Goal: Task Accomplishment & Management: Manage account settings

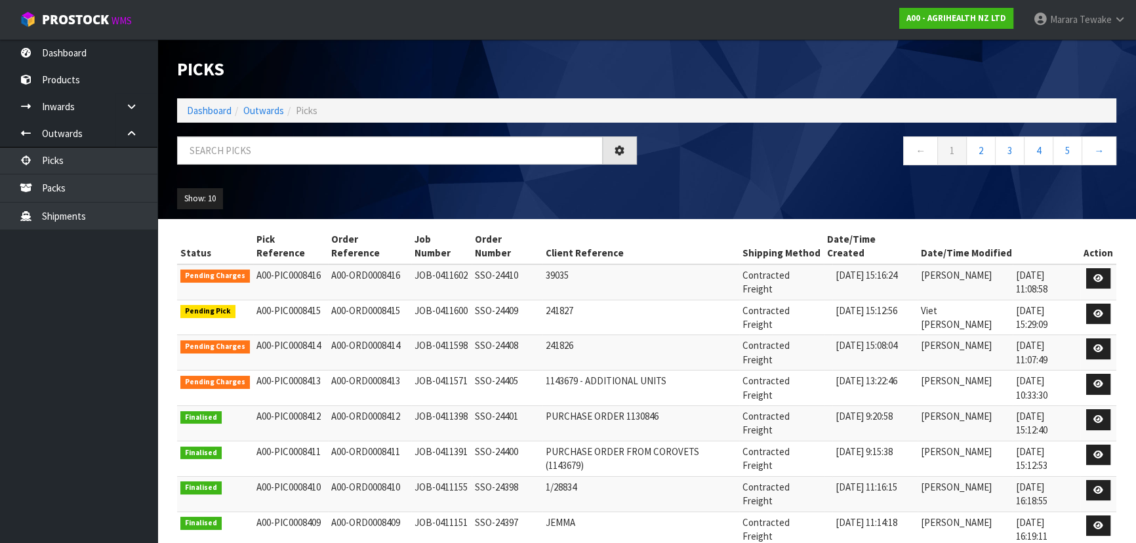
click at [370, 149] on input "text" at bounding box center [390, 150] width 426 height 28
type input "JOB-0411600"
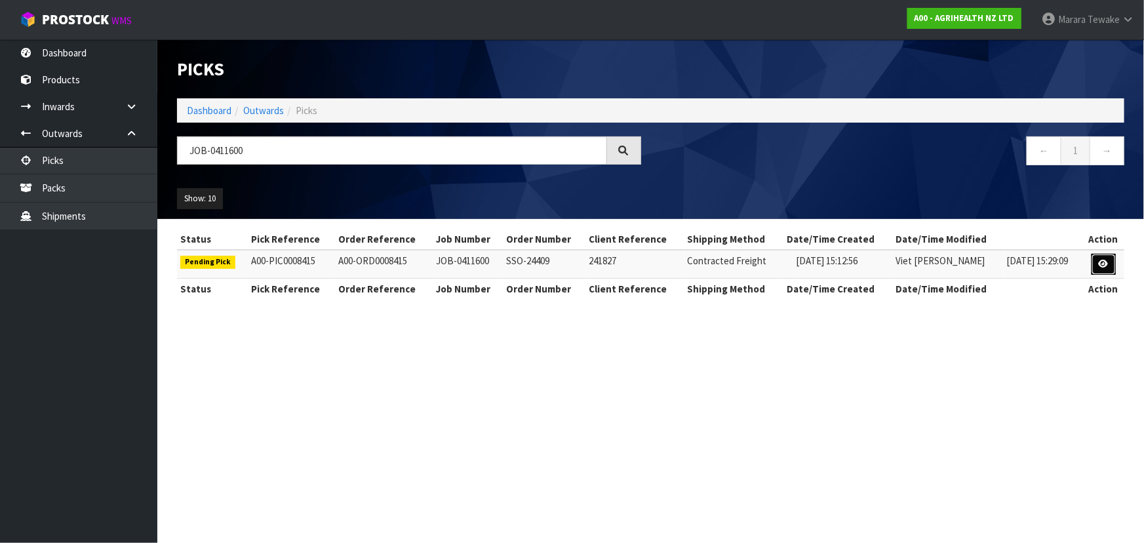
click at [1096, 263] on link at bounding box center [1104, 264] width 24 height 21
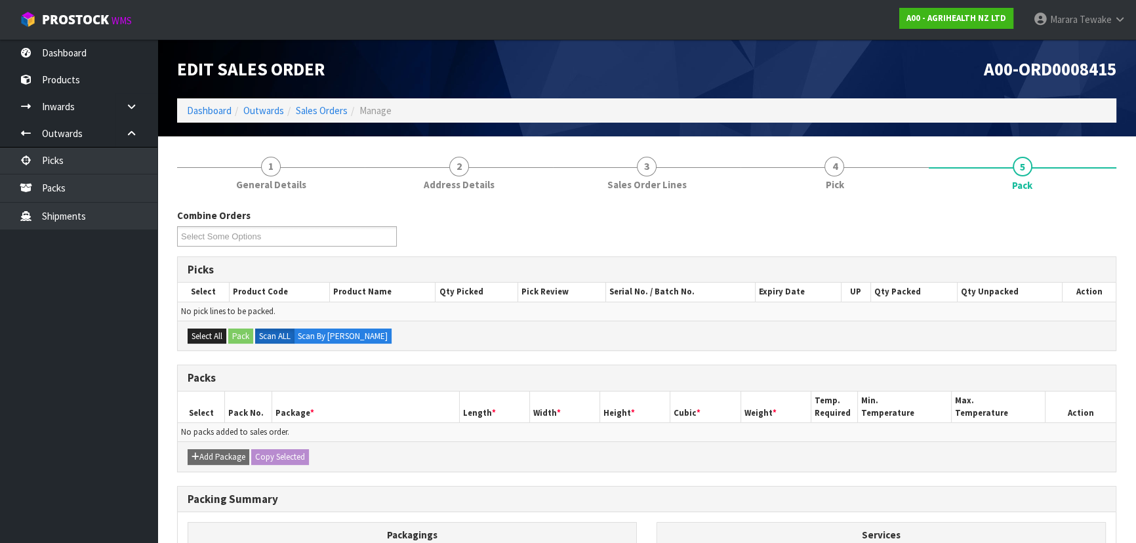
click at [854, 203] on div "Combine Orders A00-ORD0008415 A00-ORD0008417 A00-ORD0008418 Select Some Options…" at bounding box center [646, 452] width 939 height 506
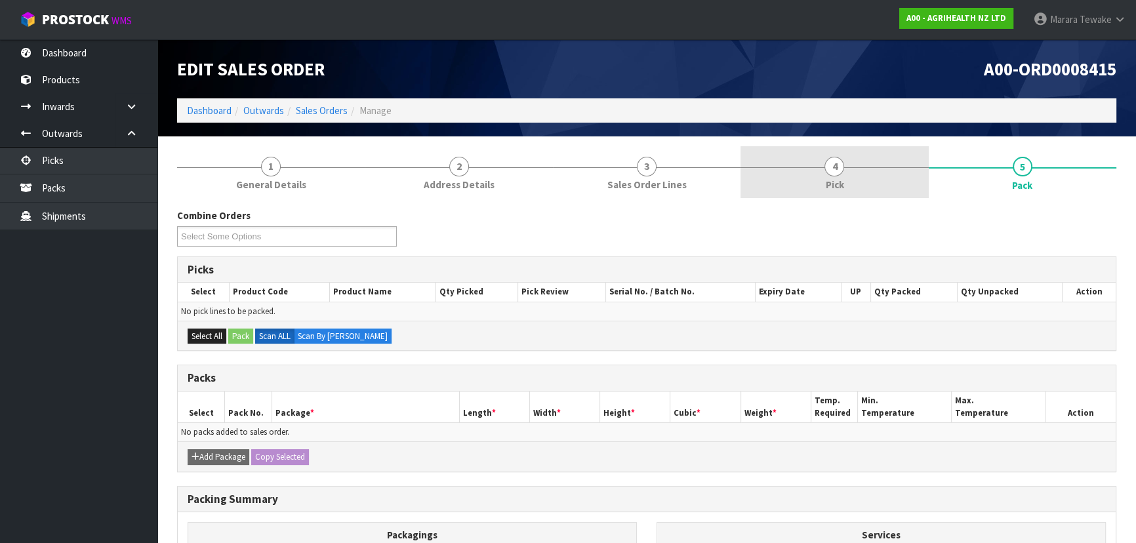
click at [849, 177] on link "4 Pick" at bounding box center [834, 172] width 188 height 52
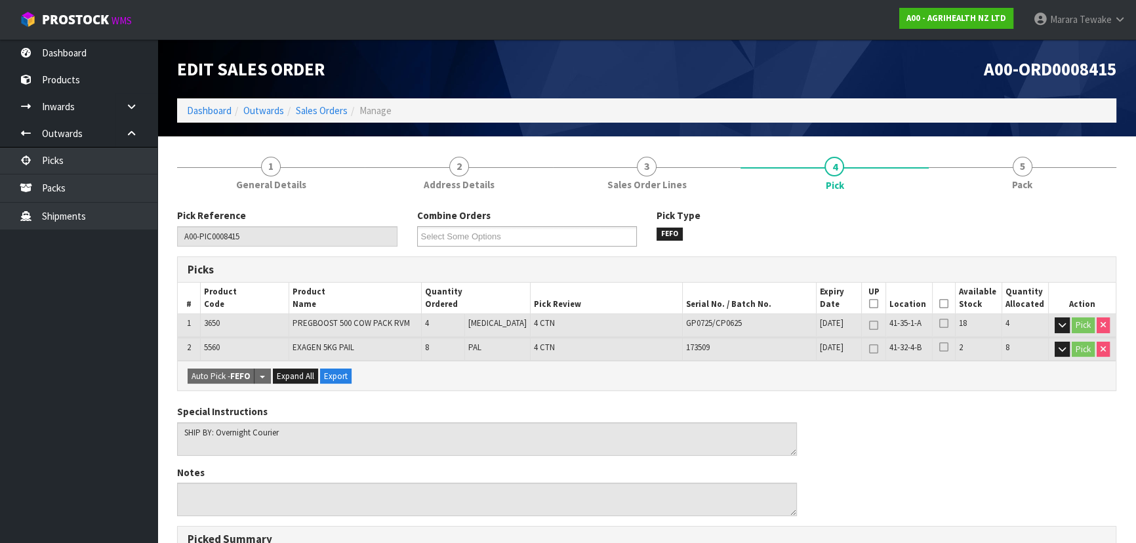
click at [939, 304] on icon at bounding box center [943, 304] width 9 height 1
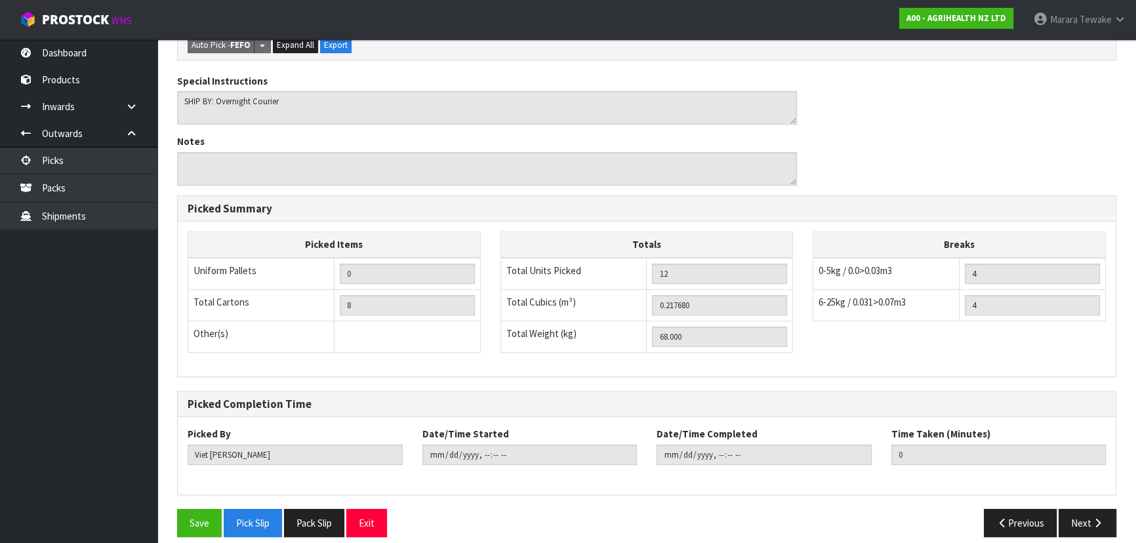
scroll to position [390, 0]
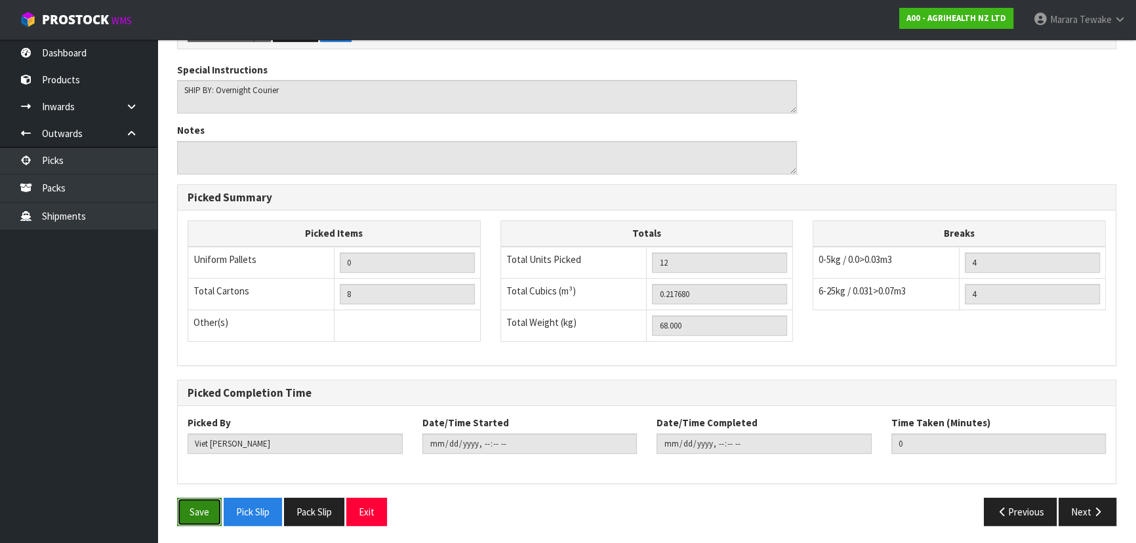
click at [206, 507] on button "Save" at bounding box center [199, 512] width 45 height 28
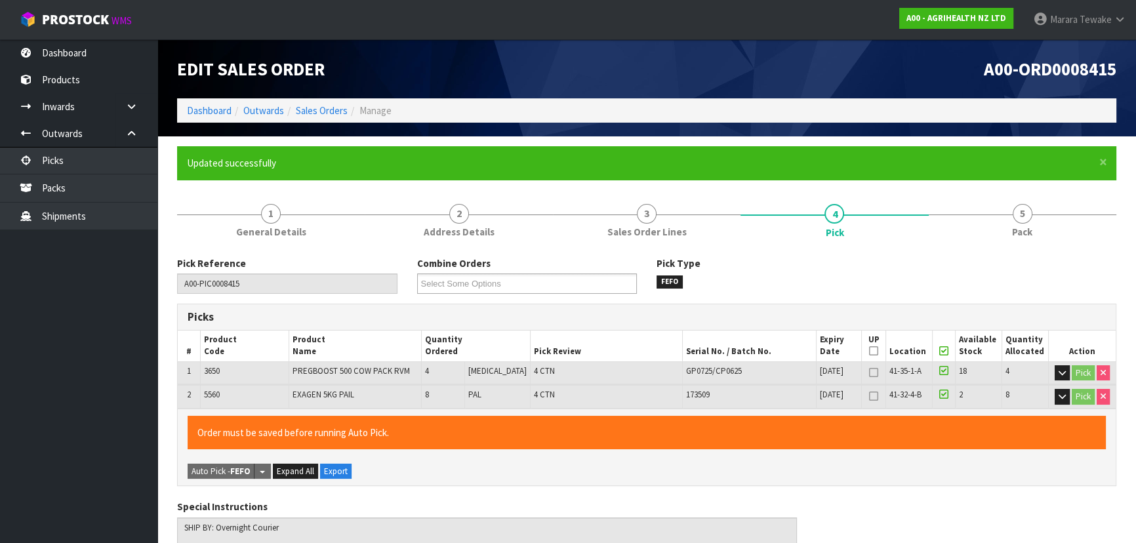
type input "[PERSON_NAME]"
type input "[DATE]T12:05:56"
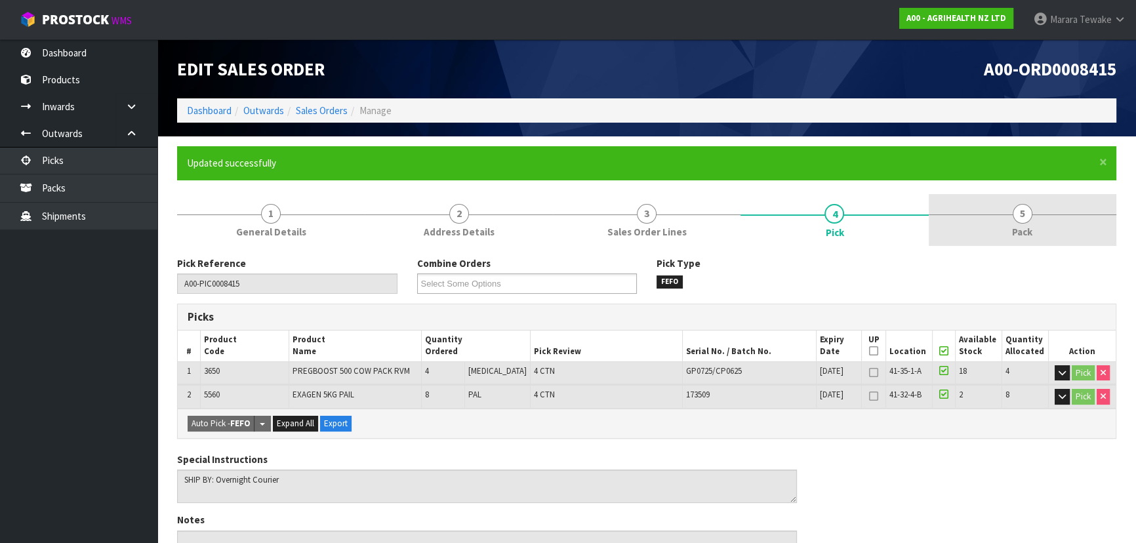
click at [1006, 211] on link "5 Pack" at bounding box center [1023, 220] width 188 height 52
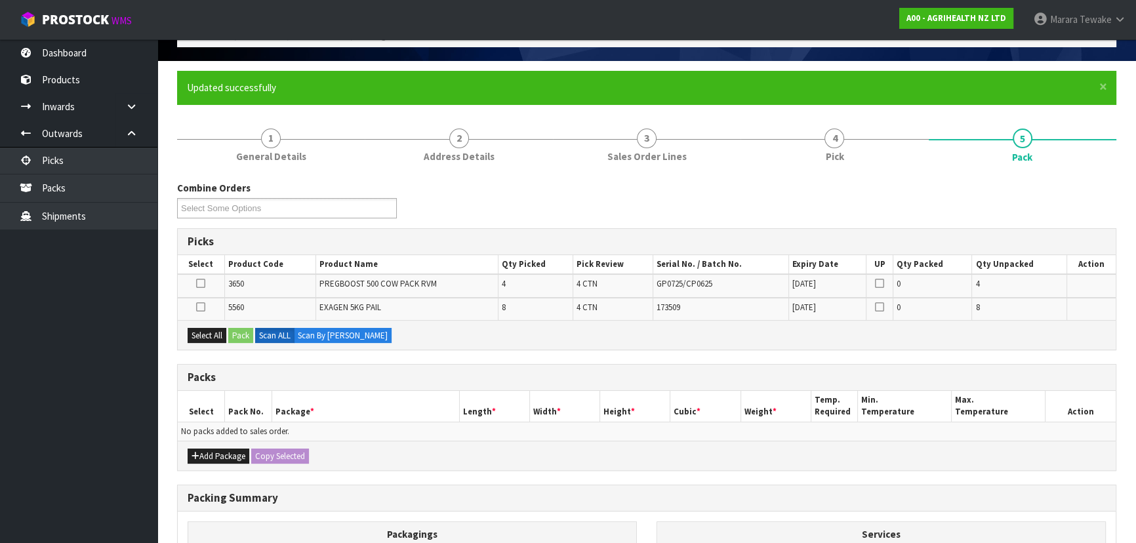
scroll to position [64, 0]
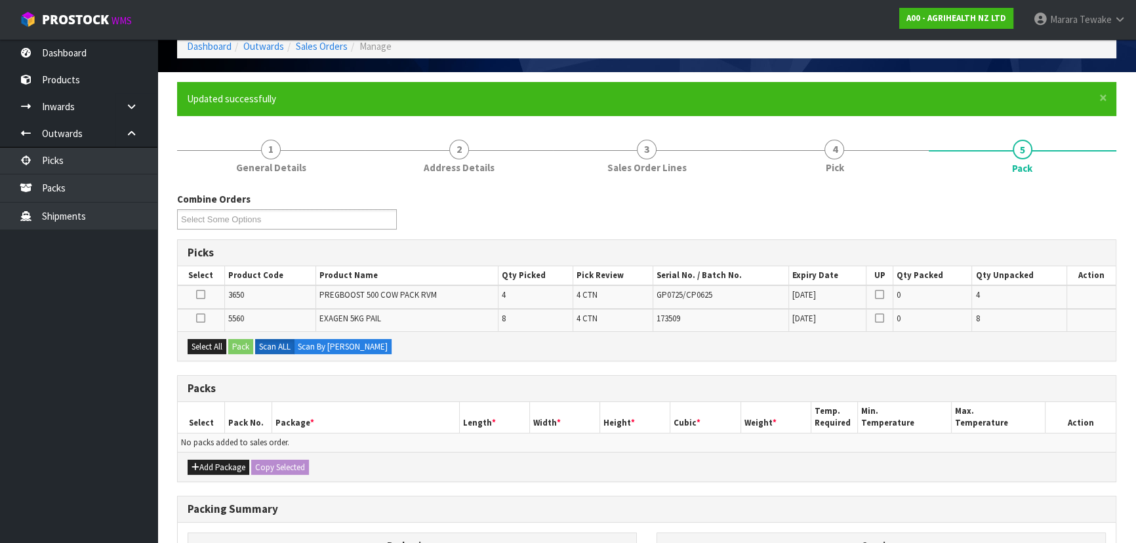
drag, startPoint x: 202, startPoint y: 315, endPoint x: 214, endPoint y: 323, distance: 14.2
click at [200, 318] on icon at bounding box center [200, 318] width 9 height 1
click at [0, 0] on input "checkbox" at bounding box center [0, 0] width 0 height 0
click at [254, 350] on div "Select All Pack Scan ALL Scan By [PERSON_NAME]" at bounding box center [647, 346] width 938 height 30
click at [245, 343] on button "Pack" at bounding box center [240, 347] width 25 height 16
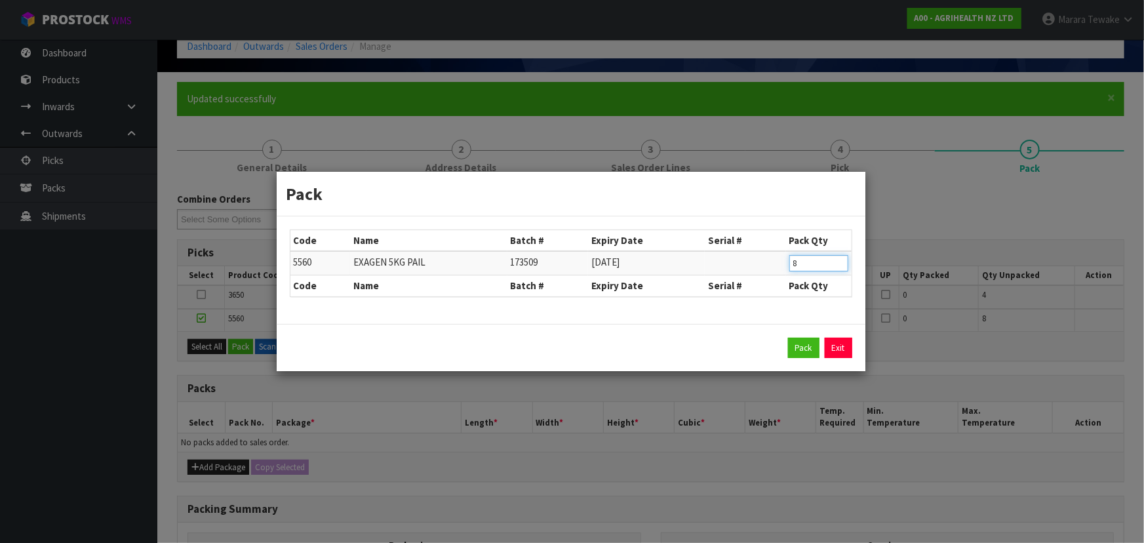
drag, startPoint x: 807, startPoint y: 270, endPoint x: 766, endPoint y: 256, distance: 42.9
click at [769, 256] on tr "5560 EXAGEN 5KG PAIL 173509 [DATE] 8" at bounding box center [570, 263] width 561 height 24
type input "4"
click button "Pack" at bounding box center [803, 348] width 31 height 21
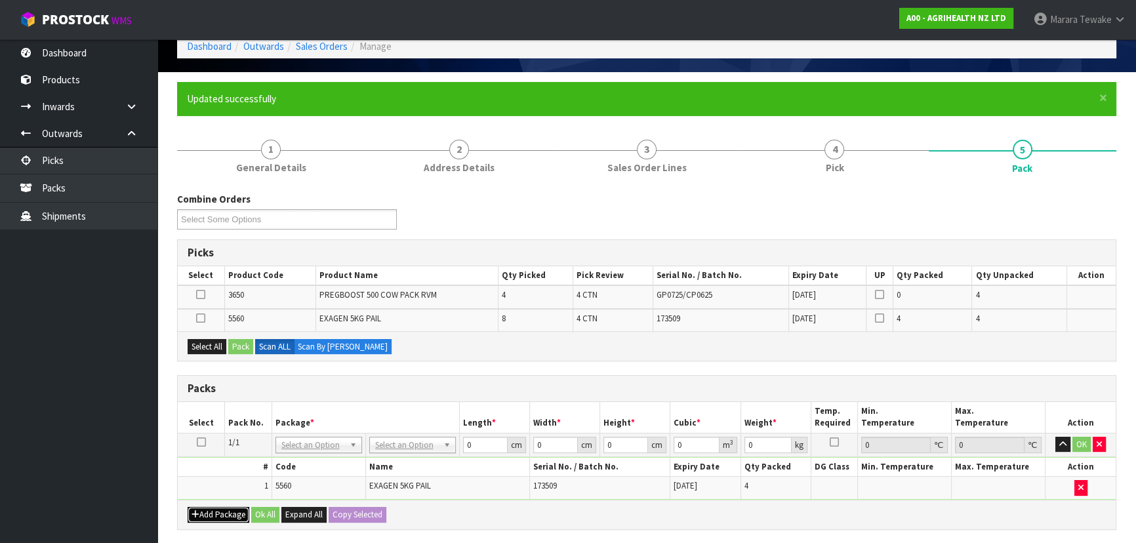
click at [217, 512] on button "Add Package" at bounding box center [219, 515] width 62 height 16
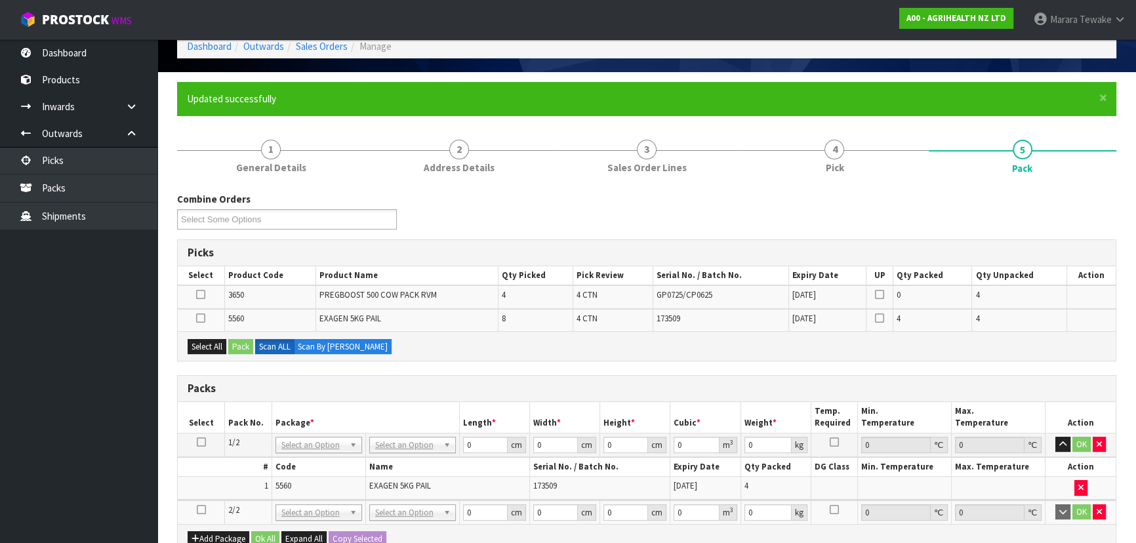
click at [200, 510] on icon at bounding box center [201, 510] width 9 height 1
drag, startPoint x: 205, startPoint y: 314, endPoint x: 215, endPoint y: 325, distance: 15.3
click at [205, 316] on td at bounding box center [201, 320] width 47 height 22
drag, startPoint x: 199, startPoint y: 319, endPoint x: 214, endPoint y: 327, distance: 16.7
click at [203, 319] on icon at bounding box center [200, 318] width 9 height 1
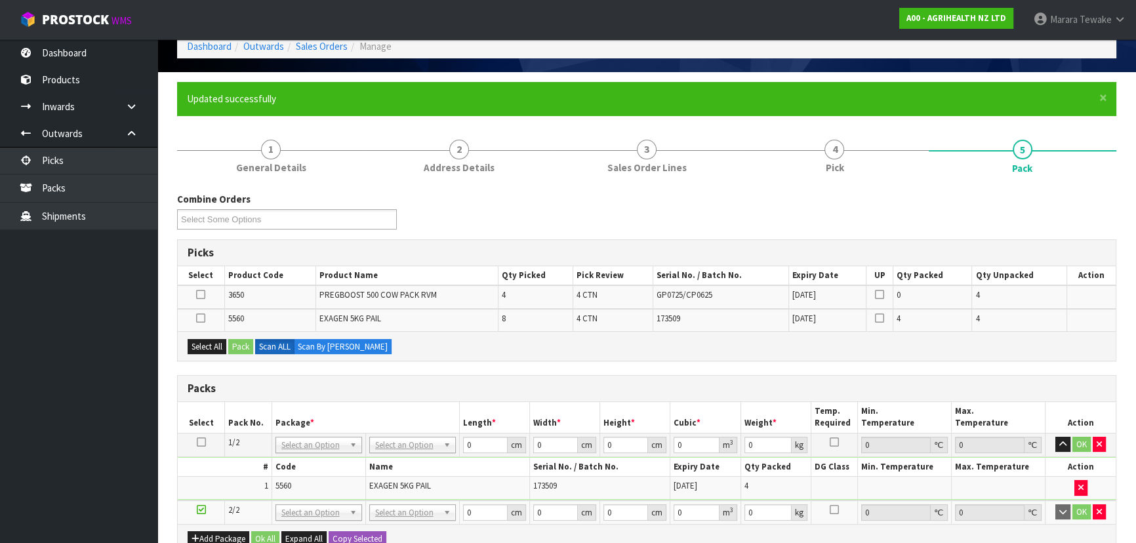
click at [0, 0] on input "checkbox" at bounding box center [0, 0] width 0 height 0
click at [243, 346] on button "Pack" at bounding box center [240, 347] width 25 height 16
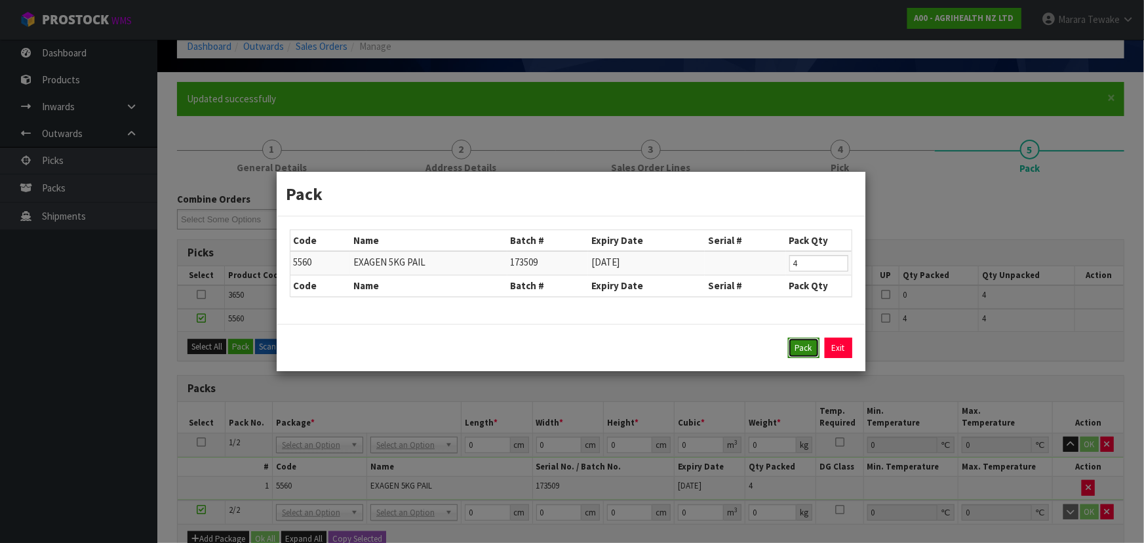
click at [801, 339] on button "Pack" at bounding box center [803, 348] width 31 height 21
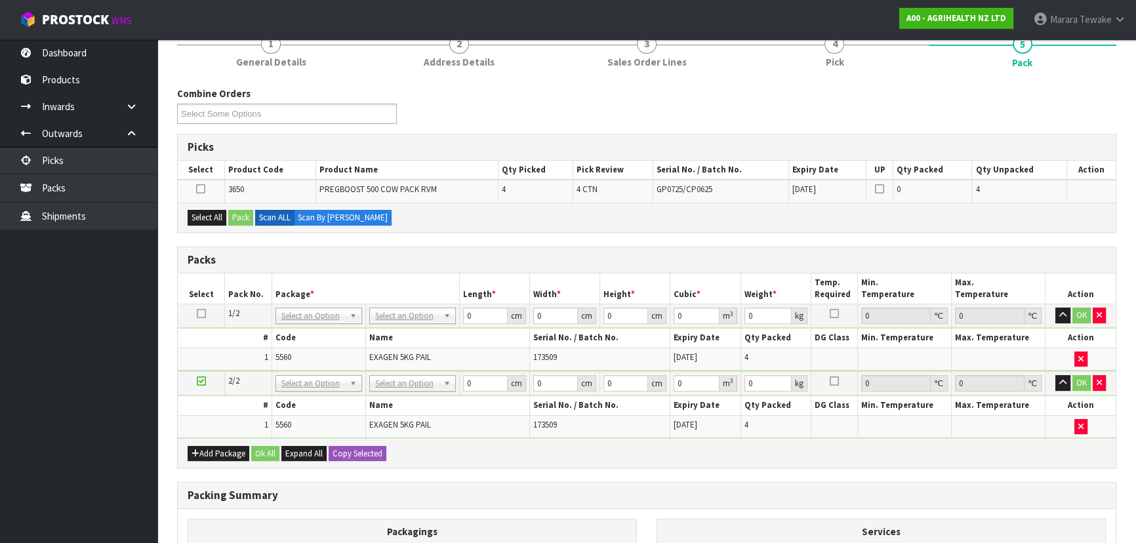
scroll to position [334, 0]
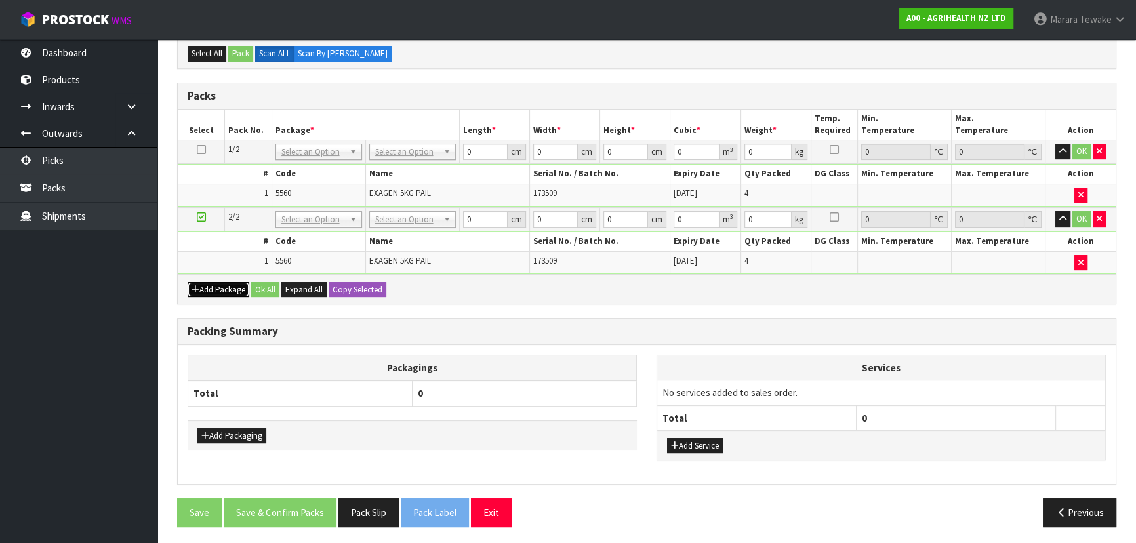
click at [214, 289] on button "Add Package" at bounding box center [219, 290] width 62 height 16
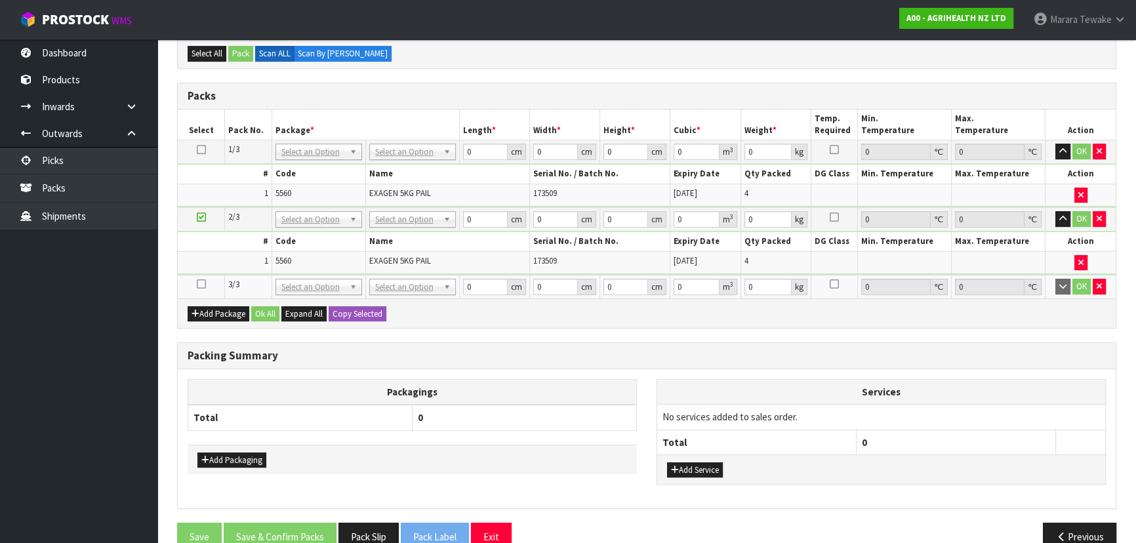
click at [203, 284] on icon at bounding box center [201, 284] width 9 height 1
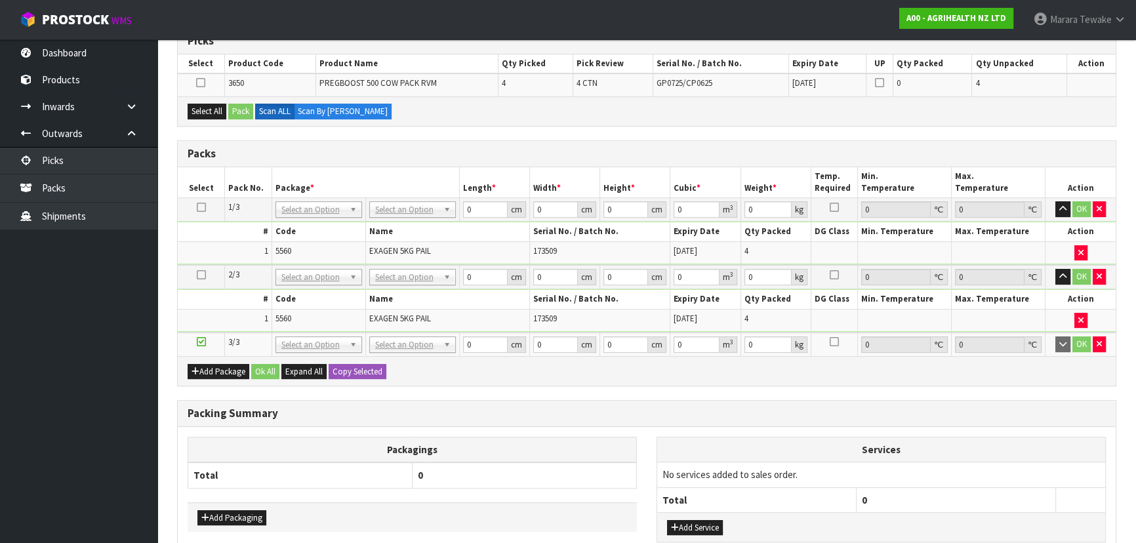
scroll to position [155, 0]
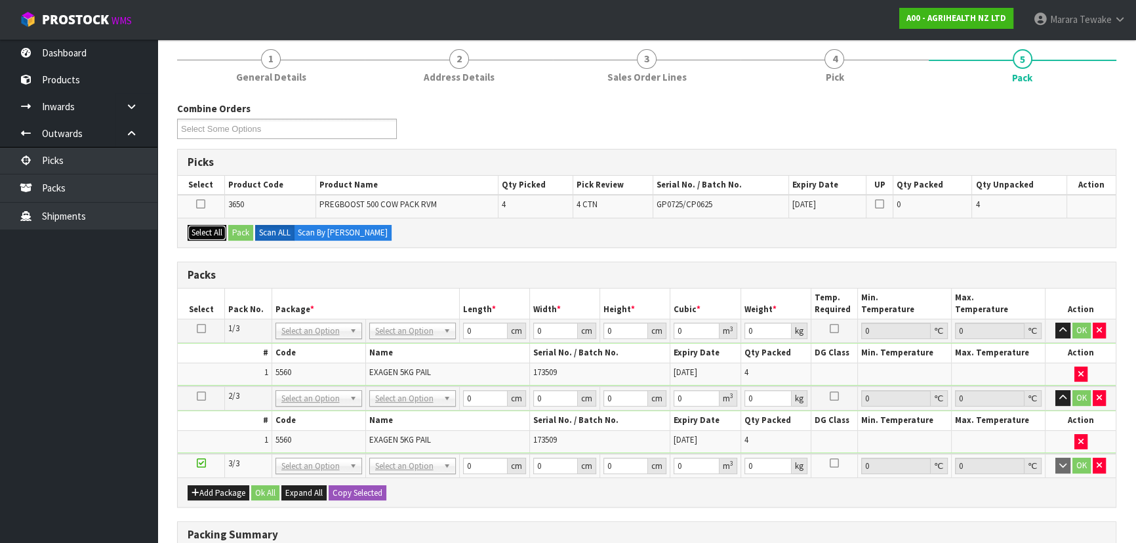
click at [209, 230] on button "Select All" at bounding box center [207, 233] width 39 height 16
click at [244, 230] on button "Pack" at bounding box center [240, 233] width 25 height 16
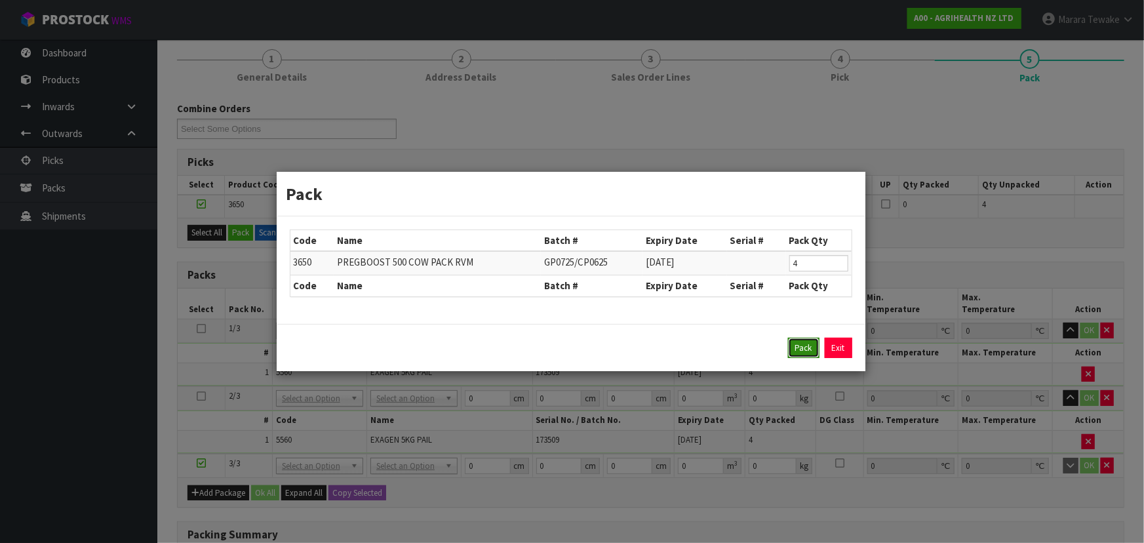
drag, startPoint x: 799, startPoint y: 354, endPoint x: 786, endPoint y: 353, distance: 13.1
click at [799, 353] on button "Pack" at bounding box center [803, 348] width 31 height 21
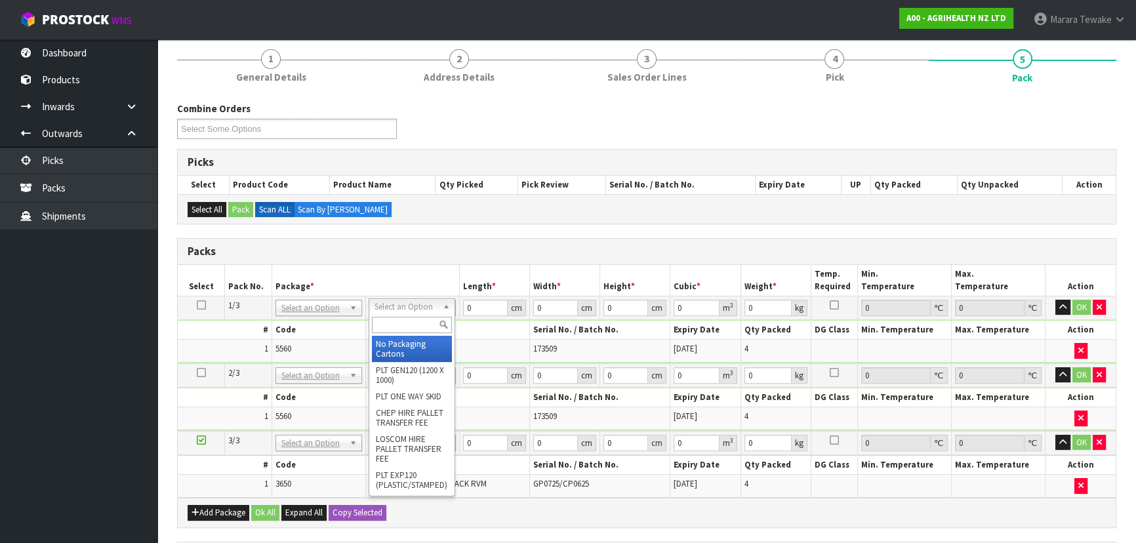
click at [399, 323] on input "text" at bounding box center [412, 325] width 80 height 16
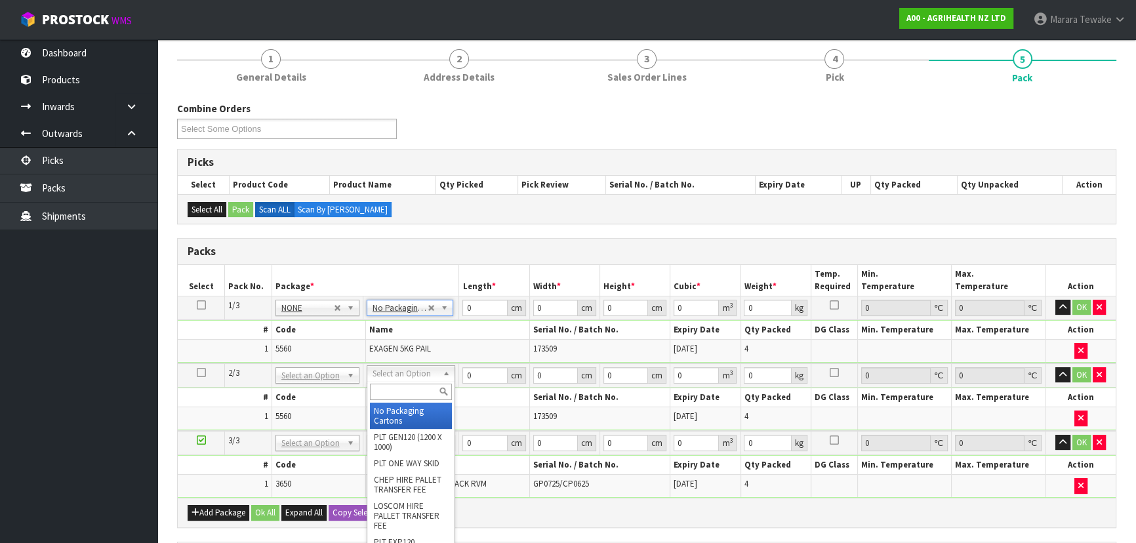
drag, startPoint x: 412, startPoint y: 366, endPoint x: 414, endPoint y: 375, distance: 9.4
type input "2"
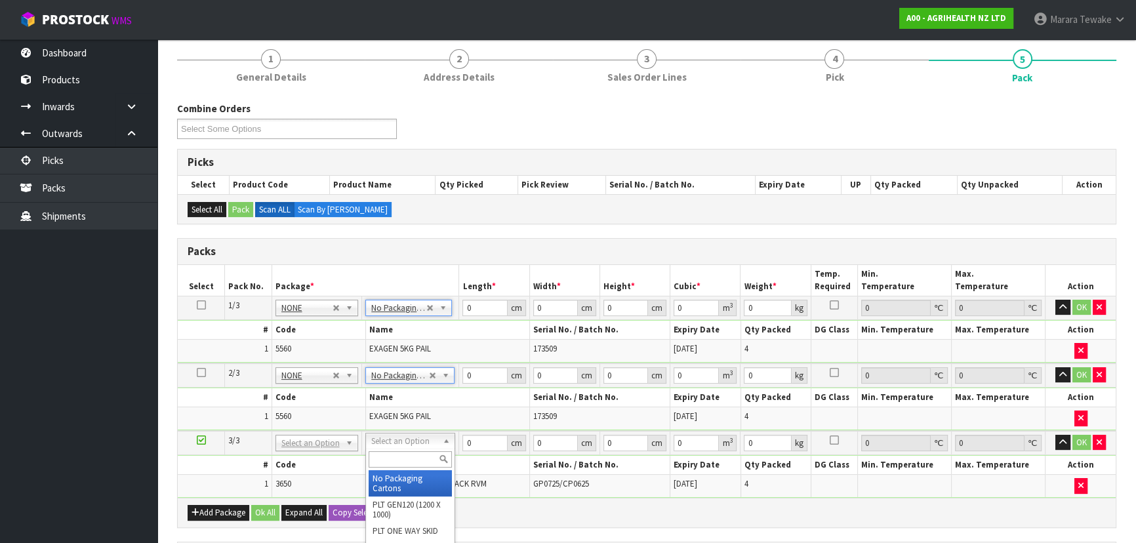
click at [418, 456] on input "text" at bounding box center [410, 459] width 83 height 16
type input "CTN9"
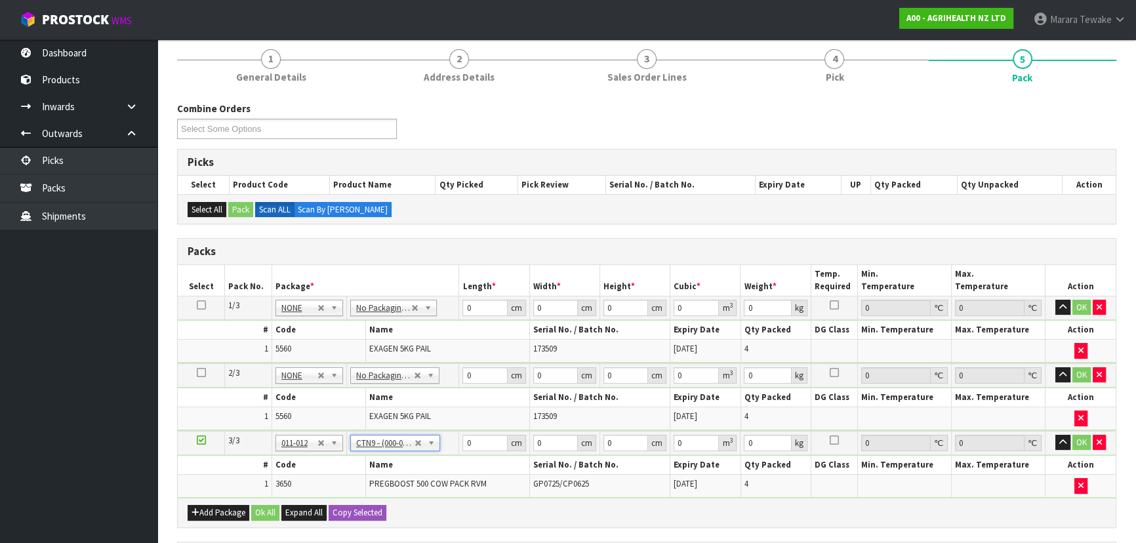
type input "51"
type input "38"
type input "58.5"
type input "0.113373"
type input "20.2"
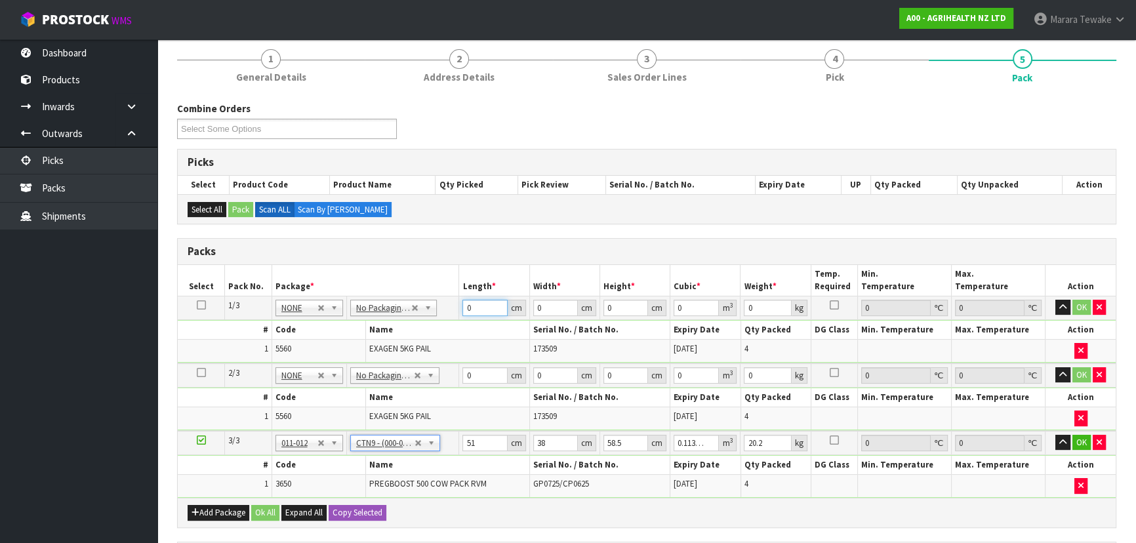
drag, startPoint x: 481, startPoint y: 302, endPoint x: 464, endPoint y: 292, distance: 19.7
click at [464, 293] on table "Select Pack No. Package * Length * Width * Height * Cubic * Weight * Temp. Requ…" at bounding box center [647, 381] width 938 height 233
type input "55"
type input "29"
type input "4"
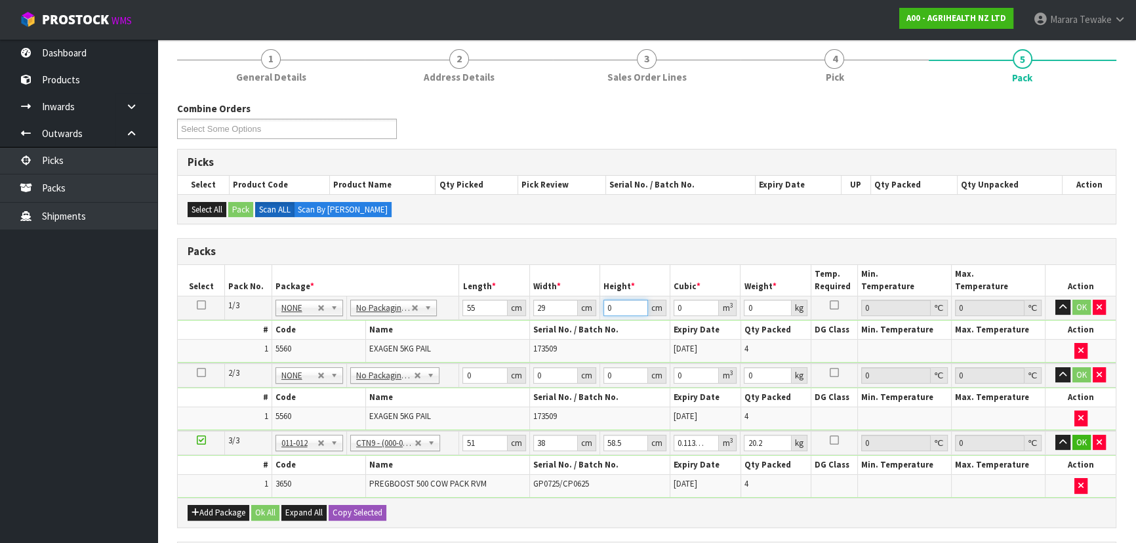
type input "0.00638"
type input "47"
type input "0.074965"
type input "47"
type input "23"
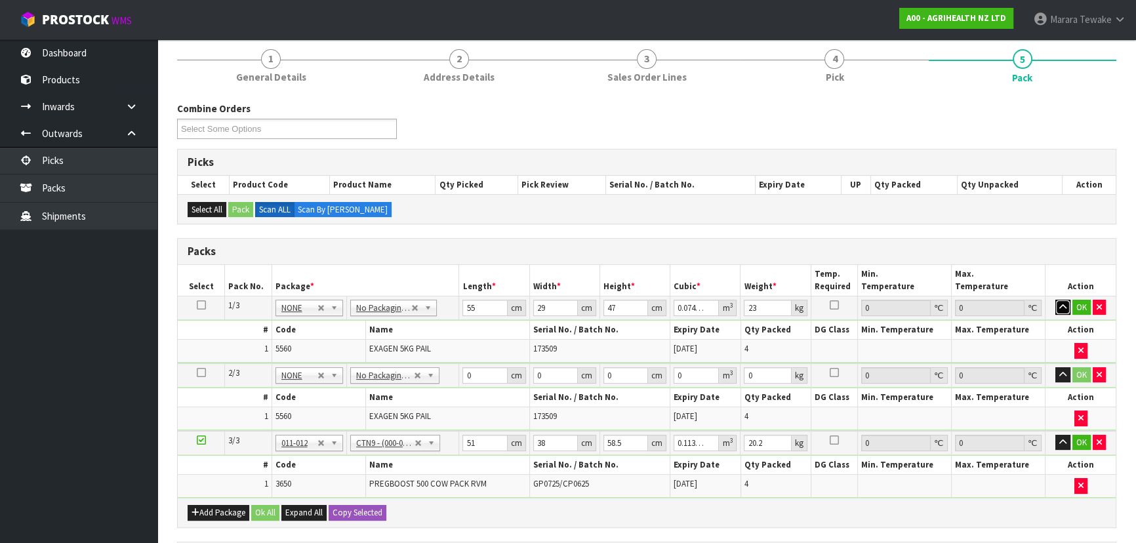
click at [1055, 300] on button "button" at bounding box center [1062, 308] width 15 height 16
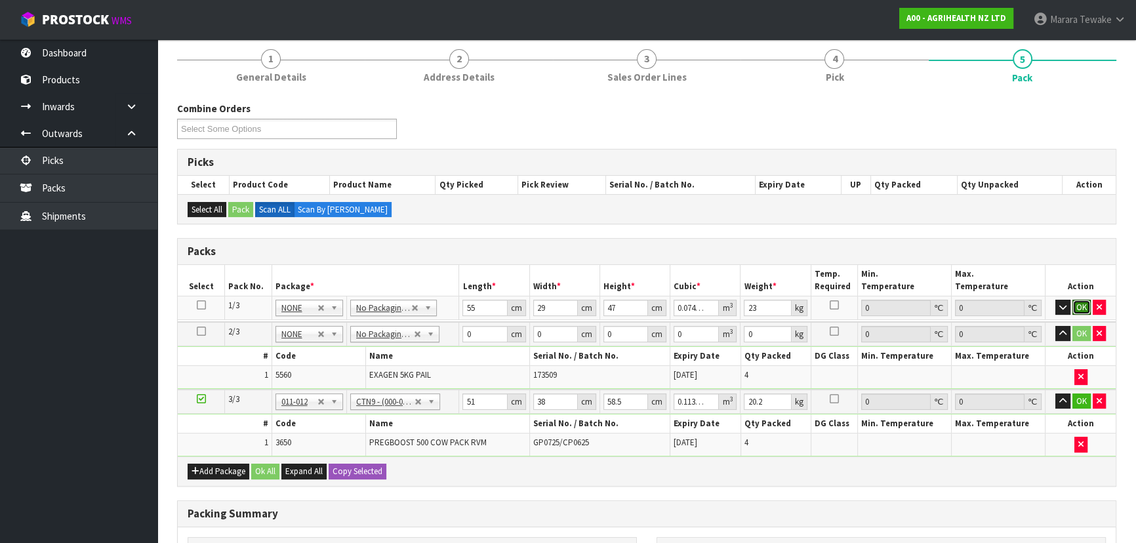
click button "OK" at bounding box center [1081, 308] width 18 height 16
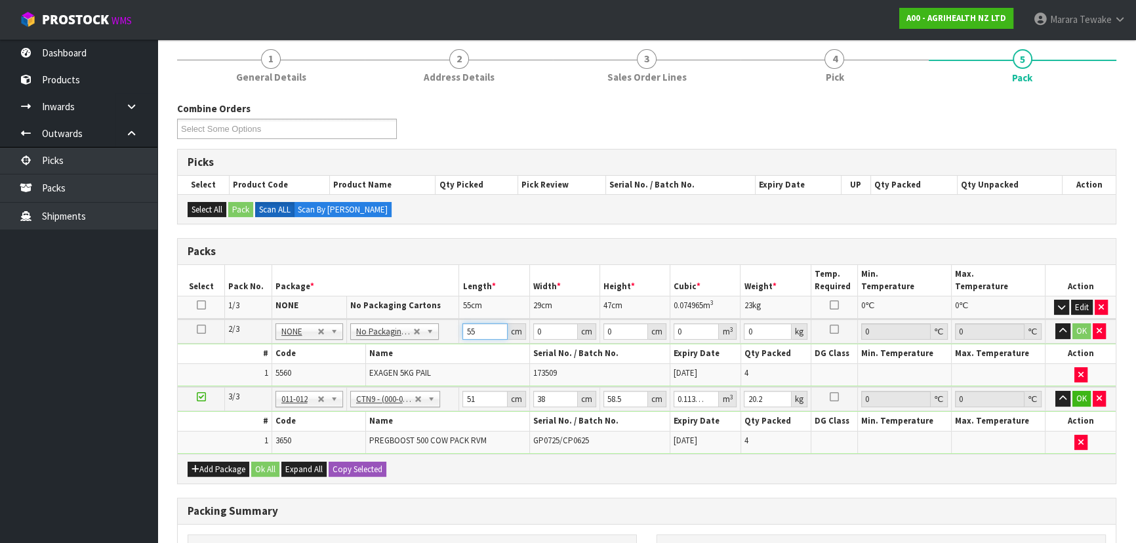
type input "55"
type input "29"
type input "4"
type input "0.00638"
type input "47"
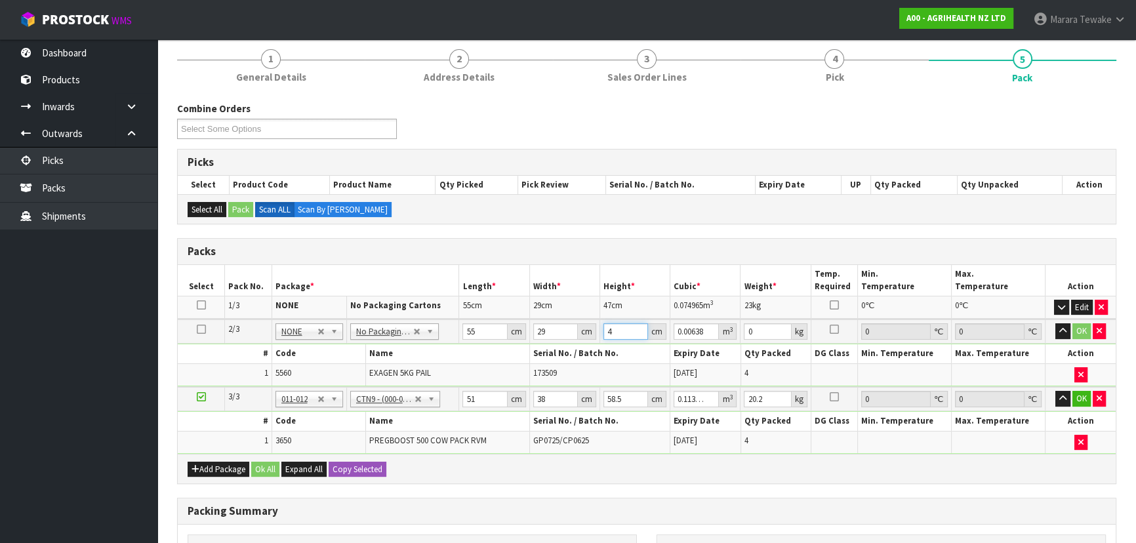
type input "0.074965"
type input "47"
type input "23"
click at [1055, 323] on button "button" at bounding box center [1062, 331] width 15 height 16
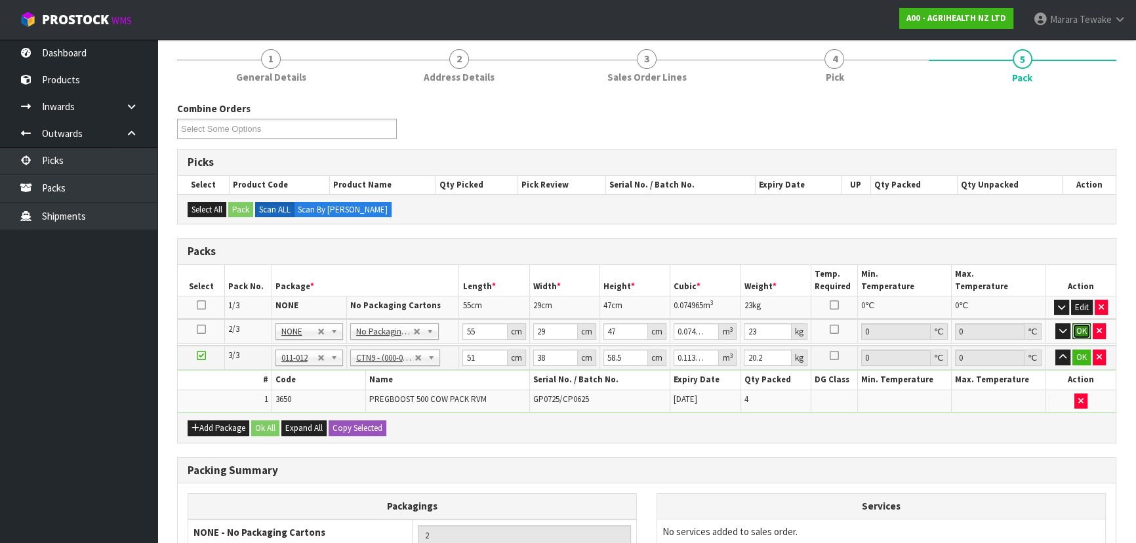
click button "OK" at bounding box center [1081, 331] width 18 height 16
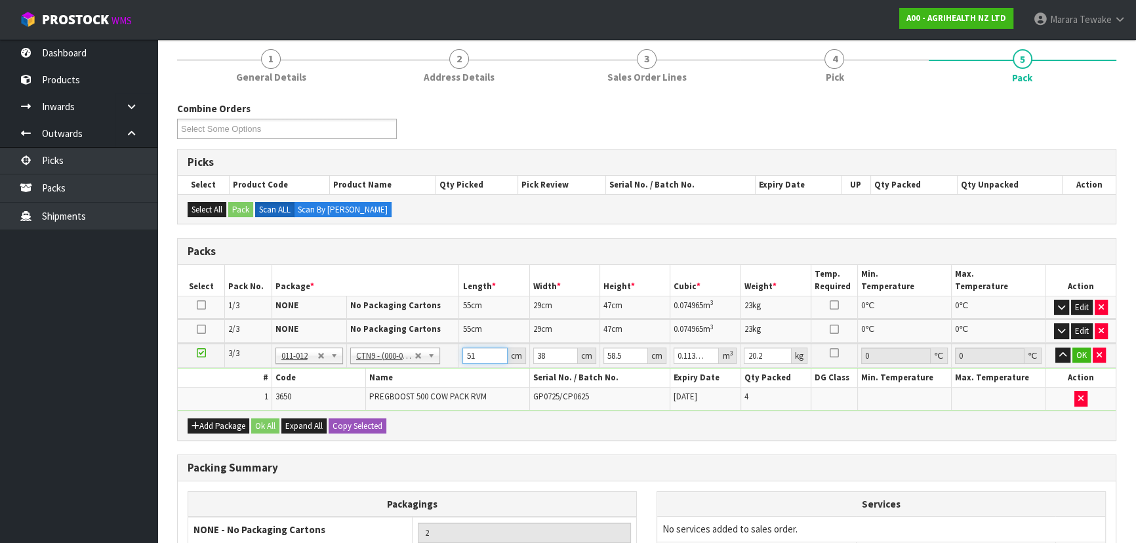
type input "5"
type input "0.011115"
type input "51"
type input "0.113373"
type input "4"
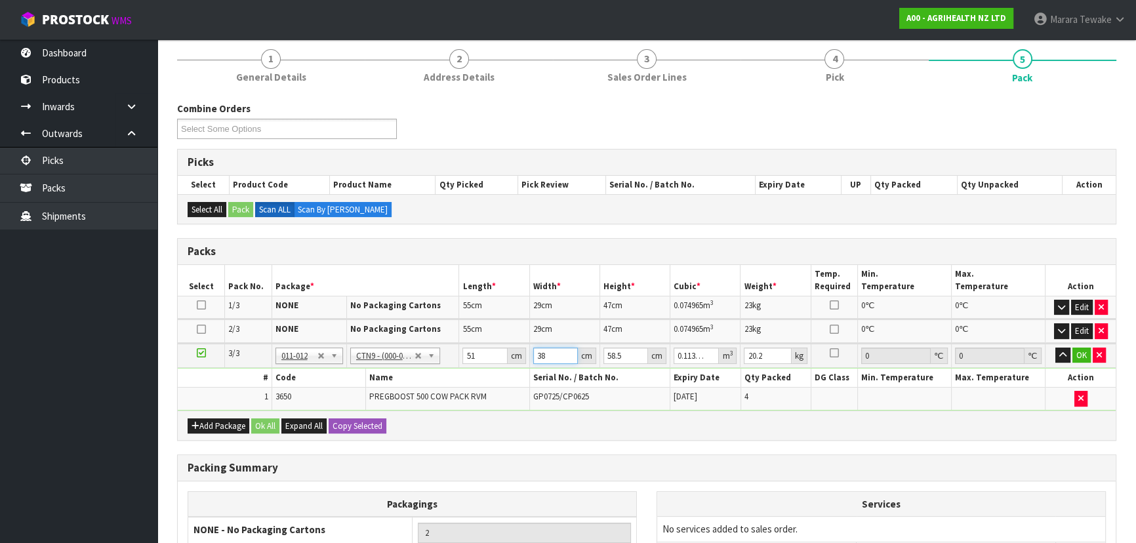
type input "0.011934"
type input "40"
type input "0.11934"
type input "40"
type input "5"
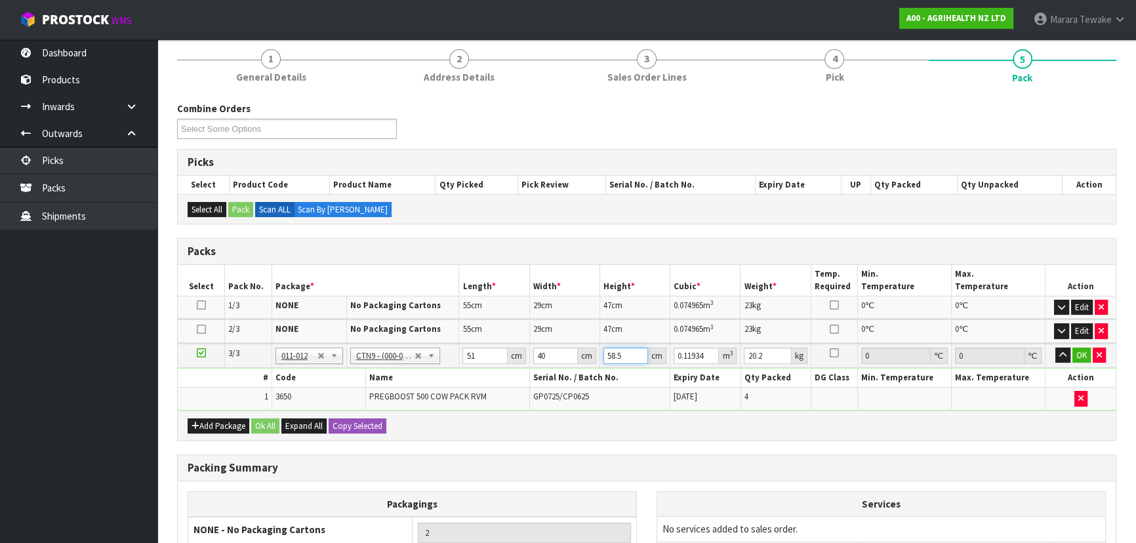
type input "0.0102"
type input "56"
type input "0.11424"
type input "56"
type input "21"
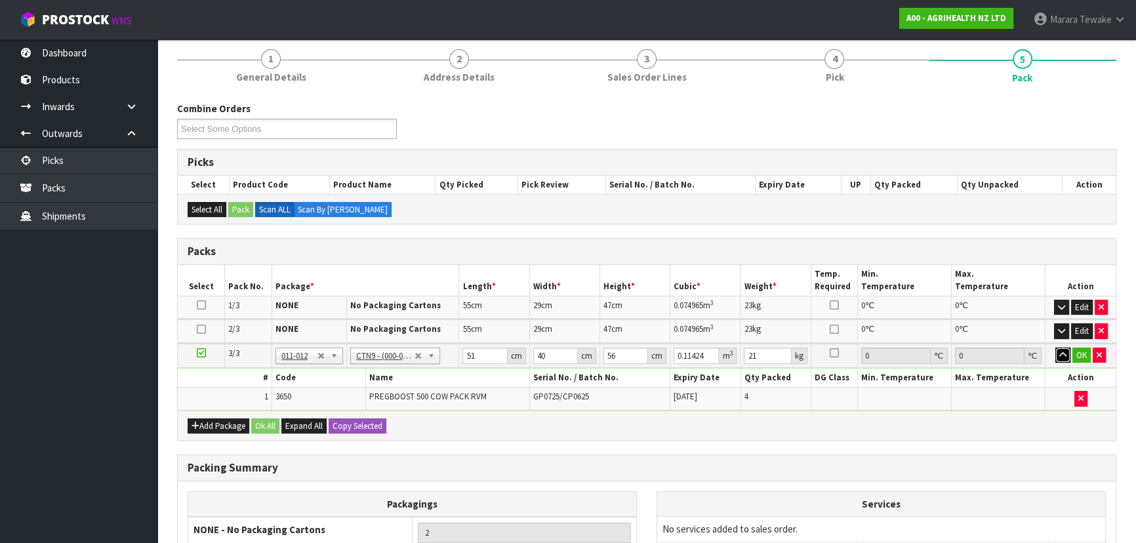
click at [1055, 348] on button "button" at bounding box center [1062, 356] width 15 height 16
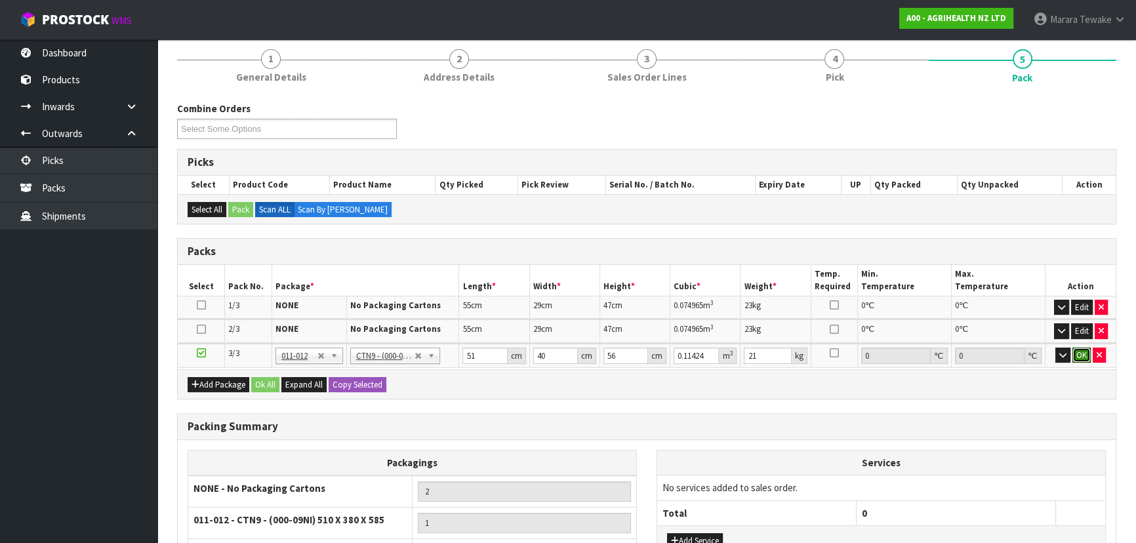
click button "OK" at bounding box center [1081, 356] width 18 height 16
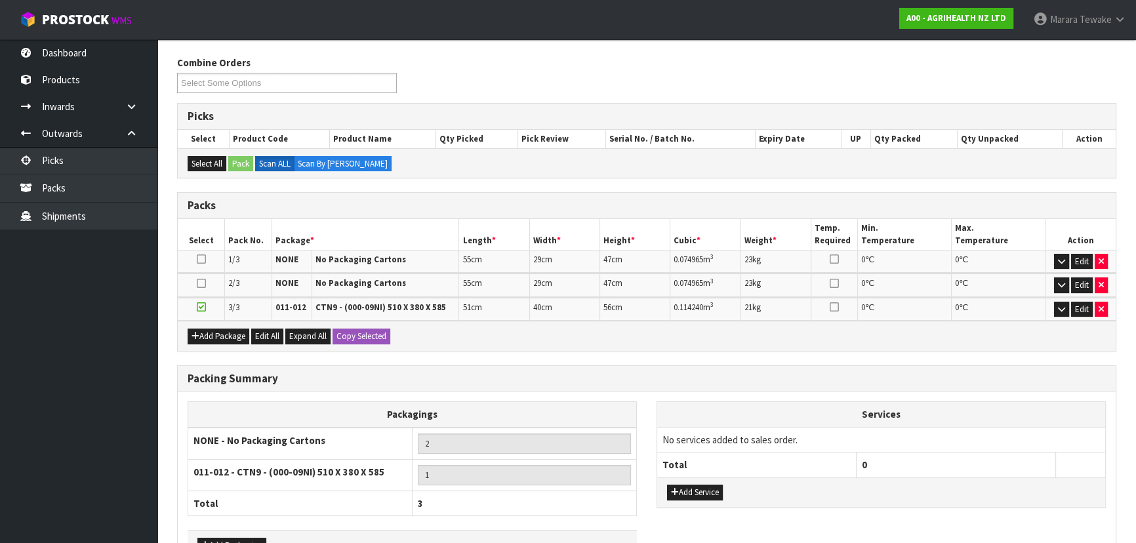
scroll to position [286, 0]
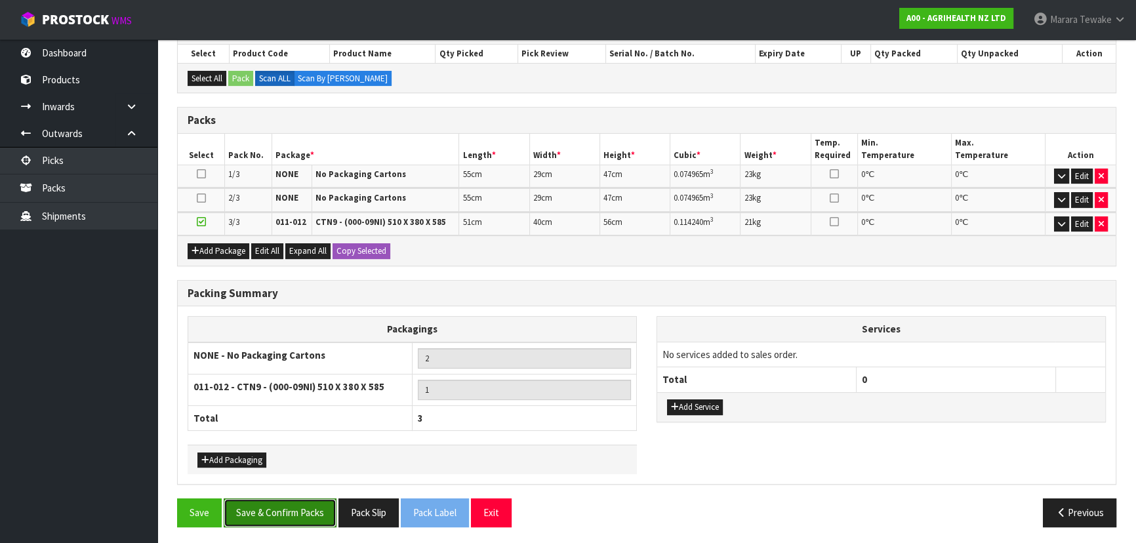
click at [310, 513] on button "Save & Confirm Packs" at bounding box center [280, 512] width 113 height 28
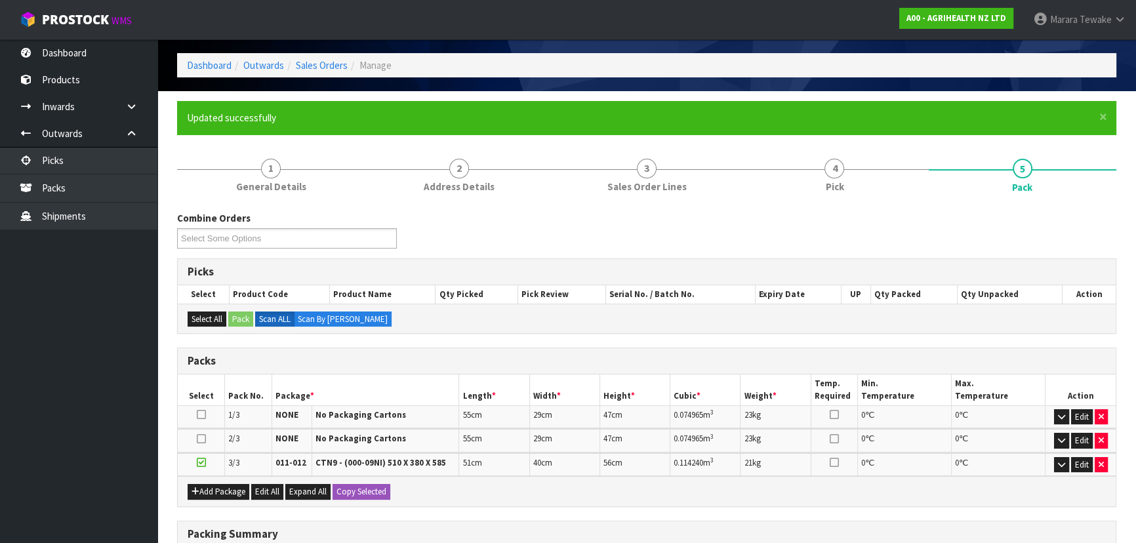
scroll to position [256, 0]
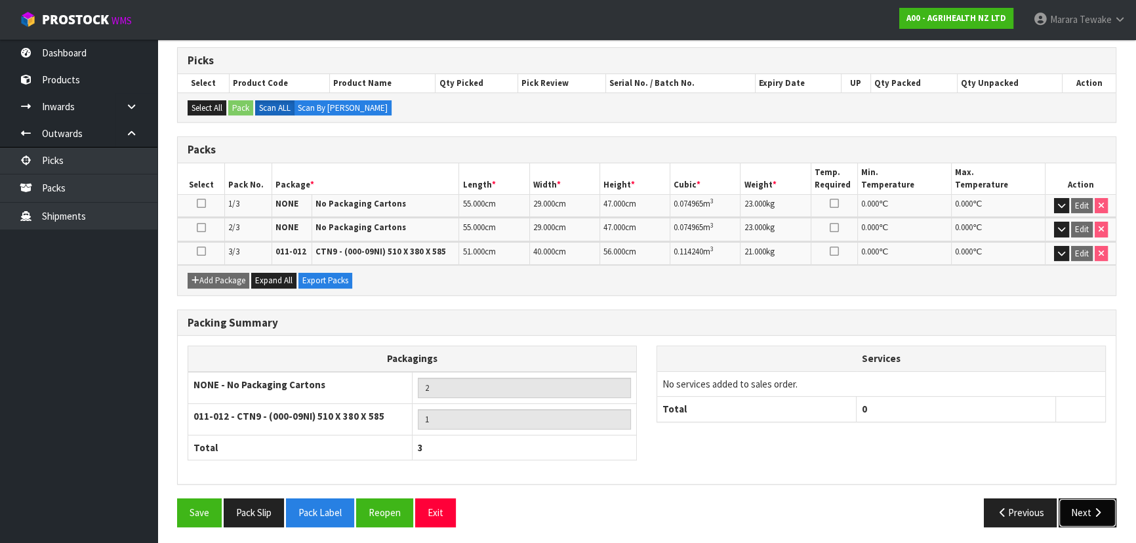
click at [1089, 506] on button "Next" at bounding box center [1087, 512] width 58 height 28
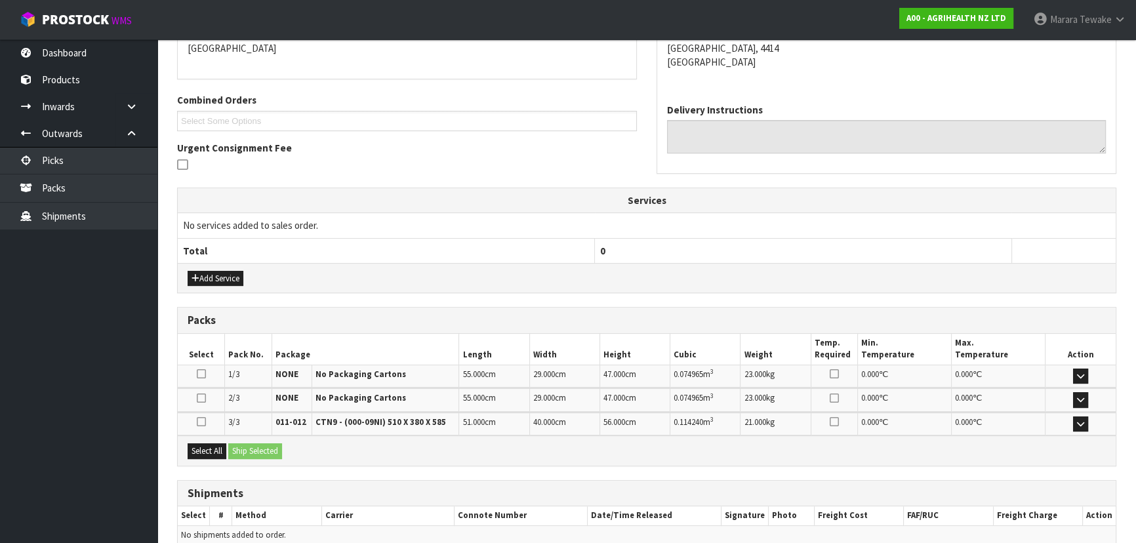
scroll to position [354, 0]
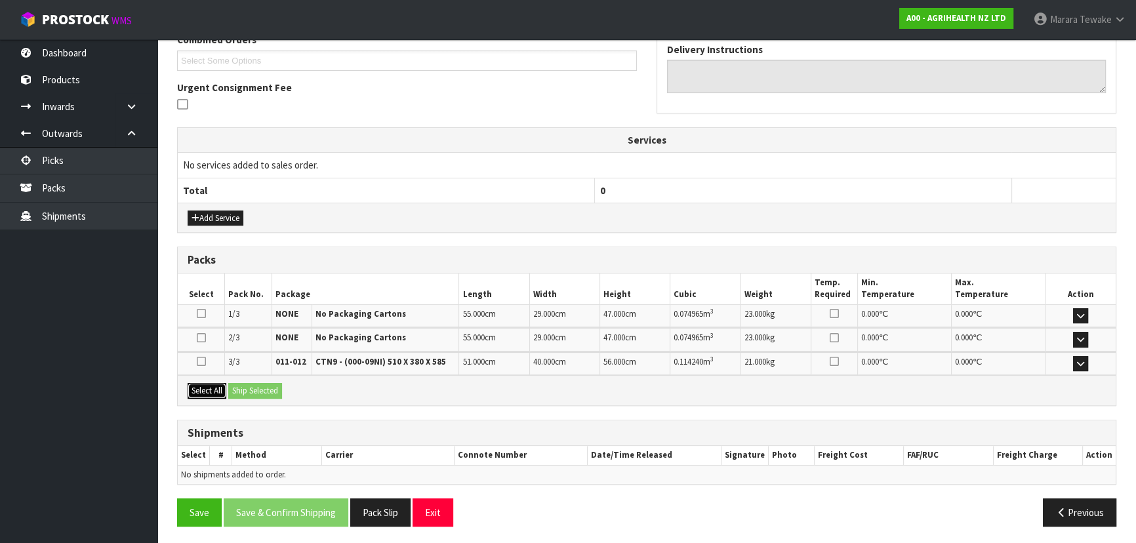
click at [209, 393] on button "Select All" at bounding box center [207, 391] width 39 height 16
click at [238, 389] on button "Ship Selected" at bounding box center [255, 391] width 54 height 16
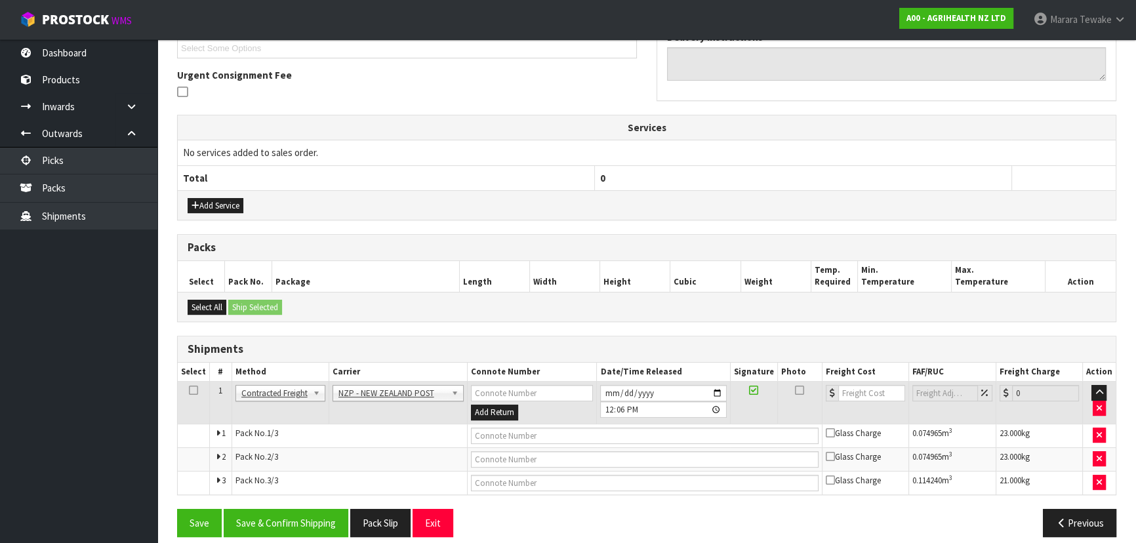
scroll to position [378, 0]
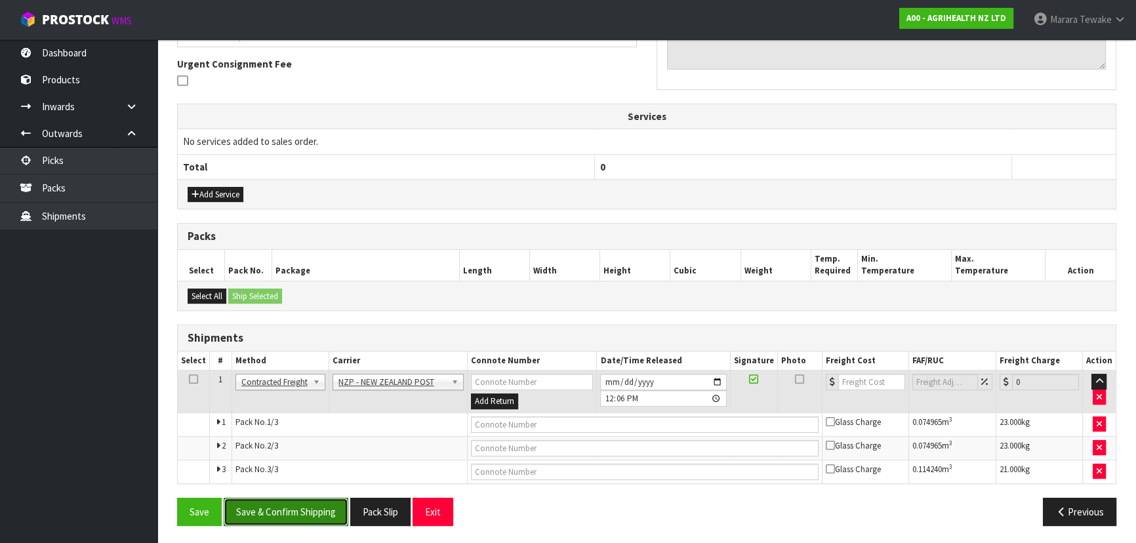
click at [314, 500] on button "Save & Confirm Shipping" at bounding box center [286, 512] width 125 height 28
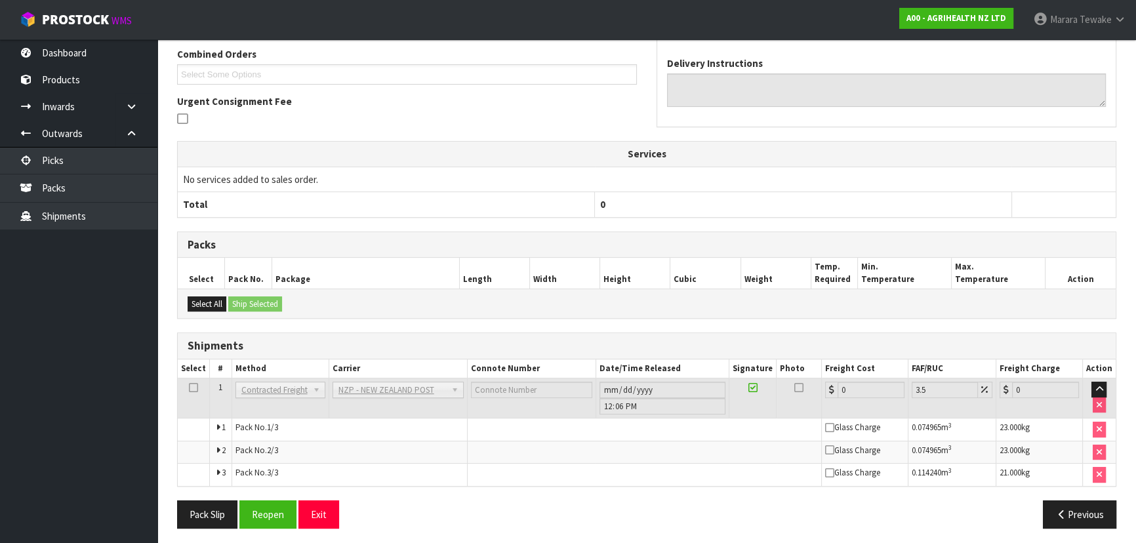
scroll to position [357, 0]
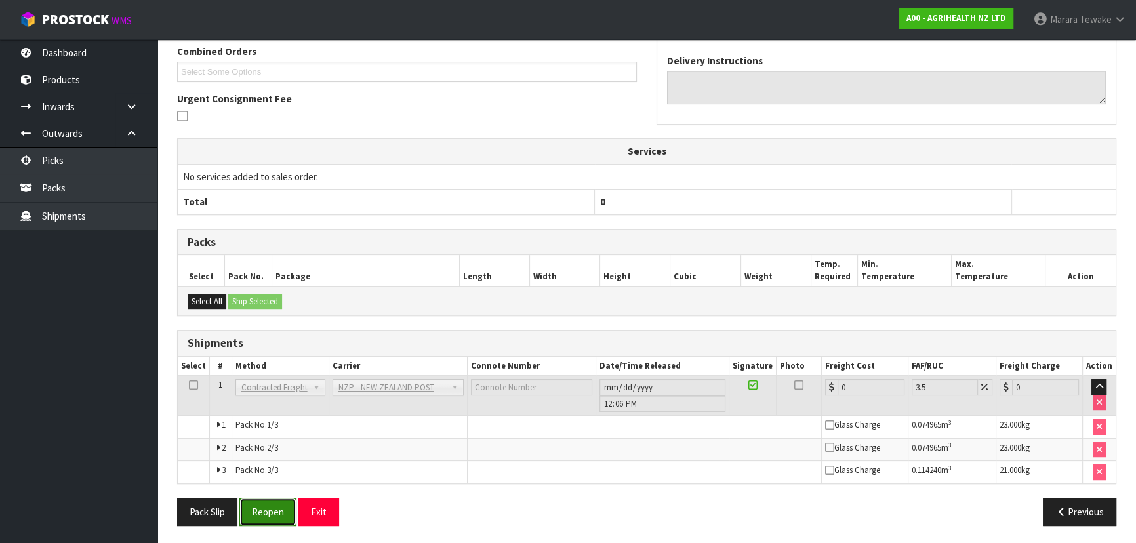
click at [260, 506] on button "Reopen" at bounding box center [267, 512] width 57 height 28
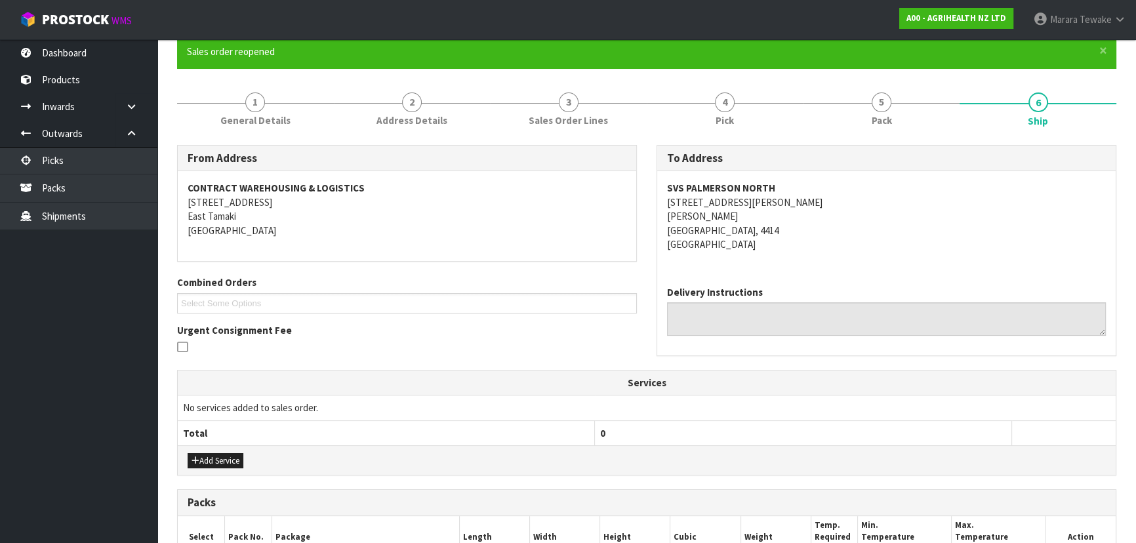
scroll to position [378, 0]
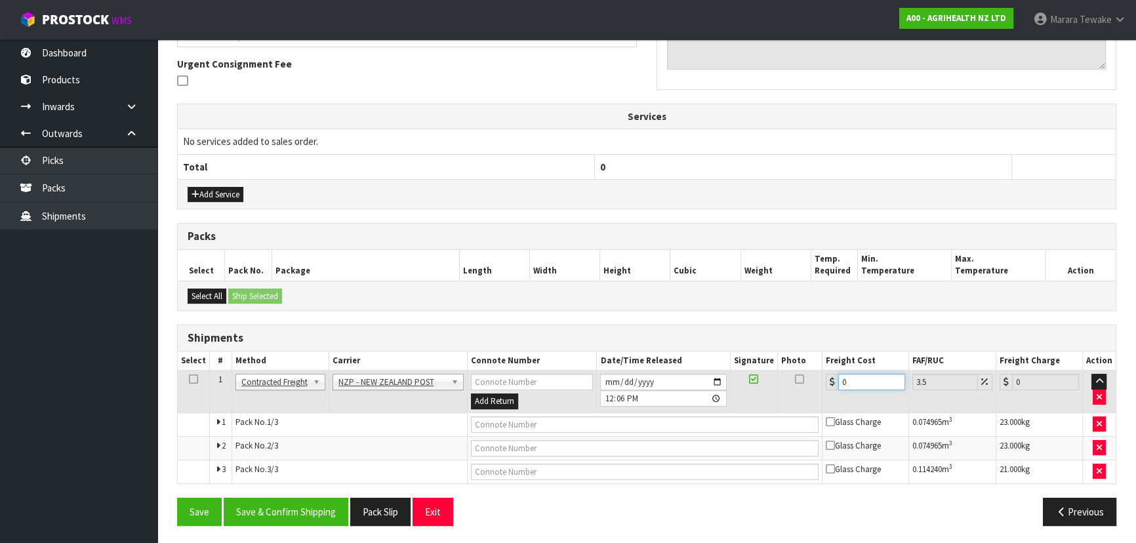
drag, startPoint x: 845, startPoint y: 386, endPoint x: 830, endPoint y: 371, distance: 20.4
click at [830, 374] on div "0" at bounding box center [865, 382] width 79 height 16
type input "5"
type input "5.17"
type input "57"
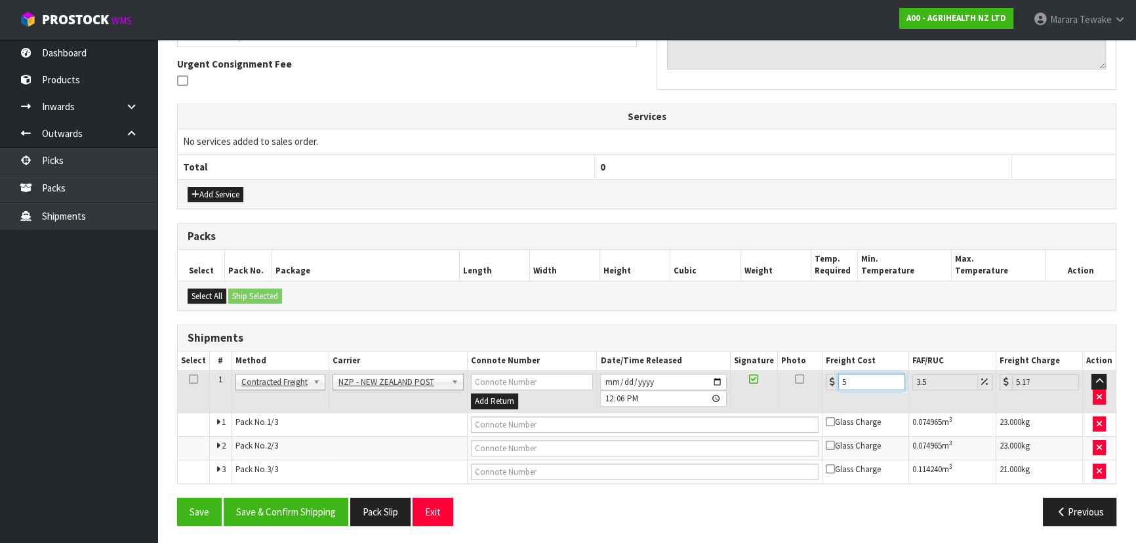
type input "58.99"
type input "57.06"
type input "59.06"
type input "57.06"
click at [314, 510] on button "Save & Confirm Shipping" at bounding box center [286, 512] width 125 height 28
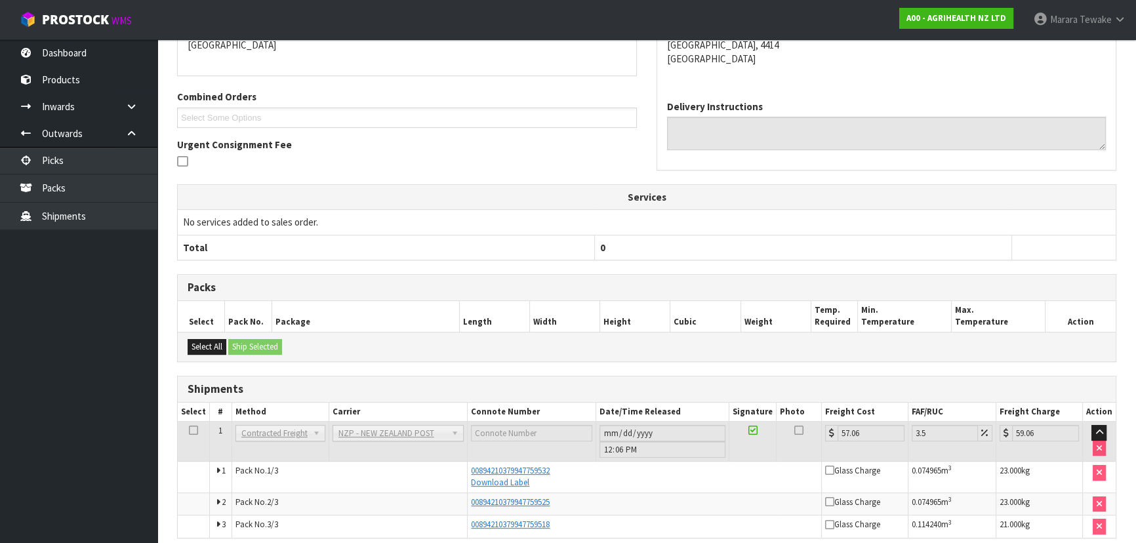
scroll to position [232, 0]
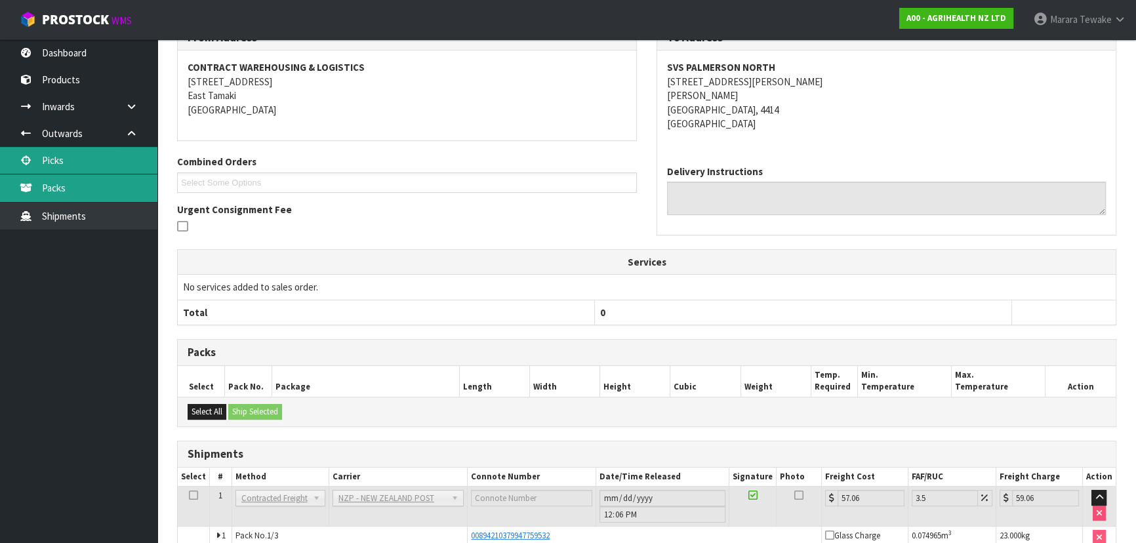
click at [130, 174] on link "Packs" at bounding box center [78, 187] width 157 height 27
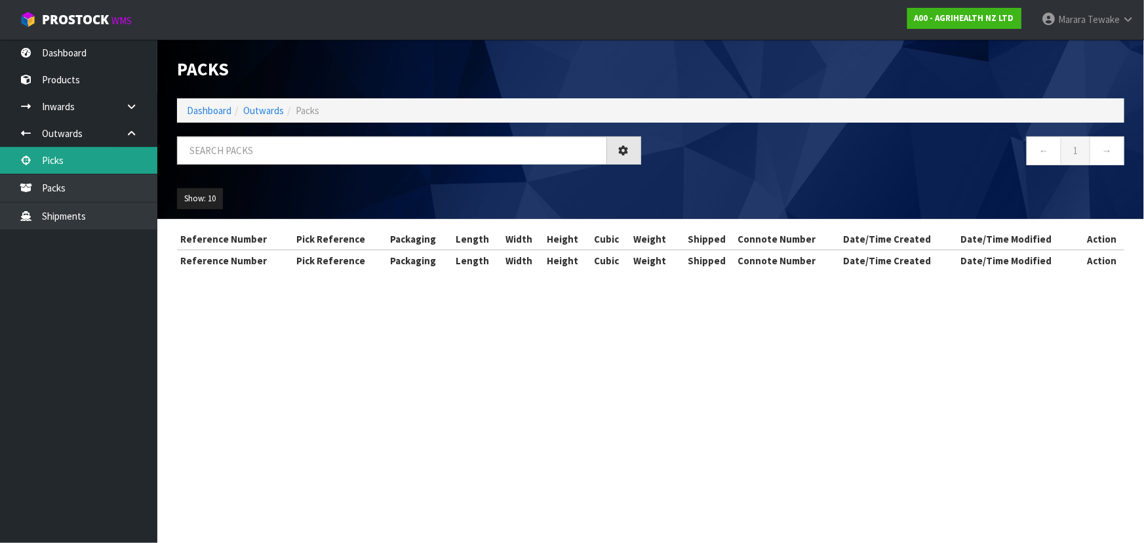
click at [129, 155] on div "Packs Dashboard Outwards Packs ← 1 → Show: 10 5 10 25 50 Reference Number Pick …" at bounding box center [572, 147] width 1144 height 295
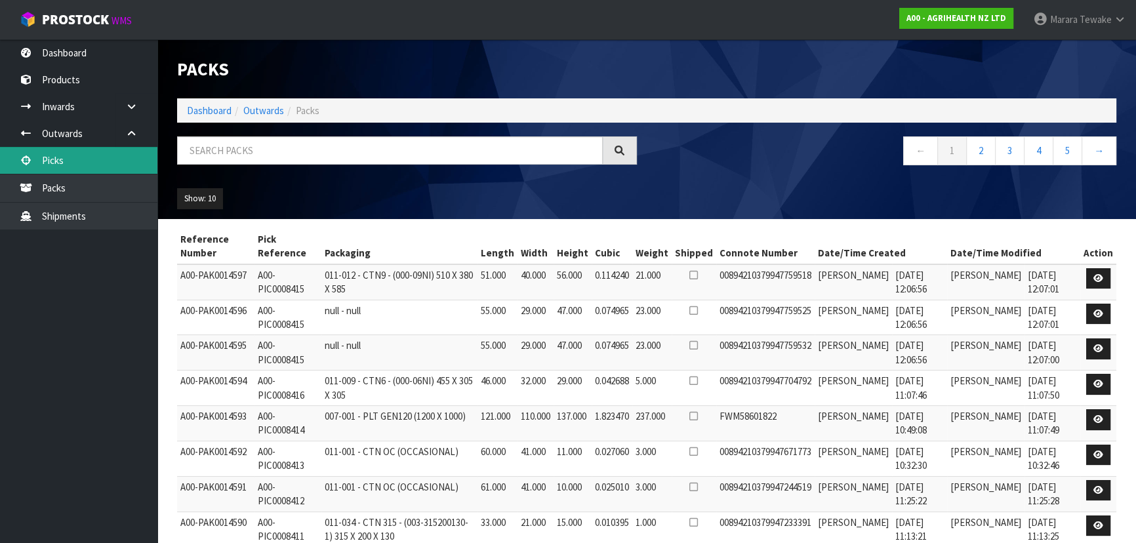
click at [110, 156] on link "Picks" at bounding box center [78, 160] width 157 height 27
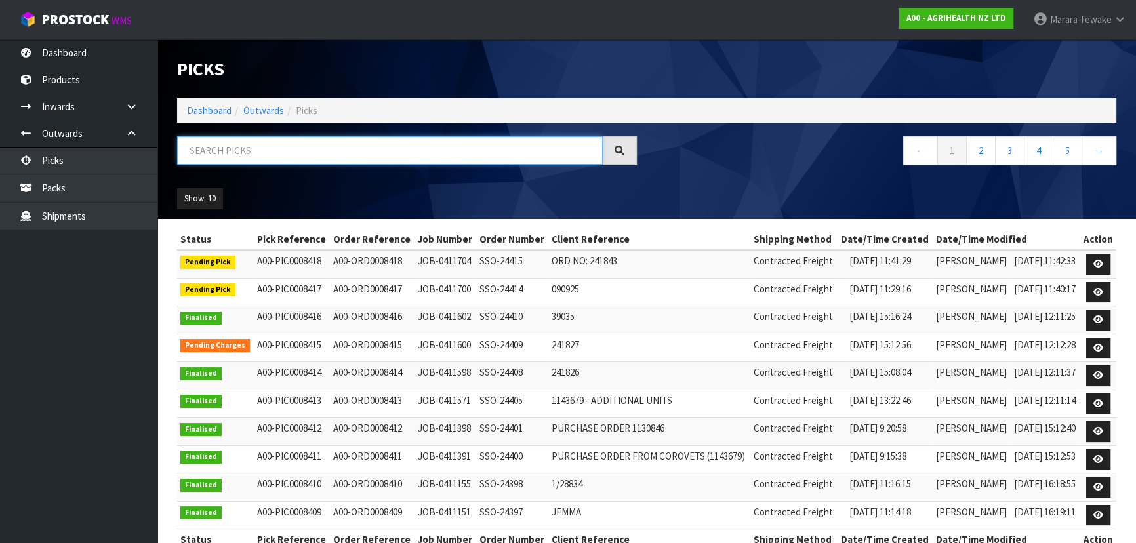
click at [242, 153] on input "text" at bounding box center [390, 150] width 426 height 28
type input "JOB-0411673"
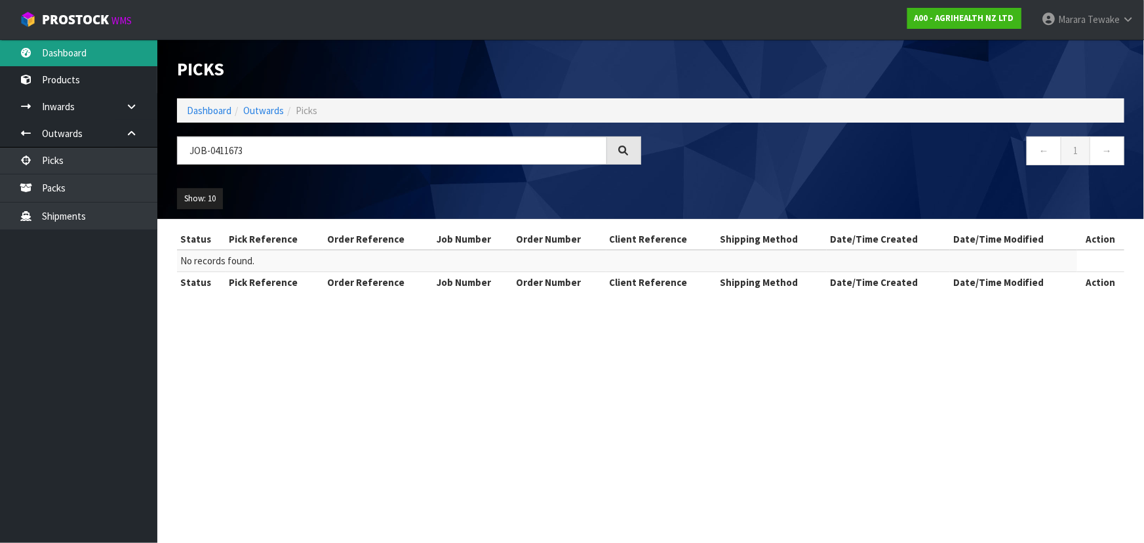
click at [126, 49] on link "Dashboard" at bounding box center [78, 52] width 157 height 27
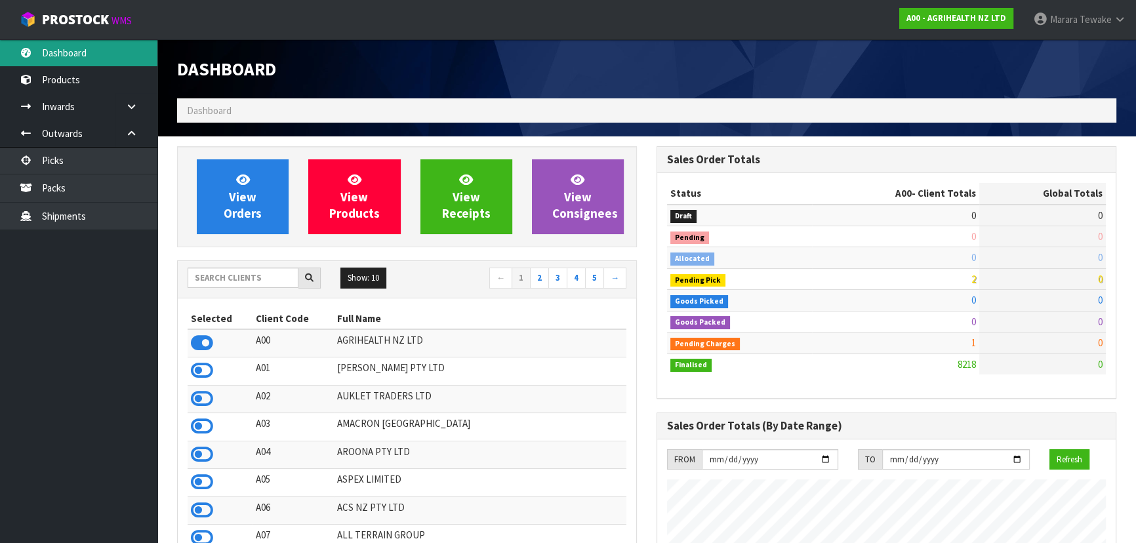
scroll to position [991, 479]
click at [228, 279] on input "text" at bounding box center [243, 278] width 111 height 20
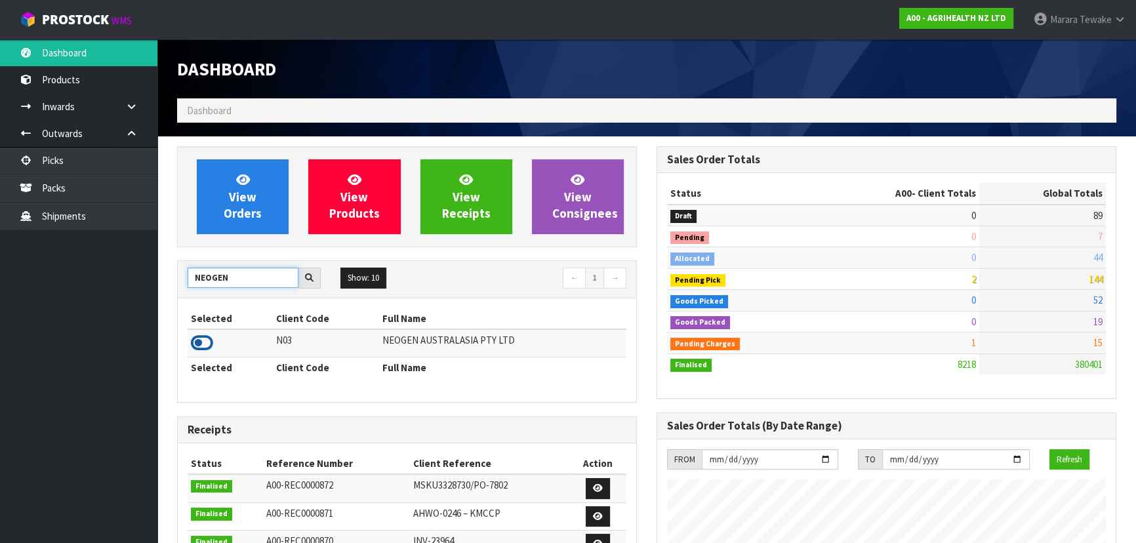
type input "NEOGEN"
click at [203, 338] on icon at bounding box center [202, 343] width 22 height 20
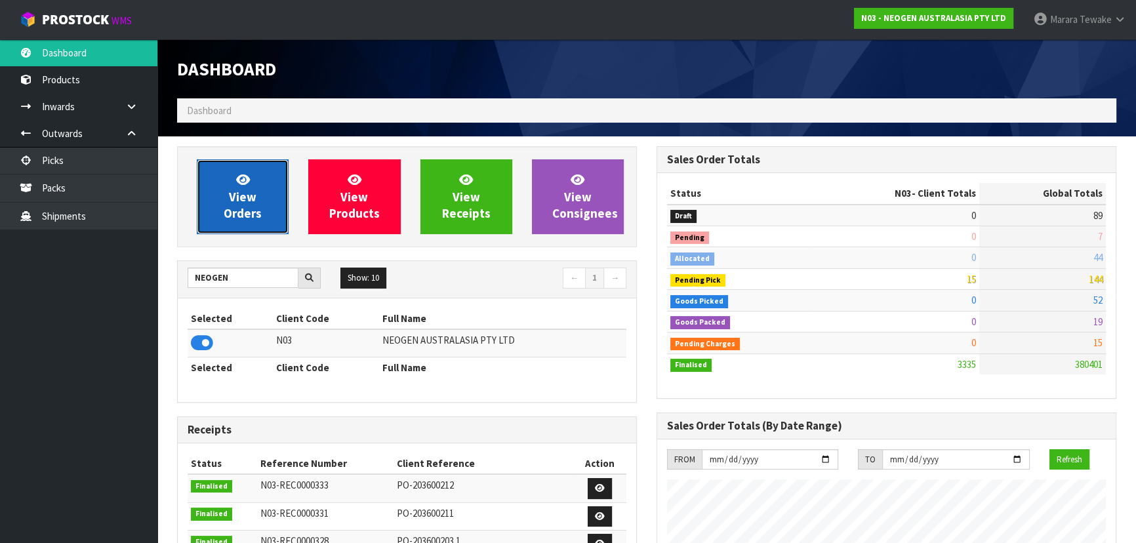
click at [231, 212] on span "View Orders" at bounding box center [243, 196] width 38 height 49
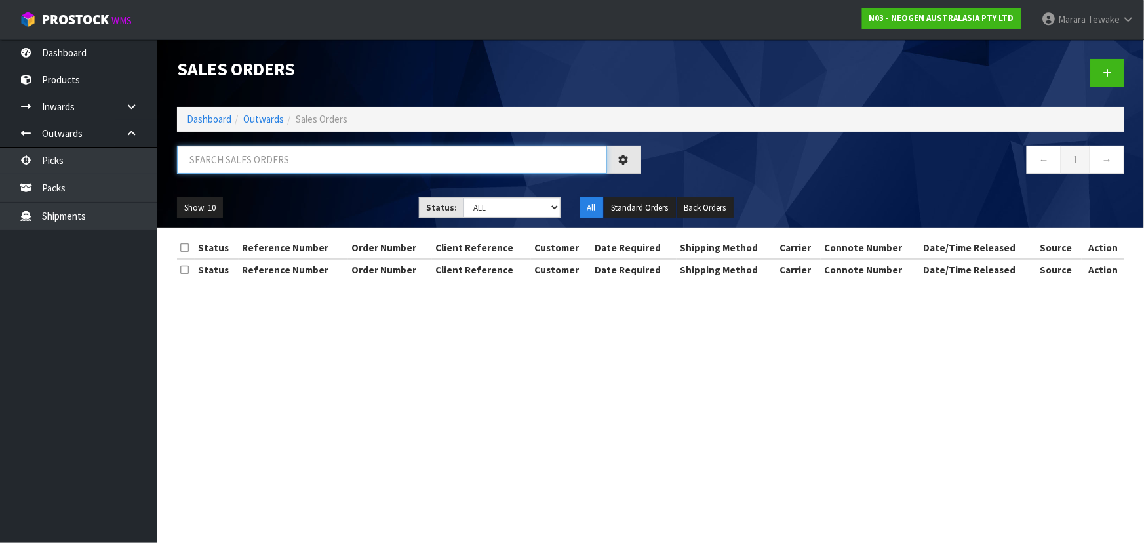
click at [219, 163] on input "text" at bounding box center [392, 160] width 430 height 28
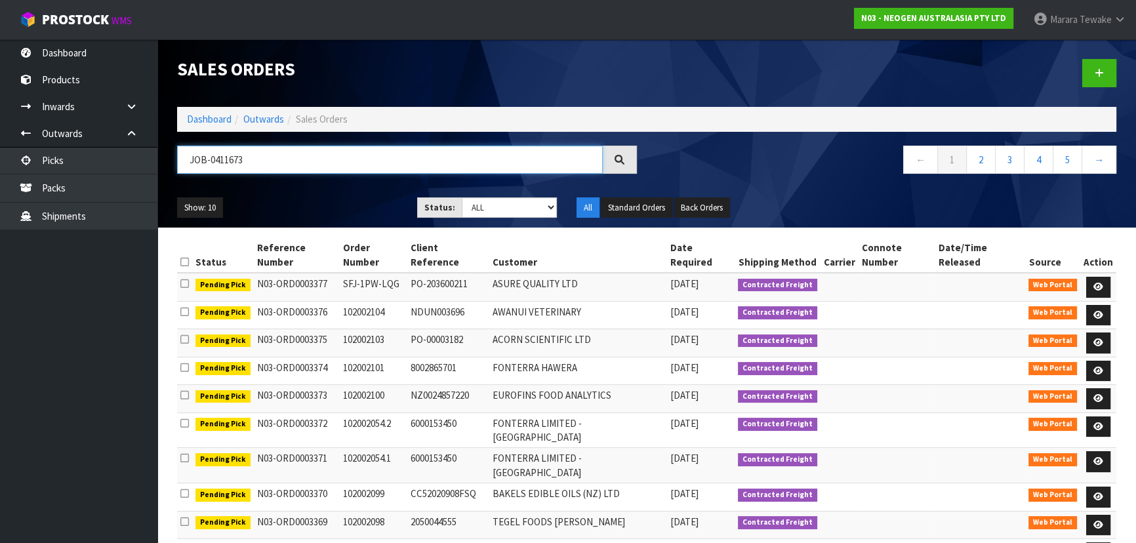
type input "JOB-0411673"
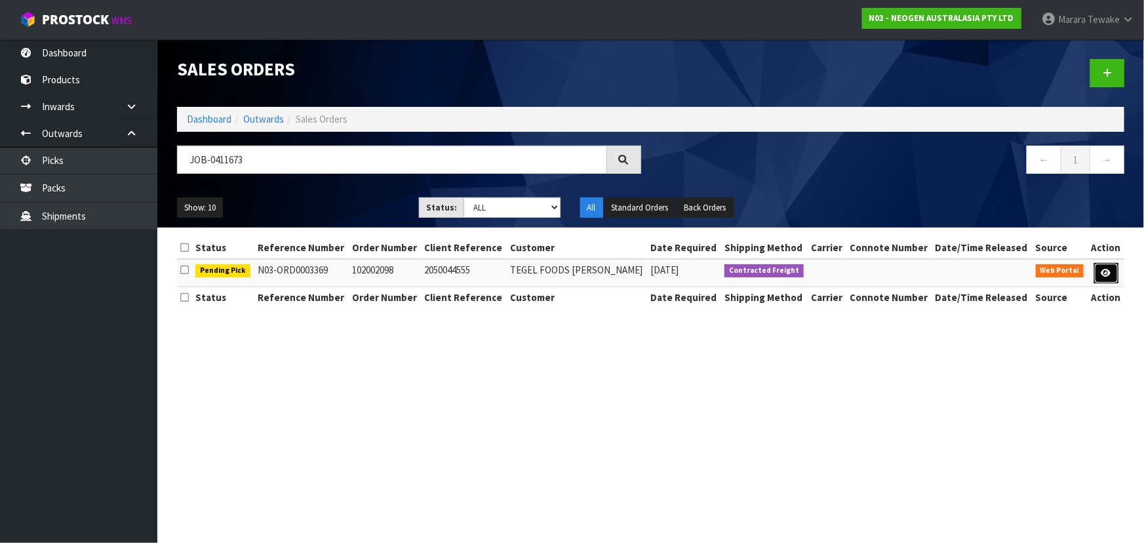
click at [1106, 266] on link at bounding box center [1106, 273] width 24 height 21
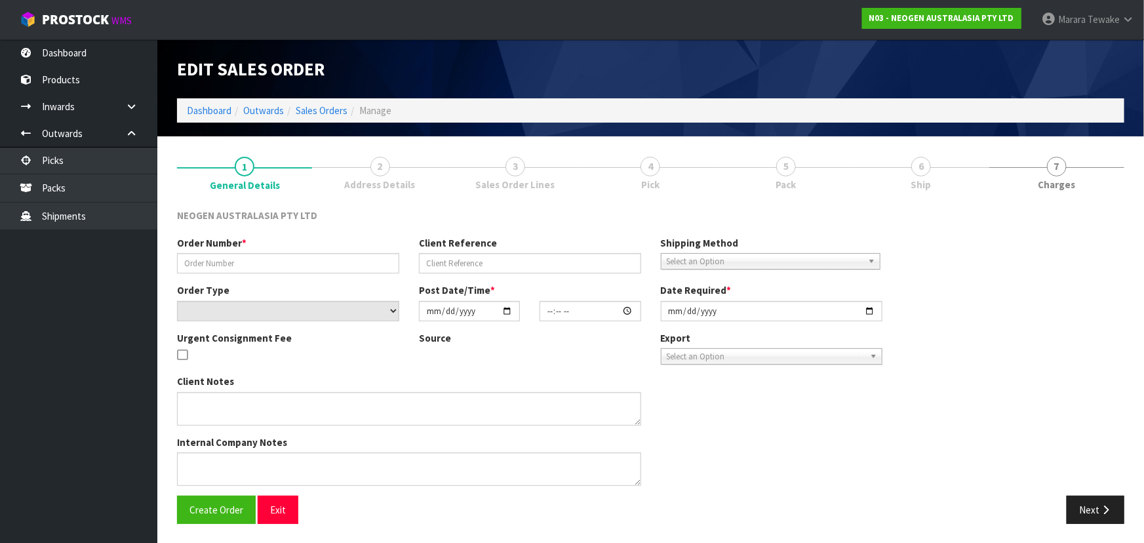
type input "102002098"
type input "2050044555"
select select "number:0"
type input "[DATE]"
type input "09:46:00.000"
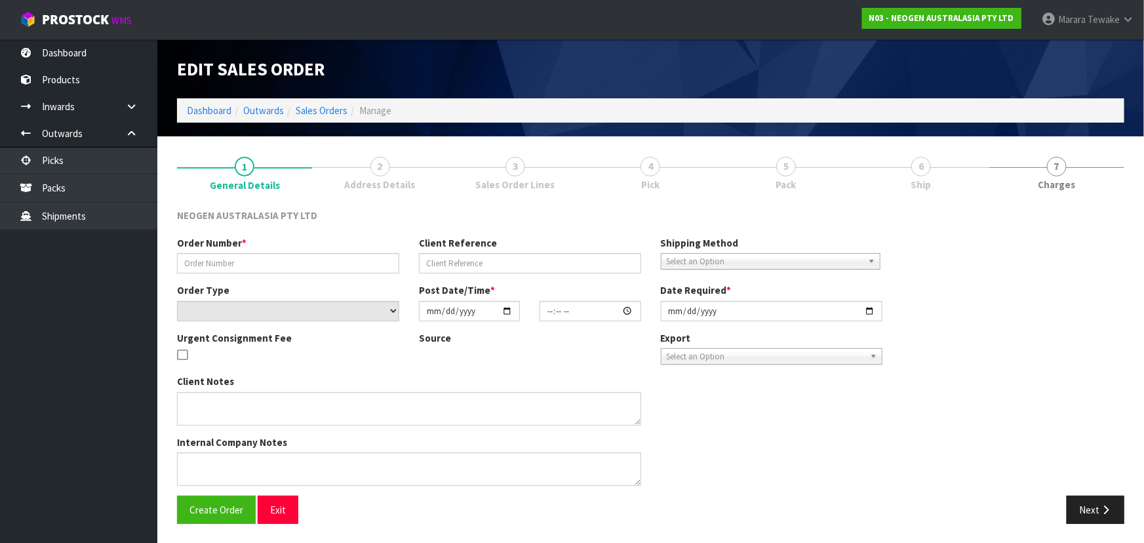
type input "[DATE]"
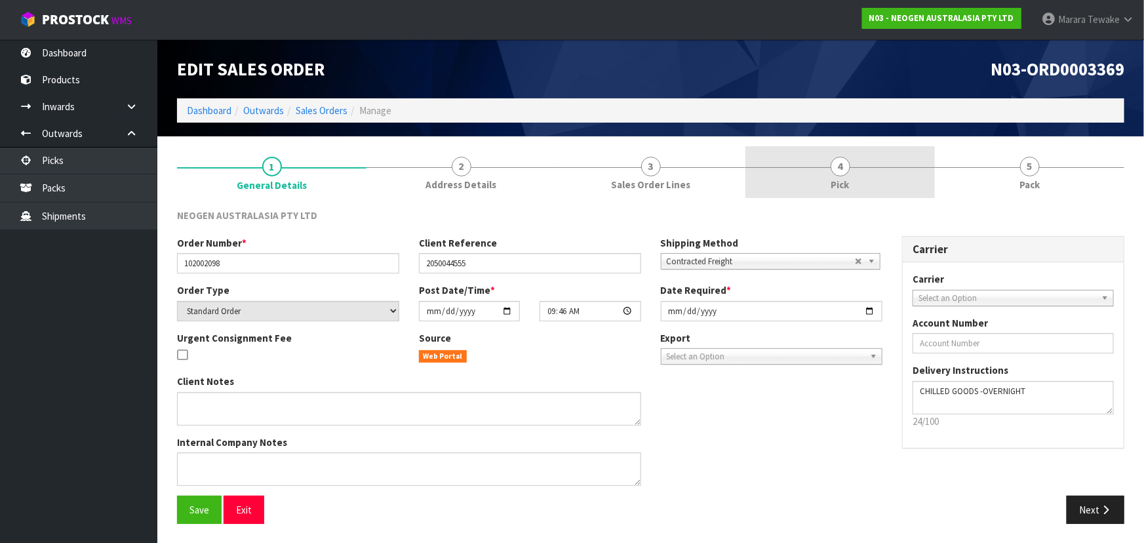
click at [887, 176] on link "4 Pick" at bounding box center [841, 172] width 190 height 52
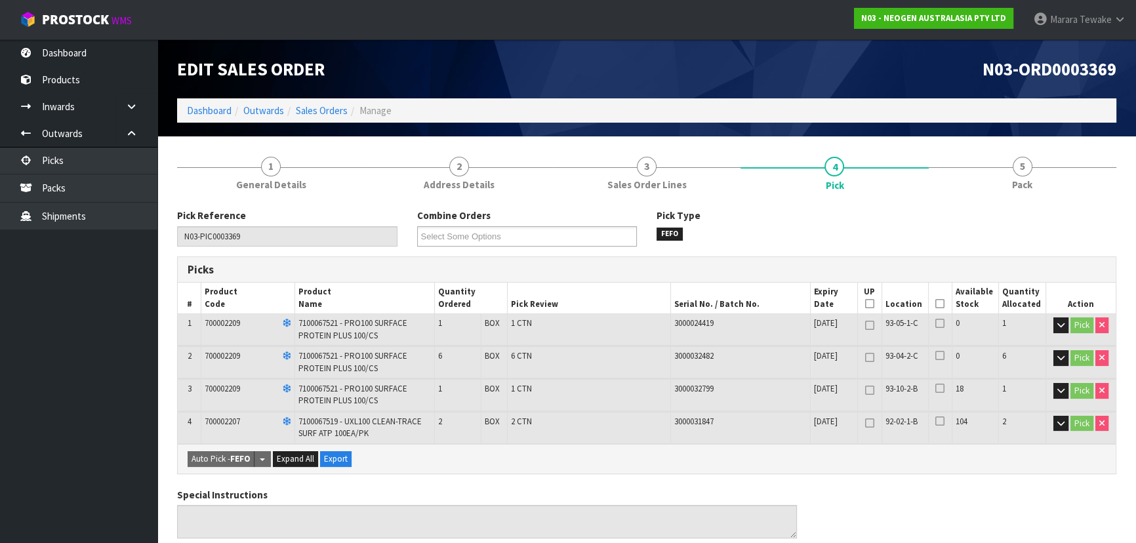
click at [937, 304] on icon at bounding box center [939, 304] width 9 height 1
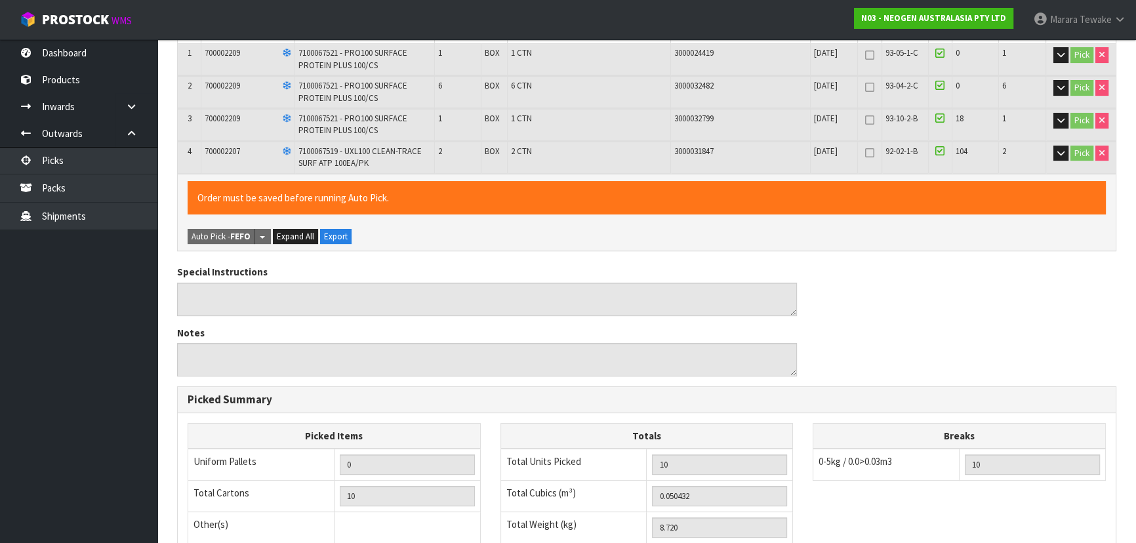
scroll to position [472, 0]
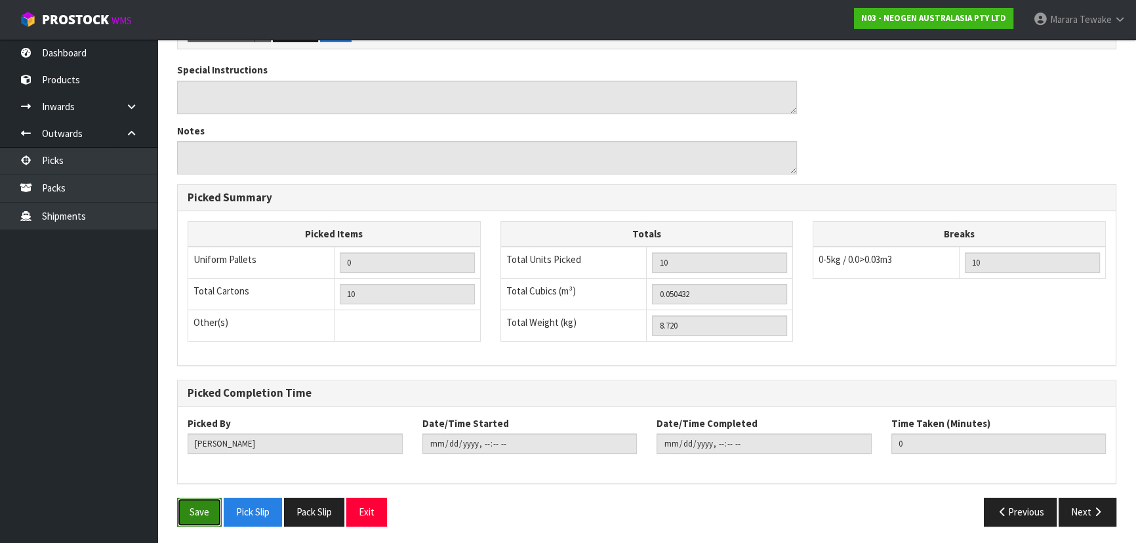
click at [194, 506] on button "Save" at bounding box center [199, 512] width 45 height 28
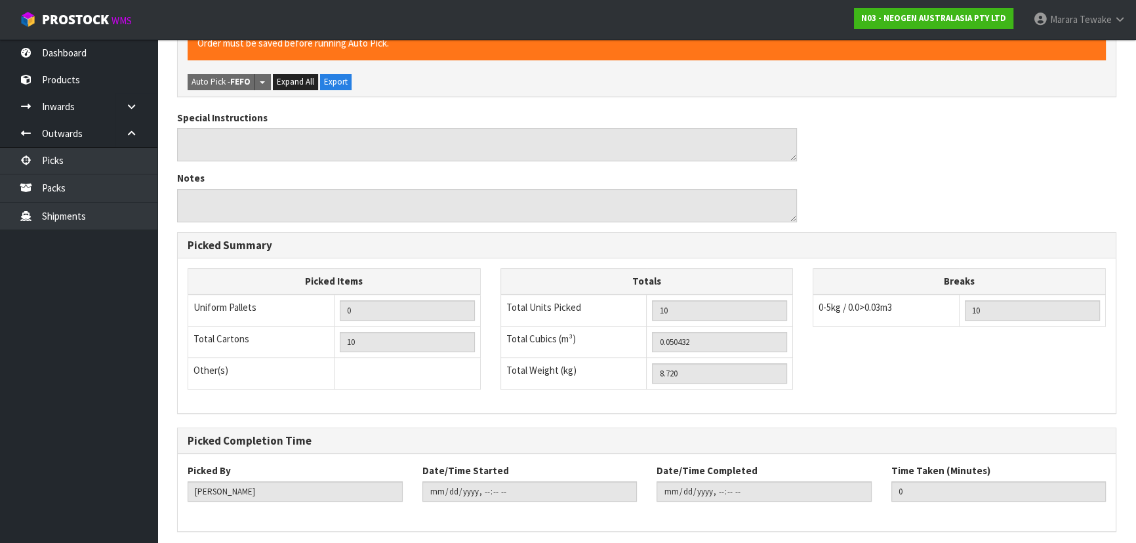
scroll to position [0, 0]
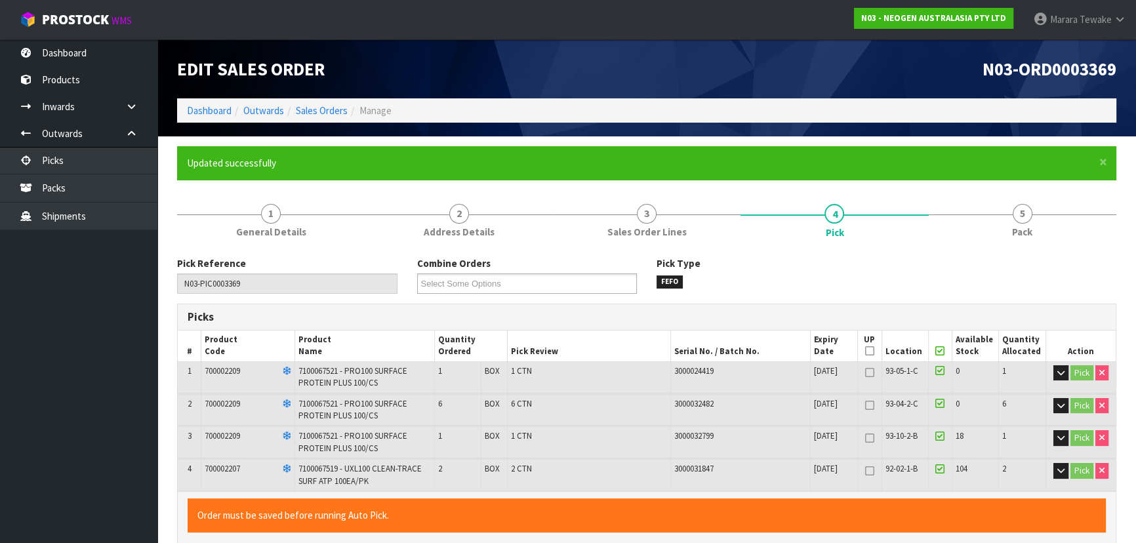
type input "[PERSON_NAME]"
type input "[DATE]T12:20:53"
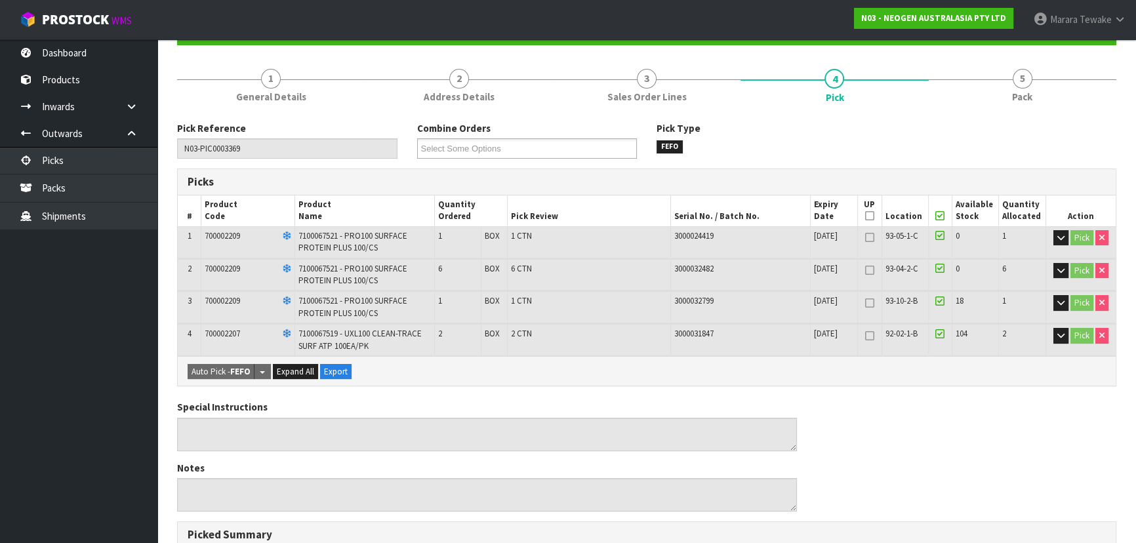
scroll to position [472, 0]
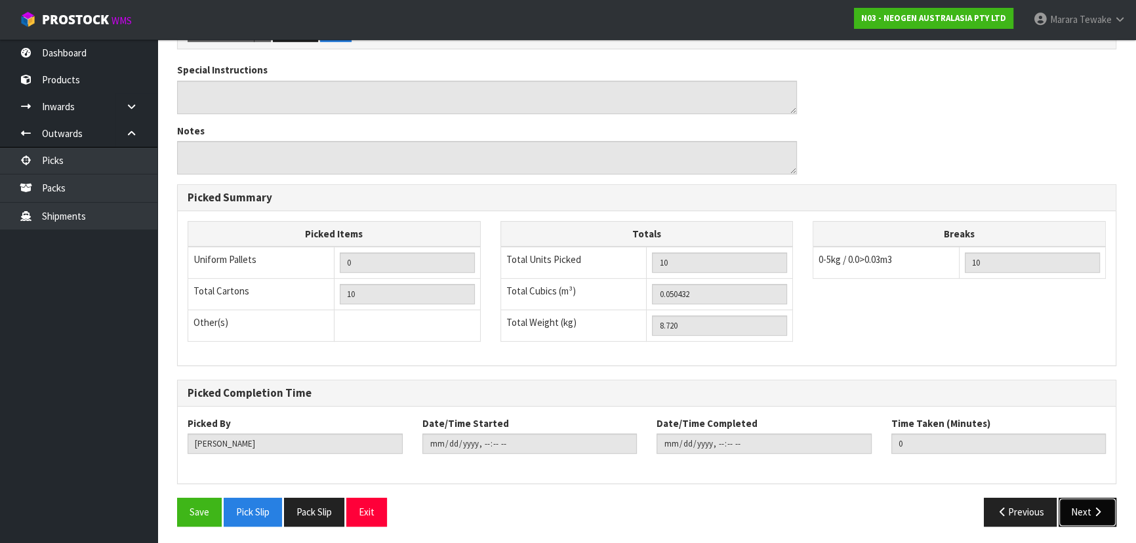
click at [1096, 509] on icon "button" at bounding box center [1097, 512] width 12 height 10
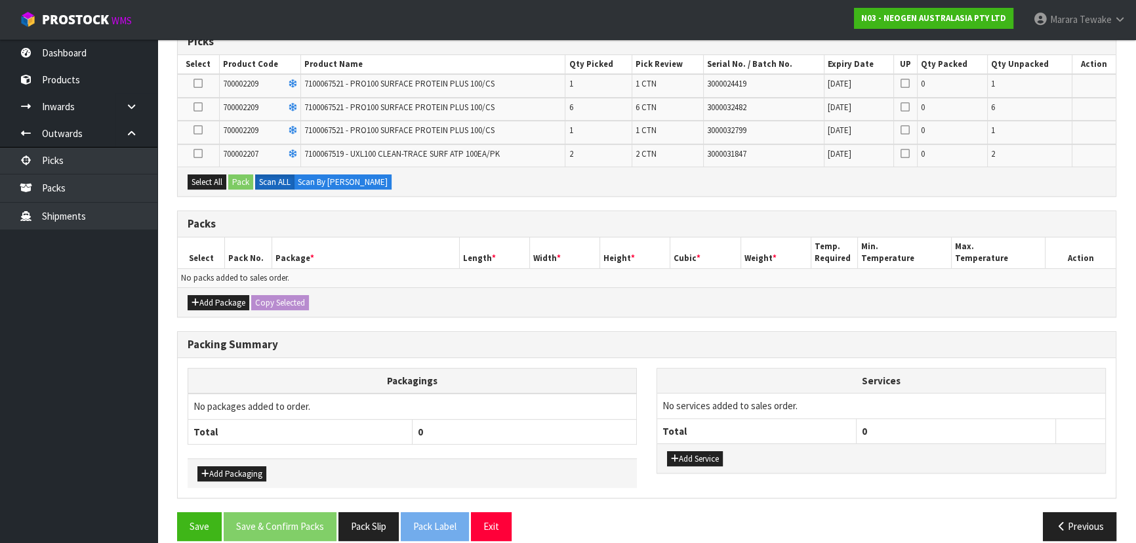
scroll to position [289, 0]
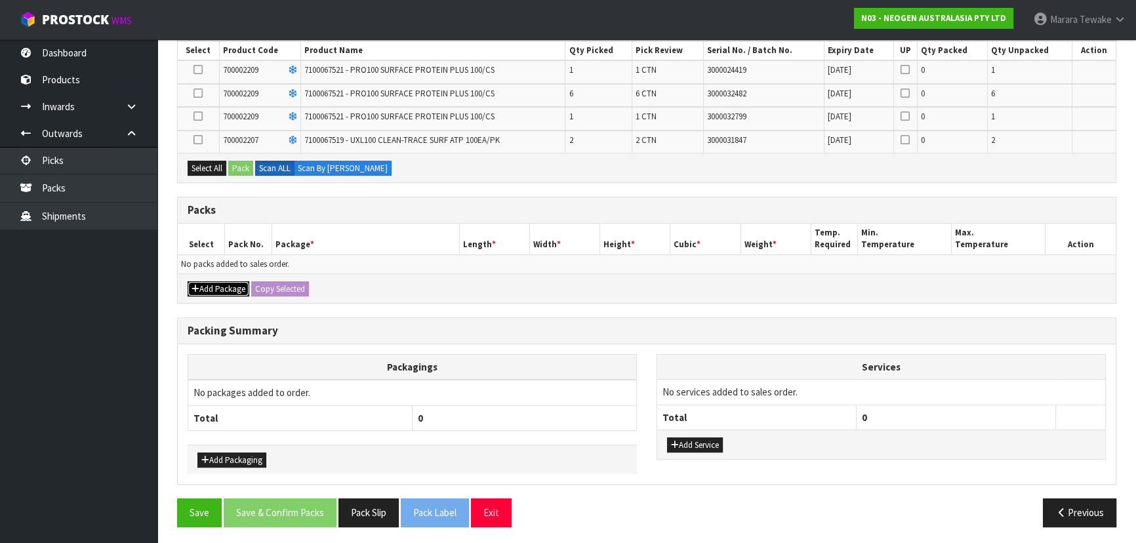
click at [209, 286] on button "Add Package" at bounding box center [219, 289] width 62 height 16
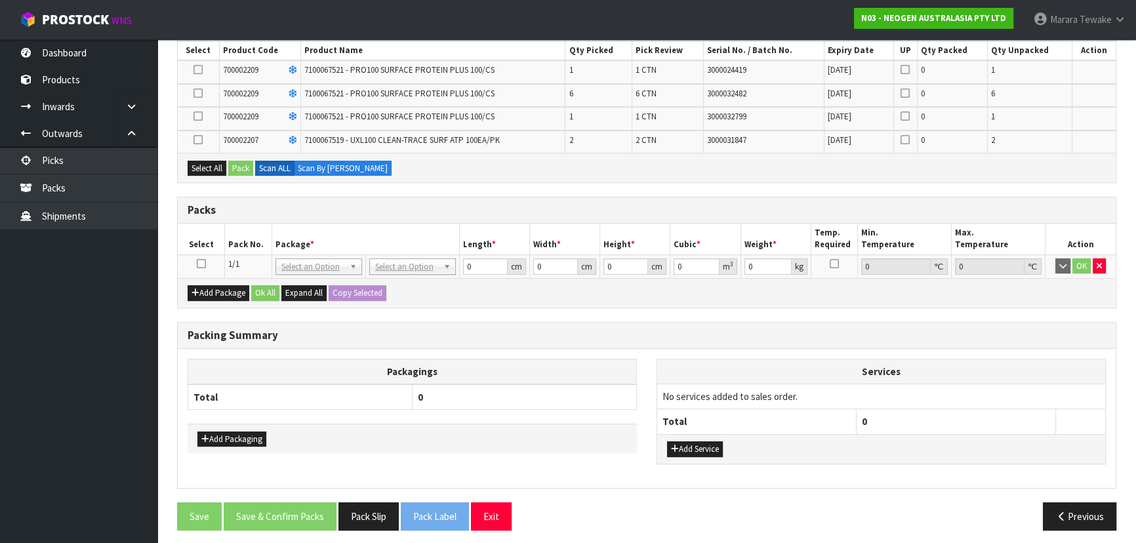
click at [201, 264] on icon at bounding box center [201, 264] width 9 height 1
click at [203, 167] on button "Select All" at bounding box center [207, 169] width 39 height 16
click at [256, 169] on label "Scan ALL" at bounding box center [274, 169] width 39 height 16
click at [245, 169] on button "Pack" at bounding box center [240, 169] width 25 height 16
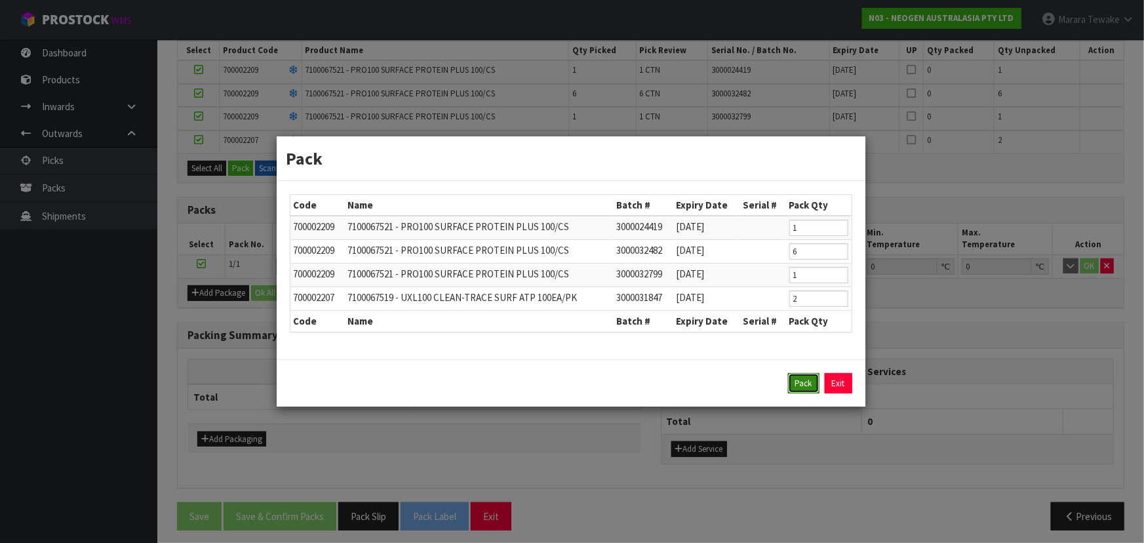
click at [801, 378] on button "Pack" at bounding box center [803, 383] width 31 height 21
type input "0.000"
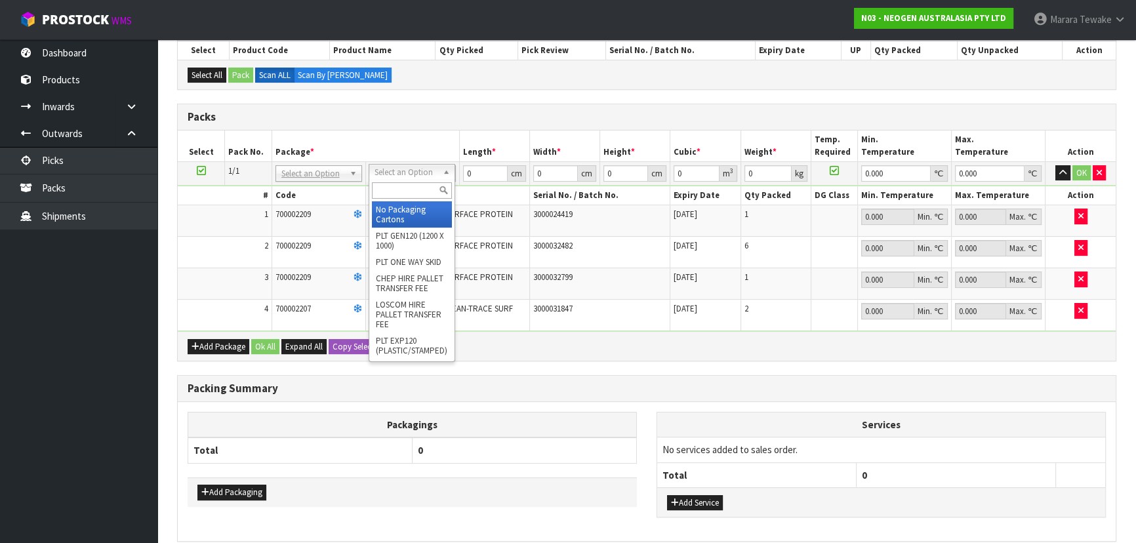
click at [405, 187] on input "text" at bounding box center [412, 190] width 80 height 16
type input "CTN7"
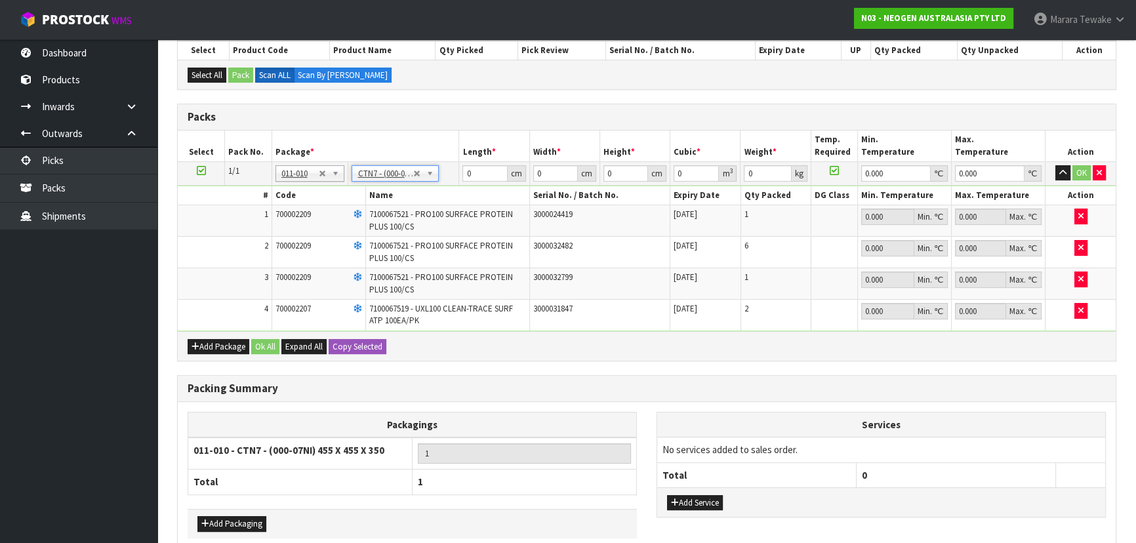
type input "45.5"
type input "35"
type input "0.072459"
type input "8.92"
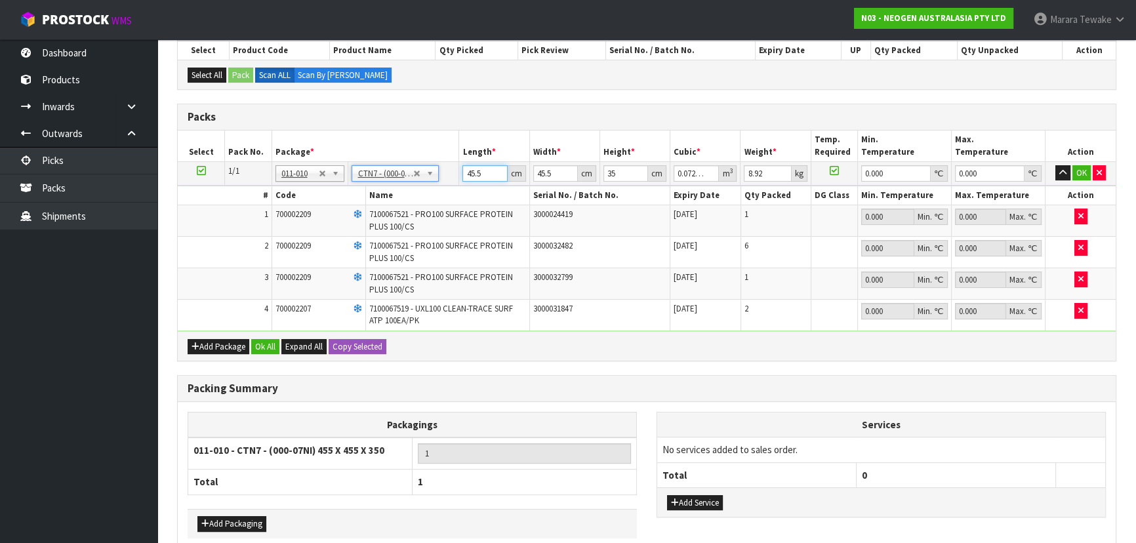
drag, startPoint x: 458, startPoint y: 172, endPoint x: 458, endPoint y: 163, distance: 8.5
click at [456, 165] on tr "1/1 NONE 007-001 007-002 007-004 007-009 007-013 007-014 007-015 007-017 007-01…" at bounding box center [647, 173] width 938 height 24
type input "4"
type input "0.00637"
type input "47"
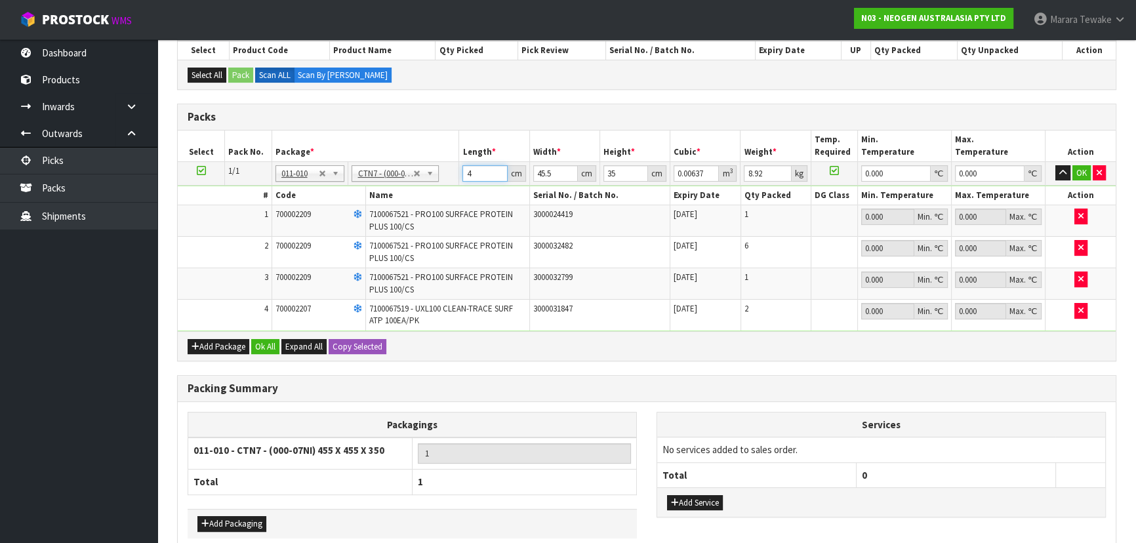
type input "0.074847"
type input "47"
type input "4"
type input "0.00658"
type input "46"
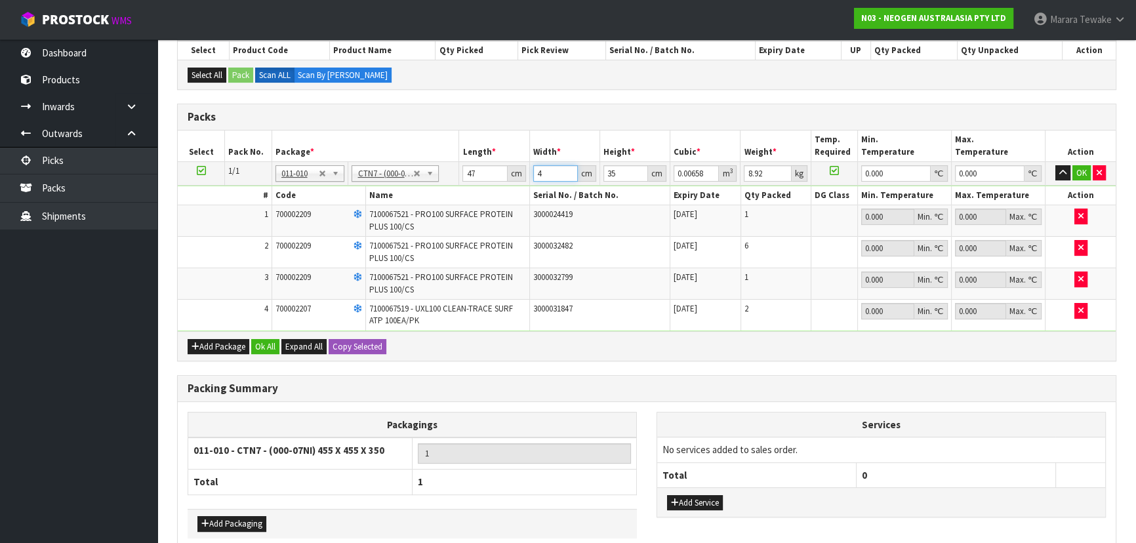
type input "0.07567"
type input "46"
type input "3"
type input "0.006486"
type input "37"
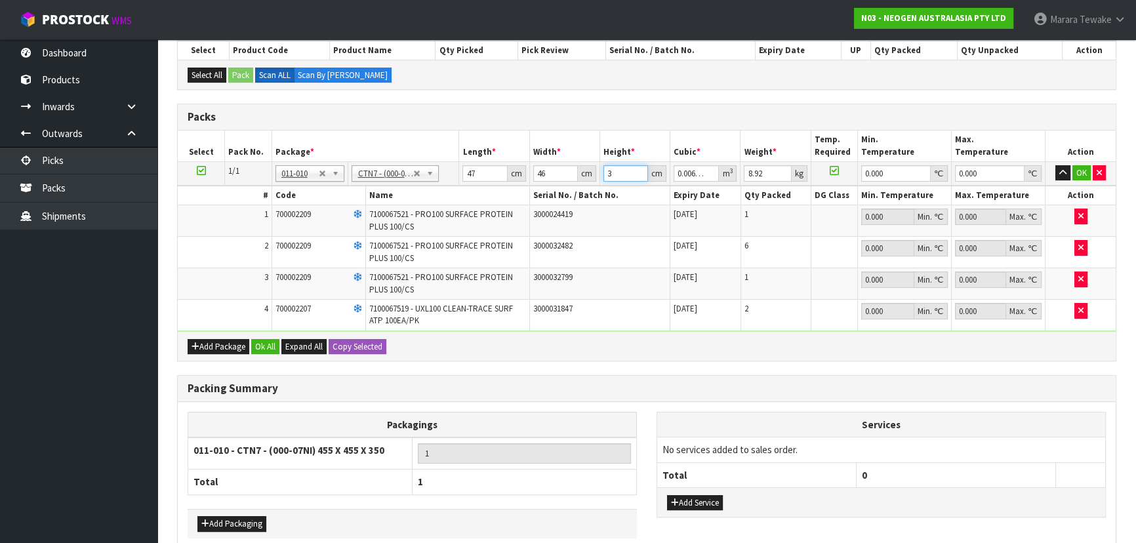
type input "0.079994"
type input "37"
type input "10"
type input "0"
click at [1055, 165] on button "button" at bounding box center [1062, 173] width 15 height 16
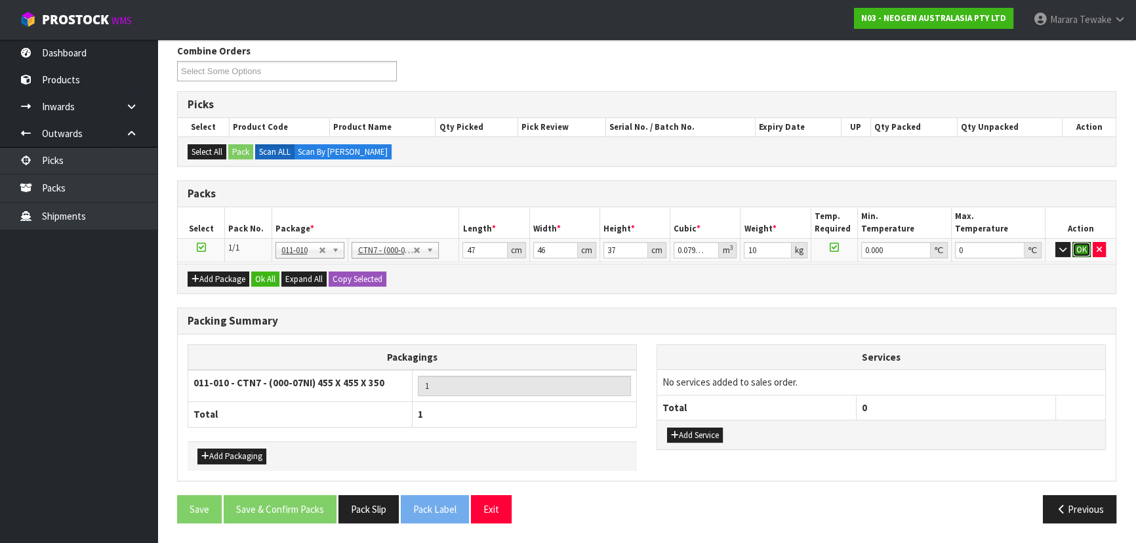
click button "OK" at bounding box center [1081, 250] width 18 height 16
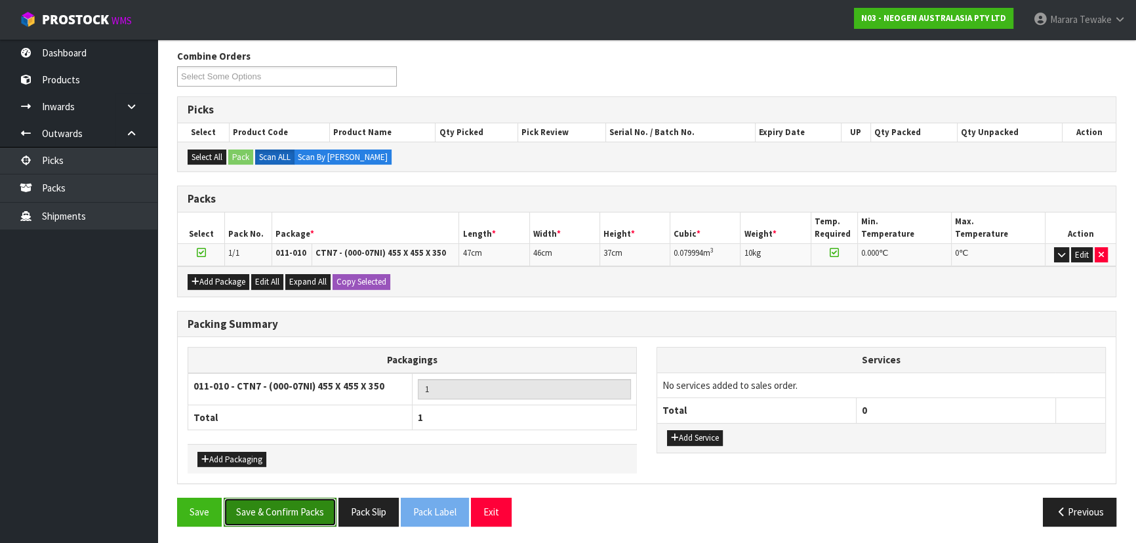
click at [305, 502] on button "Save & Confirm Packs" at bounding box center [280, 512] width 113 height 28
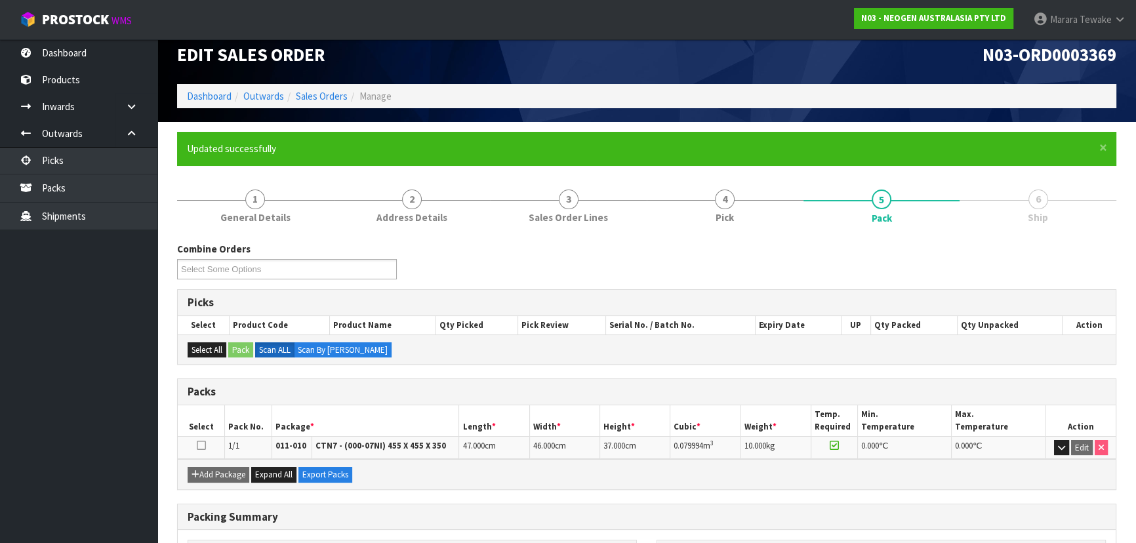
scroll to position [178, 0]
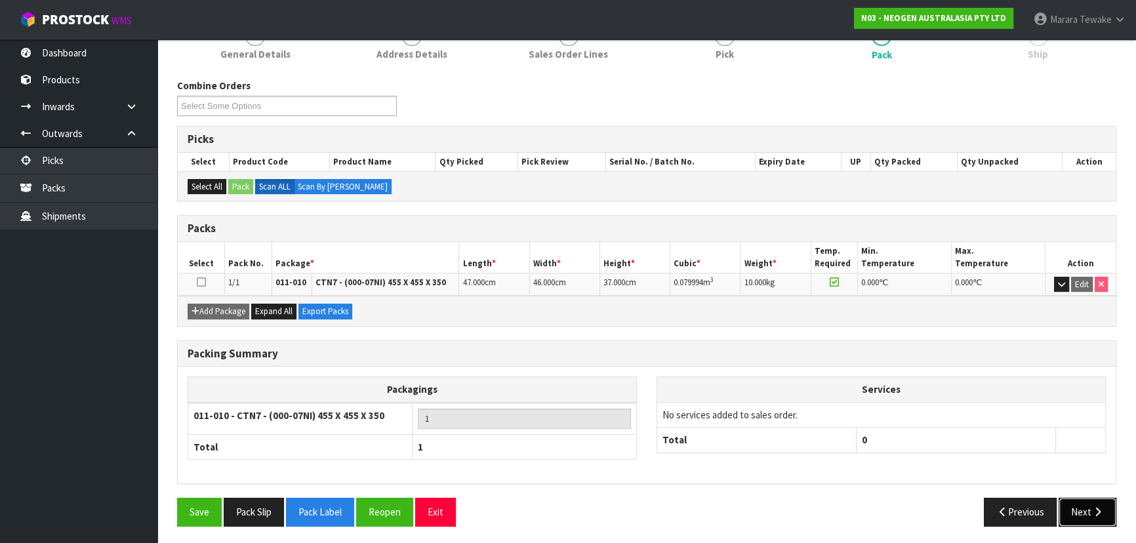
click at [1077, 510] on button "Next" at bounding box center [1087, 512] width 58 height 28
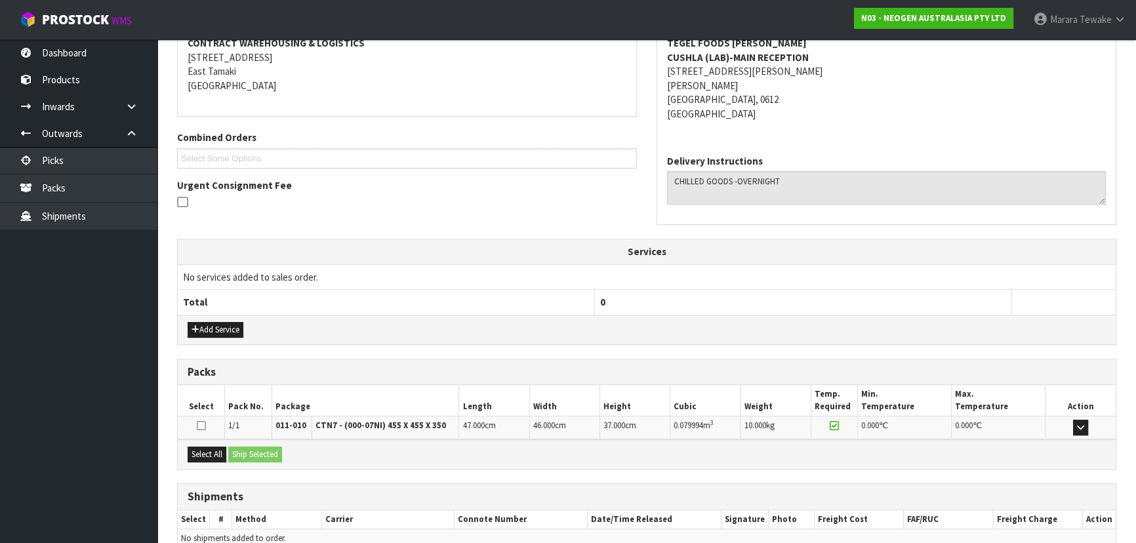
scroll to position [321, 0]
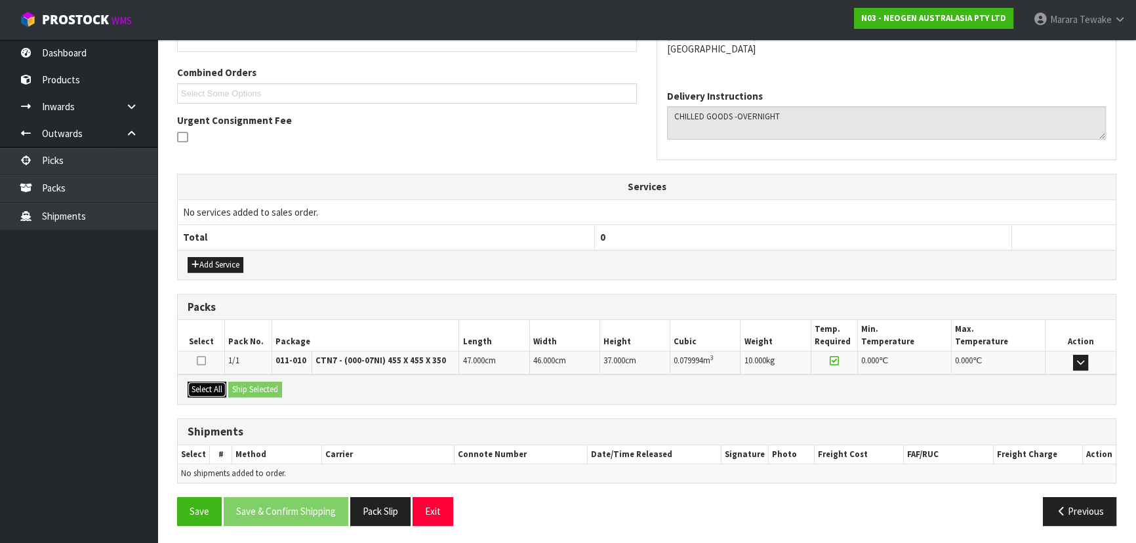
click at [201, 386] on button "Select All" at bounding box center [207, 390] width 39 height 16
click at [246, 382] on button "Ship Selected" at bounding box center [255, 390] width 54 height 16
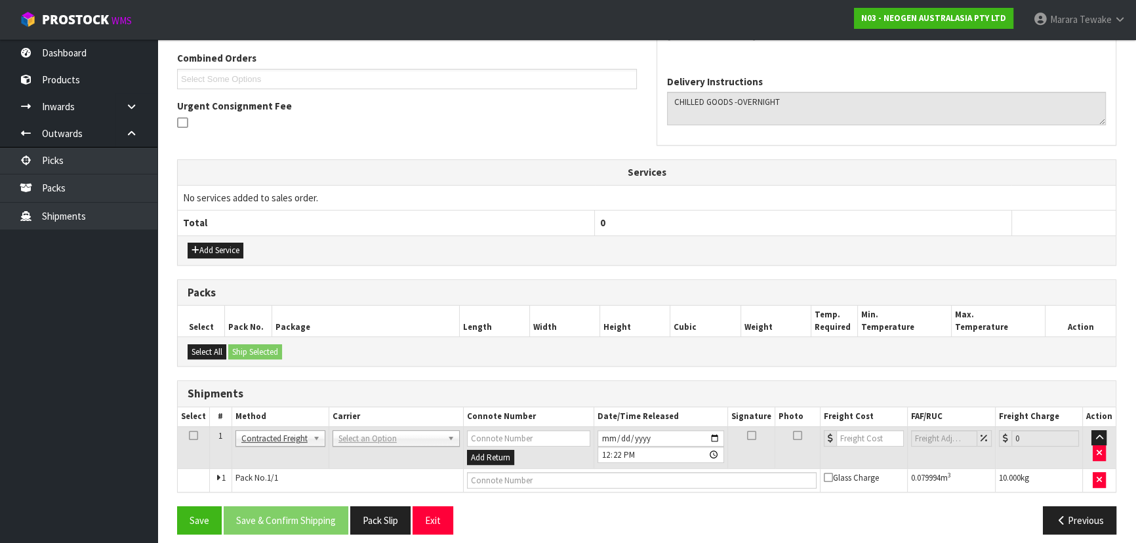
scroll to position [344, 0]
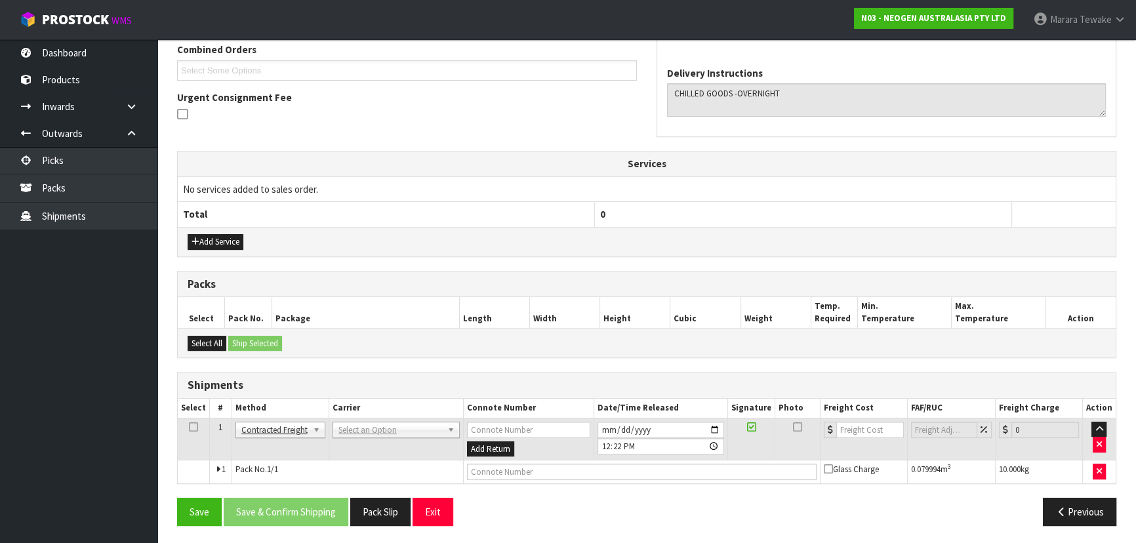
drag, startPoint x: 359, startPoint y: 422, endPoint x: 354, endPoint y: 434, distance: 13.5
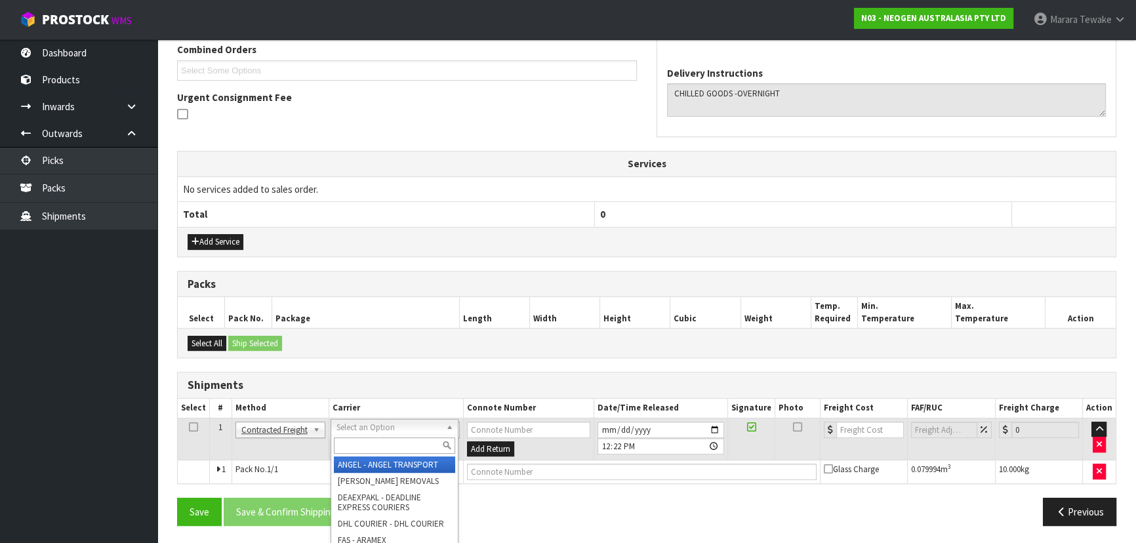
click at [355, 441] on input "text" at bounding box center [394, 445] width 121 height 16
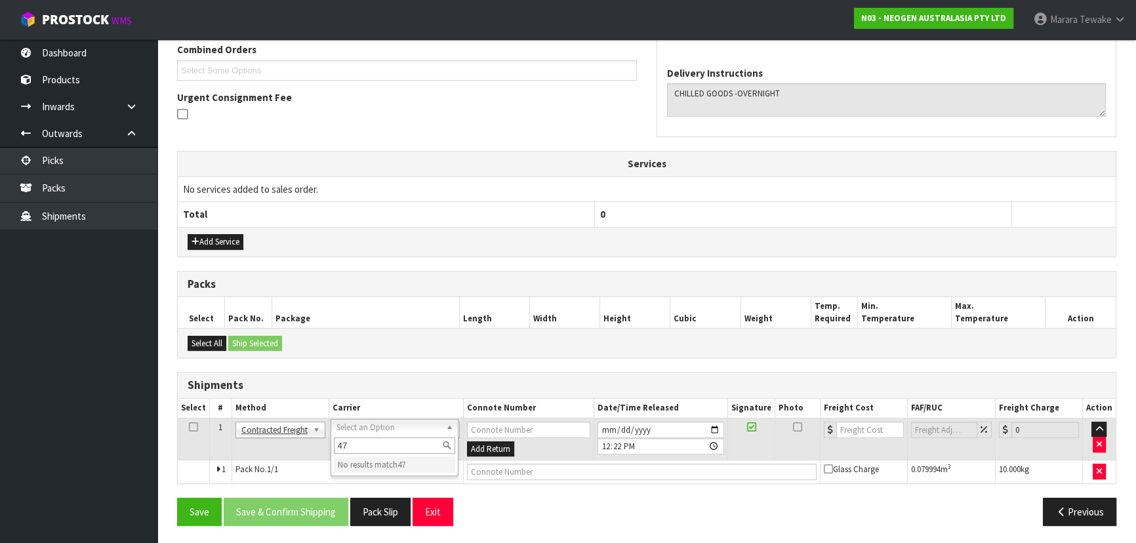
type input "4"
type input "NZP"
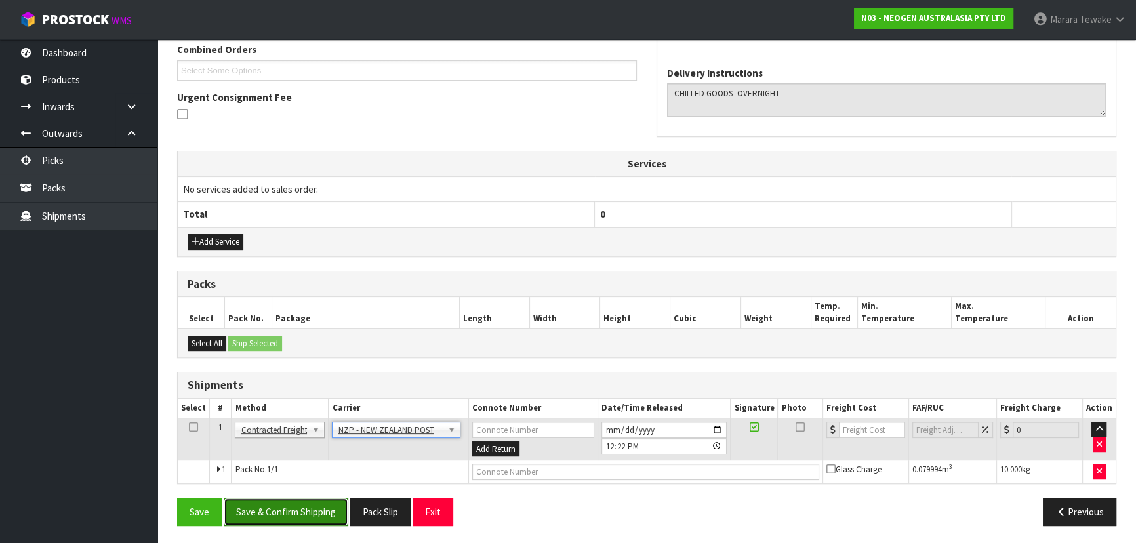
click at [316, 511] on button "Save & Confirm Shipping" at bounding box center [286, 512] width 125 height 28
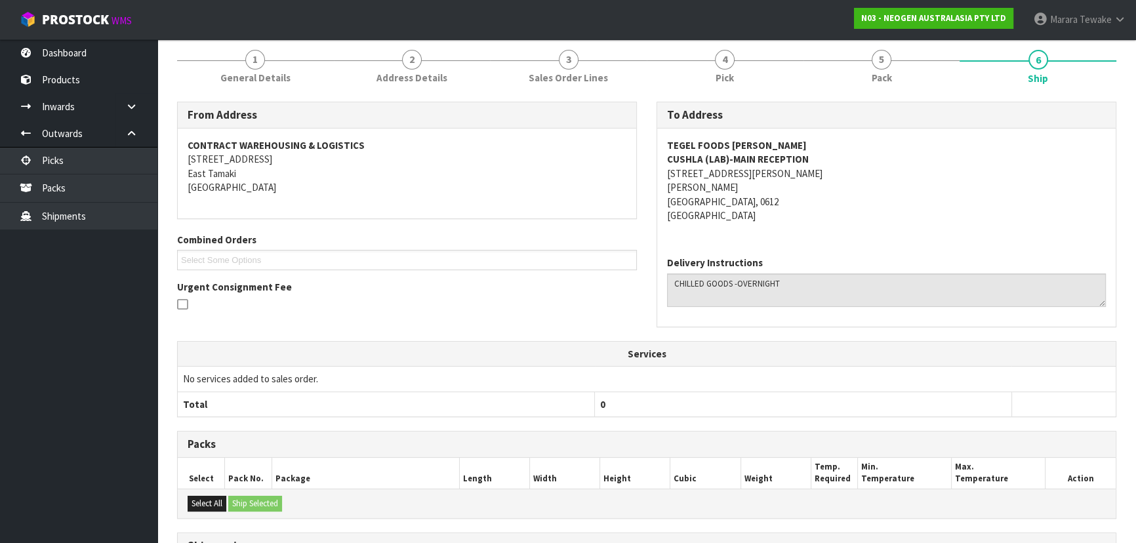
scroll to position [326, 0]
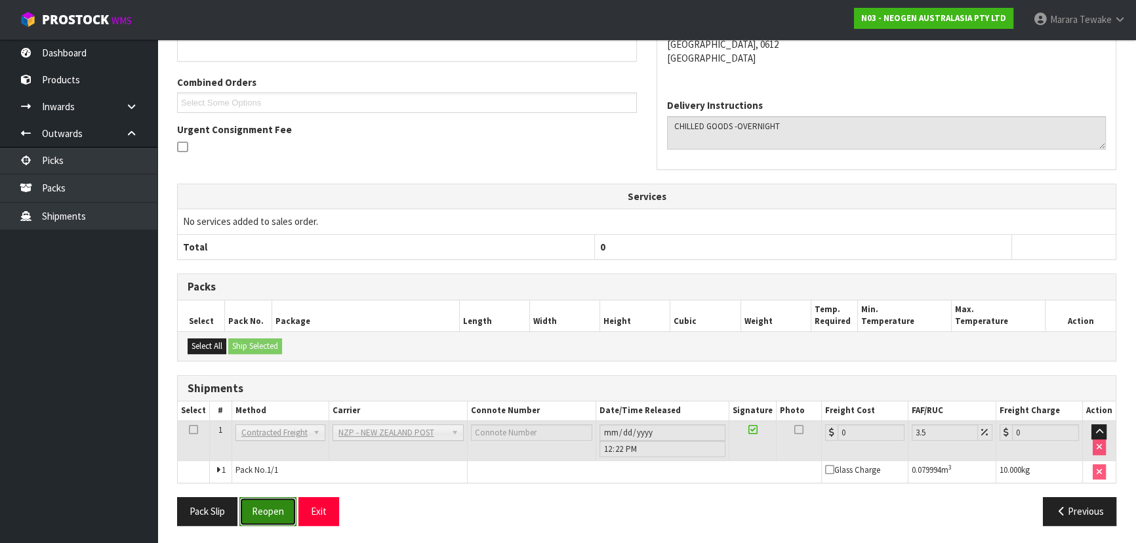
click at [259, 510] on button "Reopen" at bounding box center [267, 511] width 57 height 28
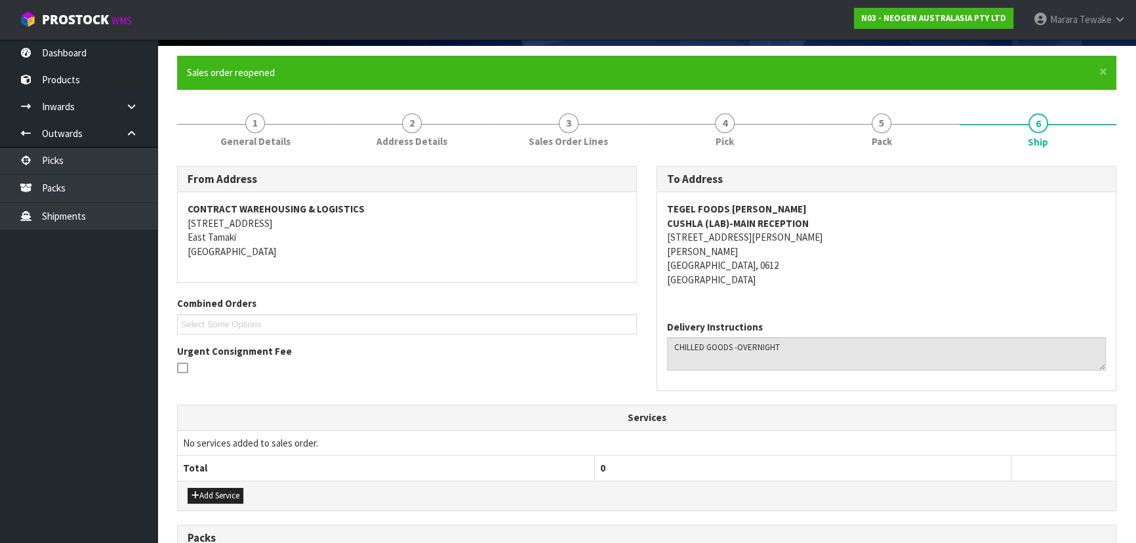
scroll to position [344, 0]
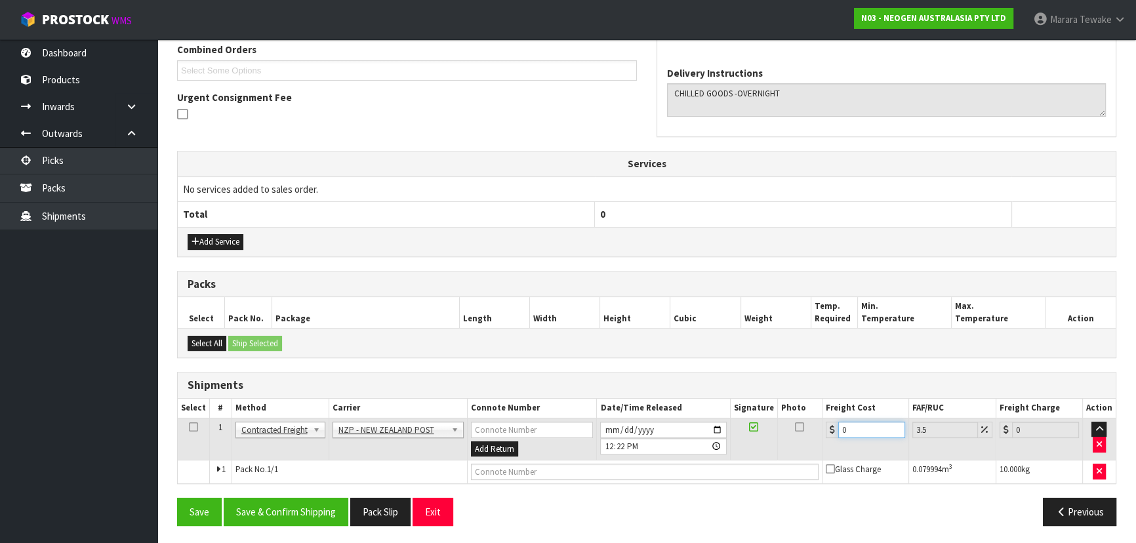
drag, startPoint x: 853, startPoint y: 423, endPoint x: 820, endPoint y: 410, distance: 35.9
click at [820, 410] on table "Select # Method Carrier Connote Number Date/Time Released Signature Photo Freig…" at bounding box center [647, 441] width 938 height 85
type input "4"
type input "4.14"
type input "4.3"
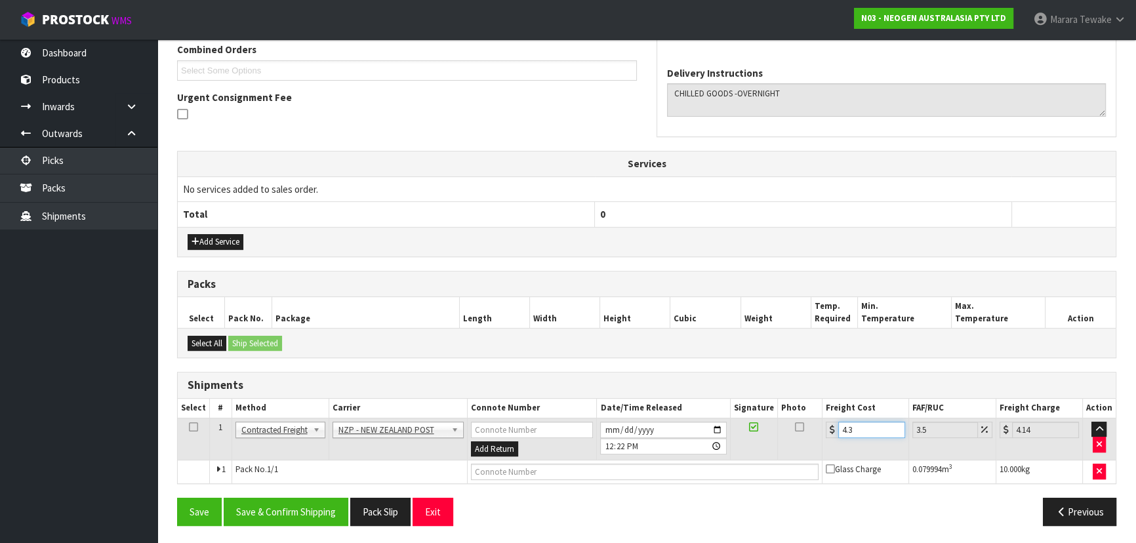
type input "4.45"
type input "4.33"
type input "4.48"
type input "4.33"
click at [308, 512] on button "Save & Confirm Shipping" at bounding box center [286, 512] width 125 height 28
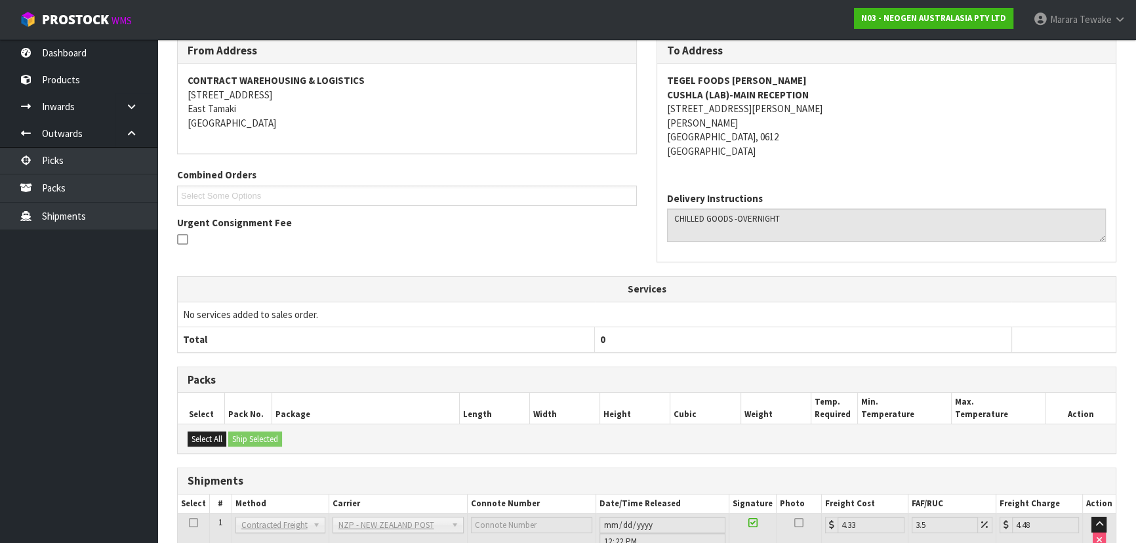
scroll to position [0, 0]
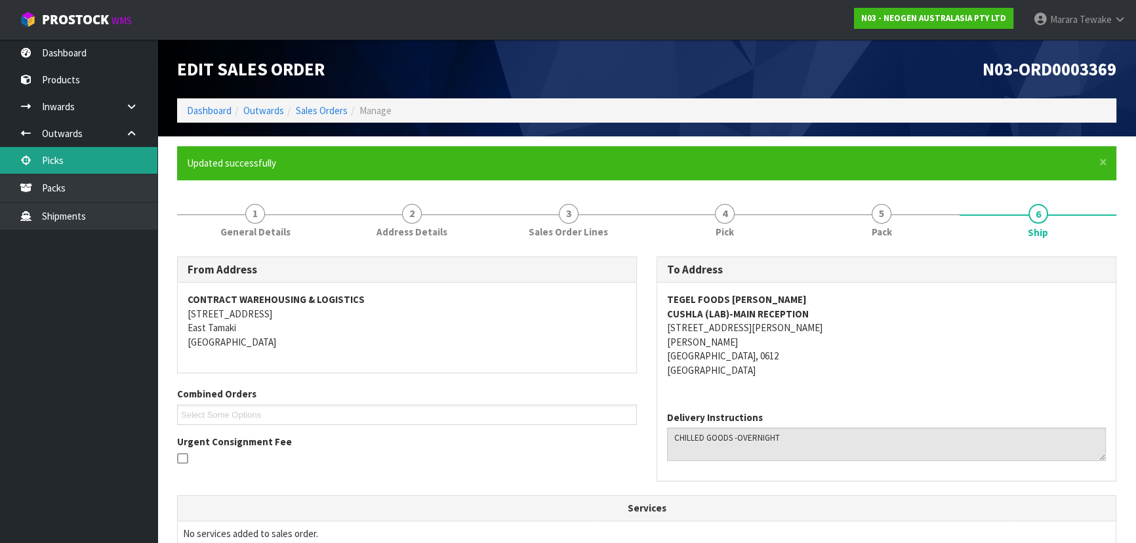
click at [104, 151] on link "Picks" at bounding box center [78, 160] width 157 height 27
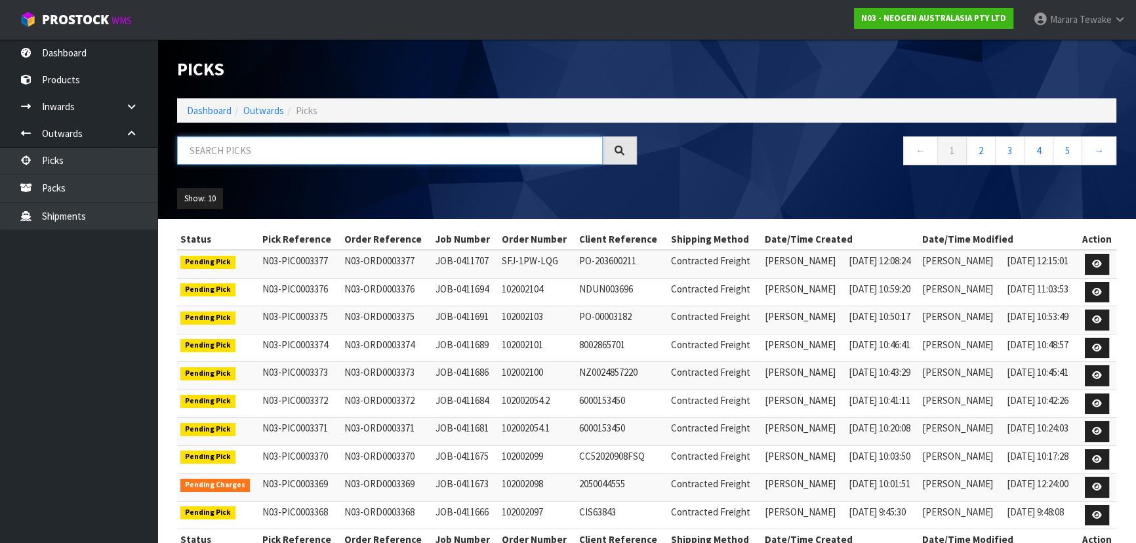
click at [210, 150] on input "text" at bounding box center [390, 150] width 426 height 28
click at [233, 142] on input "text" at bounding box center [390, 150] width 426 height 28
type input "JOB-0411666"
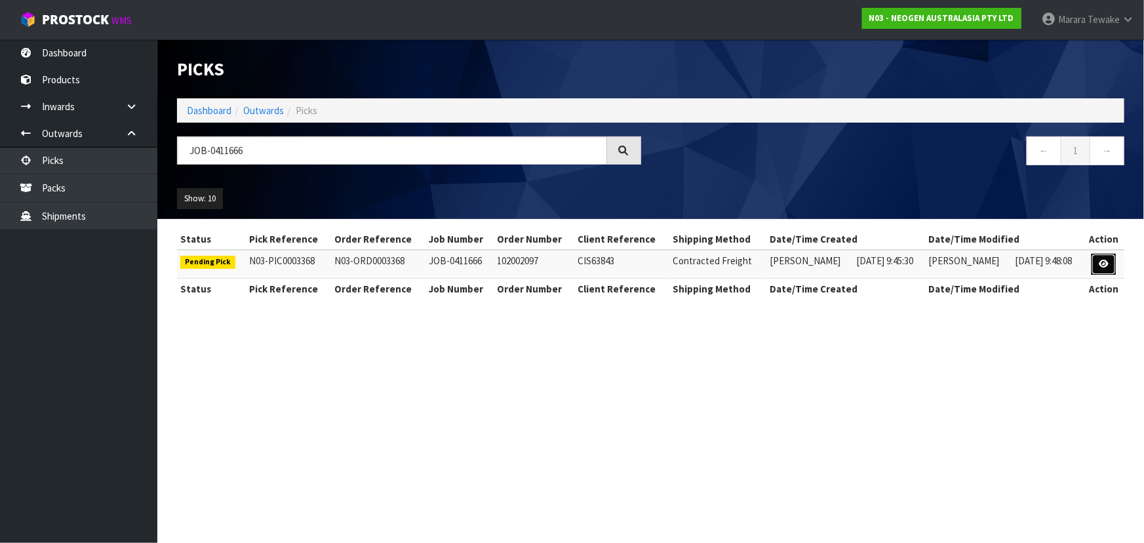
click at [1106, 266] on icon at bounding box center [1104, 264] width 10 height 9
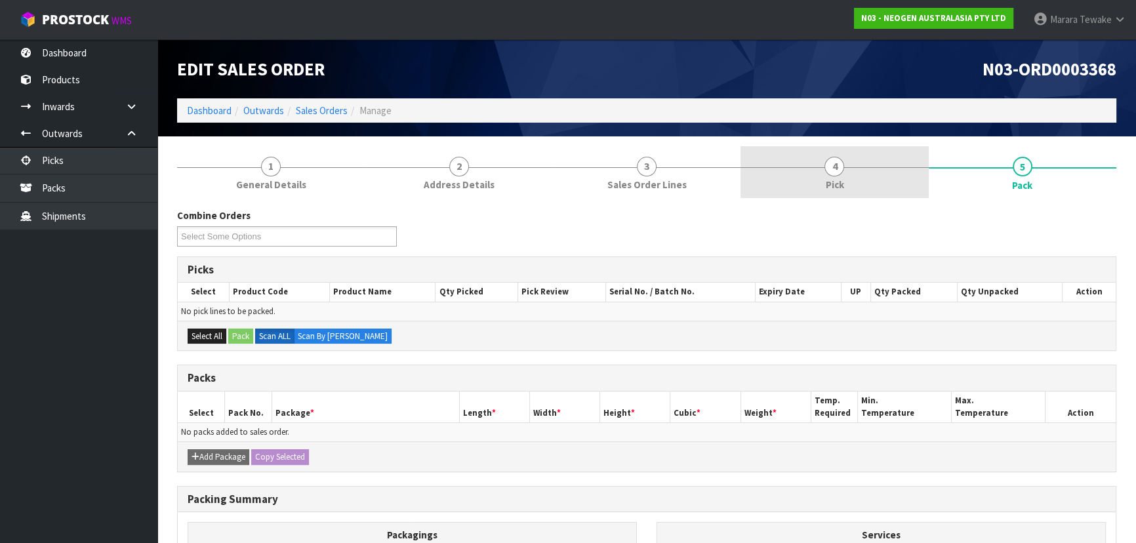
click at [819, 176] on link "4 Pick" at bounding box center [834, 172] width 188 height 52
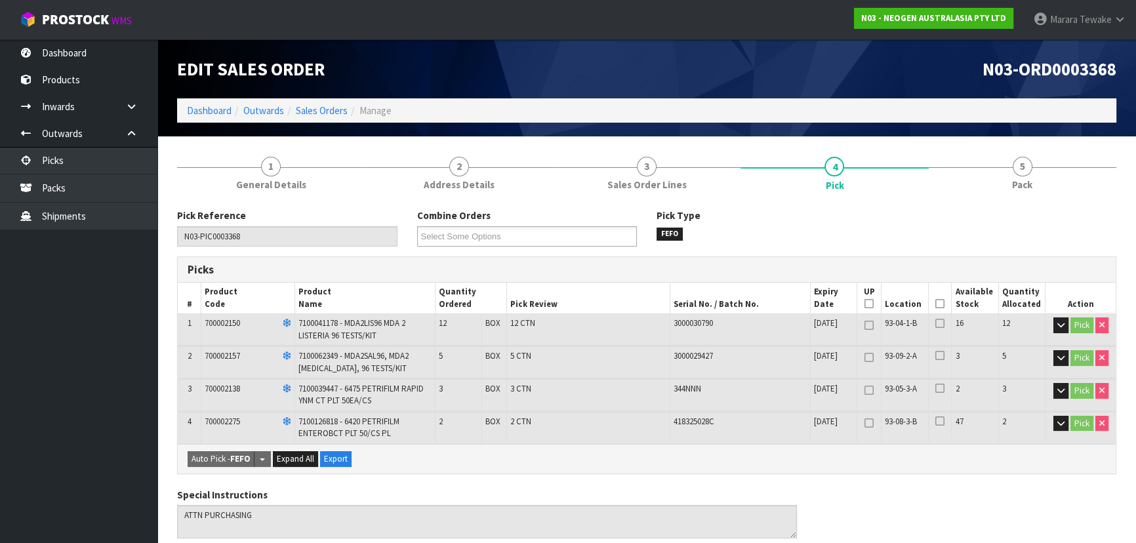
click at [938, 304] on icon at bounding box center [939, 304] width 9 height 1
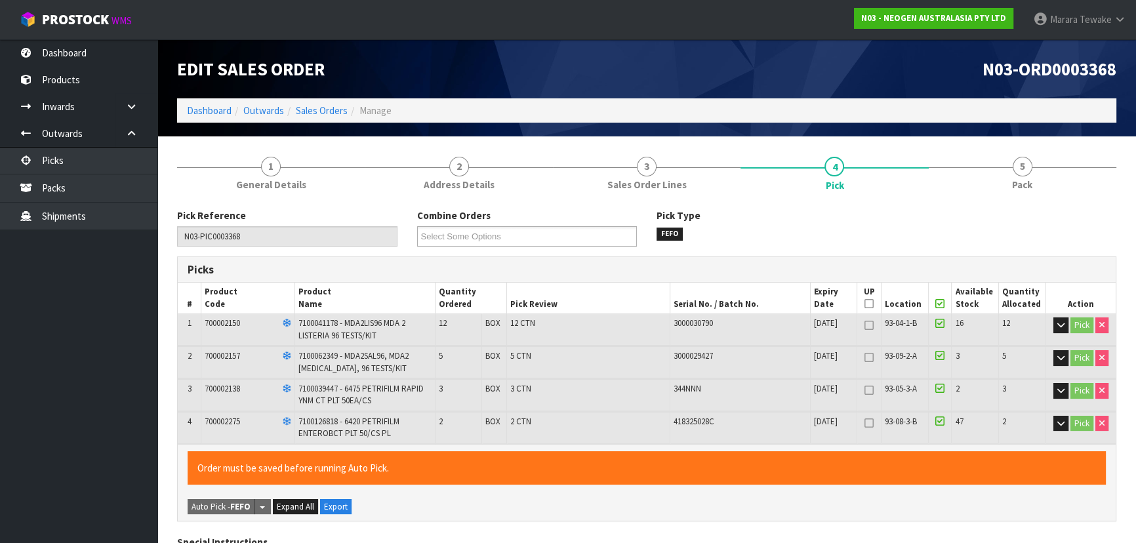
scroll to position [472, 0]
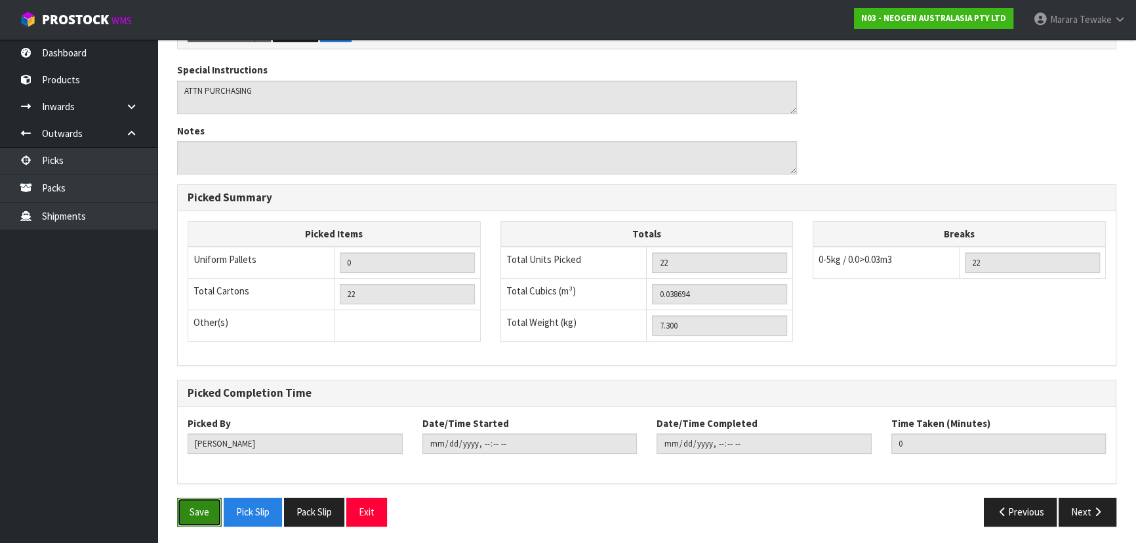
click at [201, 501] on button "Save" at bounding box center [199, 512] width 45 height 28
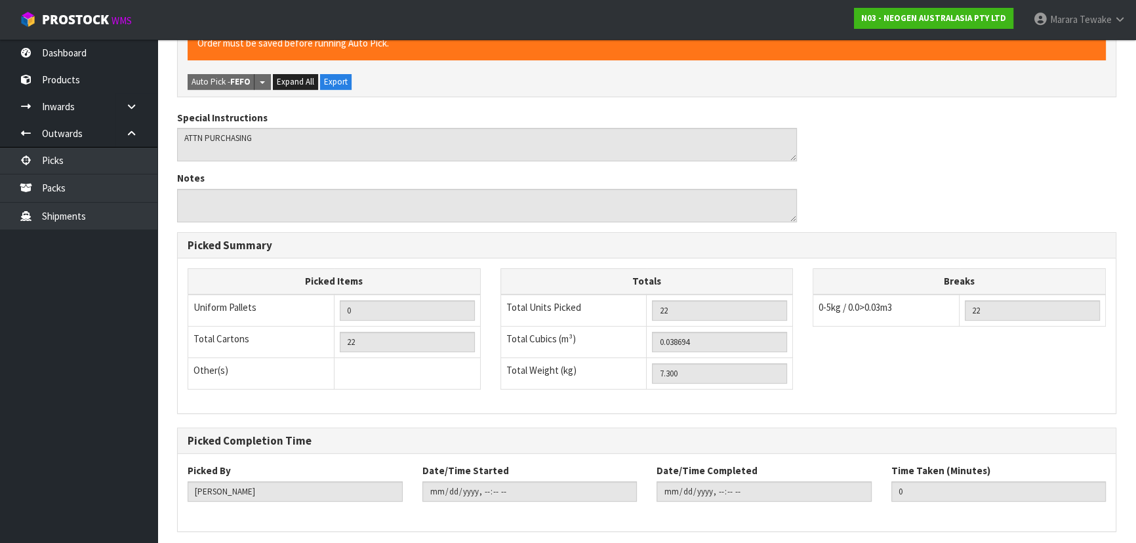
scroll to position [0, 0]
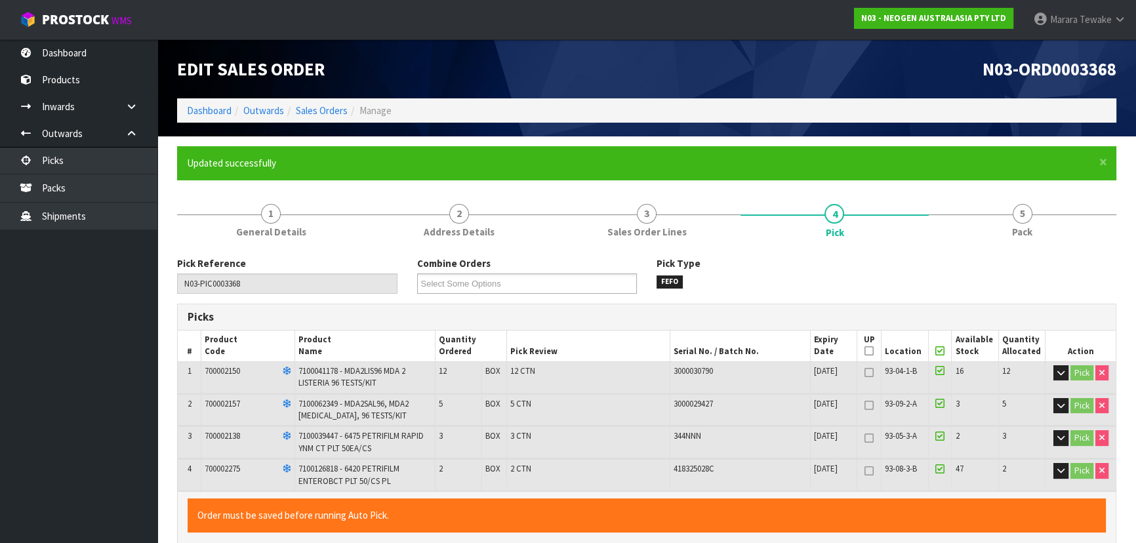
type input "[PERSON_NAME]"
type input "[DATE]T12:37:47"
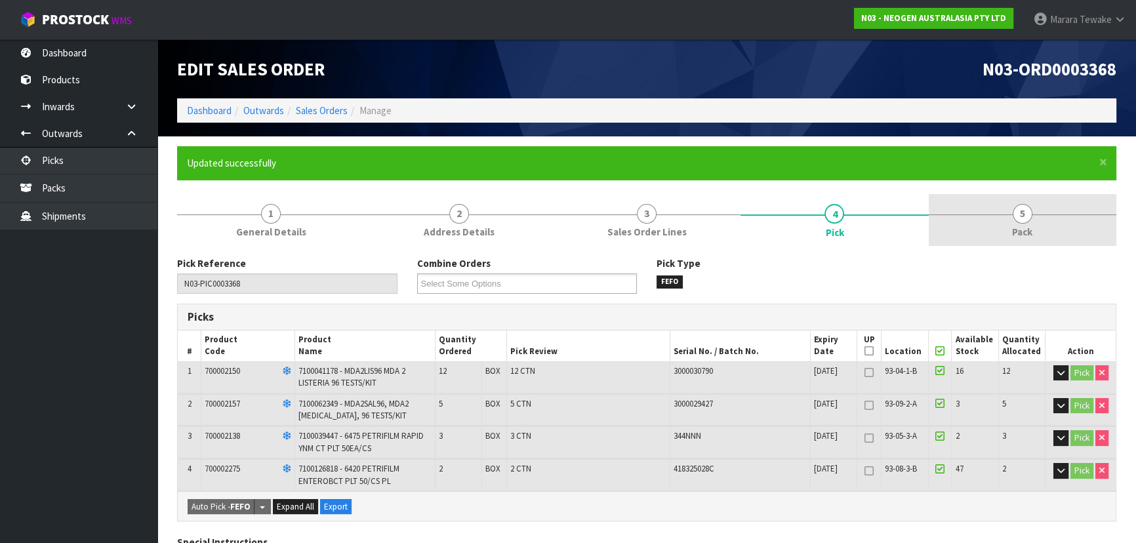
drag, startPoint x: 1033, startPoint y: 213, endPoint x: 894, endPoint y: 233, distance: 141.0
click at [1032, 213] on link "5 Pack" at bounding box center [1023, 220] width 188 height 52
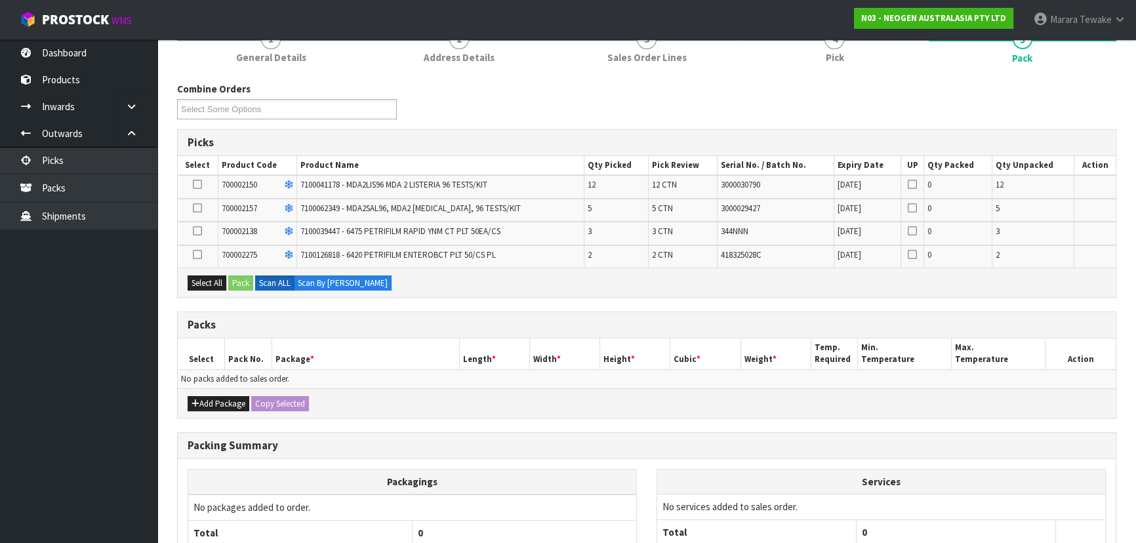
scroll to position [289, 0]
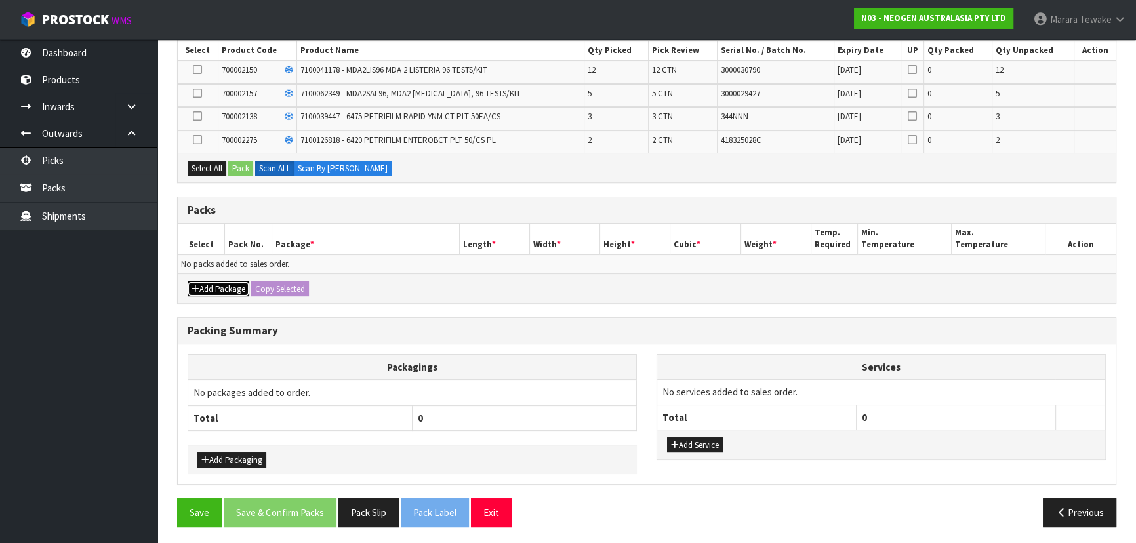
drag, startPoint x: 212, startPoint y: 287, endPoint x: 180, endPoint y: 275, distance: 33.4
click at [210, 285] on button "Add Package" at bounding box center [219, 289] width 62 height 16
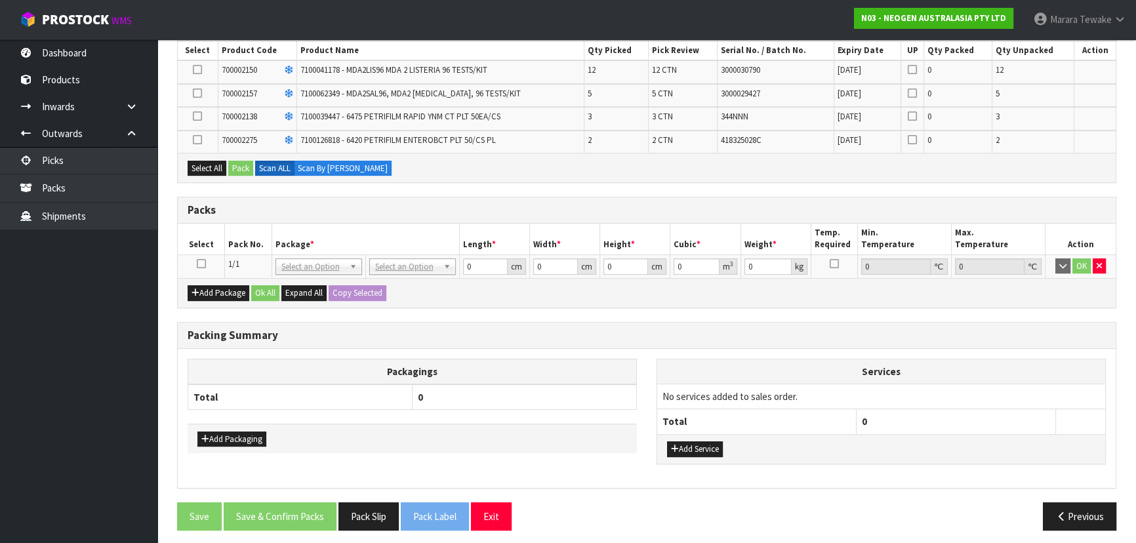
click at [195, 263] on td at bounding box center [201, 266] width 47 height 24
click at [200, 264] on icon at bounding box center [201, 264] width 9 height 1
click at [205, 161] on button "Select All" at bounding box center [207, 169] width 39 height 16
click at [237, 167] on button "Pack" at bounding box center [240, 169] width 25 height 16
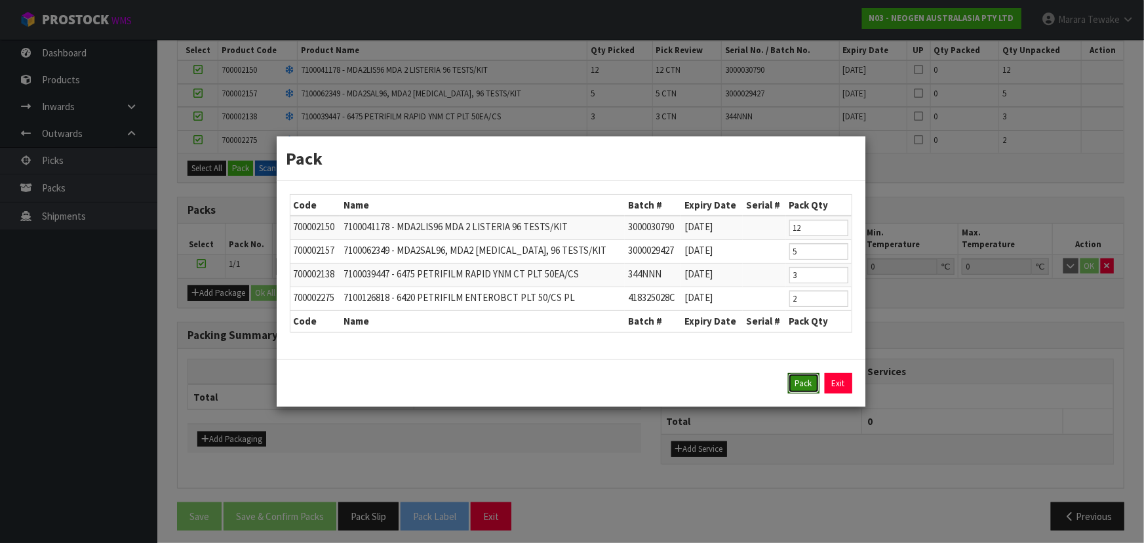
click at [800, 379] on button "Pack" at bounding box center [803, 383] width 31 height 21
type input "0.000"
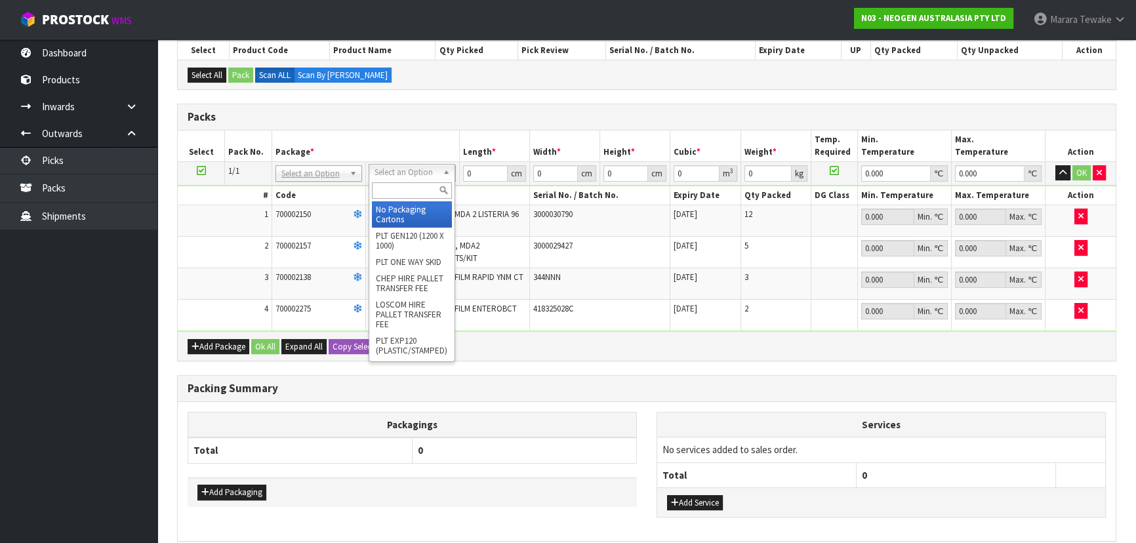
click at [409, 194] on input "text" at bounding box center [412, 190] width 80 height 16
type input "CTN7"
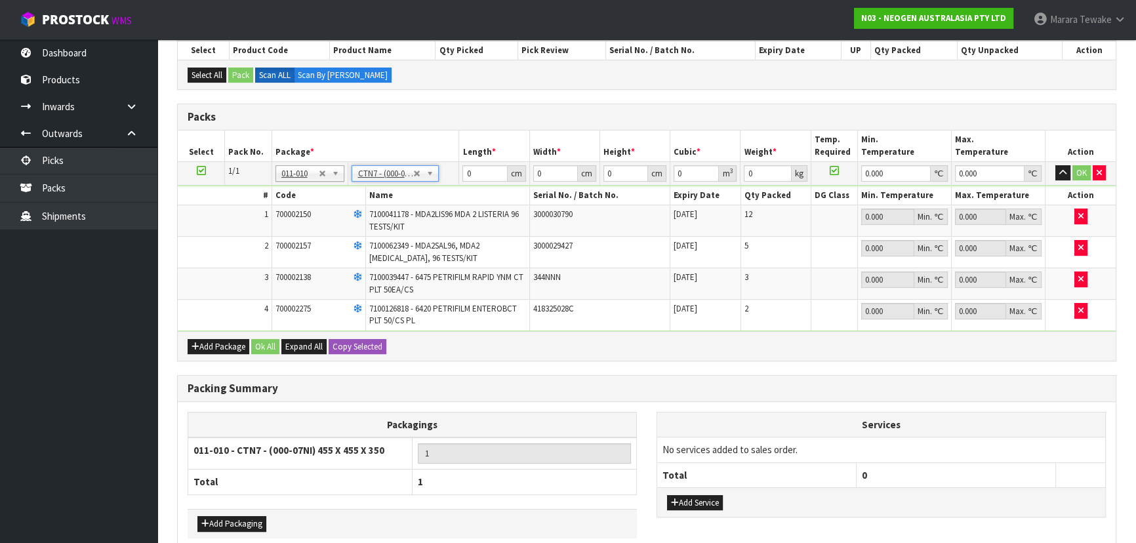
type input "45.5"
type input "35"
type input "0.072459"
type input "7.5"
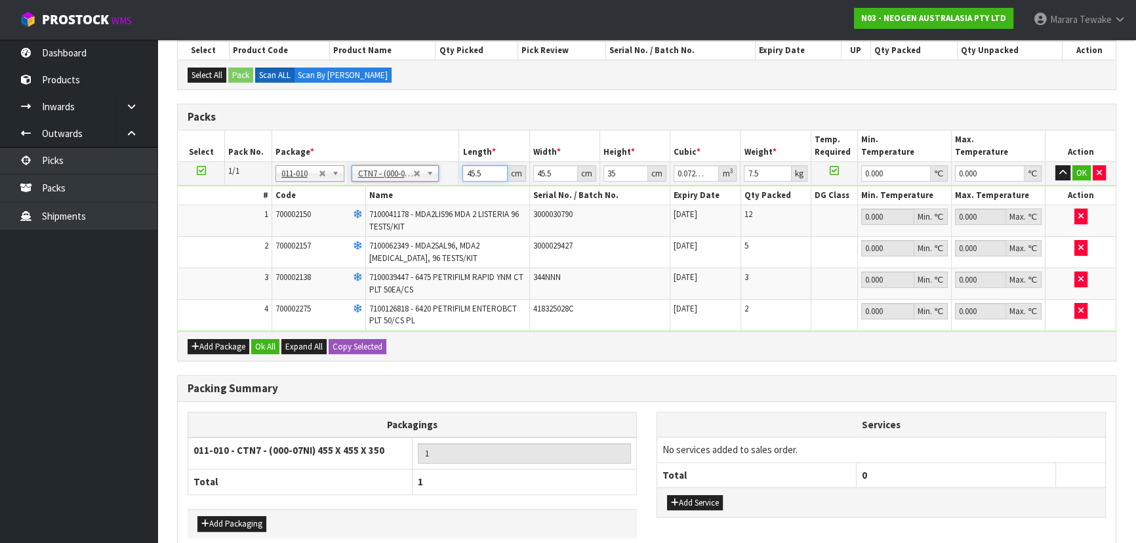
drag, startPoint x: 485, startPoint y: 167, endPoint x: 426, endPoint y: 125, distance: 72.8
click at [439, 138] on table "Select Pack No. Package * Length * Width * Height * Cubic * Weight * Temp. Requ…" at bounding box center [647, 230] width 938 height 201
type input "4"
type input "0.00637"
type input "47"
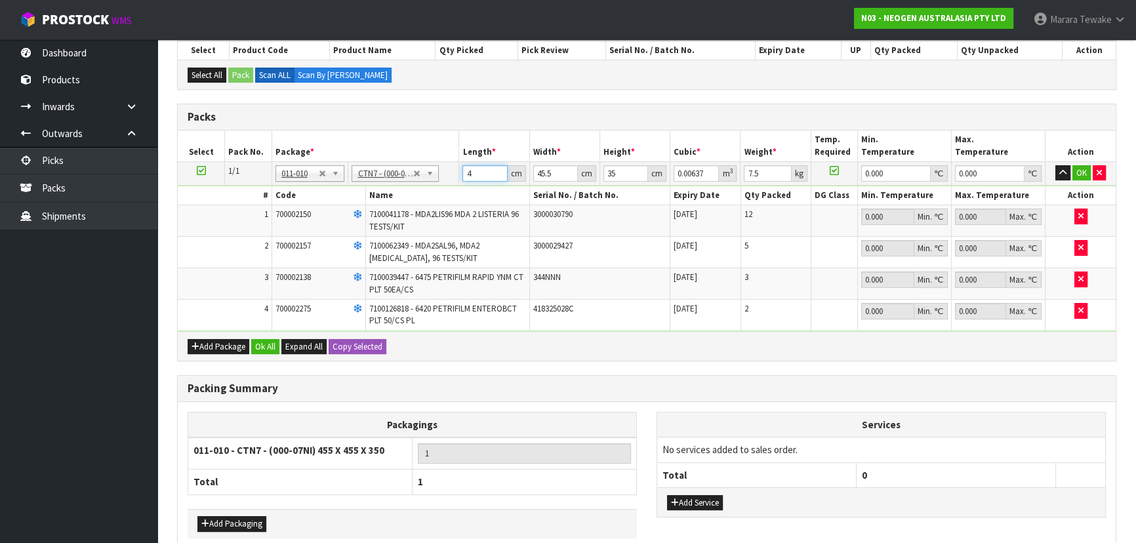
type input "0.074847"
type input "47"
type input "4"
type input "0.00658"
type input "47"
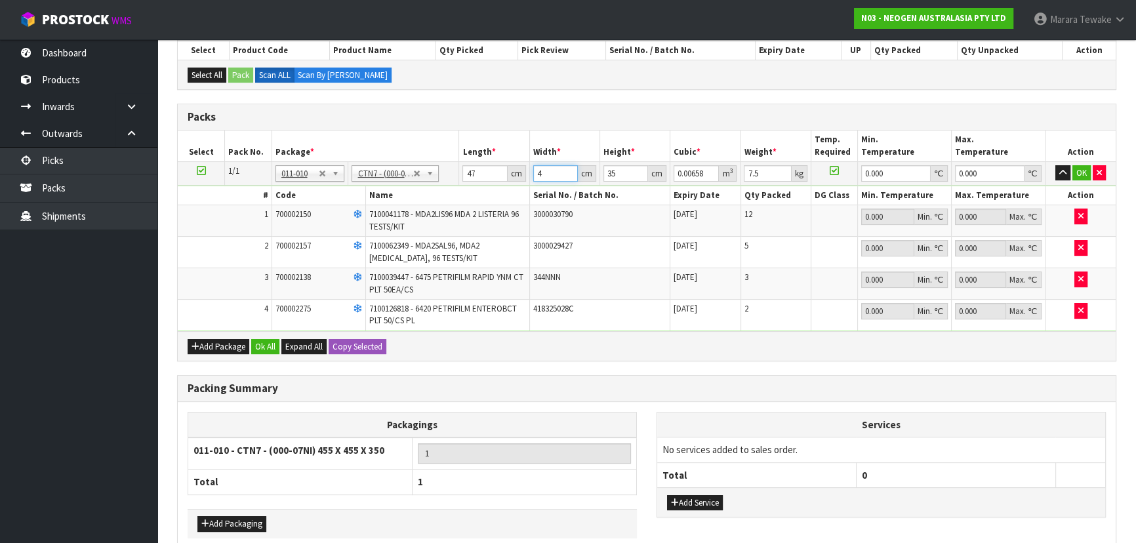
type input "0.077315"
type input "47"
type input "2"
type input "0.004418"
type input "28"
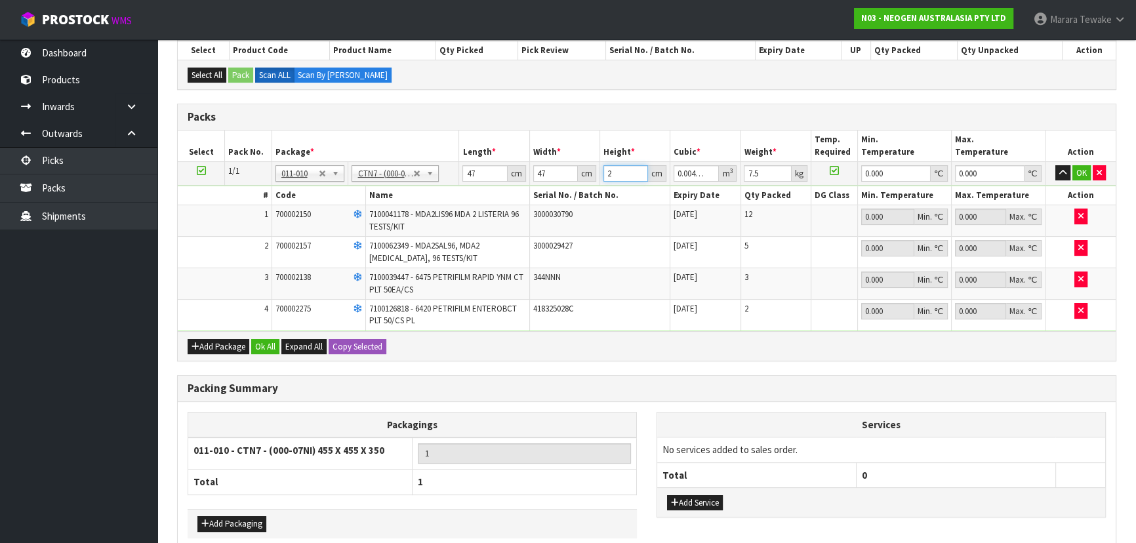
type input "0.061852"
type input "28"
type input "8"
type input "0"
click at [1055, 165] on button "button" at bounding box center [1062, 173] width 15 height 16
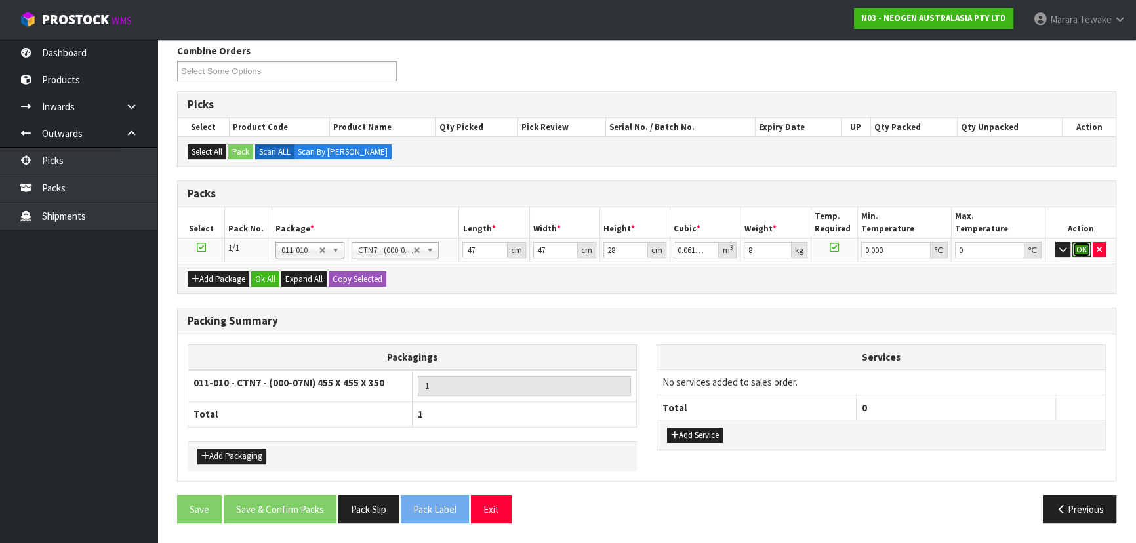
click button "OK" at bounding box center [1081, 250] width 18 height 16
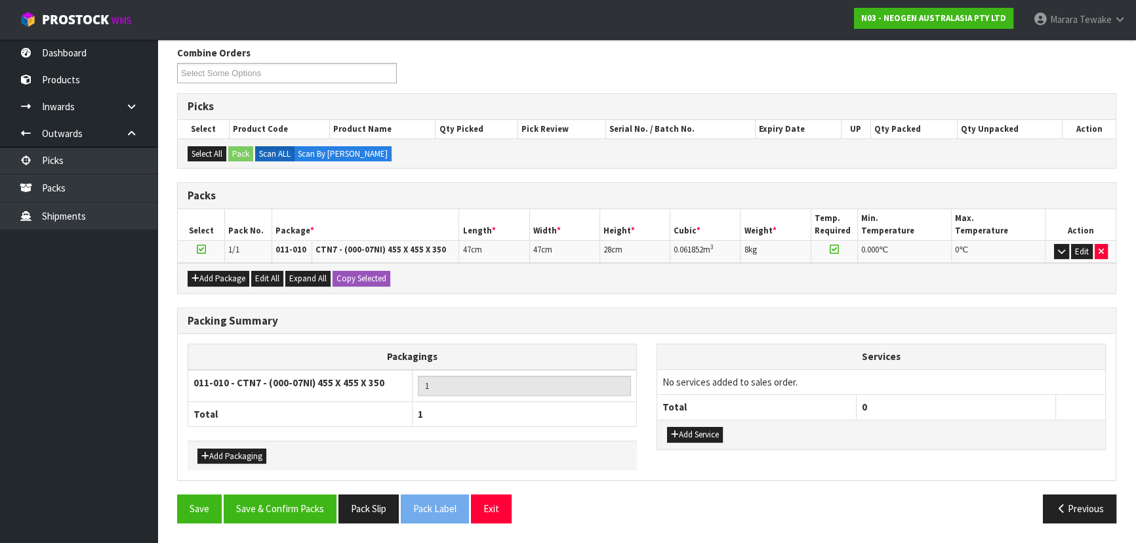
scroll to position [207, 0]
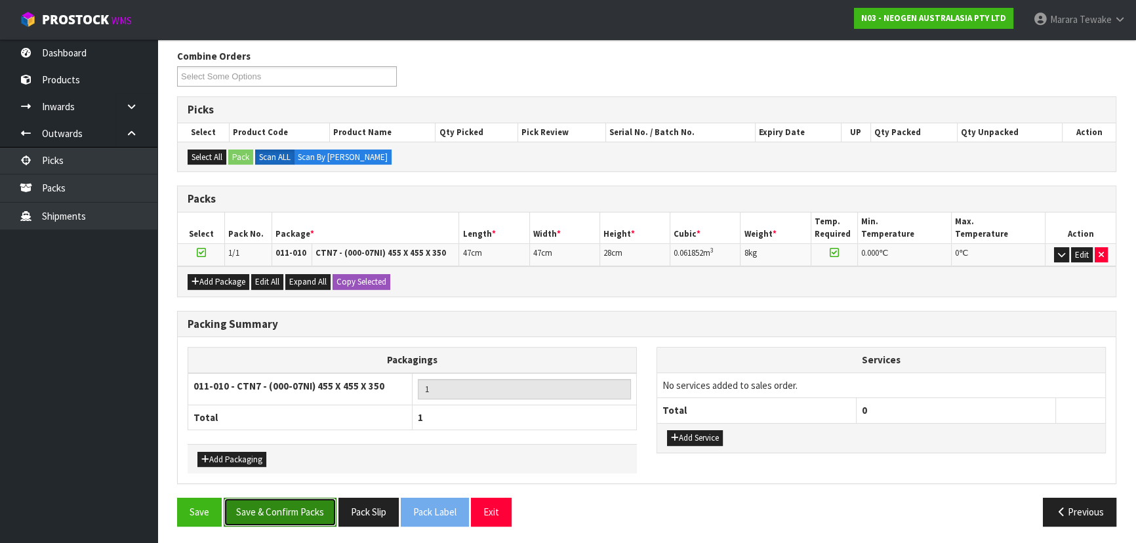
click at [294, 503] on button "Save & Confirm Packs" at bounding box center [280, 512] width 113 height 28
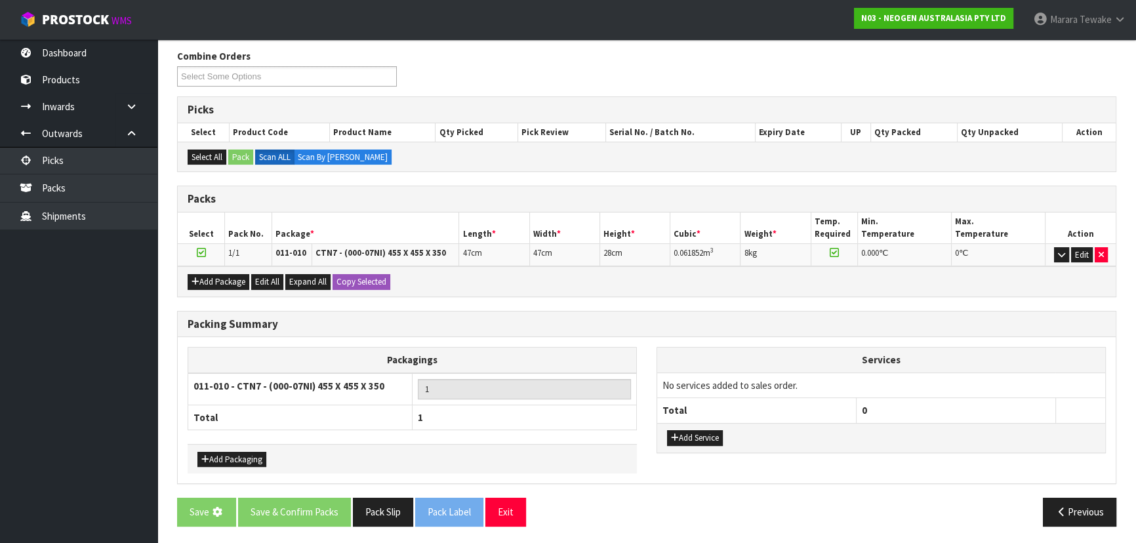
scroll to position [0, 0]
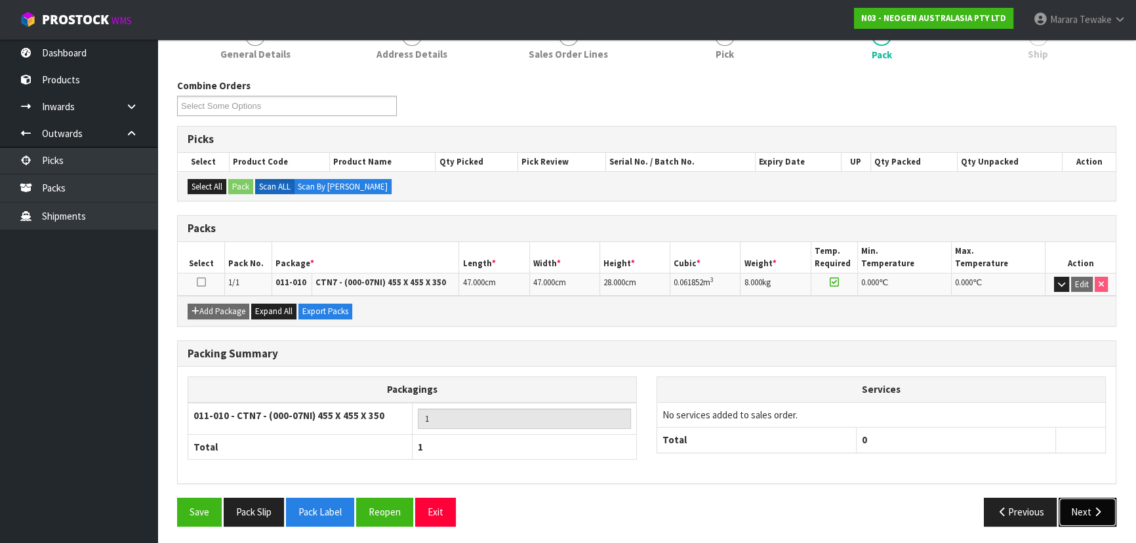
click at [1085, 505] on button "Next" at bounding box center [1087, 512] width 58 height 28
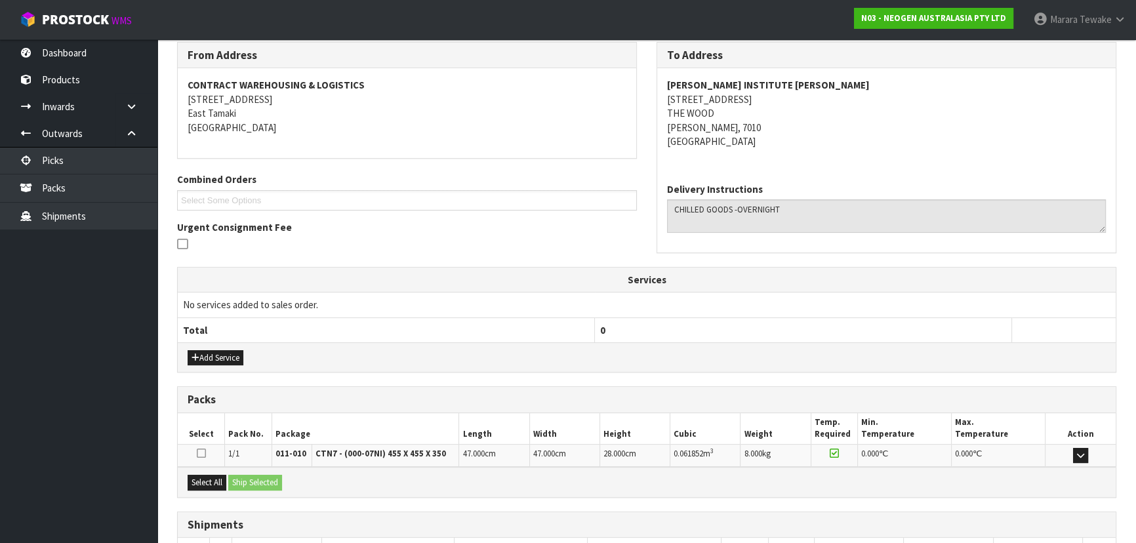
scroll to position [307, 0]
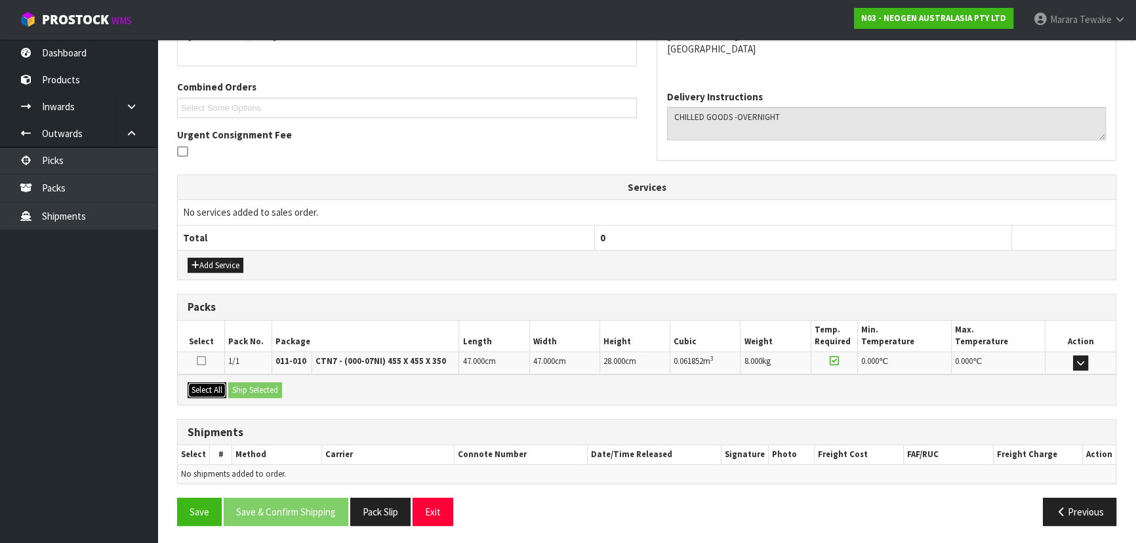
click at [197, 388] on button "Select All" at bounding box center [207, 390] width 39 height 16
click at [245, 388] on button "Ship Selected" at bounding box center [255, 390] width 54 height 16
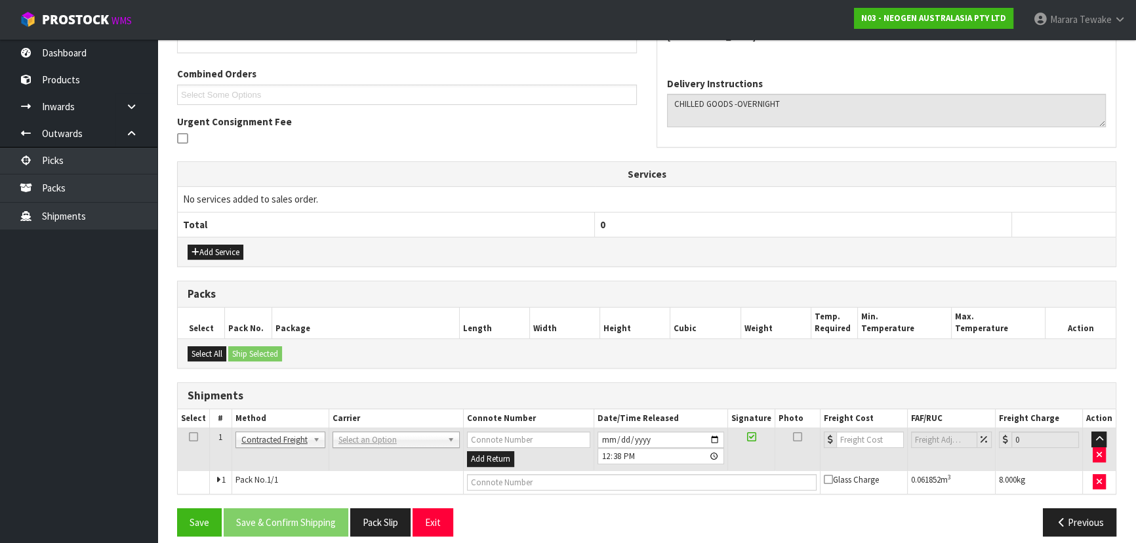
scroll to position [330, 0]
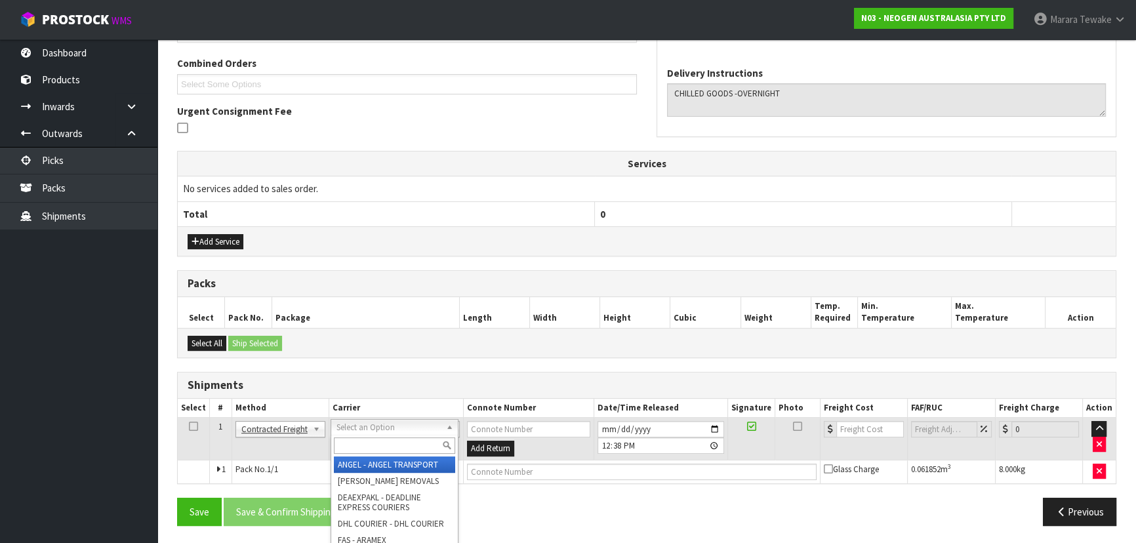
click at [353, 439] on input "text" at bounding box center [394, 445] width 121 height 16
type input "NZP"
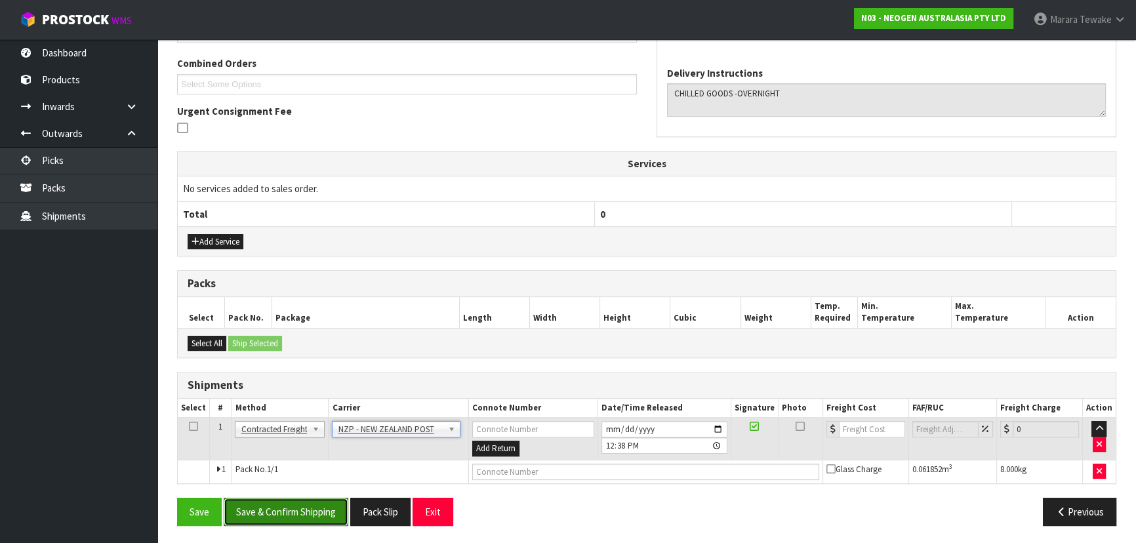
click at [296, 505] on button "Save & Confirm Shipping" at bounding box center [286, 512] width 125 height 28
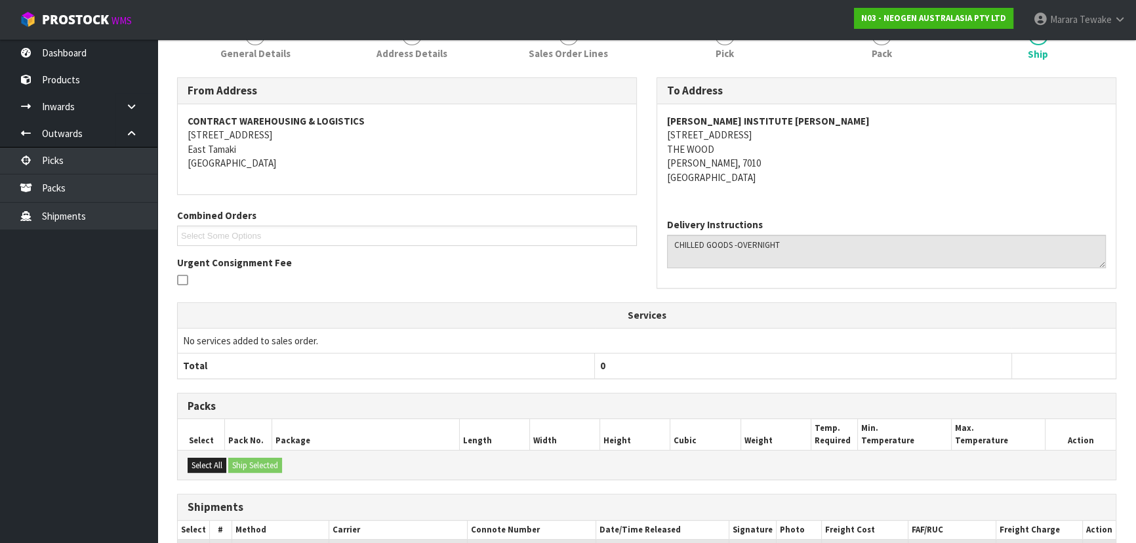
scroll to position [312, 0]
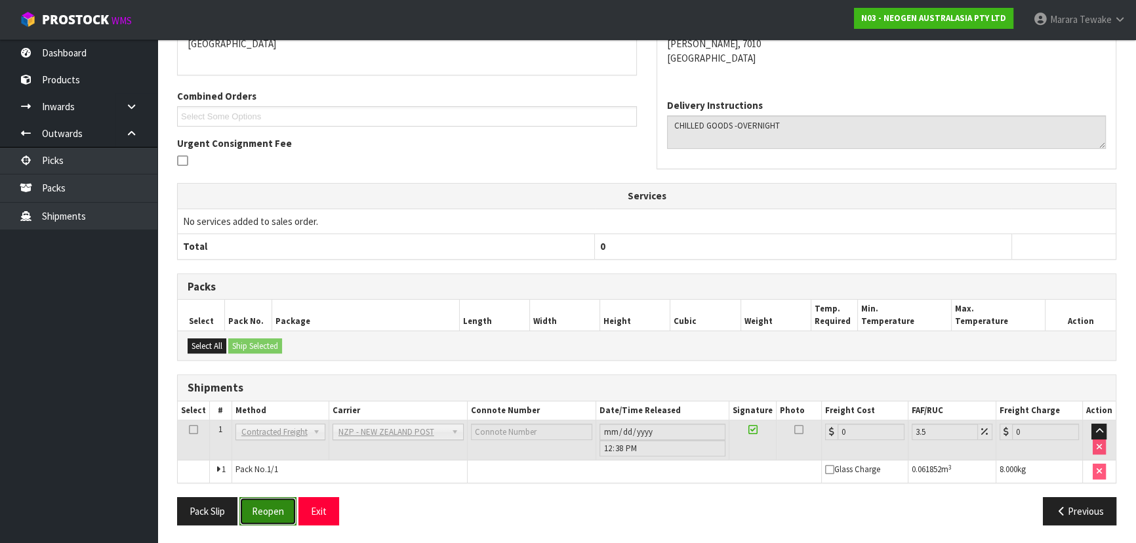
click at [269, 501] on button "Reopen" at bounding box center [267, 511] width 57 height 28
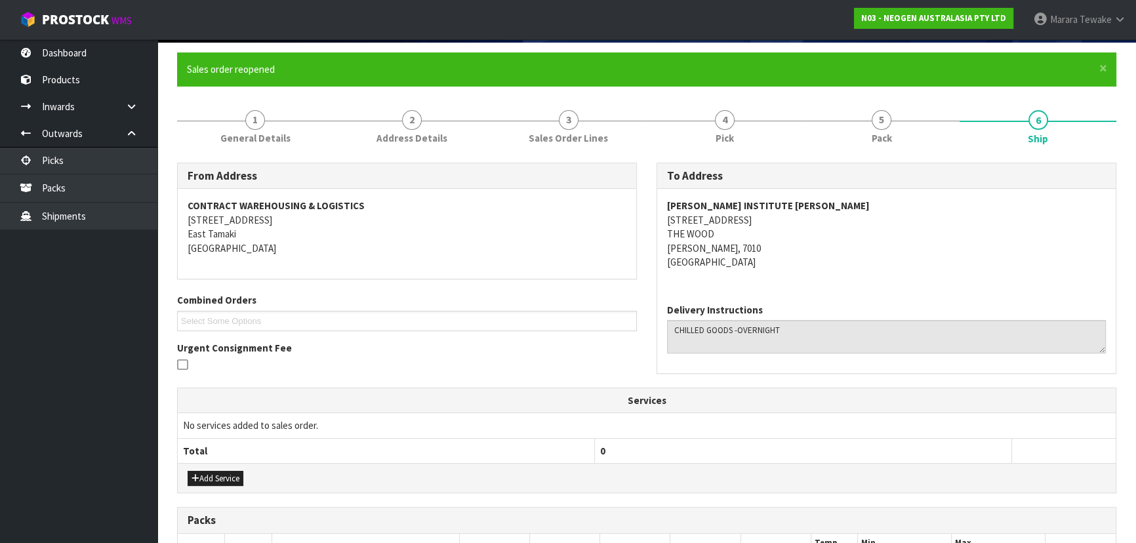
scroll to position [330, 0]
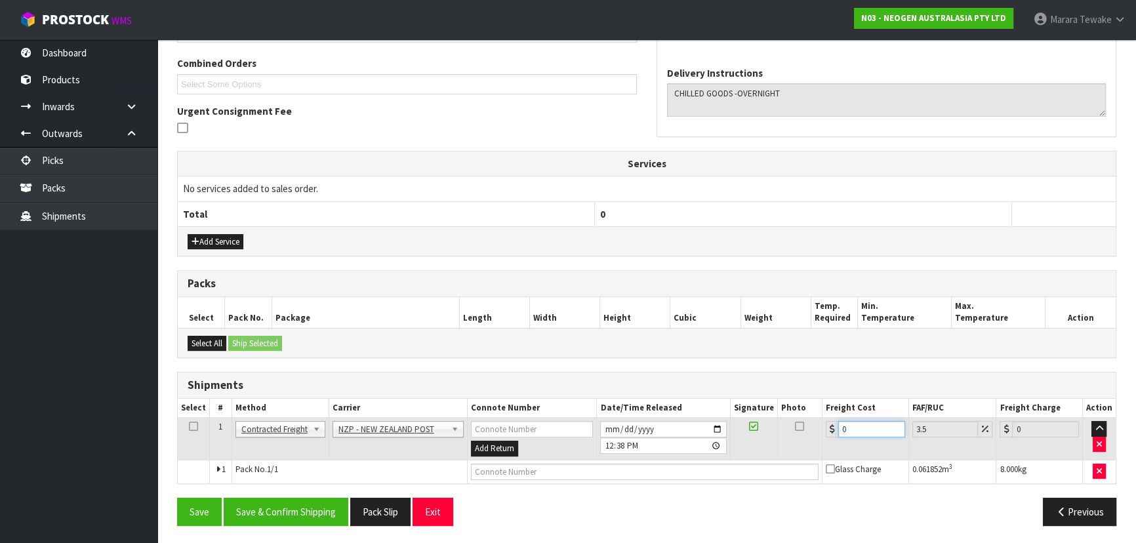
drag, startPoint x: 861, startPoint y: 428, endPoint x: 780, endPoint y: 399, distance: 85.9
click at [802, 412] on table "Select # Method Carrier Connote Number Date/Time Released Signature Photo Freig…" at bounding box center [647, 441] width 938 height 85
type input "3"
type input "3.1"
type input "39"
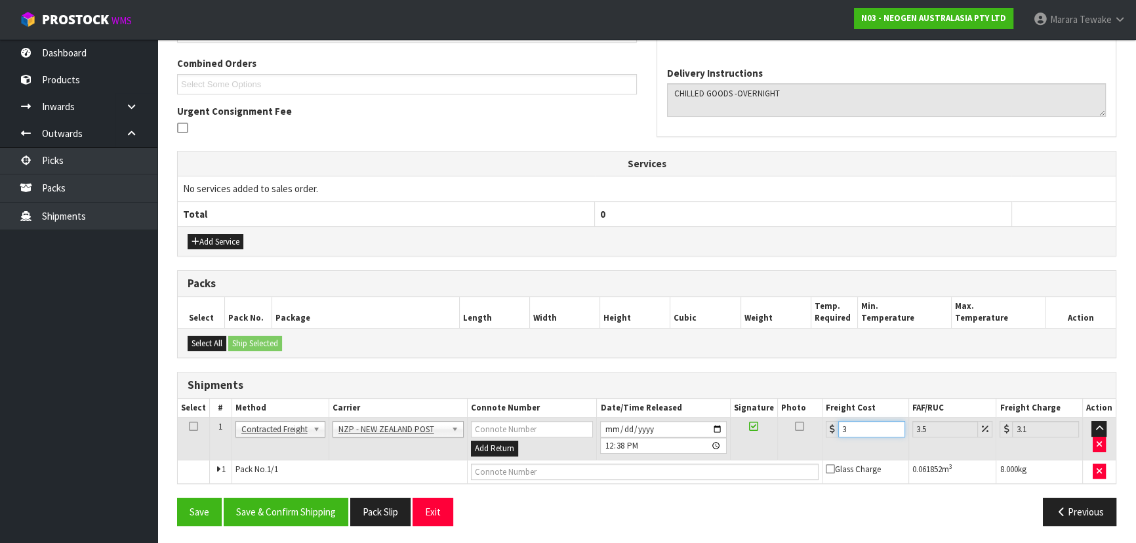
type input "40.36"
type input "39.8"
type input "41.19"
type input "39.80"
click at [279, 513] on button "Save & Confirm Shipping" at bounding box center [286, 512] width 125 height 28
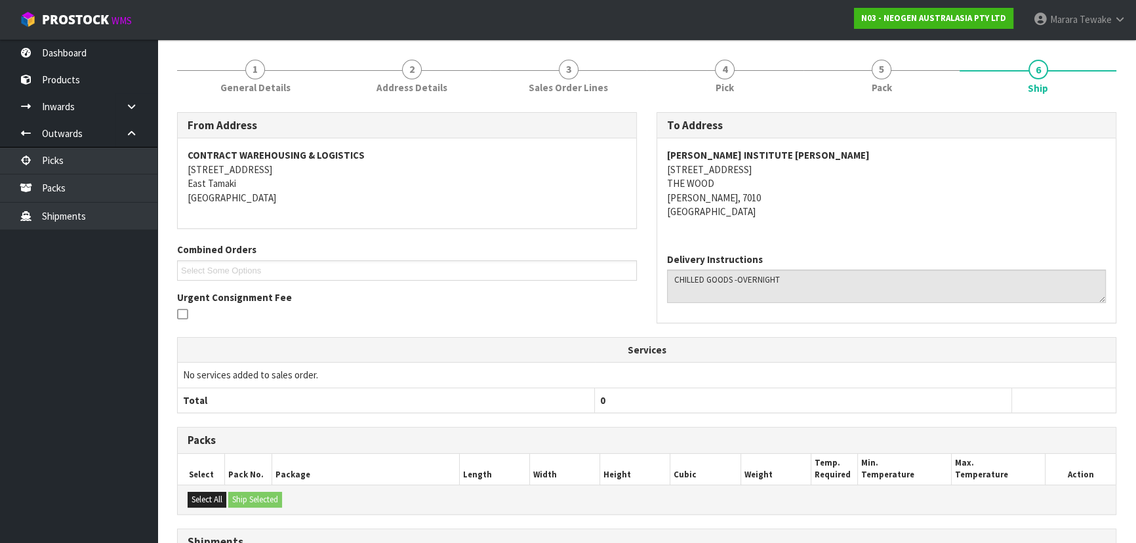
scroll to position [0, 0]
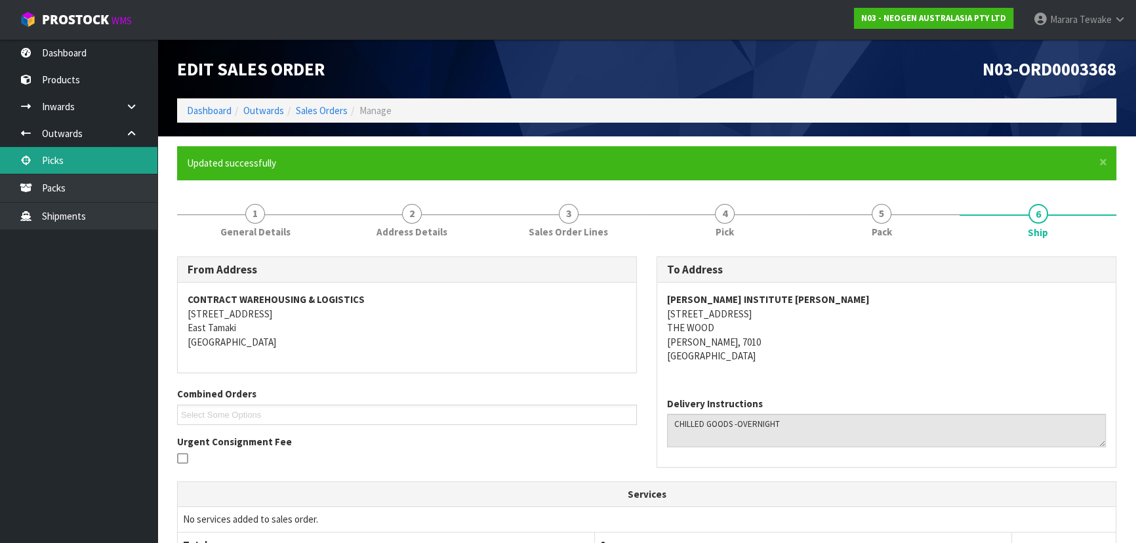
click at [130, 153] on link "Picks" at bounding box center [78, 160] width 157 height 27
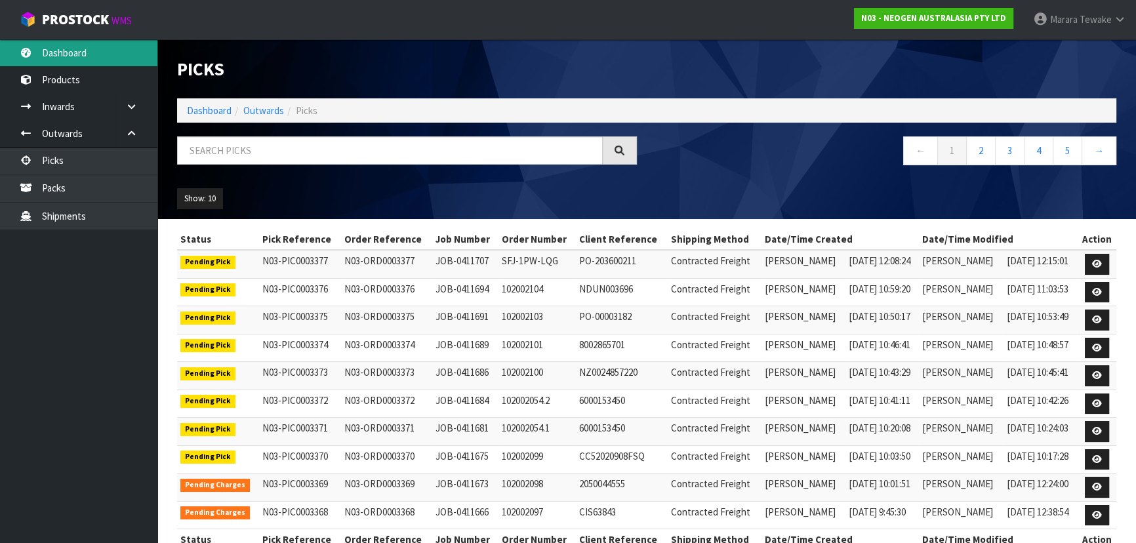
click at [98, 53] on link "Dashboard" at bounding box center [78, 52] width 157 height 27
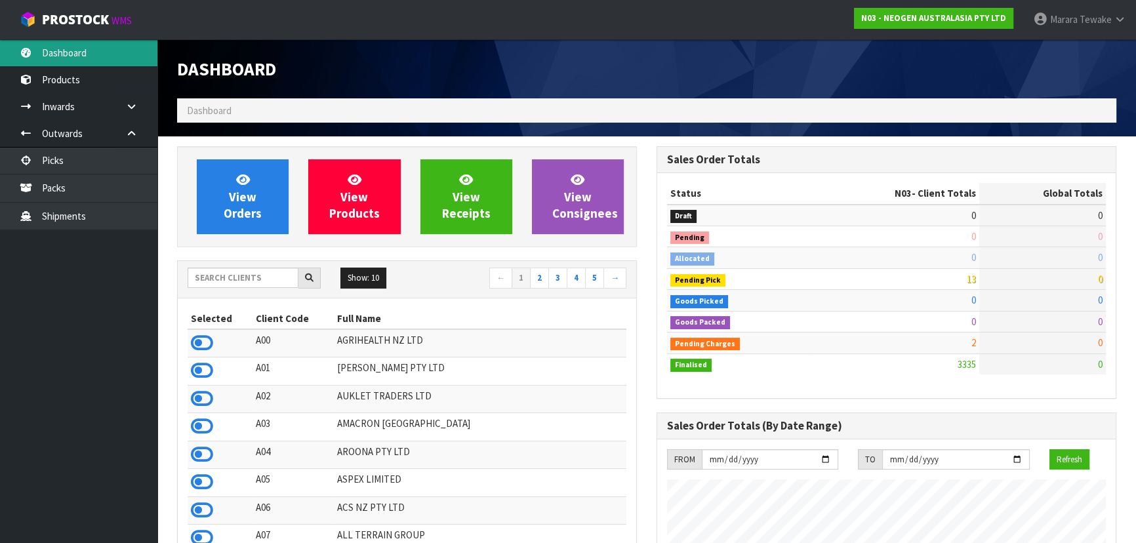
scroll to position [991, 479]
click at [261, 277] on input "text" at bounding box center [243, 278] width 111 height 20
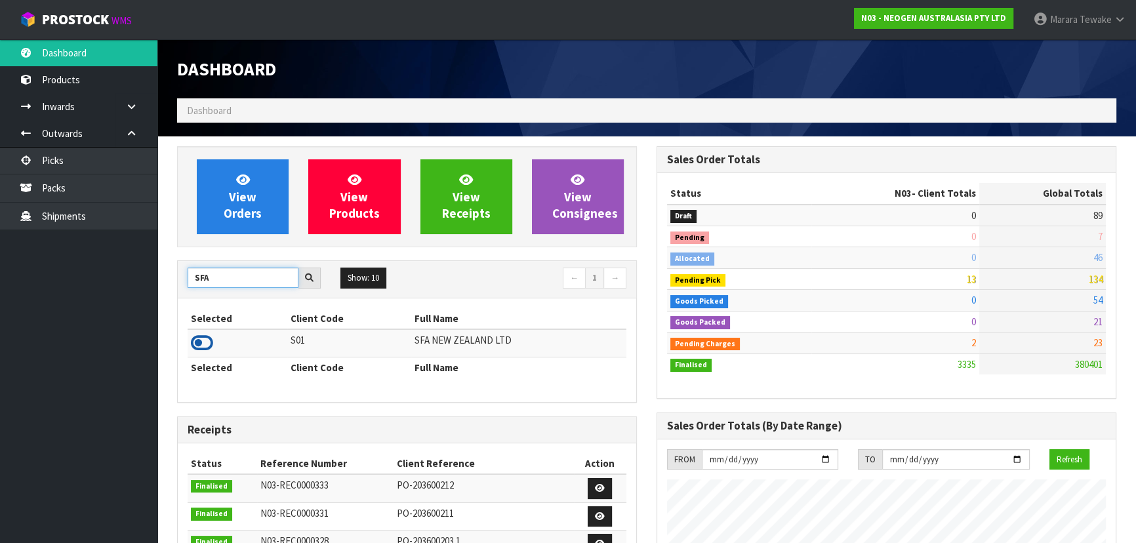
type input "SFA"
click at [201, 342] on icon at bounding box center [202, 343] width 22 height 20
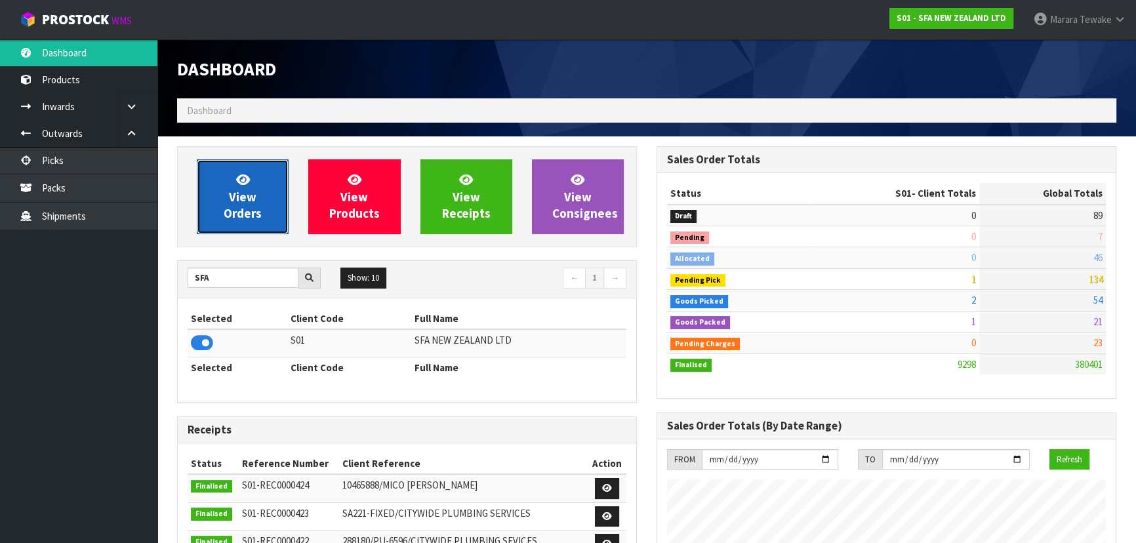
click at [243, 193] on span "View Orders" at bounding box center [243, 196] width 38 height 49
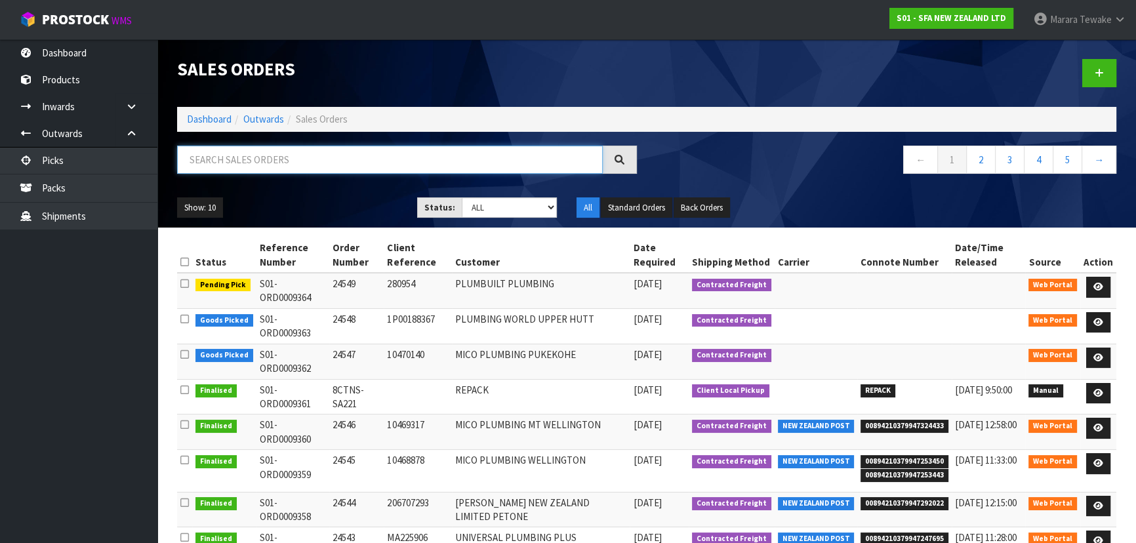
click at [260, 157] on input "text" at bounding box center [390, 160] width 426 height 28
type input "JOB-0411668"
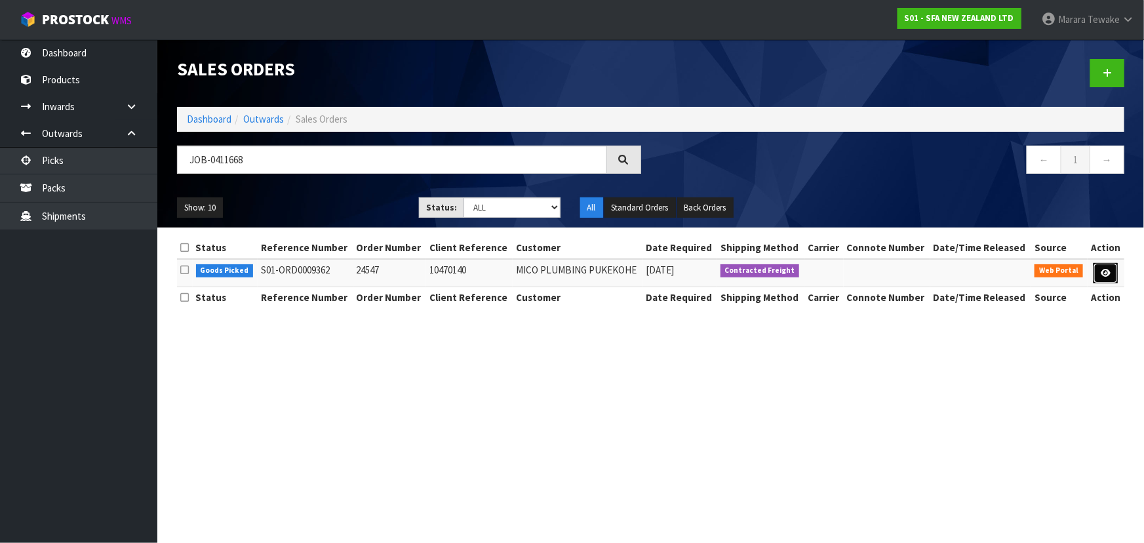
click at [1098, 279] on link at bounding box center [1106, 273] width 24 height 21
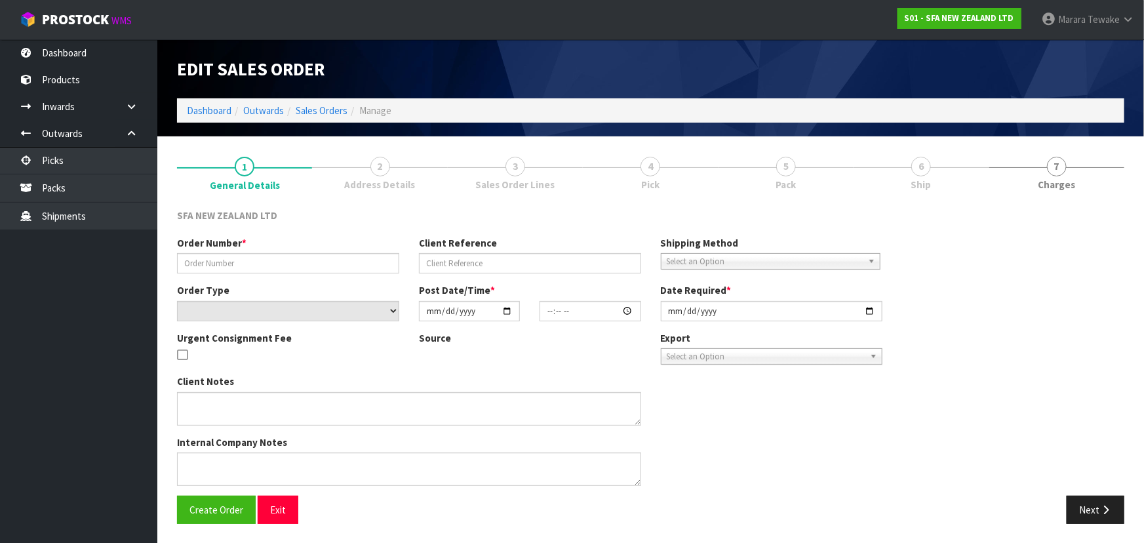
type input "24547"
type input "10470140"
select select "number:0"
type input "[DATE]"
type input "09:50:00.000"
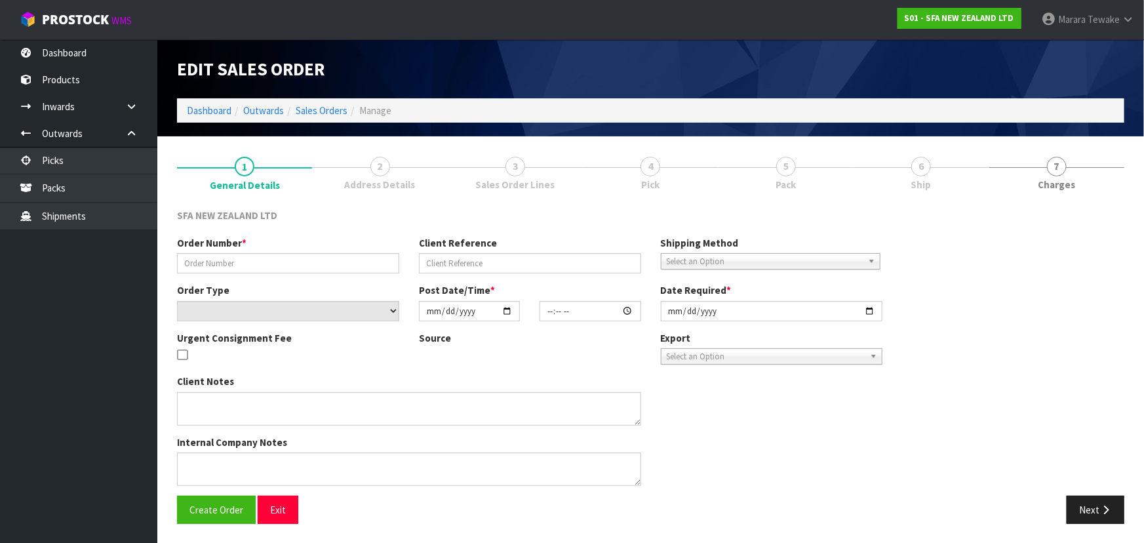
type input "[DATE]"
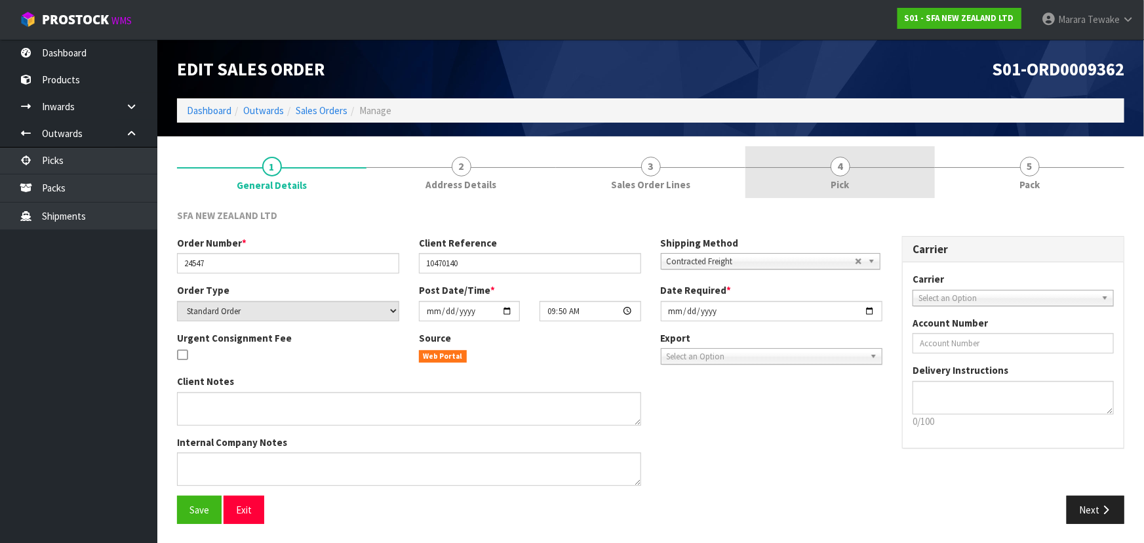
click at [877, 176] on link "4 Pick" at bounding box center [841, 172] width 190 height 52
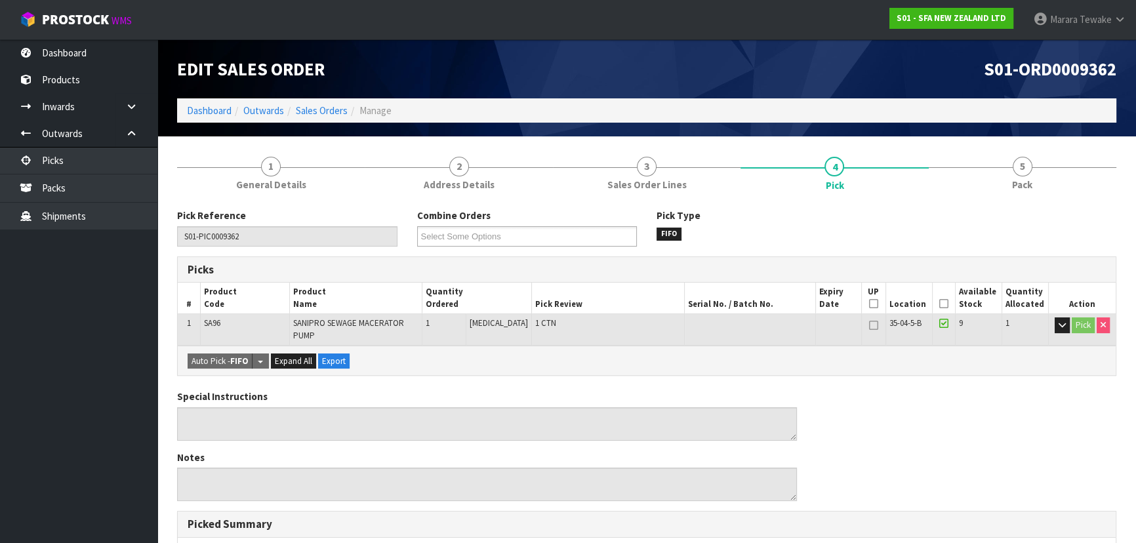
drag, startPoint x: 938, startPoint y: 304, endPoint x: 921, endPoint y: 321, distance: 24.6
click at [939, 304] on icon at bounding box center [943, 304] width 9 height 1
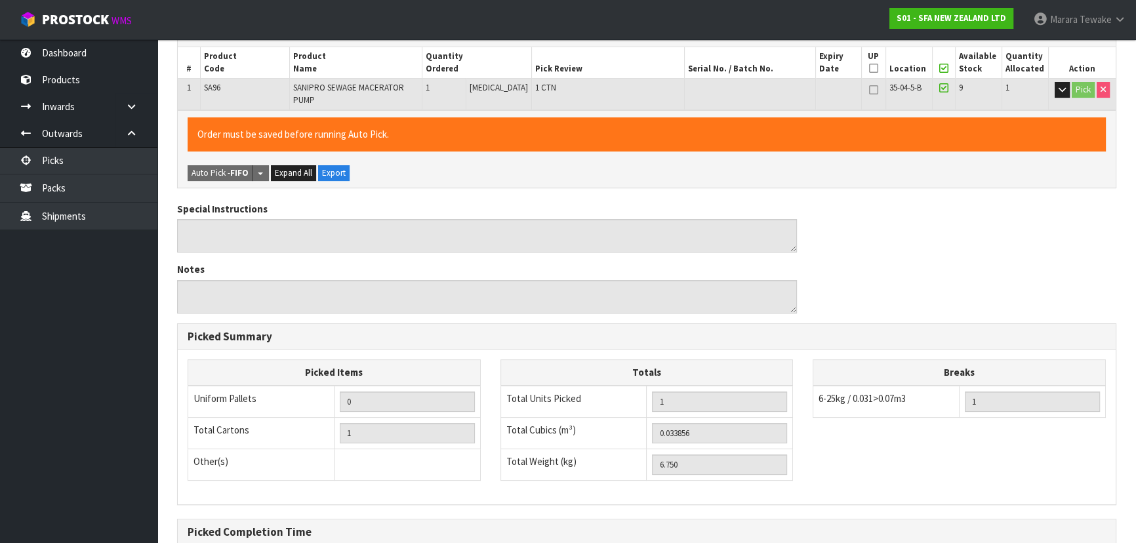
scroll to position [366, 0]
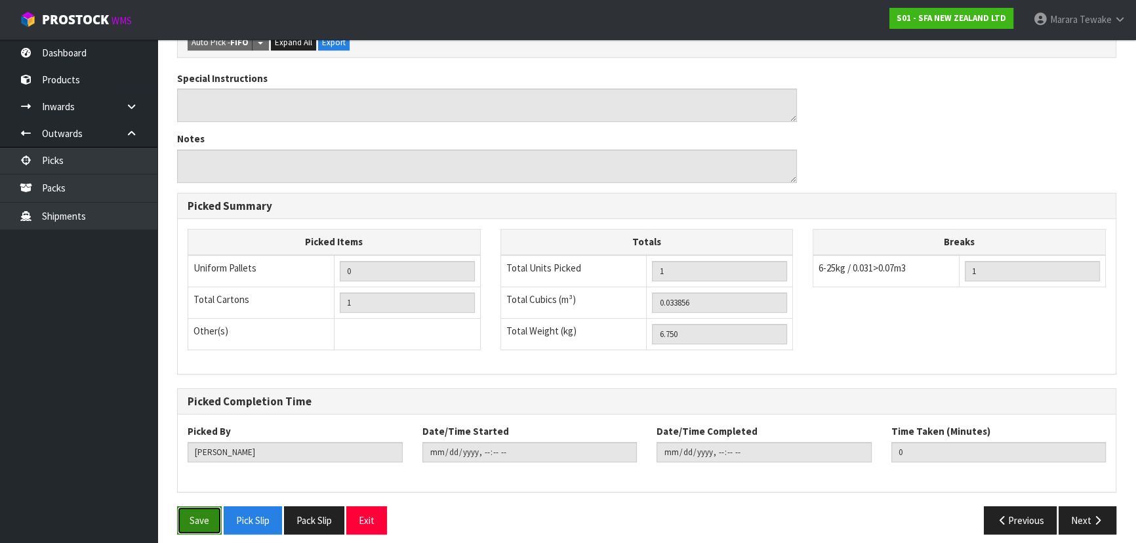
click at [207, 510] on button "Save" at bounding box center [199, 520] width 45 height 28
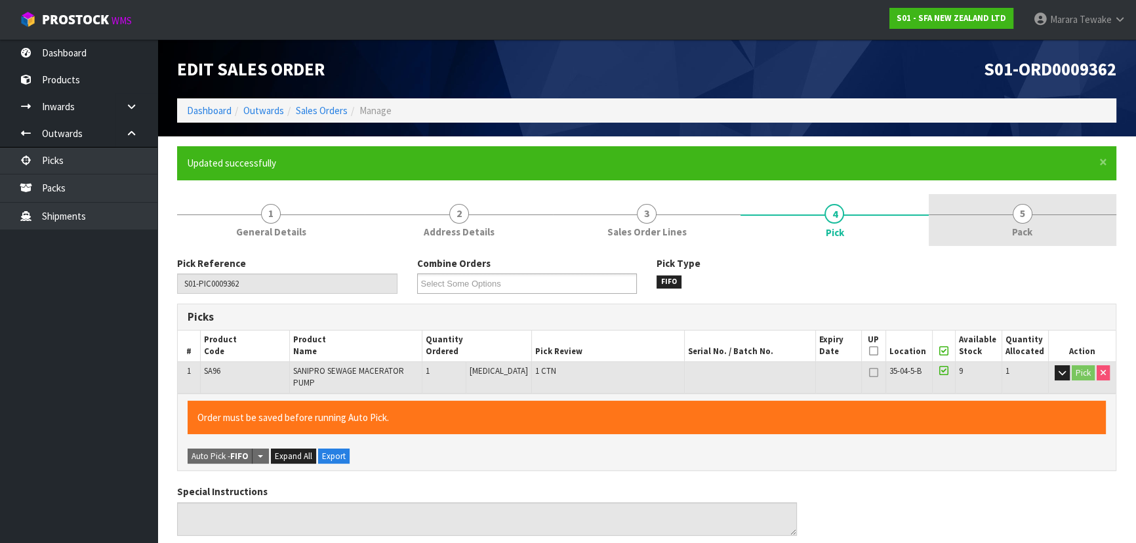
type input "[PERSON_NAME]"
type input "[DATE]T12:40:52"
click at [1028, 227] on span "Pack" at bounding box center [1022, 232] width 20 height 14
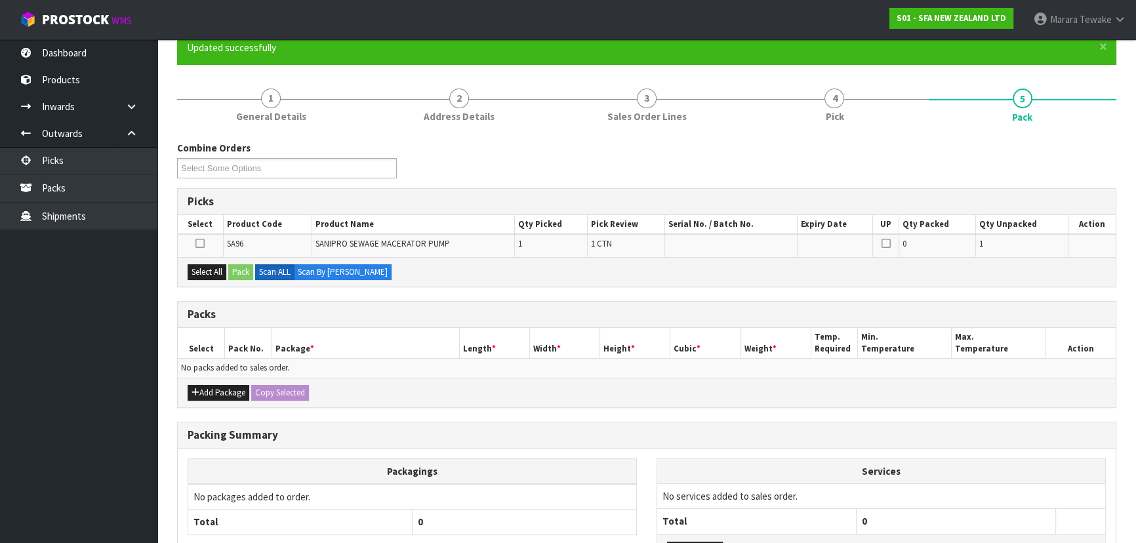
scroll to position [220, 0]
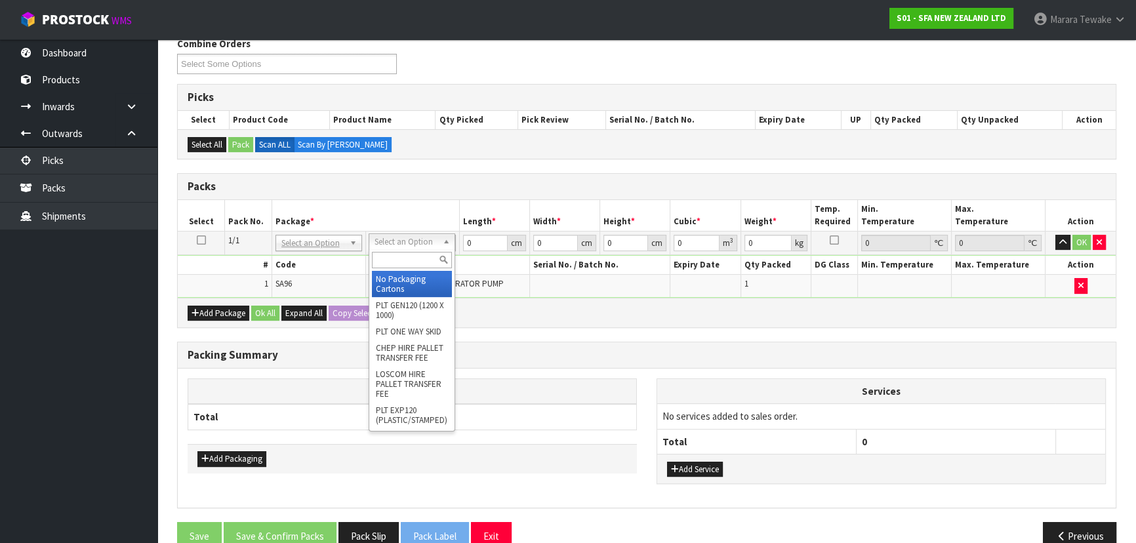
drag, startPoint x: 419, startPoint y: 279, endPoint x: 403, endPoint y: 185, distance: 95.7
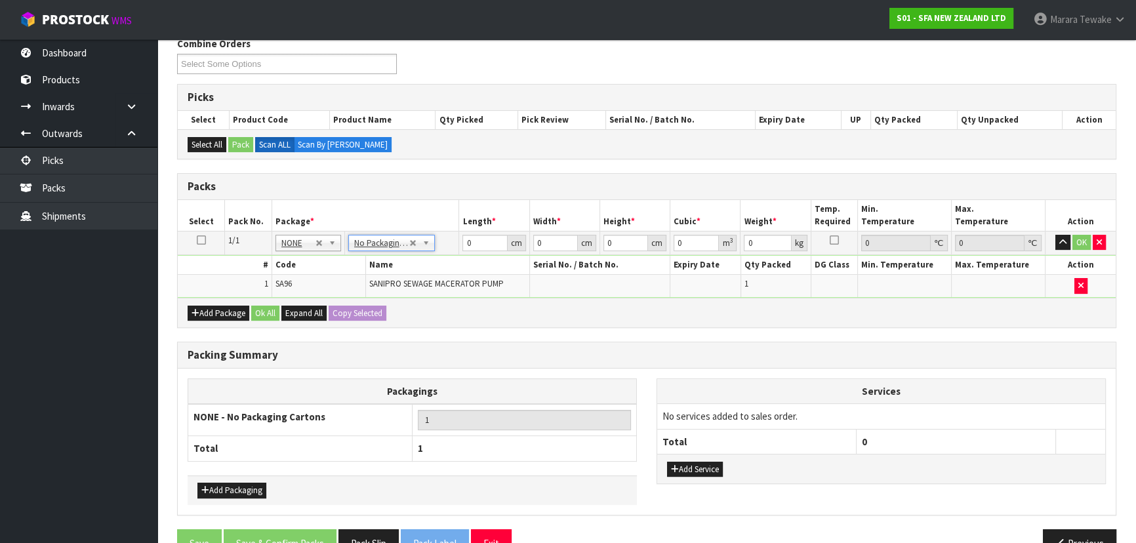
click at [407, 180] on h3 "Packs" at bounding box center [647, 186] width 918 height 12
drag, startPoint x: 477, startPoint y: 241, endPoint x: 441, endPoint y: 204, distance: 51.9
click at [454, 220] on table "Select Pack No. Package * Length * Width * Height * Cubic * Weight * Temp. Requ…" at bounding box center [647, 249] width 938 height 98
type input "47"
type input "23"
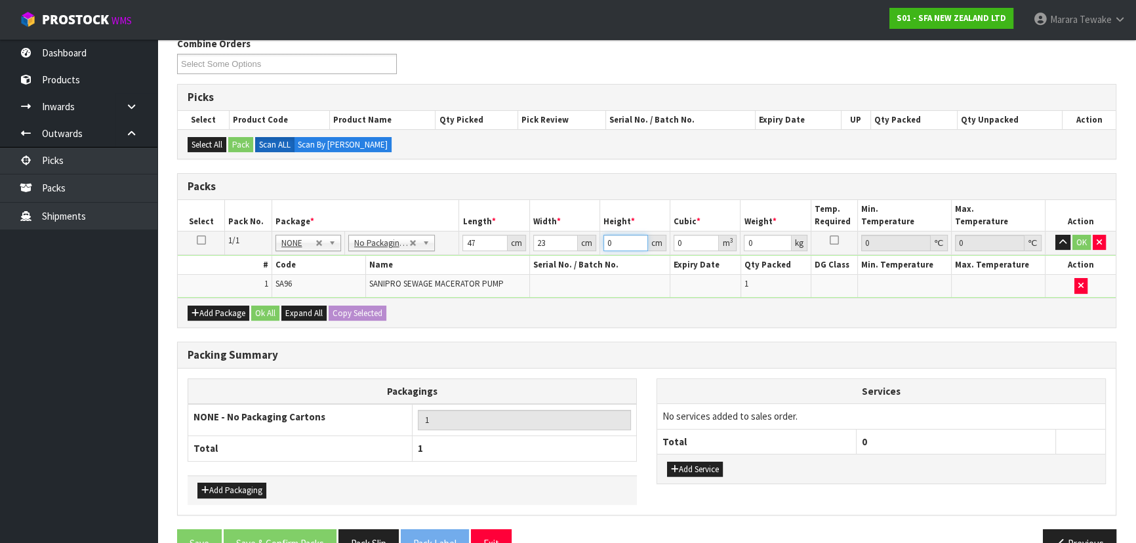
type input "3"
type input "0.003243"
type input "33"
type input "0.035673"
type input "33"
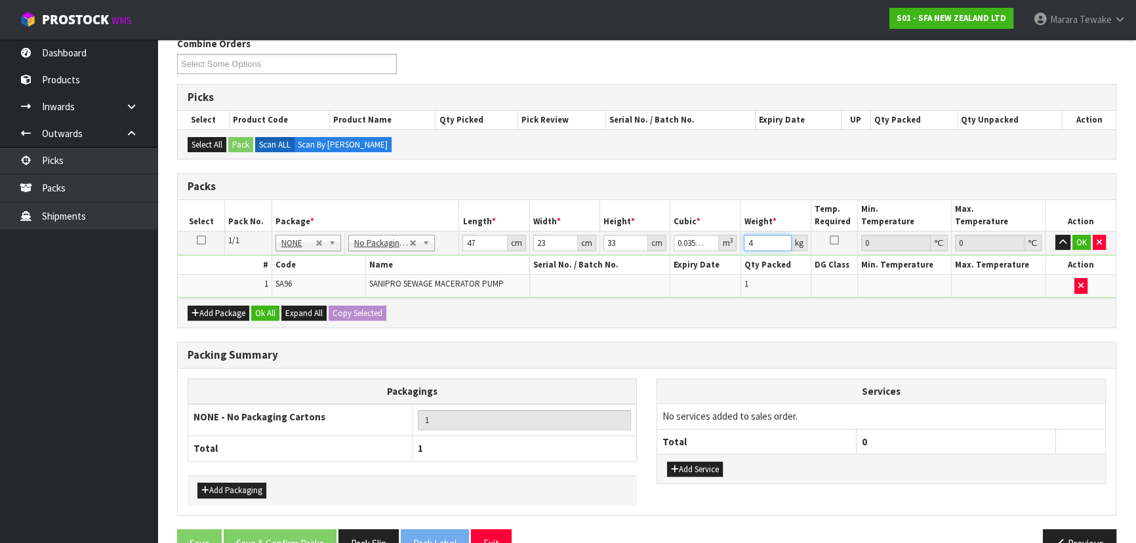
type input "4"
click at [1055, 235] on button "button" at bounding box center [1062, 243] width 15 height 16
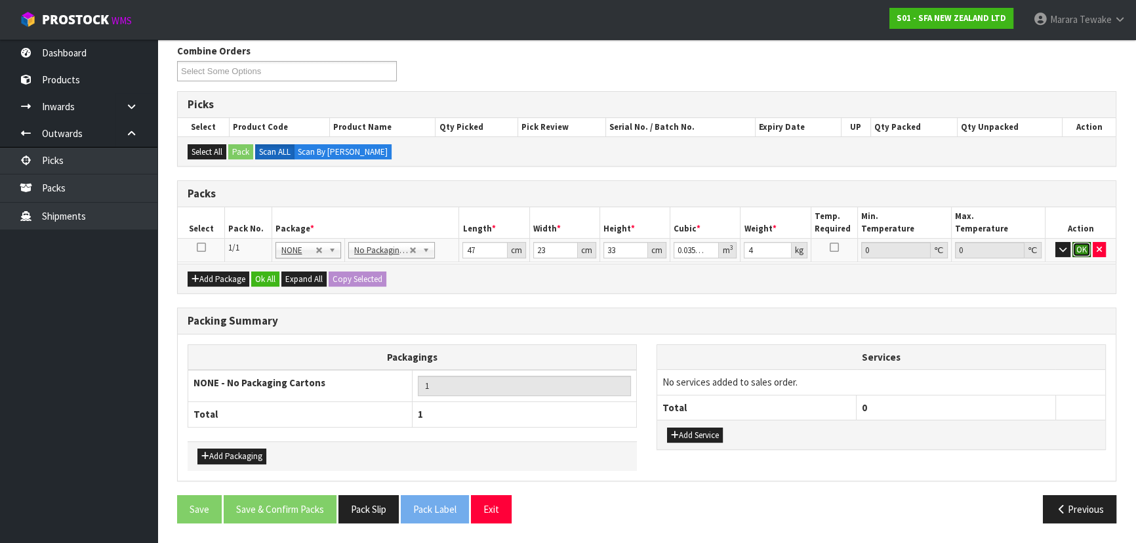
click button "OK" at bounding box center [1081, 250] width 18 height 16
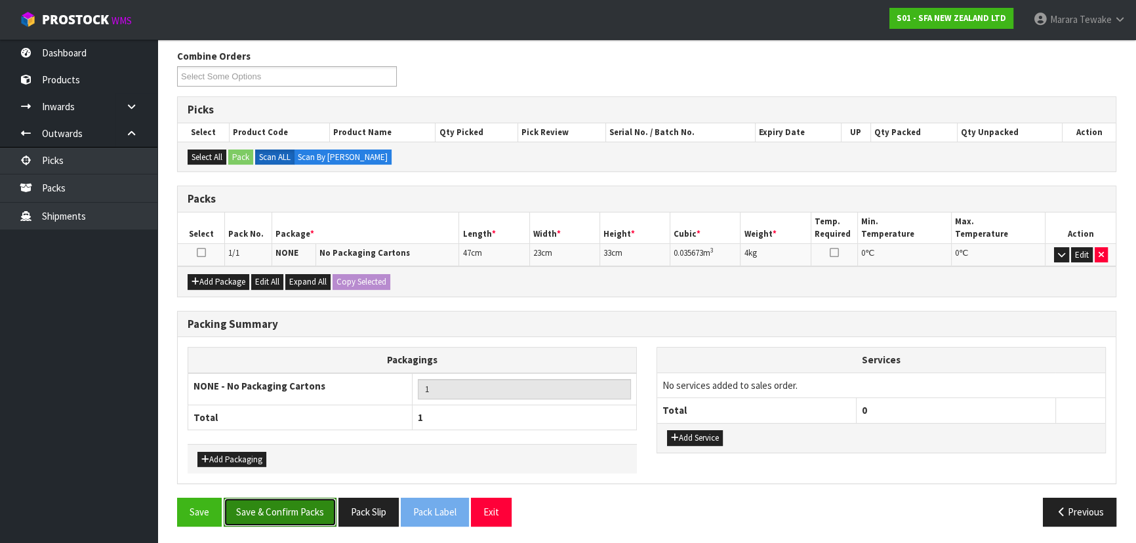
click at [306, 504] on button "Save & Confirm Packs" at bounding box center [280, 512] width 113 height 28
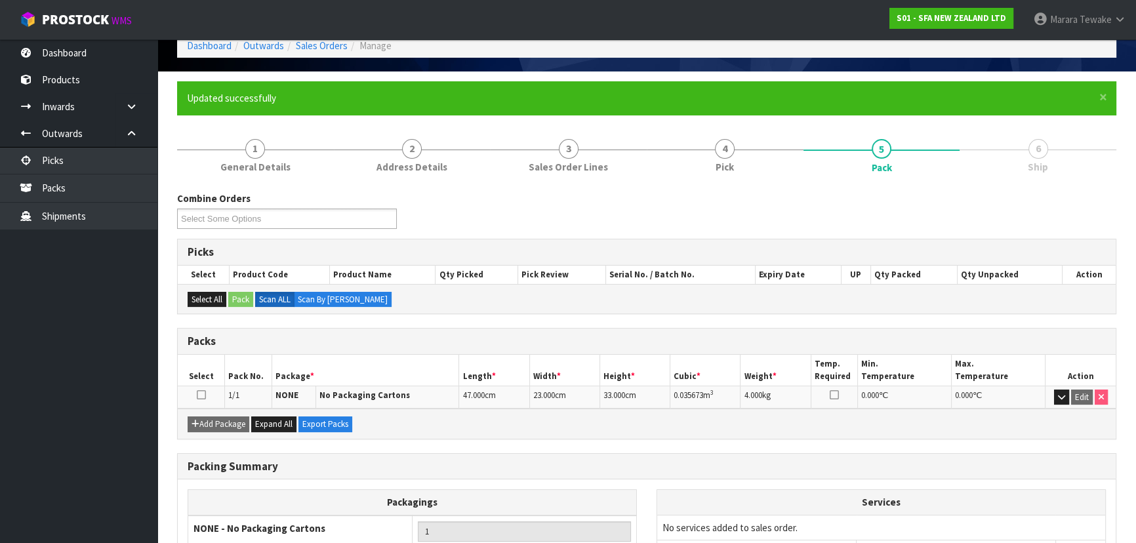
scroll to position [178, 0]
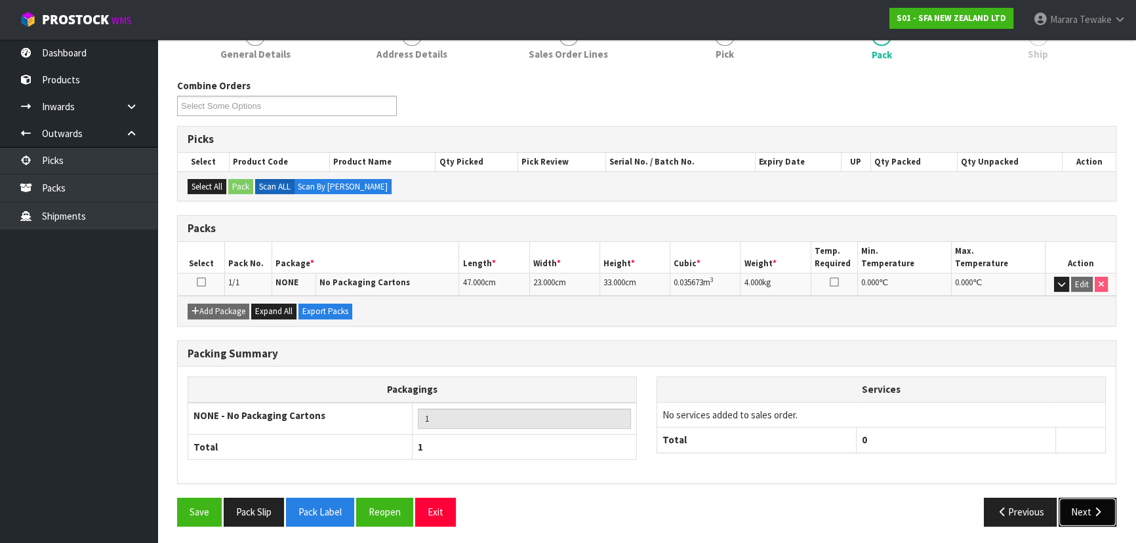
click at [1087, 512] on button "Next" at bounding box center [1087, 512] width 58 height 28
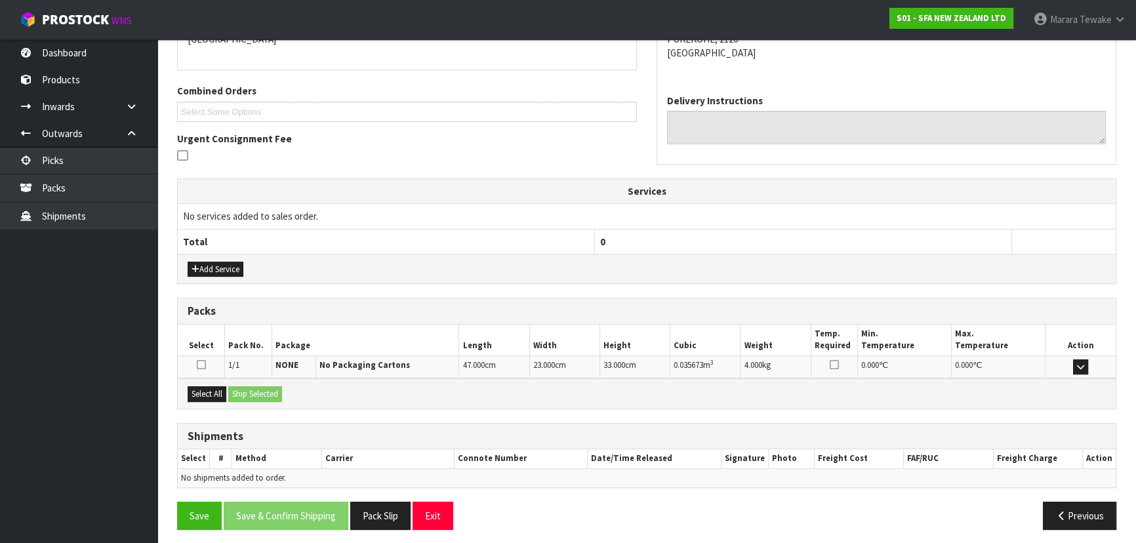
scroll to position [307, 0]
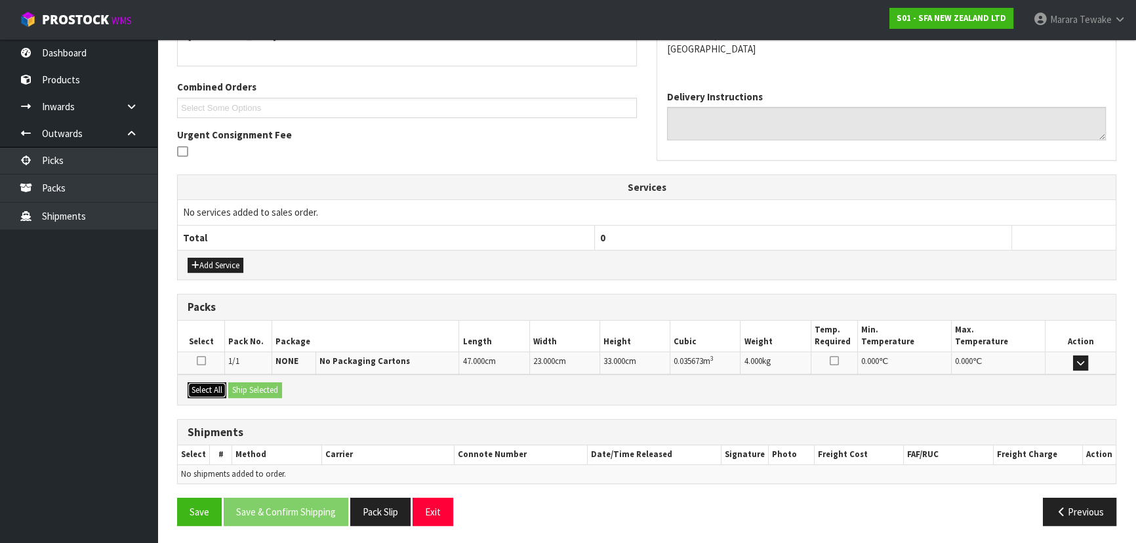
drag, startPoint x: 203, startPoint y: 384, endPoint x: 238, endPoint y: 384, distance: 35.4
click at [203, 384] on button "Select All" at bounding box center [207, 390] width 39 height 16
click at [247, 386] on button "Ship Selected" at bounding box center [255, 390] width 54 height 16
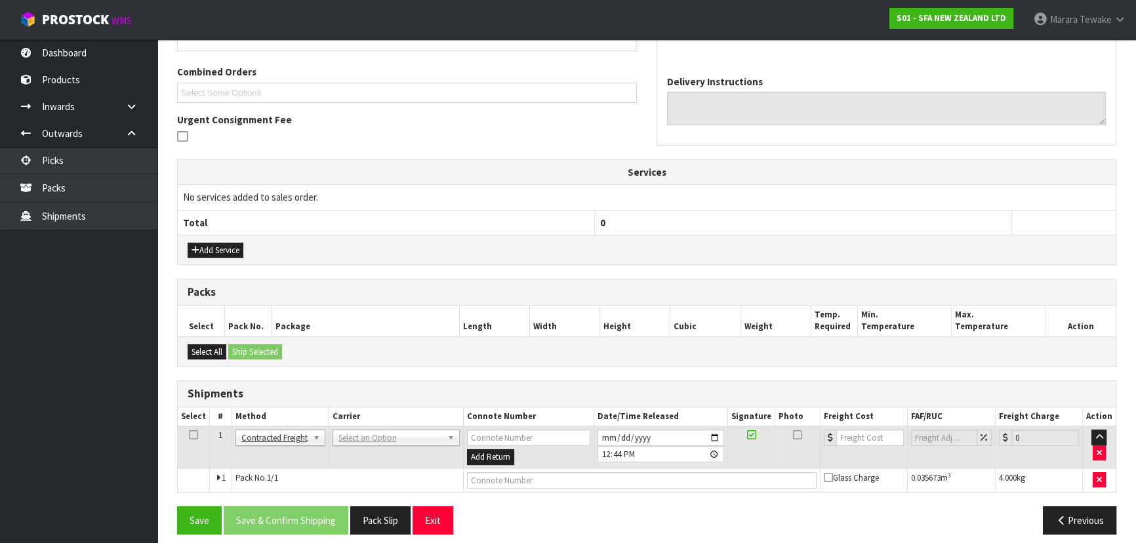
scroll to position [330, 0]
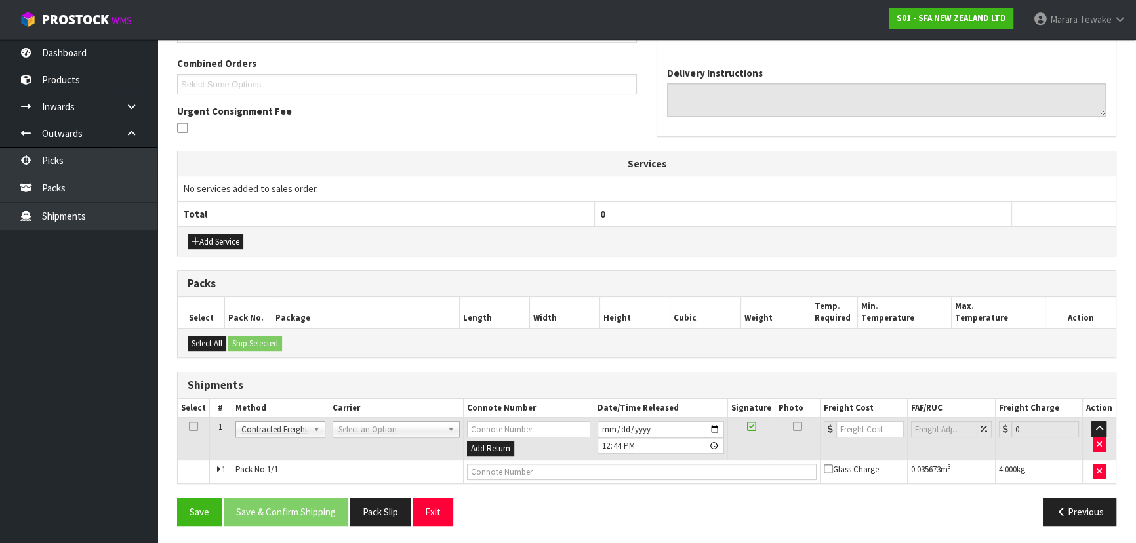
drag, startPoint x: 361, startPoint y: 427, endPoint x: 363, endPoint y: 435, distance: 8.7
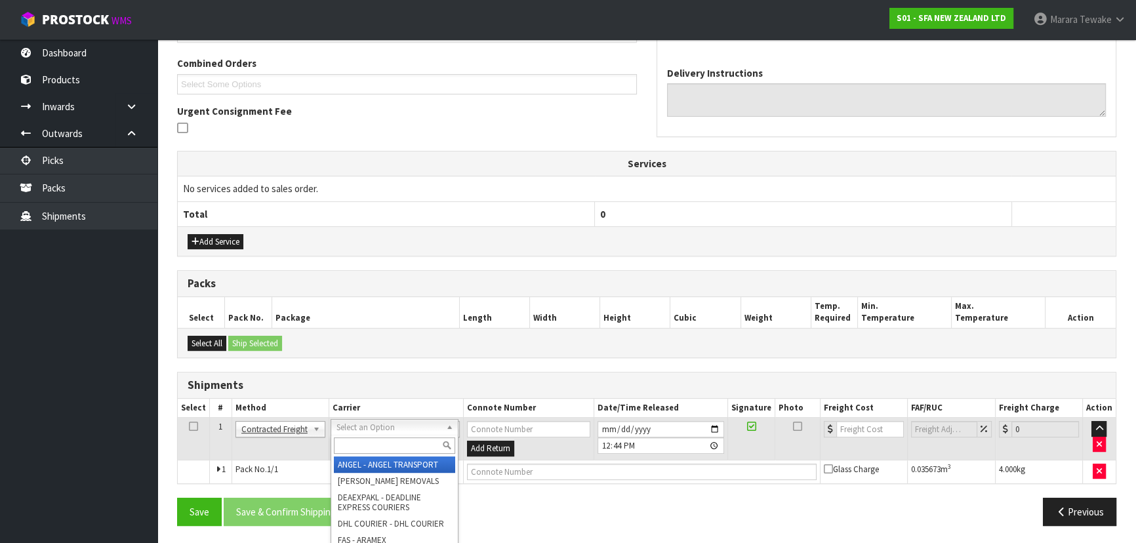
click at [363, 447] on input "text" at bounding box center [394, 445] width 121 height 16
type input "NZP"
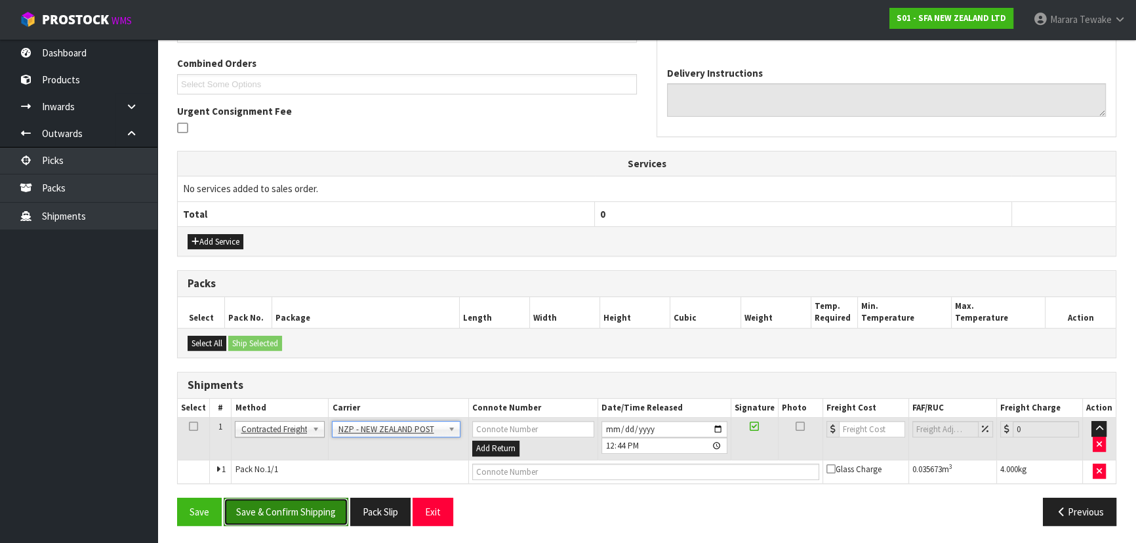
click at [304, 498] on button "Save & Confirm Shipping" at bounding box center [286, 512] width 125 height 28
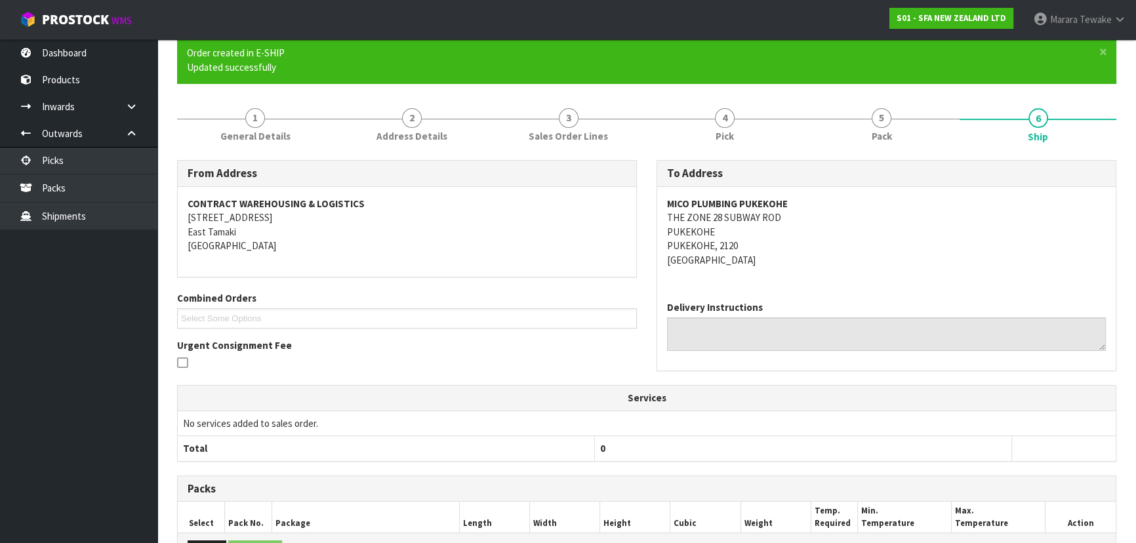
scroll to position [312, 0]
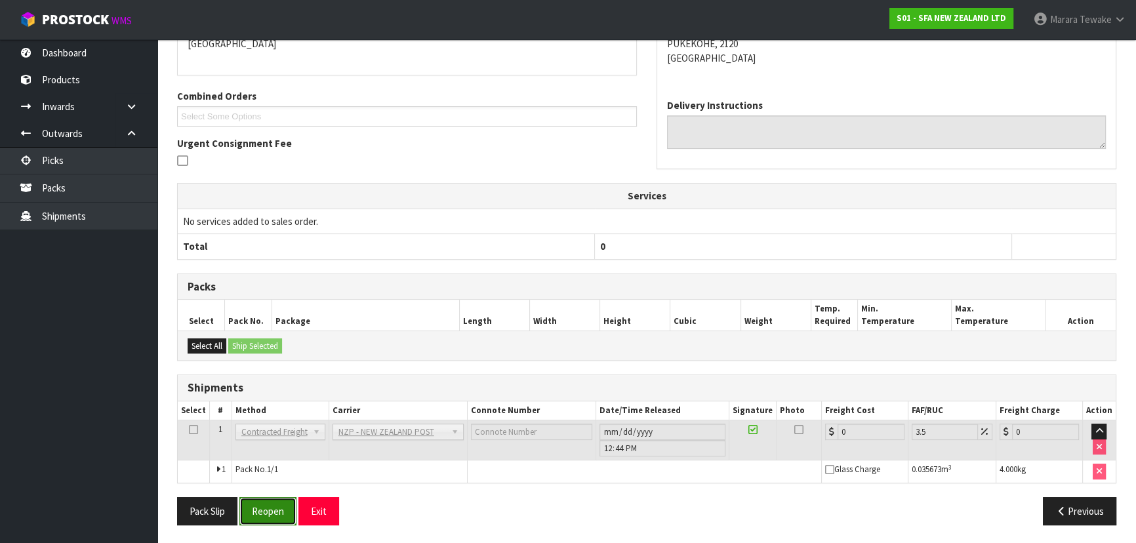
click at [264, 506] on button "Reopen" at bounding box center [267, 511] width 57 height 28
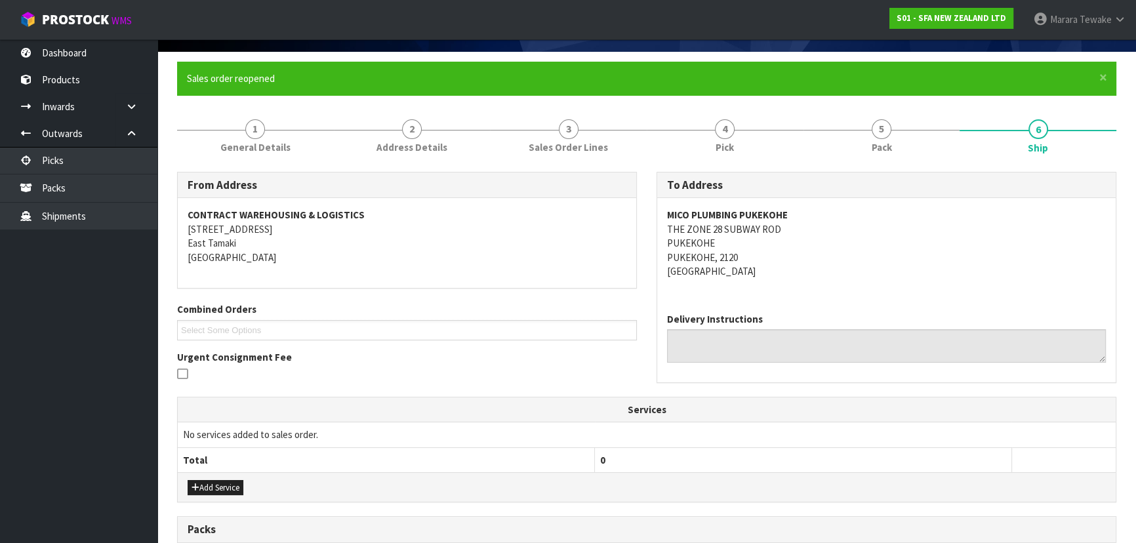
scroll to position [330, 0]
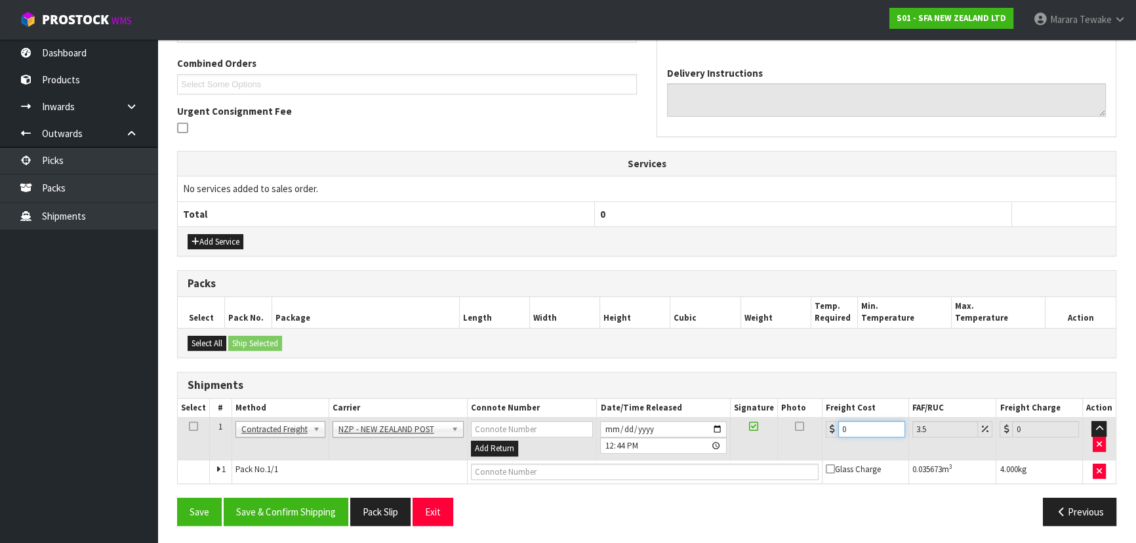
drag, startPoint x: 874, startPoint y: 431, endPoint x: 809, endPoint y: 407, distance: 69.3
click at [831, 421] on div "0" at bounding box center [865, 429] width 79 height 16
type input "4"
type input "4.14"
type input "4.3"
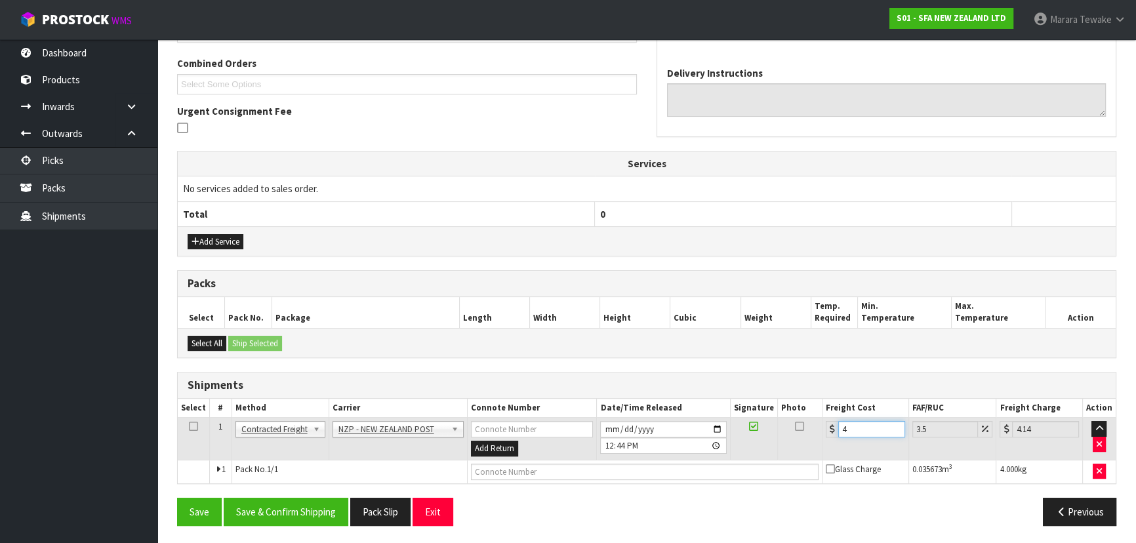
type input "4.45"
type input "4.33"
type input "4.48"
type input "4.33"
click at [330, 504] on button "Save & Confirm Shipping" at bounding box center [286, 512] width 125 height 28
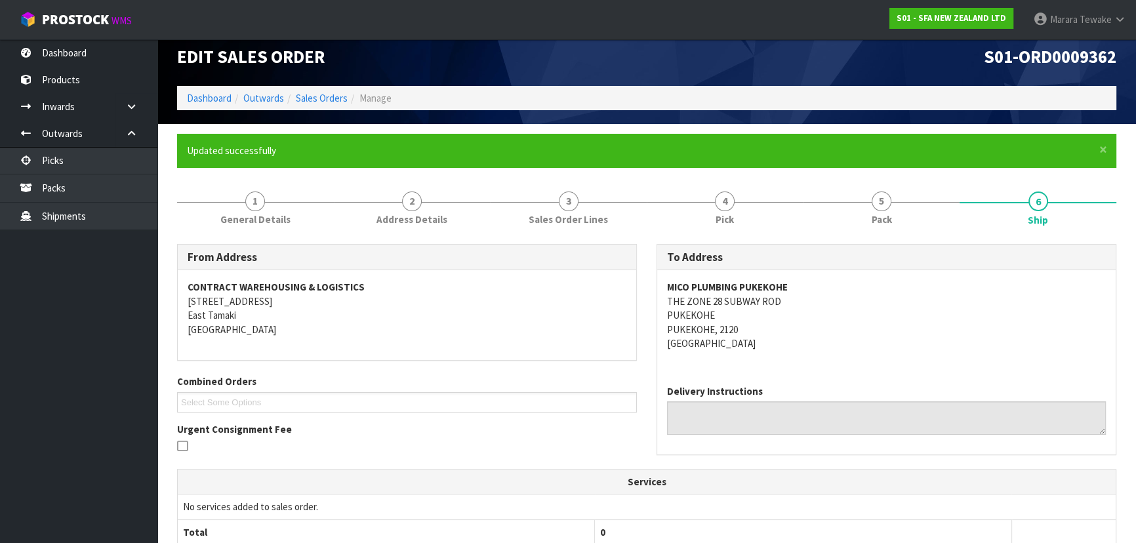
scroll to position [9, 0]
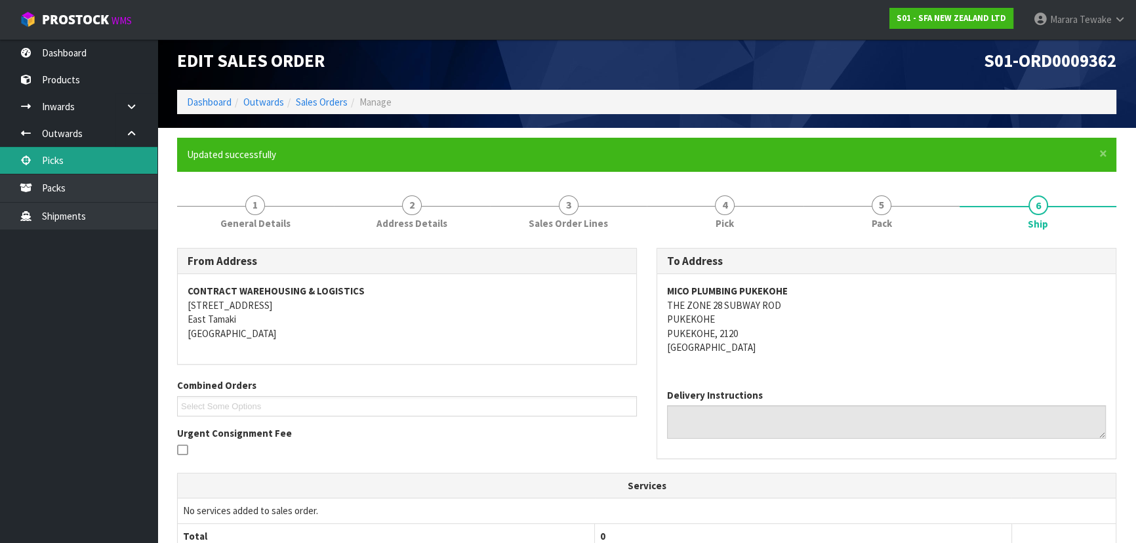
click at [114, 159] on link "Picks" at bounding box center [78, 160] width 157 height 27
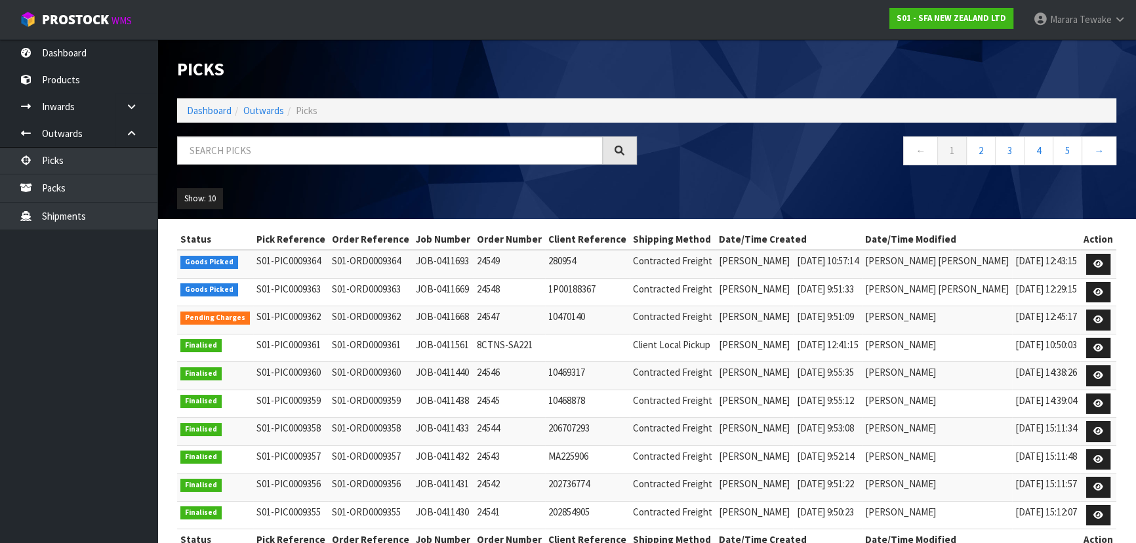
drag, startPoint x: 167, startPoint y: 157, endPoint x: 176, endPoint y: 158, distance: 9.3
click at [168, 157] on header "Picks Dashboard Outwards Picks ← 1 2 3 4 5 → Show: 10 5 10 25 50" at bounding box center [646, 129] width 978 height 180
click at [196, 157] on input "text" at bounding box center [390, 150] width 426 height 28
type input "JOB-0411669"
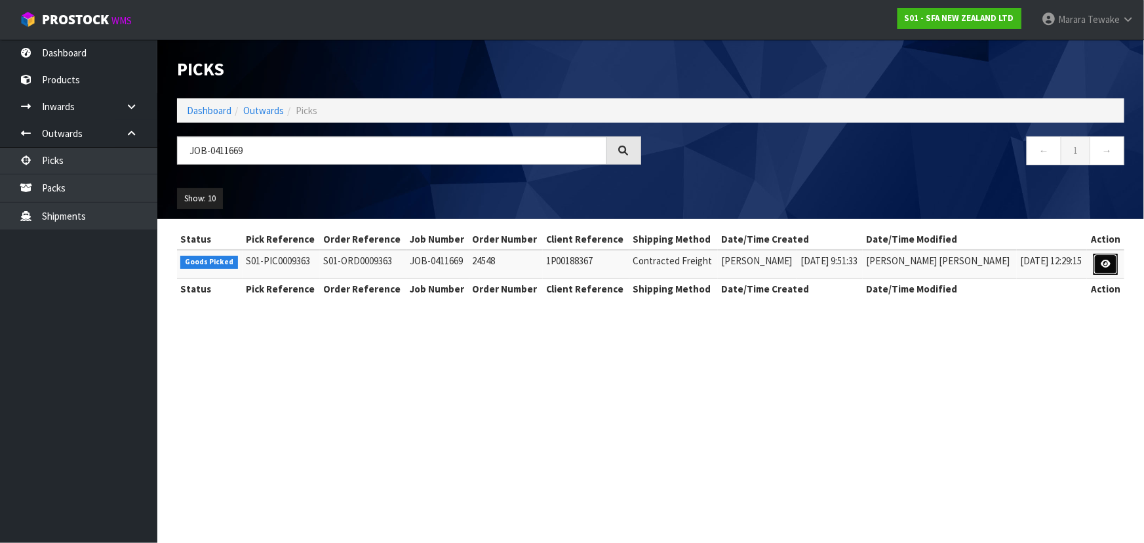
click at [1110, 263] on link at bounding box center [1106, 264] width 24 height 21
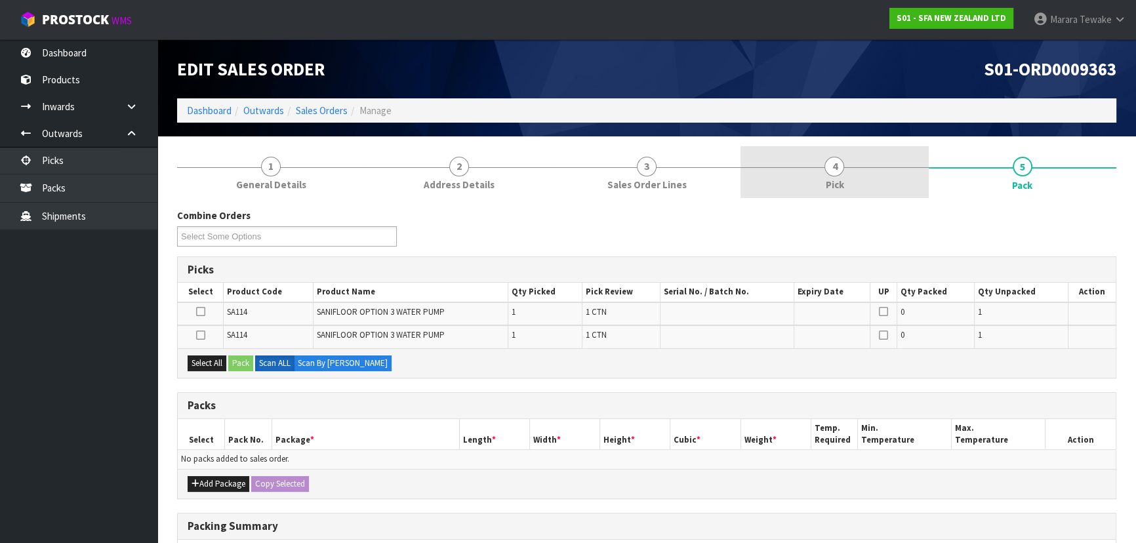
drag, startPoint x: 846, startPoint y: 187, endPoint x: 847, endPoint y: 194, distance: 7.3
click at [846, 186] on link "4 Pick" at bounding box center [834, 172] width 188 height 52
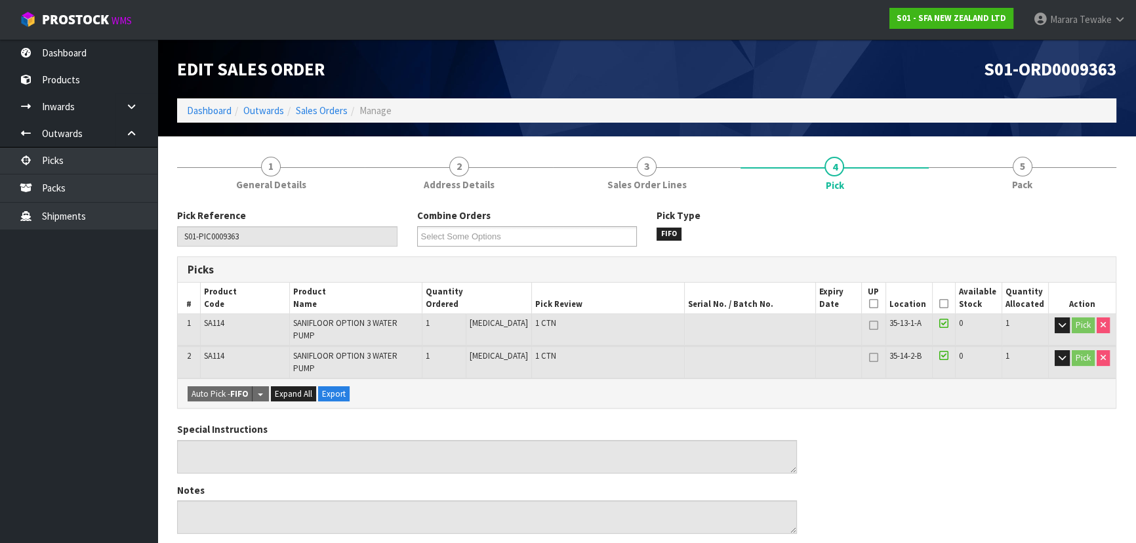
click at [939, 304] on icon at bounding box center [943, 304] width 9 height 1
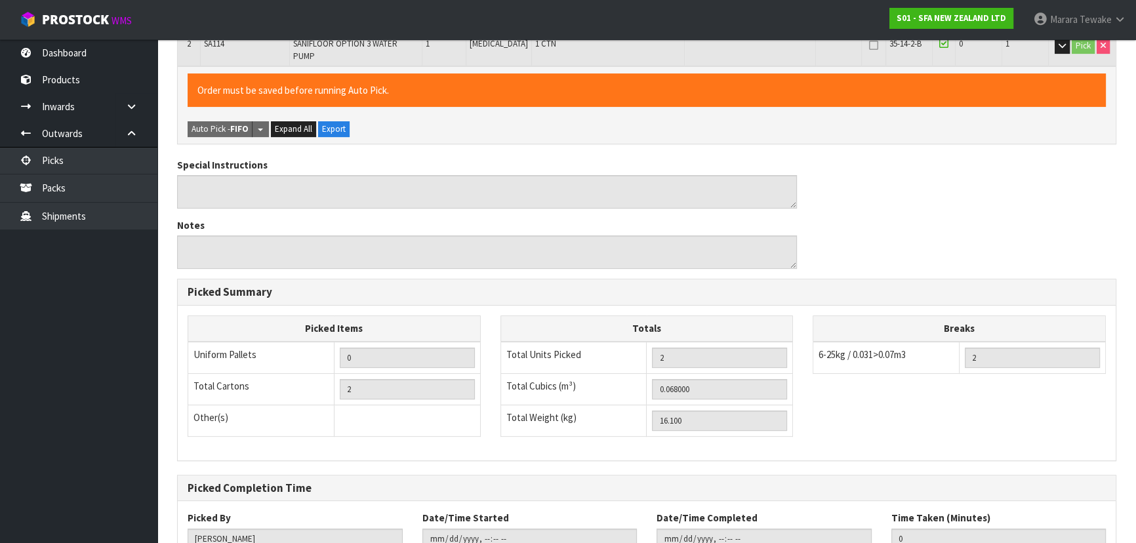
scroll to position [390, 0]
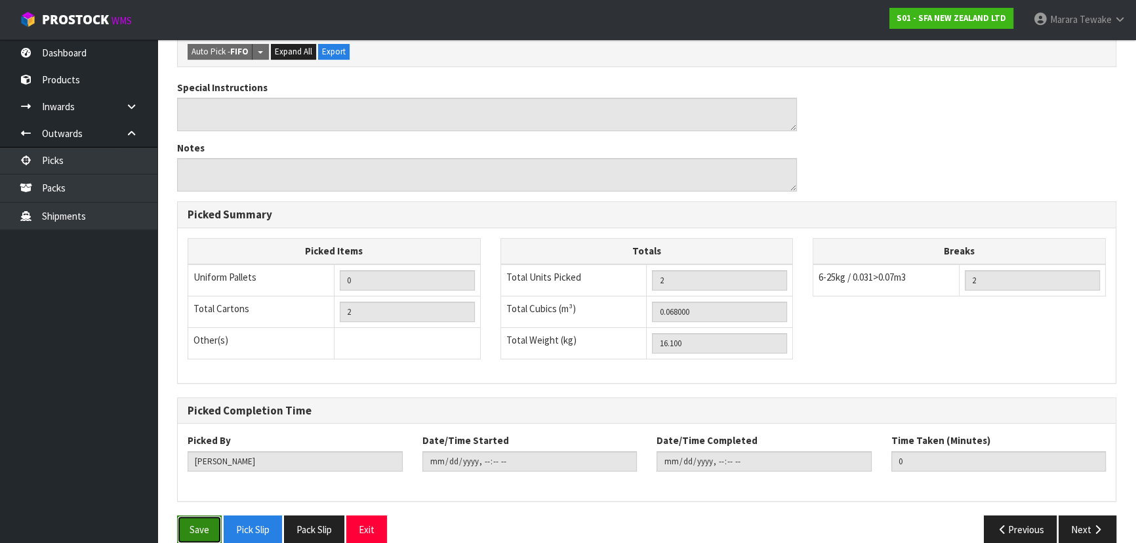
click at [191, 515] on button "Save" at bounding box center [199, 529] width 45 height 28
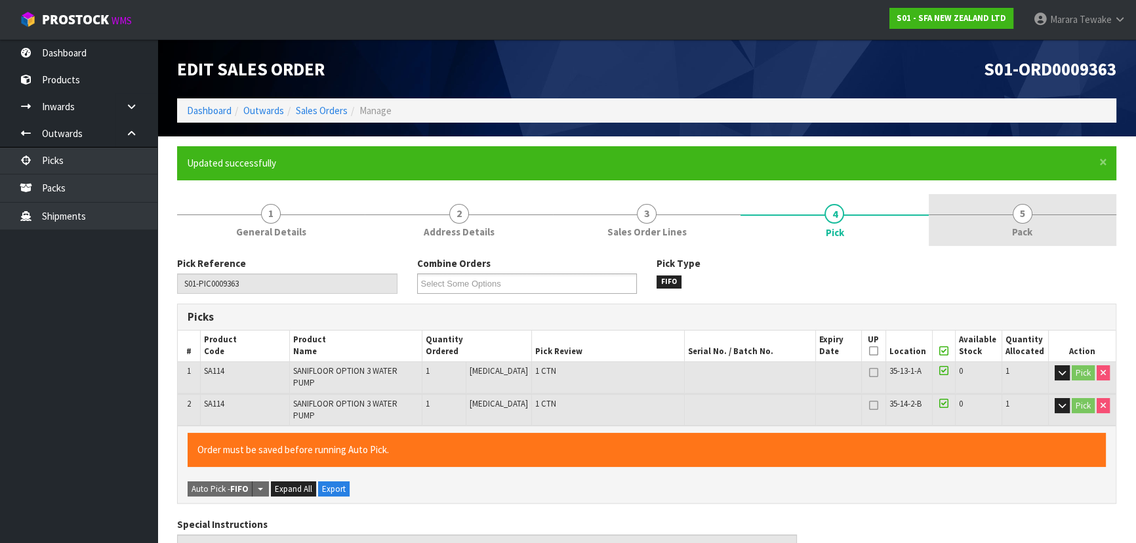
type input "[PERSON_NAME]"
type input "[DATE]T12:49:39"
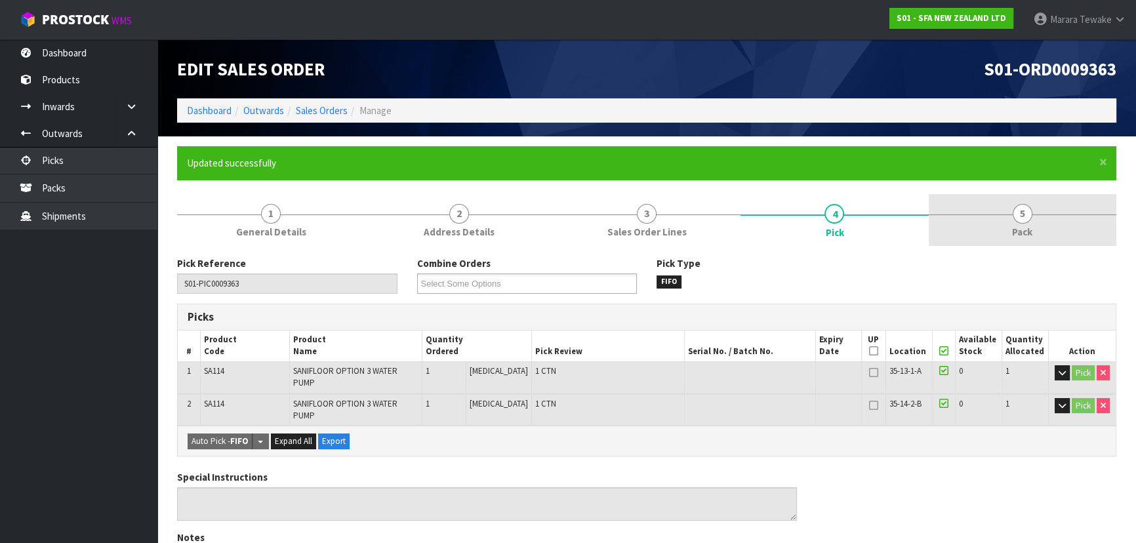
drag, startPoint x: 1011, startPoint y: 231, endPoint x: 1002, endPoint y: 237, distance: 10.9
click at [1010, 230] on link "5 Pack" at bounding box center [1023, 220] width 188 height 52
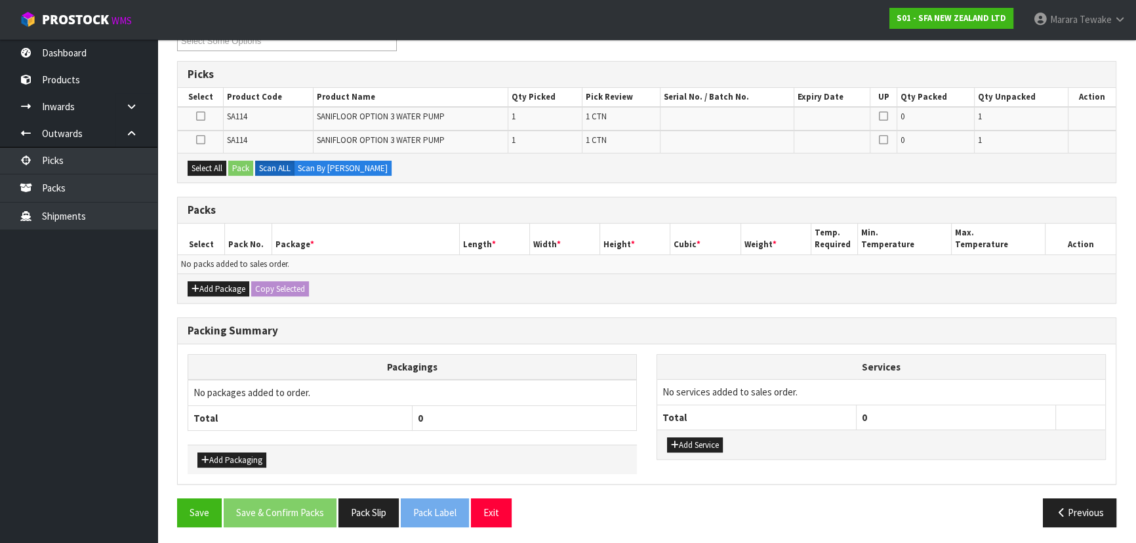
scroll to position [243, 0]
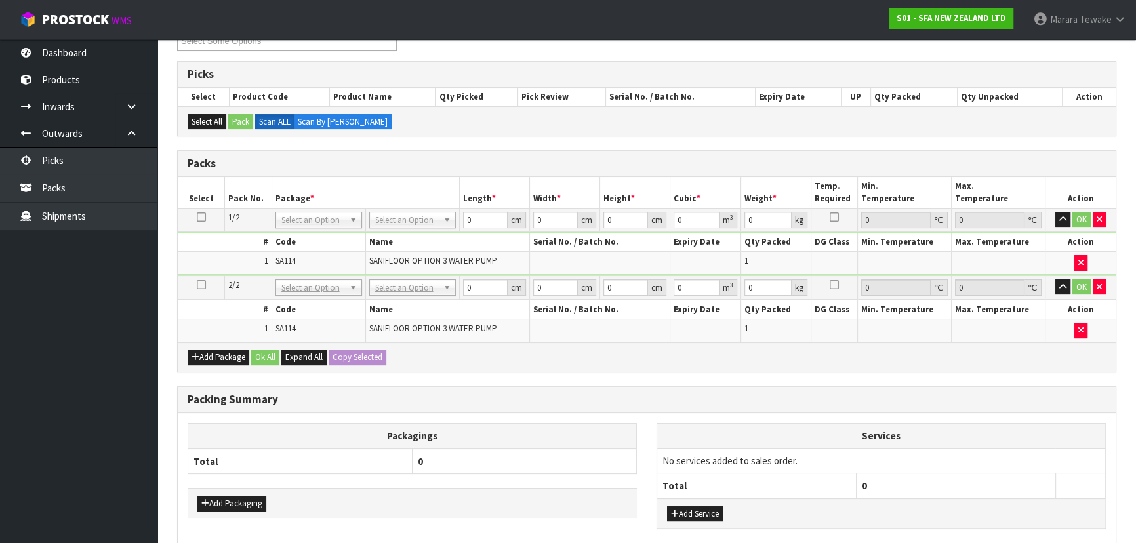
drag, startPoint x: 421, startPoint y: 214, endPoint x: 416, endPoint y: 236, distance: 22.8
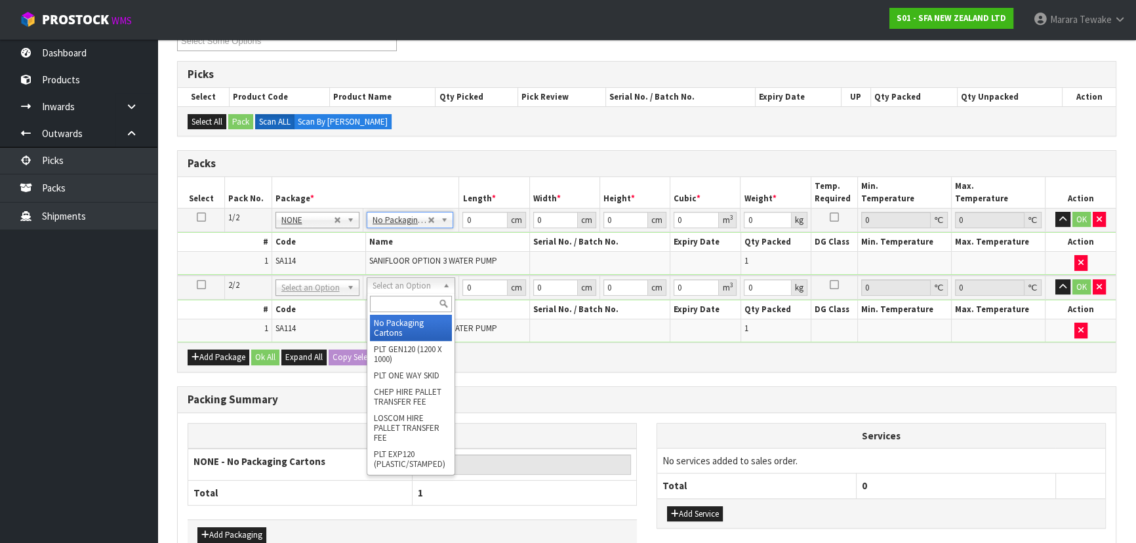
drag, startPoint x: 399, startPoint y: 319, endPoint x: 409, endPoint y: 288, distance: 33.0
type input "2"
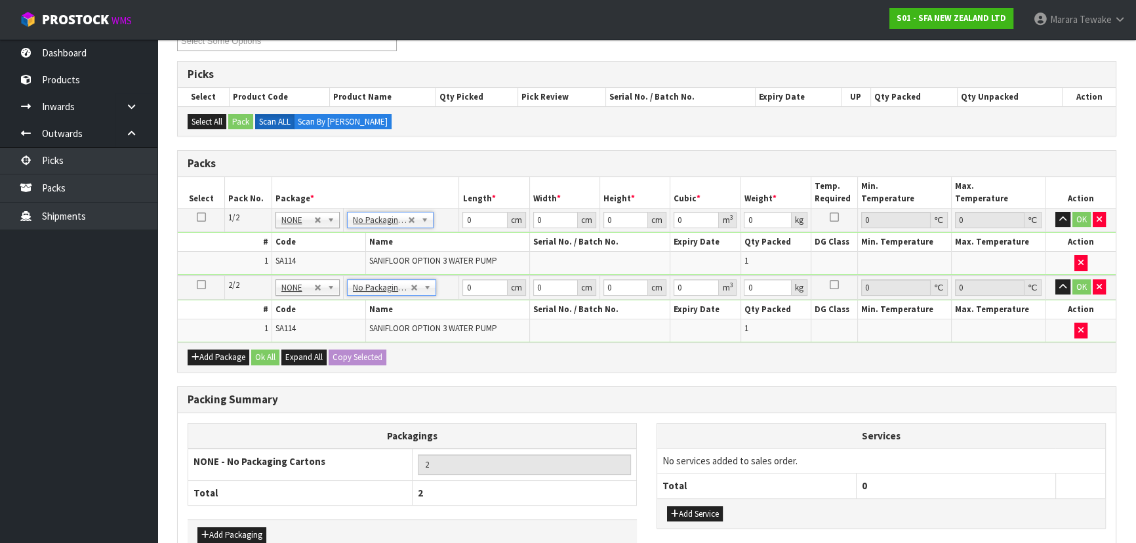
click at [475, 223] on td "0 cm" at bounding box center [494, 220] width 70 height 24
drag, startPoint x: 472, startPoint y: 218, endPoint x: 452, endPoint y: 199, distance: 28.3
click at [453, 204] on table "Select Pack No. Package * Length * Width * Height * Cubic * Weight * Temp. Requ…" at bounding box center [647, 259] width 938 height 165
type input "34"
type input "25"
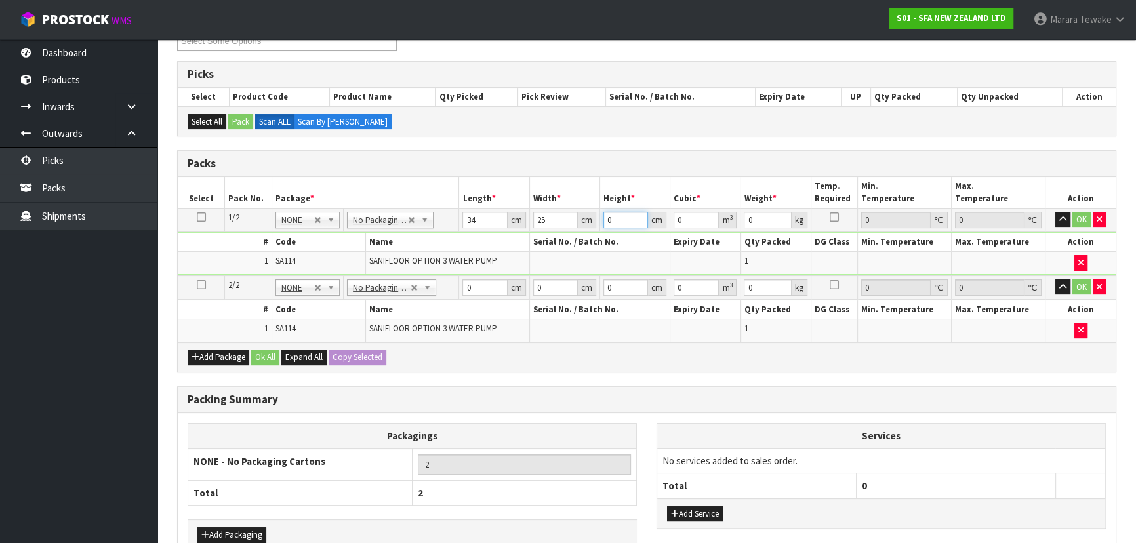
type input "4"
type input "0.0034"
type input "41"
type input "0.03485"
type input "41"
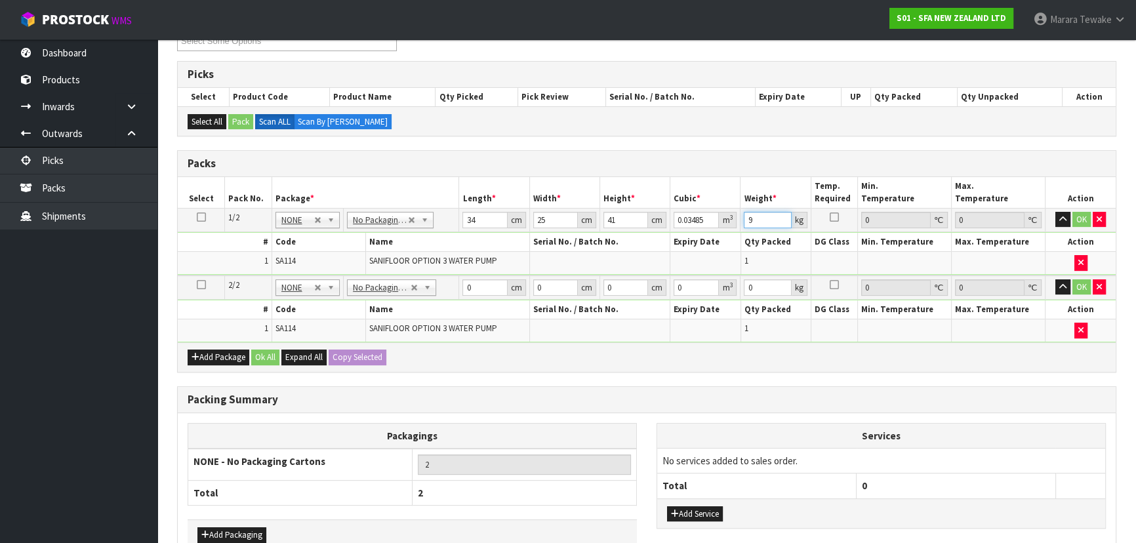
type input "9"
click at [1055, 212] on button "button" at bounding box center [1062, 220] width 15 height 16
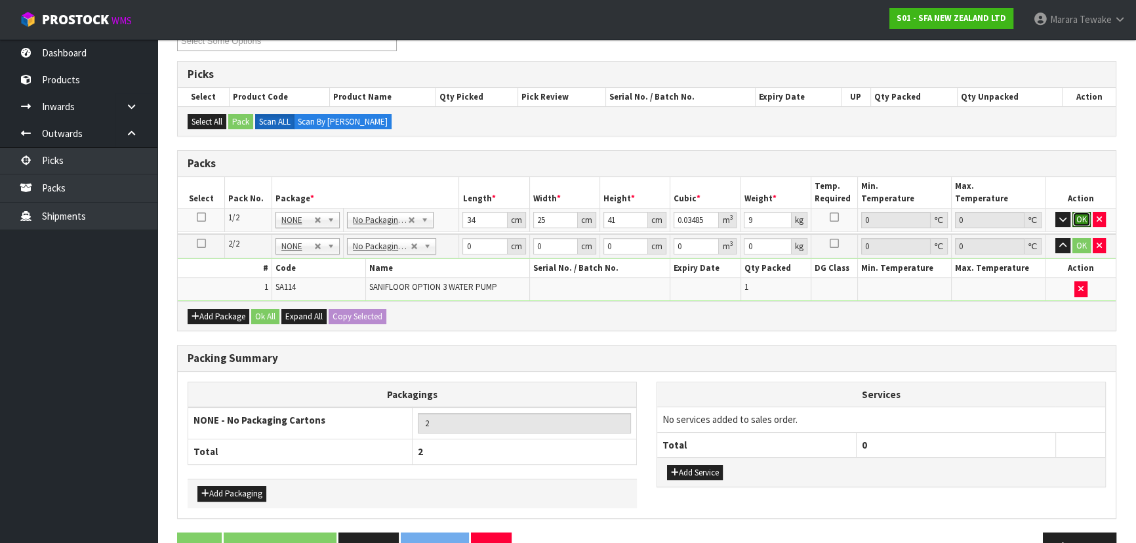
click button "OK" at bounding box center [1081, 220] width 18 height 16
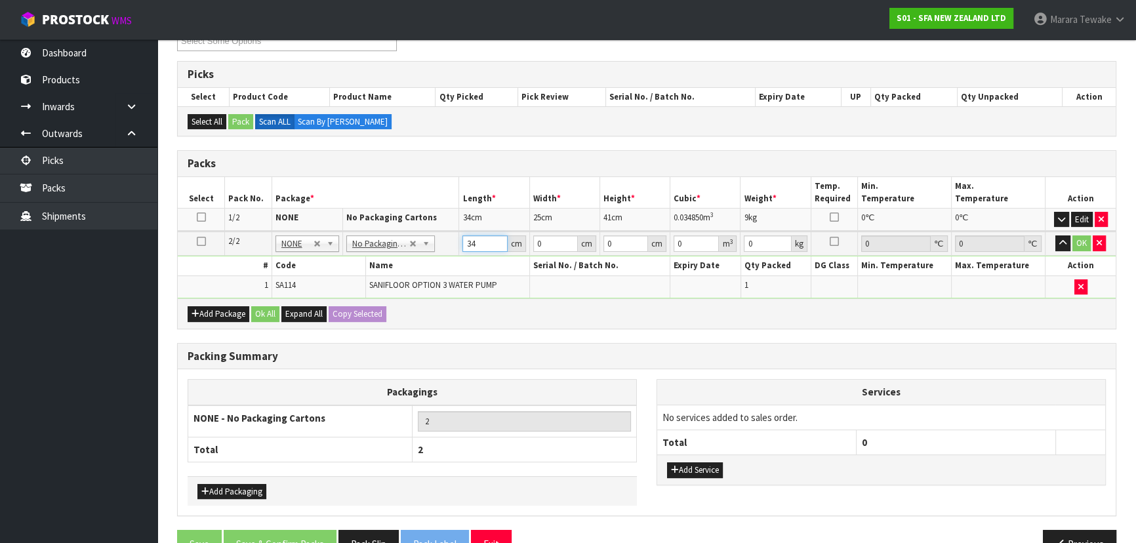
type input "34"
type input "25"
type input "4"
type input "0.0034"
type input "41"
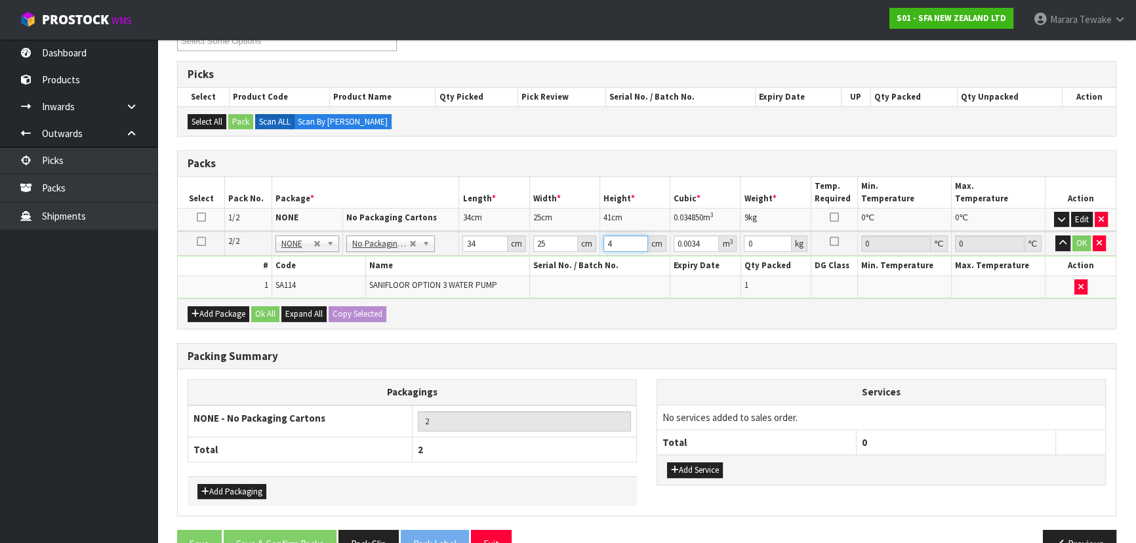
type input "0.03485"
type input "41"
type input "9"
click at [1055, 235] on button "button" at bounding box center [1062, 243] width 15 height 16
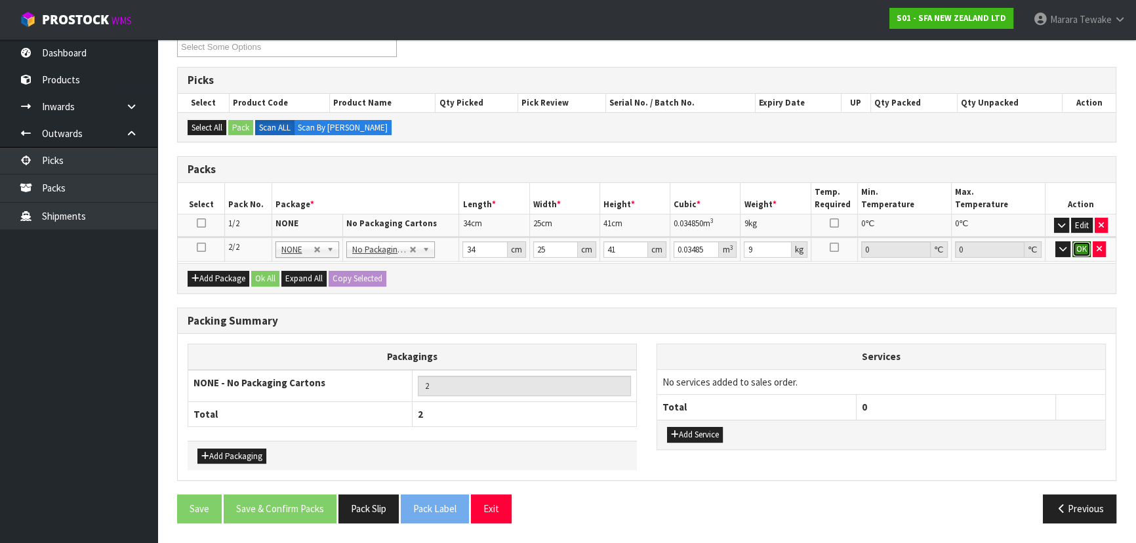
click button "OK" at bounding box center [1081, 249] width 18 height 16
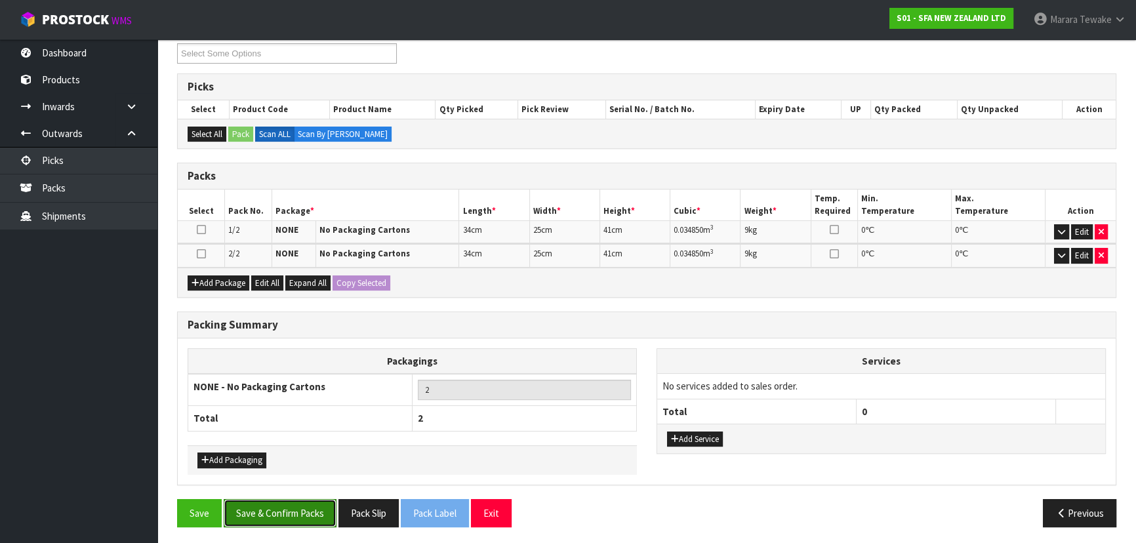
click at [327, 503] on button "Save & Confirm Packs" at bounding box center [280, 513] width 113 height 28
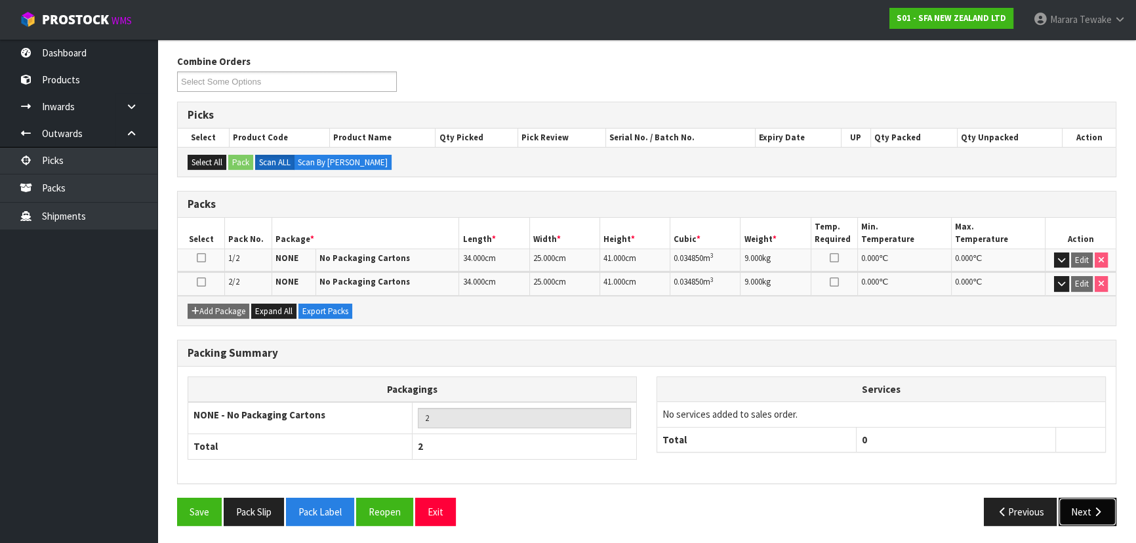
click at [1083, 505] on button "Next" at bounding box center [1087, 512] width 58 height 28
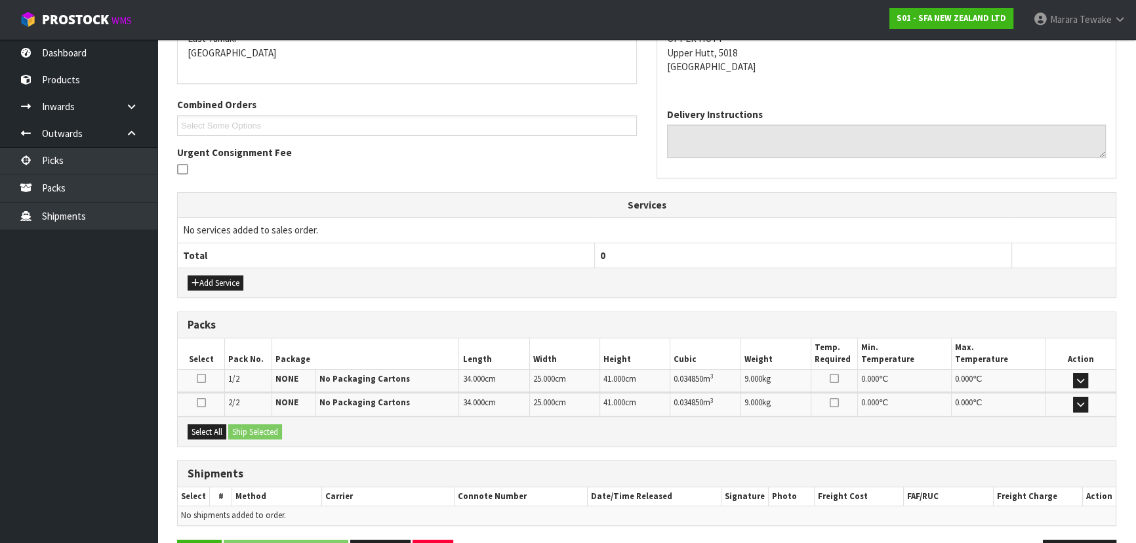
scroll to position [330, 0]
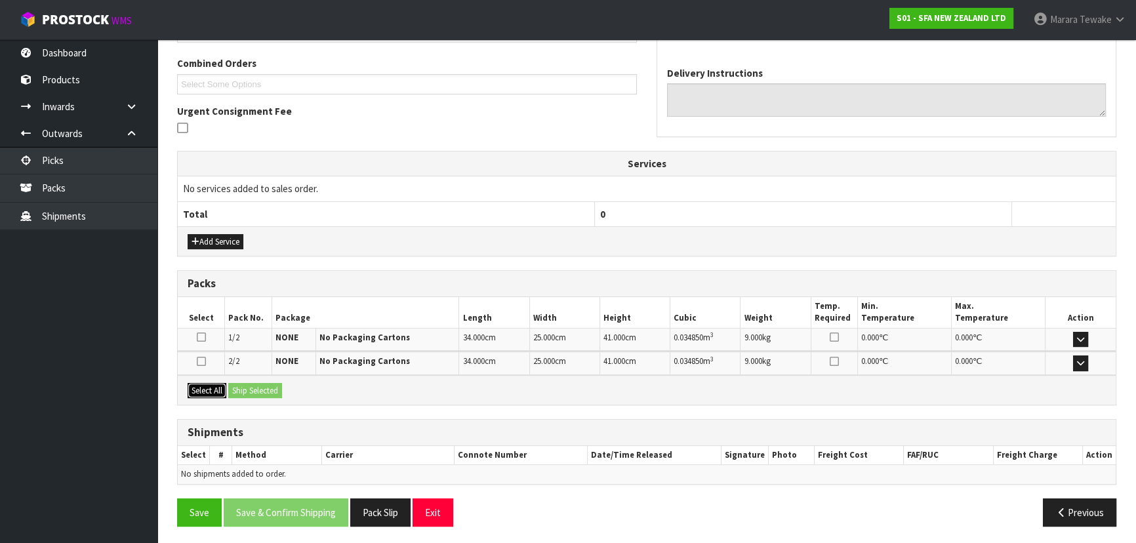
click at [203, 385] on button "Select All" at bounding box center [207, 391] width 39 height 16
click at [235, 383] on button "Ship Selected" at bounding box center [255, 391] width 54 height 16
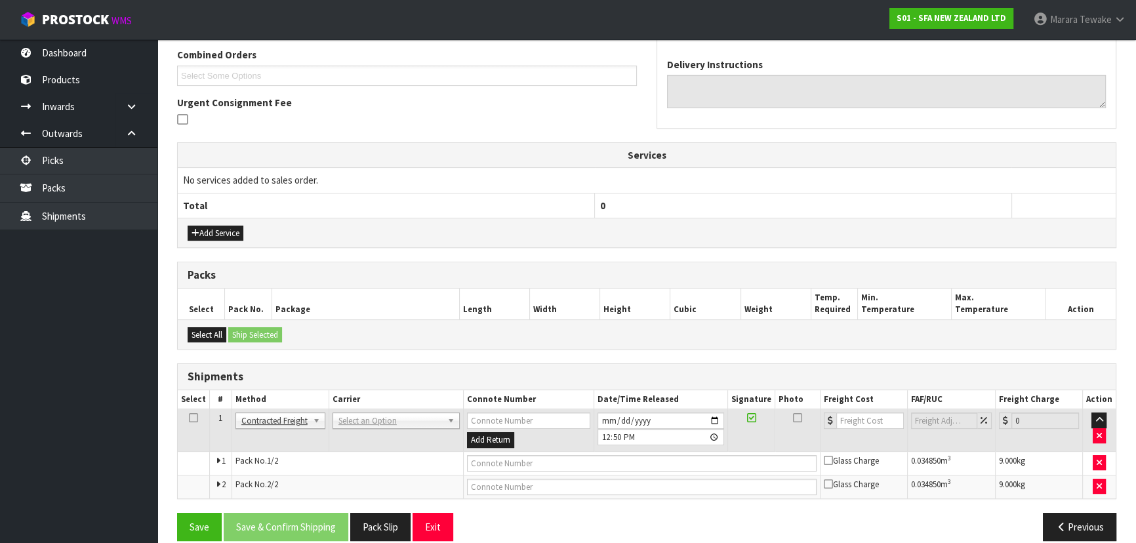
scroll to position [354, 0]
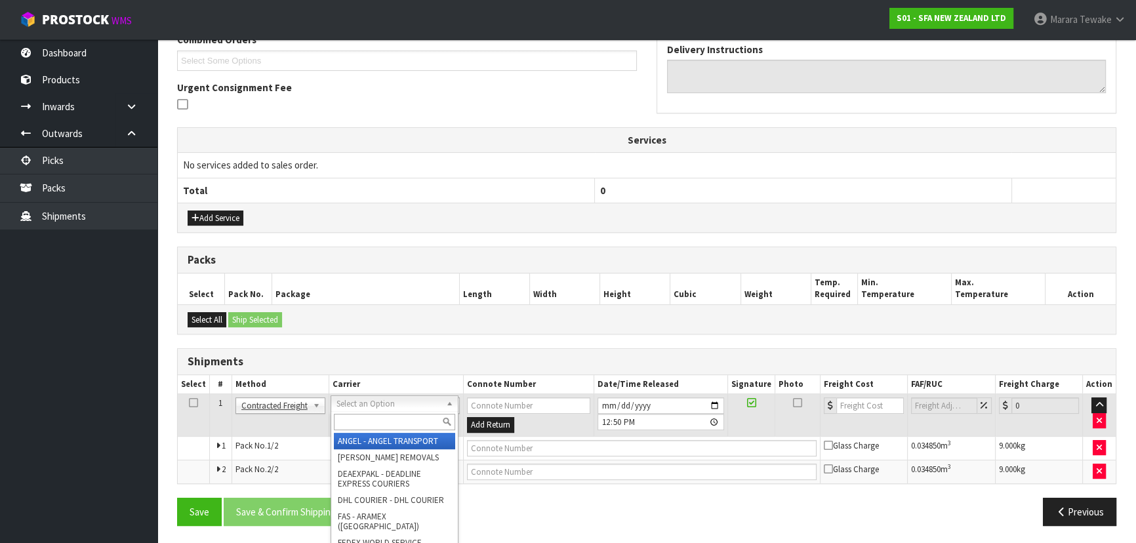
drag, startPoint x: 363, startPoint y: 407, endPoint x: 367, endPoint y: 420, distance: 13.5
drag, startPoint x: 367, startPoint y: 420, endPoint x: 367, endPoint y: 433, distance: 13.1
click at [367, 422] on input "text" at bounding box center [394, 422] width 121 height 16
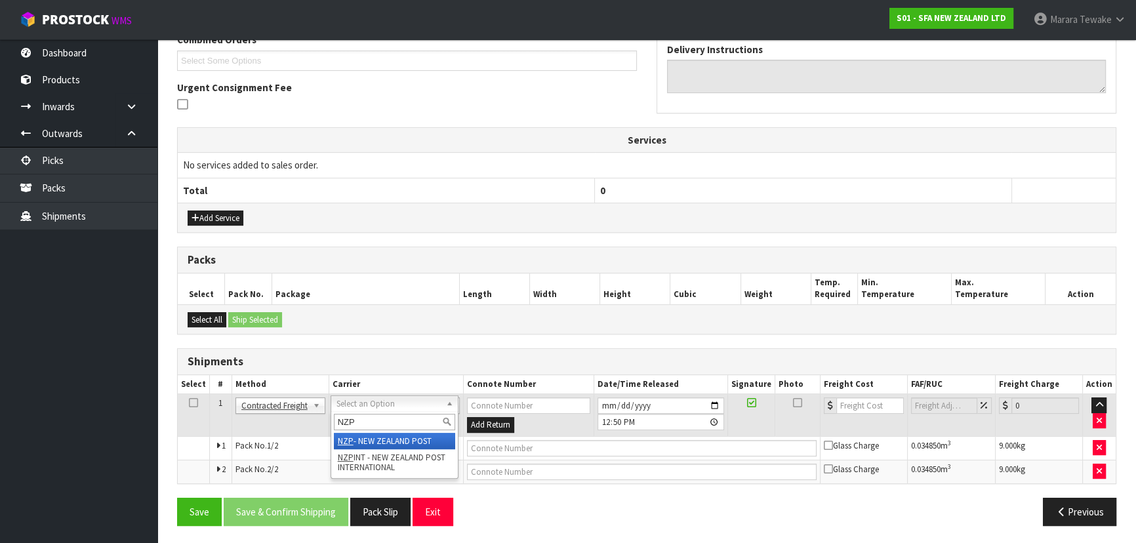
type input "NZP"
drag, startPoint x: 380, startPoint y: 439, endPoint x: 348, endPoint y: 466, distance: 42.0
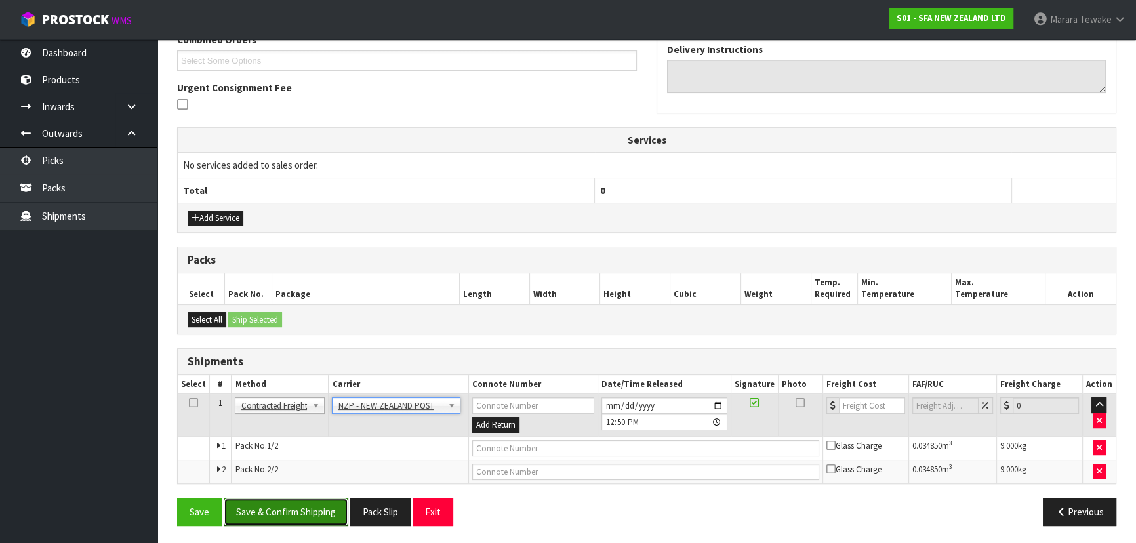
drag, startPoint x: 310, startPoint y: 513, endPoint x: 28, endPoint y: 456, distance: 288.5
click at [309, 513] on button "Save & Confirm Shipping" at bounding box center [286, 512] width 125 height 28
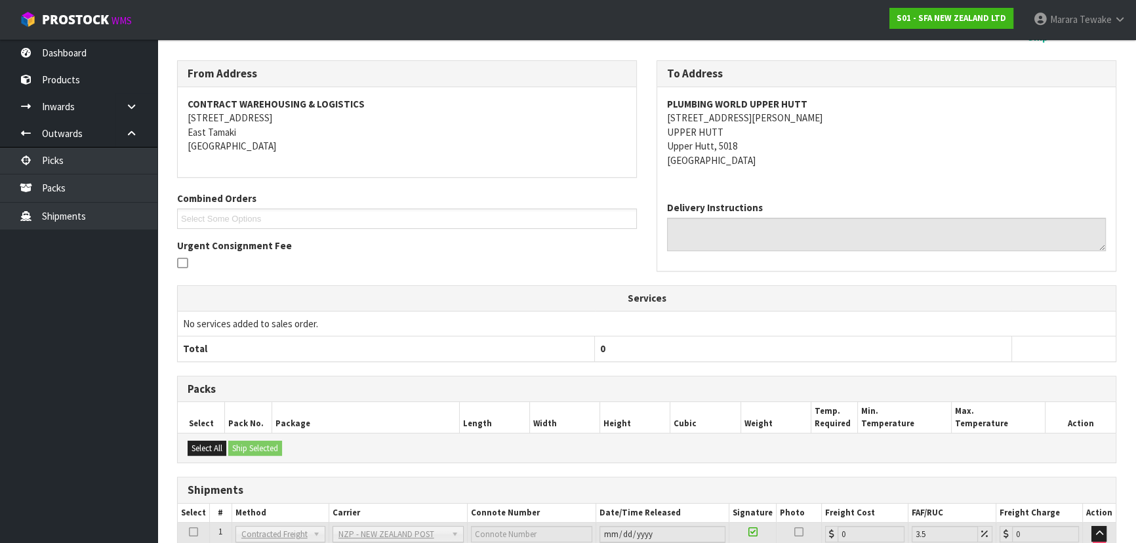
scroll to position [334, 0]
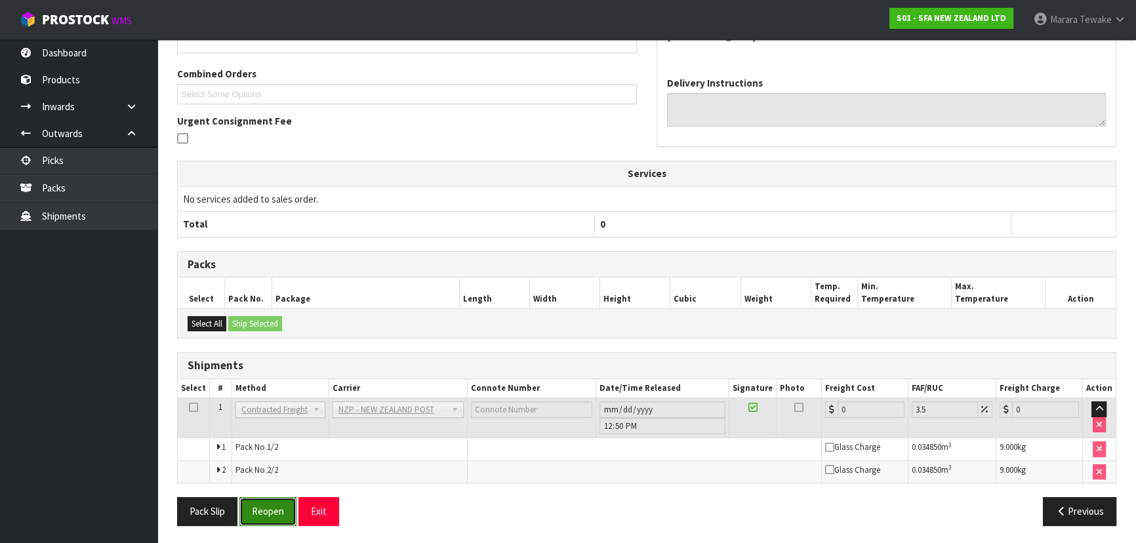
click at [258, 518] on button "Reopen" at bounding box center [267, 511] width 57 height 28
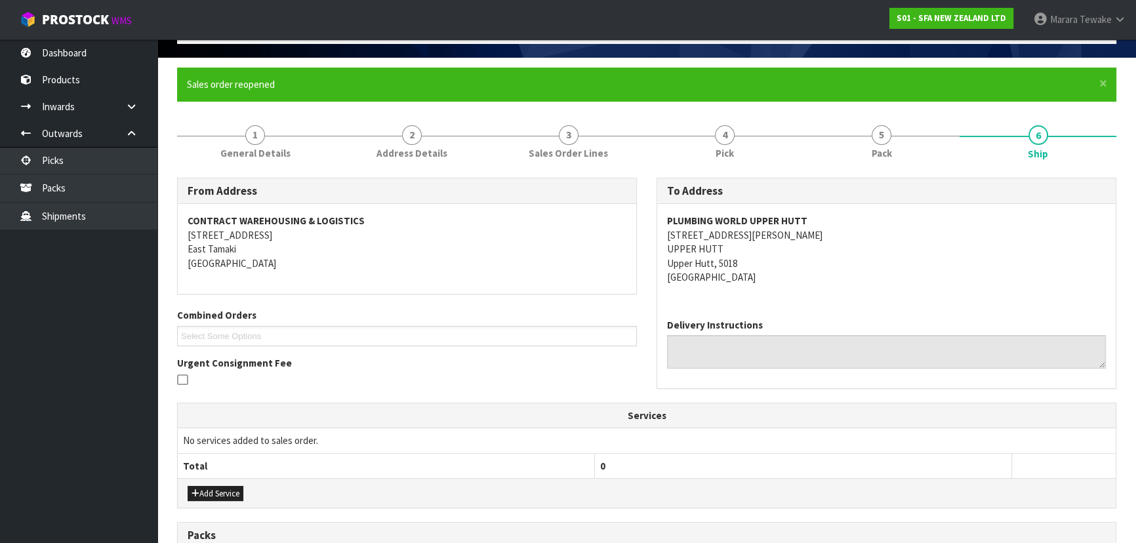
scroll to position [366, 0]
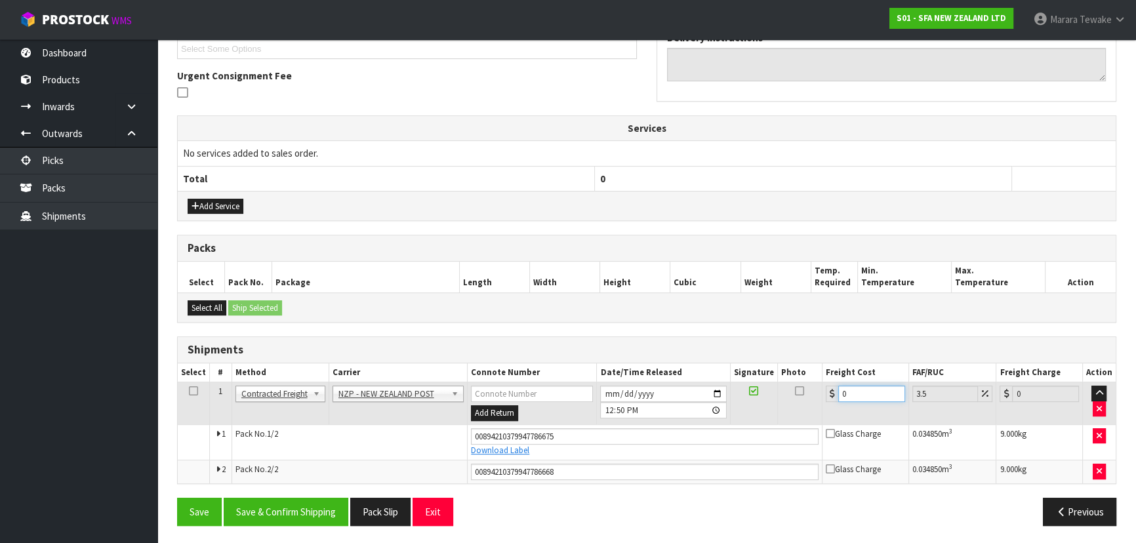
drag, startPoint x: 863, startPoint y: 388, endPoint x: 809, endPoint y: 372, distance: 56.2
click at [813, 374] on table "Select # Method Carrier Connote Number Date/Time Released Signature Photo Freig…" at bounding box center [647, 423] width 938 height 120
type input "1"
type input "1.03"
type input "16"
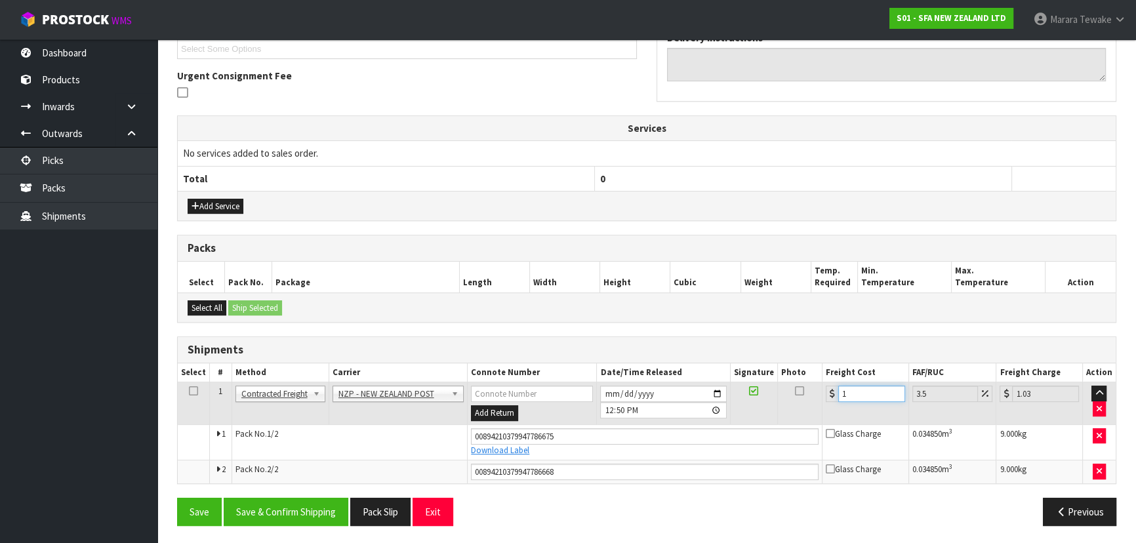
type input "16.56"
type input "16.9"
type input "17.49"
type input "16.90"
drag, startPoint x: 297, startPoint y: 510, endPoint x: 290, endPoint y: 510, distance: 6.6
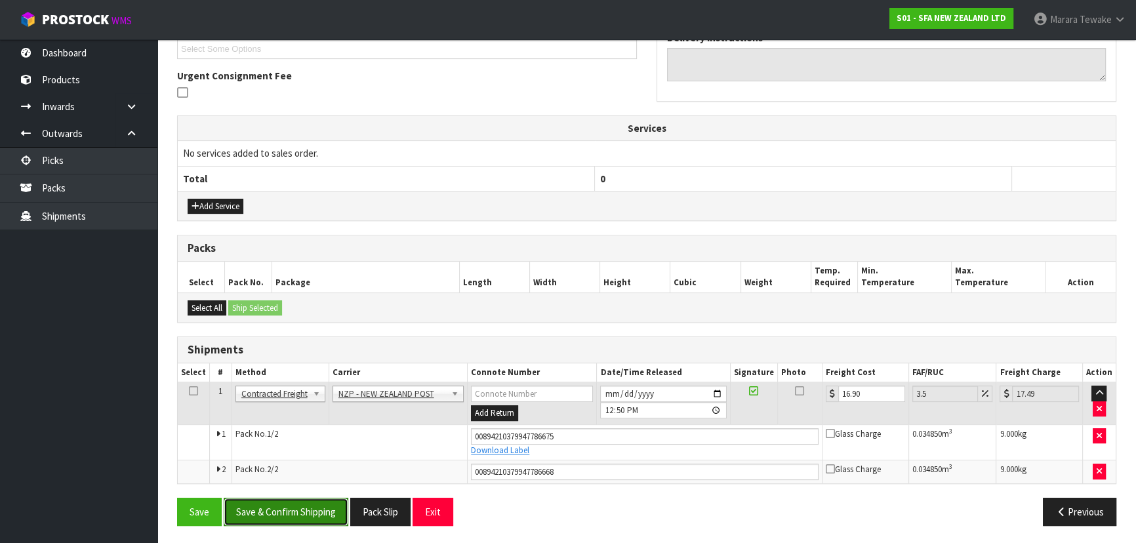
click at [294, 510] on button "Save & Confirm Shipping" at bounding box center [286, 512] width 125 height 28
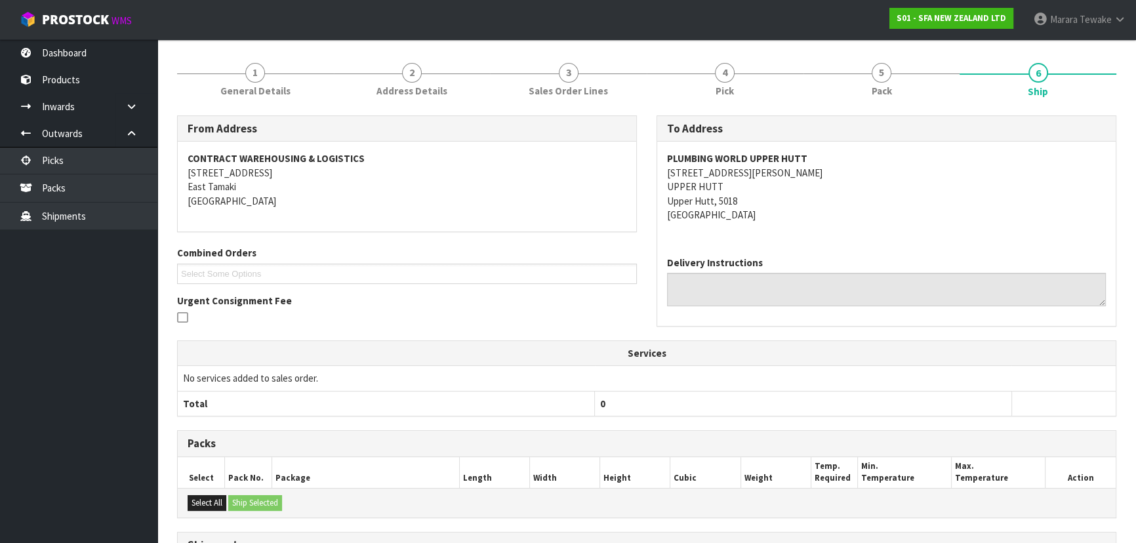
scroll to position [329, 0]
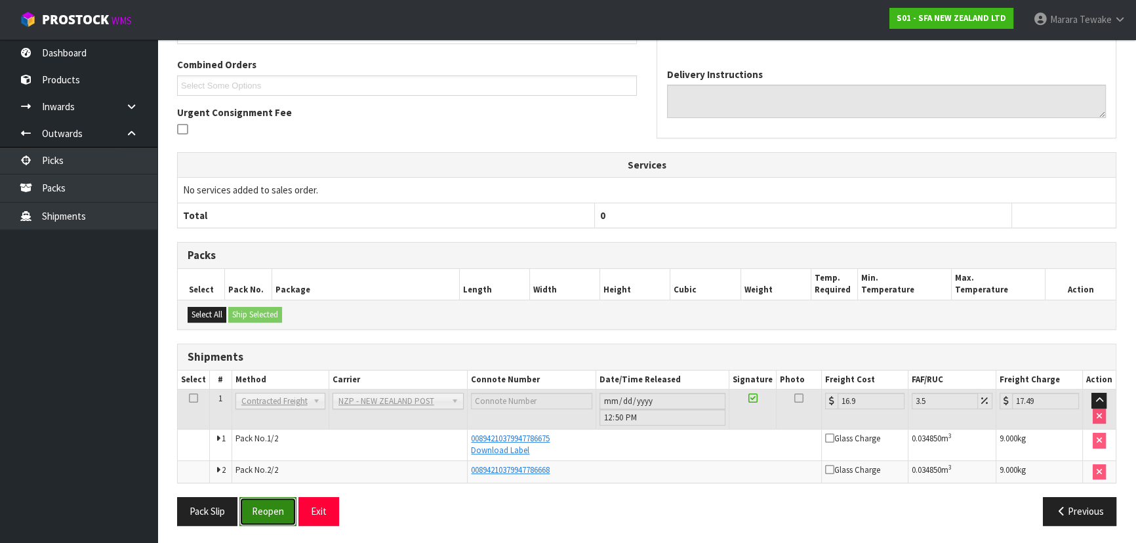
click at [268, 513] on button "Reopen" at bounding box center [267, 511] width 57 height 28
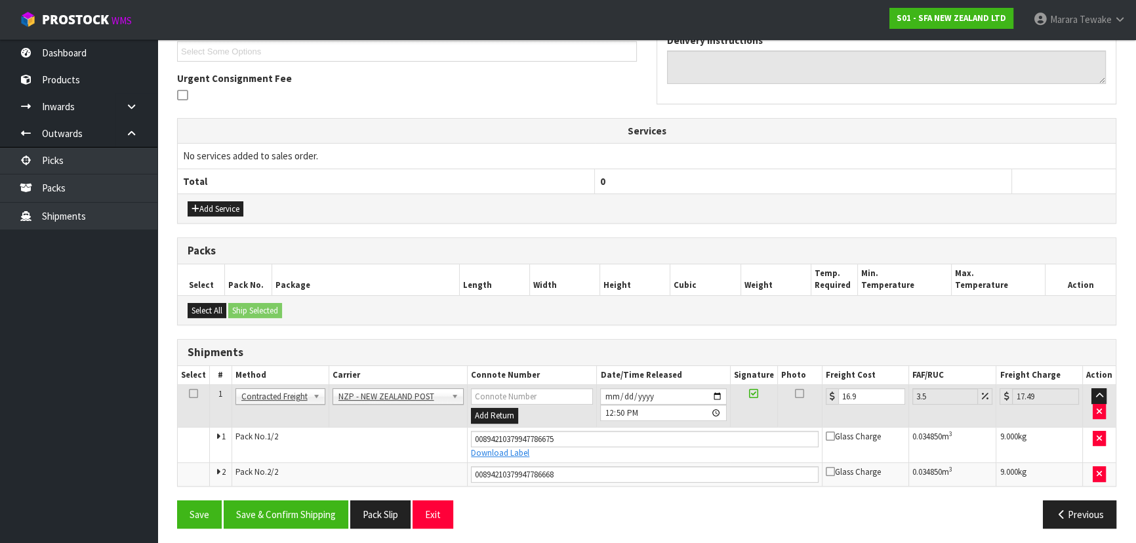
scroll to position [366, 0]
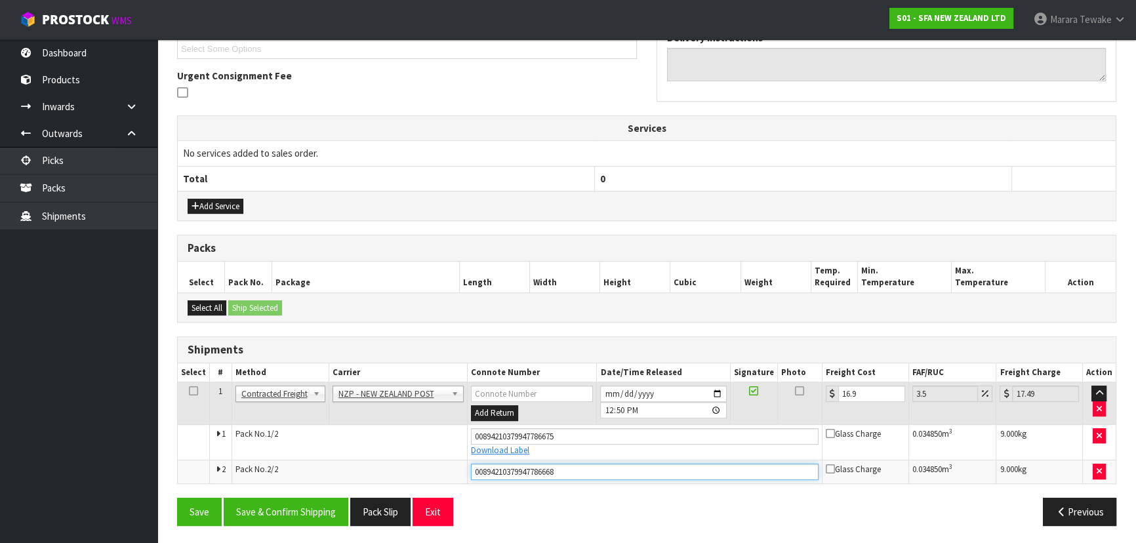
drag, startPoint x: 566, startPoint y: 472, endPoint x: 397, endPoint y: 458, distance: 169.8
click at [397, 460] on tr "2 Pack No. 2/2 00894210379947786668 Glass Charge 0.034850 m 3 9.000 kg" at bounding box center [647, 472] width 938 height 24
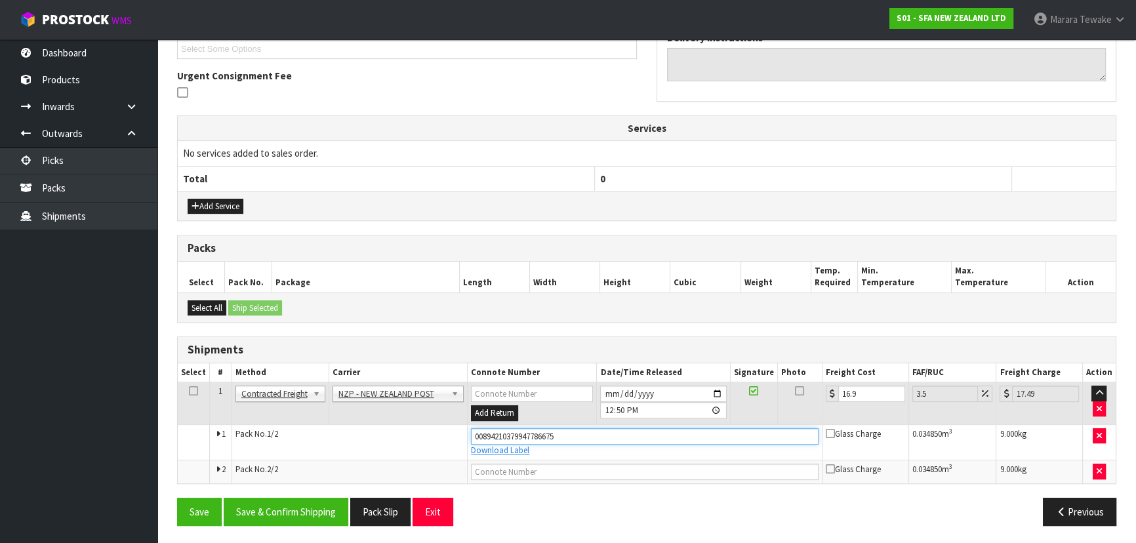
drag, startPoint x: 562, startPoint y: 433, endPoint x: 459, endPoint y: 429, distance: 103.0
click at [459, 429] on tr "1 Pack No. 1/2 00894210379947786675 Download Label Glass Charge 0.034850 m 3 9.…" at bounding box center [647, 441] width 938 height 35
click at [538, 433] on input "text" at bounding box center [645, 436] width 348 height 16
type input "00894210379947787221"
click at [177, 498] on button "Save" at bounding box center [199, 512] width 45 height 28
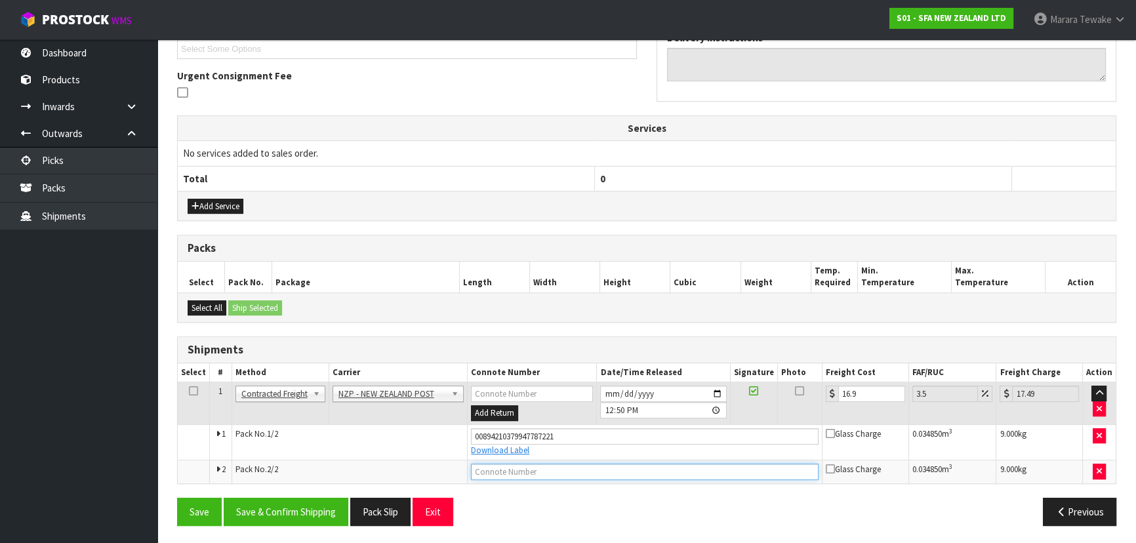
click at [528, 464] on input "text" at bounding box center [645, 472] width 348 height 16
type input "00894210379947787238"
click at [177, 498] on button "Save" at bounding box center [199, 512] width 45 height 28
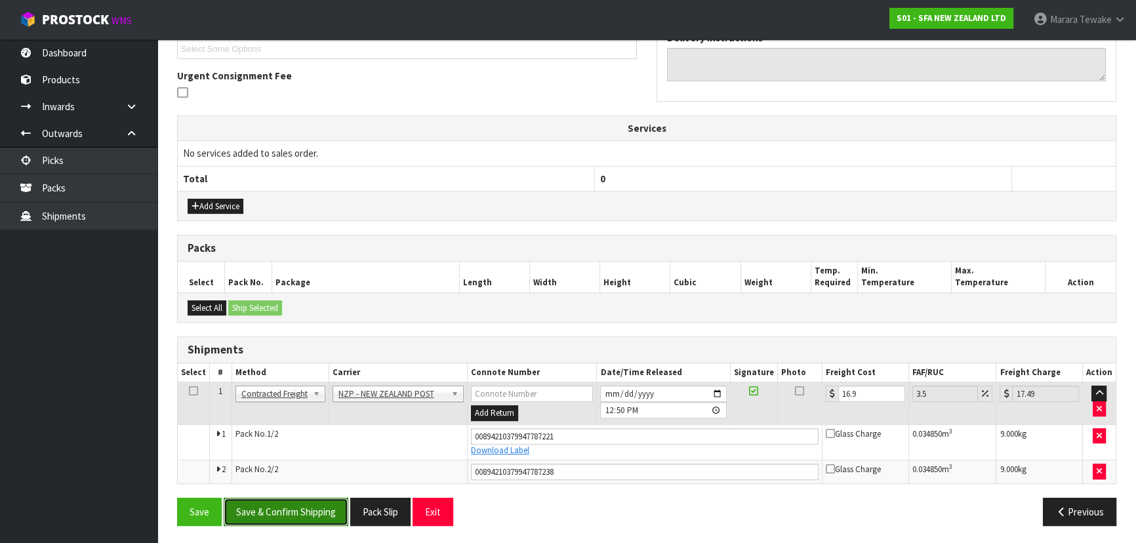
click at [322, 499] on button "Save & Confirm Shipping" at bounding box center [286, 512] width 125 height 28
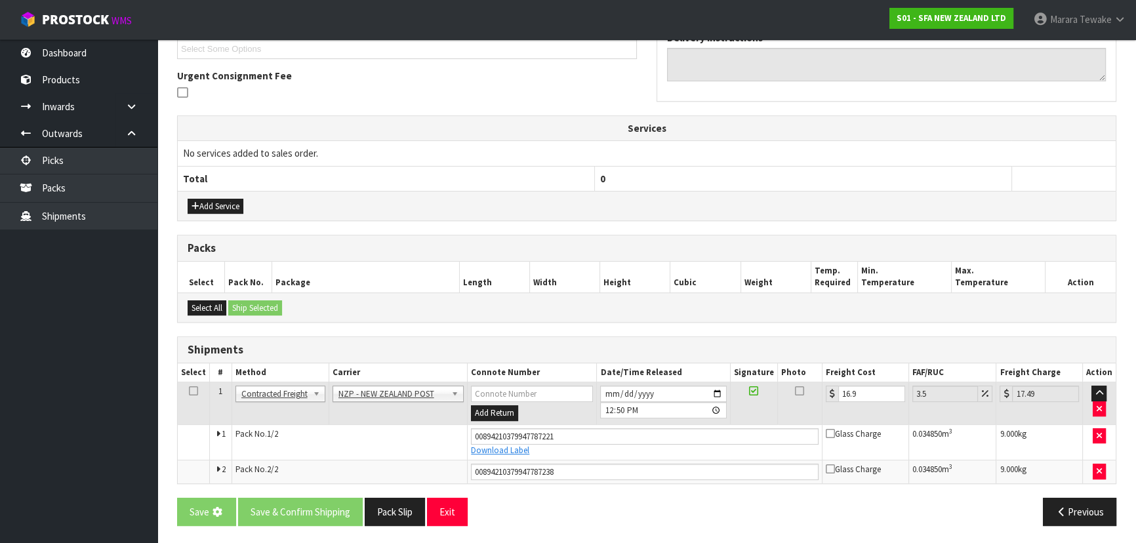
scroll to position [0, 0]
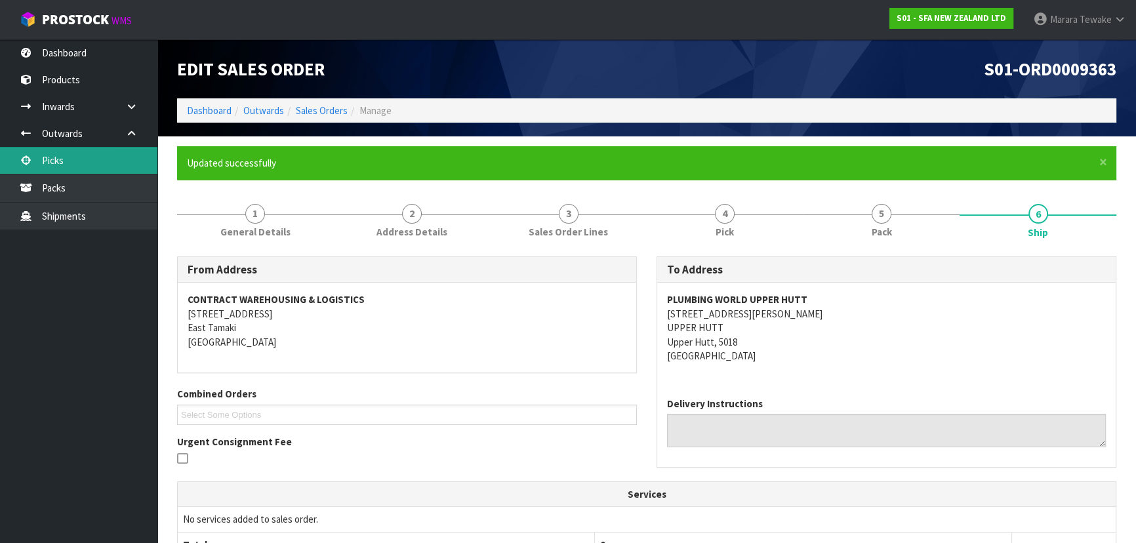
click at [129, 165] on link "Picks" at bounding box center [78, 160] width 157 height 27
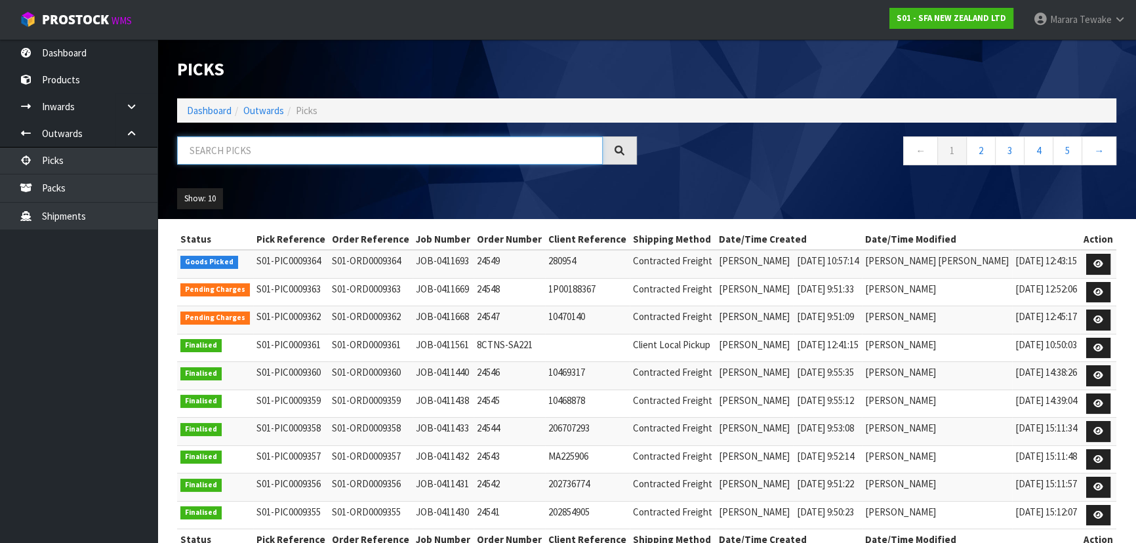
click at [226, 150] on input "text" at bounding box center [390, 150] width 426 height 28
click at [92, 52] on link "Dashboard" at bounding box center [78, 52] width 157 height 27
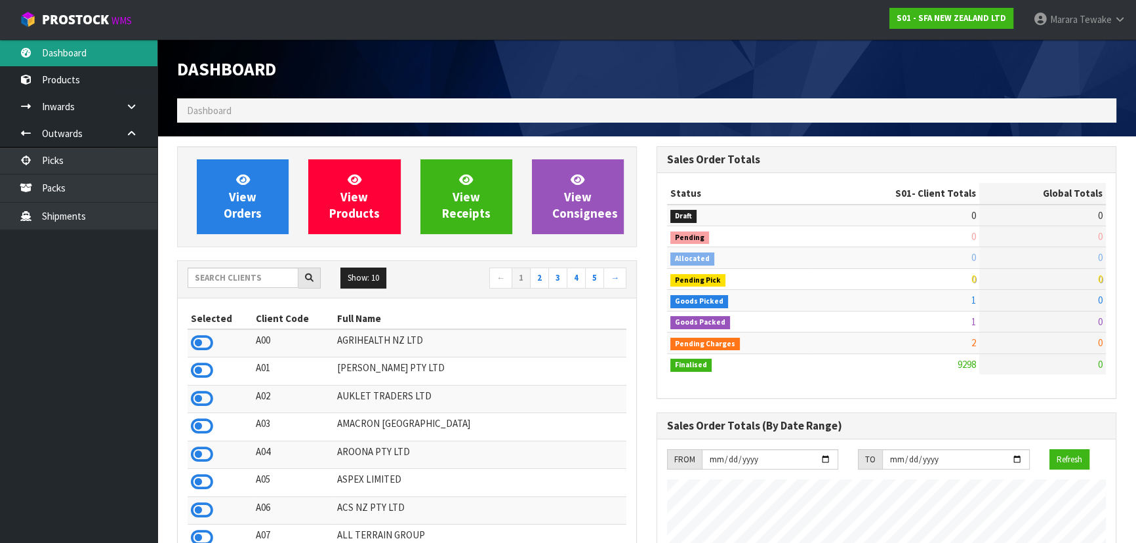
scroll to position [991, 479]
click at [215, 283] on input "text" at bounding box center [243, 278] width 111 height 20
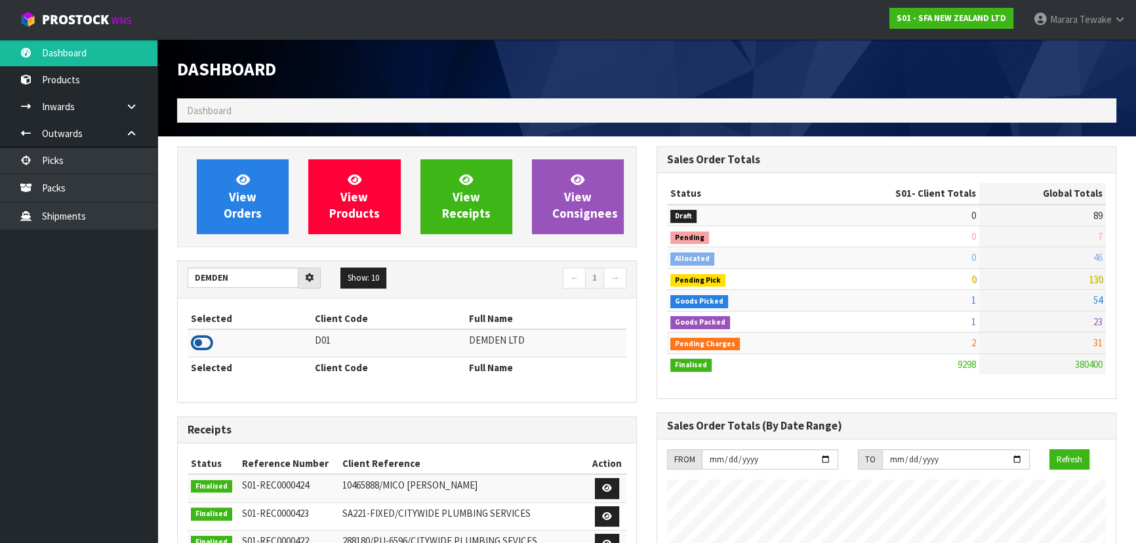
click at [206, 346] on icon at bounding box center [202, 343] width 22 height 20
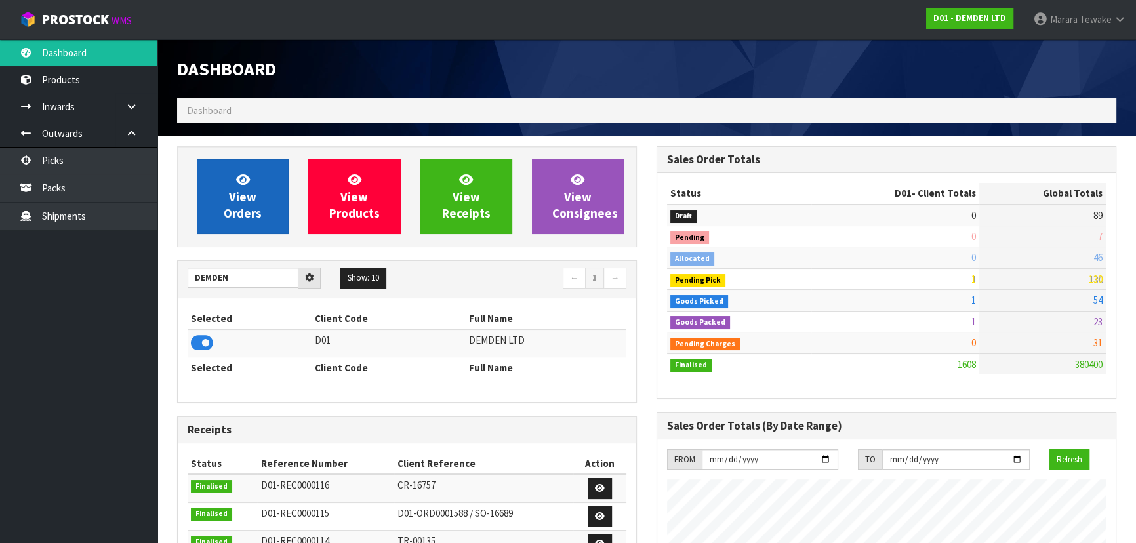
scroll to position [885, 479]
click at [253, 207] on span "View Orders" at bounding box center [243, 196] width 38 height 49
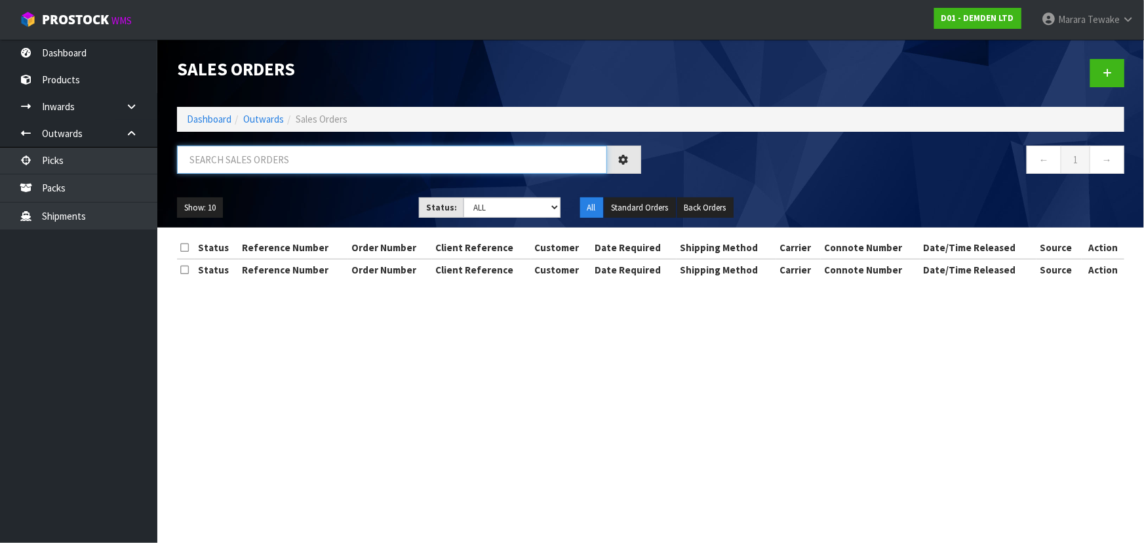
click at [245, 154] on input "text" at bounding box center [392, 160] width 430 height 28
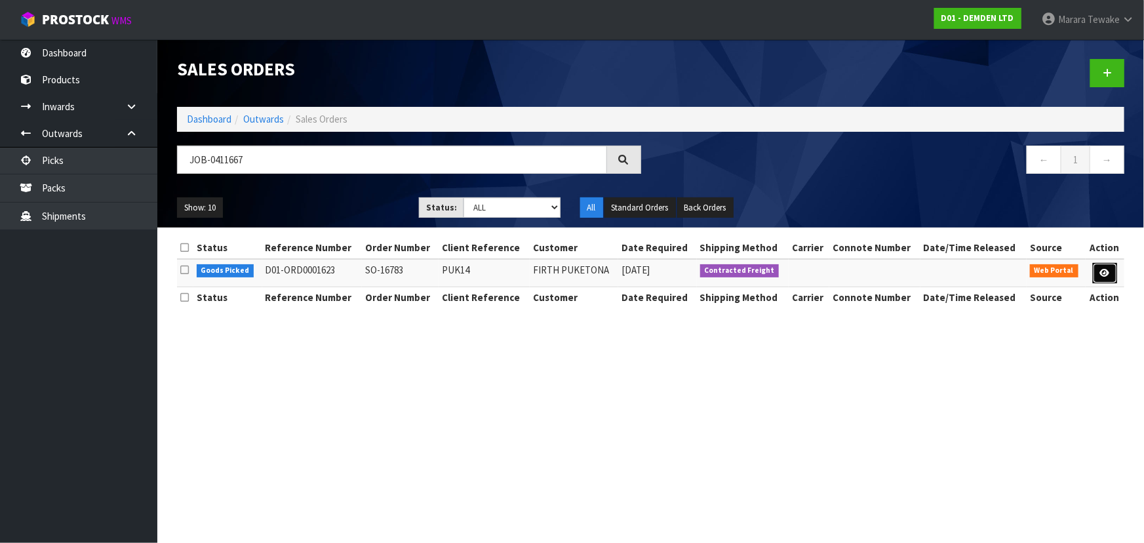
click at [1100, 270] on icon at bounding box center [1105, 273] width 10 height 9
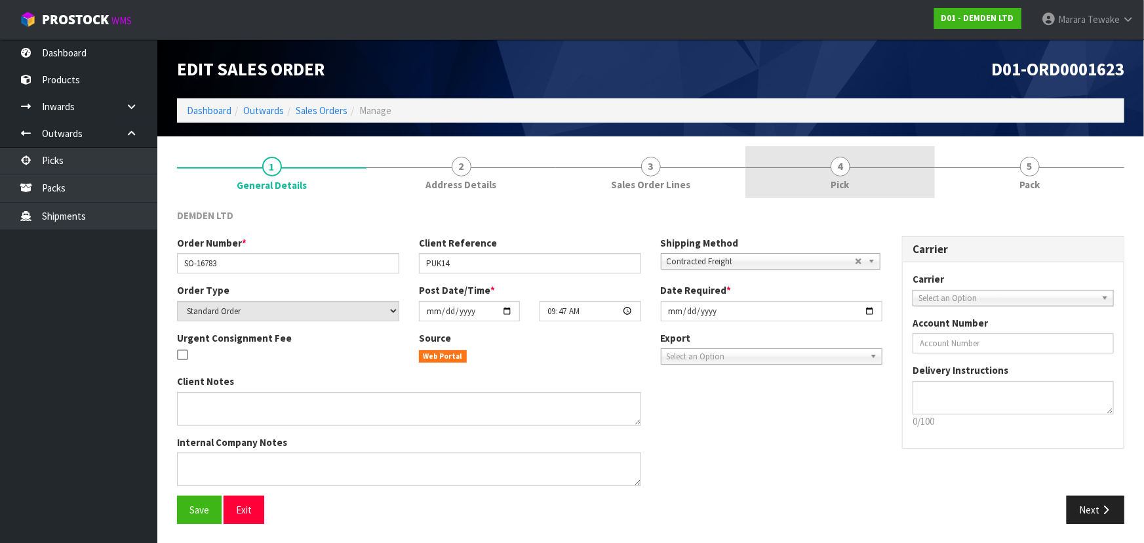
click at [867, 170] on link "4 Pick" at bounding box center [841, 172] width 190 height 52
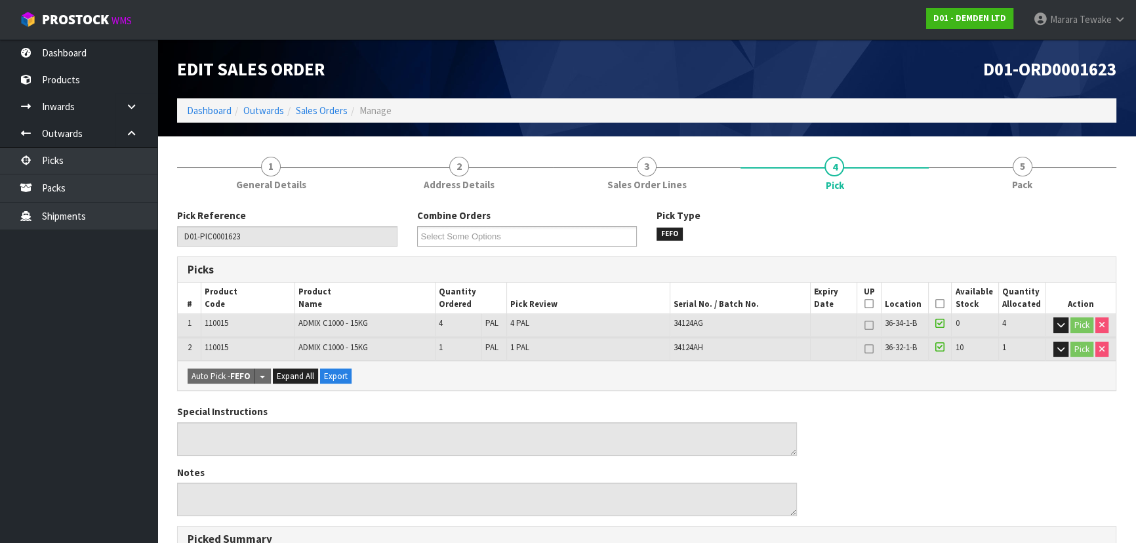
click at [943, 304] on icon at bounding box center [939, 304] width 9 height 1
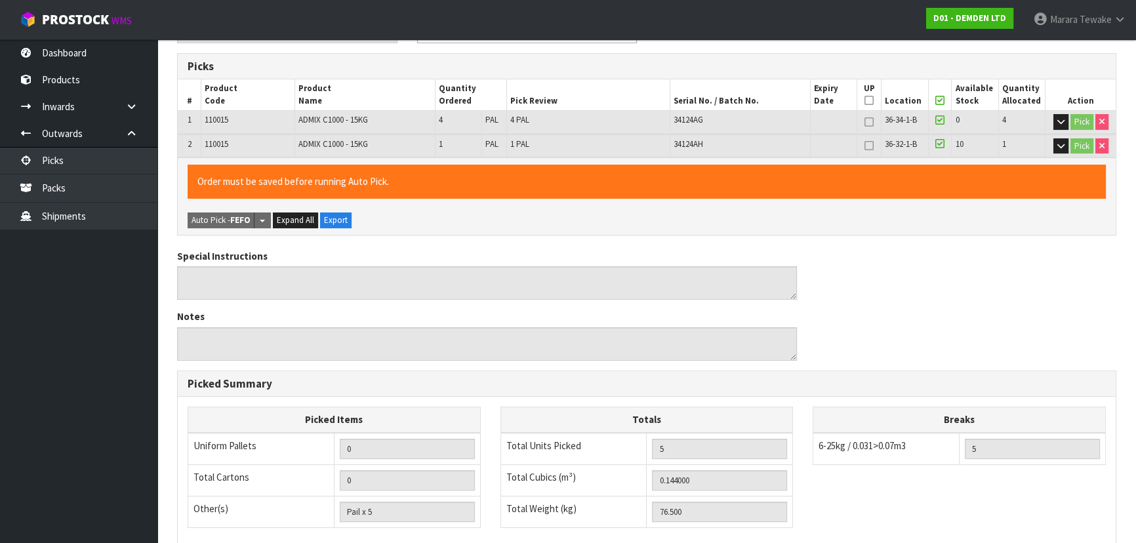
scroll to position [390, 0]
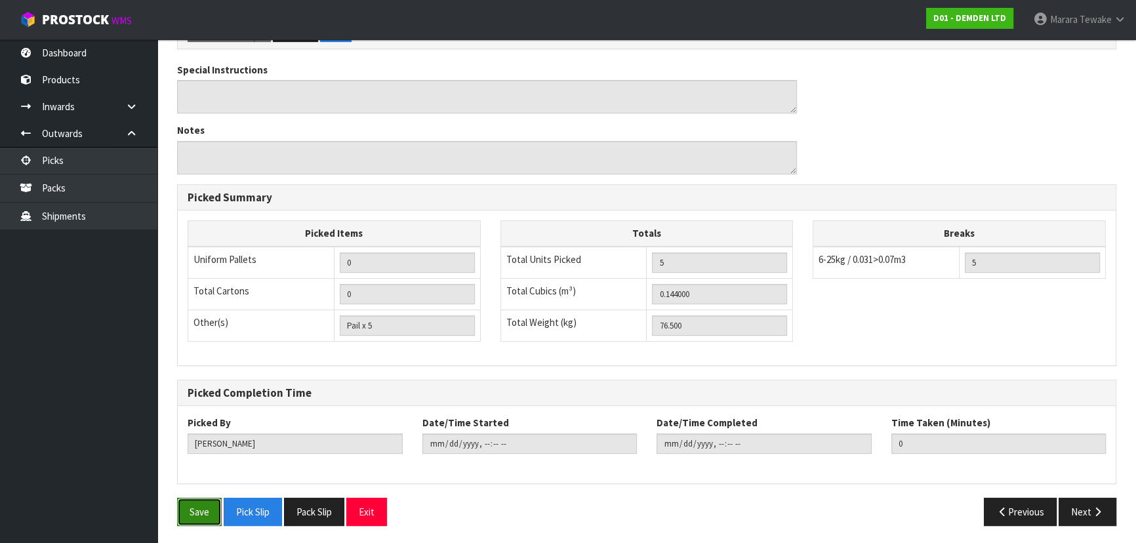
click at [207, 500] on button "Save" at bounding box center [199, 512] width 45 height 28
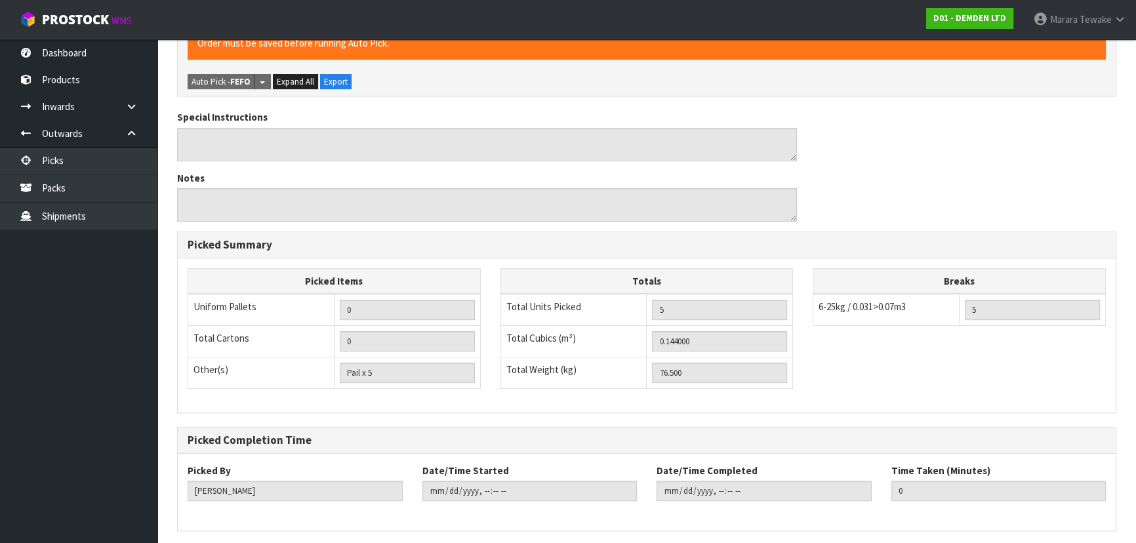
scroll to position [0, 0]
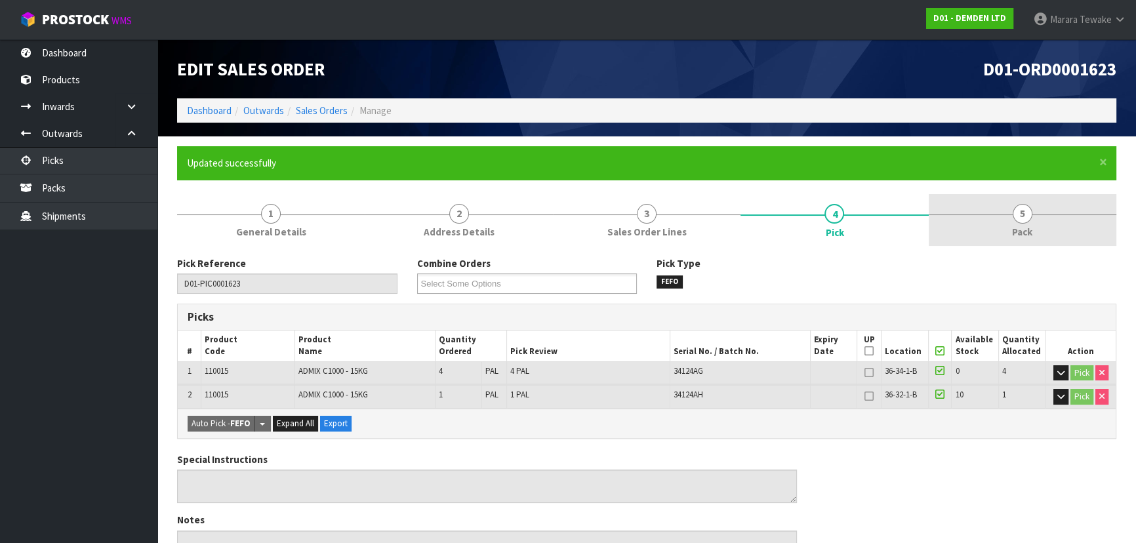
click at [978, 212] on link "5 Pack" at bounding box center [1023, 220] width 188 height 52
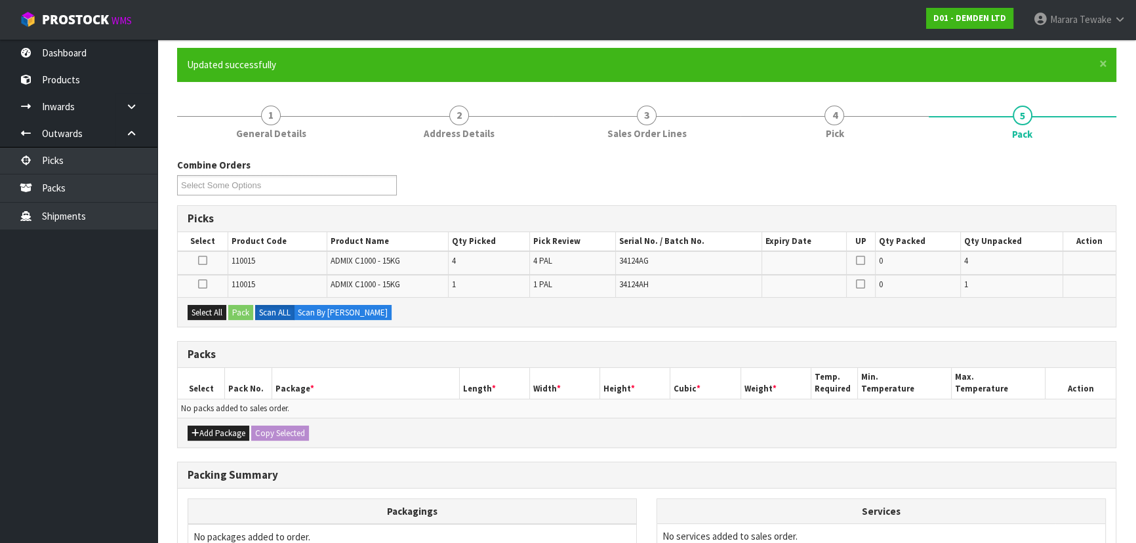
scroll to position [243, 0]
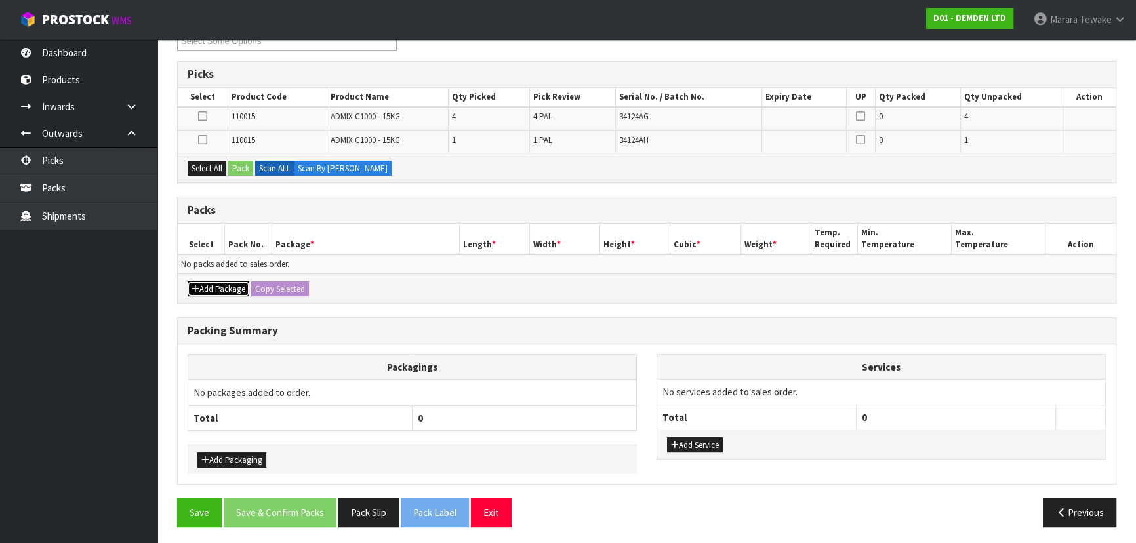
click at [212, 288] on button "Add Package" at bounding box center [219, 289] width 62 height 16
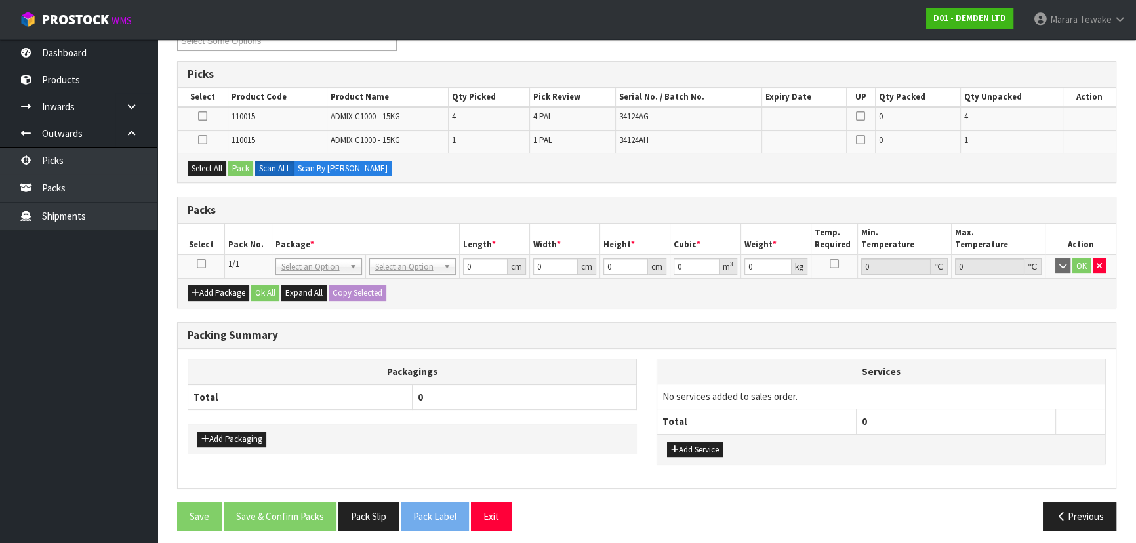
click at [202, 264] on icon at bounding box center [201, 264] width 9 height 1
click at [1099, 265] on icon "button" at bounding box center [1098, 266] width 5 height 9
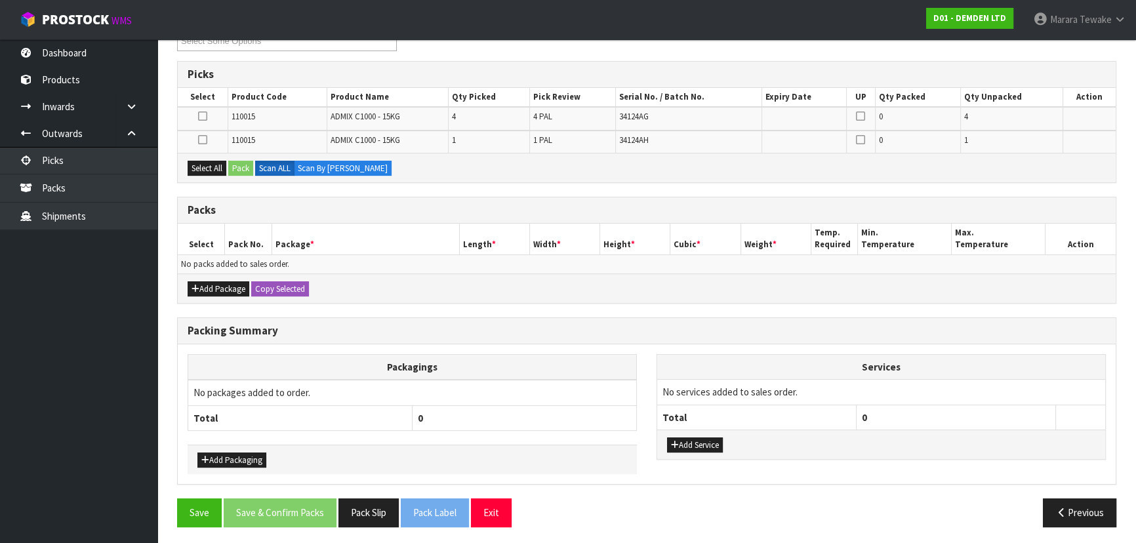
click at [205, 116] on icon at bounding box center [202, 116] width 9 height 1
click at [0, 0] on input "checkbox" at bounding box center [0, 0] width 0 height 0
click at [249, 166] on button "Pack" at bounding box center [240, 169] width 25 height 16
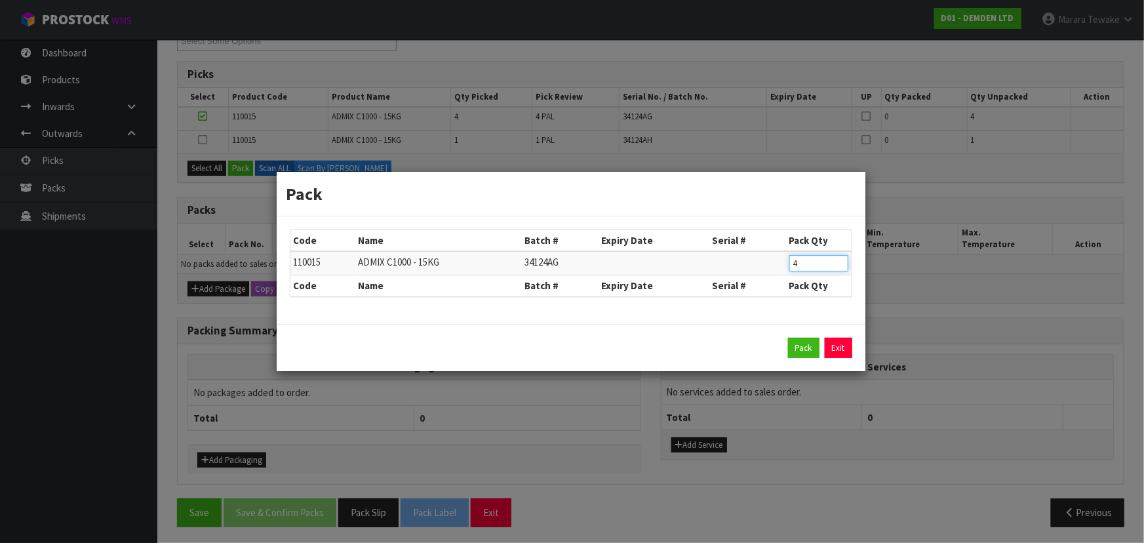
drag, startPoint x: 805, startPoint y: 258, endPoint x: 770, endPoint y: 244, distance: 38.2
click at [786, 249] on table "Code Name Batch # Expiry Date Serial # Pack Qty 110015 ADMIX C1000 - 15KG 34124…" at bounding box center [570, 263] width 561 height 66
click button "Pack" at bounding box center [803, 348] width 31 height 21
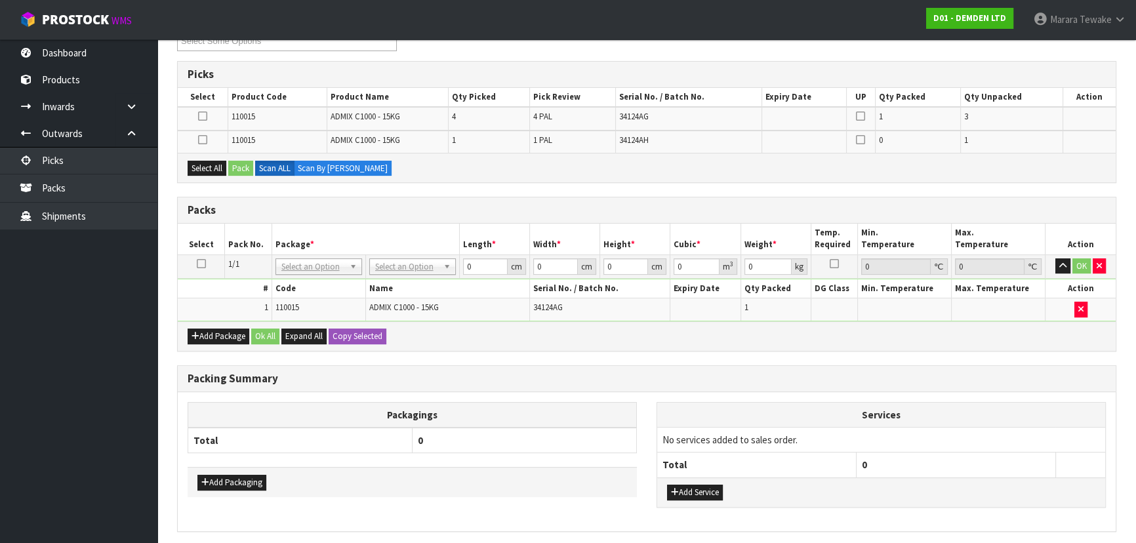
click at [205, 109] on td at bounding box center [203, 118] width 50 height 23
drag, startPoint x: 204, startPoint y: 117, endPoint x: 224, endPoint y: 147, distance: 36.0
click at [205, 117] on icon at bounding box center [202, 116] width 9 height 1
click at [0, 0] on input "checkbox" at bounding box center [0, 0] width 0 height 0
click at [241, 165] on button "Pack" at bounding box center [240, 169] width 25 height 16
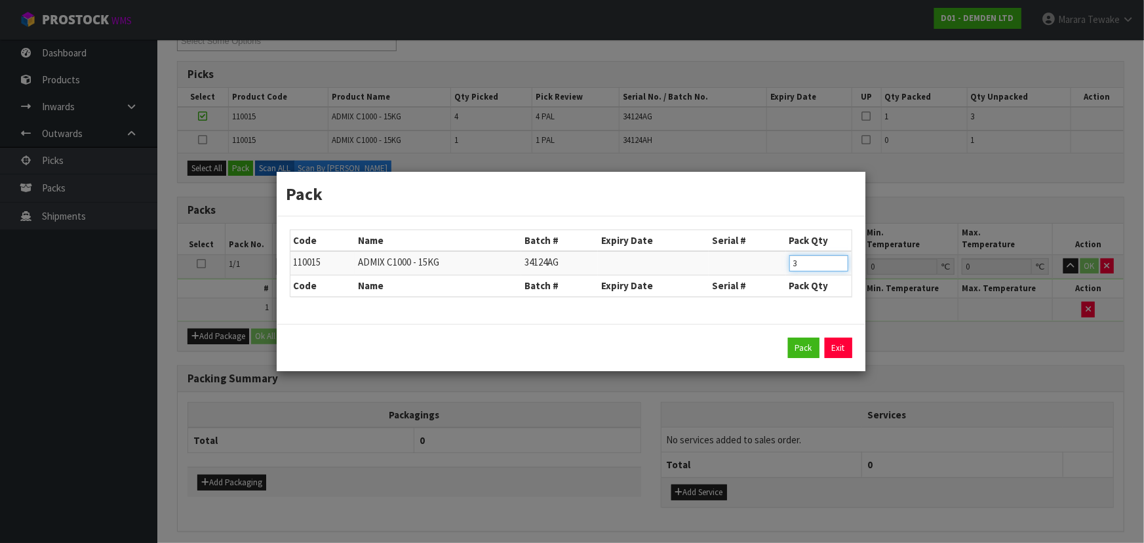
drag, startPoint x: 803, startPoint y: 262, endPoint x: 760, endPoint y: 243, distance: 47.5
click at [761, 243] on table "Code Name Batch # Expiry Date Serial # Pack Qty 110015 ADMIX C1000 - 15KG 34124…" at bounding box center [570, 263] width 561 height 66
click button "Pack" at bounding box center [803, 348] width 31 height 21
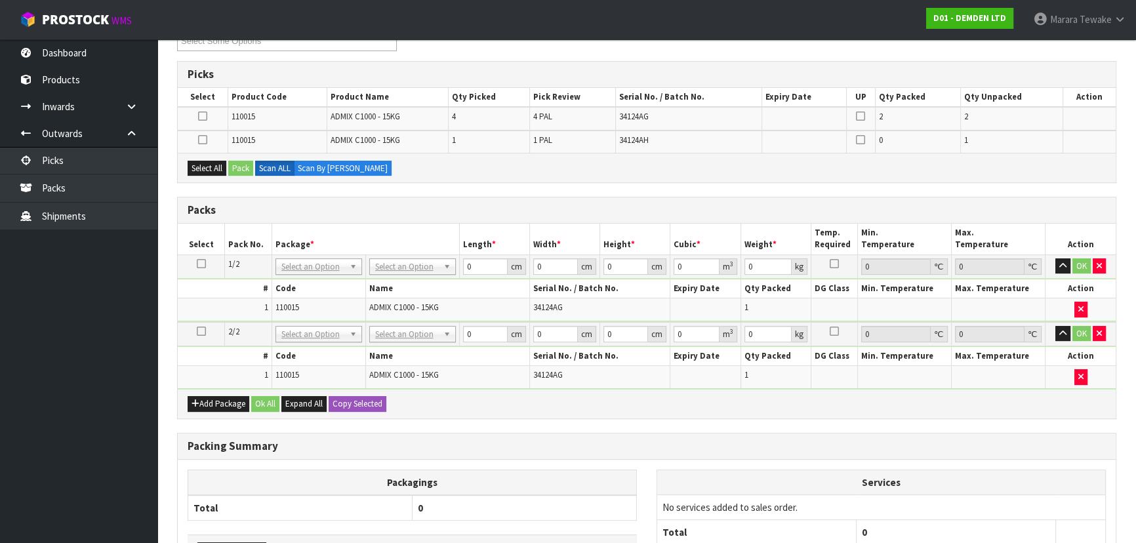
click at [205, 116] on icon at bounding box center [202, 116] width 9 height 1
click at [0, 0] on input "checkbox" at bounding box center [0, 0] width 0 height 0
click at [240, 163] on button "Pack" at bounding box center [240, 169] width 25 height 16
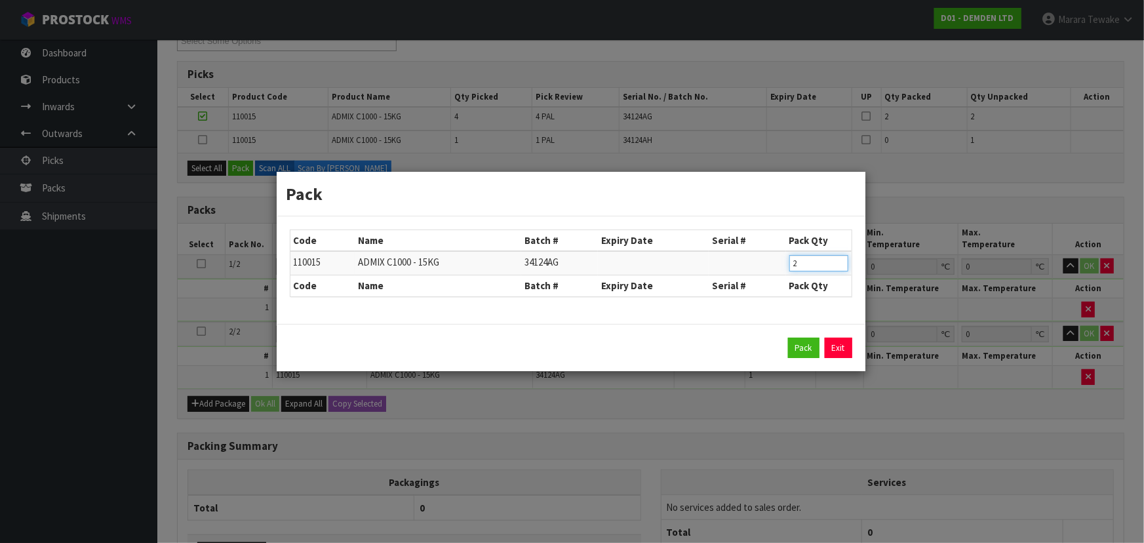
drag, startPoint x: 803, startPoint y: 259, endPoint x: 782, endPoint y: 255, distance: 21.3
click at [782, 255] on tr "110015 ADMIX C1000 - 15KG 34124AG 2" at bounding box center [570, 263] width 561 height 24
click button "Pack" at bounding box center [803, 348] width 31 height 21
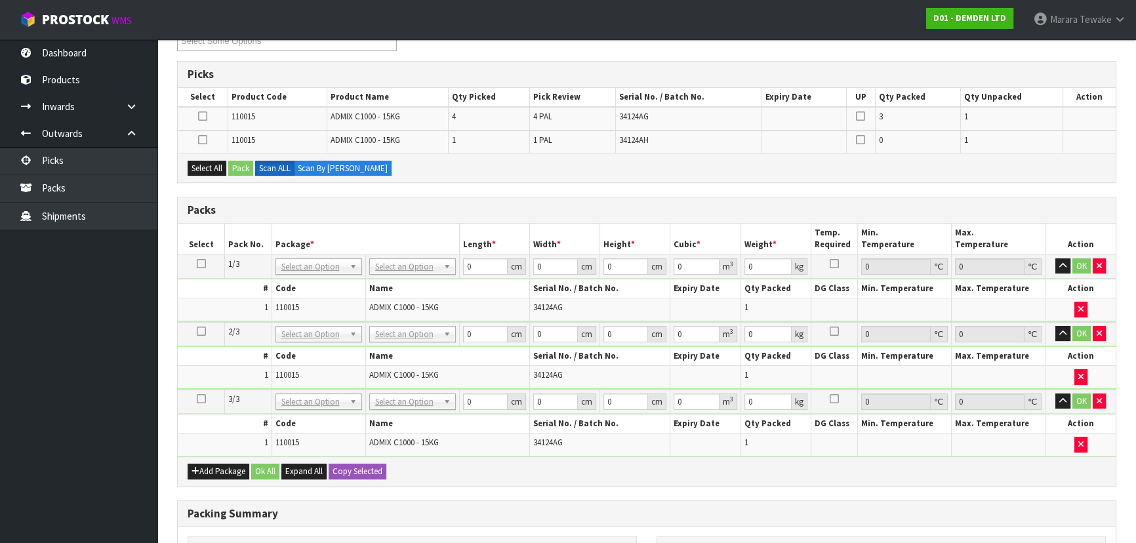
click at [202, 116] on icon at bounding box center [202, 116] width 9 height 1
click at [0, 0] on input "checkbox" at bounding box center [0, 0] width 0 height 0
click at [240, 167] on button "Pack" at bounding box center [240, 169] width 25 height 16
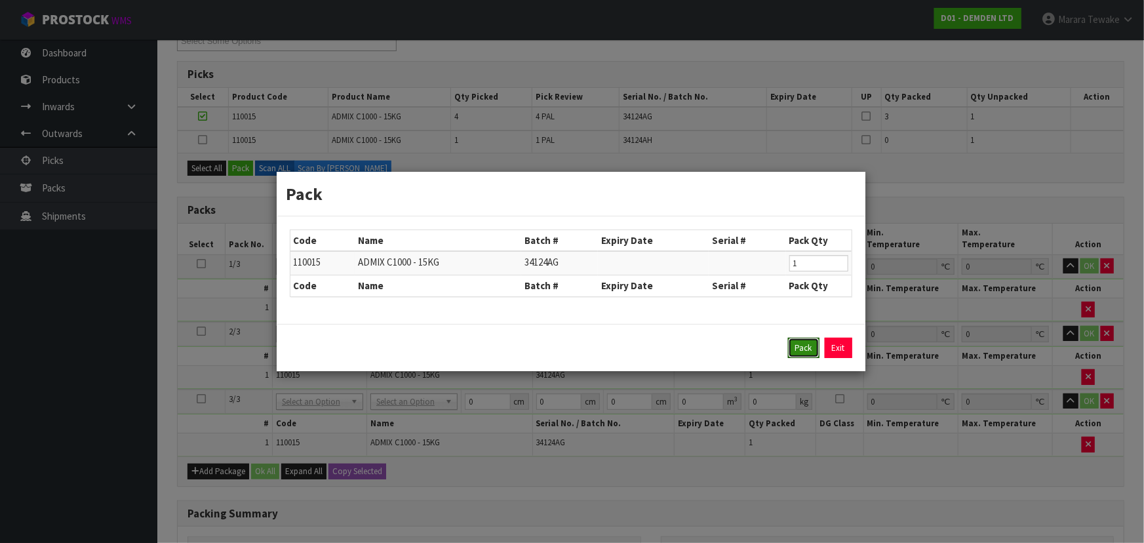
drag, startPoint x: 807, startPoint y: 357, endPoint x: 798, endPoint y: 354, distance: 9.5
click at [807, 354] on button "Pack" at bounding box center [803, 348] width 31 height 21
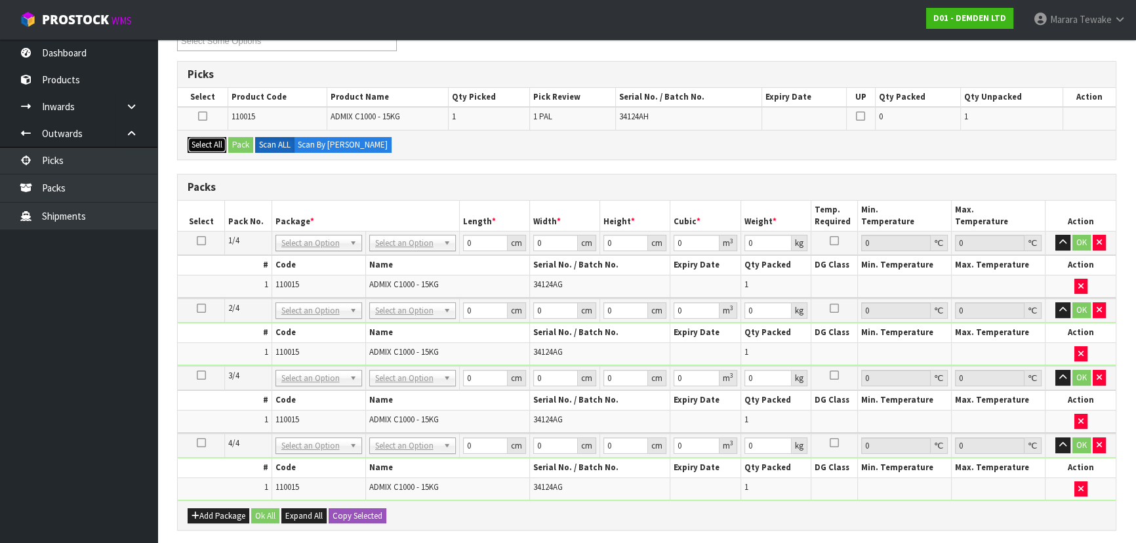
click at [197, 140] on button "Select All" at bounding box center [207, 145] width 39 height 16
click at [240, 144] on button "Pack" at bounding box center [240, 145] width 25 height 16
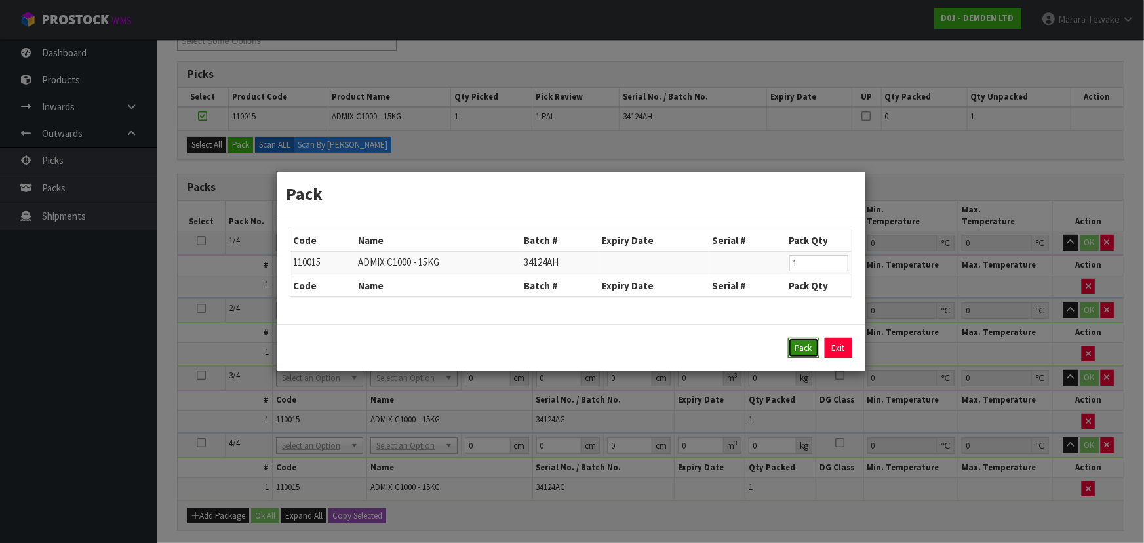
click at [793, 347] on button "Pack" at bounding box center [803, 348] width 31 height 21
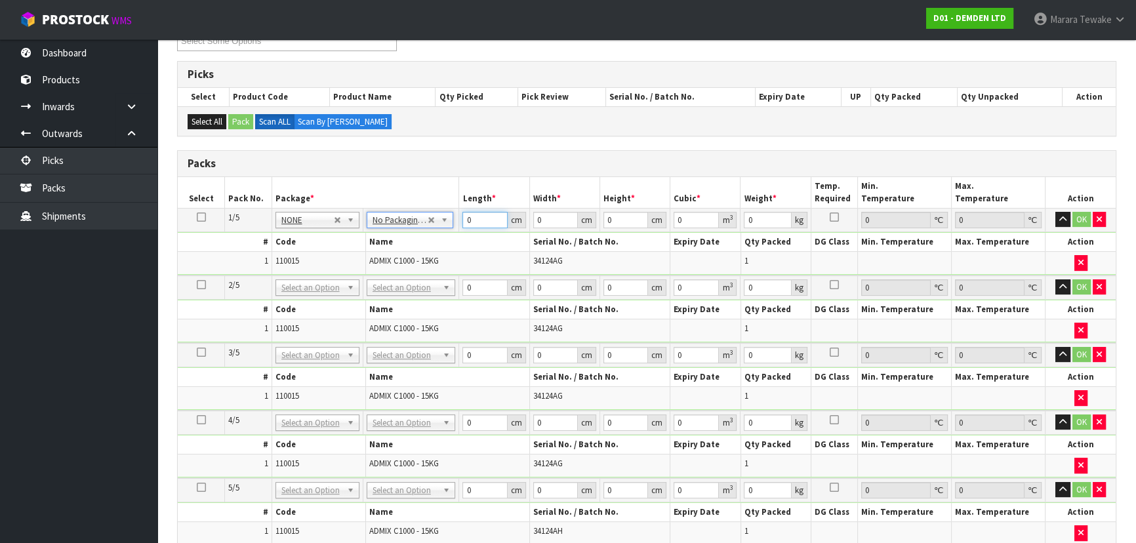
drag, startPoint x: 476, startPoint y: 218, endPoint x: 459, endPoint y: 197, distance: 26.5
click at [458, 202] on table "Select Pack No. Package * Length * Width * Height * Cubic * Weight * Temp. Requ…" at bounding box center [647, 361] width 938 height 368
click at [195, 216] on td at bounding box center [201, 220] width 47 height 24
click at [201, 217] on icon at bounding box center [201, 217] width 9 height 1
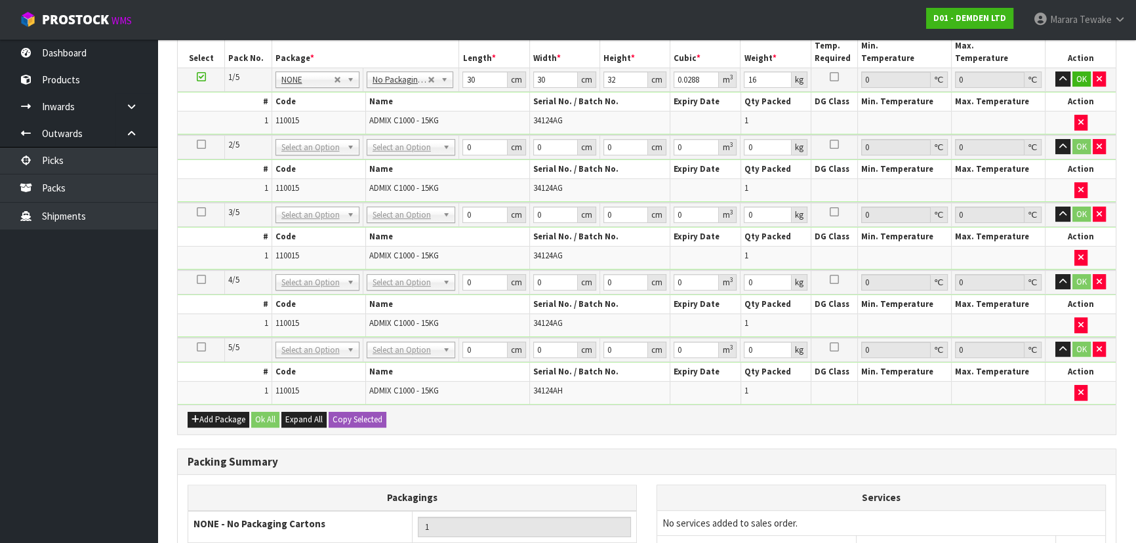
scroll to position [518, 0]
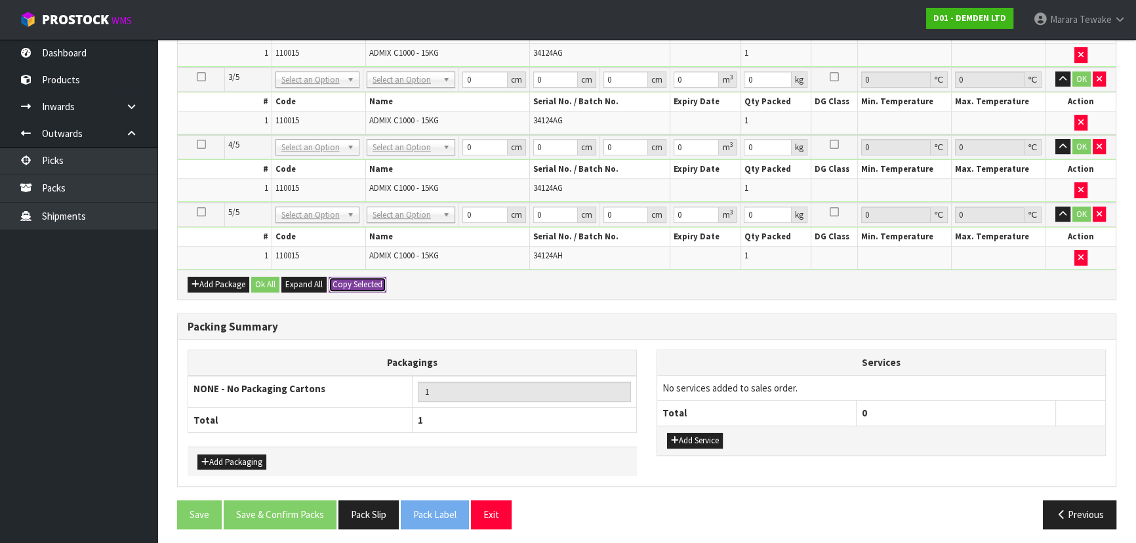
click at [369, 285] on button "Copy Selected" at bounding box center [358, 285] width 58 height 16
click at [369, 285] on button "Confirm Copy Selected" at bounding box center [372, 285] width 87 height 16
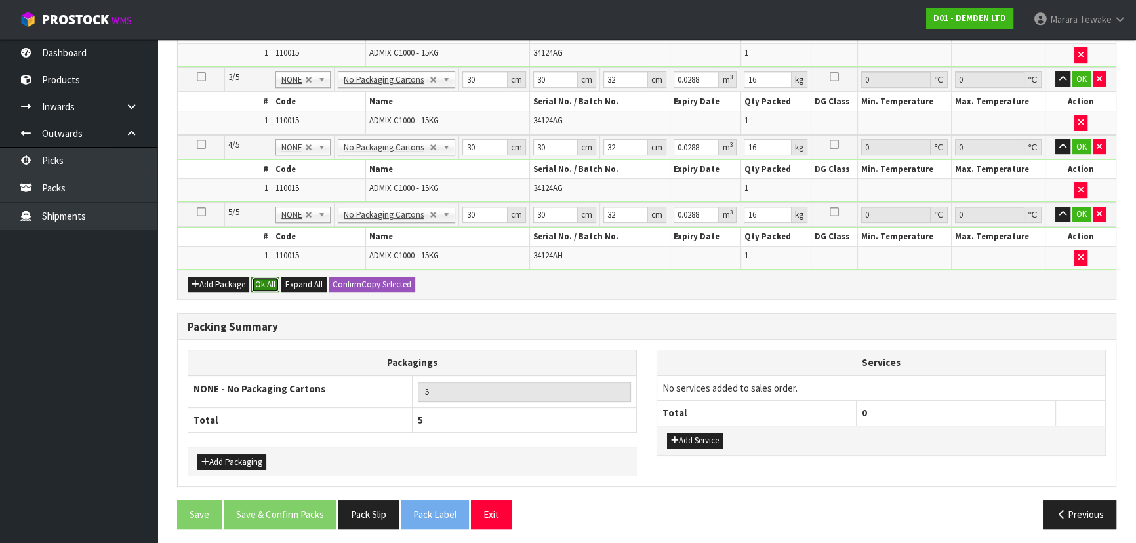
drag, startPoint x: 269, startPoint y: 279, endPoint x: 264, endPoint y: 292, distance: 14.7
click at [269, 279] on button "Ok All" at bounding box center [265, 285] width 28 height 16
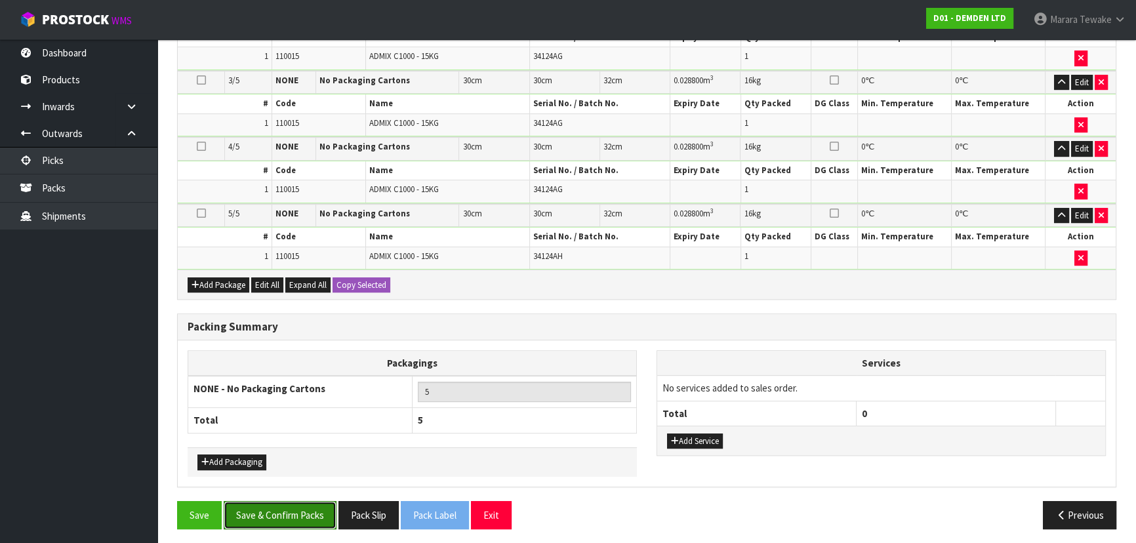
click at [277, 512] on button "Save & Confirm Packs" at bounding box center [280, 515] width 113 height 28
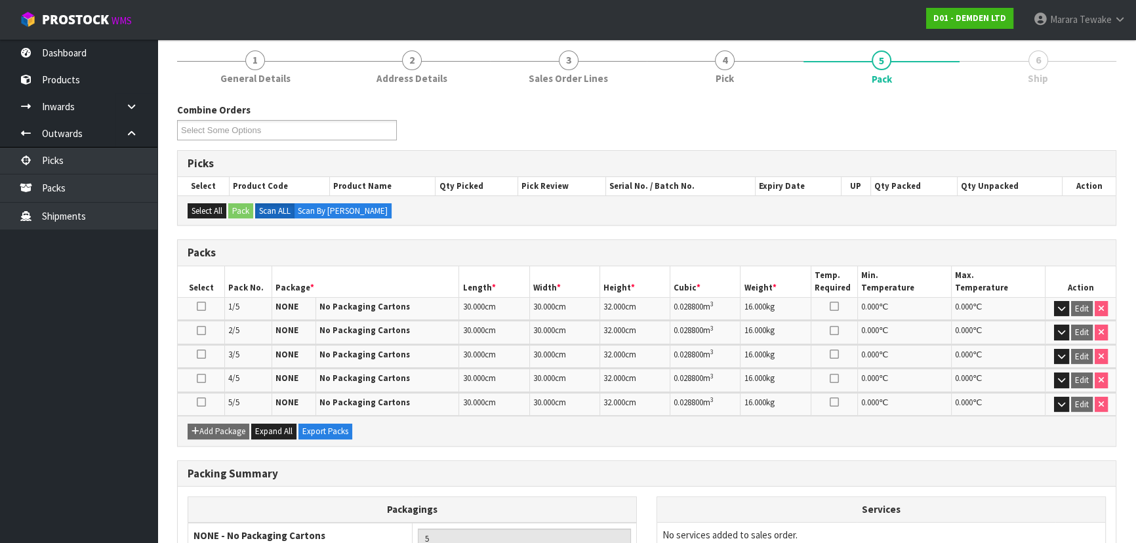
scroll to position [273, 0]
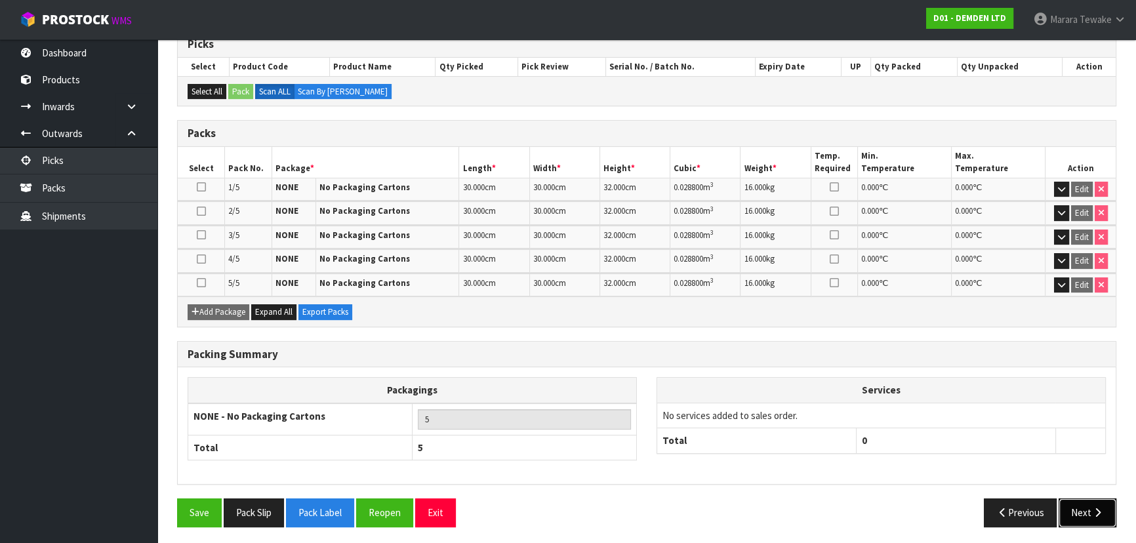
click at [1078, 511] on button "Next" at bounding box center [1087, 512] width 58 height 28
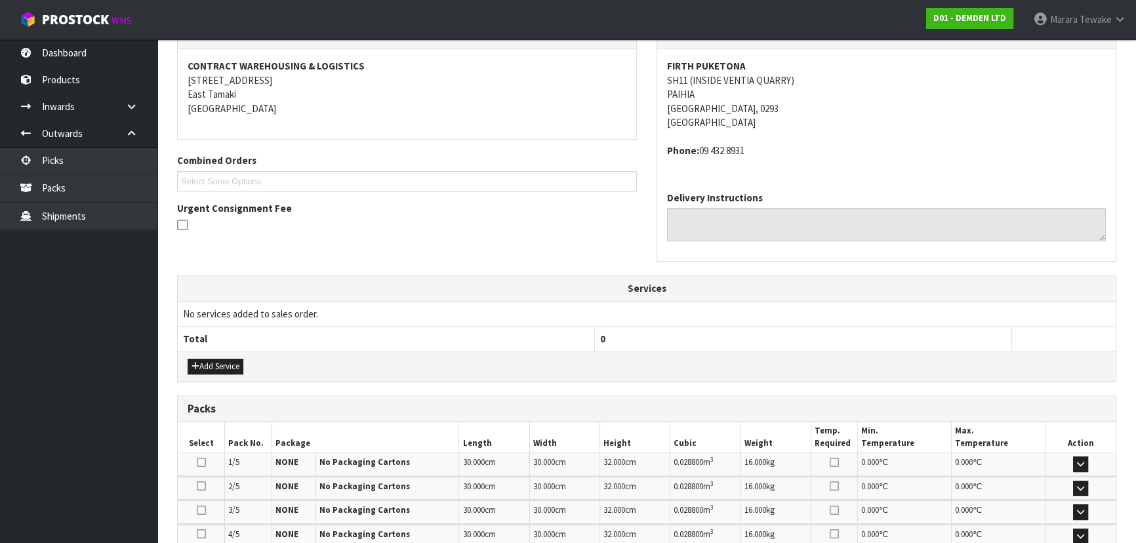
scroll to position [417, 0]
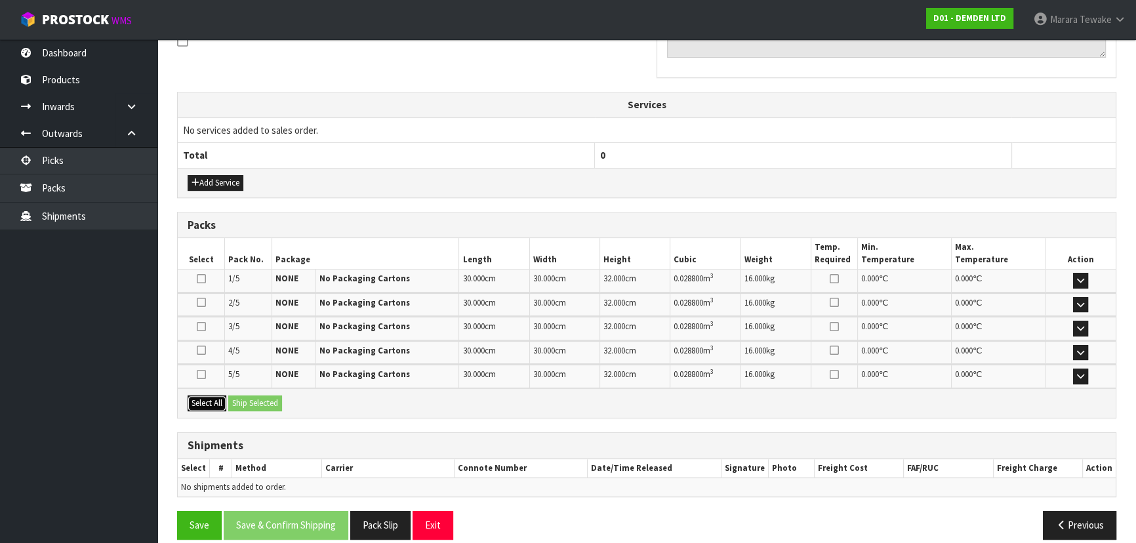
drag, startPoint x: 214, startPoint y: 398, endPoint x: 234, endPoint y: 396, distance: 19.8
click at [215, 398] on button "Select All" at bounding box center [207, 403] width 39 height 16
click at [240, 395] on button "Ship Selected" at bounding box center [255, 403] width 54 height 16
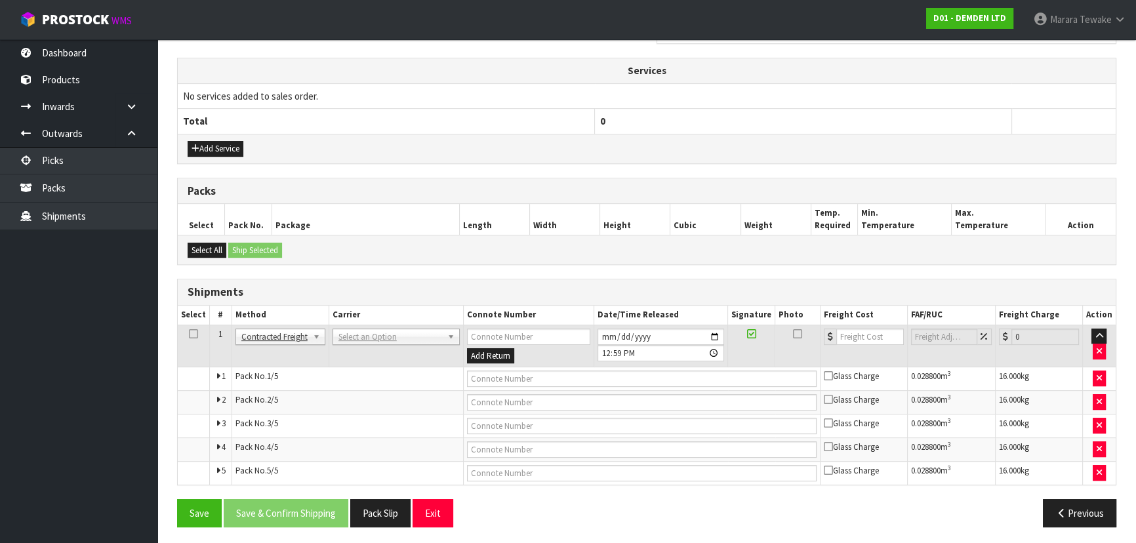
scroll to position [452, 0]
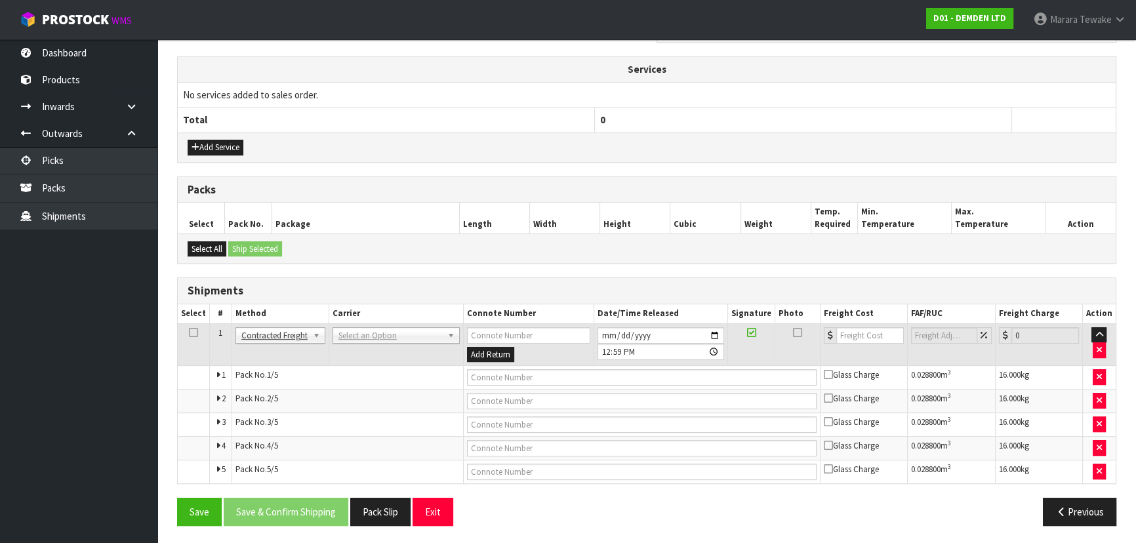
drag, startPoint x: 383, startPoint y: 331, endPoint x: 383, endPoint y: 344, distance: 12.5
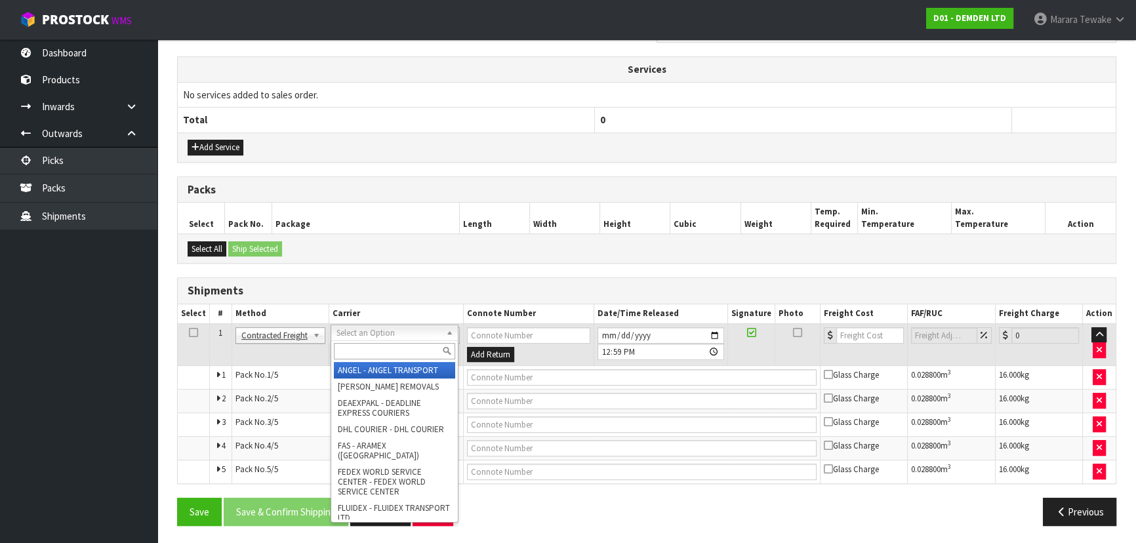
click at [381, 351] on input "text" at bounding box center [394, 351] width 121 height 16
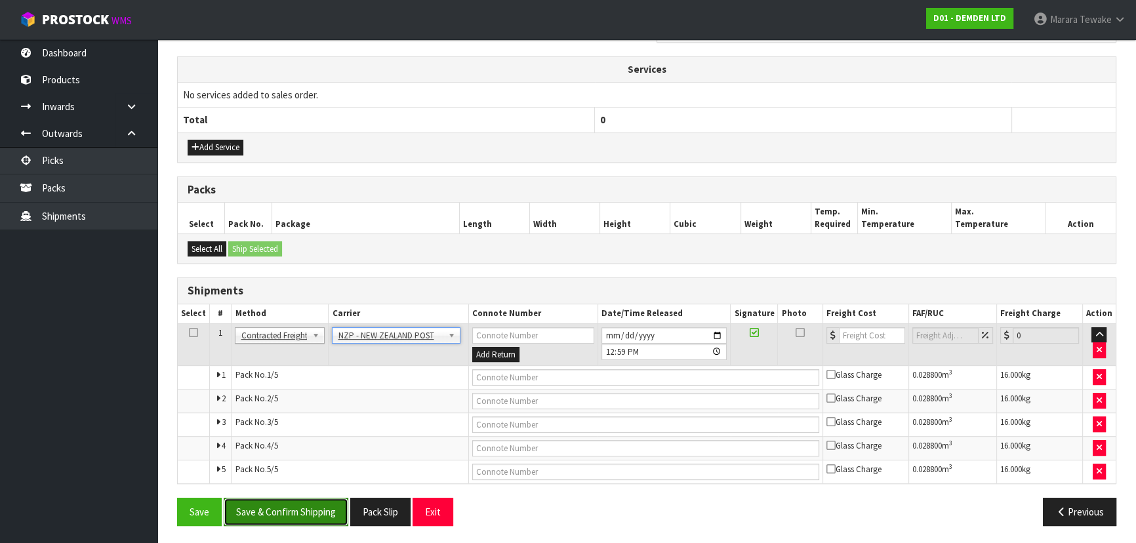
click at [314, 511] on button "Save & Confirm Shipping" at bounding box center [286, 512] width 125 height 28
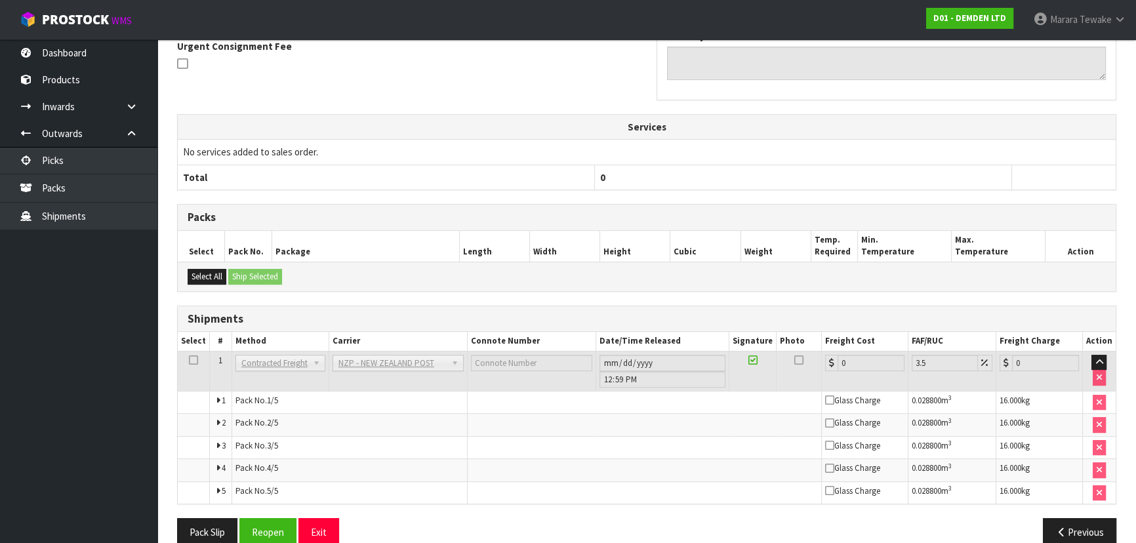
scroll to position [430, 0]
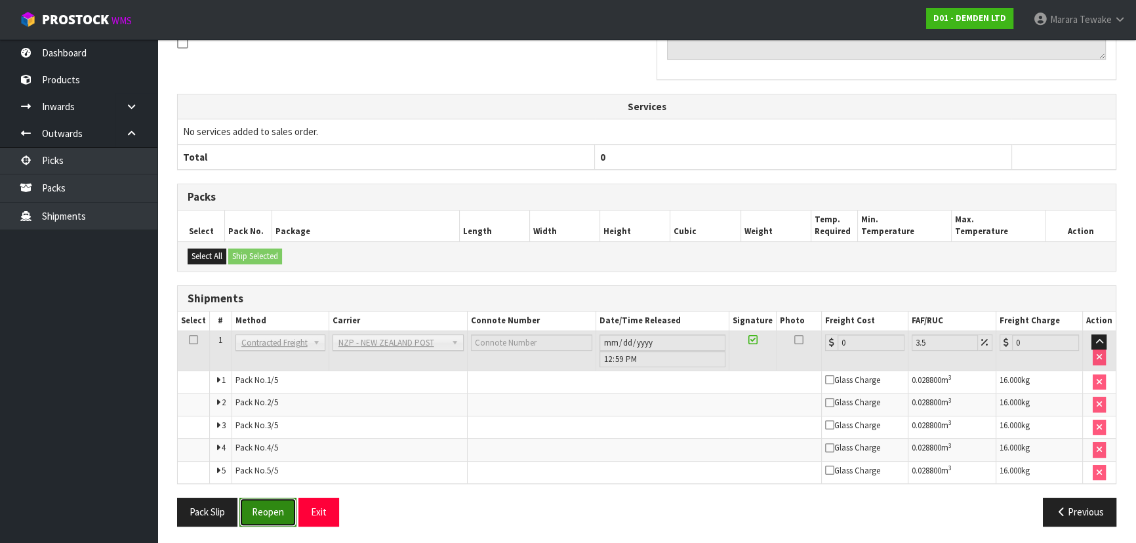
click at [266, 505] on button "Reopen" at bounding box center [267, 512] width 57 height 28
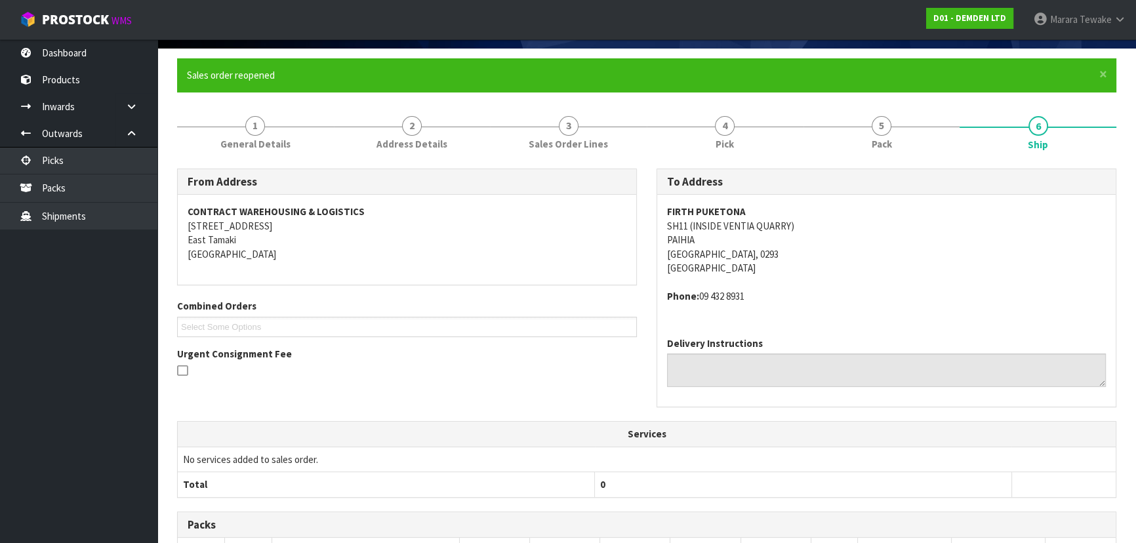
scroll to position [415, 0]
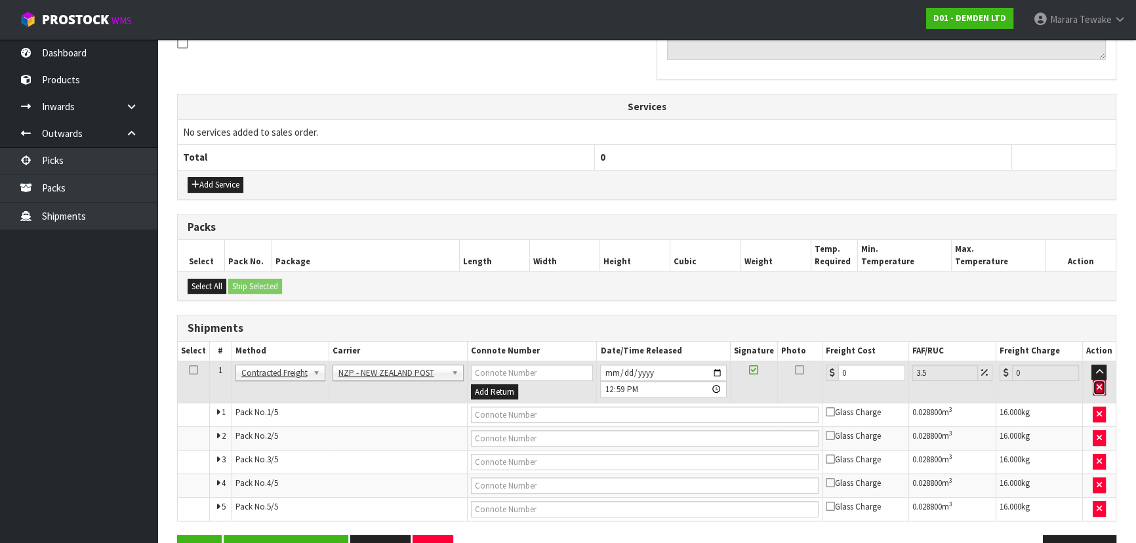
click at [1102, 387] on button "button" at bounding box center [1098, 388] width 13 height 16
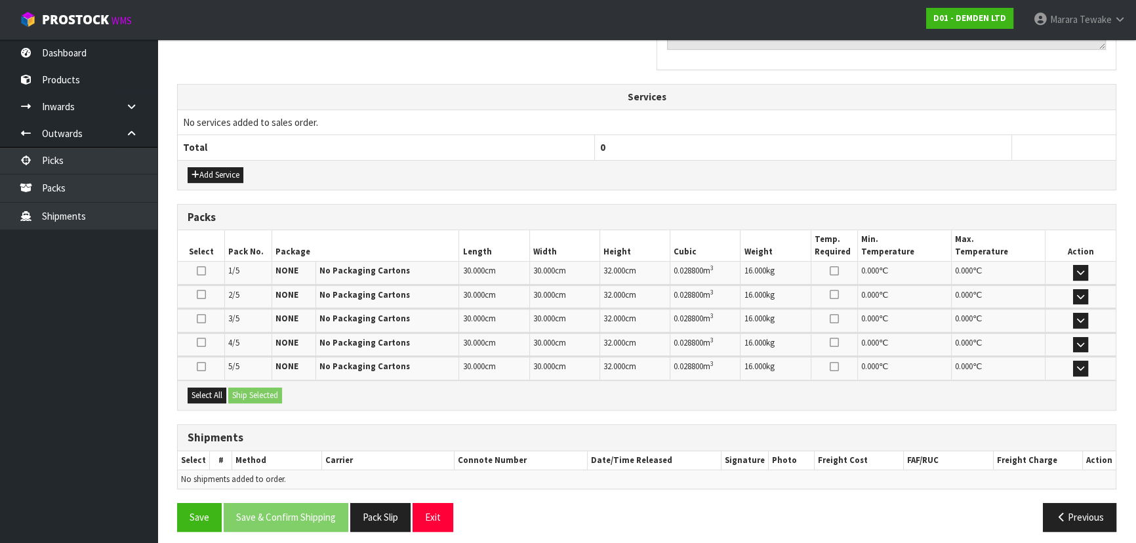
scroll to position [430, 0]
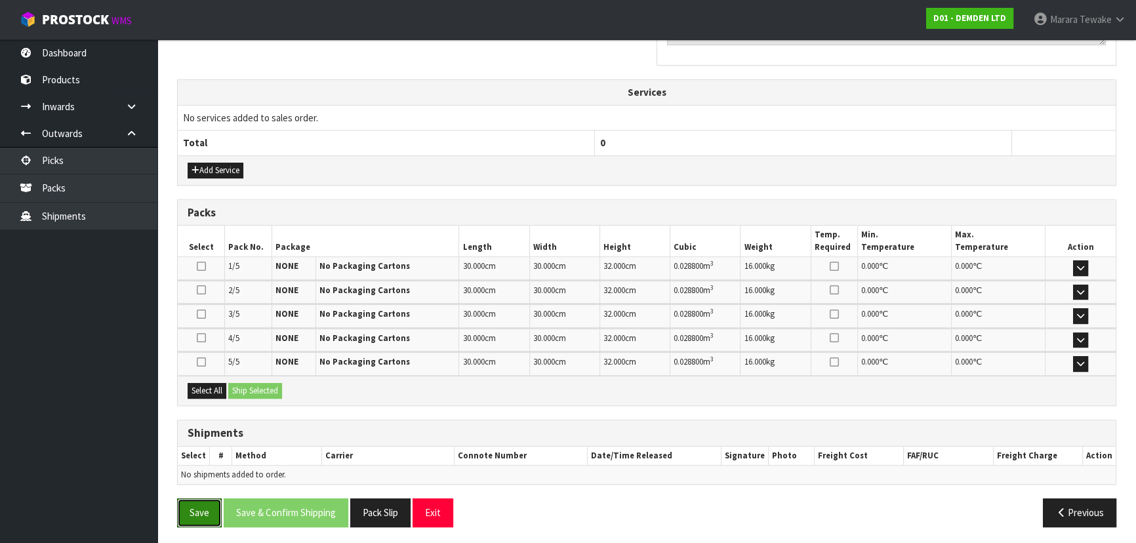
drag, startPoint x: 207, startPoint y: 513, endPoint x: 176, endPoint y: 508, distance: 31.3
click at [205, 513] on button "Save" at bounding box center [199, 512] width 45 height 28
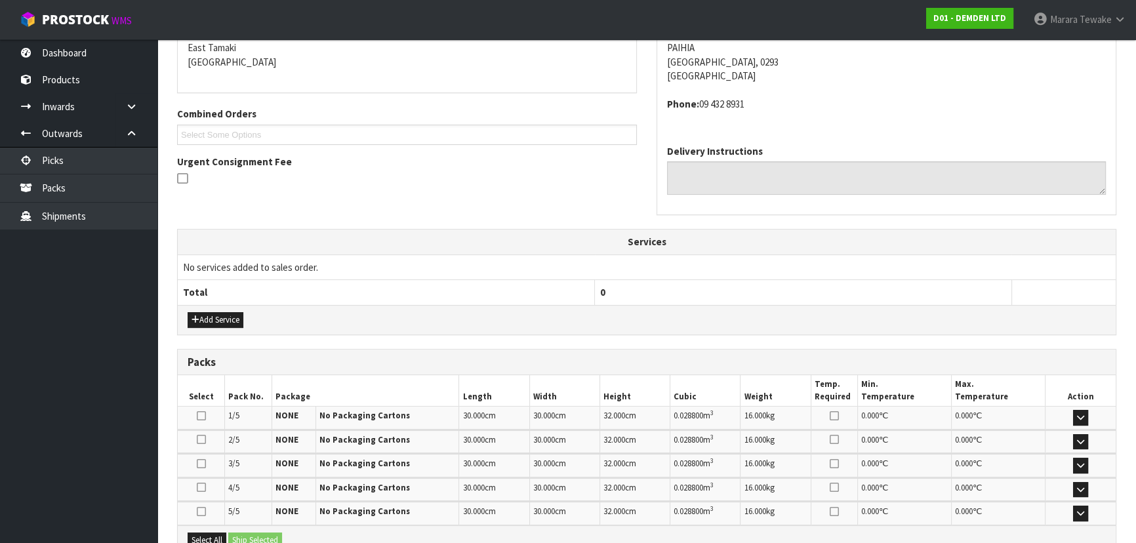
scroll to position [0, 0]
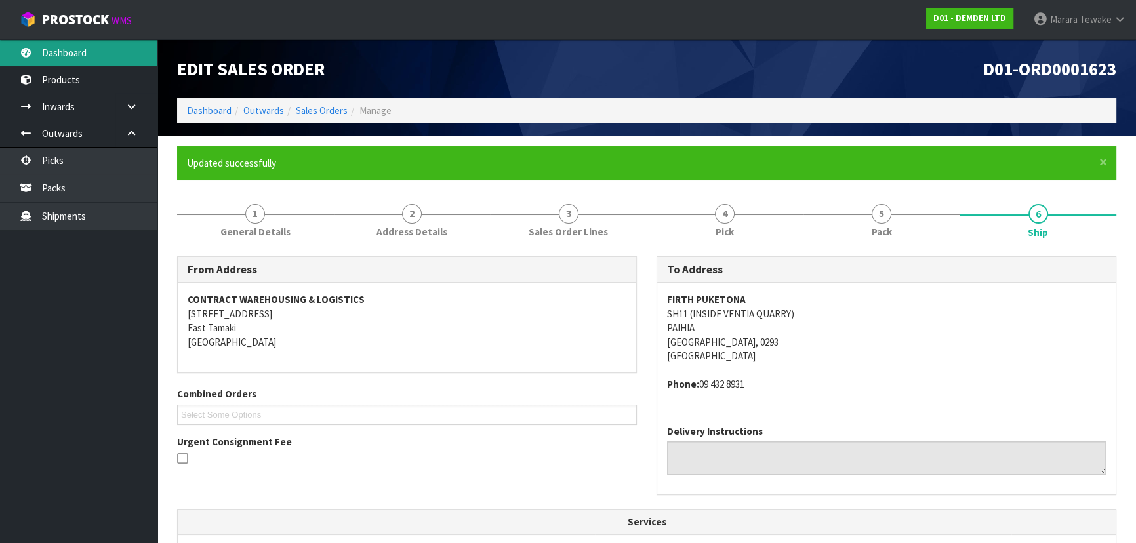
drag, startPoint x: 94, startPoint y: 40, endPoint x: 98, endPoint y: 46, distance: 7.1
click at [94, 40] on link "Dashboard" at bounding box center [78, 52] width 157 height 27
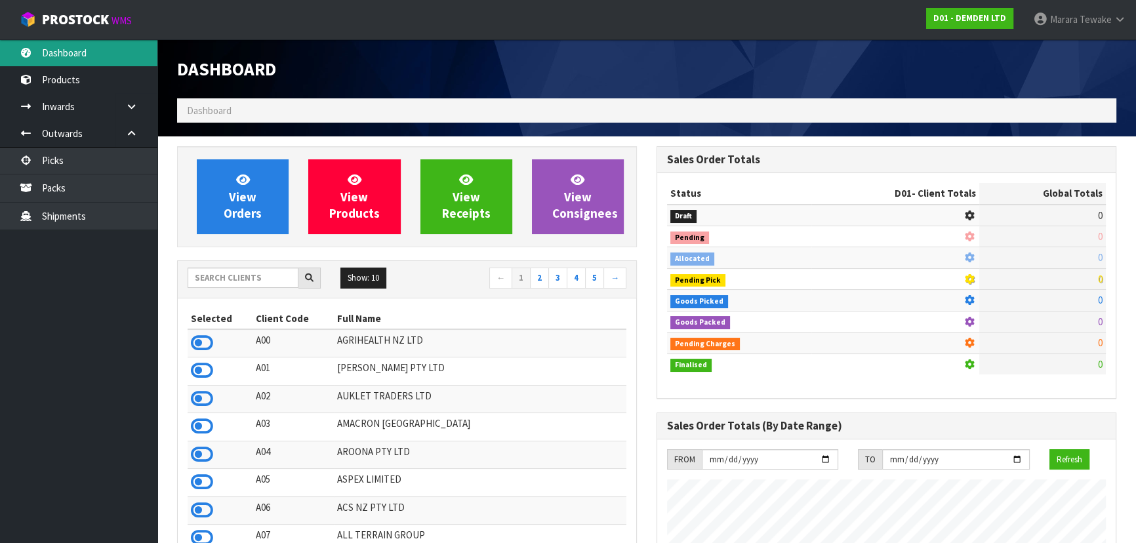
scroll to position [885, 479]
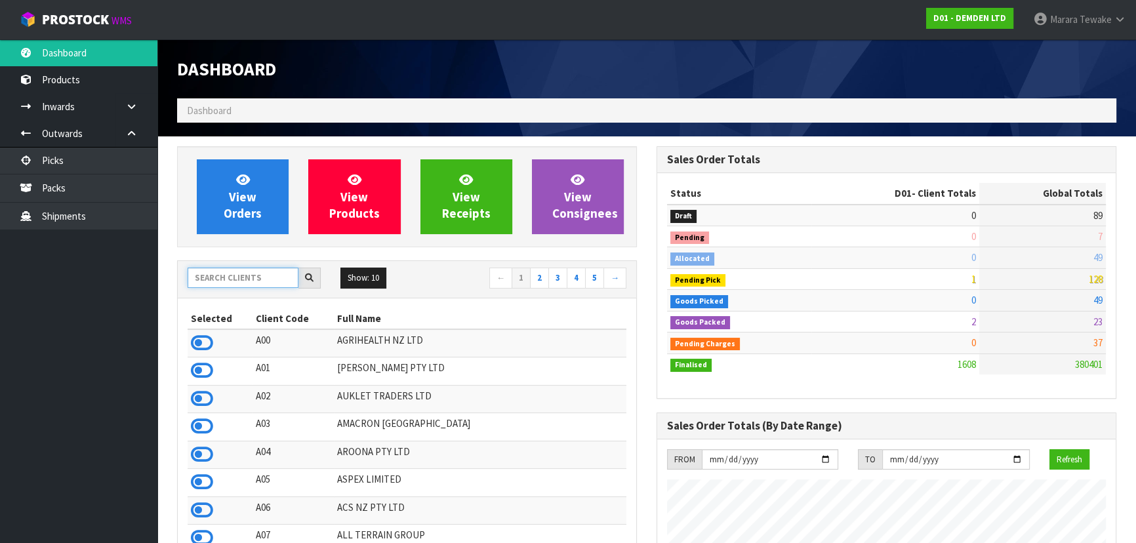
click at [244, 281] on input "text" at bounding box center [243, 278] width 111 height 20
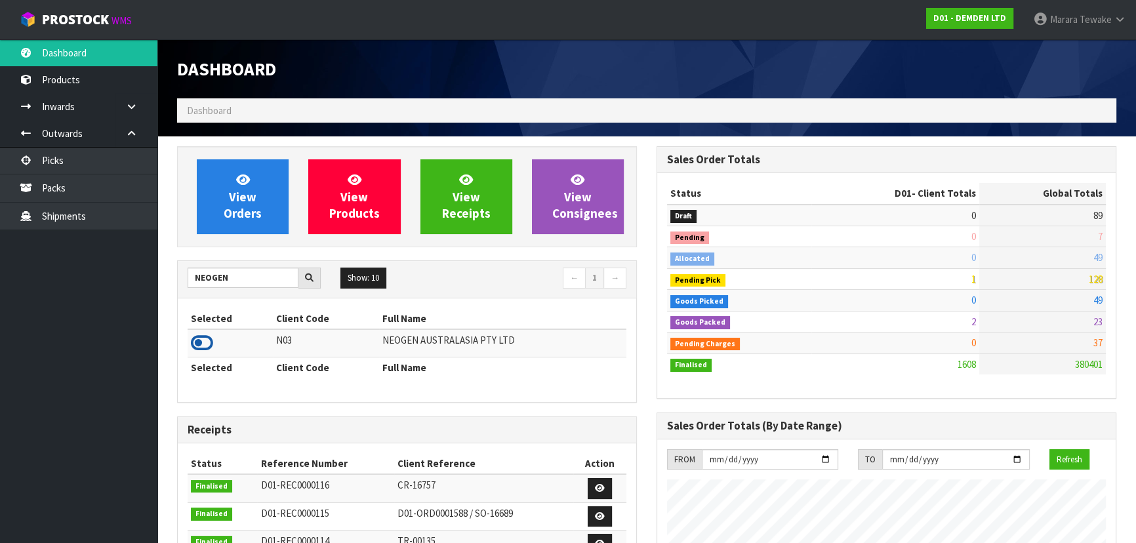
click at [205, 344] on icon at bounding box center [202, 343] width 22 height 20
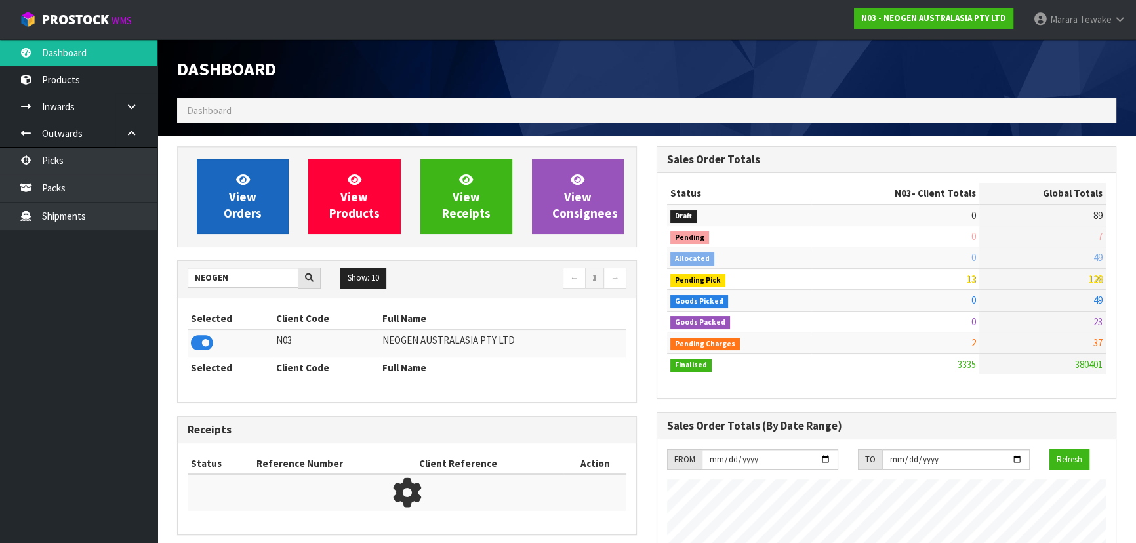
scroll to position [991, 479]
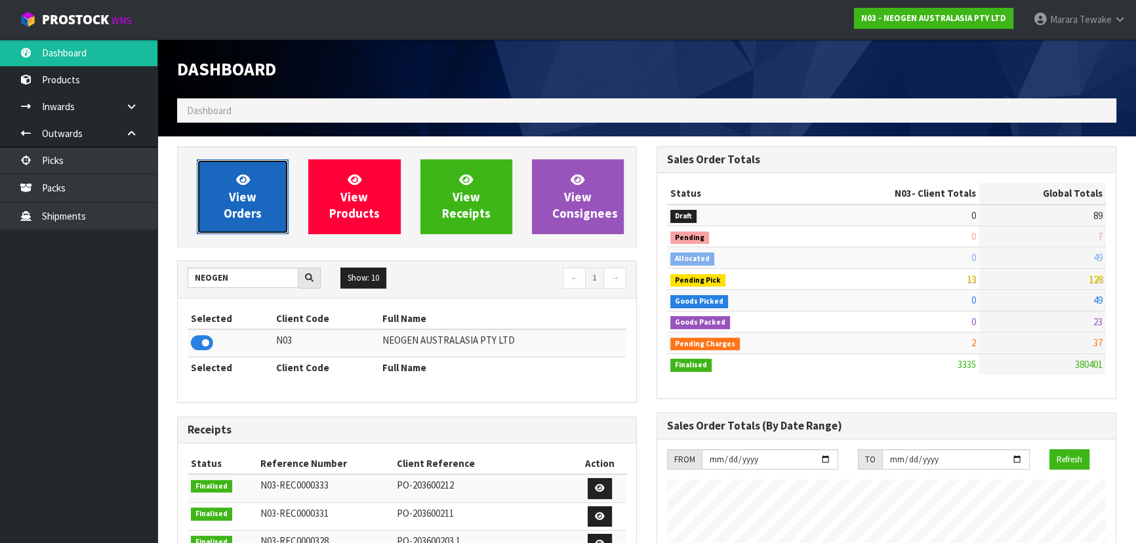
click at [235, 209] on span "View Orders" at bounding box center [243, 196] width 38 height 49
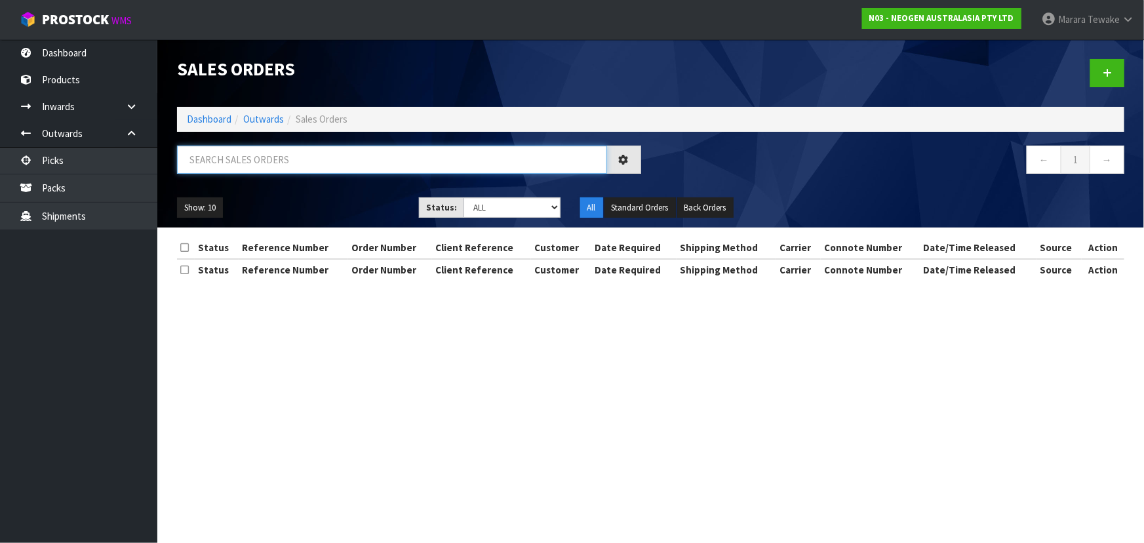
click at [243, 168] on input "text" at bounding box center [392, 160] width 430 height 28
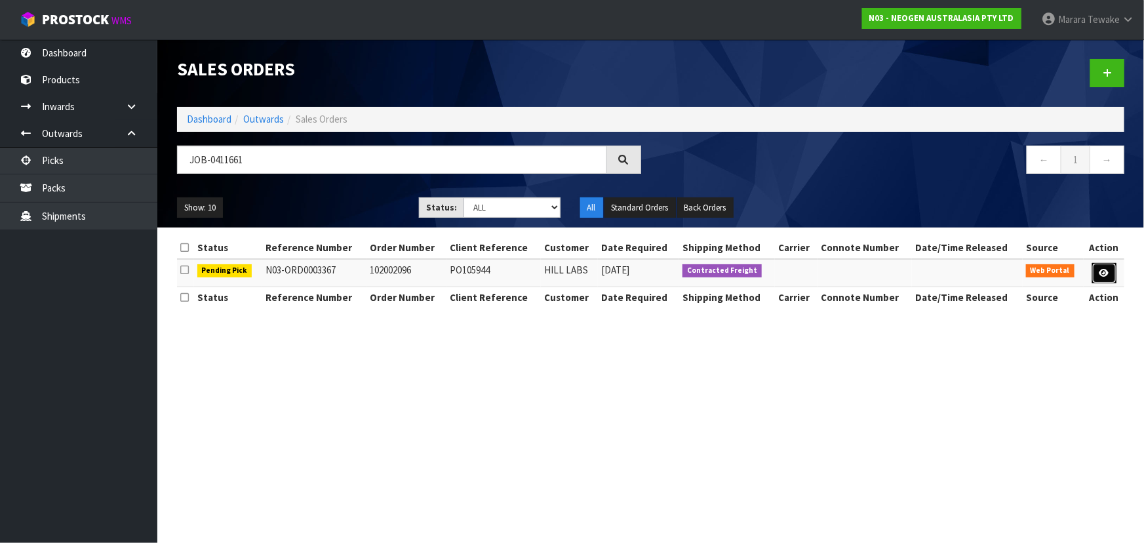
click at [1100, 280] on link at bounding box center [1104, 273] width 24 height 21
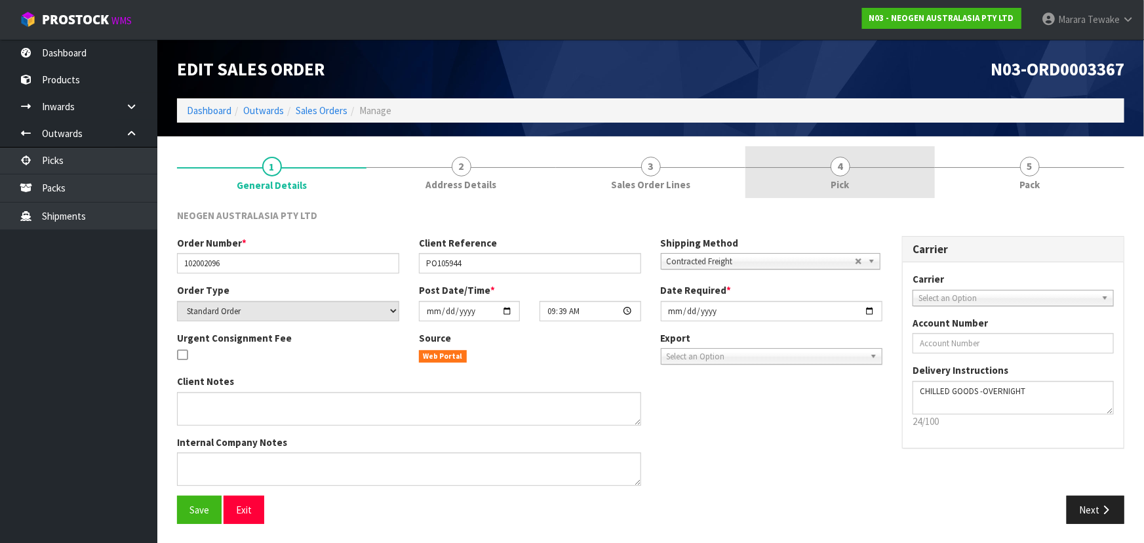
drag, startPoint x: 860, startPoint y: 172, endPoint x: 862, endPoint y: 188, distance: 15.8
click at [859, 173] on link "4 Pick" at bounding box center [841, 172] width 190 height 52
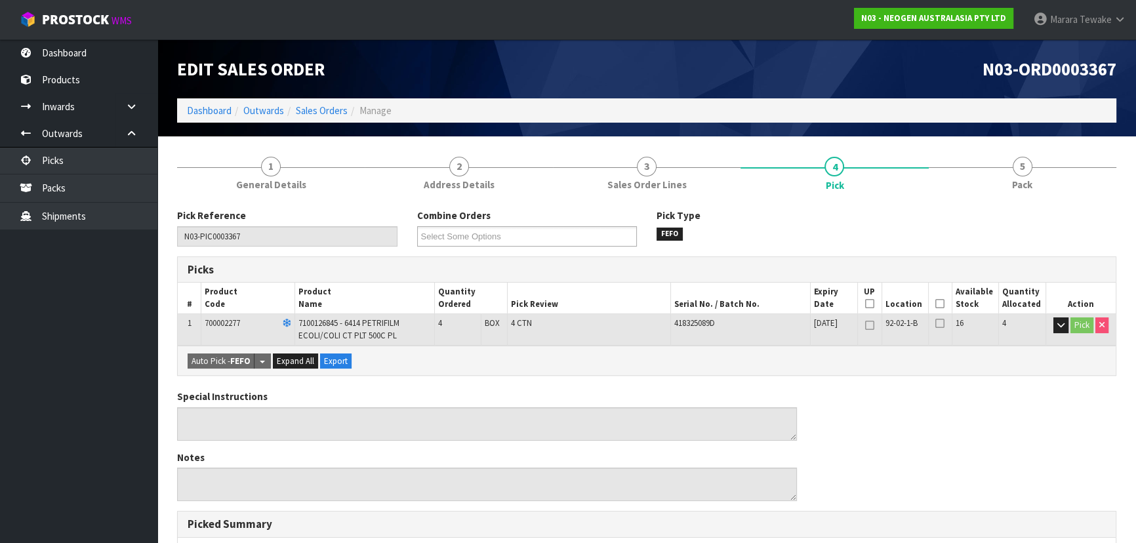
drag, startPoint x: 936, startPoint y: 301, endPoint x: 870, endPoint y: 341, distance: 77.4
click at [936, 304] on icon at bounding box center [939, 304] width 9 height 1
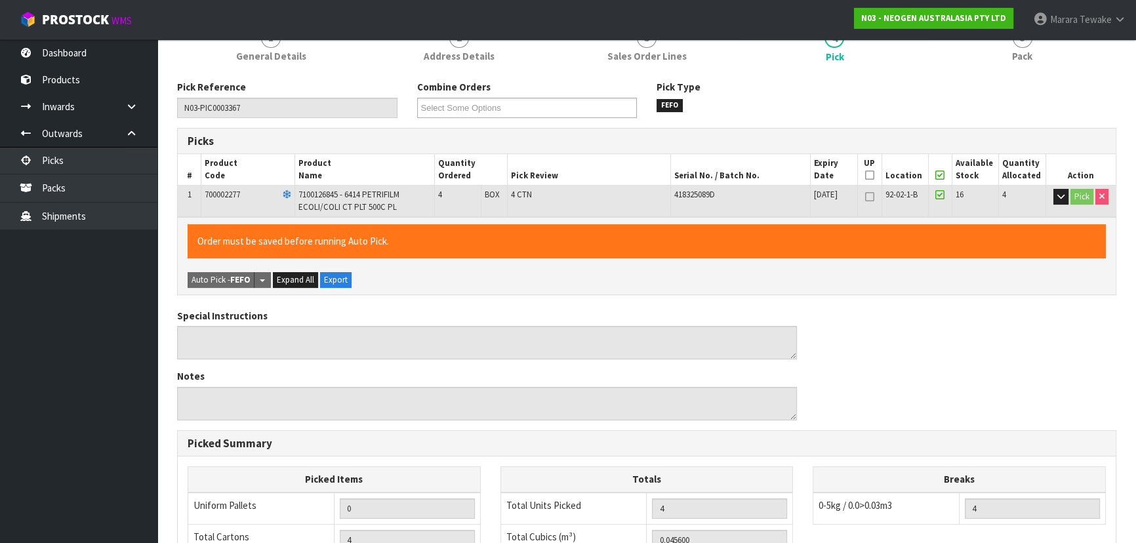
scroll to position [374, 0]
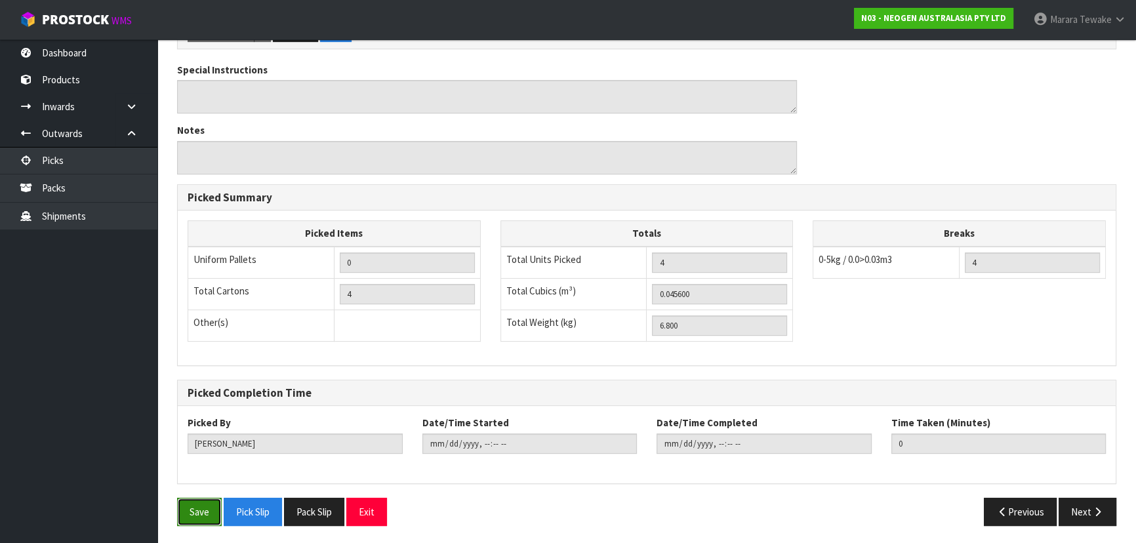
click at [205, 509] on button "Save" at bounding box center [199, 512] width 45 height 28
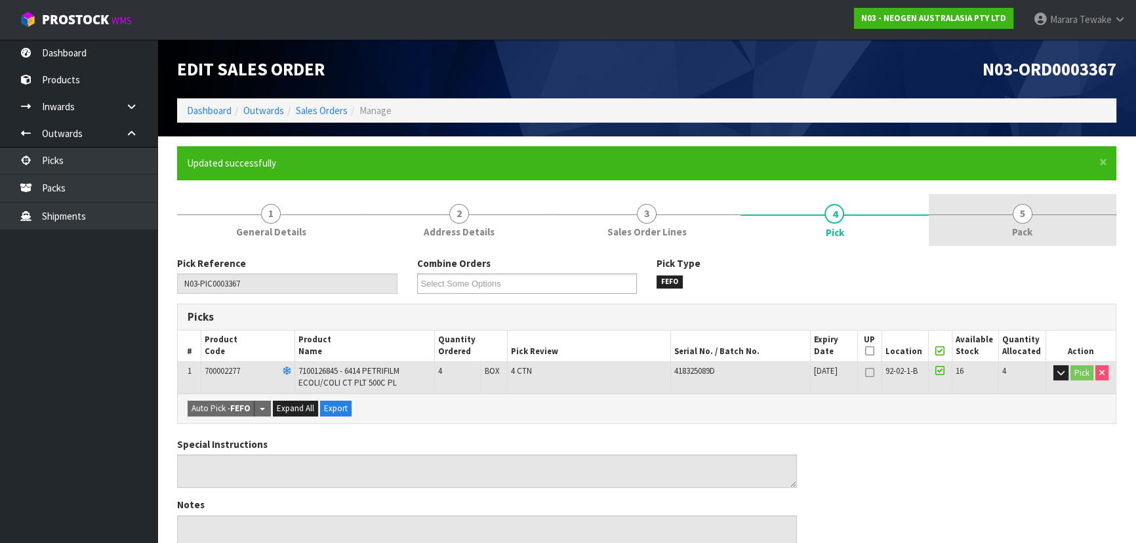
click at [1010, 231] on link "5 Pack" at bounding box center [1023, 220] width 188 height 52
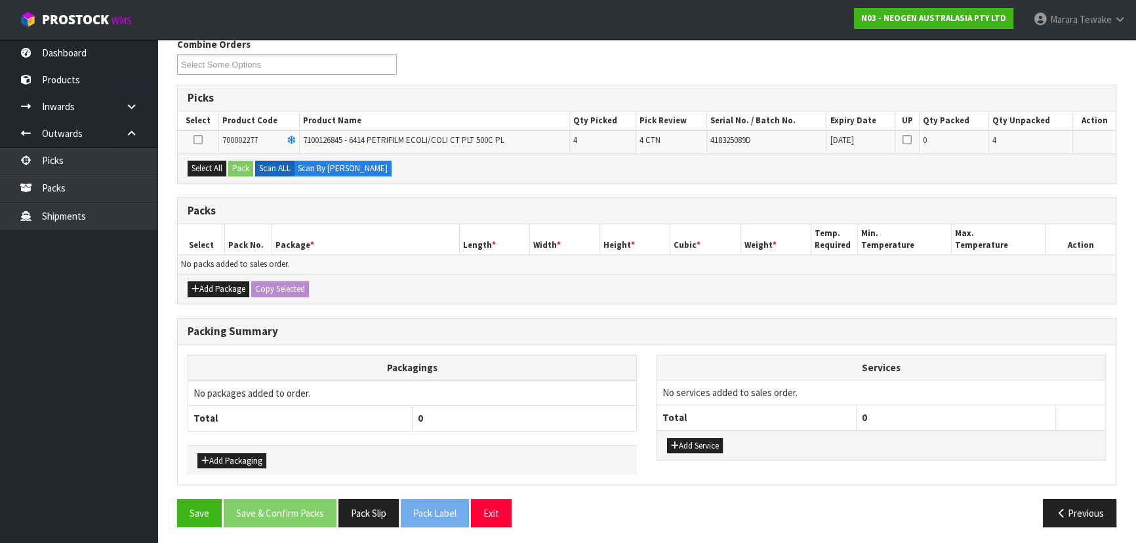
scroll to position [220, 0]
drag, startPoint x: 214, startPoint y: 165, endPoint x: 255, endPoint y: 167, distance: 40.7
click at [215, 165] on button "Select All" at bounding box center [207, 168] width 39 height 16
click at [256, 167] on div "Select All Pack Scan ALL Scan By [PERSON_NAME]" at bounding box center [647, 168] width 938 height 30
click at [239, 166] on button "Pack" at bounding box center [240, 168] width 25 height 16
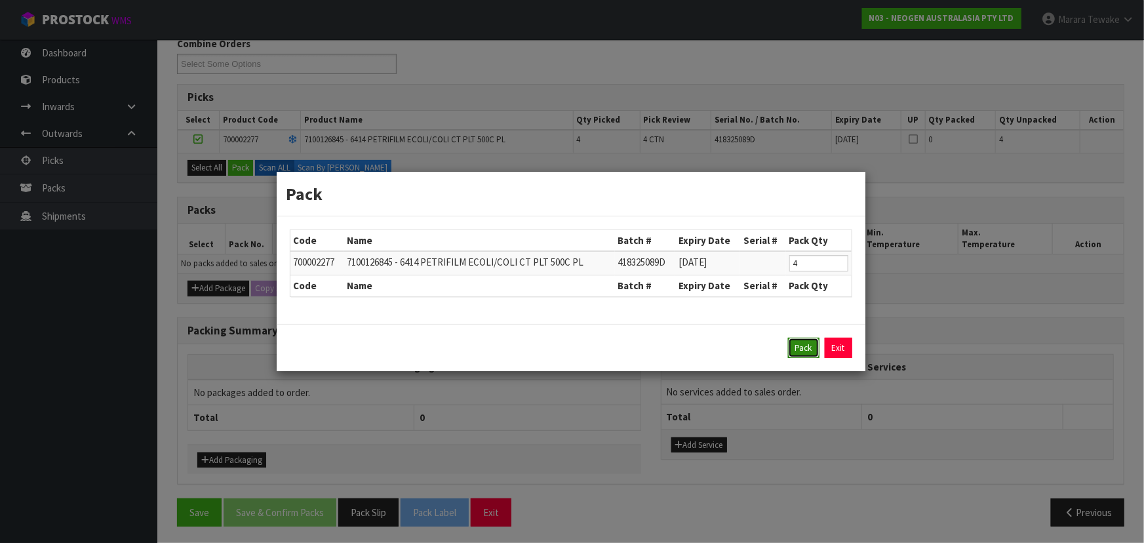
click at [791, 350] on button "Pack" at bounding box center [803, 348] width 31 height 21
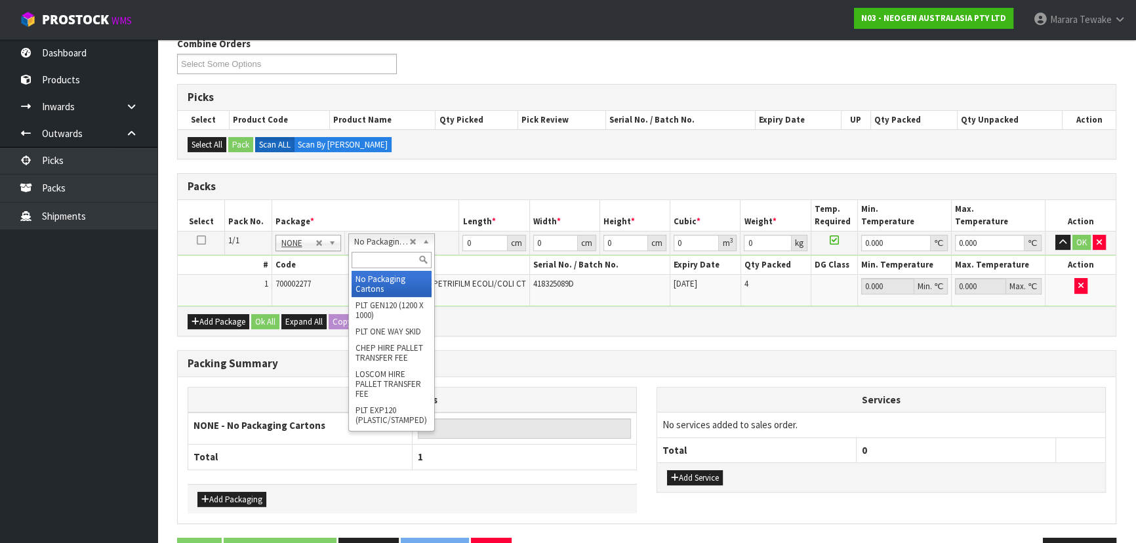
click at [381, 260] on input "text" at bounding box center [391, 260] width 80 height 16
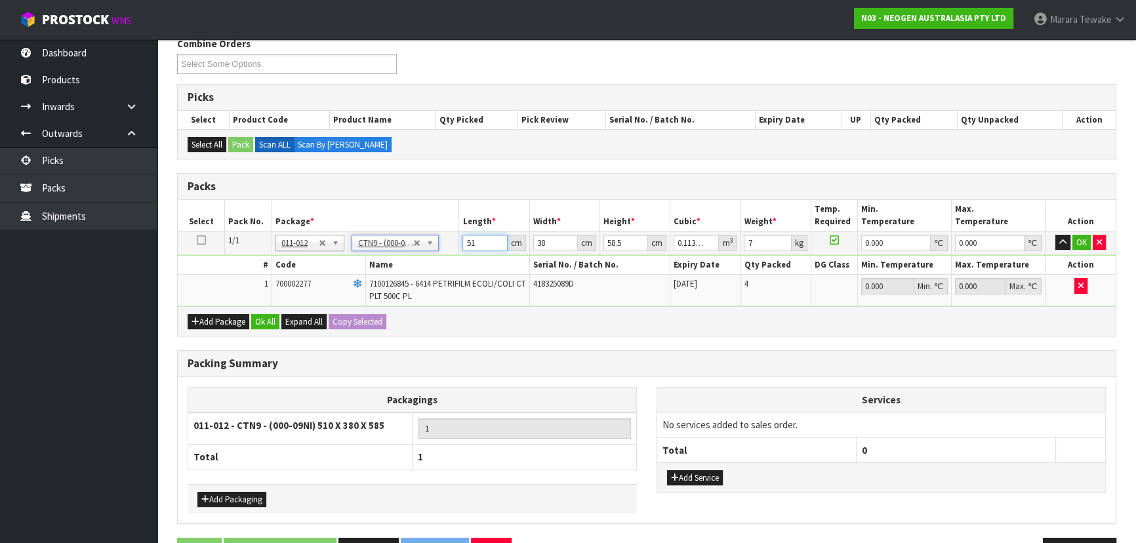
drag, startPoint x: 464, startPoint y: 232, endPoint x: 450, endPoint y: 222, distance: 17.3
click at [451, 222] on table "Select Pack No. Package * Length * Width * Height * Cubic * Weight * Temp. Requ…" at bounding box center [647, 253] width 938 height 106
click at [1055, 235] on button "button" at bounding box center [1062, 243] width 15 height 16
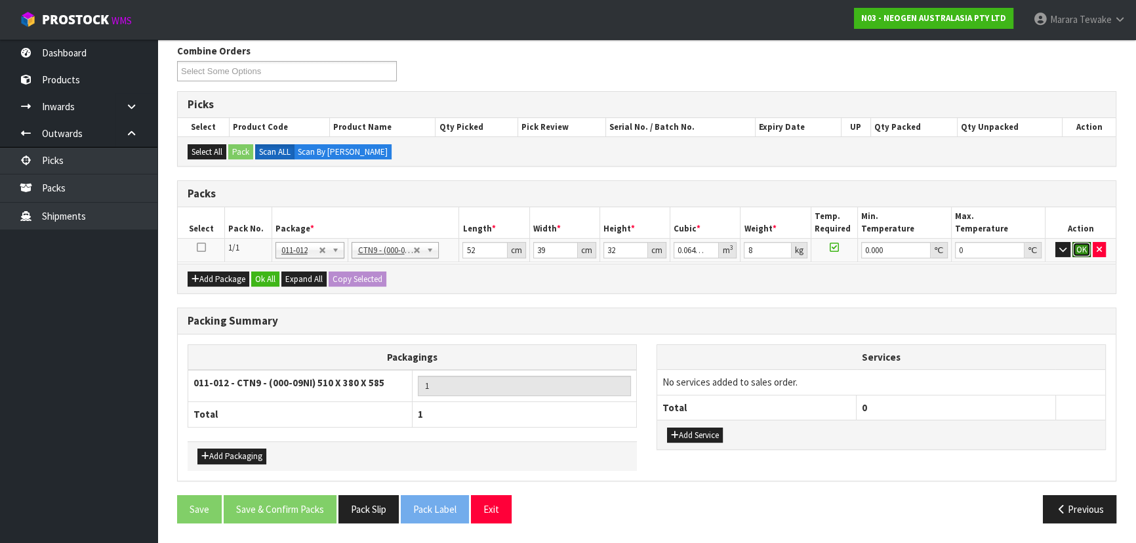
click button "OK" at bounding box center [1081, 250] width 18 height 16
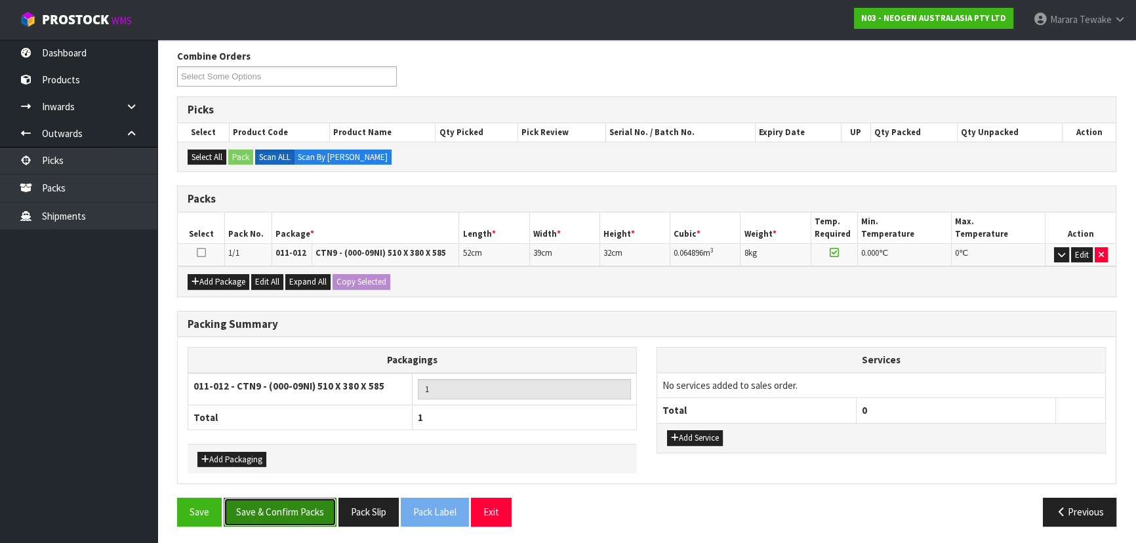
click at [300, 504] on button "Save & Confirm Packs" at bounding box center [280, 512] width 113 height 28
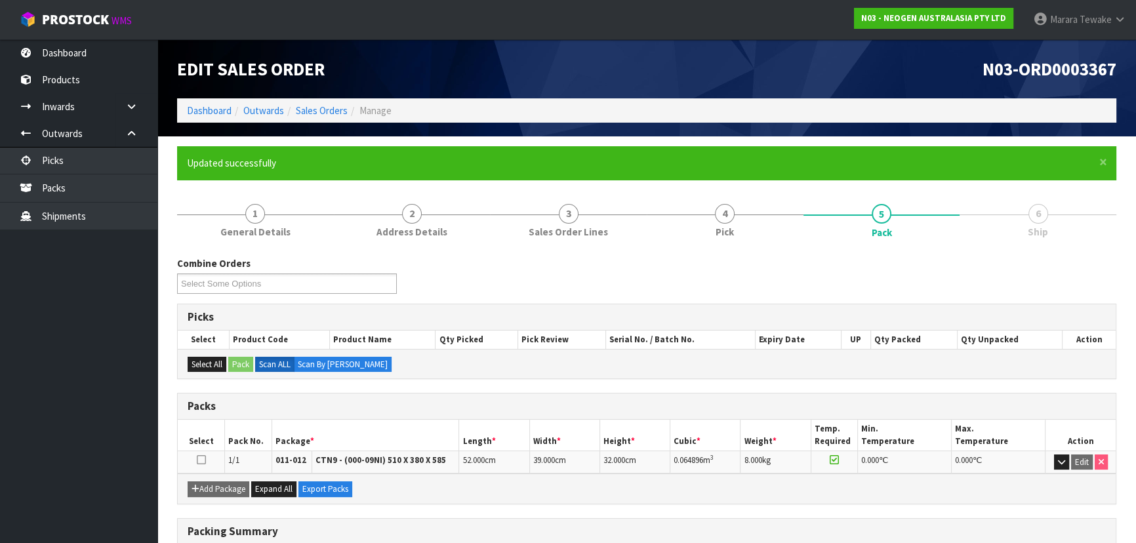
scroll to position [178, 0]
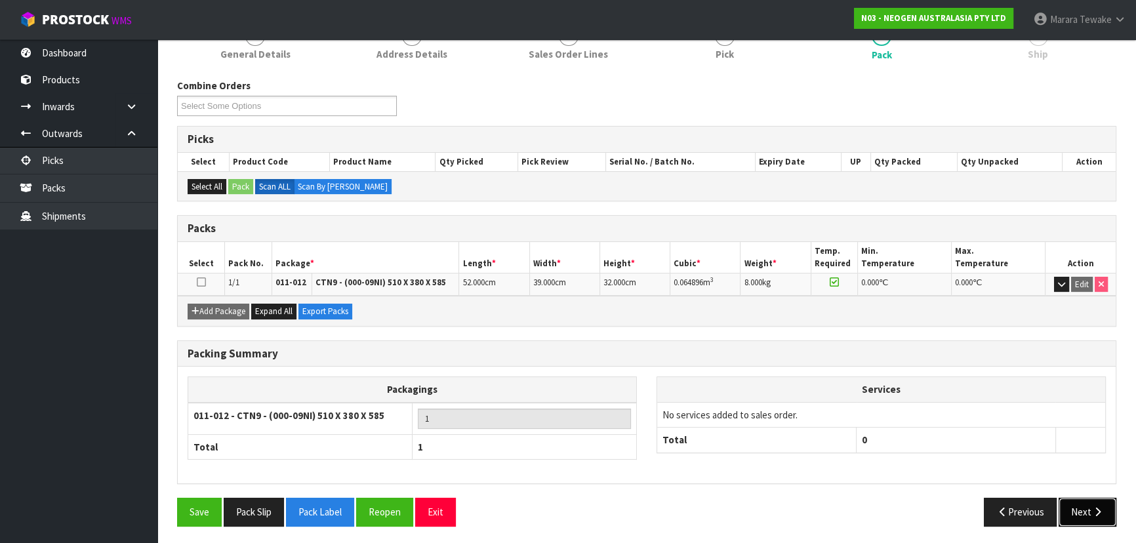
click at [1092, 515] on button "Next" at bounding box center [1087, 512] width 58 height 28
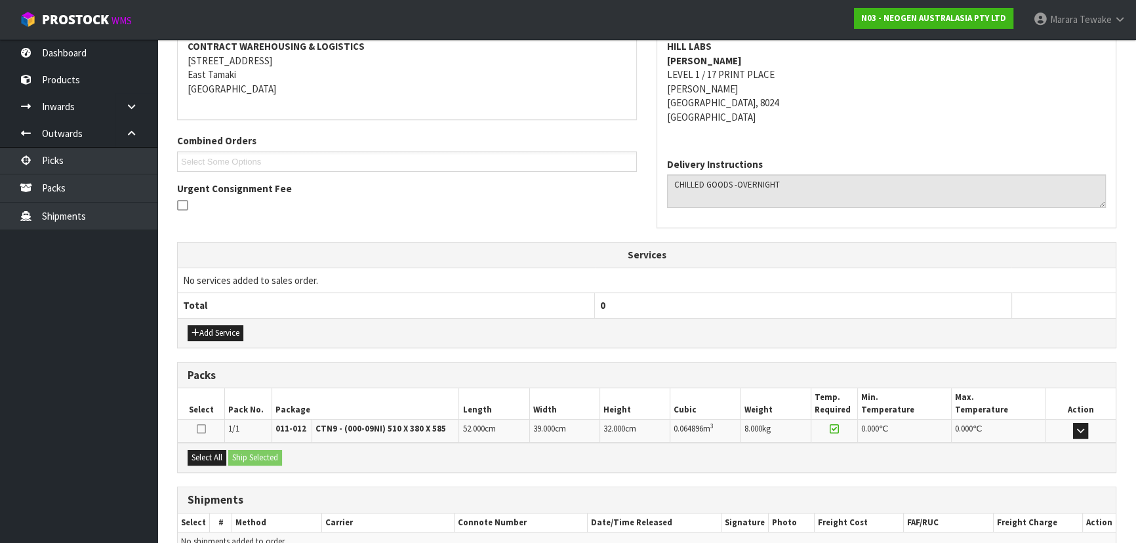
scroll to position [321, 0]
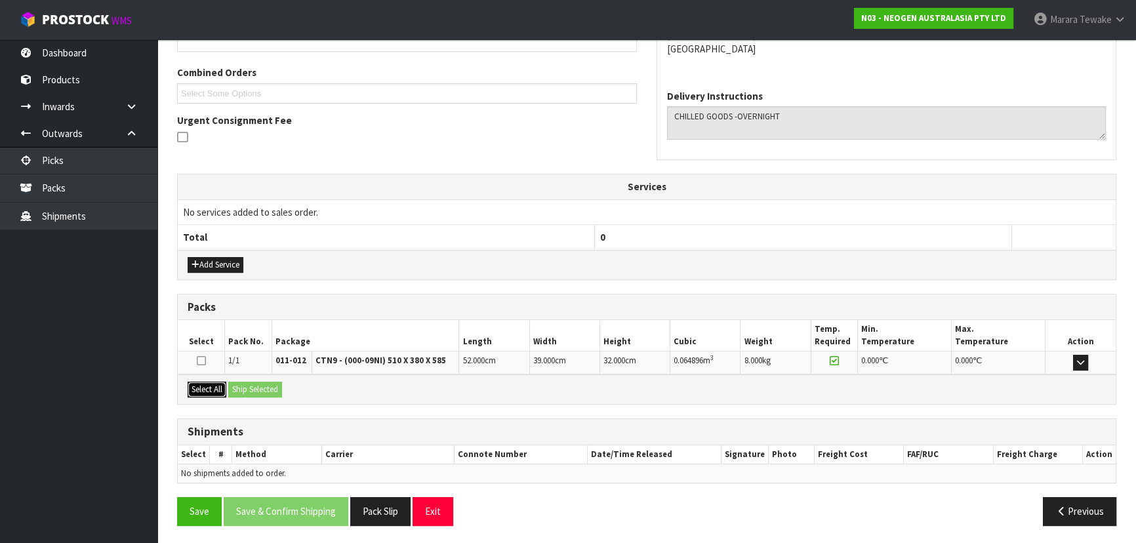
drag, startPoint x: 212, startPoint y: 384, endPoint x: 243, endPoint y: 380, distance: 31.1
click at [216, 383] on button "Select All" at bounding box center [207, 390] width 39 height 16
click at [260, 382] on button "Ship Selected" at bounding box center [255, 390] width 54 height 16
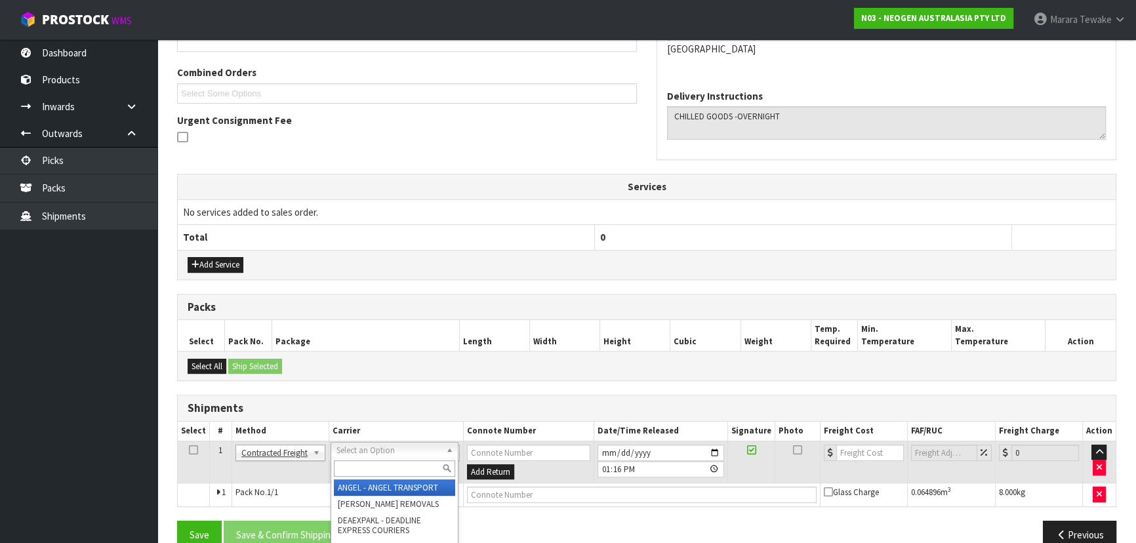
click at [353, 476] on input "text" at bounding box center [394, 468] width 121 height 16
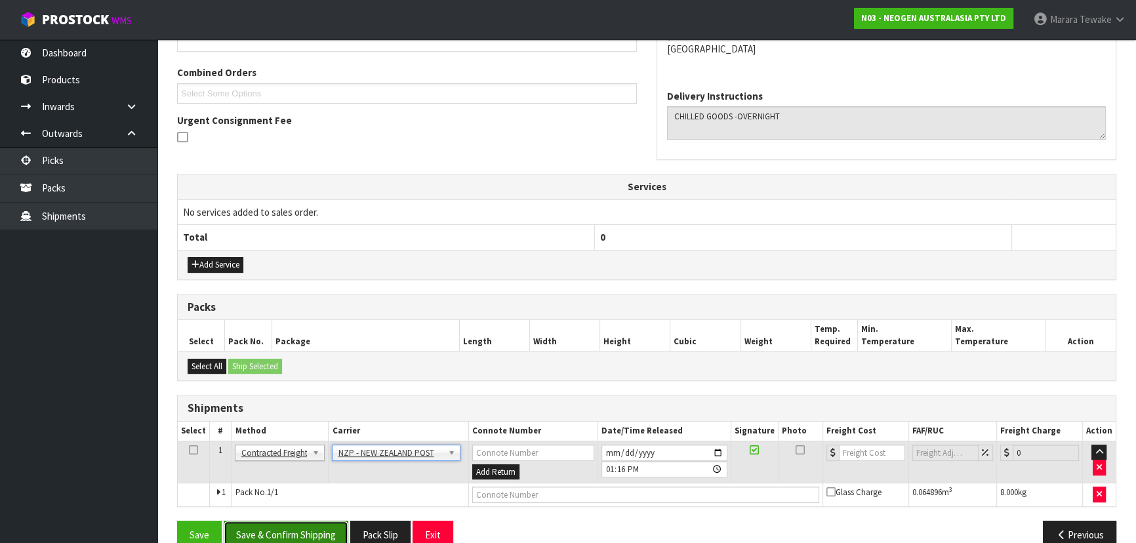
click at [306, 536] on button "Save & Confirm Shipping" at bounding box center [286, 535] width 125 height 28
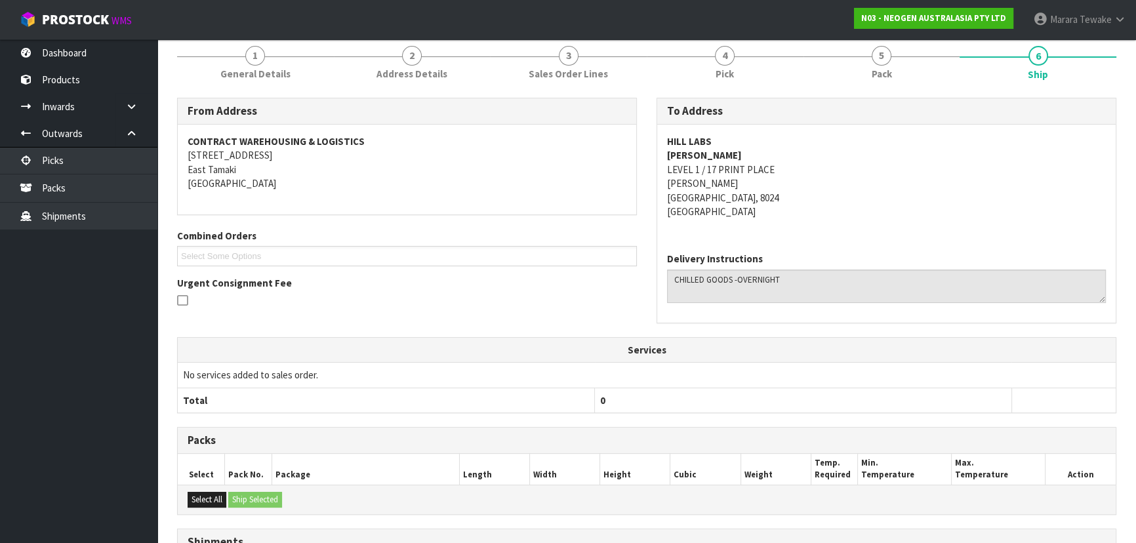
scroll to position [326, 0]
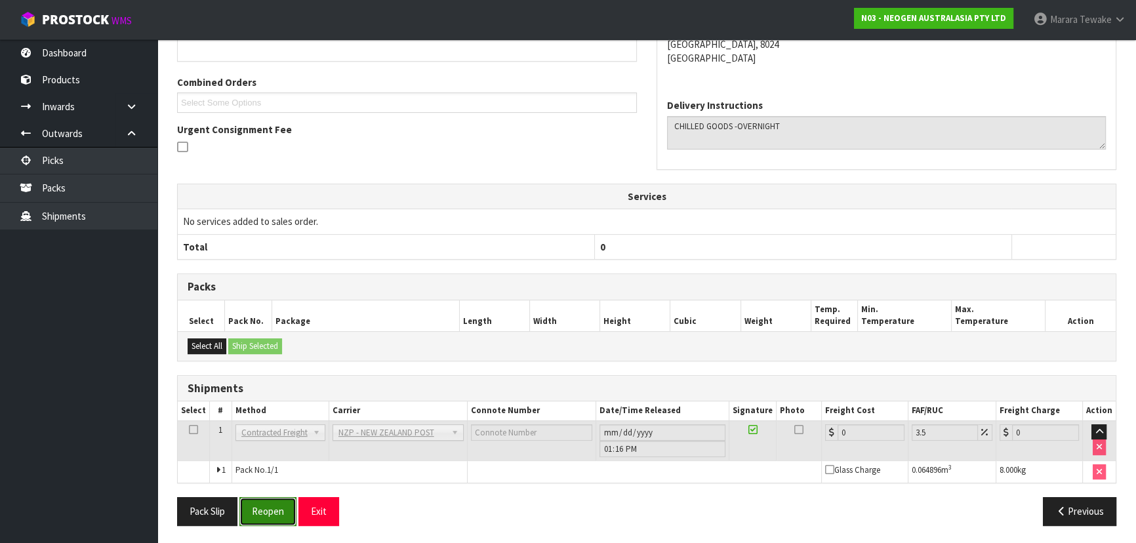
click at [269, 512] on button "Reopen" at bounding box center [267, 511] width 57 height 28
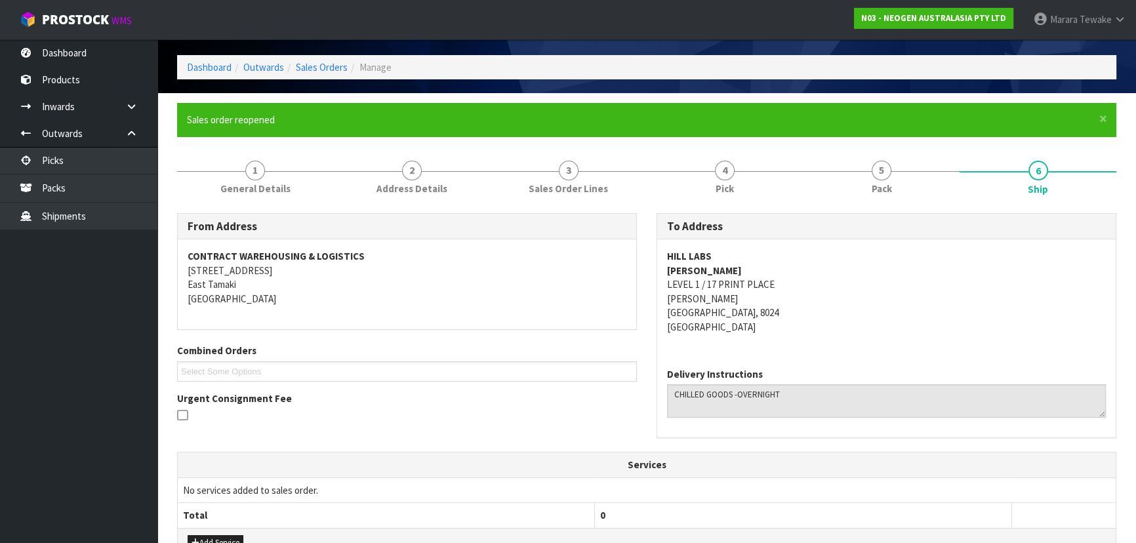
scroll to position [344, 0]
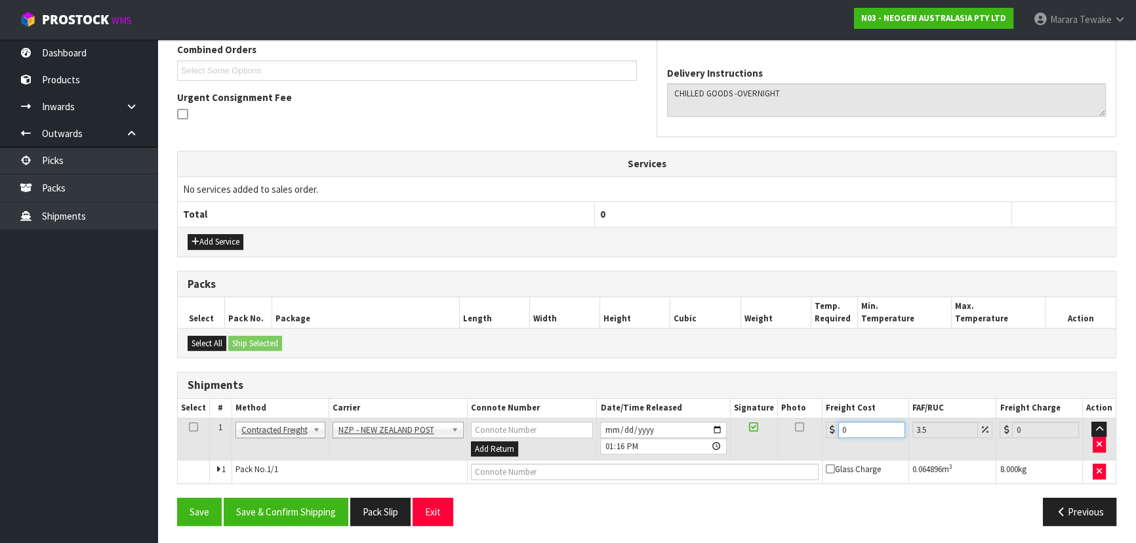
drag, startPoint x: 862, startPoint y: 432, endPoint x: 813, endPoint y: 405, distance: 55.5
click at [814, 419] on tr "1 Client Local Pickup Customer Local Pickup Company Freight Contracted Freight …" at bounding box center [647, 439] width 938 height 43
drag, startPoint x: 285, startPoint y: 507, endPoint x: 233, endPoint y: 468, distance: 64.1
click at [284, 507] on button "Save & Confirm Shipping" at bounding box center [286, 512] width 125 height 28
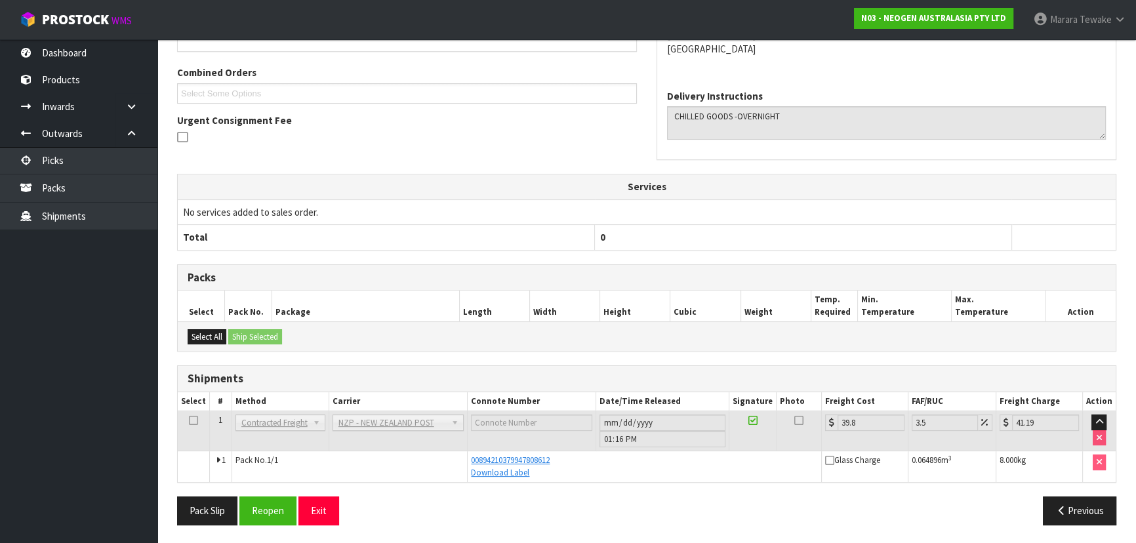
scroll to position [0, 0]
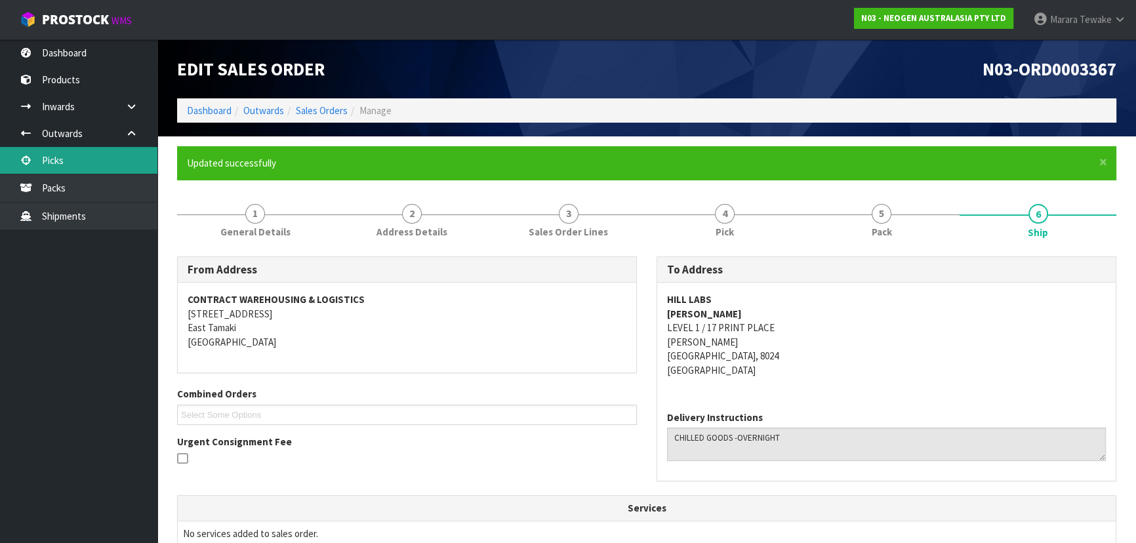
click at [123, 164] on link "Picks" at bounding box center [78, 160] width 157 height 27
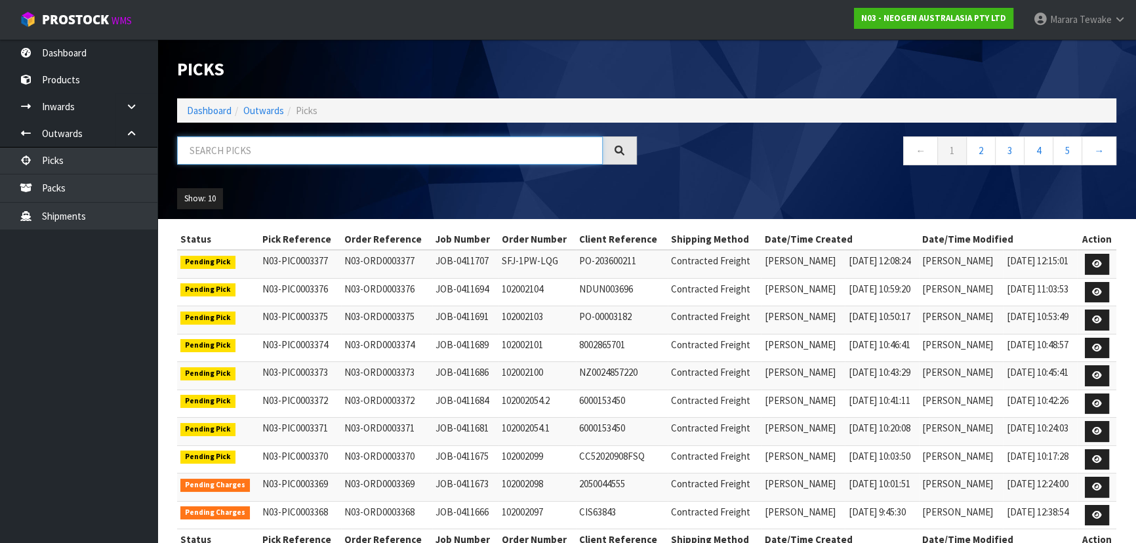
click at [219, 152] on input "text" at bounding box center [390, 150] width 426 height 28
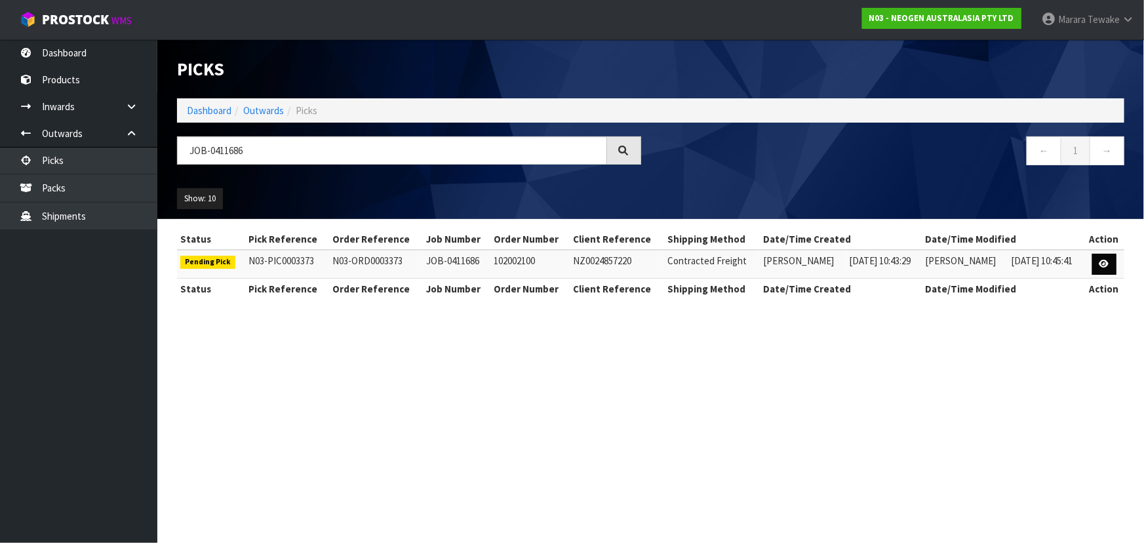
drag, startPoint x: 1108, startPoint y: 252, endPoint x: 1102, endPoint y: 263, distance: 12.4
click at [1107, 255] on td at bounding box center [1105, 264] width 40 height 28
click at [1102, 263] on icon at bounding box center [1105, 264] width 10 height 9
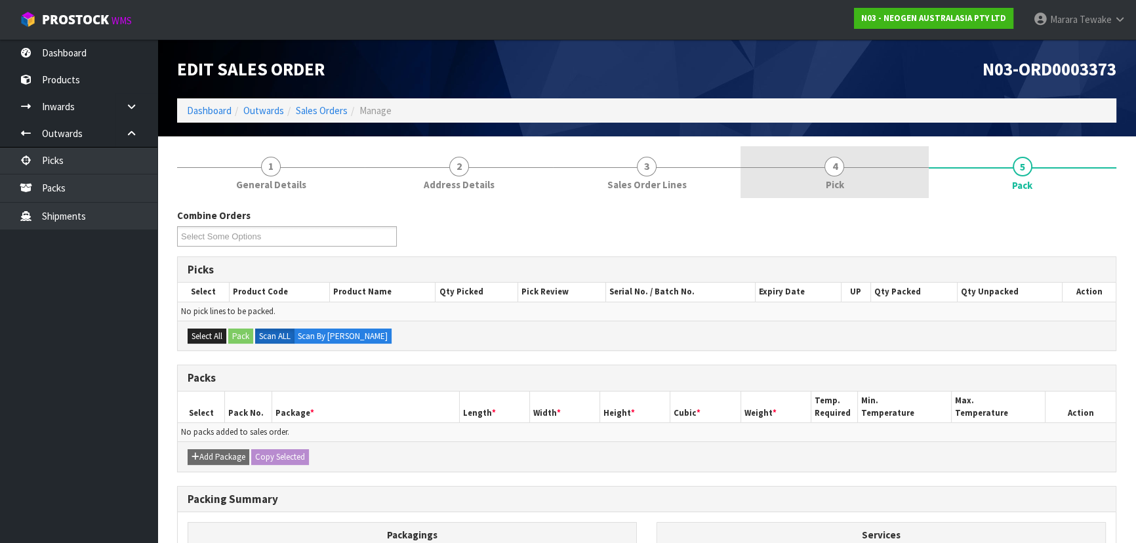
click at [835, 183] on span "Pick" at bounding box center [834, 185] width 18 height 14
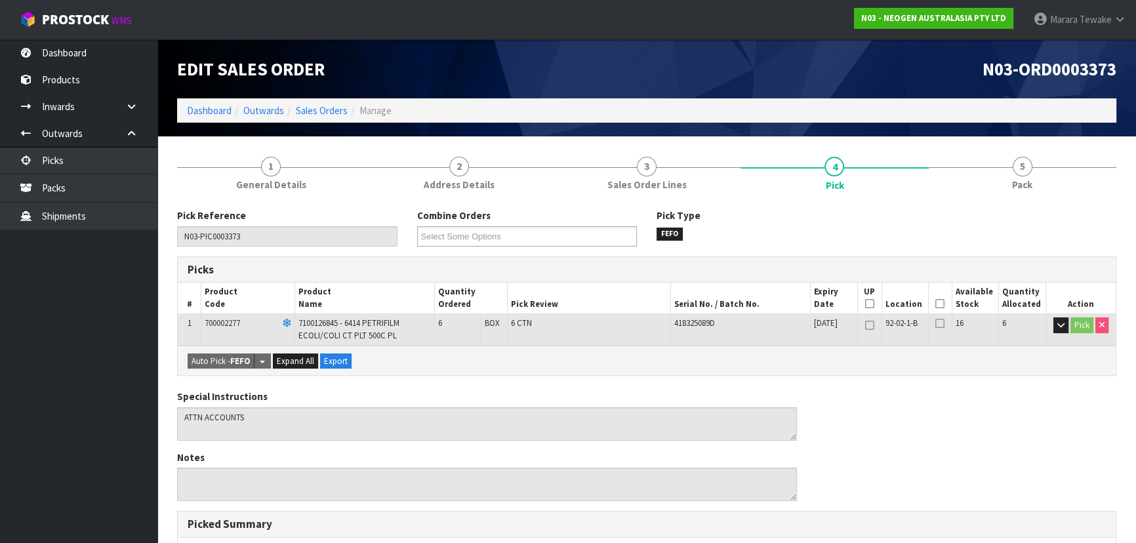
drag, startPoint x: 939, startPoint y: 300, endPoint x: 893, endPoint y: 315, distance: 48.3
click at [938, 304] on icon at bounding box center [939, 304] width 9 height 1
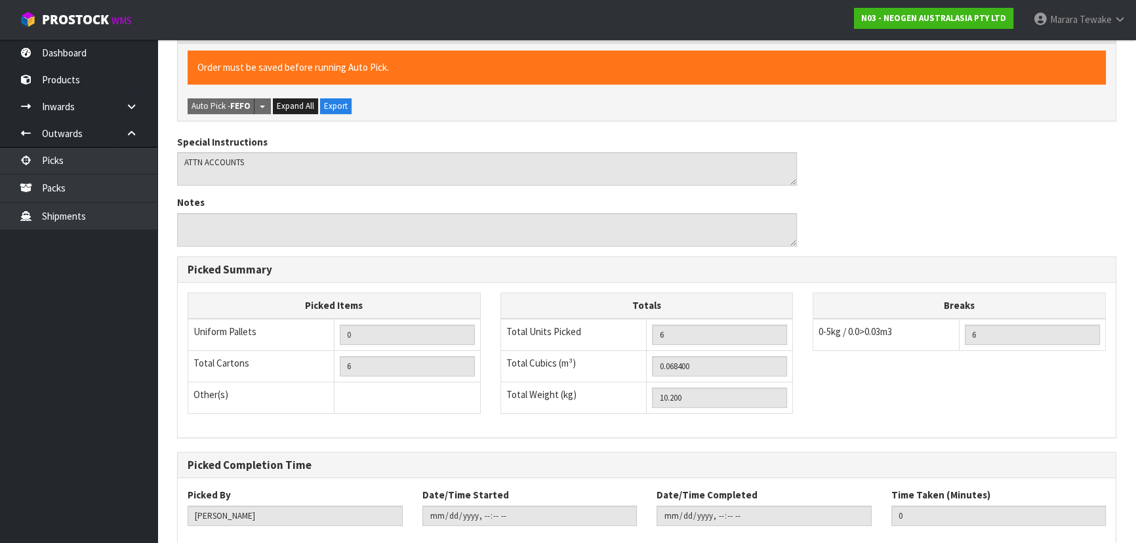
scroll to position [374, 0]
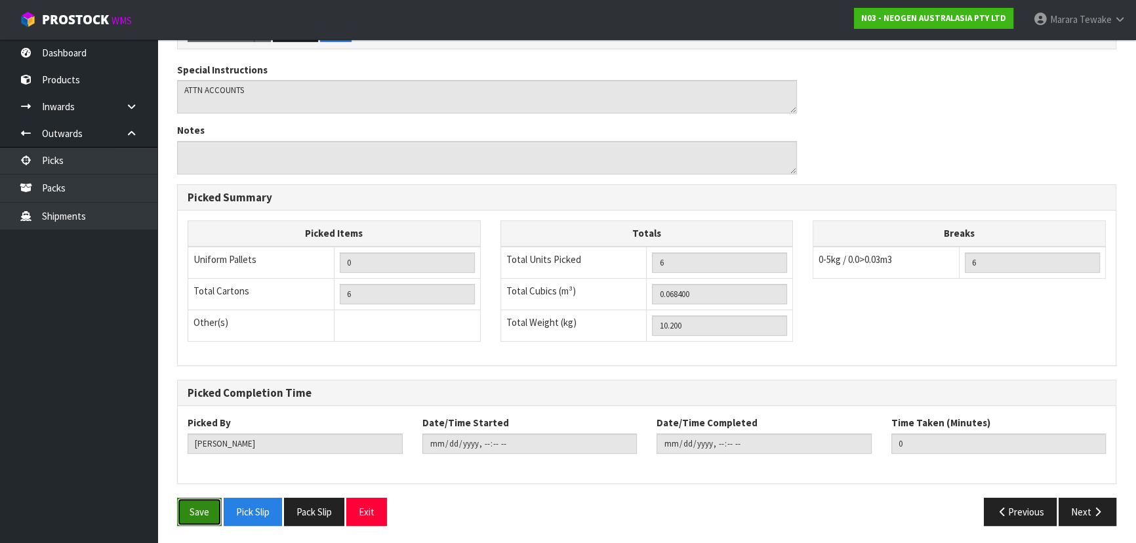
click at [210, 509] on button "Save" at bounding box center [199, 512] width 45 height 28
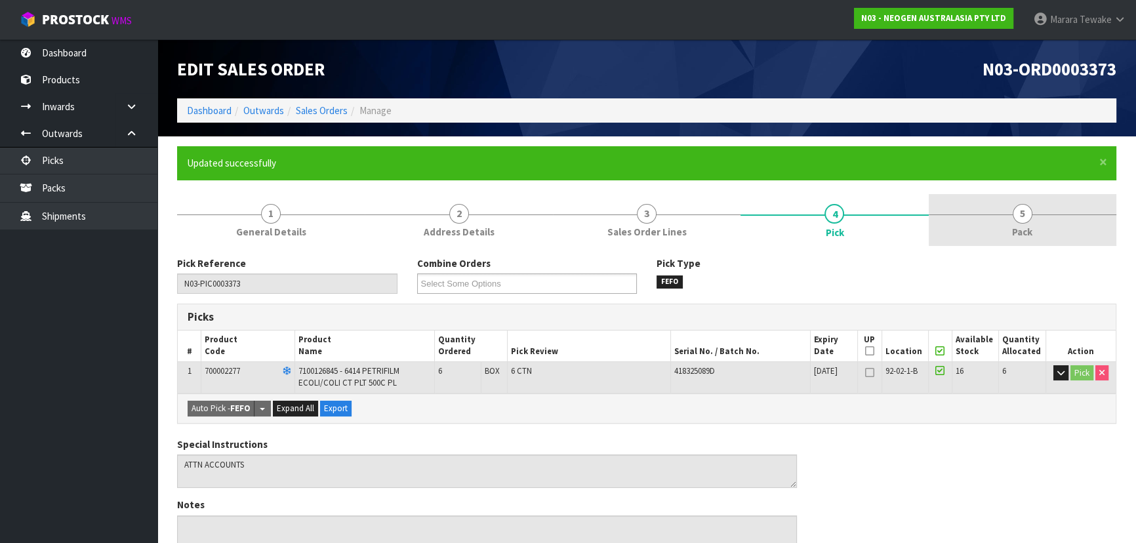
click at [1043, 216] on link "5 Pack" at bounding box center [1023, 220] width 188 height 52
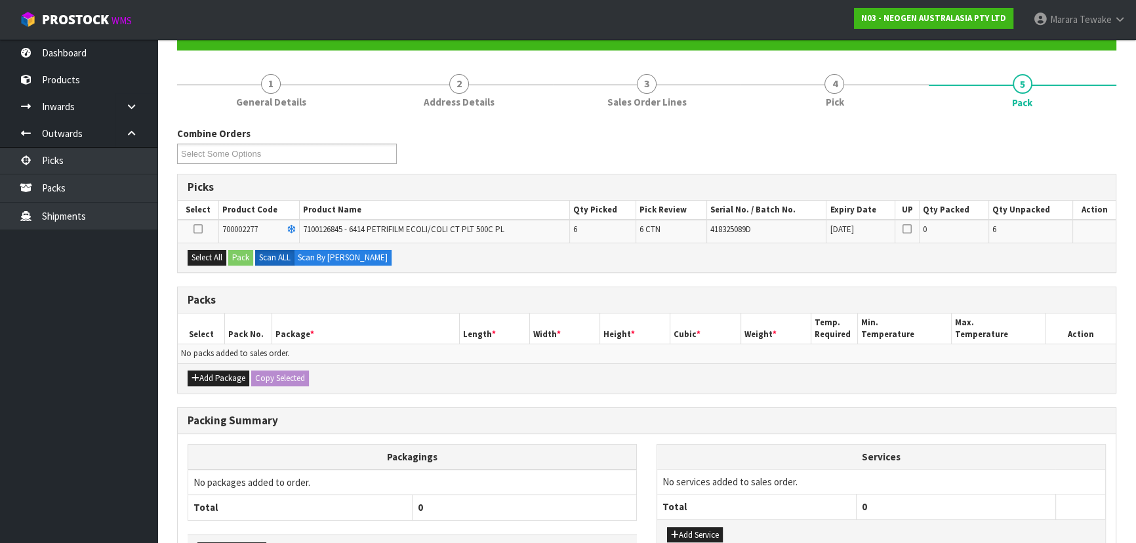
scroll to position [220, 0]
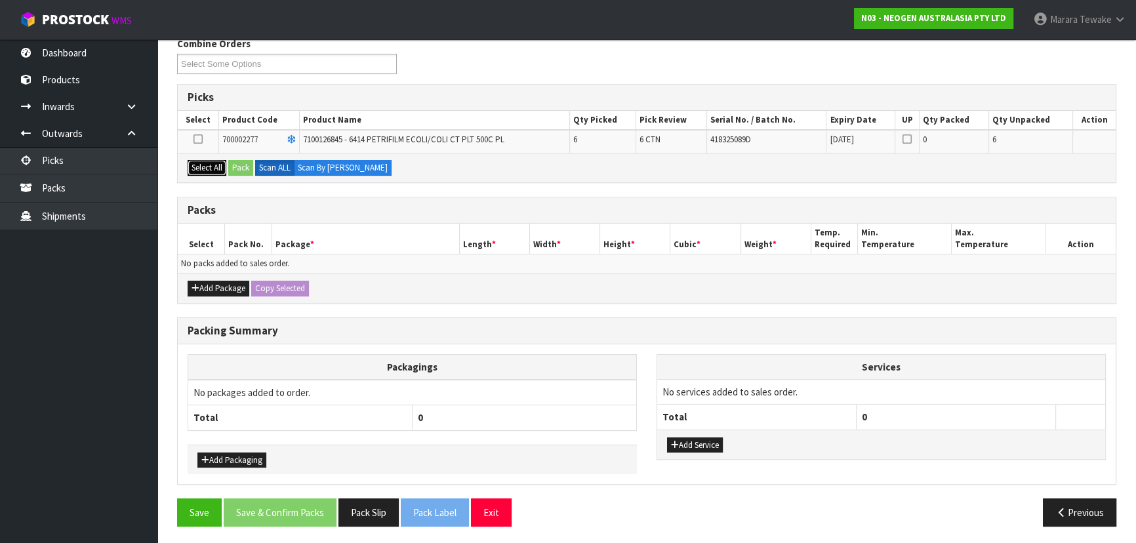
click at [215, 161] on button "Select All" at bounding box center [207, 168] width 39 height 16
click at [241, 163] on button "Pack" at bounding box center [240, 168] width 25 height 16
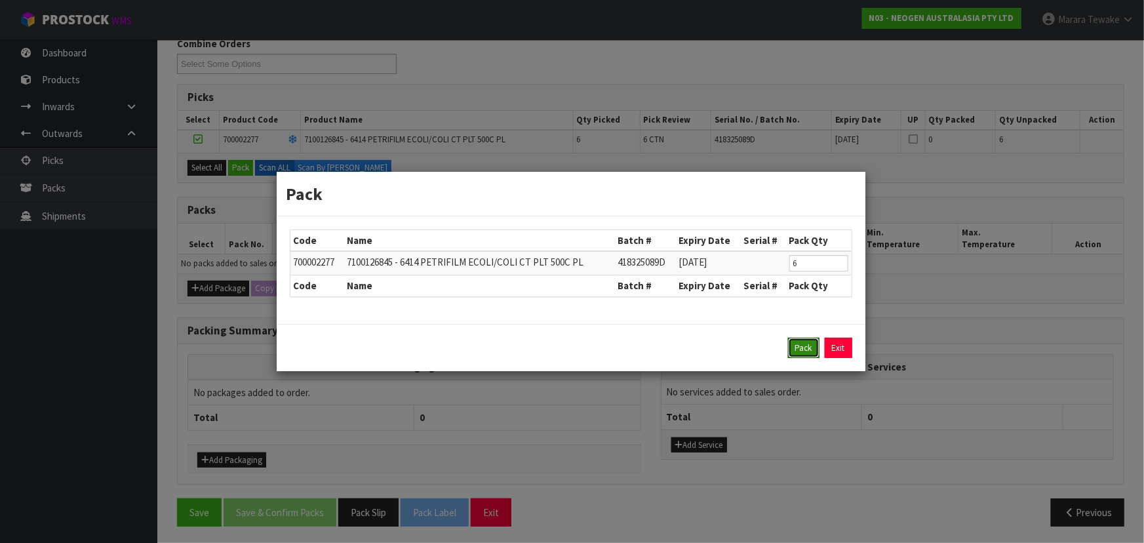
click at [801, 349] on button "Pack" at bounding box center [803, 348] width 31 height 21
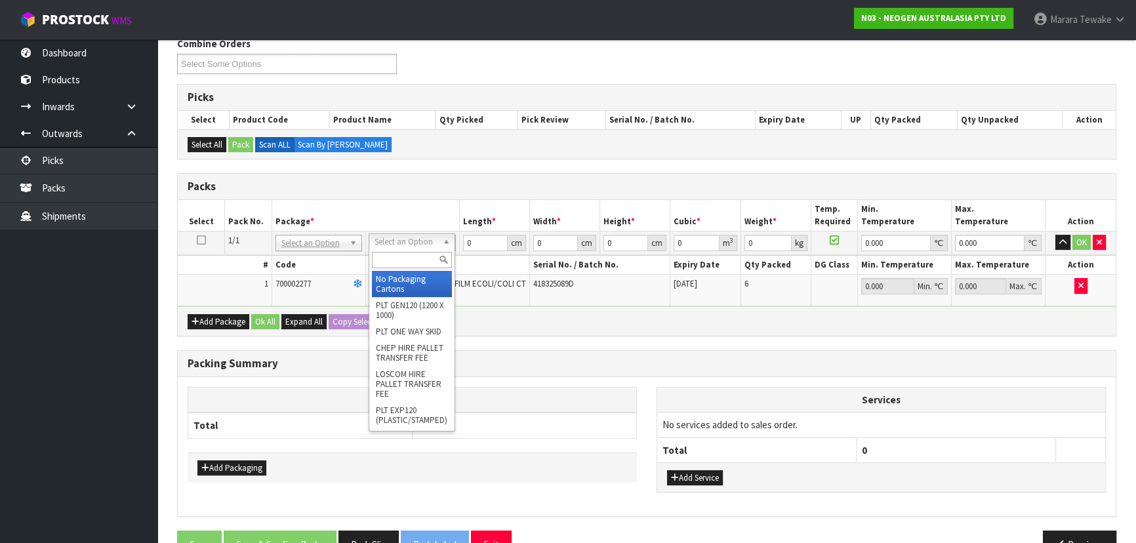
click at [398, 265] on input "text" at bounding box center [412, 260] width 80 height 16
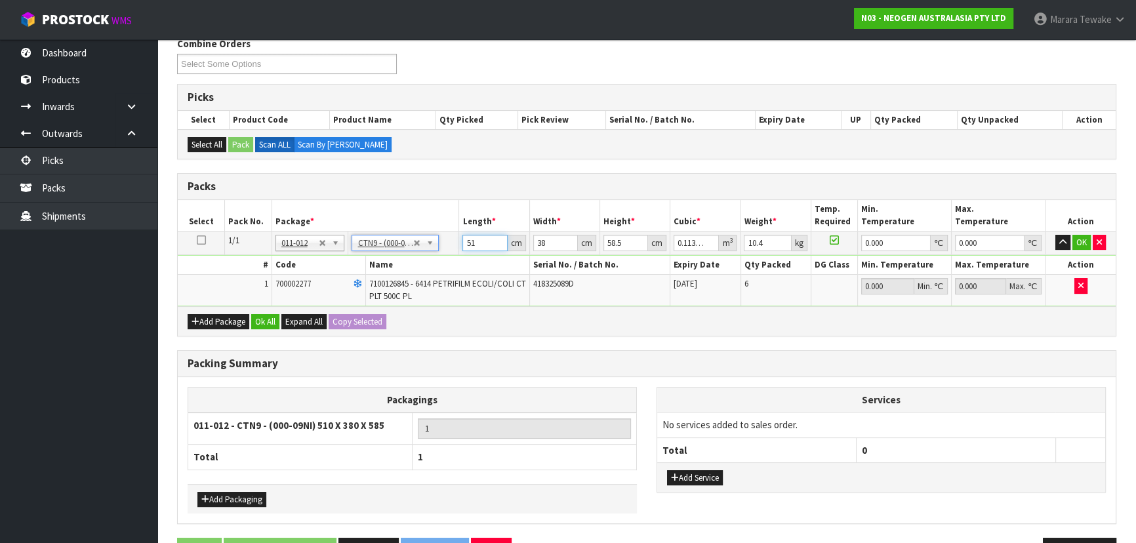
drag, startPoint x: 480, startPoint y: 239, endPoint x: 424, endPoint y: 204, distance: 66.0
click at [433, 220] on table "Select Pack No. Package * Length * Width * Height * Cubic * Weight * Temp. Requ…" at bounding box center [647, 253] width 938 height 106
click at [1055, 235] on button "button" at bounding box center [1062, 243] width 15 height 16
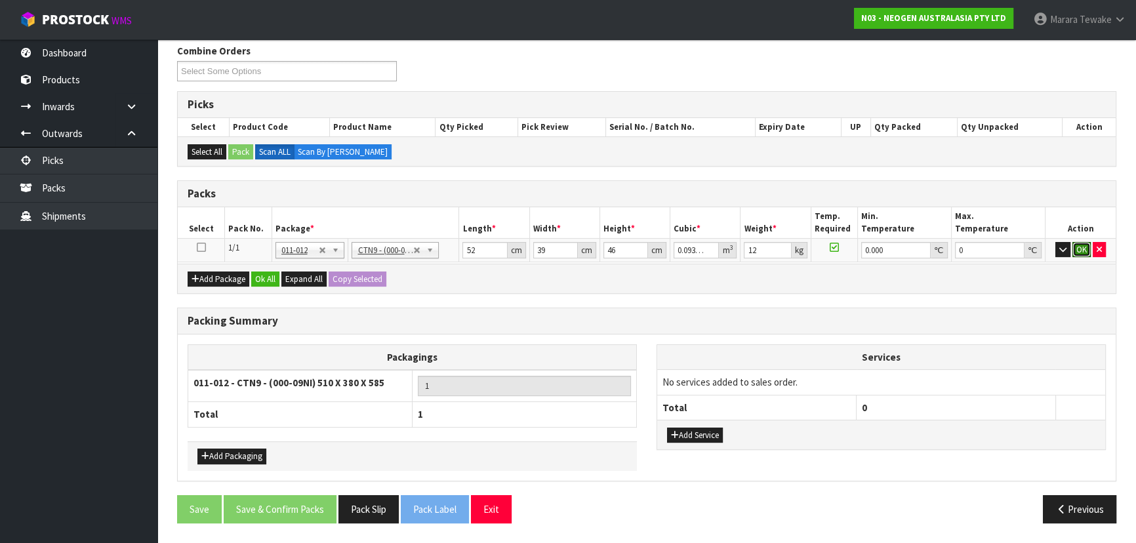
click button "OK" at bounding box center [1081, 250] width 18 height 16
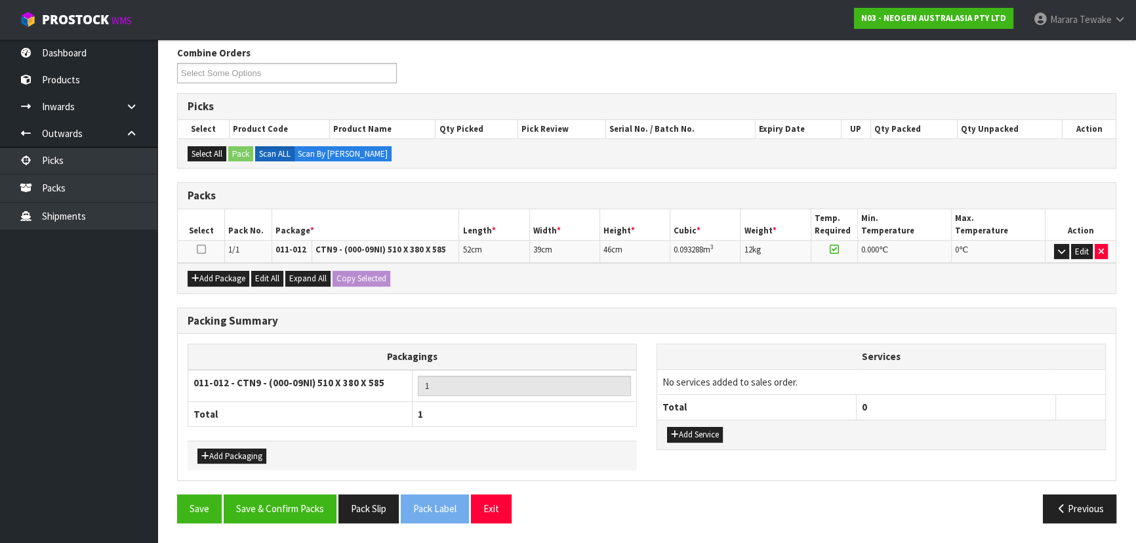
scroll to position [207, 0]
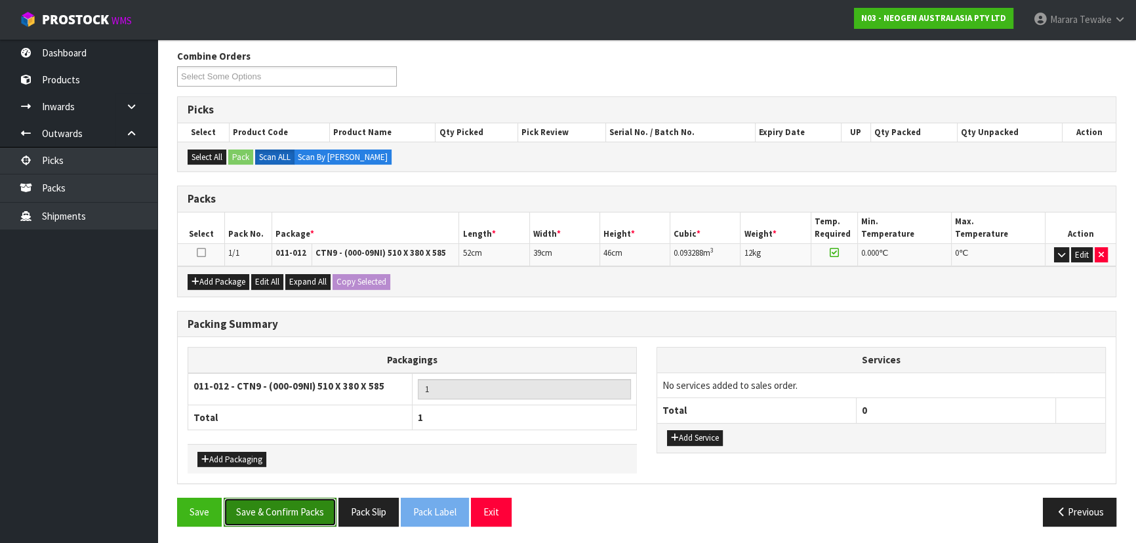
click at [308, 506] on button "Save & Confirm Packs" at bounding box center [280, 512] width 113 height 28
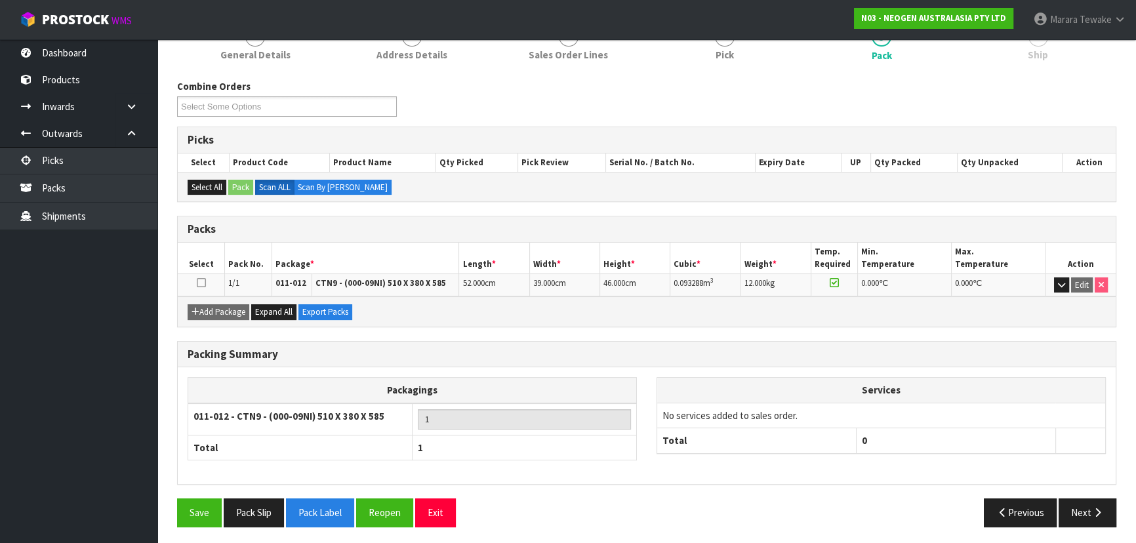
scroll to position [178, 0]
click at [1099, 507] on icon "button" at bounding box center [1097, 512] width 12 height 10
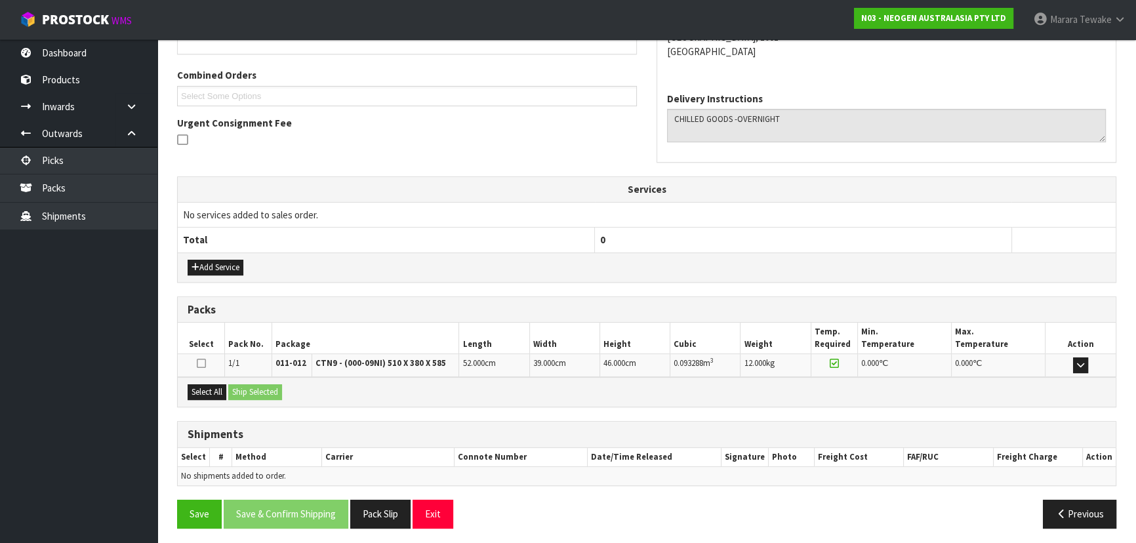
scroll to position [321, 0]
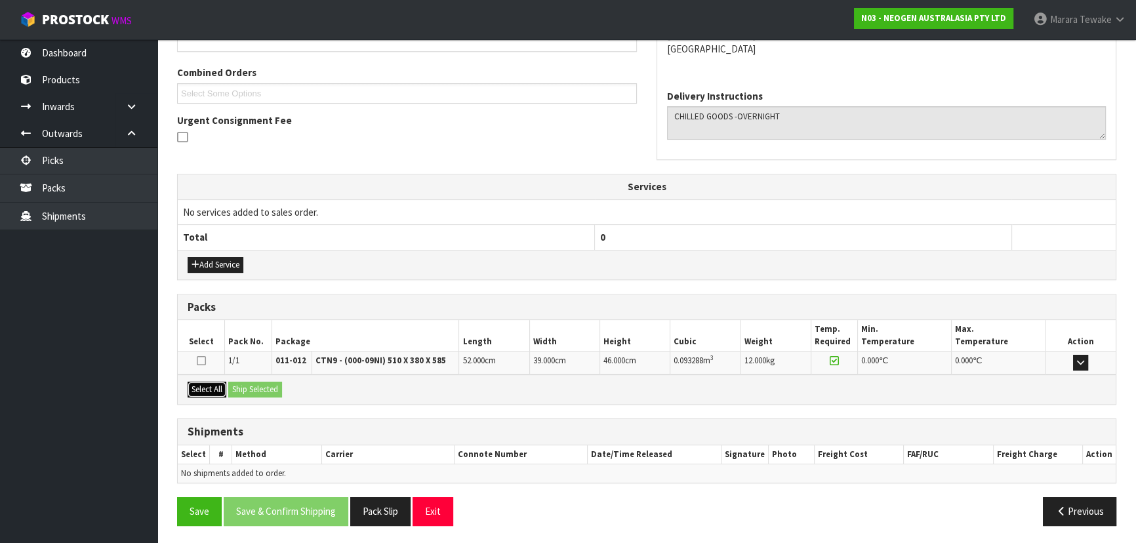
click at [205, 389] on button "Select All" at bounding box center [207, 390] width 39 height 16
click at [241, 387] on button "Ship Selected" at bounding box center [255, 390] width 54 height 16
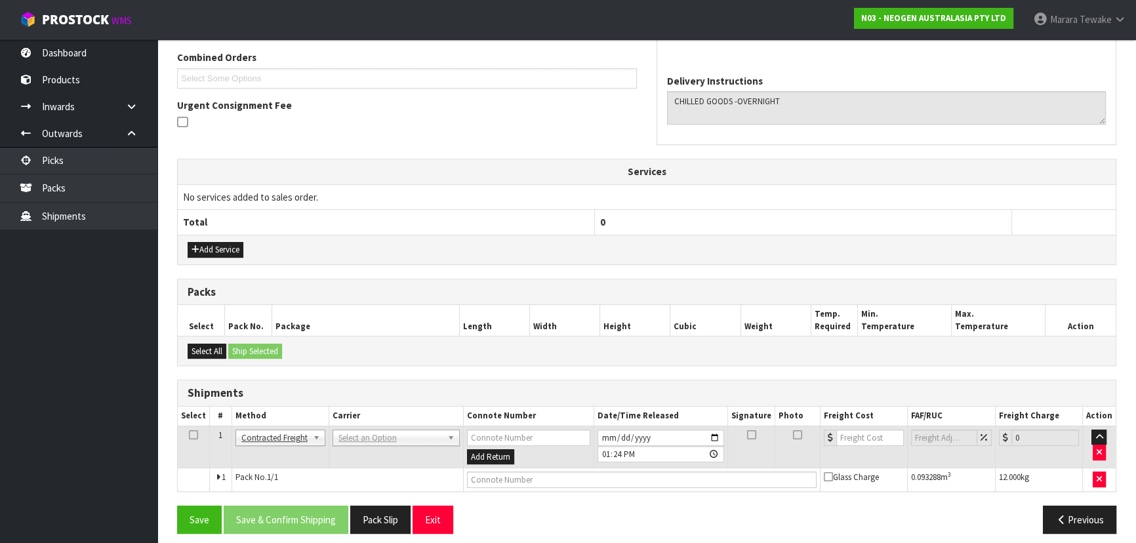
scroll to position [344, 0]
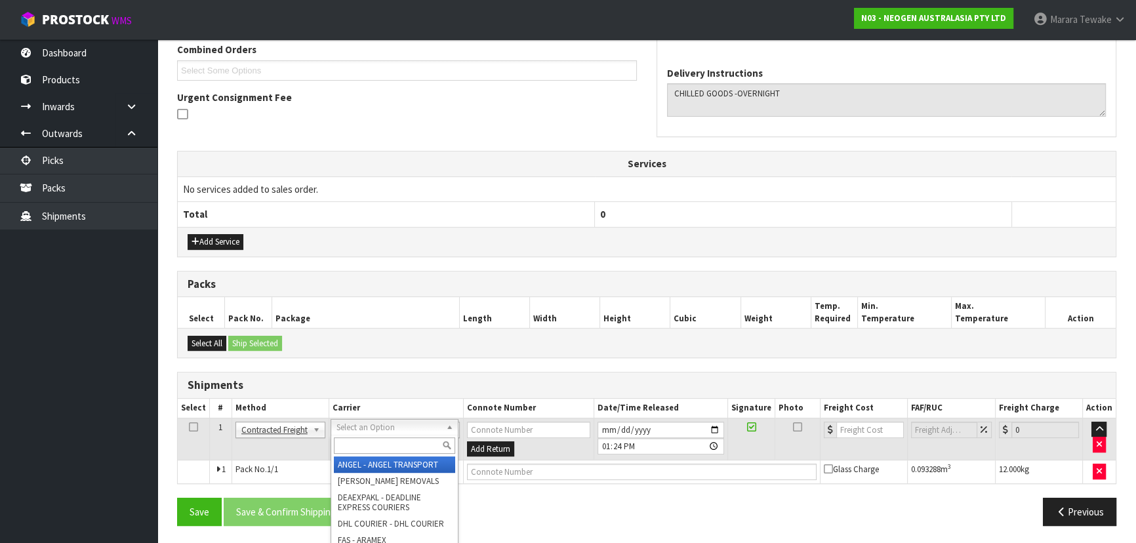
click at [360, 439] on input "text" at bounding box center [394, 445] width 121 height 16
drag, startPoint x: 353, startPoint y: 464, endPoint x: 349, endPoint y: 472, distance: 9.1
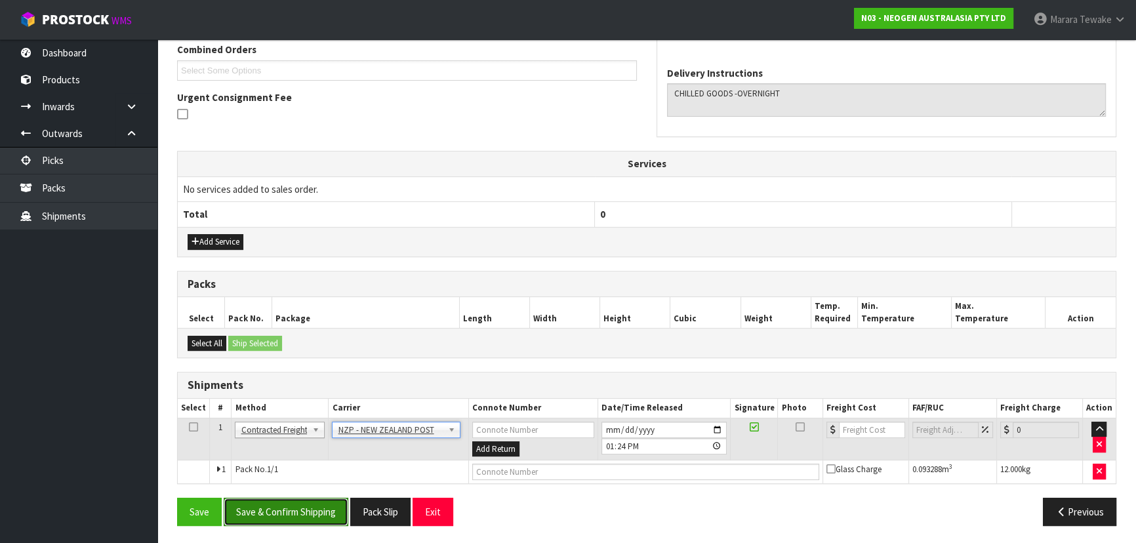
click at [333, 512] on button "Save & Confirm Shipping" at bounding box center [286, 512] width 125 height 28
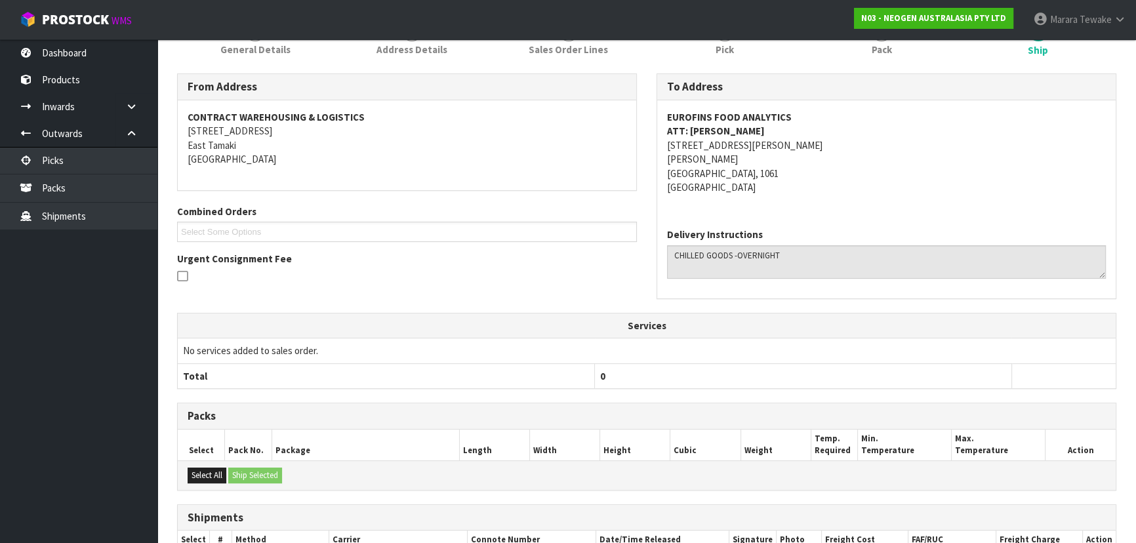
scroll to position [326, 0]
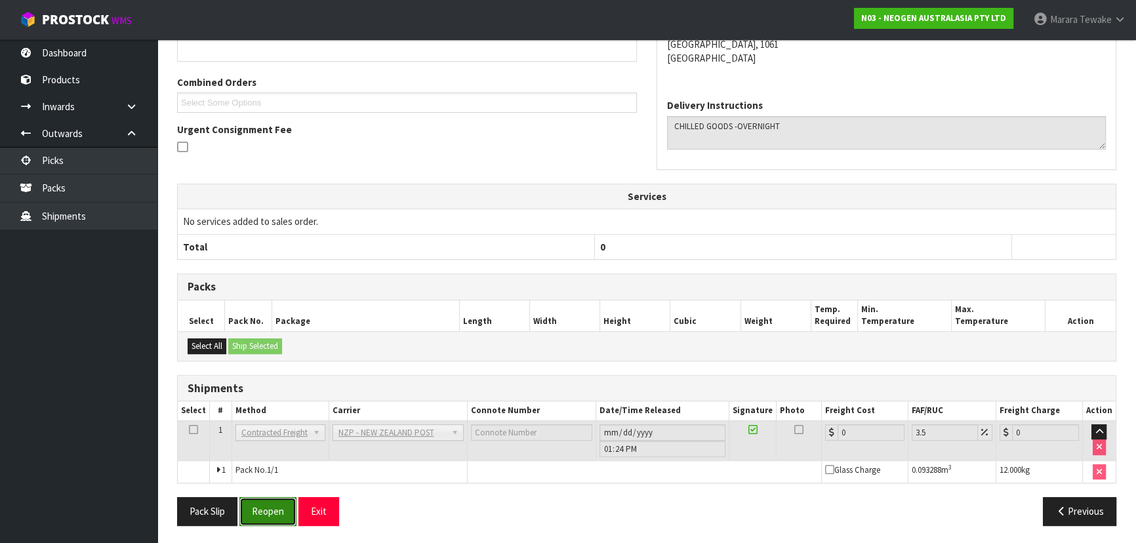
click at [264, 508] on button "Reopen" at bounding box center [267, 511] width 57 height 28
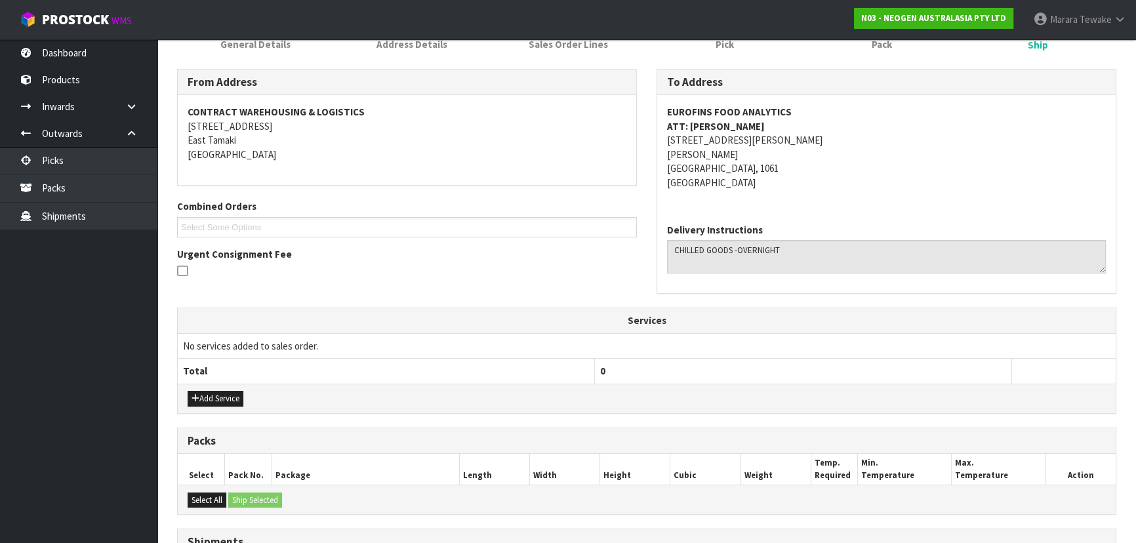
scroll to position [344, 0]
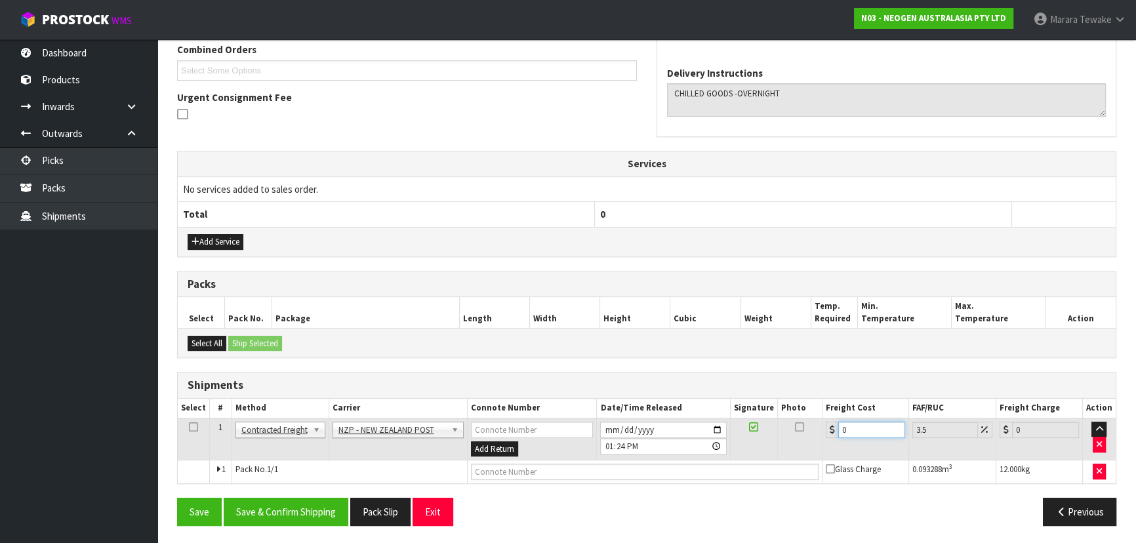
drag, startPoint x: 854, startPoint y: 426, endPoint x: 813, endPoint y: 393, distance: 53.2
click at [823, 418] on td "0" at bounding box center [865, 439] width 87 height 43
click at [321, 512] on button "Save & Confirm Shipping" at bounding box center [286, 512] width 125 height 28
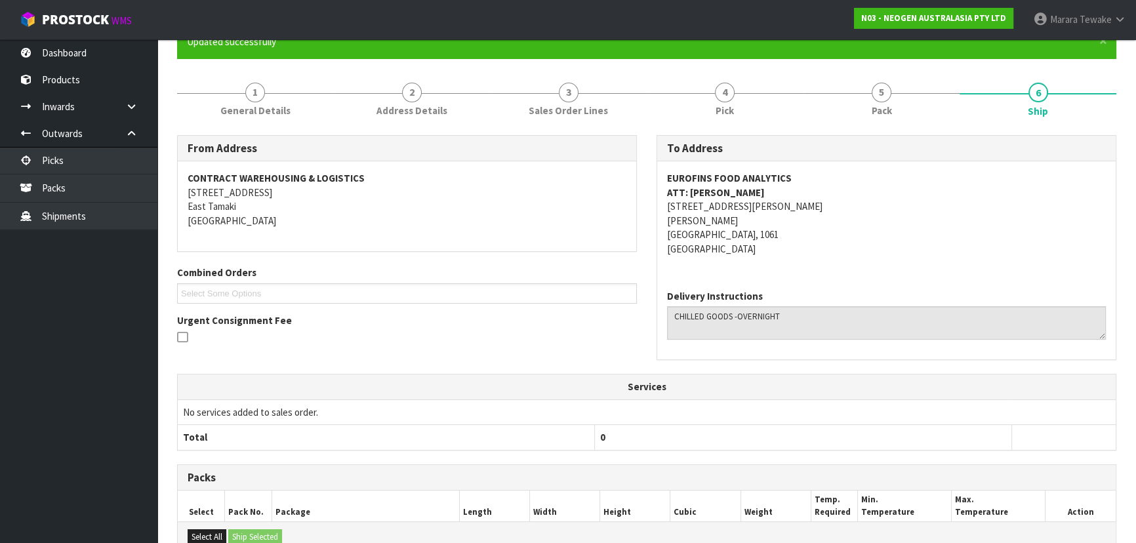
scroll to position [0, 0]
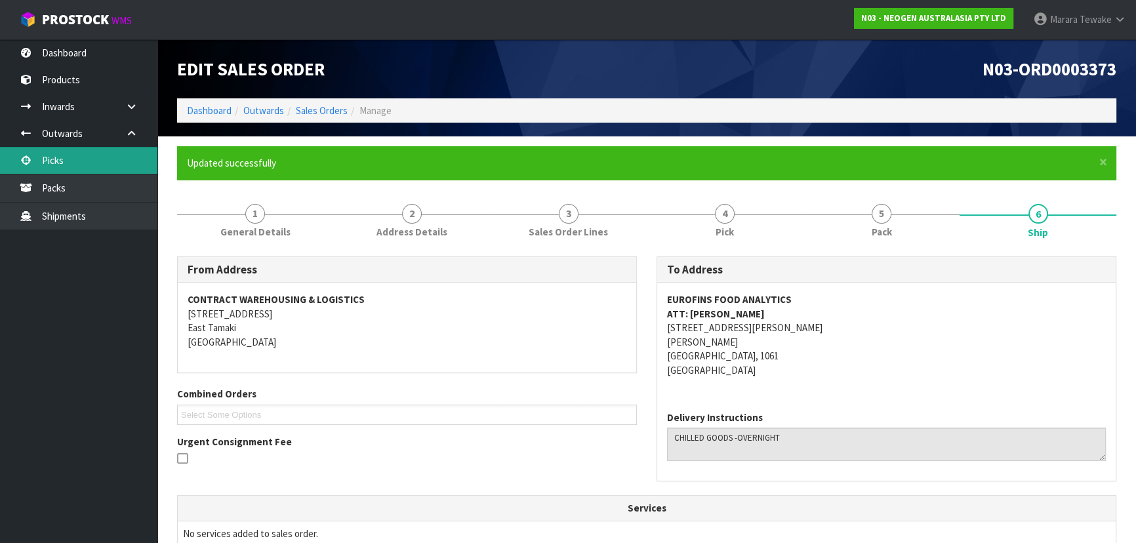
click at [102, 159] on link "Picks" at bounding box center [78, 160] width 157 height 27
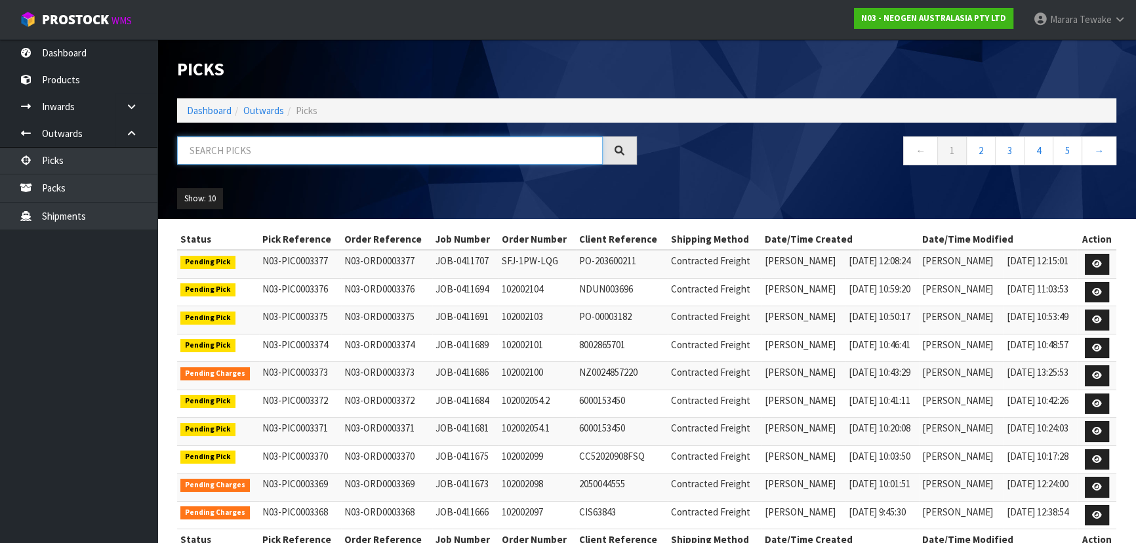
click at [228, 148] on input "text" at bounding box center [390, 150] width 426 height 28
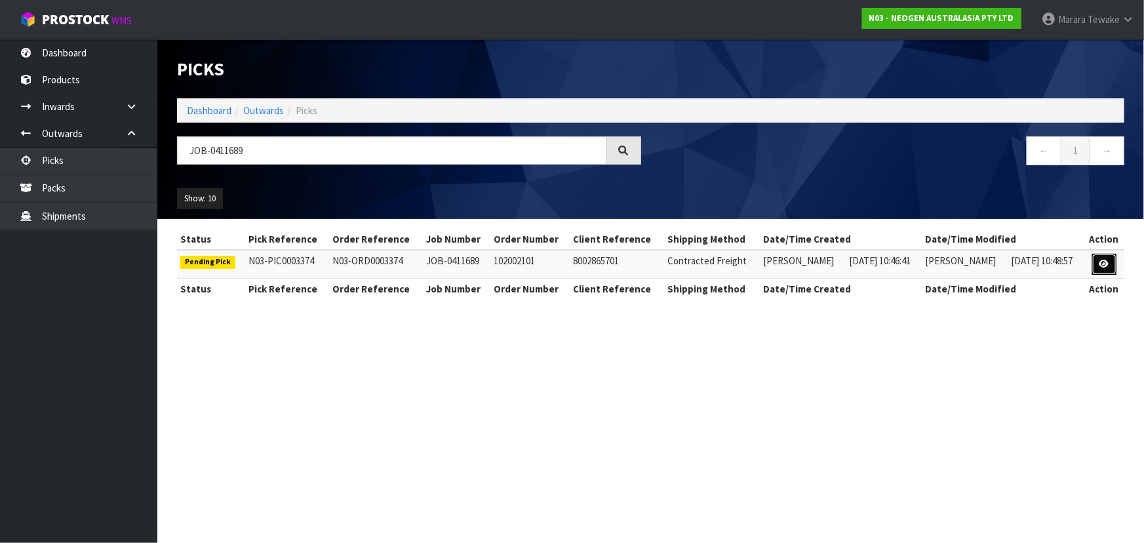
click at [1108, 262] on icon at bounding box center [1105, 264] width 10 height 9
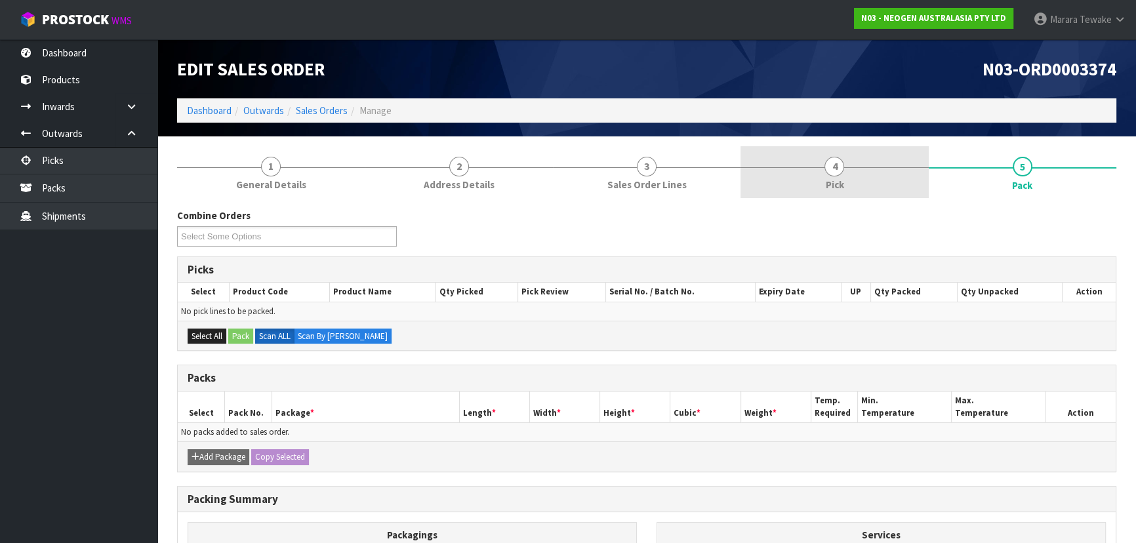
click at [841, 184] on span "Pick" at bounding box center [834, 185] width 18 height 14
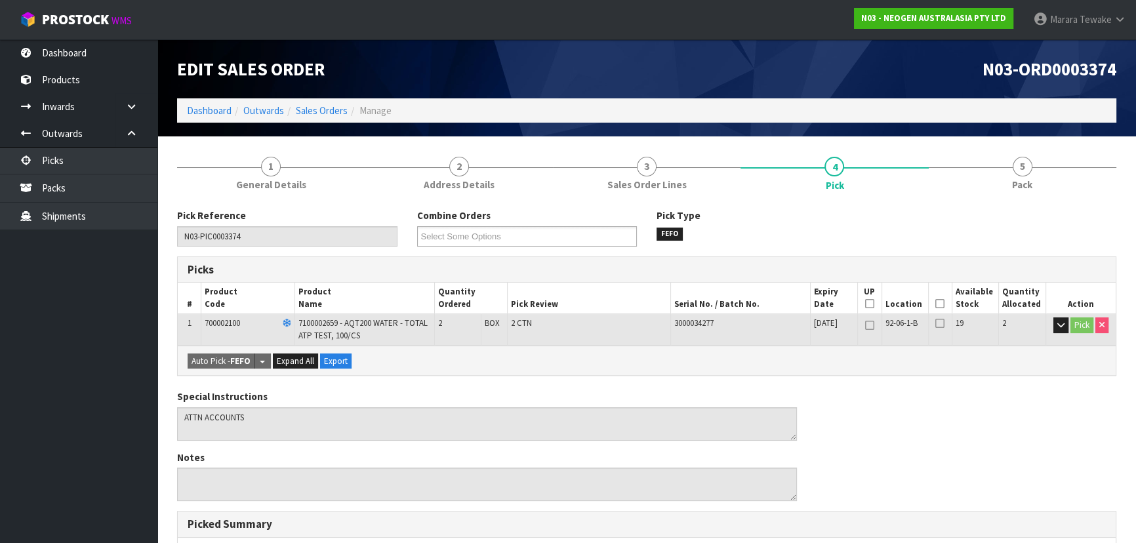
drag, startPoint x: 936, startPoint y: 305, endPoint x: 666, endPoint y: 428, distance: 296.7
click at [934, 306] on th "Picked" at bounding box center [940, 298] width 24 height 31
click at [938, 304] on icon at bounding box center [939, 304] width 9 height 1
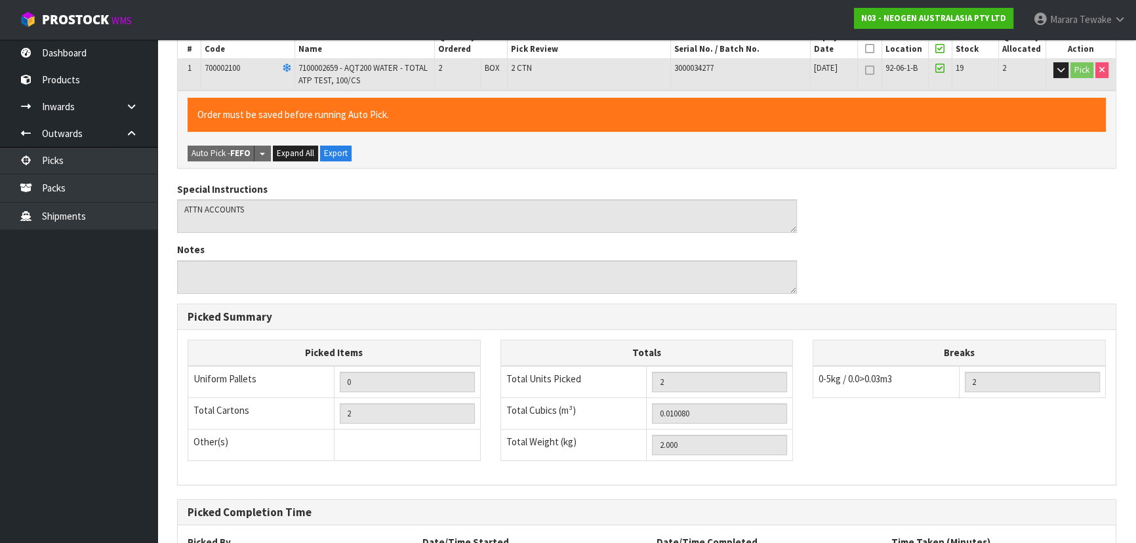
scroll to position [374, 0]
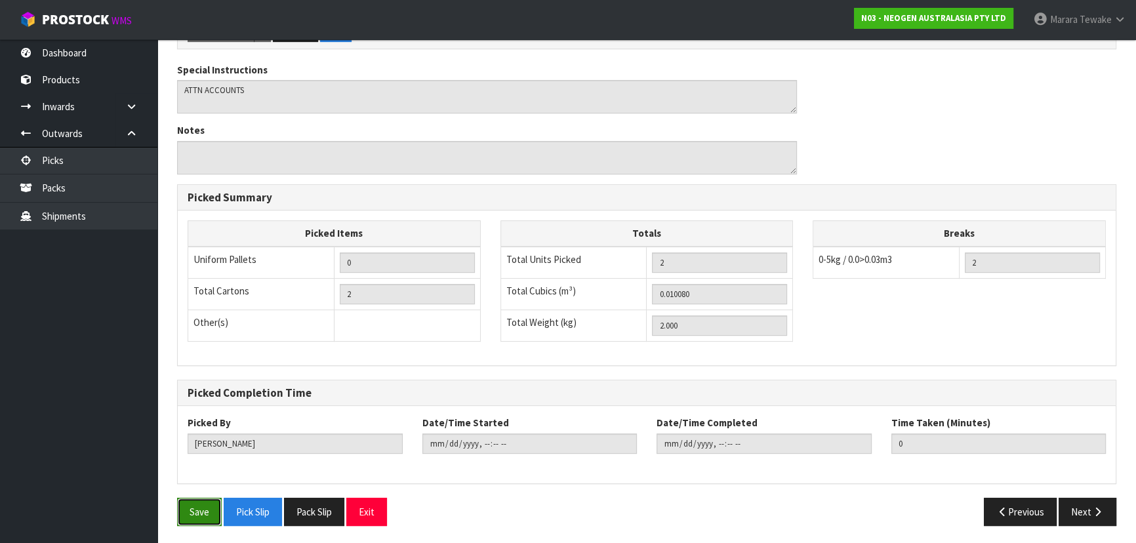
click at [194, 518] on button "Save" at bounding box center [199, 512] width 45 height 28
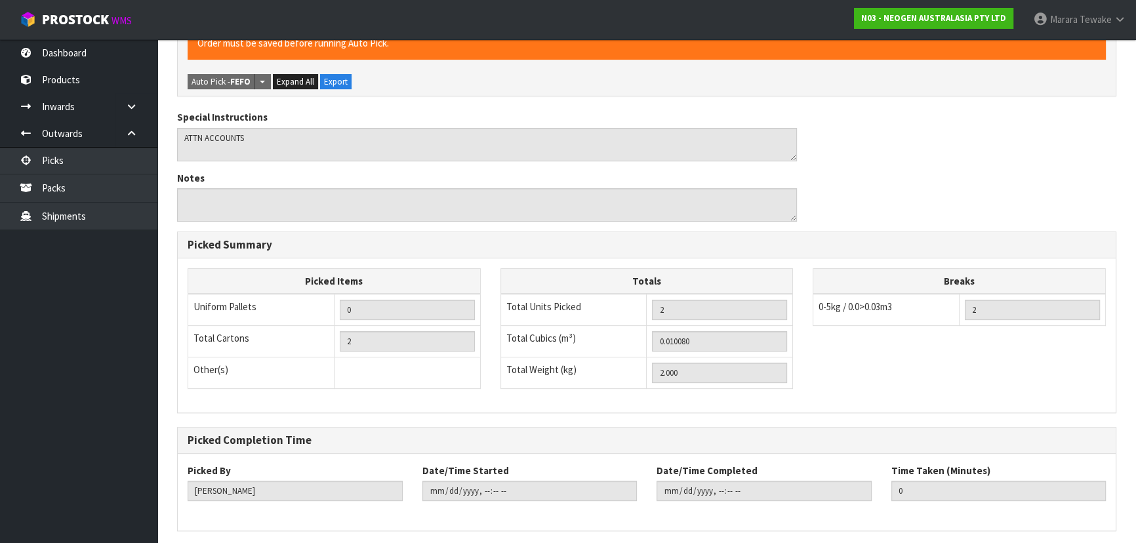
scroll to position [0, 0]
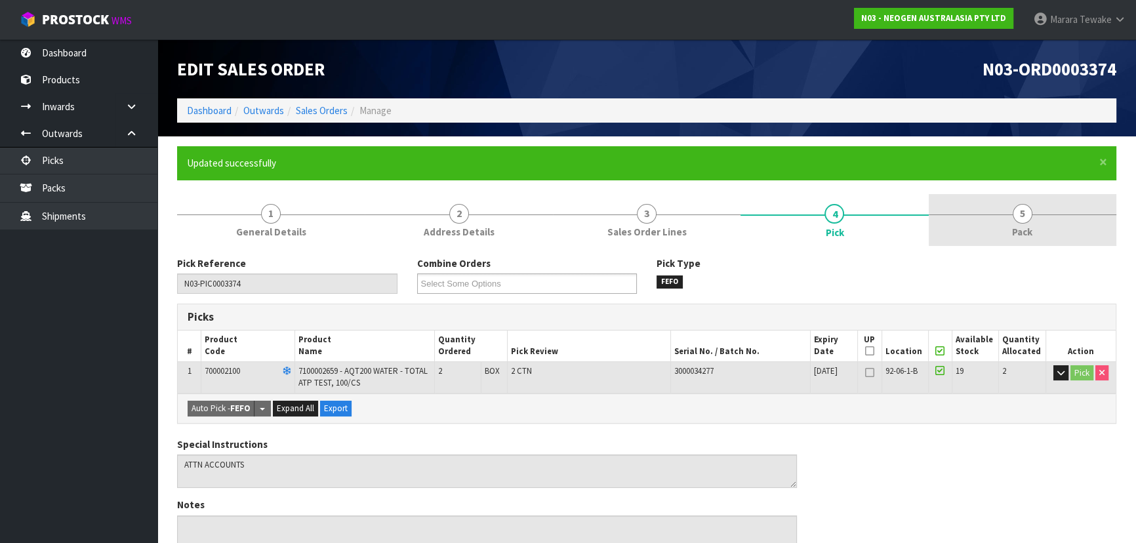
click at [1012, 233] on span "Pack" at bounding box center [1022, 232] width 20 height 14
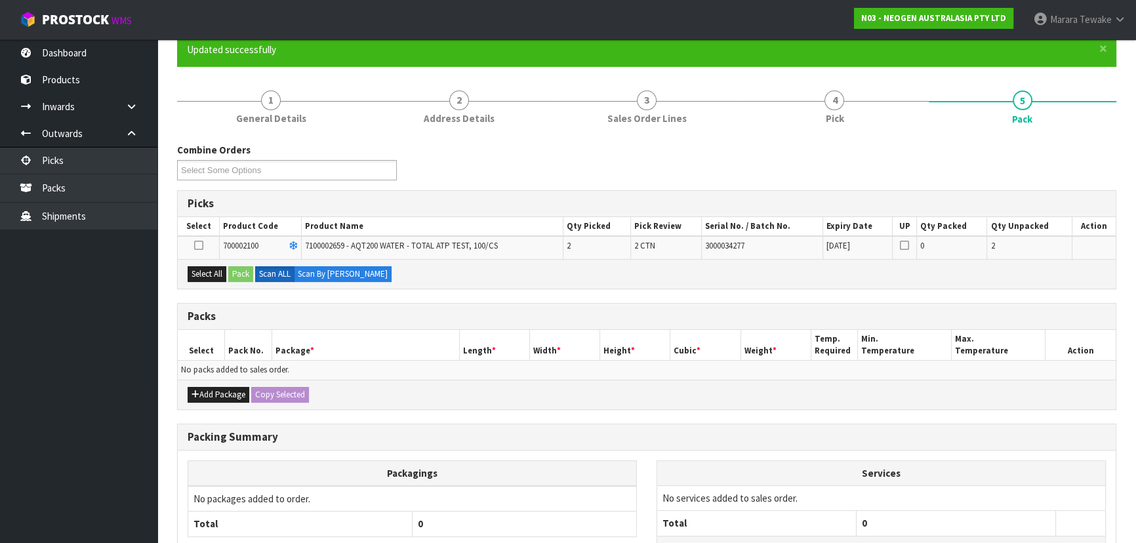
scroll to position [178, 0]
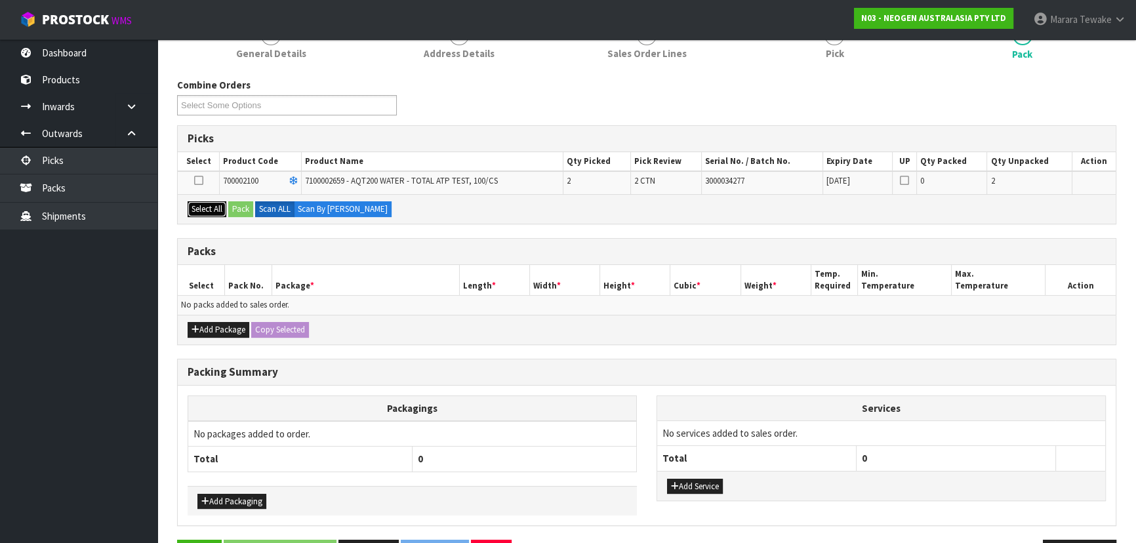
drag, startPoint x: 198, startPoint y: 211, endPoint x: 221, endPoint y: 210, distance: 23.0
click at [200, 211] on button "Select All" at bounding box center [207, 209] width 39 height 16
click at [249, 208] on button "Pack" at bounding box center [240, 209] width 25 height 16
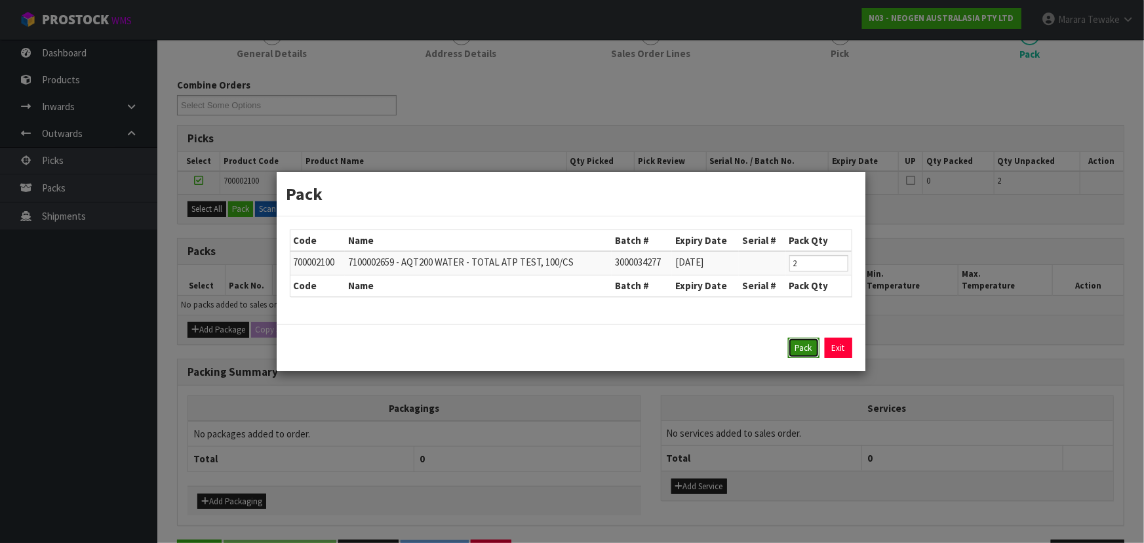
click at [802, 351] on button "Pack" at bounding box center [803, 348] width 31 height 21
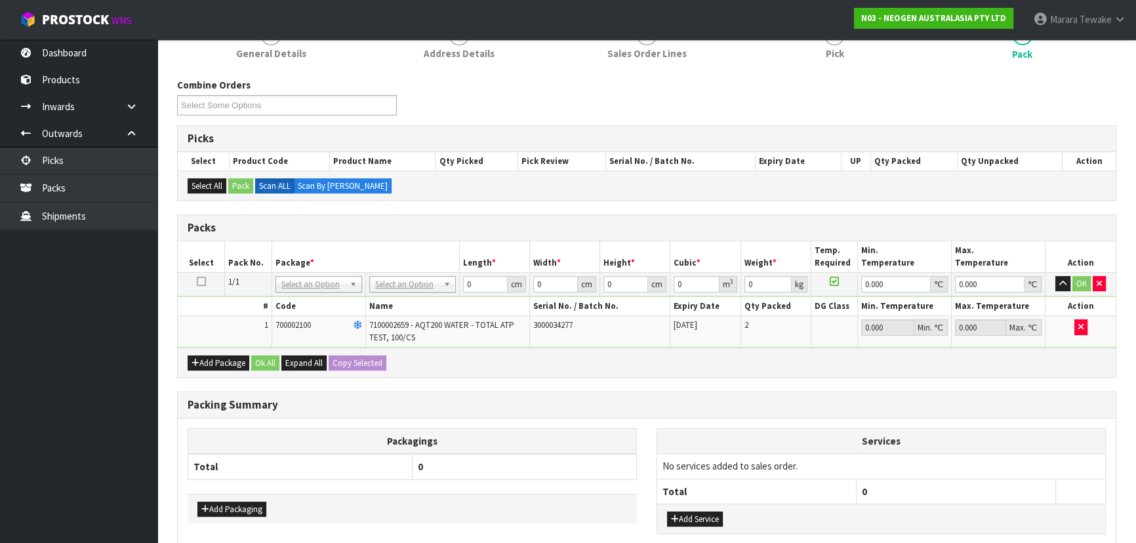
drag, startPoint x: 391, startPoint y: 281, endPoint x: 400, endPoint y: 293, distance: 15.0
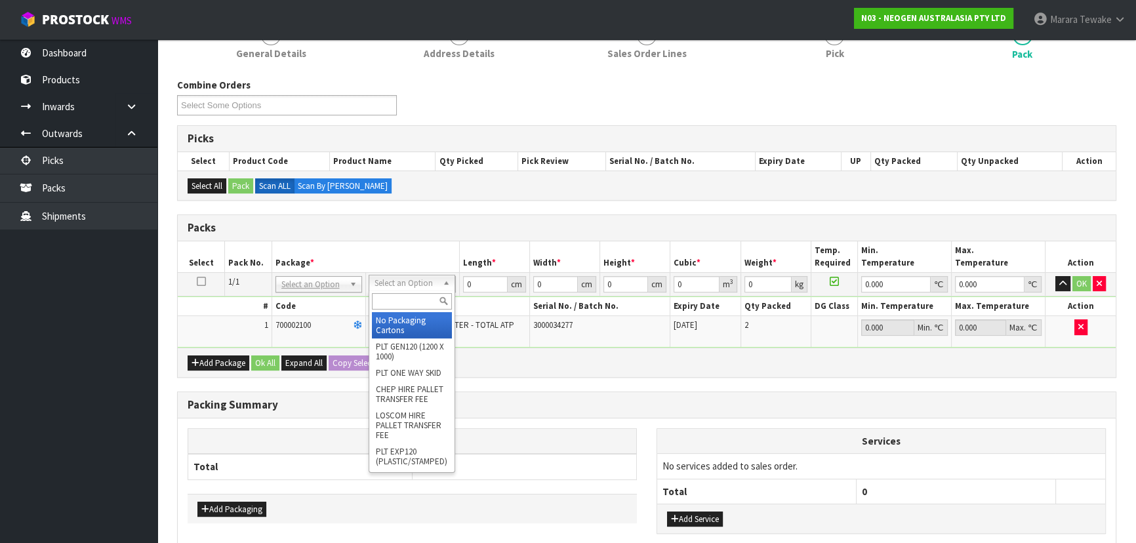
click at [403, 300] on input "text" at bounding box center [412, 301] width 80 height 16
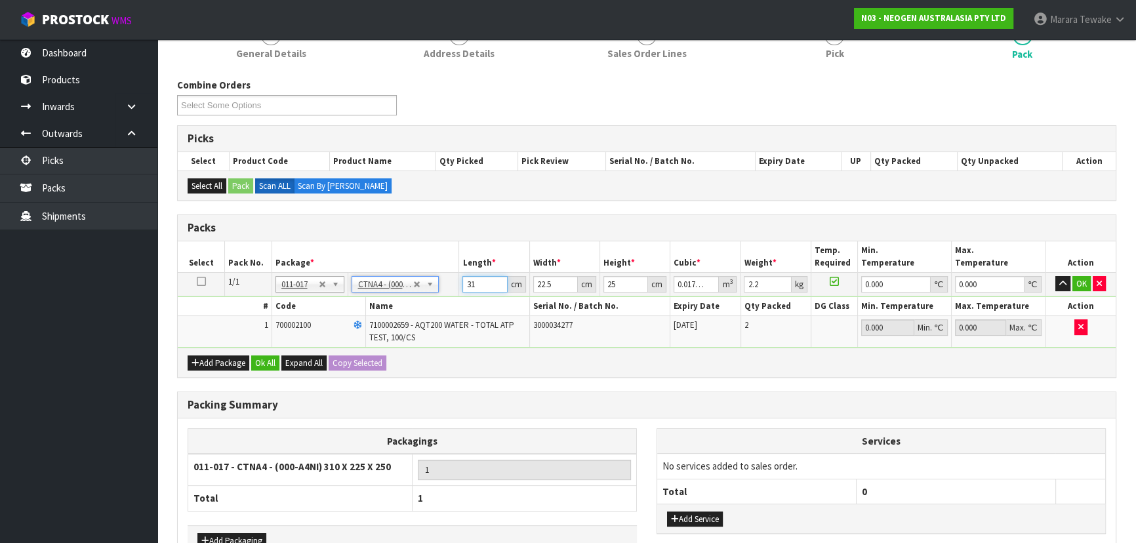
drag, startPoint x: 479, startPoint y: 281, endPoint x: 456, endPoint y: 245, distance: 42.2
click at [452, 255] on table "Select Pack No. Package * Length * Width * Height * Cubic * Weight * Temp. Requ…" at bounding box center [647, 294] width 938 height 106
click at [1055, 276] on button "button" at bounding box center [1062, 284] width 15 height 16
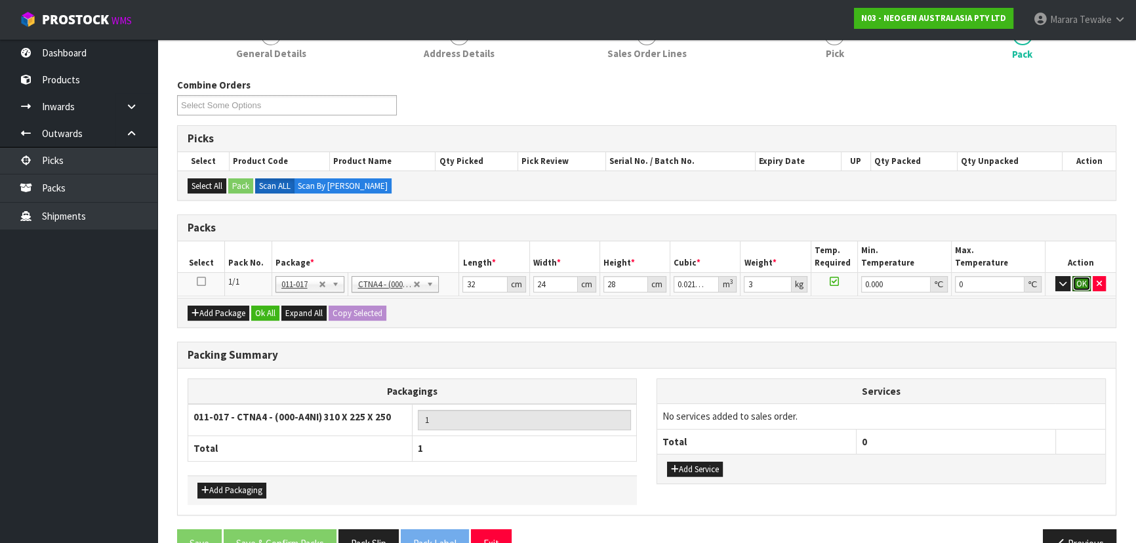
click button "OK" at bounding box center [1081, 284] width 18 height 16
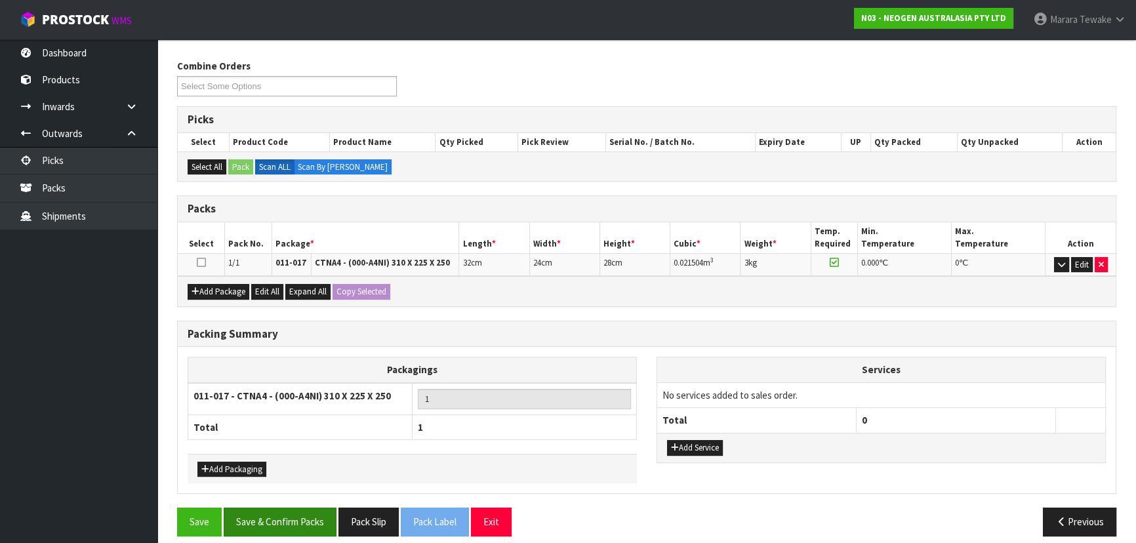
scroll to position [207, 0]
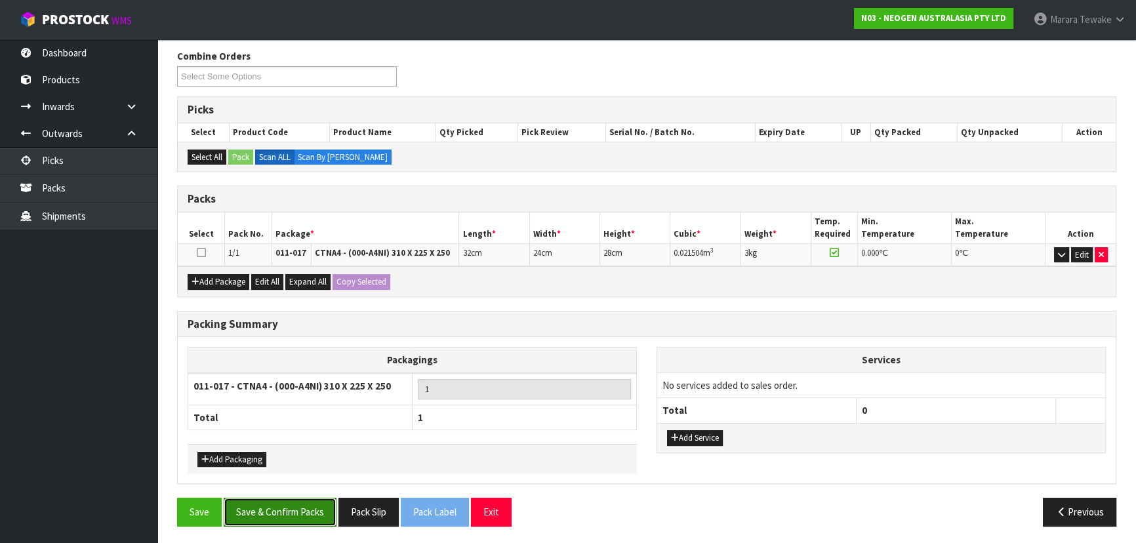
click at [280, 500] on button "Save & Confirm Packs" at bounding box center [280, 512] width 113 height 28
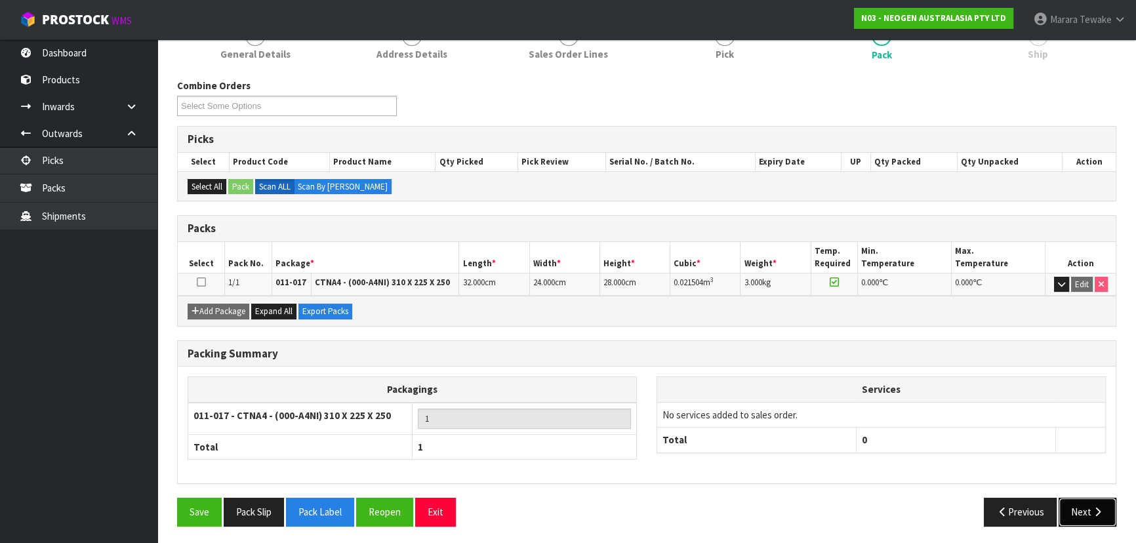
click at [1083, 519] on button "Next" at bounding box center [1087, 512] width 58 height 28
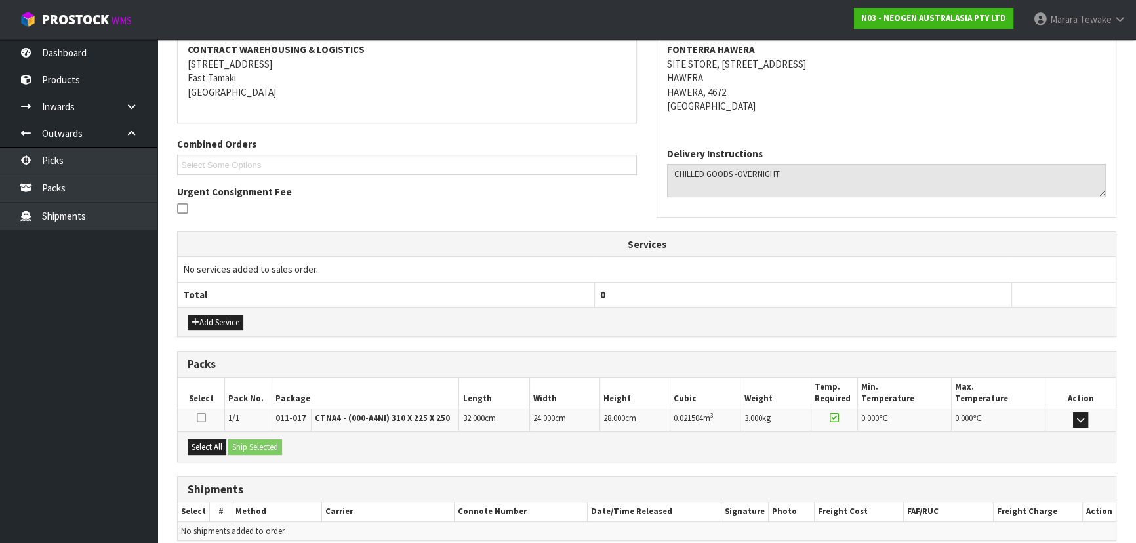
scroll to position [307, 0]
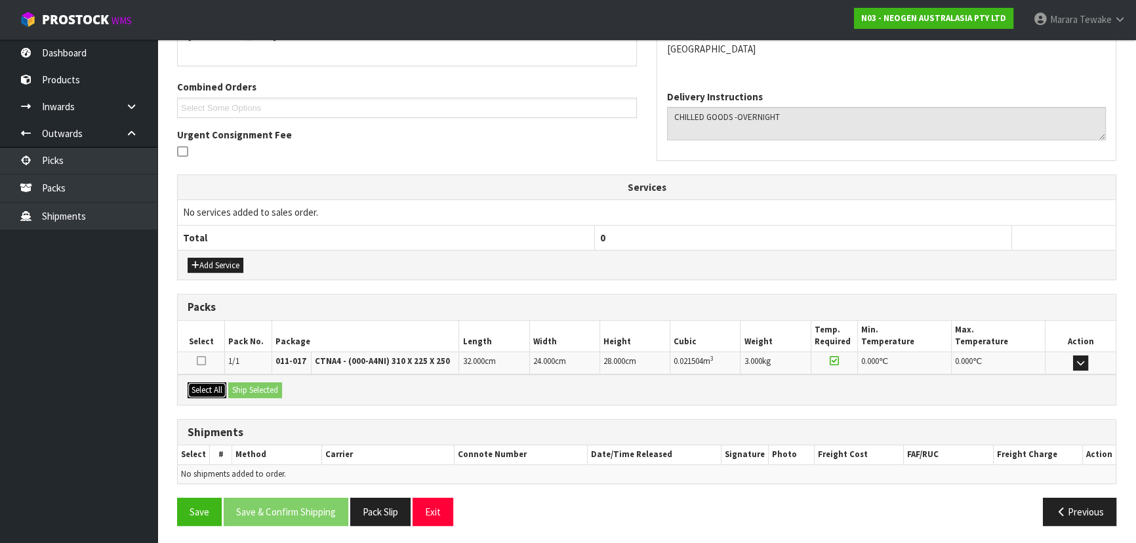
click at [201, 392] on button "Select All" at bounding box center [207, 390] width 39 height 16
click at [249, 387] on button "Ship Selected" at bounding box center [255, 390] width 54 height 16
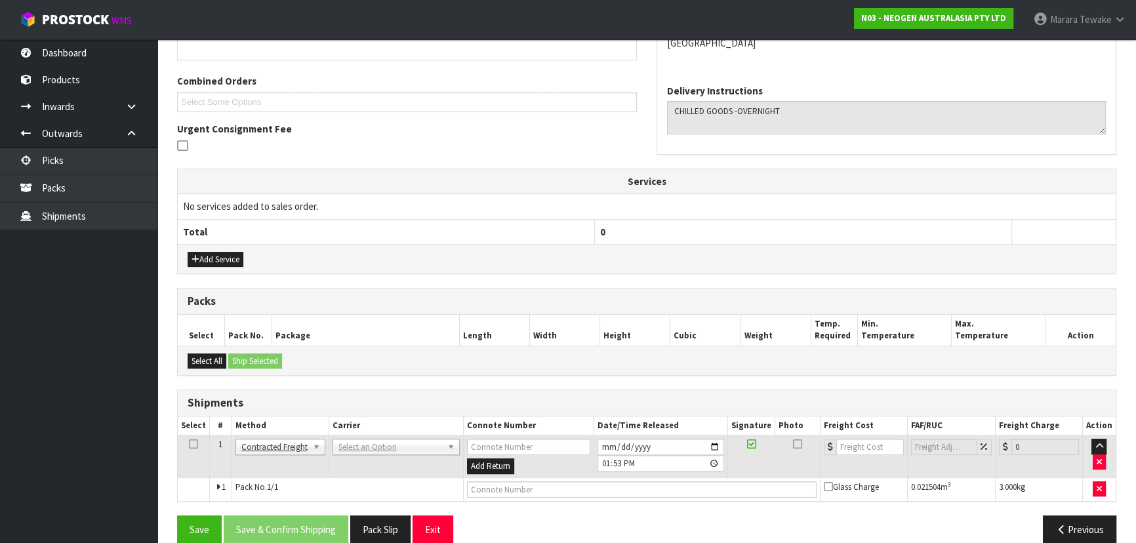
scroll to position [330, 0]
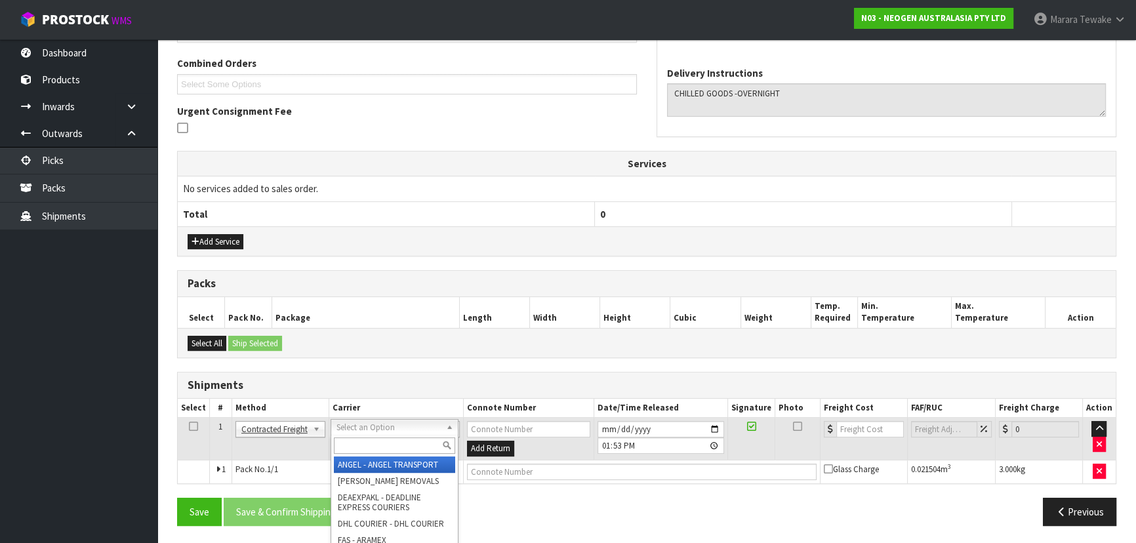
click at [370, 443] on input "text" at bounding box center [394, 445] width 121 height 16
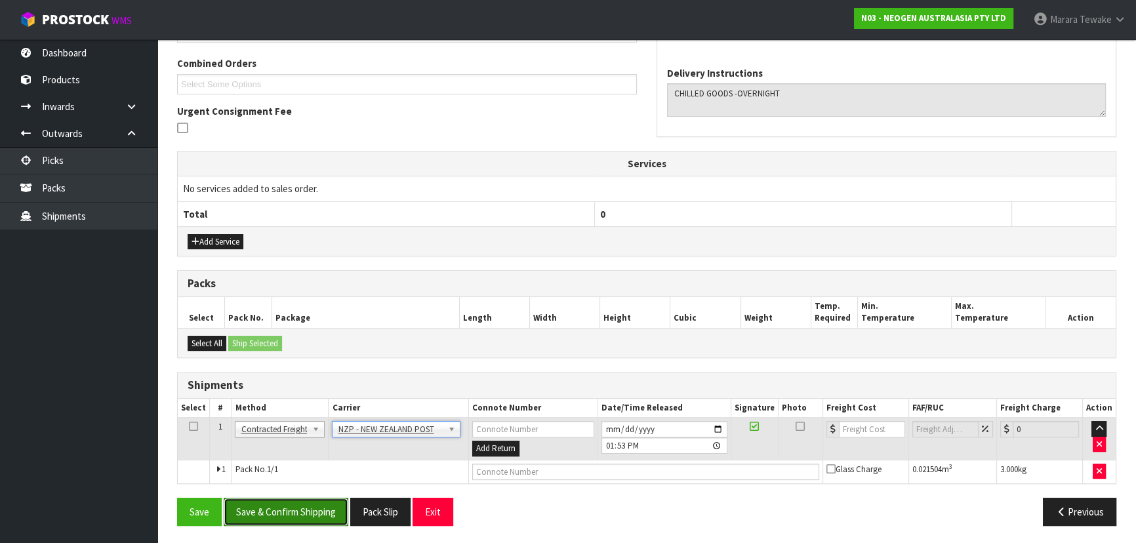
click at [332, 504] on button "Save & Confirm Shipping" at bounding box center [286, 512] width 125 height 28
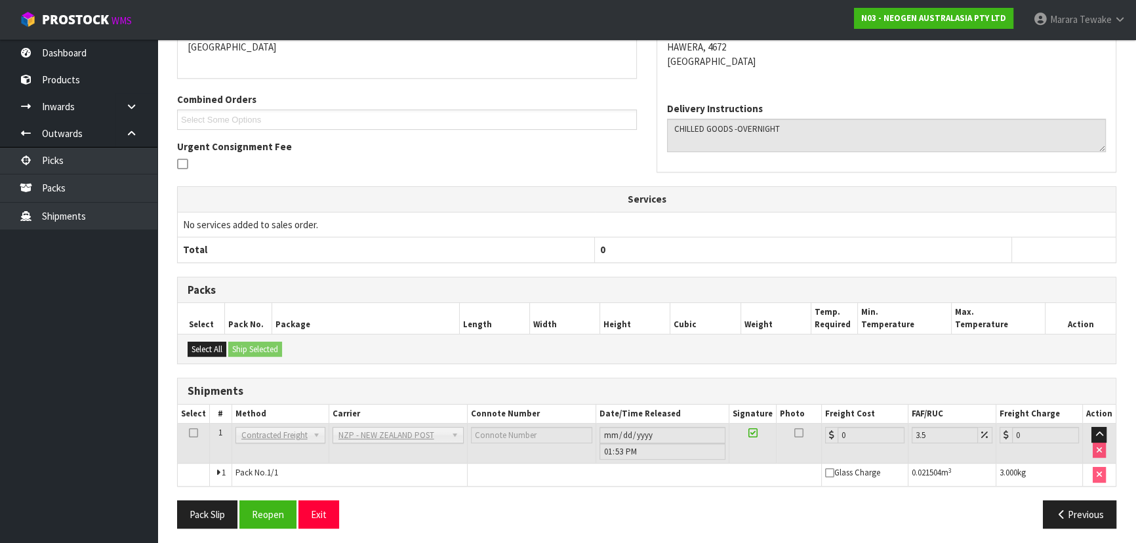
scroll to position [312, 0]
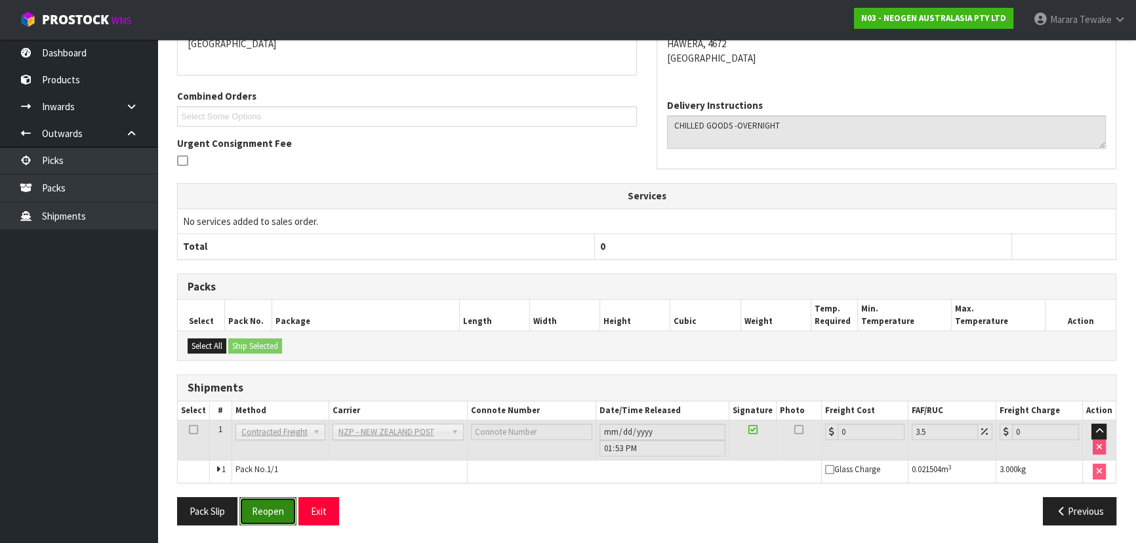
click at [275, 512] on button "Reopen" at bounding box center [267, 511] width 57 height 28
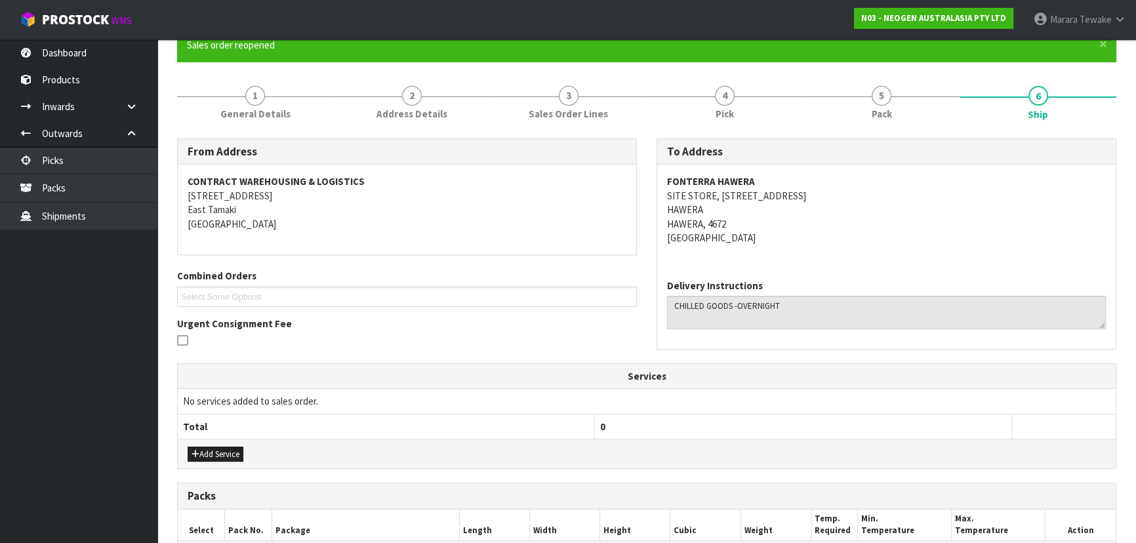
scroll to position [330, 0]
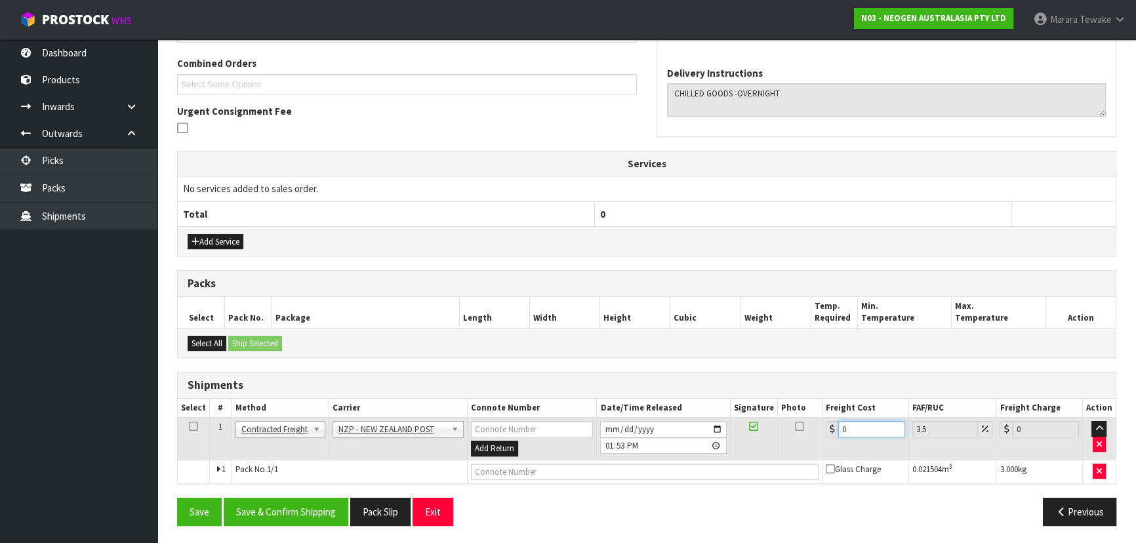
drag, startPoint x: 874, startPoint y: 423, endPoint x: 826, endPoint y: 414, distance: 49.4
click at [826, 413] on table "Select # Method Carrier Connote Number Date/Time Released Signature Photo Freig…" at bounding box center [647, 441] width 938 height 85
drag, startPoint x: 299, startPoint y: 506, endPoint x: 162, endPoint y: 450, distance: 147.9
click at [299, 506] on button "Save & Confirm Shipping" at bounding box center [286, 512] width 125 height 28
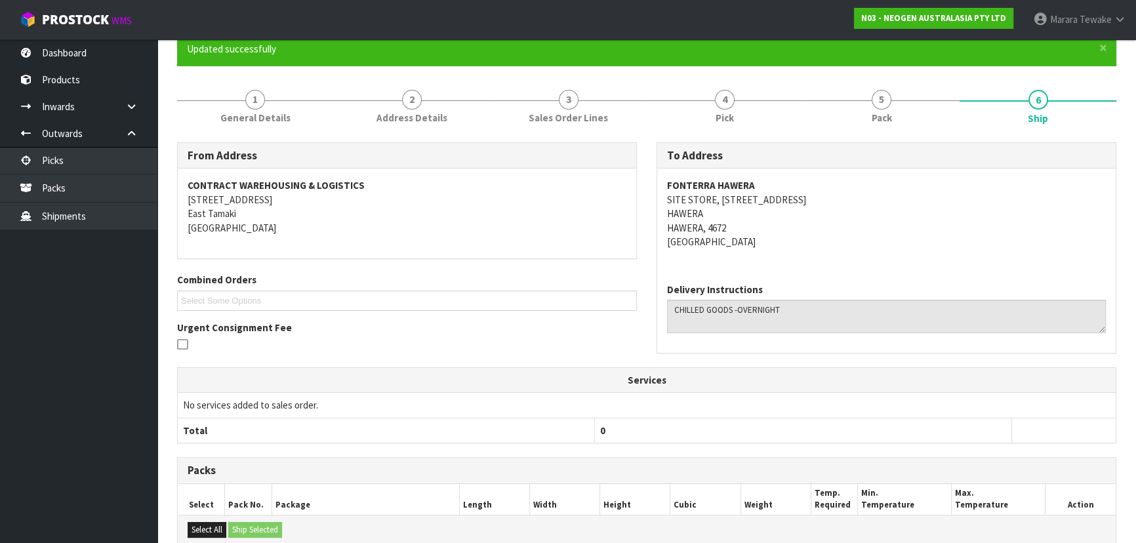
scroll to position [307, 0]
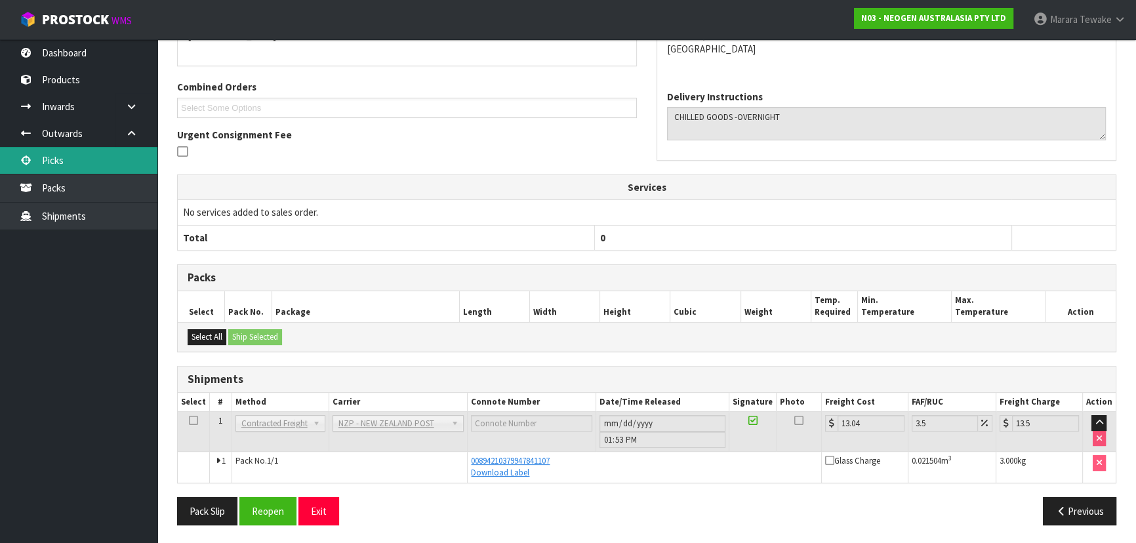
click at [39, 157] on link "Picks" at bounding box center [78, 160] width 157 height 27
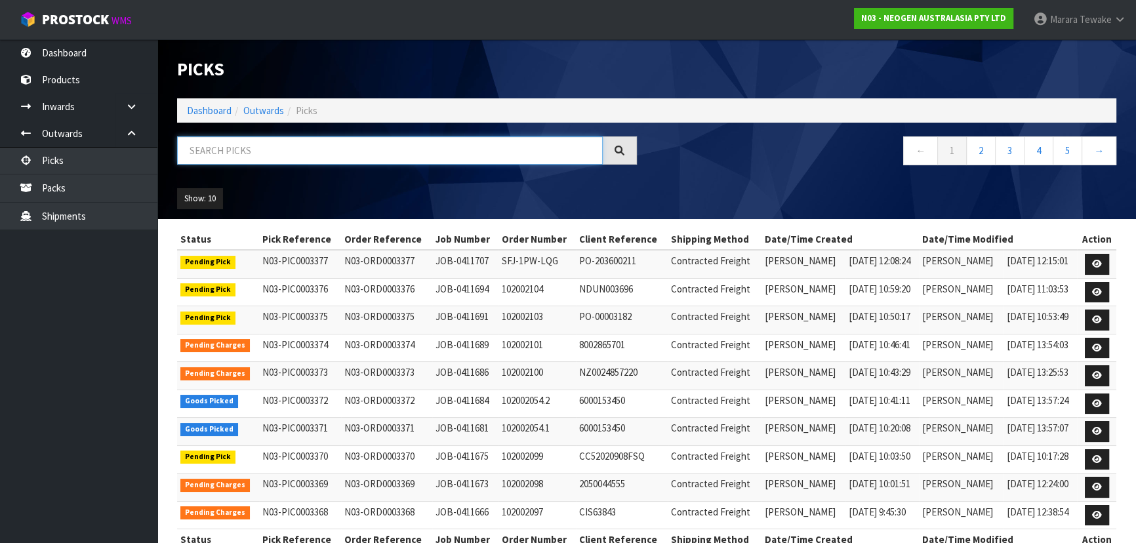
click at [207, 154] on input "text" at bounding box center [390, 150] width 426 height 28
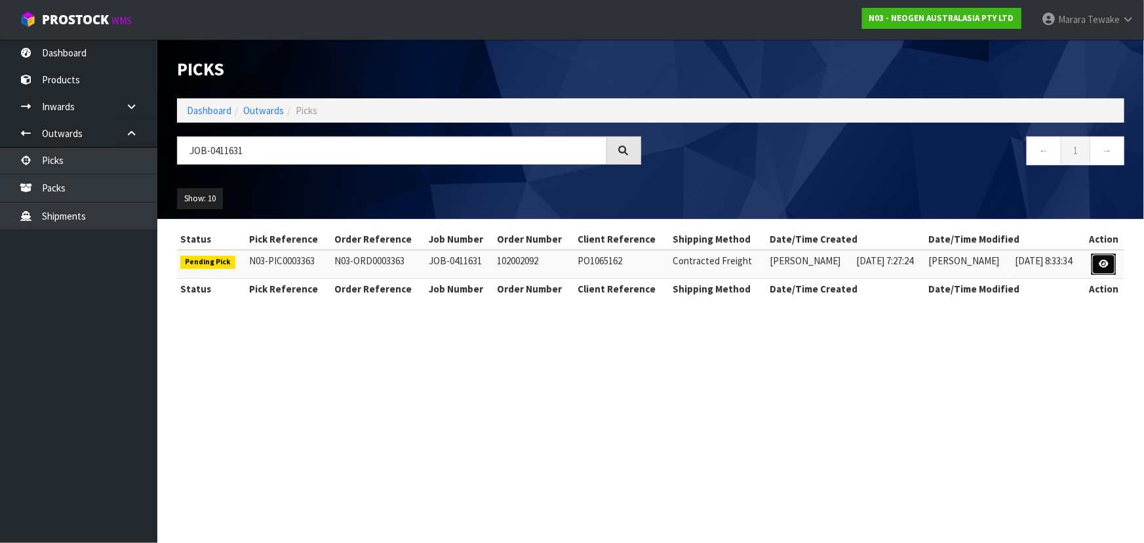
click at [1106, 263] on icon at bounding box center [1104, 264] width 10 height 9
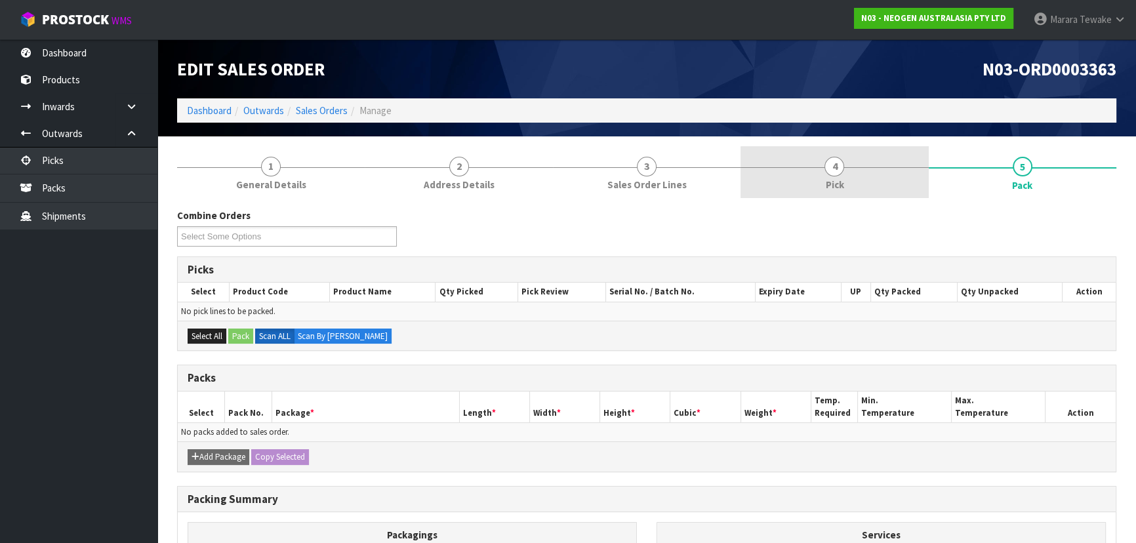
click at [840, 175] on link "4 Pick" at bounding box center [834, 172] width 188 height 52
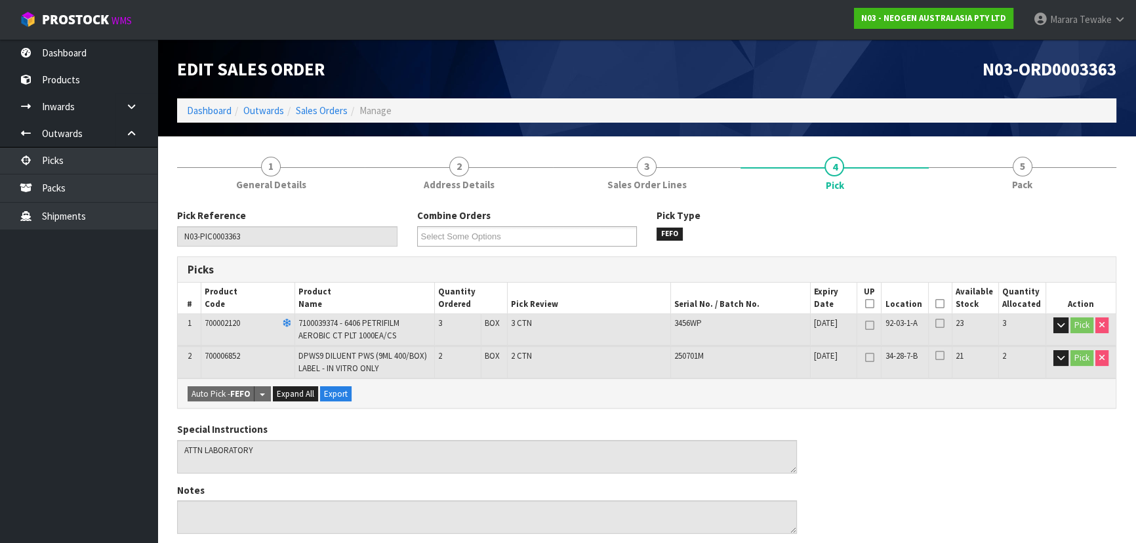
click at [937, 304] on icon at bounding box center [939, 304] width 9 height 1
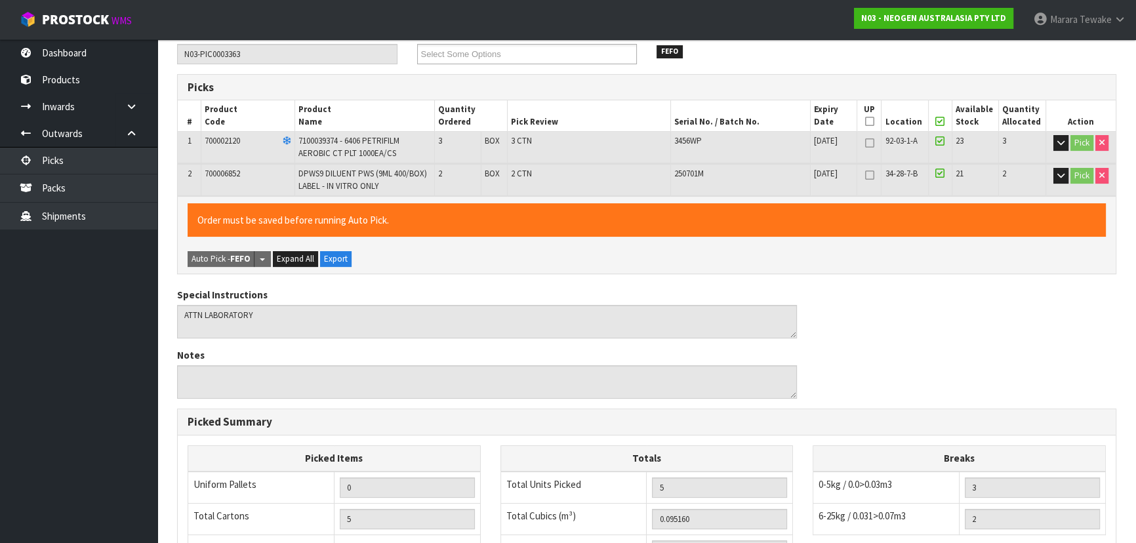
scroll to position [407, 0]
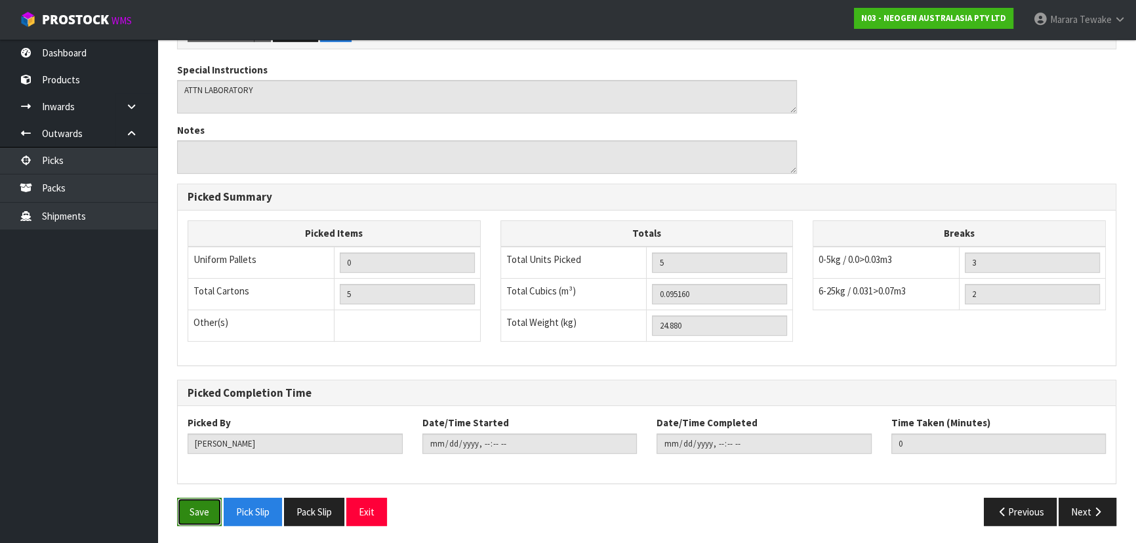
click at [196, 498] on button "Save" at bounding box center [199, 512] width 45 height 28
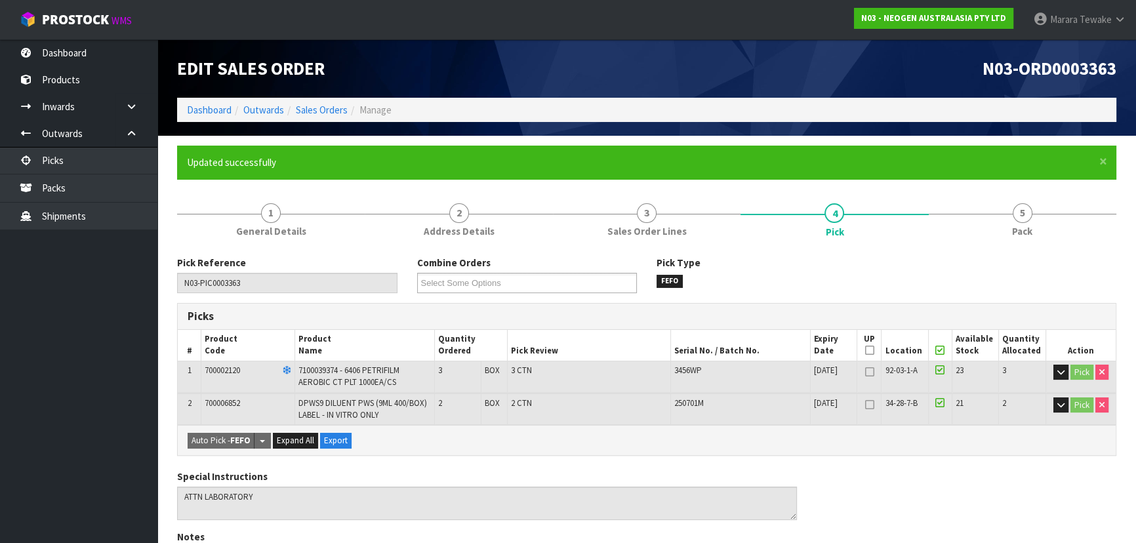
scroll to position [0, 0]
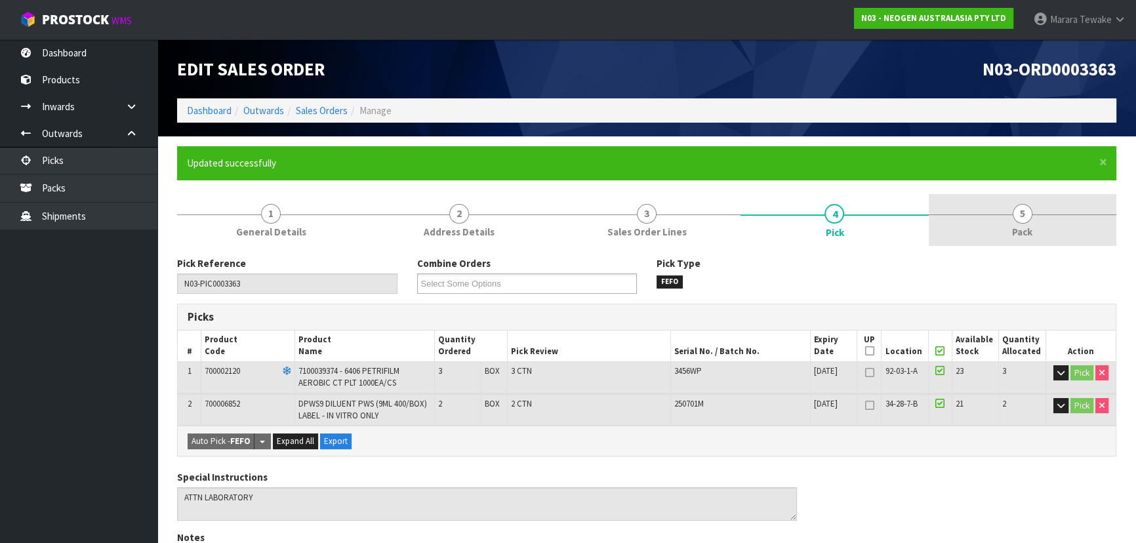
click at [1022, 227] on span "Pack" at bounding box center [1022, 232] width 20 height 14
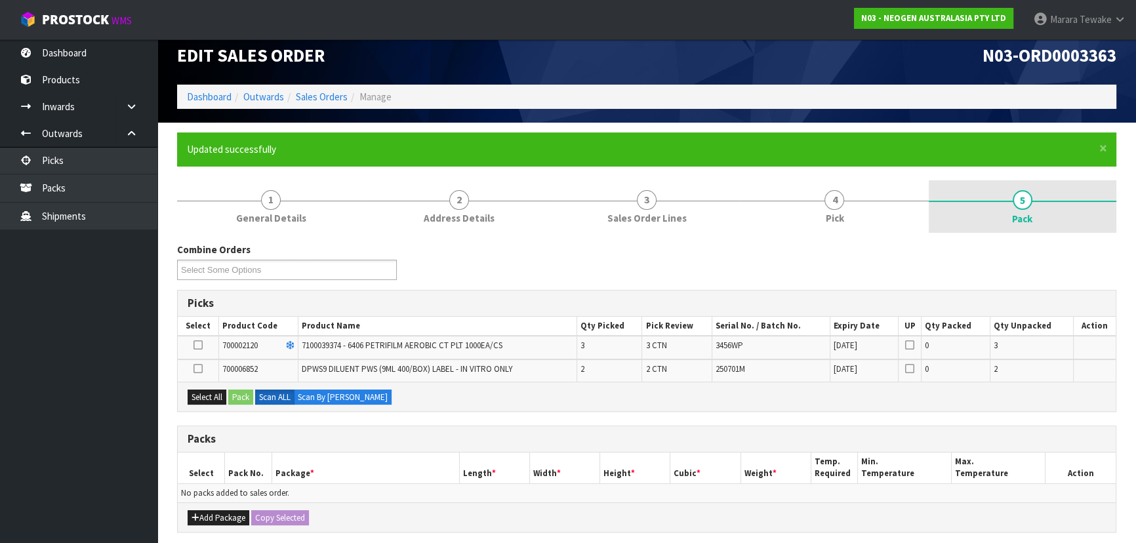
scroll to position [5, 0]
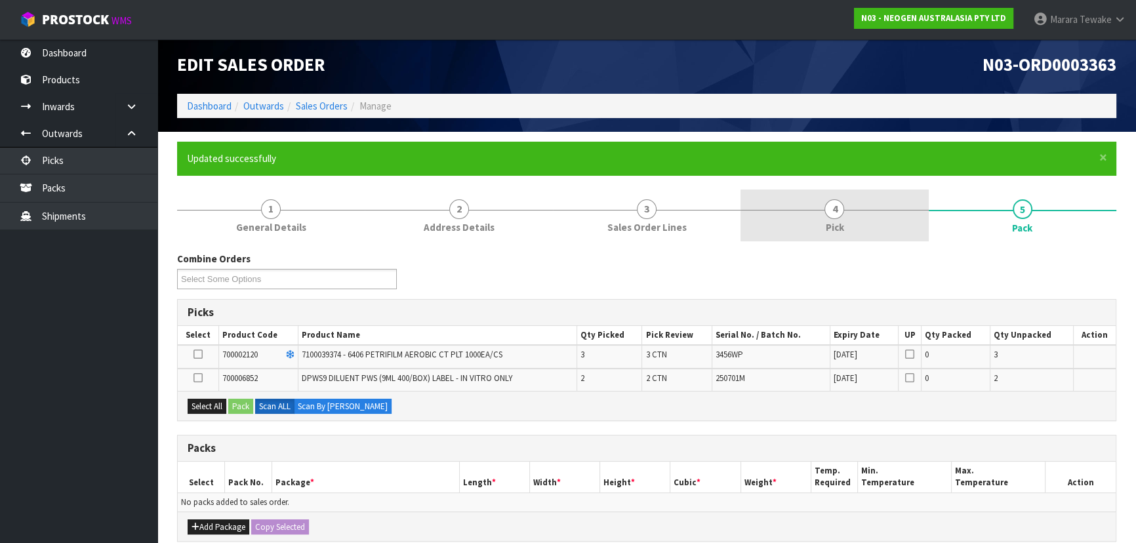
click at [889, 226] on link "4 Pick" at bounding box center [834, 216] width 188 height 52
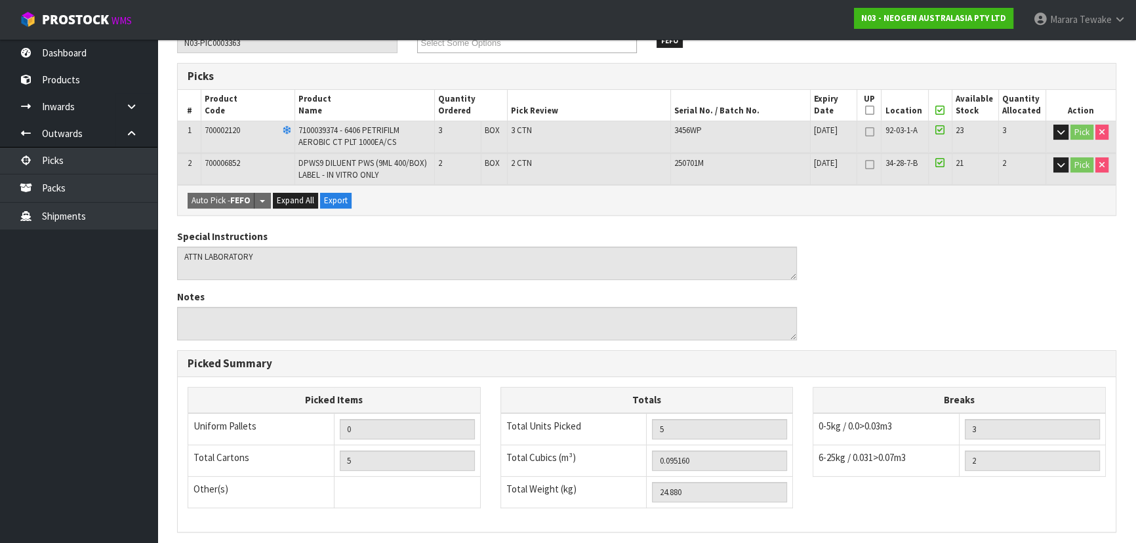
scroll to position [407, 0]
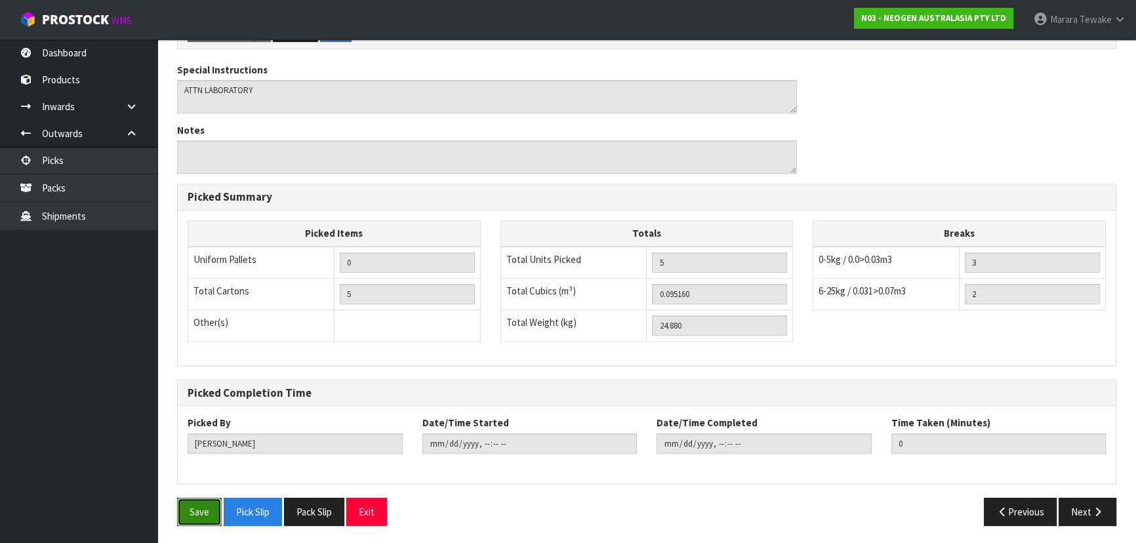
click at [201, 508] on button "Save" at bounding box center [199, 512] width 45 height 28
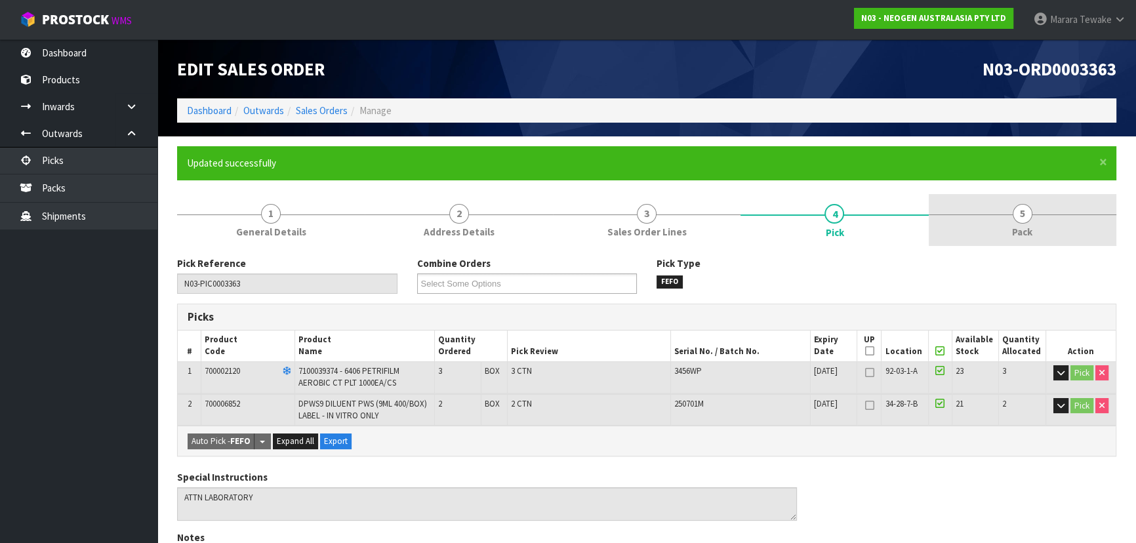
click at [1037, 214] on link "5 Pack" at bounding box center [1023, 220] width 188 height 52
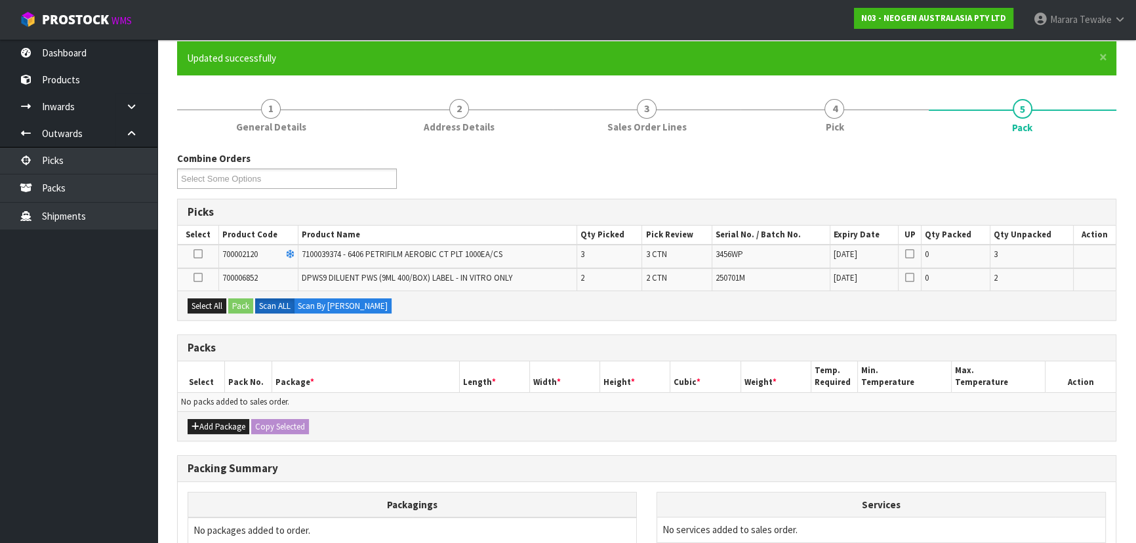
scroll to position [238, 0]
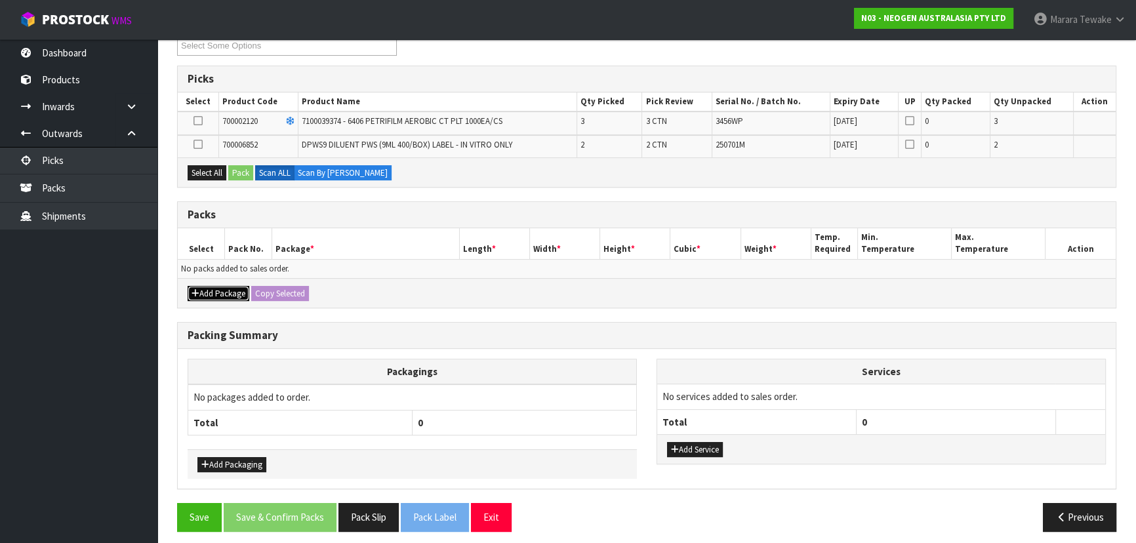
drag, startPoint x: 225, startPoint y: 287, endPoint x: 214, endPoint y: 281, distance: 12.0
click at [223, 286] on button "Add Package" at bounding box center [219, 294] width 62 height 16
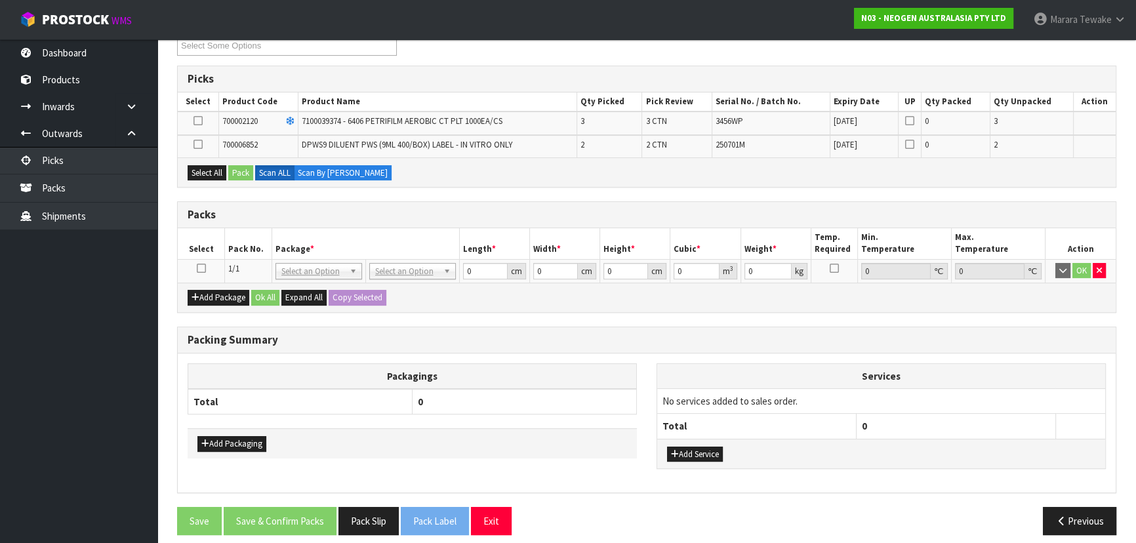
click at [202, 268] on icon at bounding box center [201, 268] width 9 height 1
click at [199, 144] on icon at bounding box center [197, 144] width 9 height 1
click at [0, 0] on input "checkbox" at bounding box center [0, 0] width 0 height 0
click at [236, 167] on button "Pack" at bounding box center [240, 173] width 25 height 16
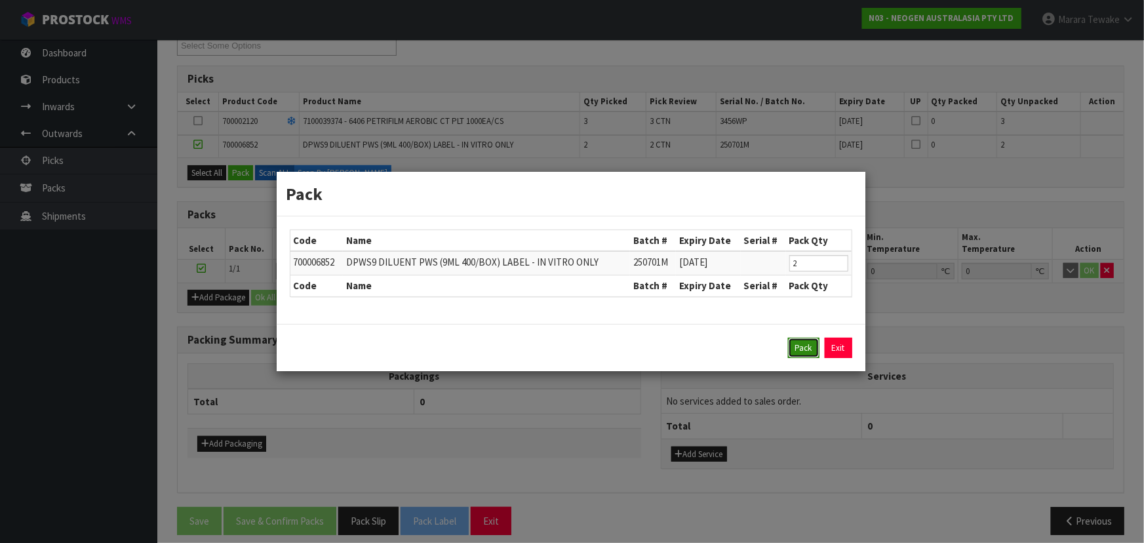
click at [791, 342] on button "Pack" at bounding box center [803, 348] width 31 height 21
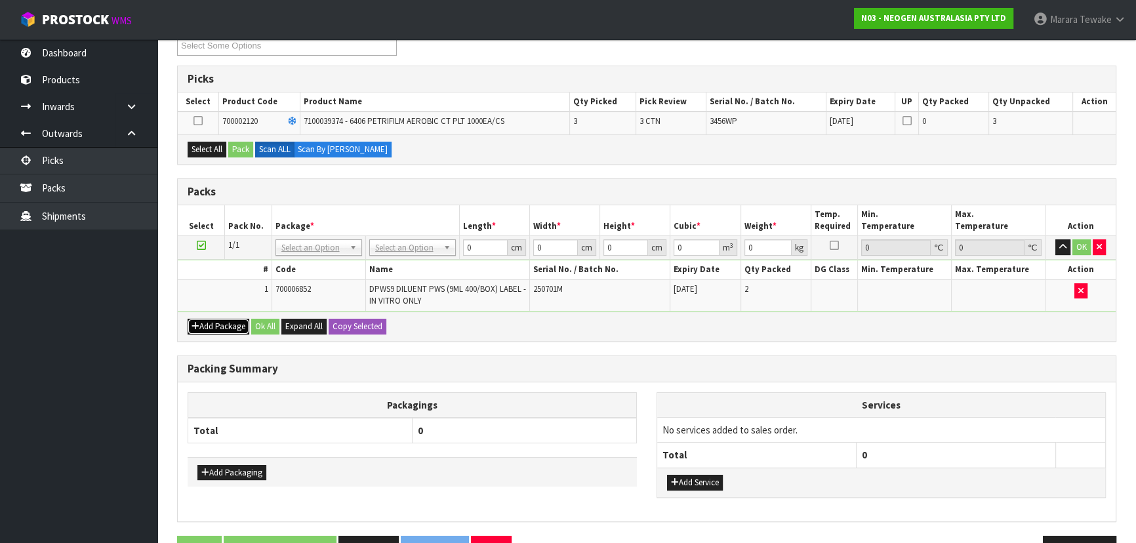
drag, startPoint x: 213, startPoint y: 316, endPoint x: 207, endPoint y: 315, distance: 6.7
click at [212, 315] on div "Add Package Ok All Expand All Copy Selected" at bounding box center [647, 326] width 938 height 30
click at [207, 325] on button "Add Package" at bounding box center [219, 327] width 62 height 16
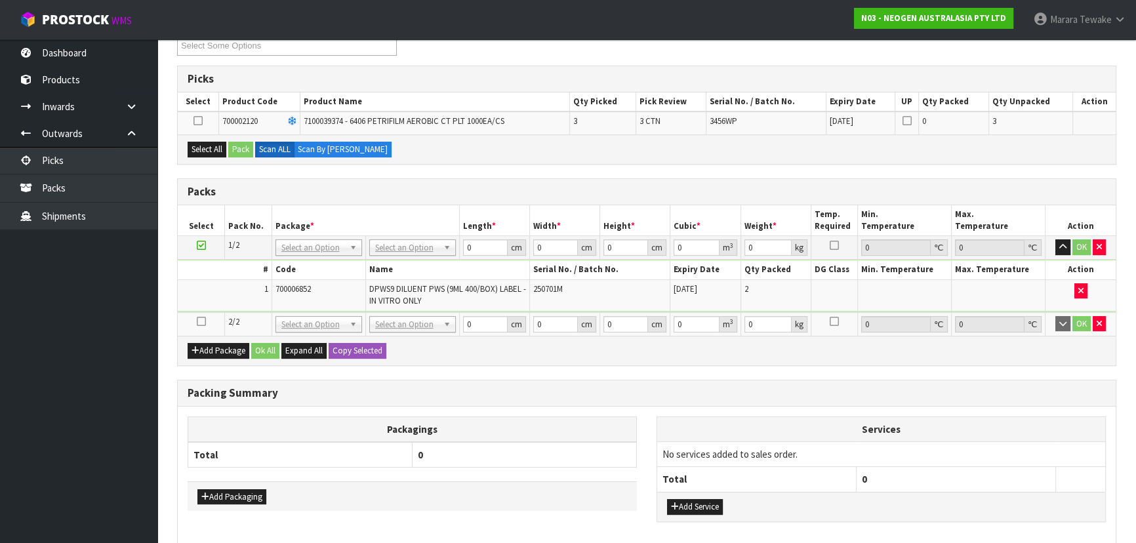
click at [197, 321] on icon at bounding box center [201, 321] width 9 height 1
drag, startPoint x: 218, startPoint y: 150, endPoint x: 235, endPoint y: 150, distance: 17.0
click at [220, 150] on button "Select All" at bounding box center [207, 150] width 39 height 16
click at [236, 150] on button "Pack" at bounding box center [240, 150] width 25 height 16
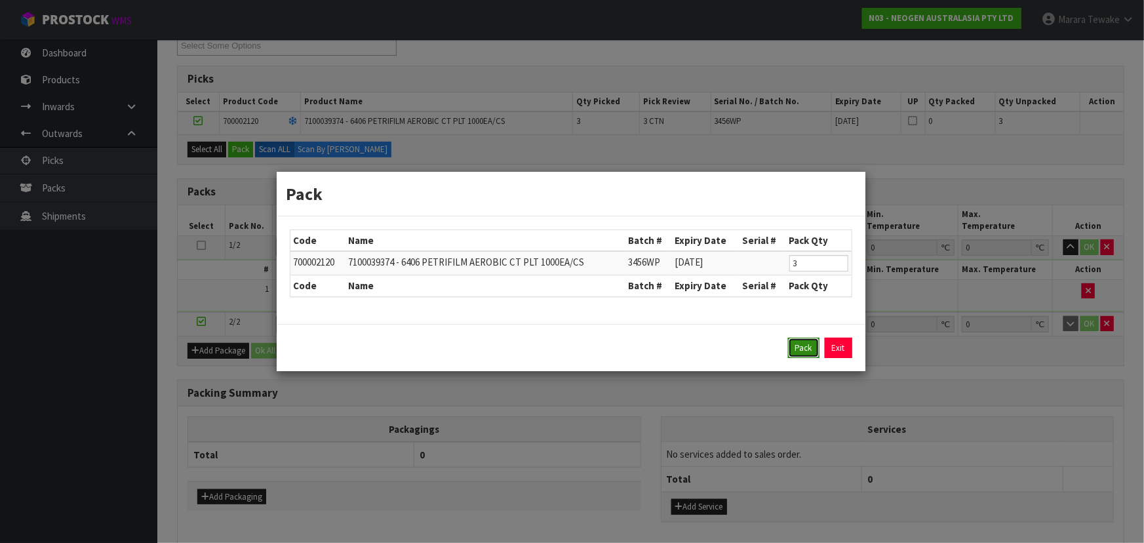
click at [803, 340] on button "Pack" at bounding box center [803, 348] width 31 height 21
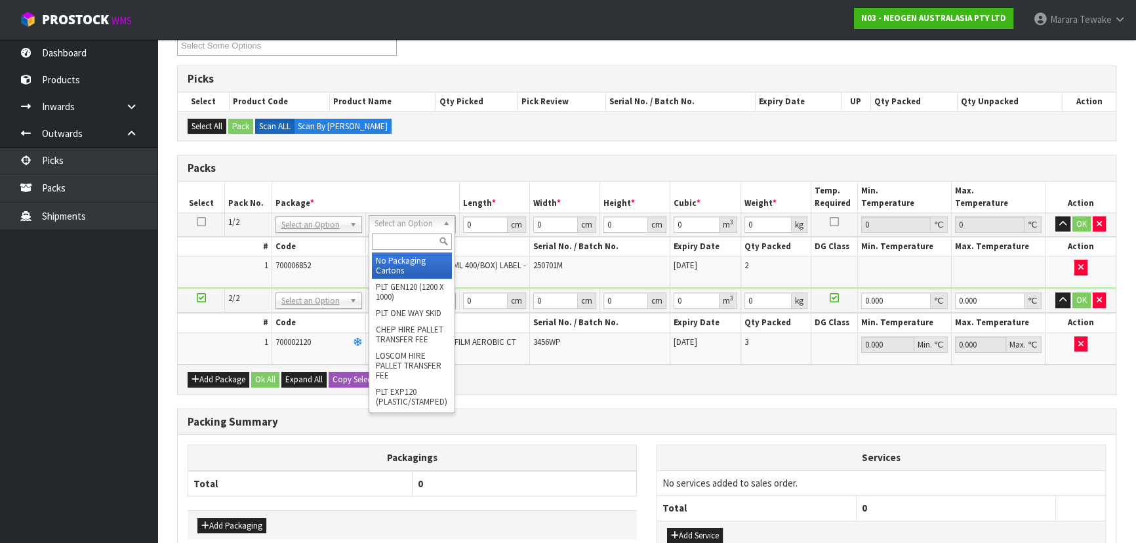
click at [394, 240] on input "text" at bounding box center [412, 241] width 80 height 16
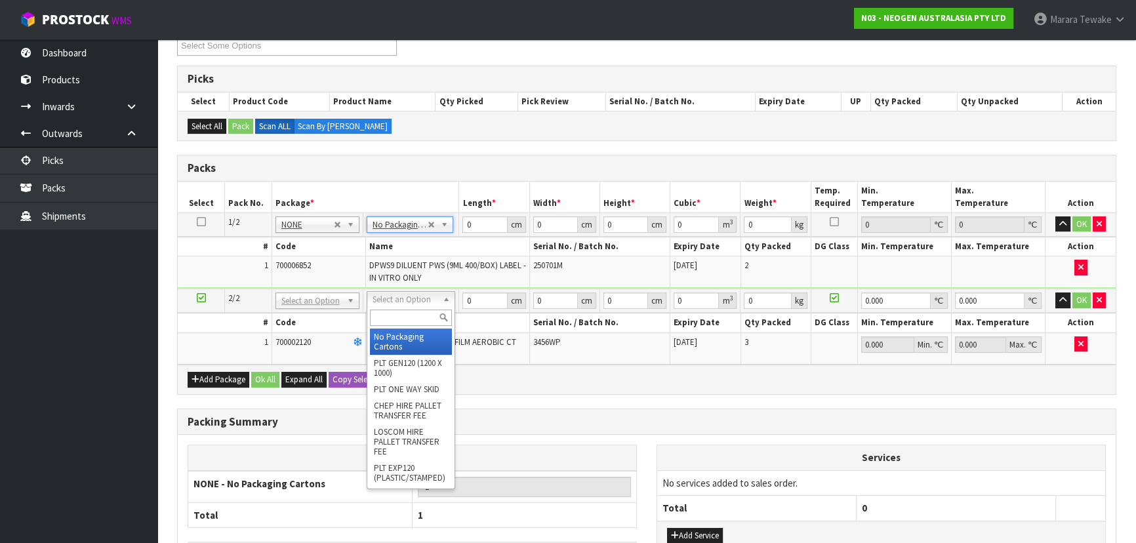
click at [403, 317] on input "text" at bounding box center [411, 318] width 82 height 16
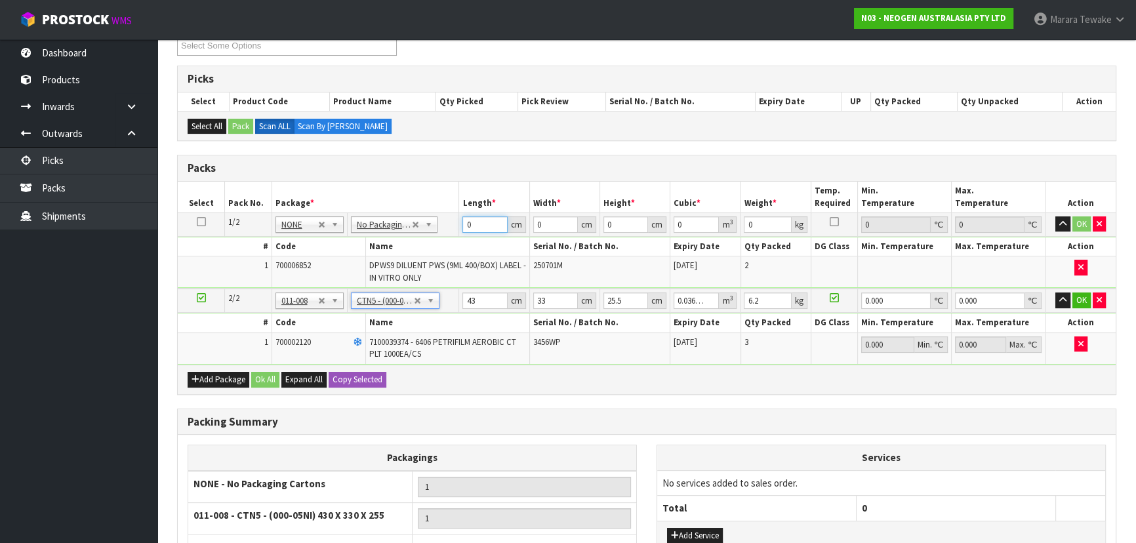
drag, startPoint x: 478, startPoint y: 220, endPoint x: 437, endPoint y: 202, distance: 44.3
click at [440, 206] on table "Select Pack No. Package * Length * Width * Height * Cubic * Weight * Temp. Requ…" at bounding box center [647, 273] width 938 height 183
click at [1055, 216] on button "button" at bounding box center [1062, 224] width 15 height 16
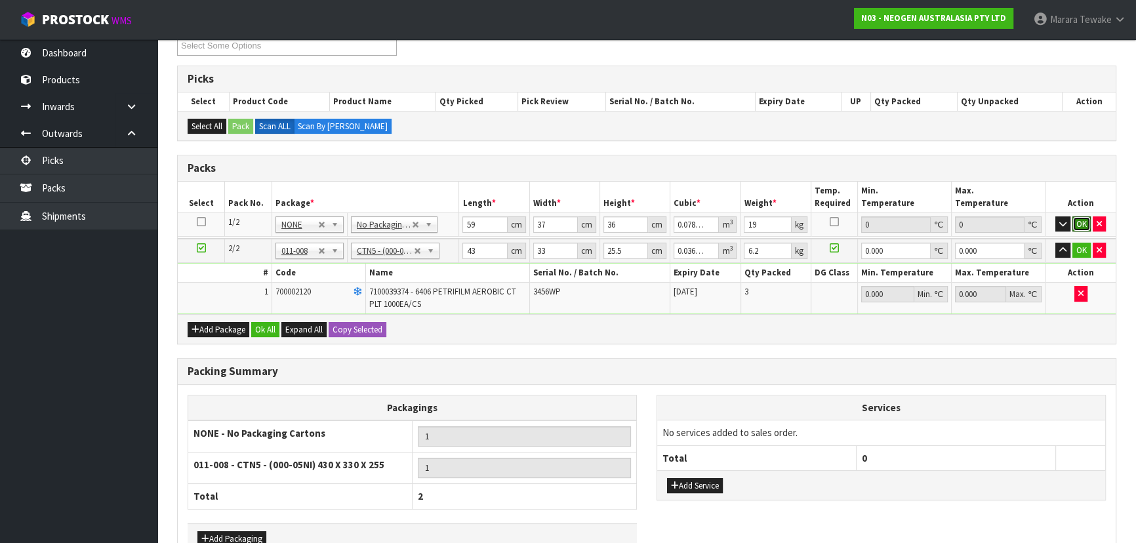
click button "OK" at bounding box center [1081, 224] width 18 height 16
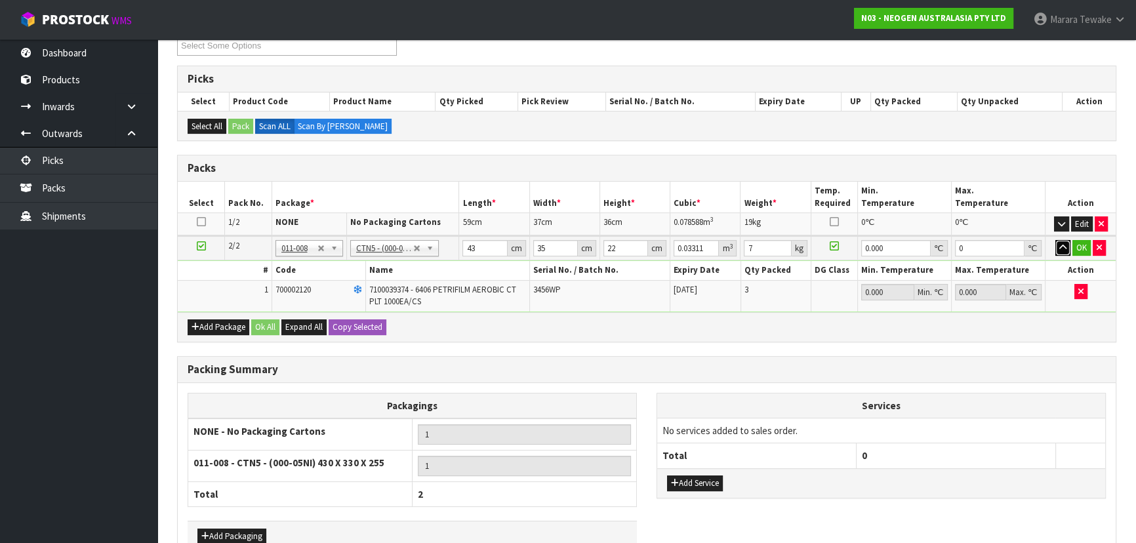
click at [1055, 240] on button "button" at bounding box center [1062, 248] width 15 height 16
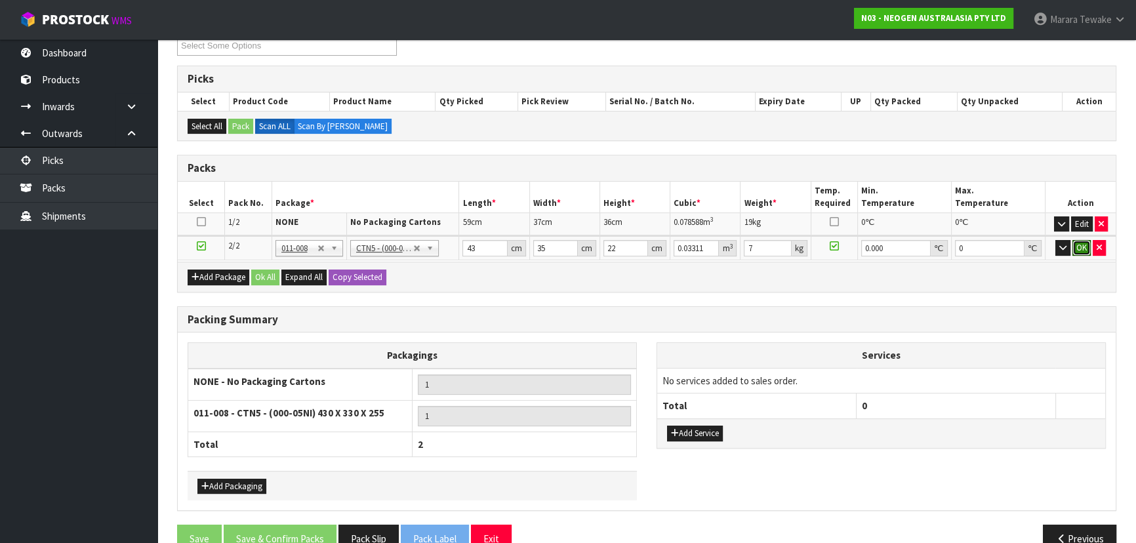
click button "OK" at bounding box center [1081, 248] width 18 height 16
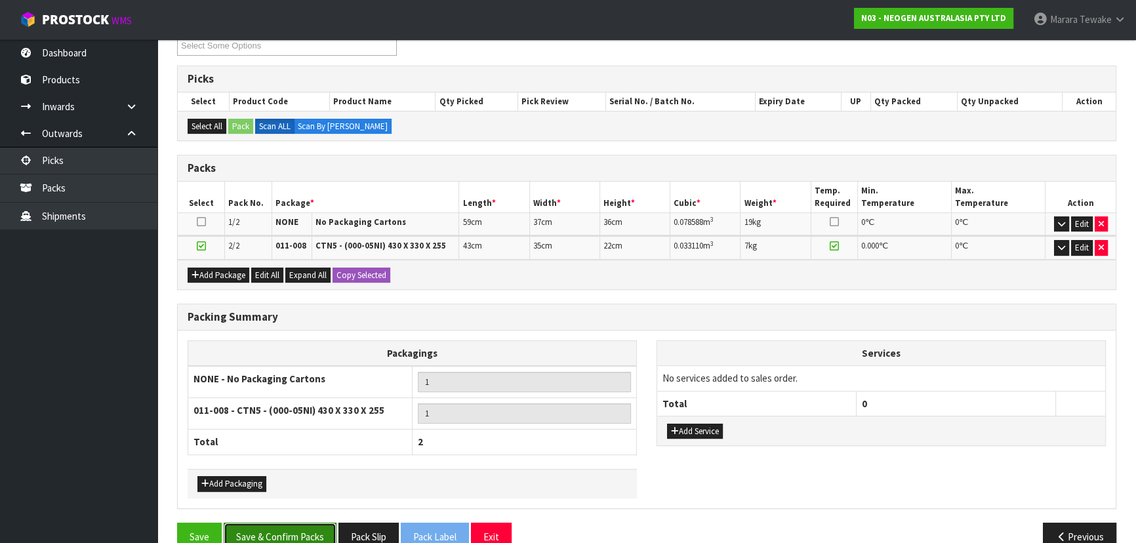
click at [312, 535] on button "Save & Confirm Packs" at bounding box center [280, 537] width 113 height 28
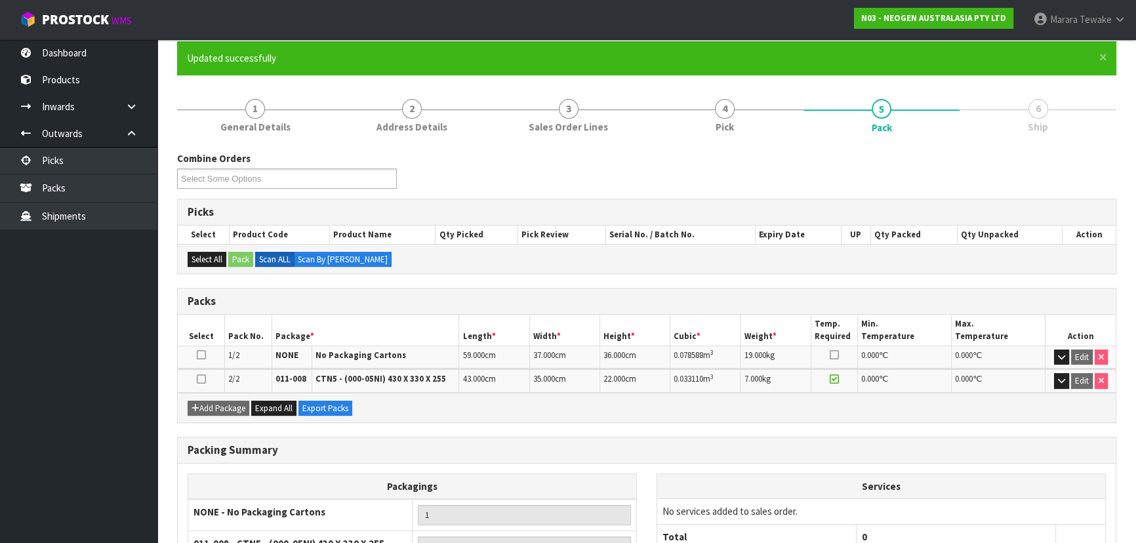
scroll to position [233, 0]
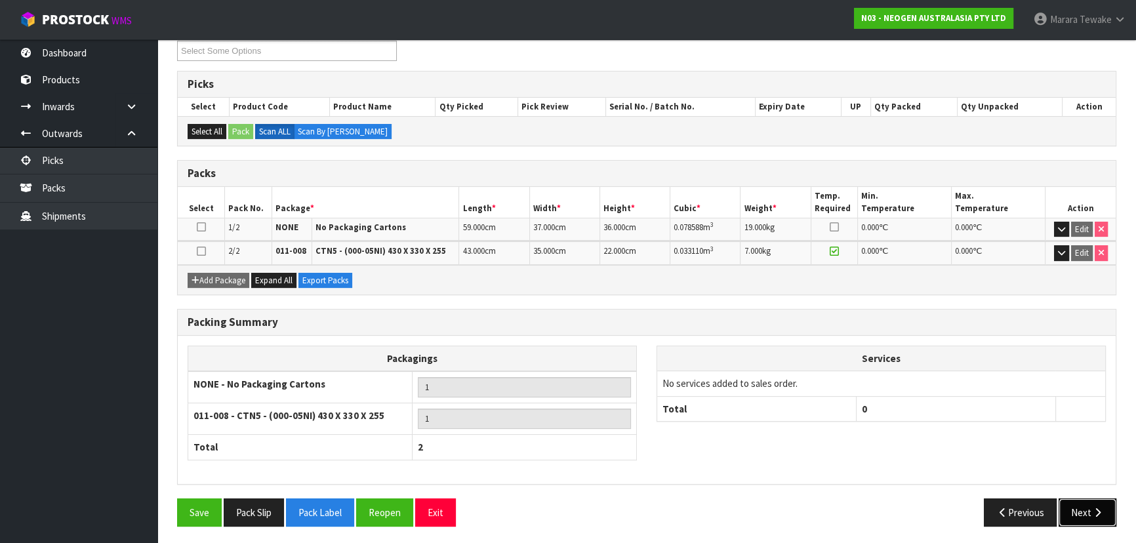
click at [1099, 511] on icon "button" at bounding box center [1097, 513] width 12 height 10
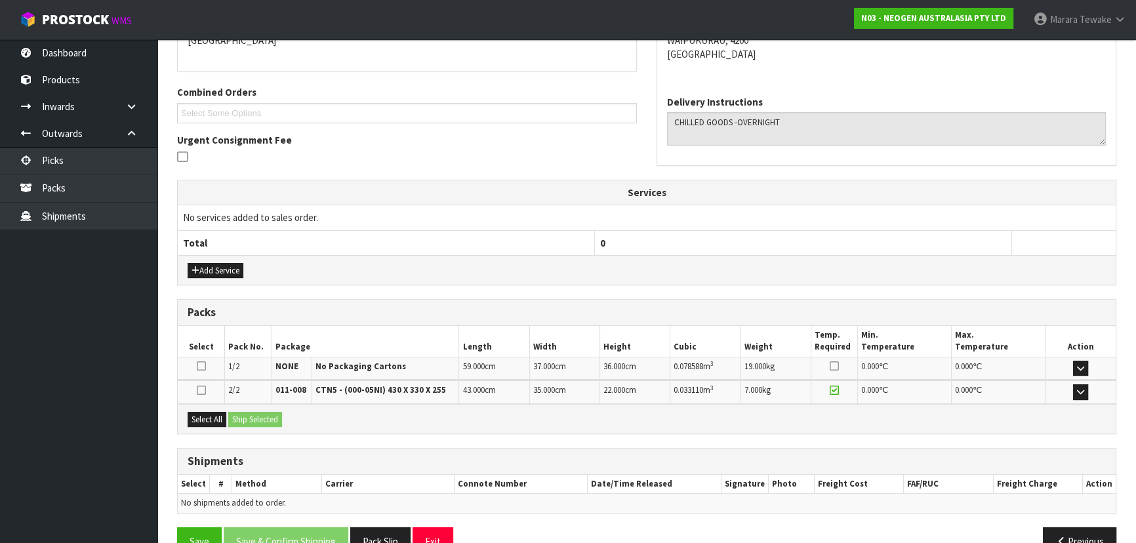
scroll to position [330, 0]
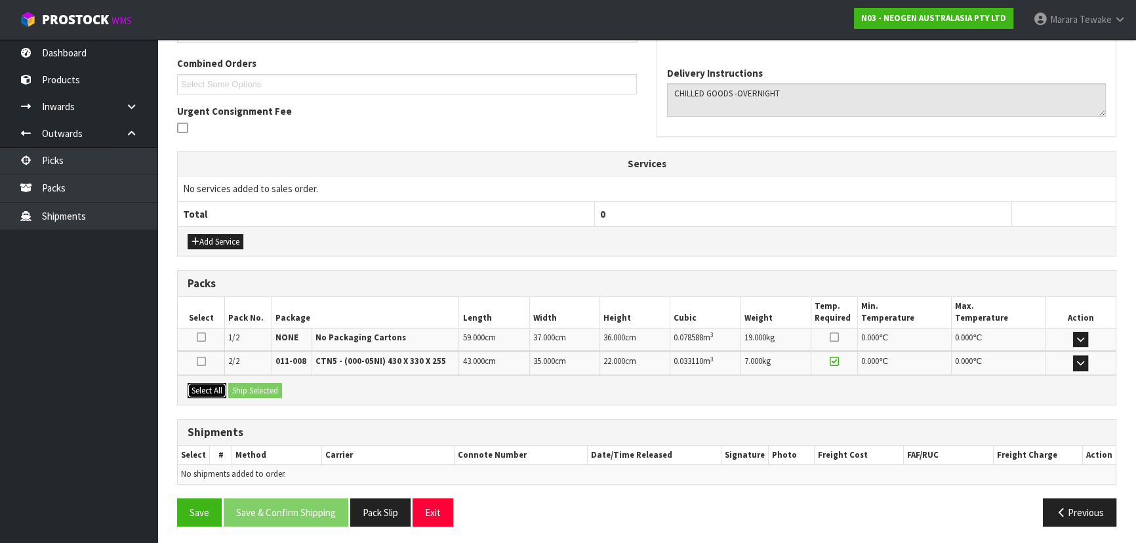
click at [216, 387] on button "Select All" at bounding box center [207, 391] width 39 height 16
click at [240, 387] on button "Ship Selected" at bounding box center [255, 391] width 54 height 16
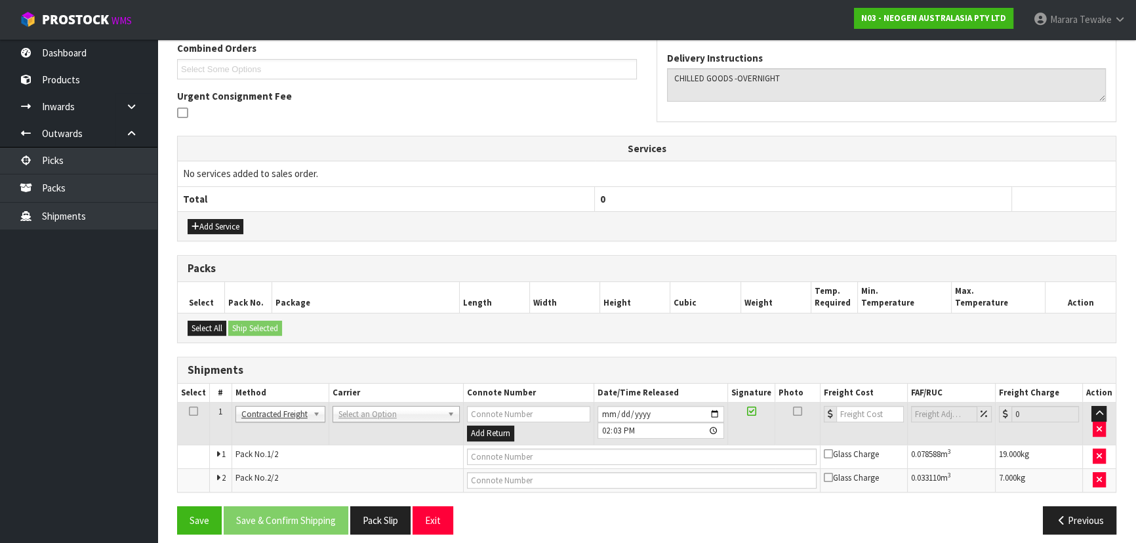
scroll to position [354, 0]
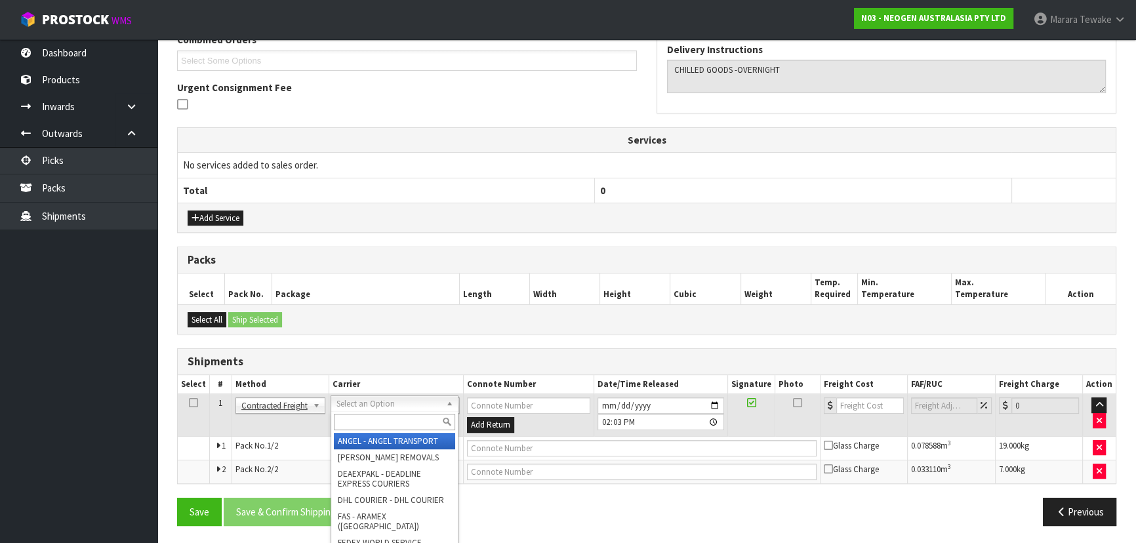
click at [370, 424] on input "text" at bounding box center [394, 422] width 121 height 16
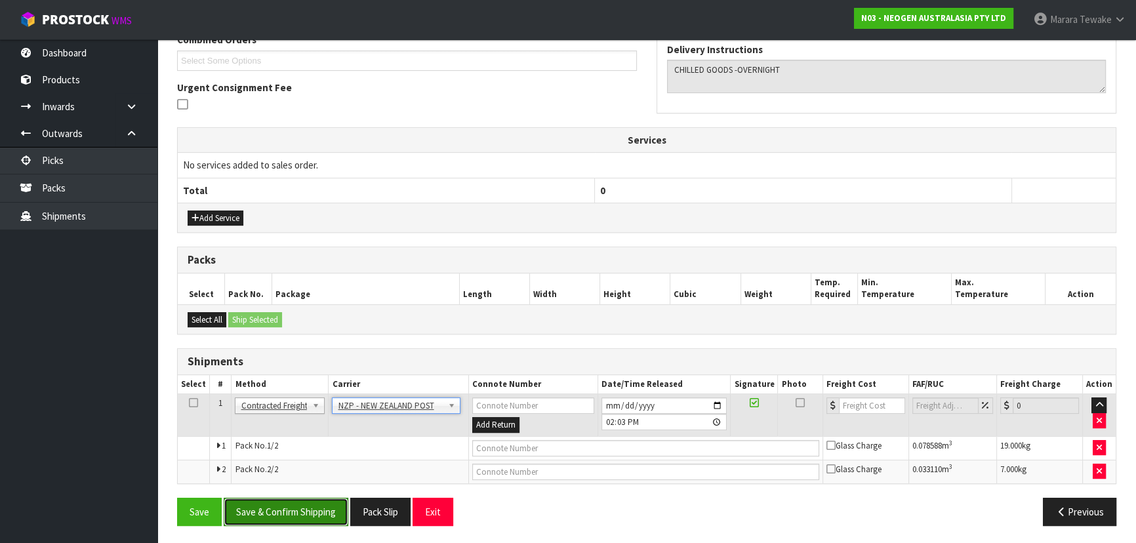
click at [288, 515] on button "Save & Confirm Shipping" at bounding box center [286, 512] width 125 height 28
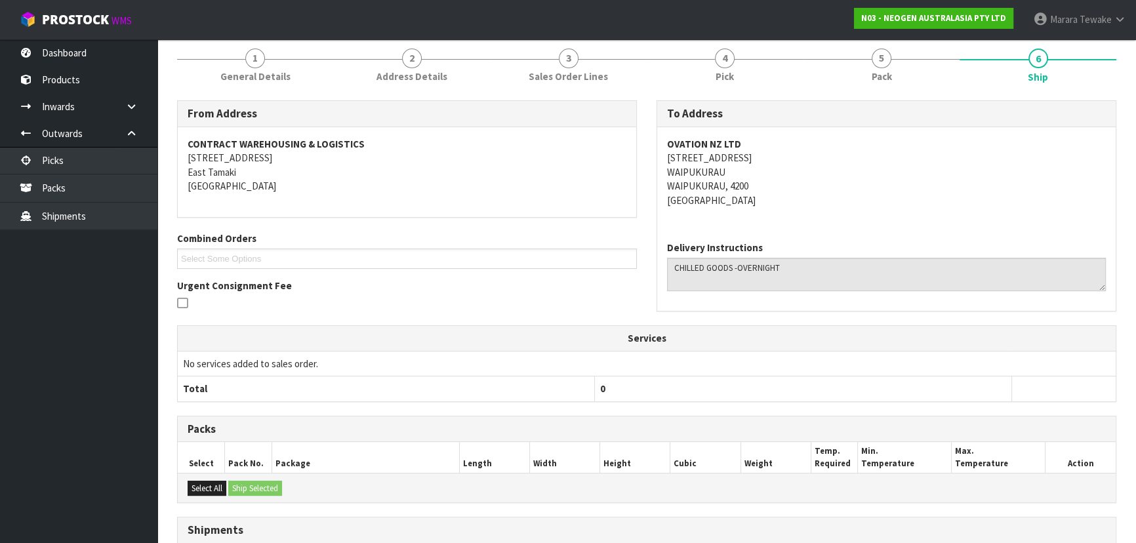
scroll to position [334, 0]
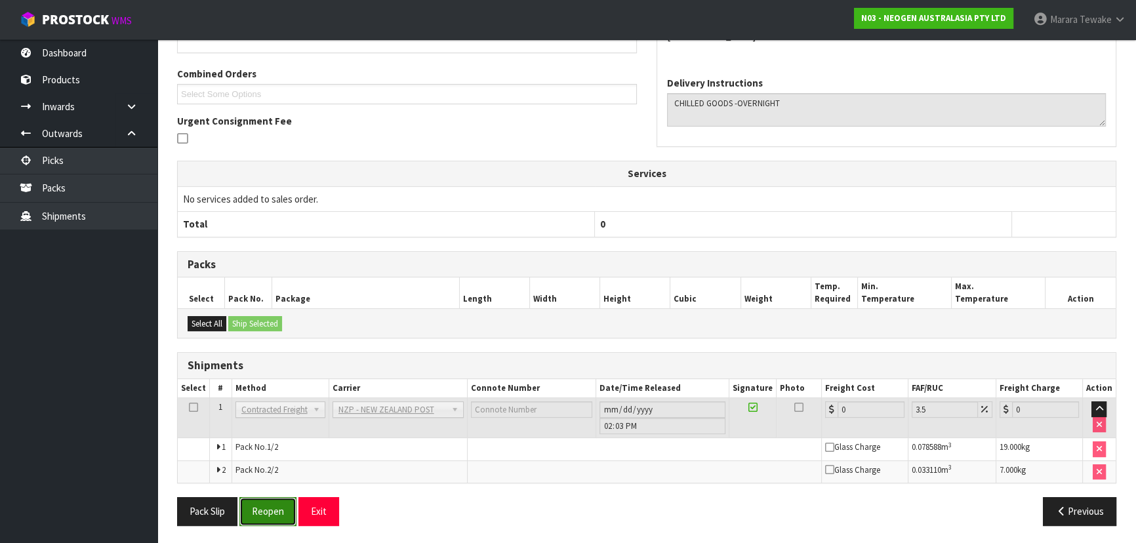
click at [279, 512] on button "Reopen" at bounding box center [267, 511] width 57 height 28
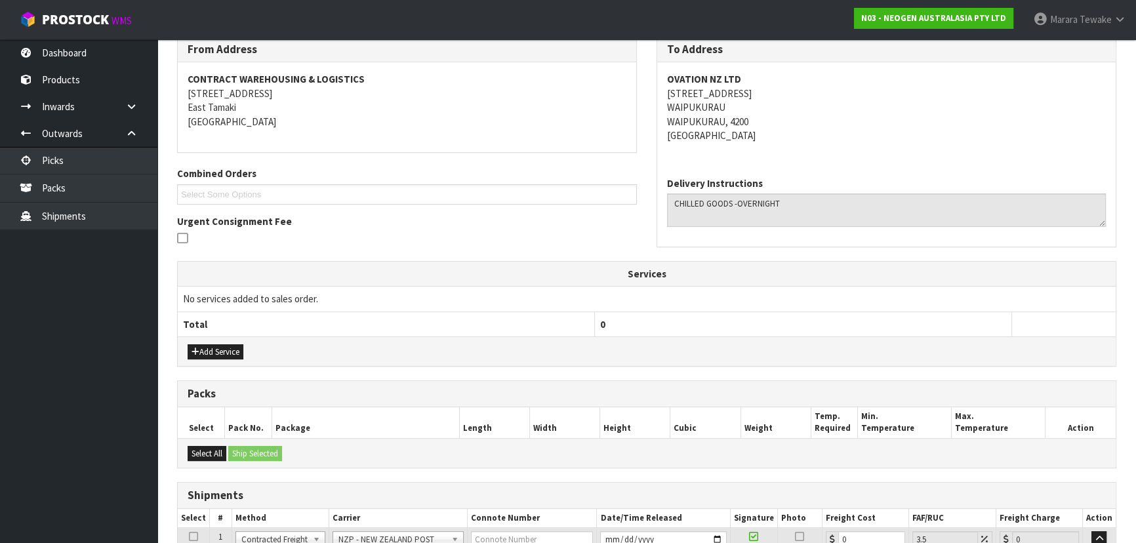
scroll to position [354, 0]
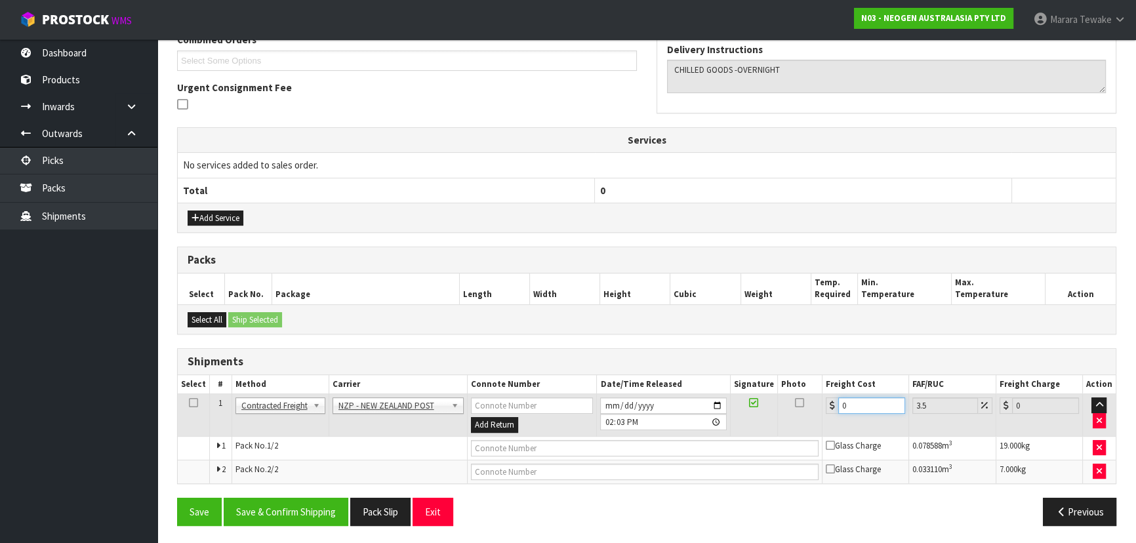
drag, startPoint x: 836, startPoint y: 409, endPoint x: 791, endPoint y: 388, distance: 49.0
click at [801, 398] on tr "1 Client Local Pickup Customer Local Pickup Company Freight Contracted Freight …" at bounding box center [647, 415] width 938 height 43
click at [270, 505] on button "Save & Confirm Shipping" at bounding box center [286, 512] width 125 height 28
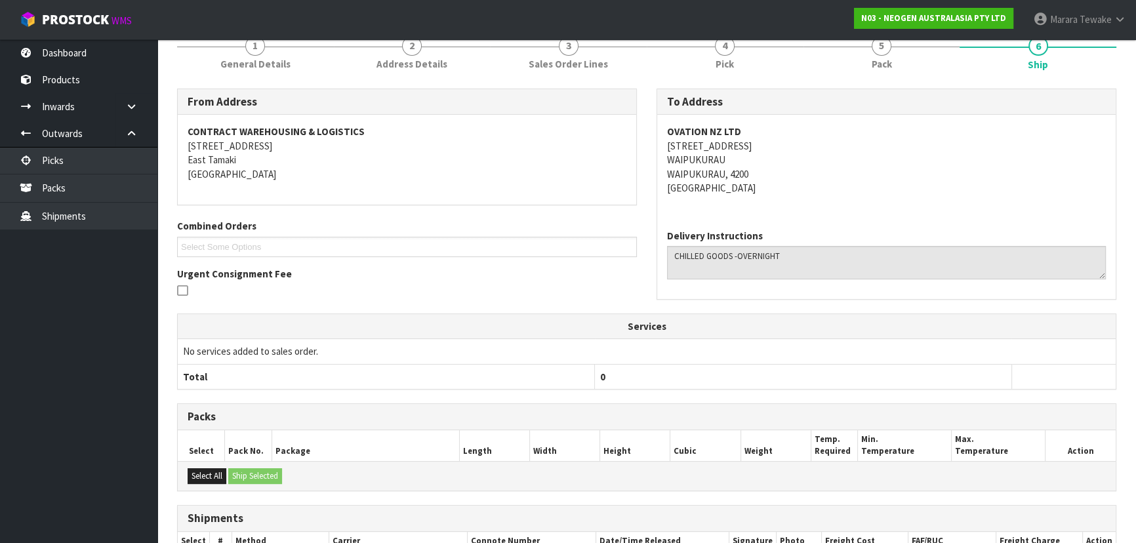
scroll to position [329, 0]
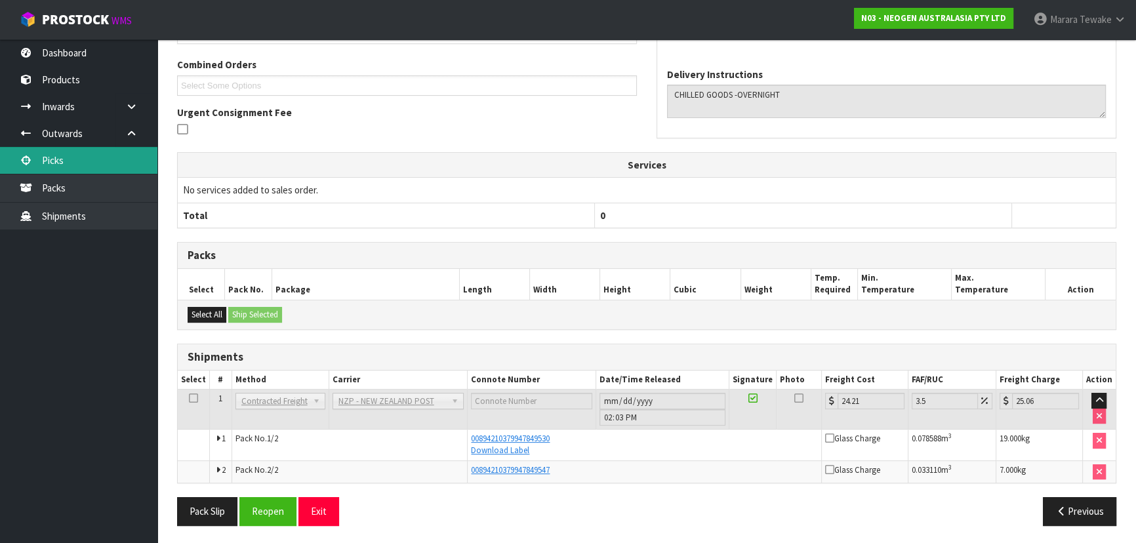
click at [131, 163] on link "Picks" at bounding box center [78, 160] width 157 height 27
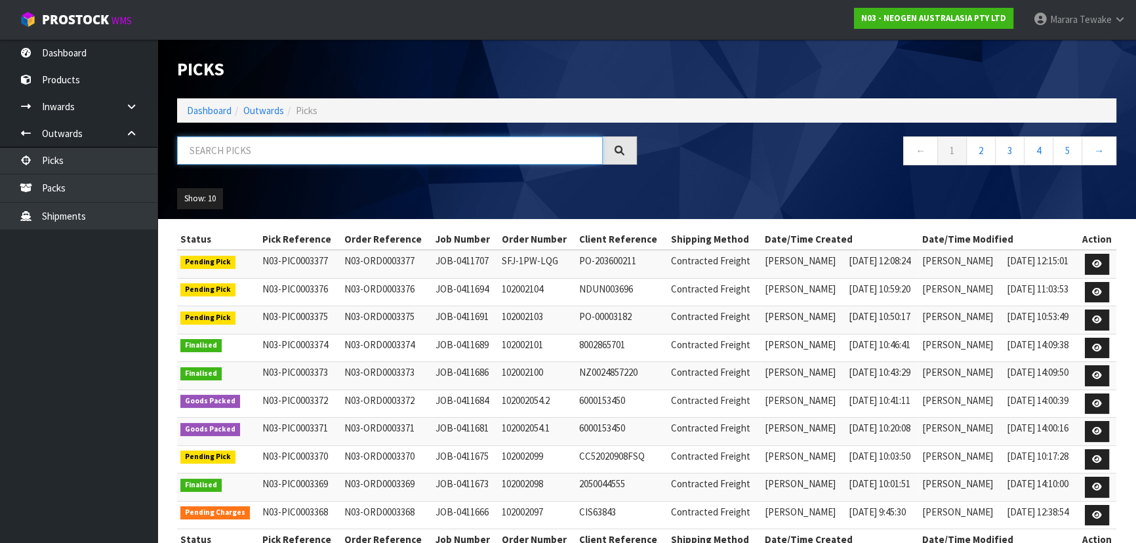
click at [213, 151] on input "text" at bounding box center [390, 150] width 426 height 28
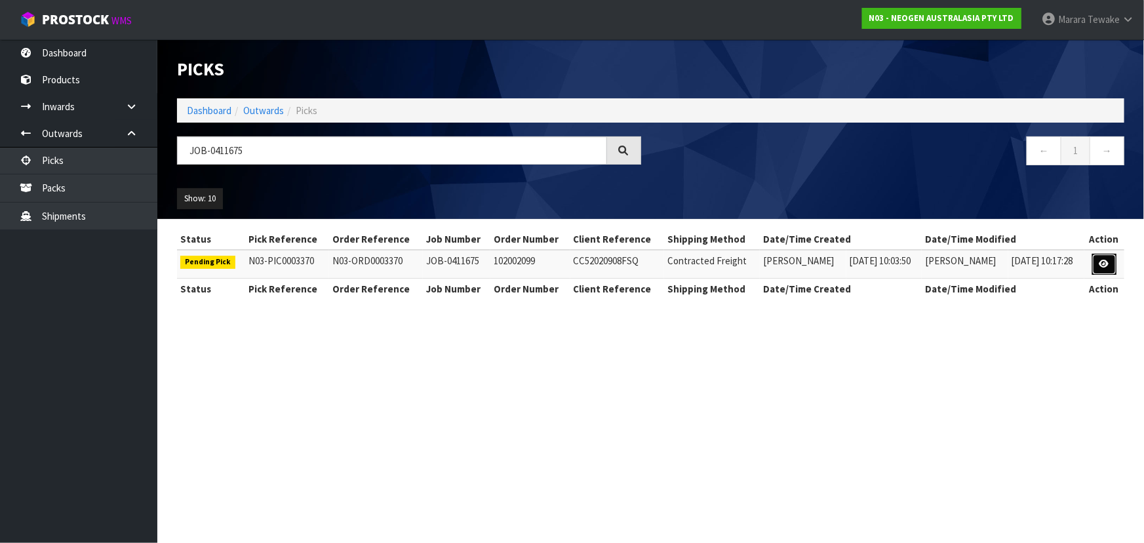
click at [1104, 260] on icon at bounding box center [1105, 264] width 10 height 9
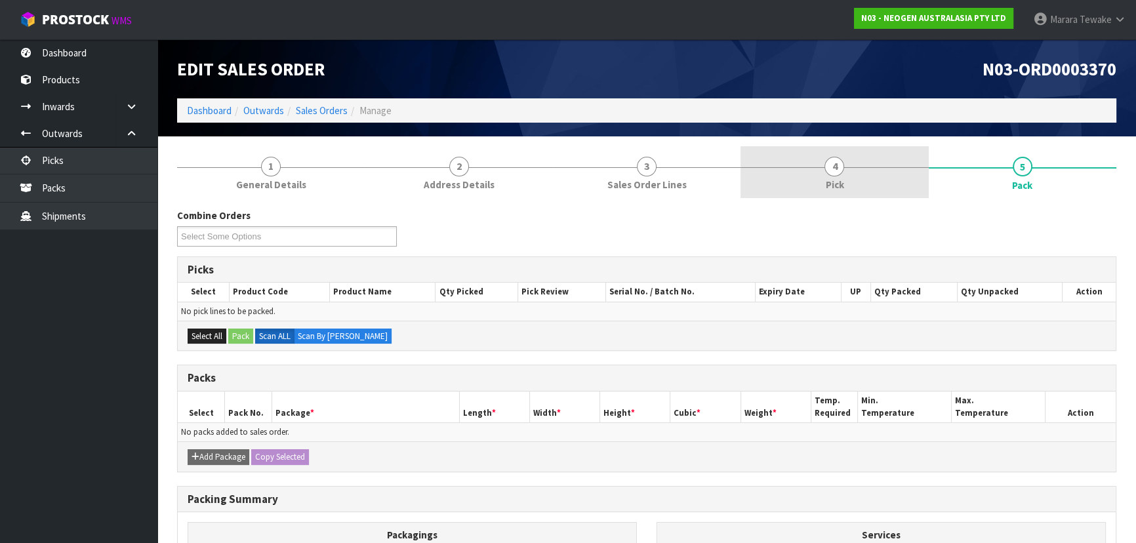
click at [835, 163] on span "4" at bounding box center [834, 167] width 20 height 20
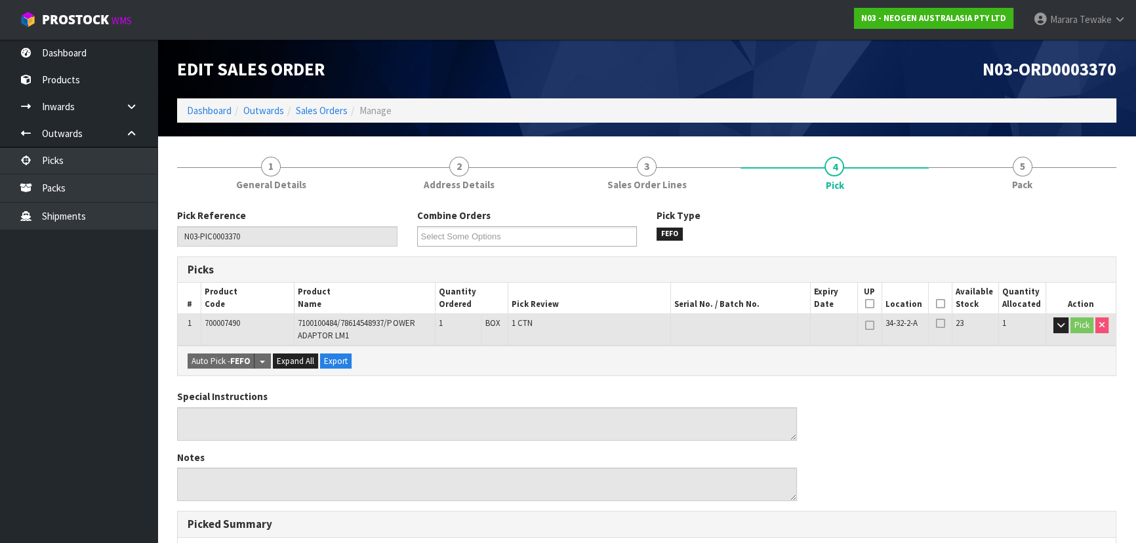
click at [938, 304] on icon at bounding box center [939, 304] width 9 height 1
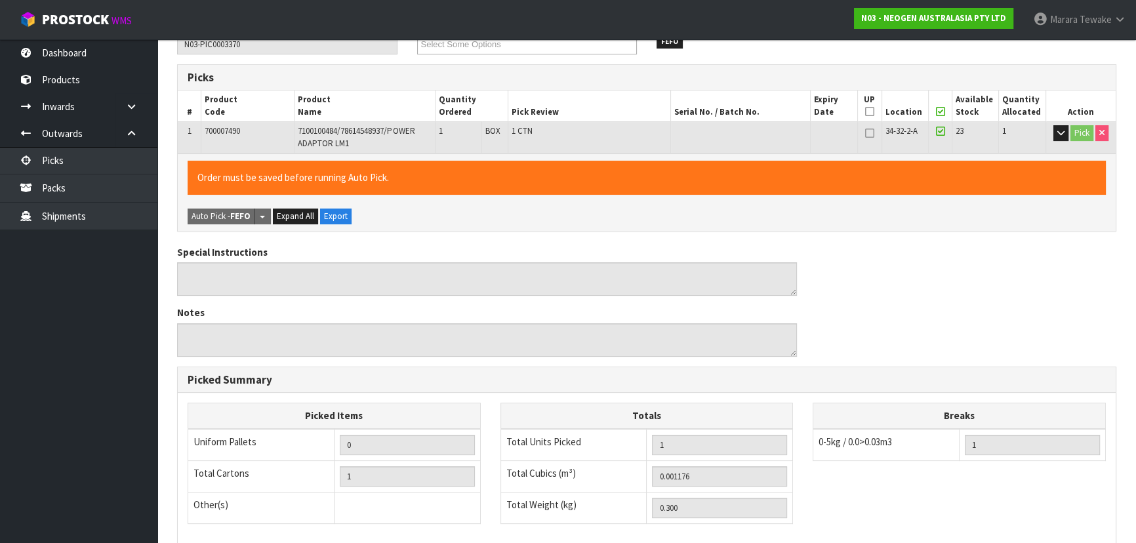
scroll to position [357, 0]
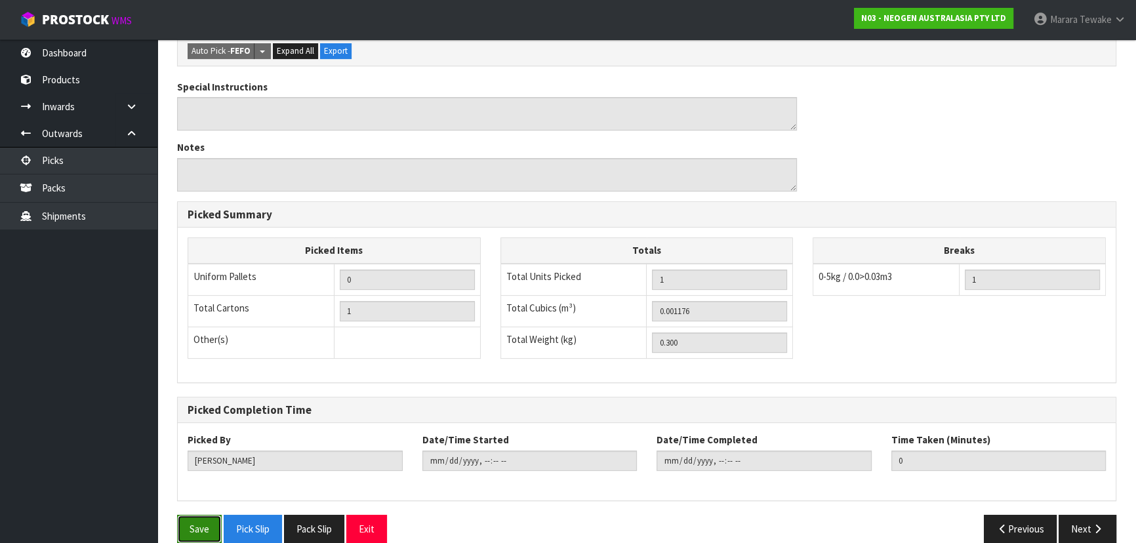
click at [198, 524] on button "Save" at bounding box center [199, 529] width 45 height 28
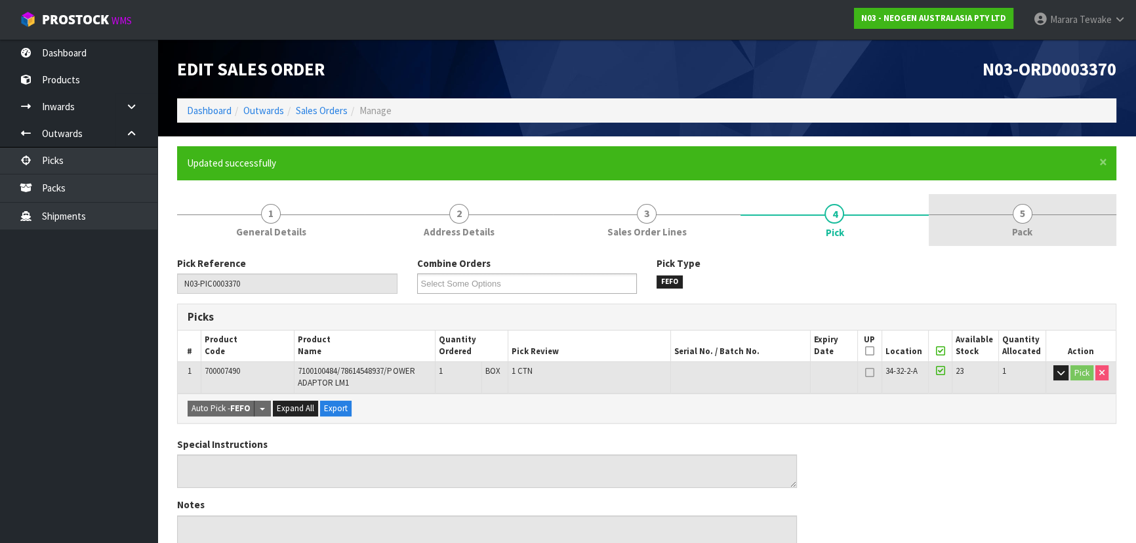
click at [1020, 196] on link "5 Pack" at bounding box center [1023, 220] width 188 height 52
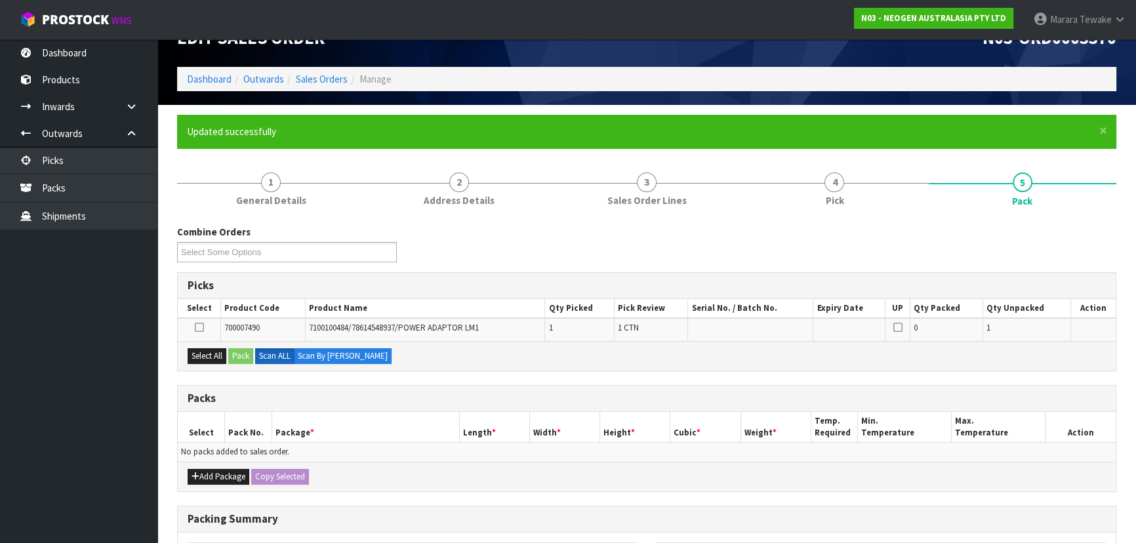
scroll to position [59, 0]
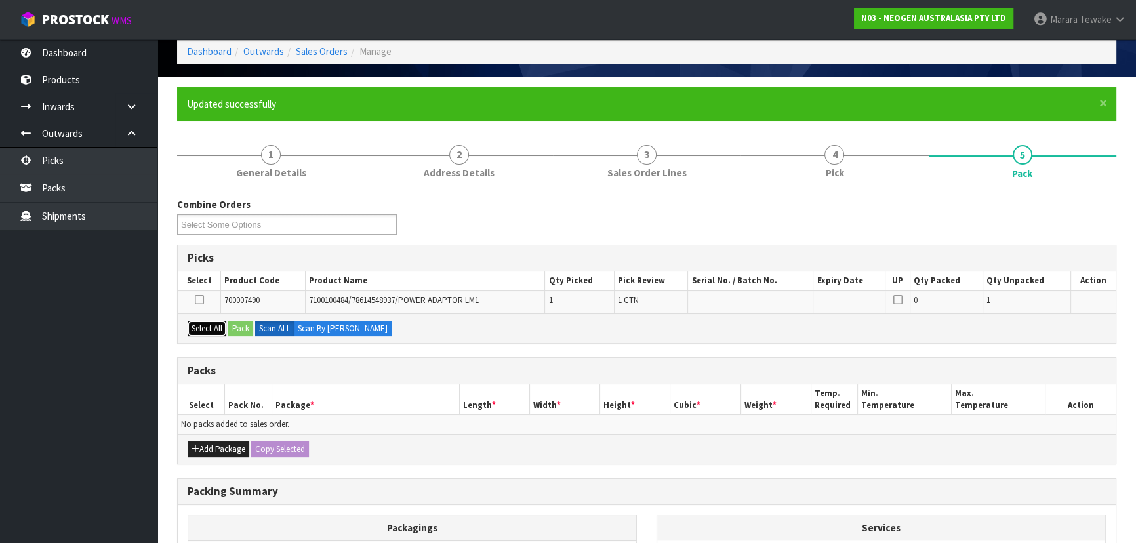
drag, startPoint x: 217, startPoint y: 330, endPoint x: 231, endPoint y: 327, distance: 14.8
click at [220, 329] on button "Select All" at bounding box center [207, 329] width 39 height 16
click at [235, 327] on button "Pack" at bounding box center [240, 329] width 25 height 16
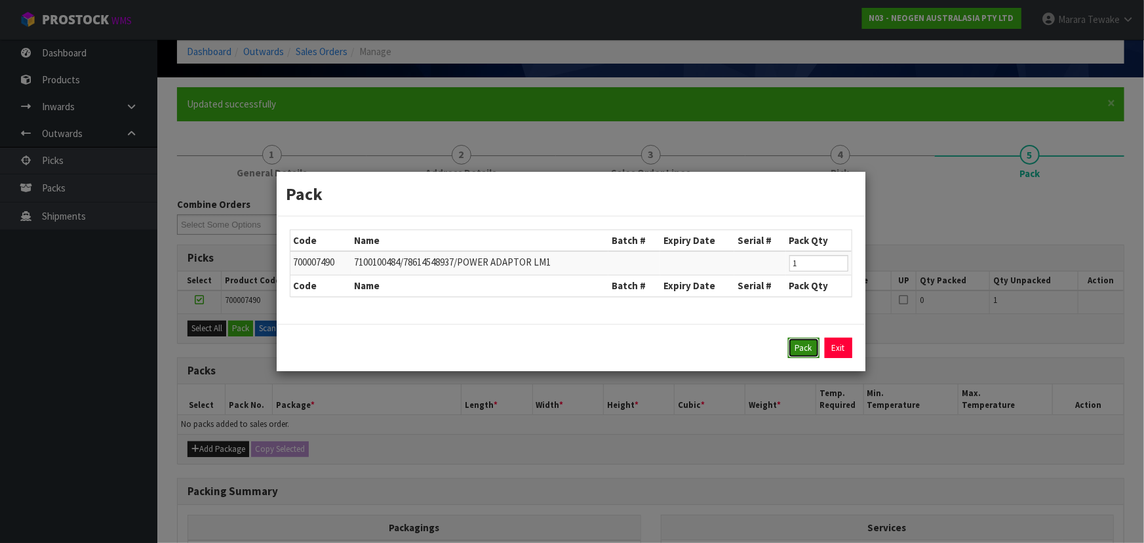
click at [797, 348] on button "Pack" at bounding box center [803, 348] width 31 height 21
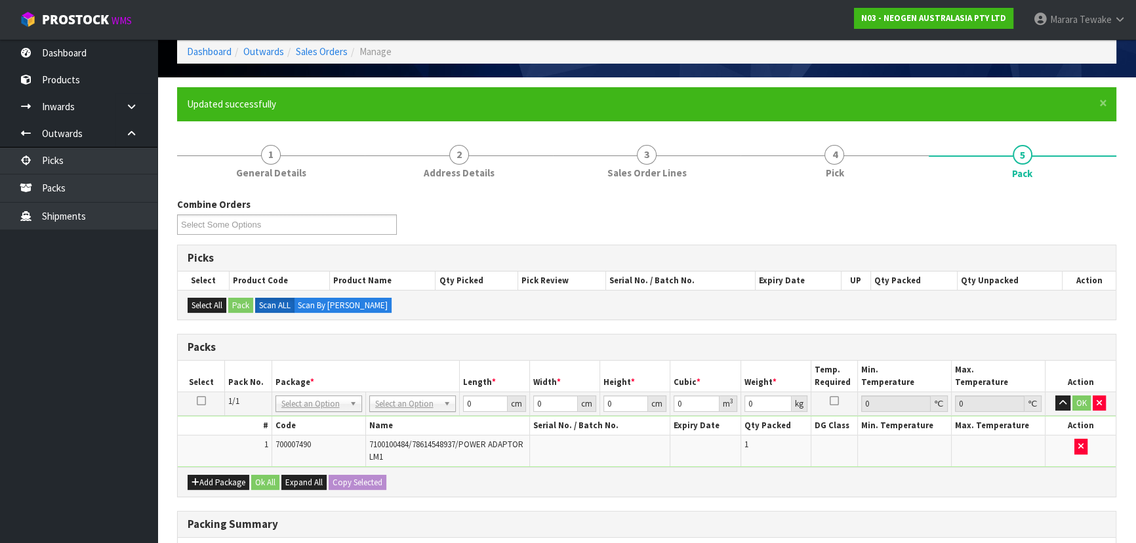
click at [395, 410] on td "No Packaging Cartons PLT GEN120 (1200 X 1000) PLT ONE WAY SKID CHEP HIRE PALLET…" at bounding box center [412, 403] width 94 height 24
click at [394, 420] on input "text" at bounding box center [412, 420] width 80 height 16
drag, startPoint x: 478, startPoint y: 395, endPoint x: 445, endPoint y: 382, distance: 36.2
click at [445, 382] on table "Select Pack No. Package * Length * Width * Height * Cubic * Weight * Temp. Requ…" at bounding box center [647, 414] width 938 height 106
click at [1055, 395] on button "button" at bounding box center [1062, 403] width 15 height 16
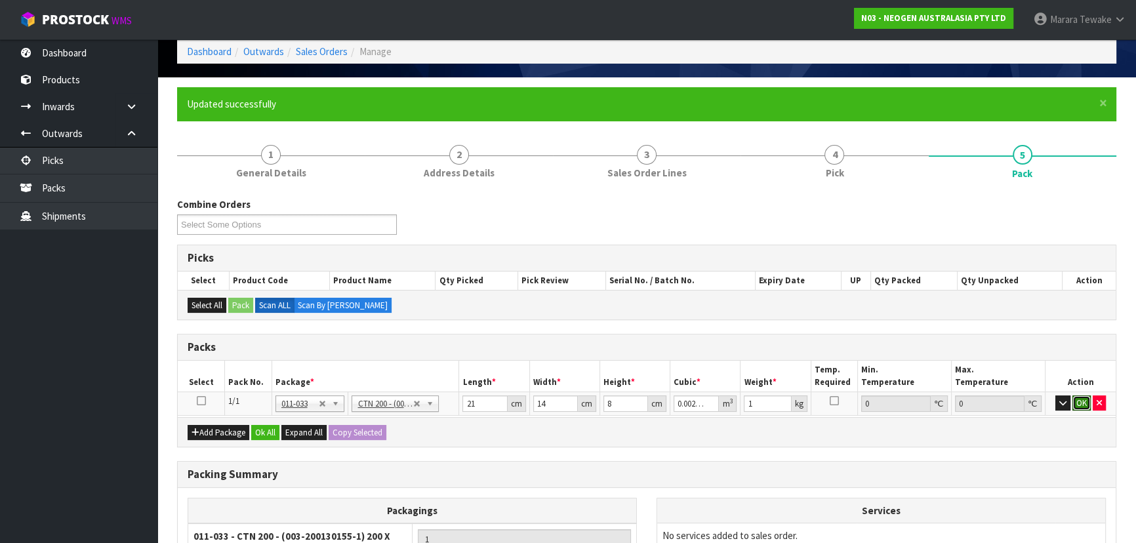
click button "OK" at bounding box center [1081, 403] width 18 height 16
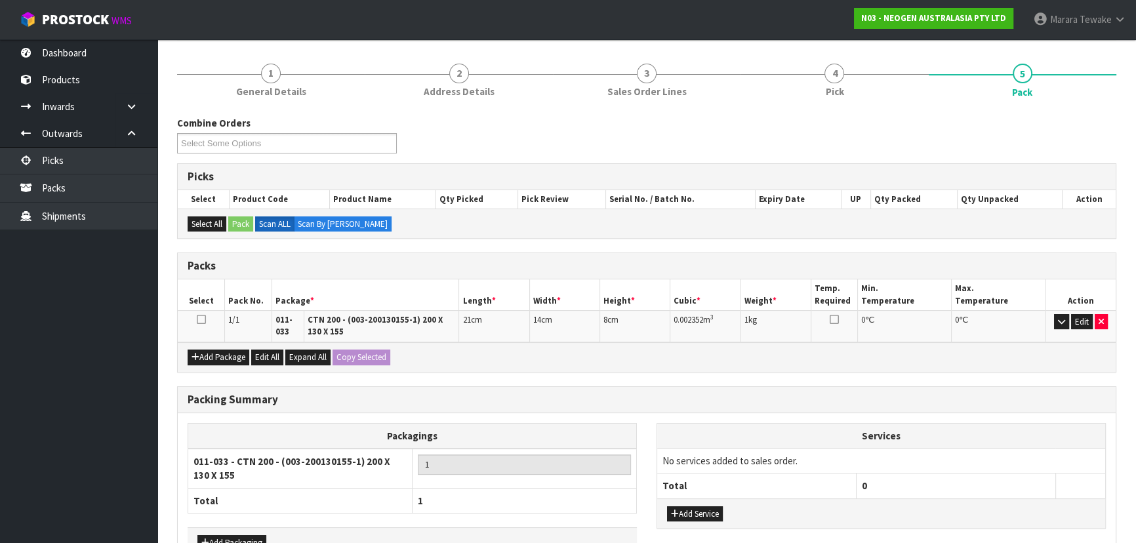
scroll to position [223, 0]
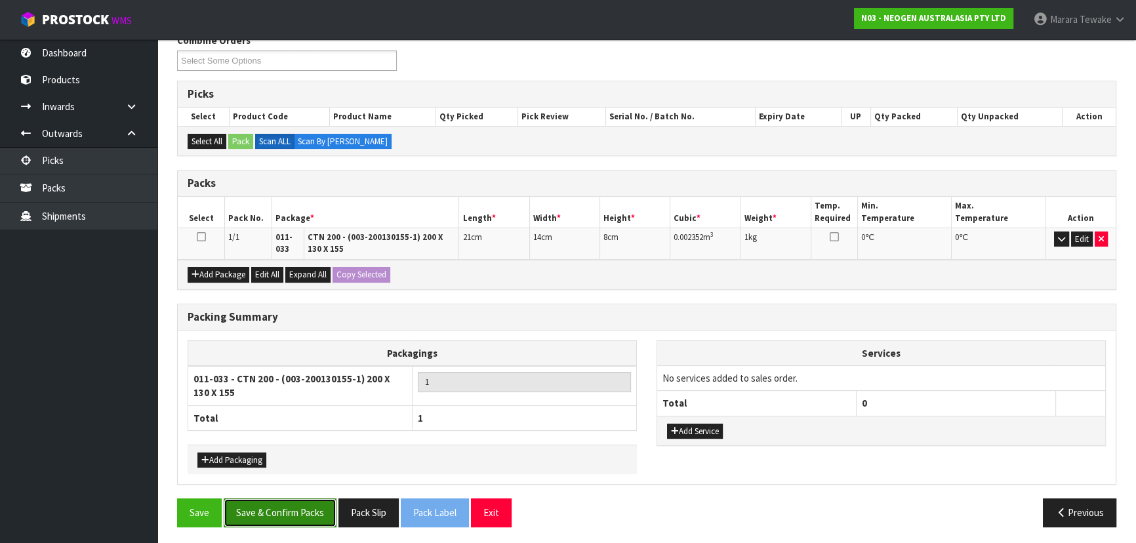
click at [291, 507] on button "Save & Confirm Packs" at bounding box center [280, 512] width 113 height 28
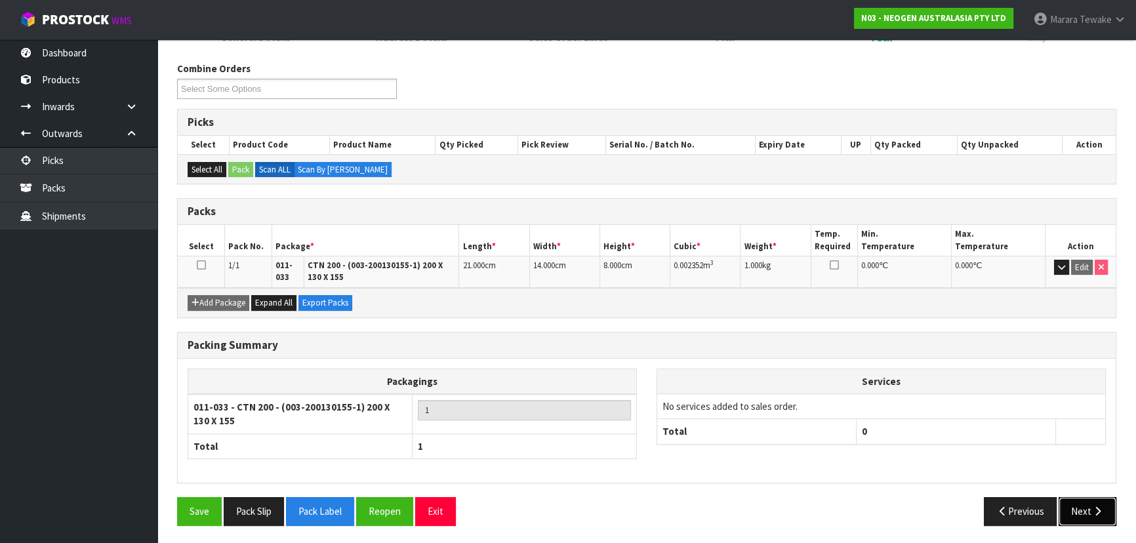
click at [1084, 508] on button "Next" at bounding box center [1087, 511] width 58 height 28
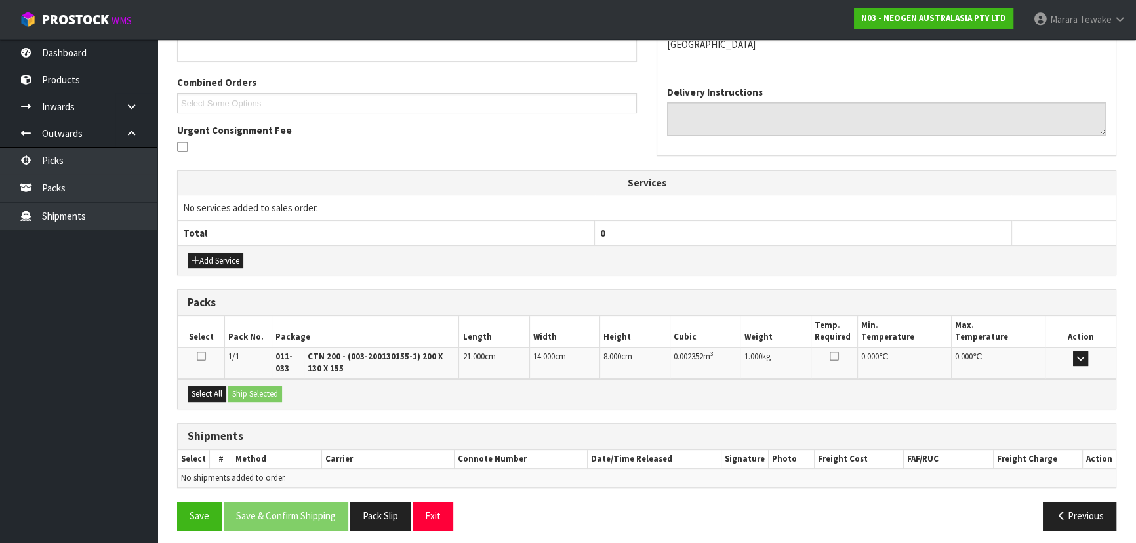
scroll to position [315, 0]
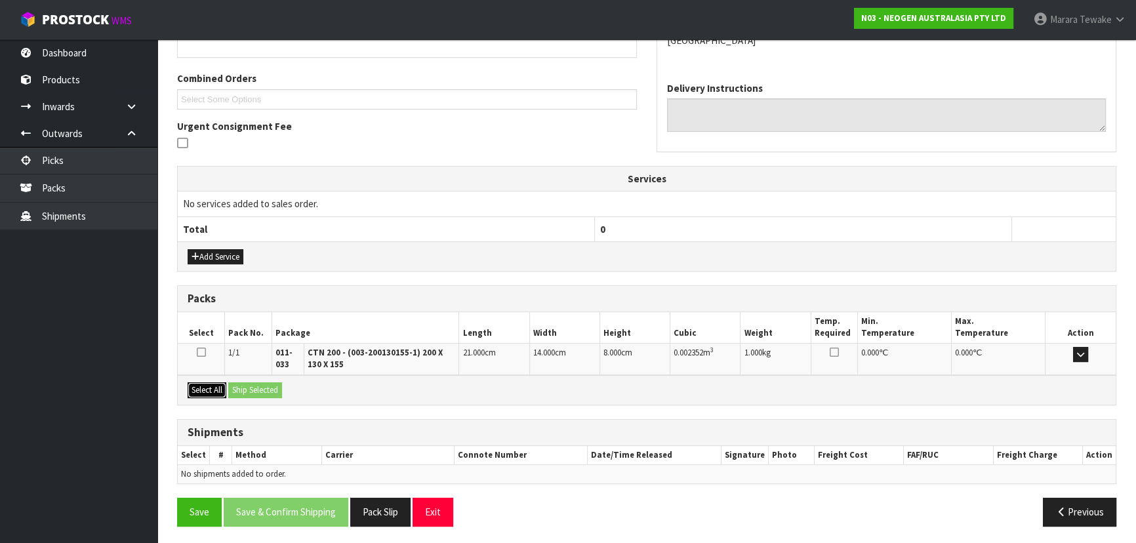
drag, startPoint x: 214, startPoint y: 388, endPoint x: 247, endPoint y: 387, distance: 33.4
click at [216, 387] on button "Select All" at bounding box center [207, 390] width 39 height 16
click at [248, 387] on button "Ship Selected" at bounding box center [255, 390] width 54 height 16
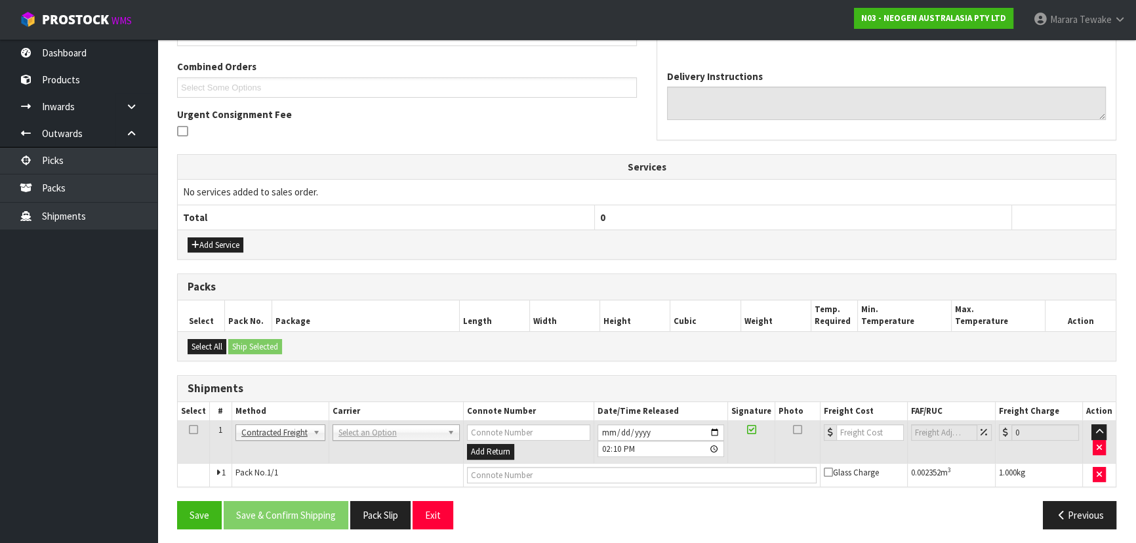
scroll to position [330, 0]
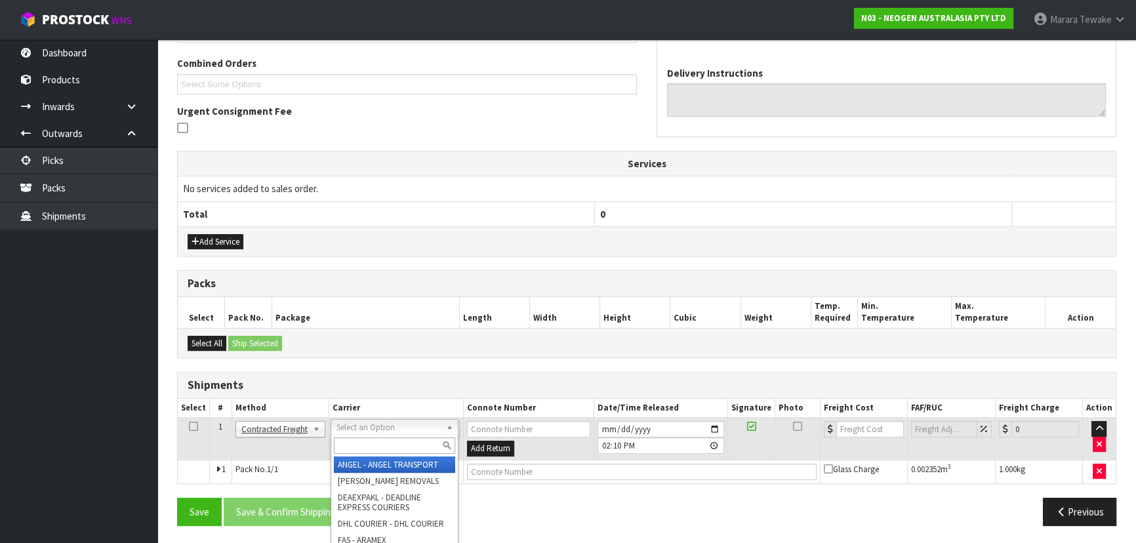
click at [357, 441] on input "text" at bounding box center [394, 445] width 121 height 16
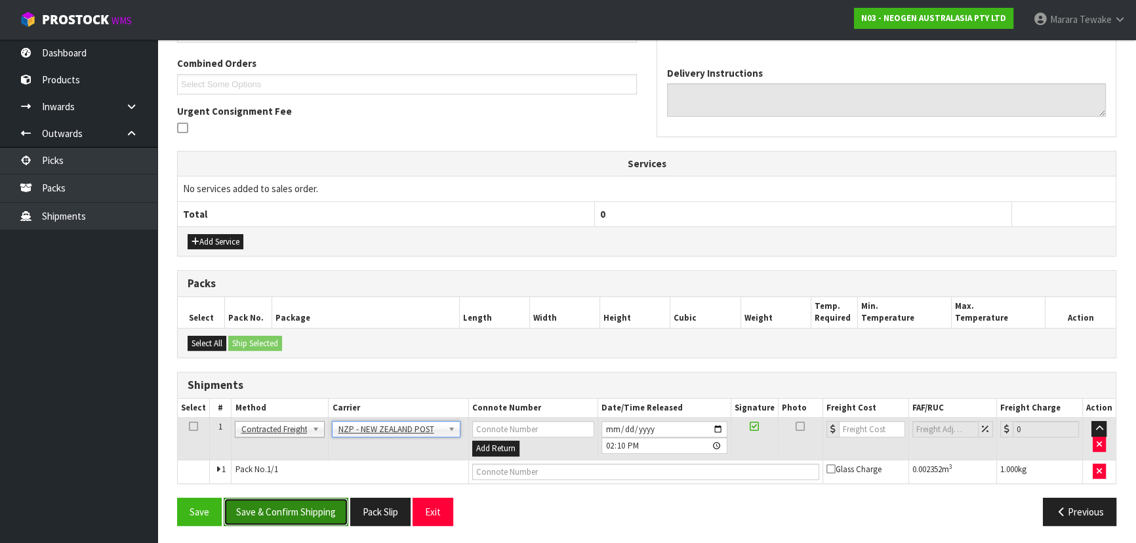
click at [311, 515] on button "Save & Confirm Shipping" at bounding box center [286, 512] width 125 height 28
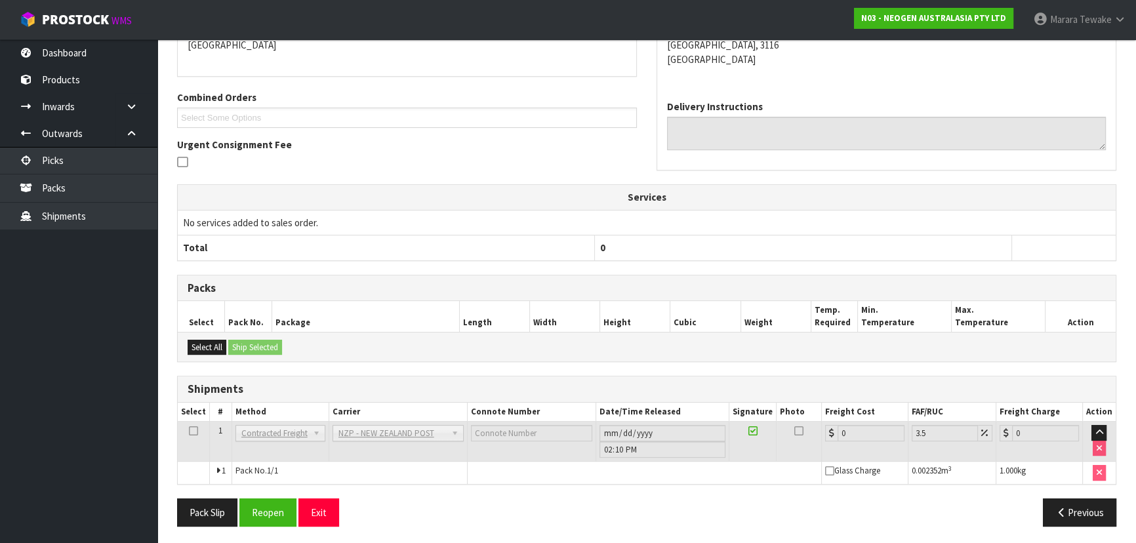
scroll to position [312, 0]
click at [257, 505] on button "Reopen" at bounding box center [267, 511] width 57 height 28
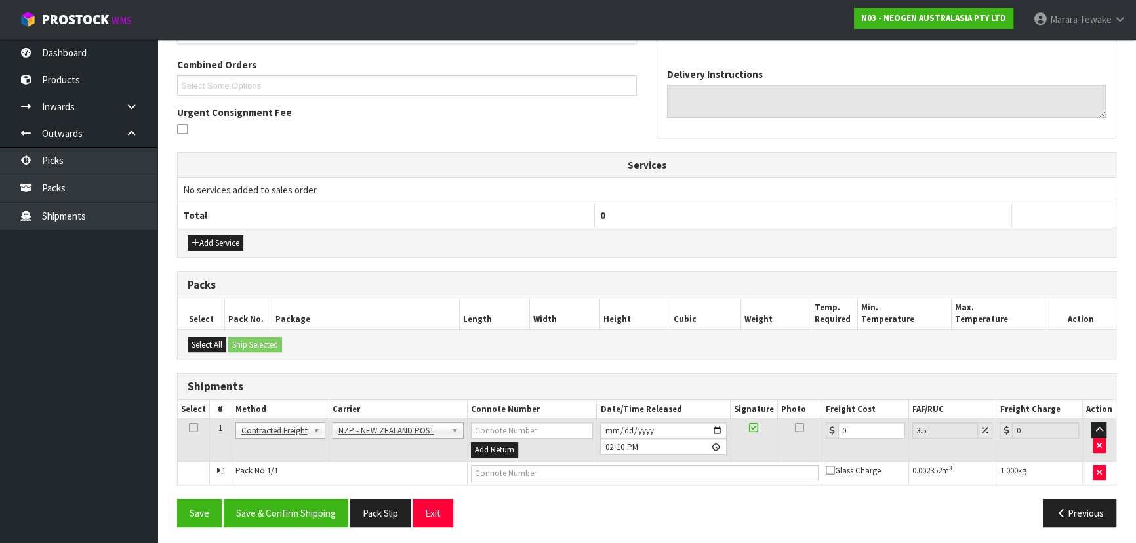
scroll to position [330, 0]
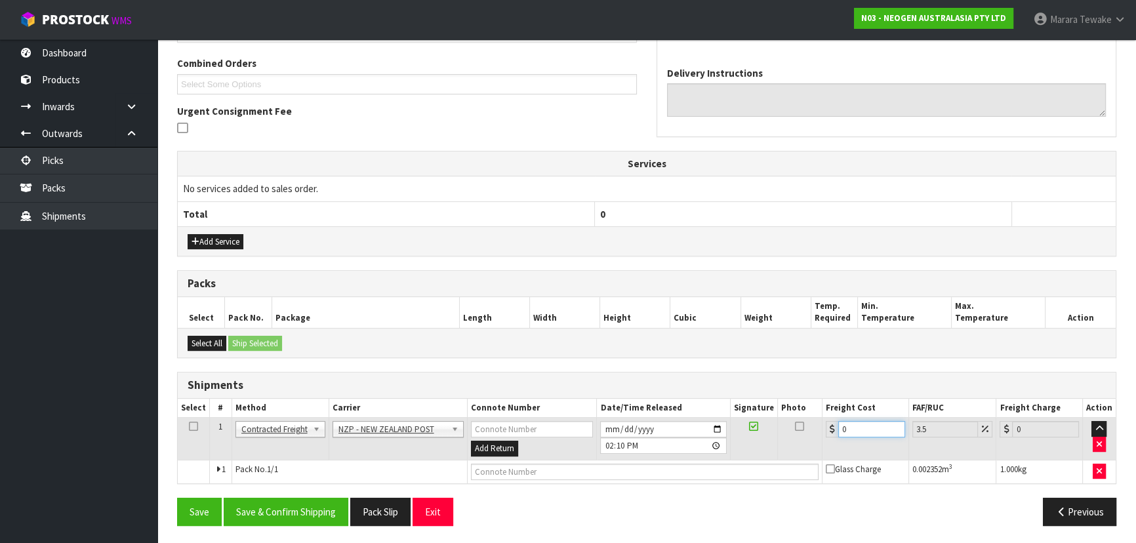
drag, startPoint x: 868, startPoint y: 424, endPoint x: 808, endPoint y: 405, distance: 63.3
click at [811, 407] on table "Select # Method Carrier Connote Number Date/Time Released Signature Photo Freig…" at bounding box center [647, 441] width 938 height 85
click at [319, 513] on button "Save & Confirm Shipping" at bounding box center [286, 512] width 125 height 28
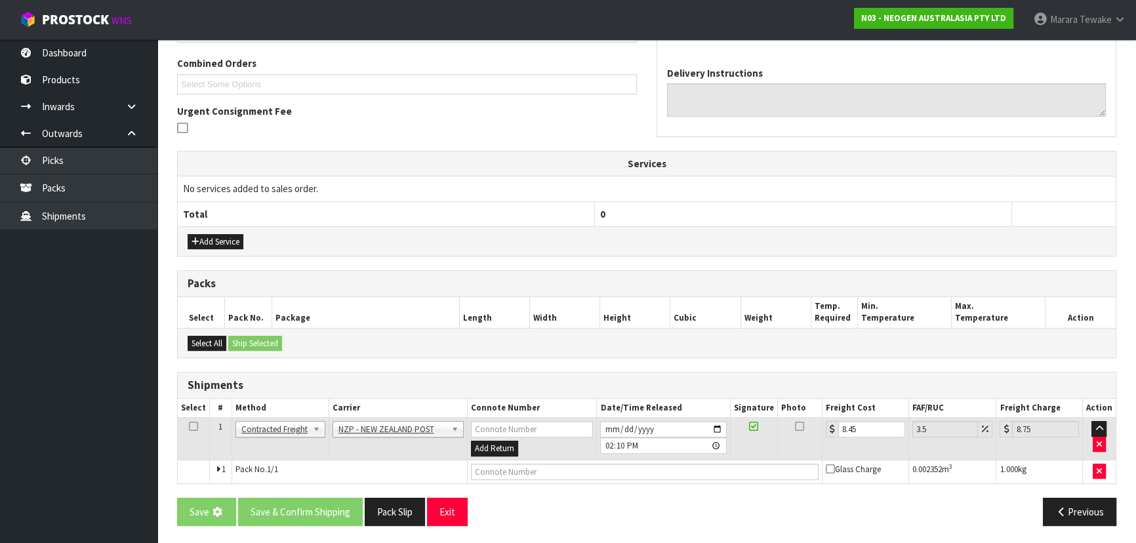
scroll to position [0, 0]
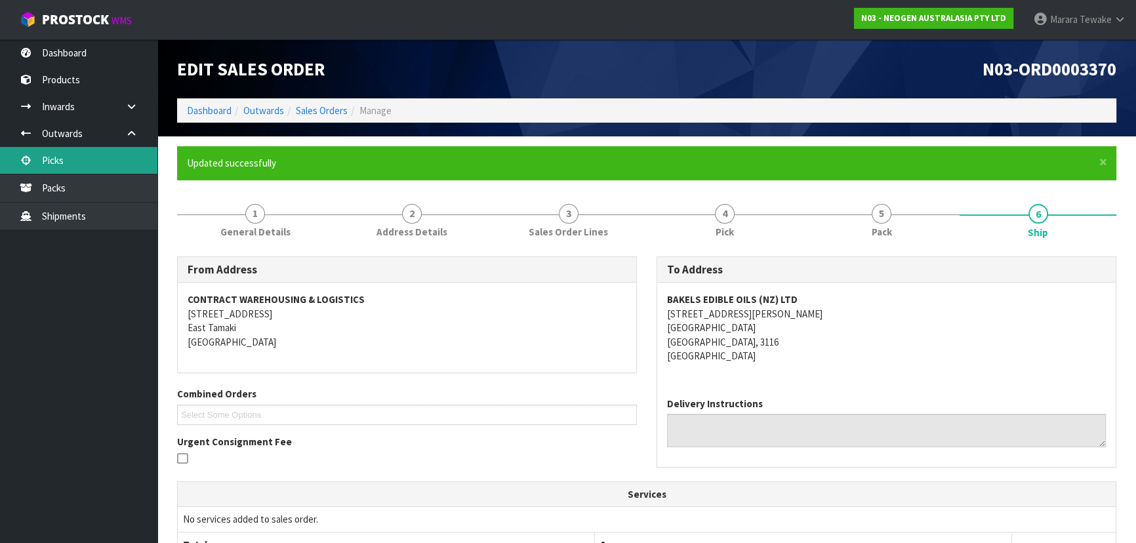
click at [95, 161] on link "Picks" at bounding box center [78, 160] width 157 height 27
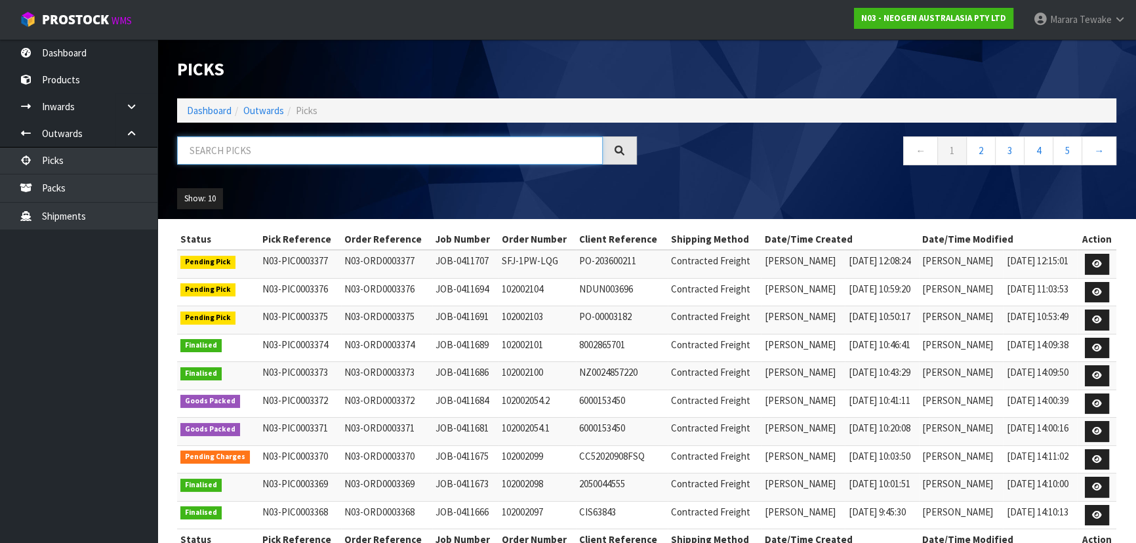
click at [256, 159] on input "text" at bounding box center [390, 150] width 426 height 28
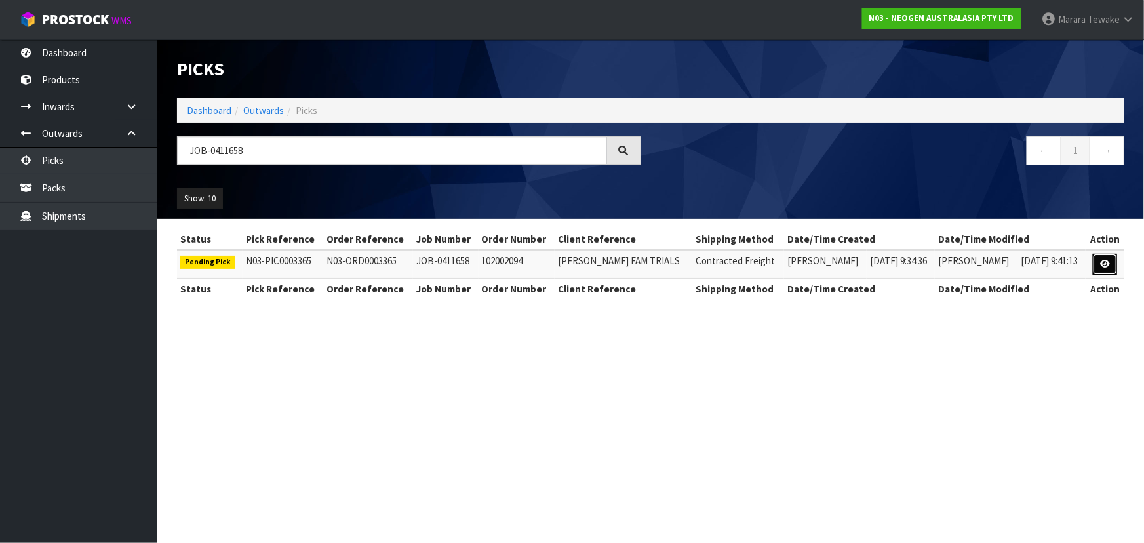
click at [1104, 262] on icon at bounding box center [1105, 264] width 10 height 9
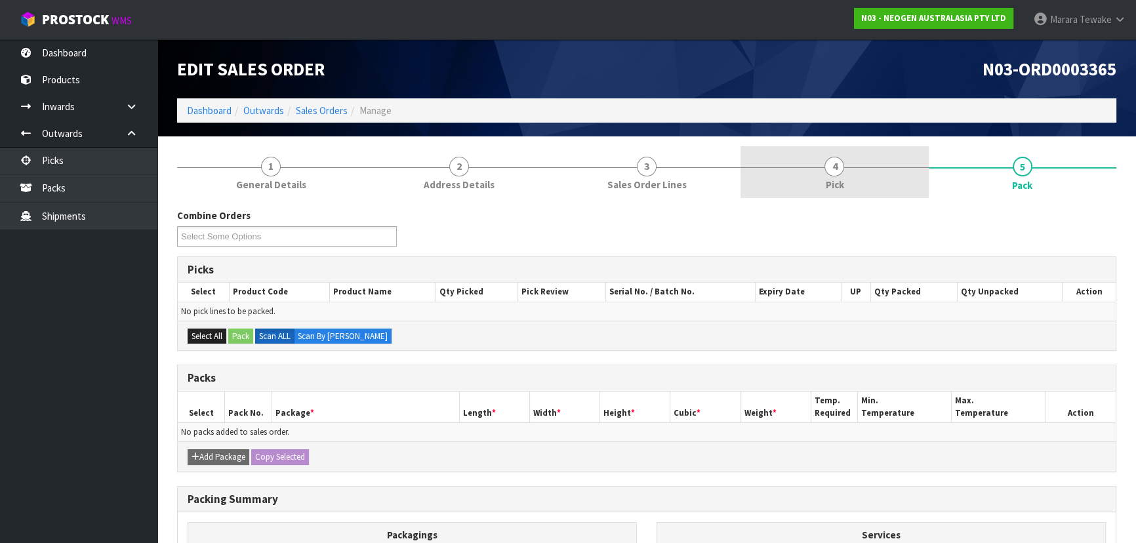
click at [859, 164] on link "4 Pick" at bounding box center [834, 172] width 188 height 52
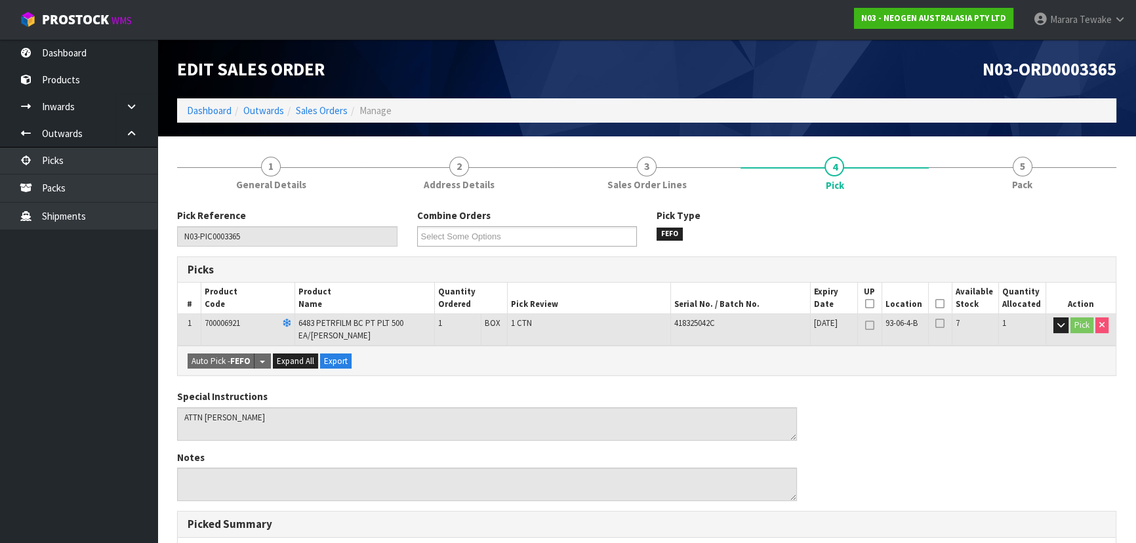
click at [940, 304] on icon at bounding box center [939, 304] width 9 height 1
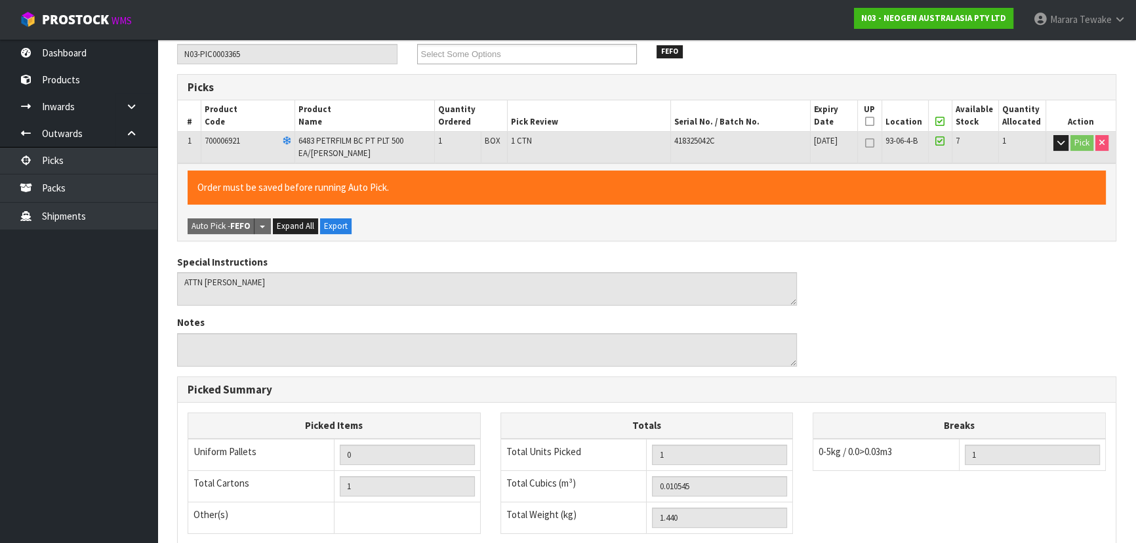
scroll to position [374, 0]
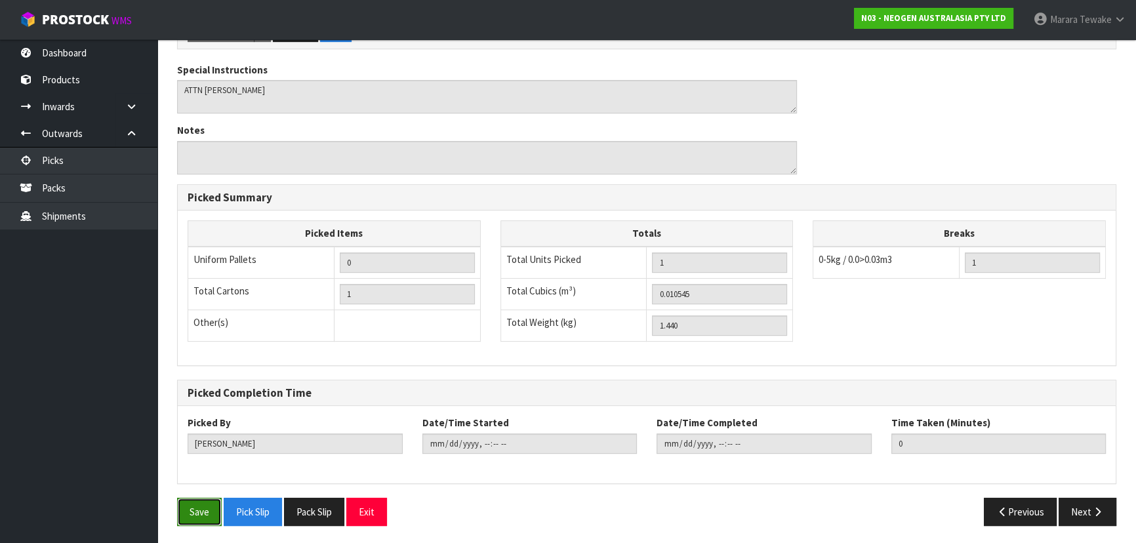
click at [199, 513] on button "Save" at bounding box center [199, 512] width 45 height 28
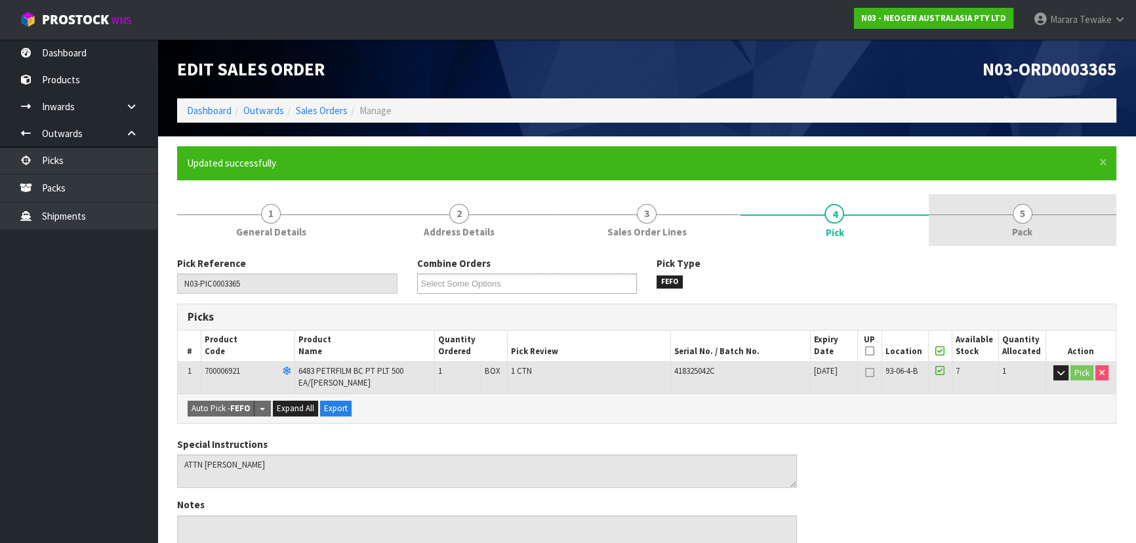
click at [1038, 223] on link "5 Pack" at bounding box center [1023, 220] width 188 height 52
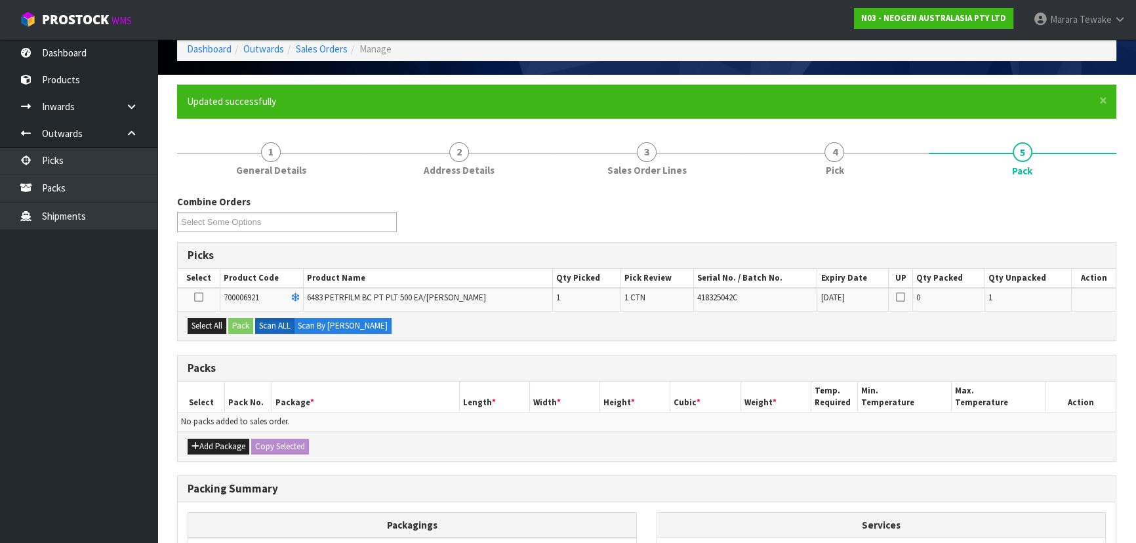
scroll to position [119, 0]
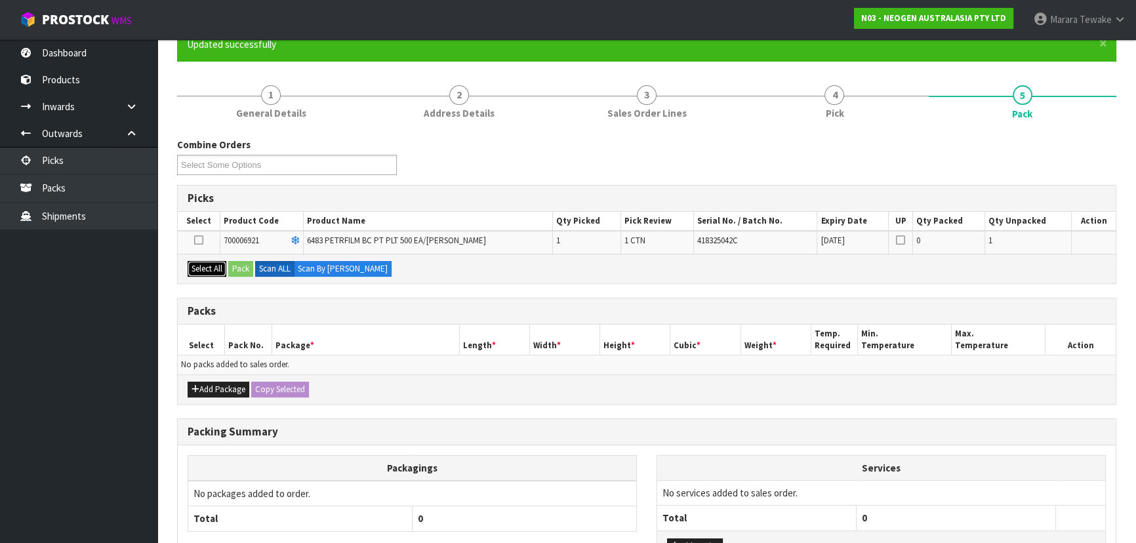
click at [208, 273] on button "Select All" at bounding box center [207, 269] width 39 height 16
click at [250, 264] on button "Pack" at bounding box center [240, 269] width 25 height 16
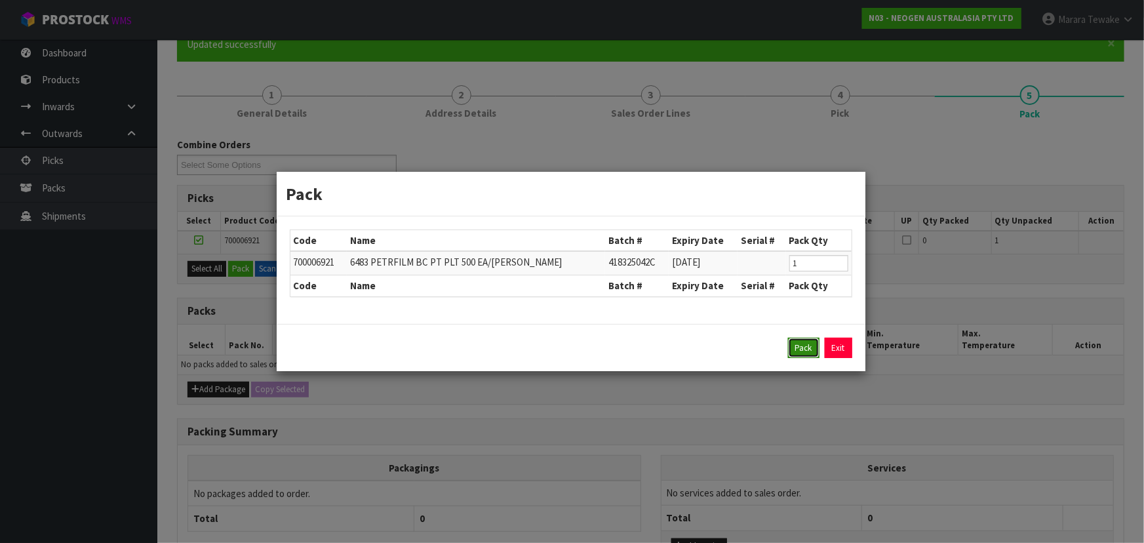
click at [808, 342] on button "Pack" at bounding box center [803, 348] width 31 height 21
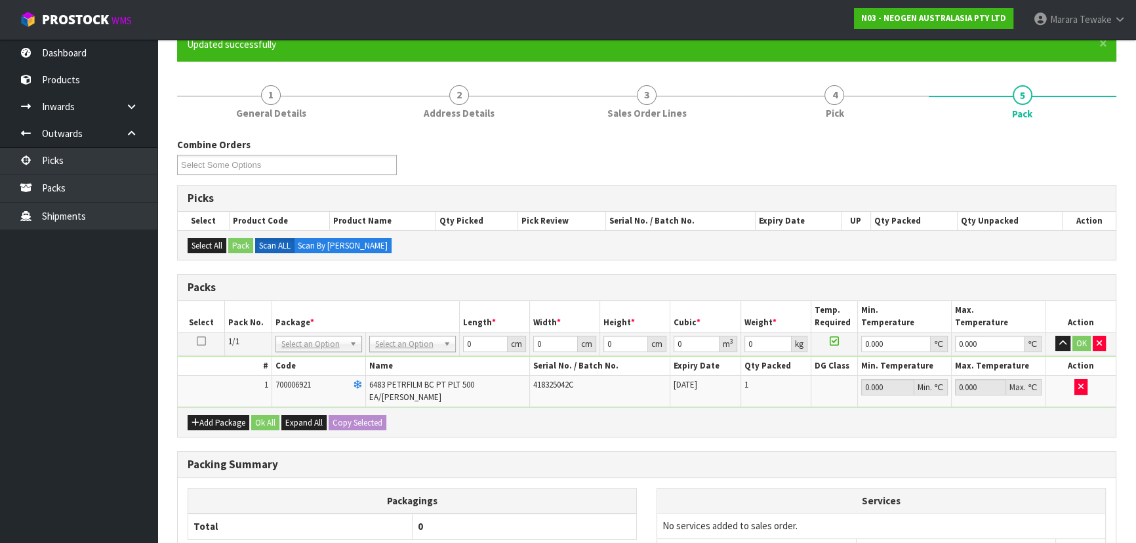
drag, startPoint x: 433, startPoint y: 348, endPoint x: 422, endPoint y: 354, distance: 12.4
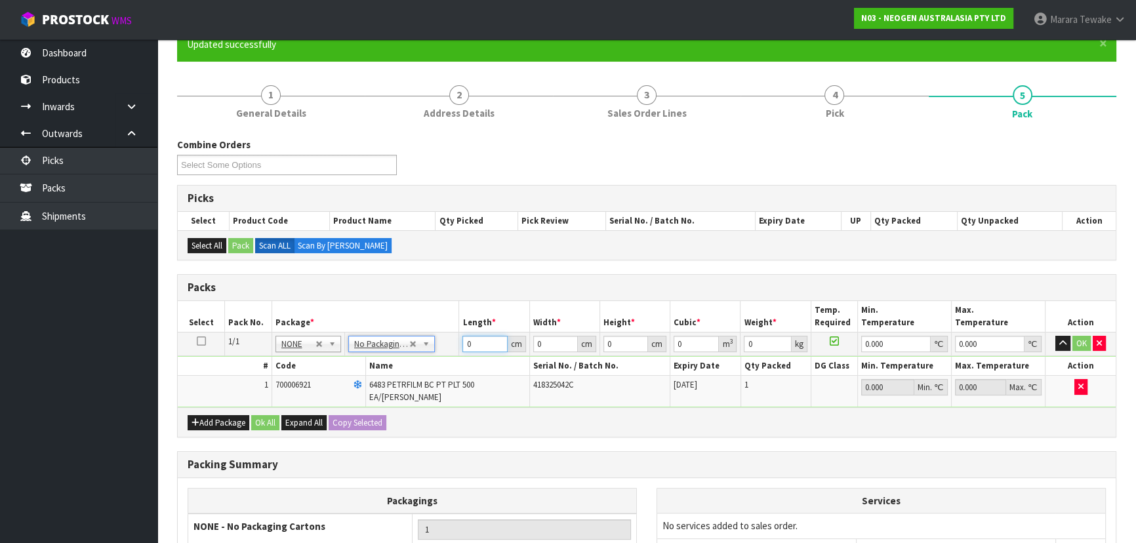
drag, startPoint x: 486, startPoint y: 339, endPoint x: 465, endPoint y: 293, distance: 50.5
click at [459, 319] on table "Select Pack No. Package * Length * Width * Height * Cubic * Weight * Temp. Requ…" at bounding box center [647, 354] width 938 height 106
click at [1055, 336] on button "button" at bounding box center [1062, 344] width 15 height 16
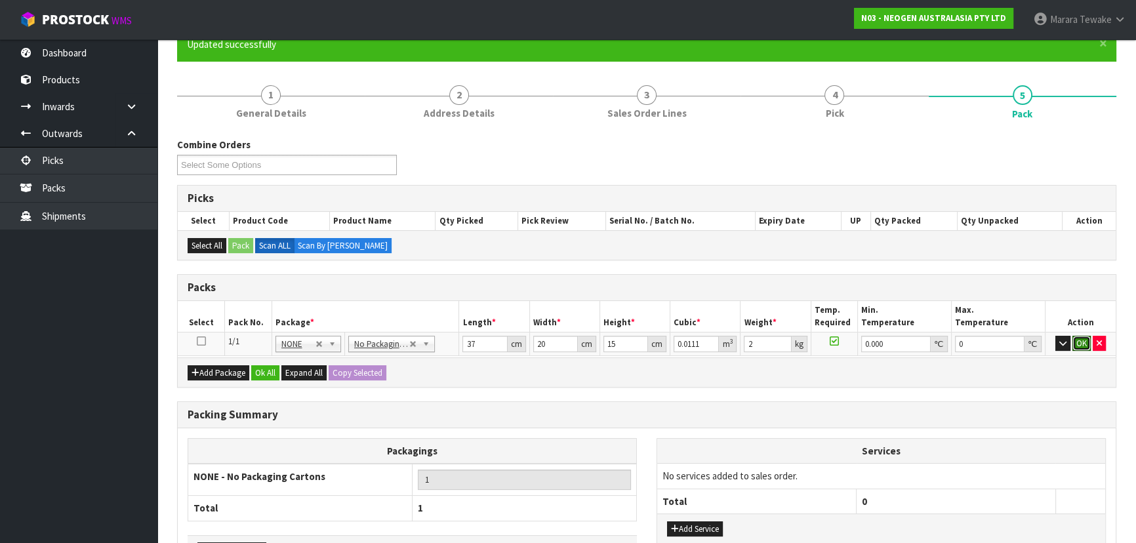
click button "OK" at bounding box center [1081, 344] width 18 height 16
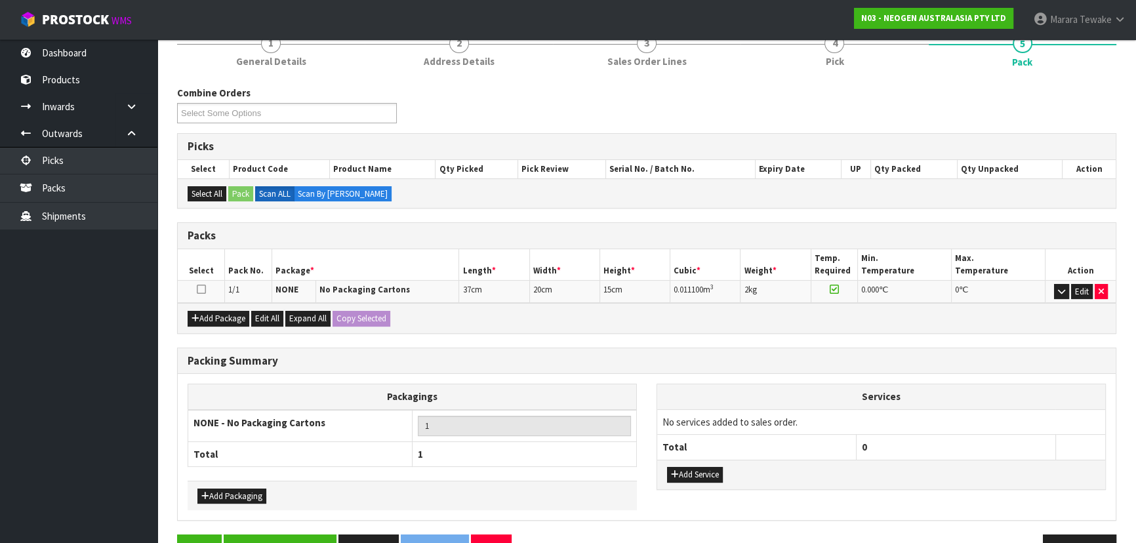
scroll to position [207, 0]
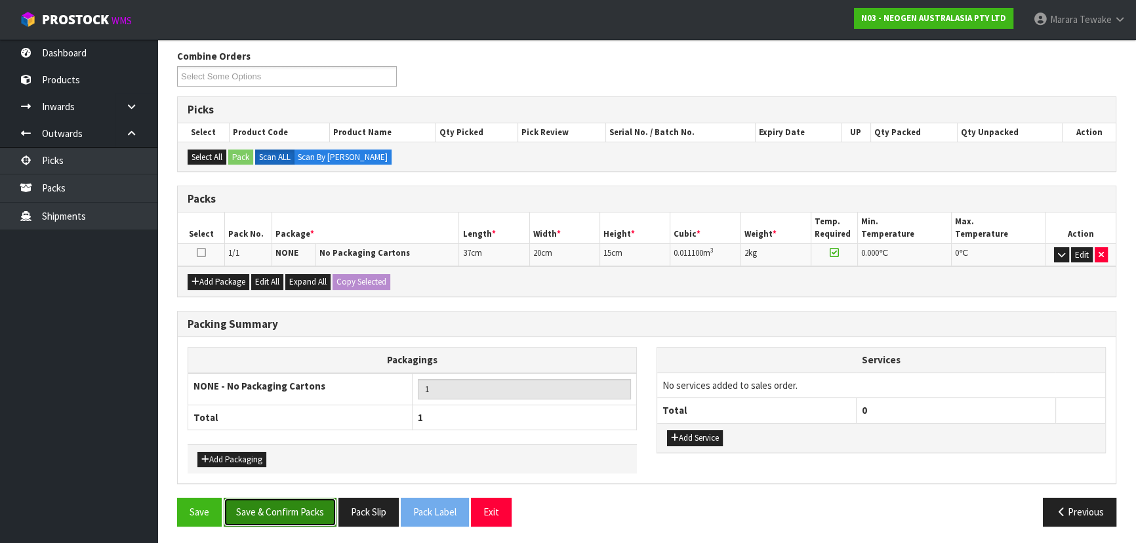
click at [294, 500] on button "Save & Confirm Packs" at bounding box center [280, 512] width 113 height 28
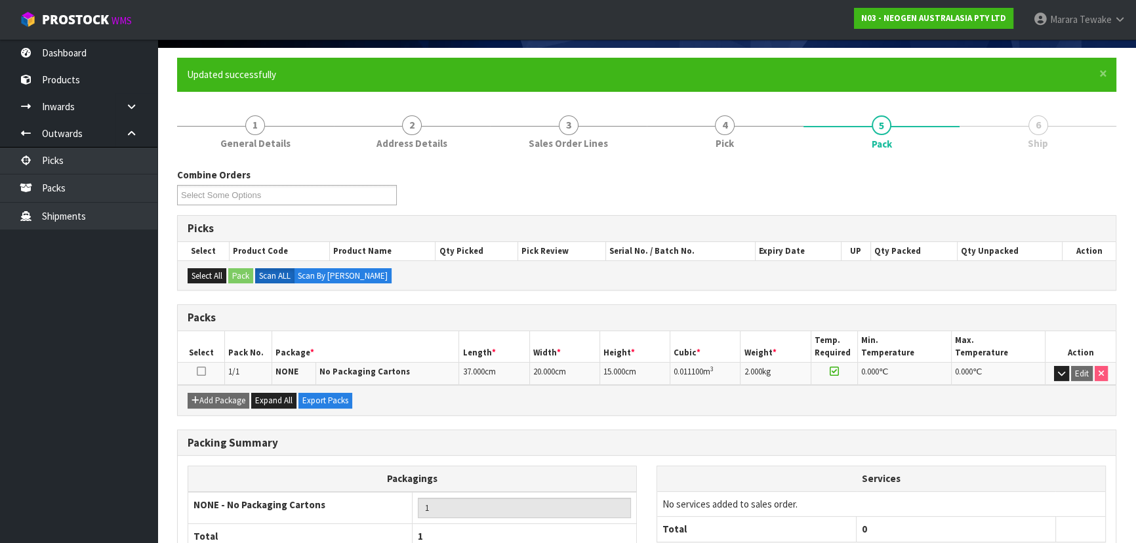
scroll to position [178, 0]
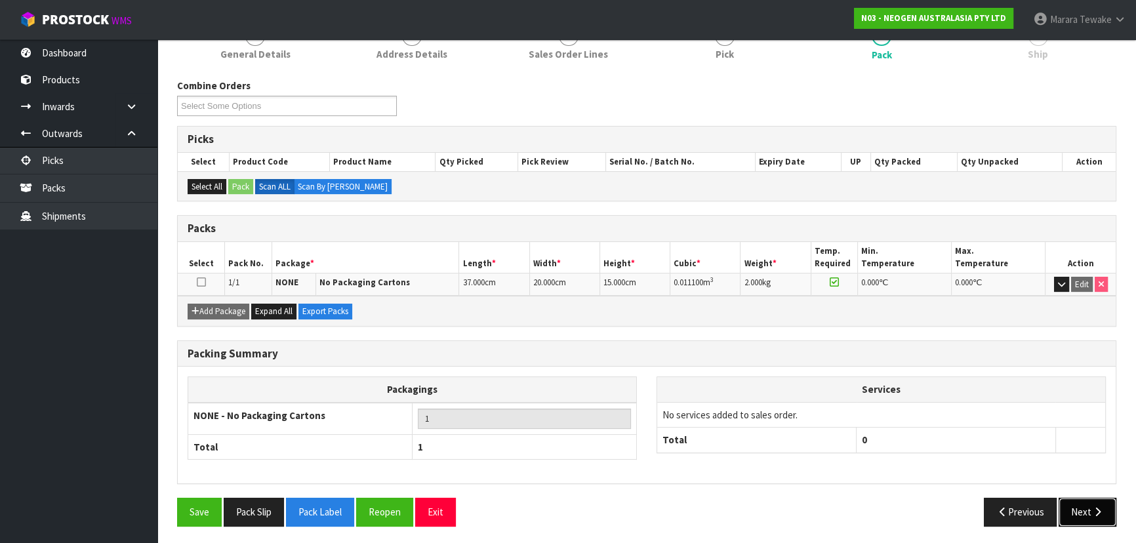
click at [1089, 511] on button "Next" at bounding box center [1087, 512] width 58 height 28
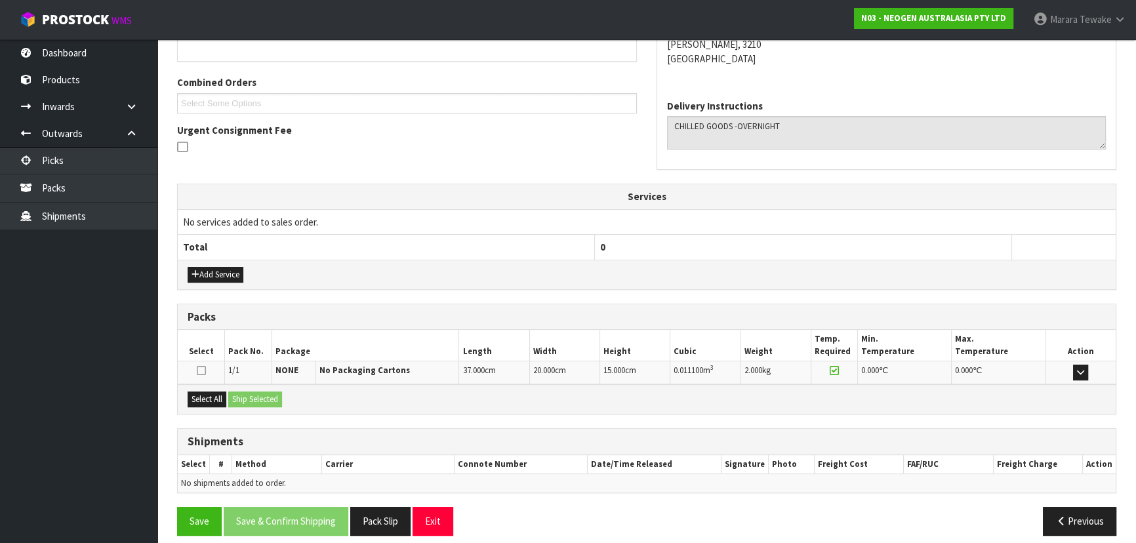
scroll to position [321, 0]
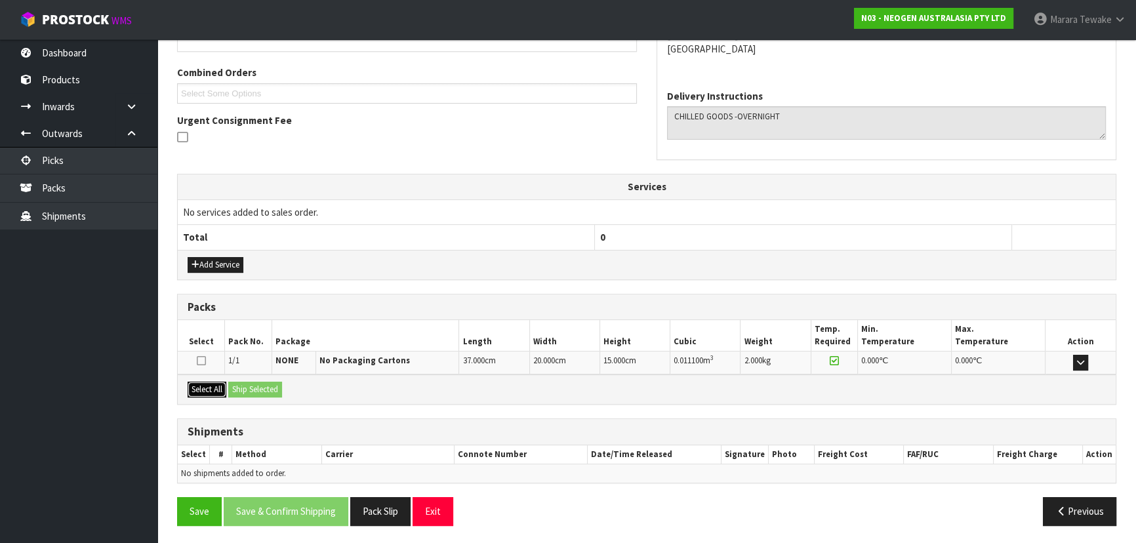
click at [212, 388] on button "Select All" at bounding box center [207, 390] width 39 height 16
click at [239, 385] on button "Ship Selected" at bounding box center [255, 390] width 54 height 16
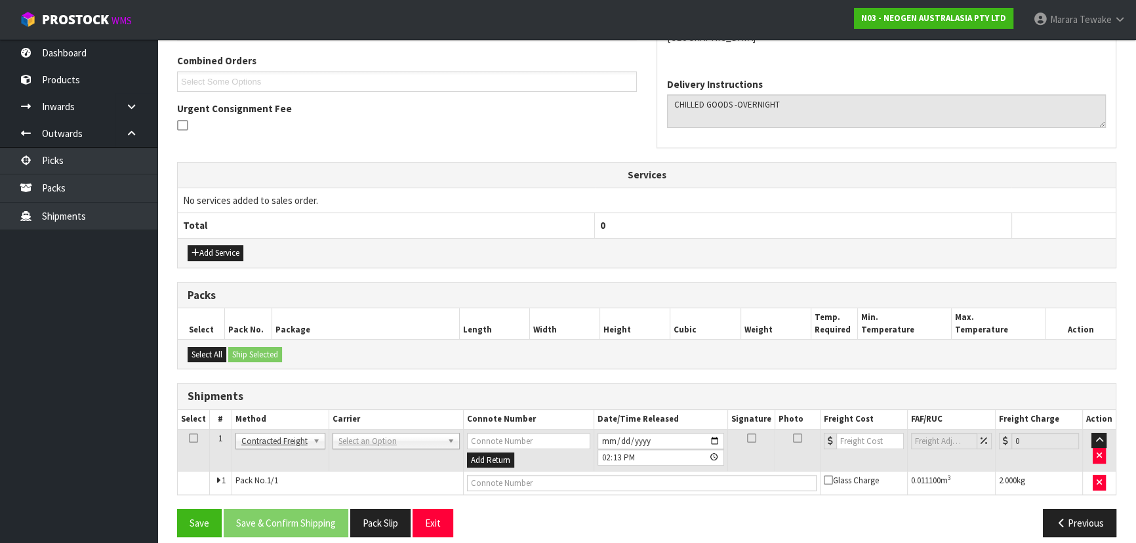
scroll to position [344, 0]
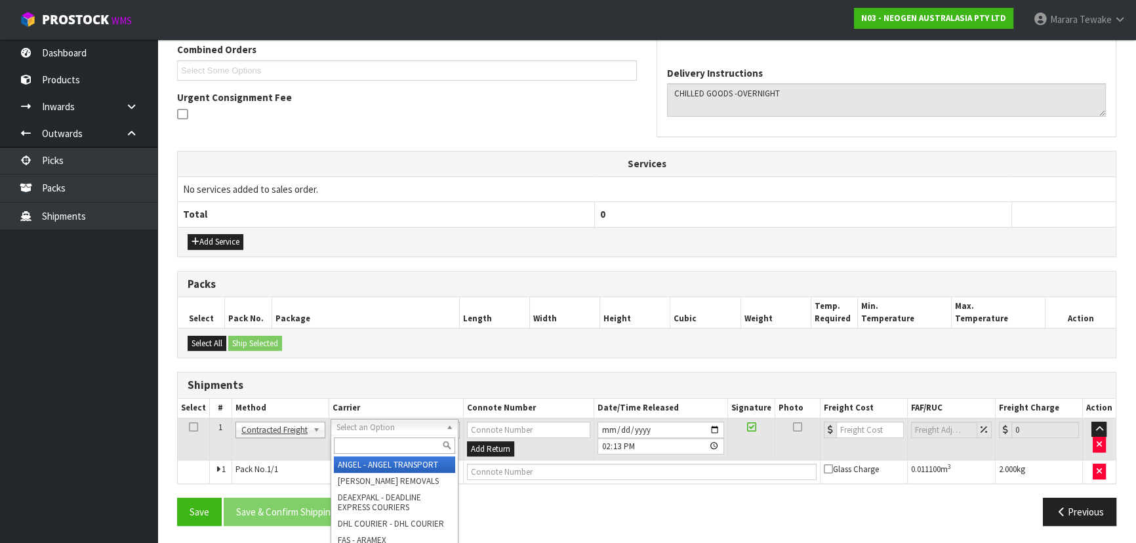
drag, startPoint x: 354, startPoint y: 426, endPoint x: 361, endPoint y: 440, distance: 15.3
click at [362, 442] on input "text" at bounding box center [394, 445] width 121 height 16
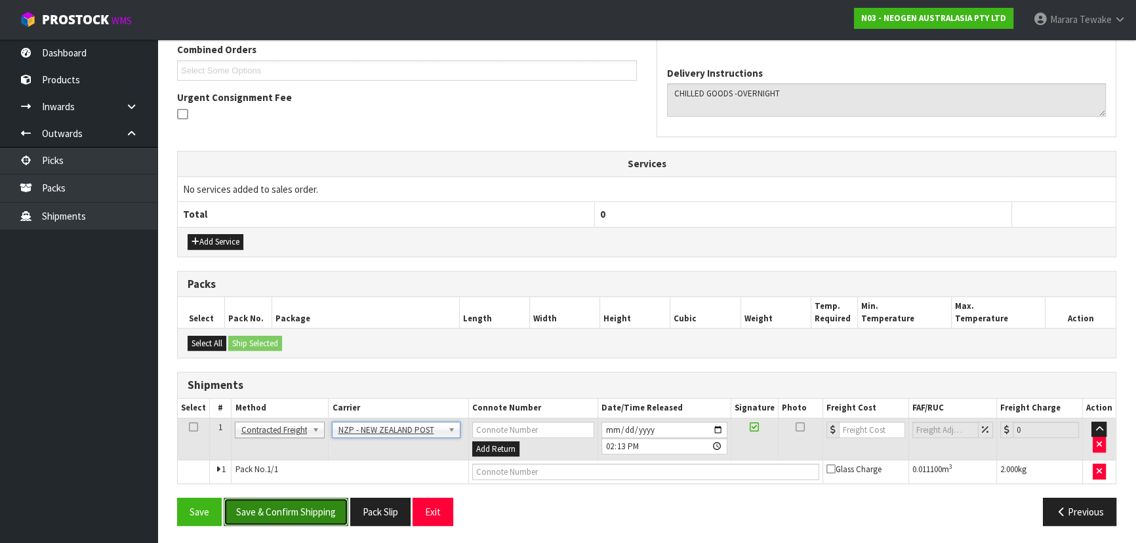
click at [304, 501] on button "Save & Confirm Shipping" at bounding box center [286, 512] width 125 height 28
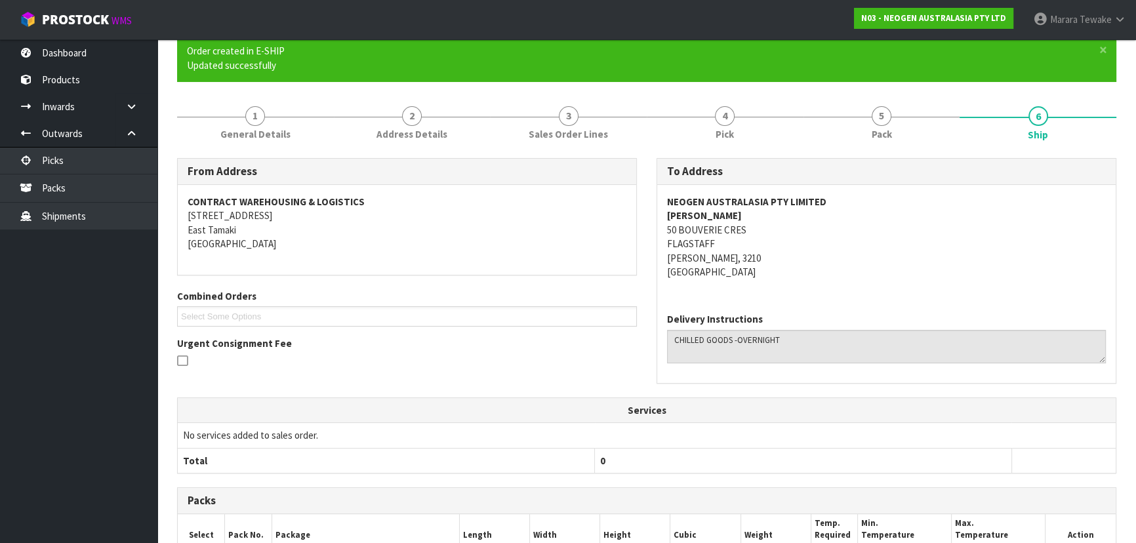
scroll to position [326, 0]
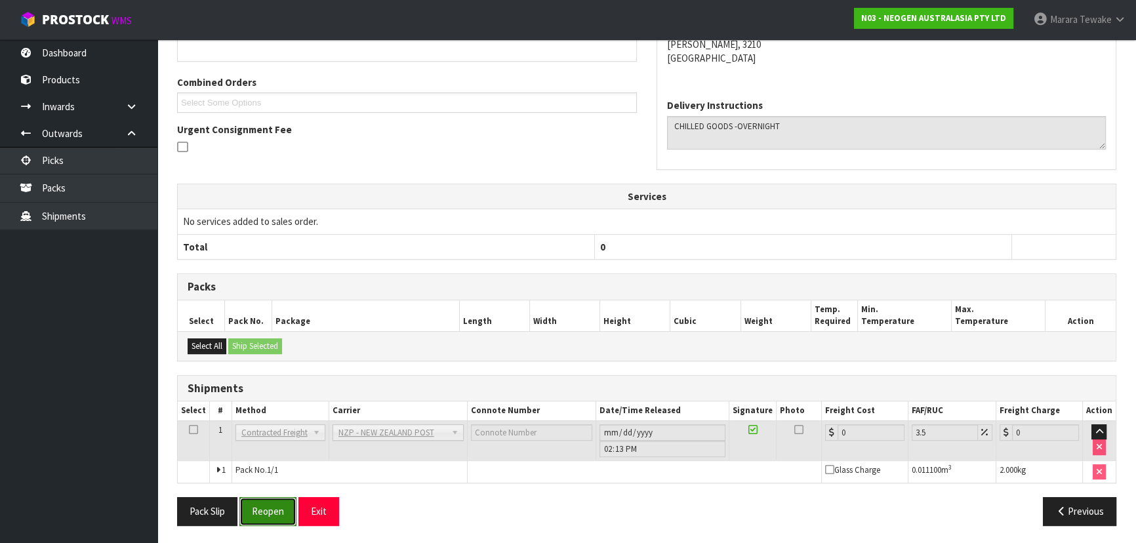
click at [252, 505] on button "Reopen" at bounding box center [267, 511] width 57 height 28
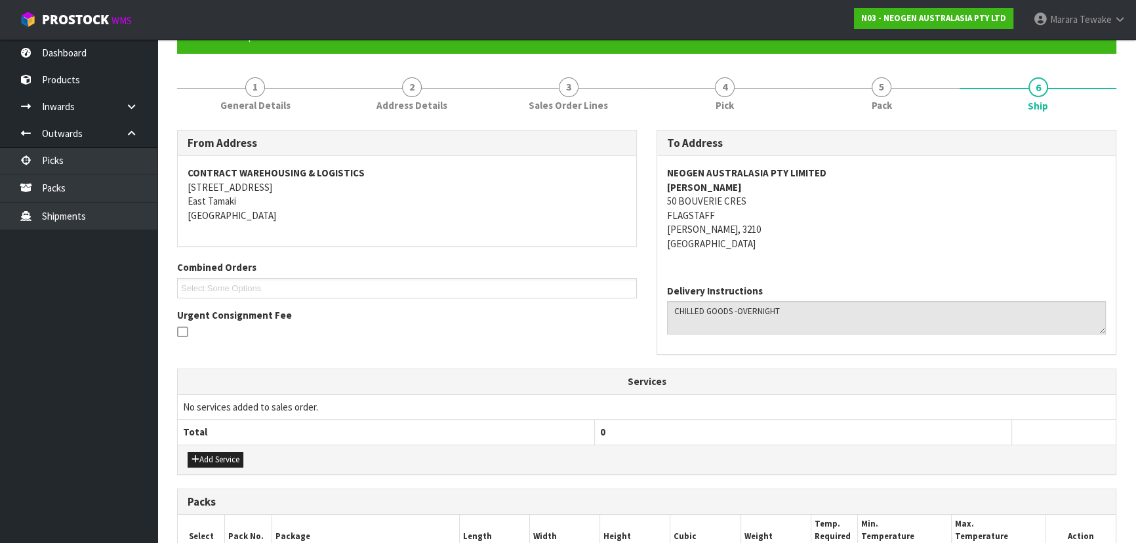
scroll to position [344, 0]
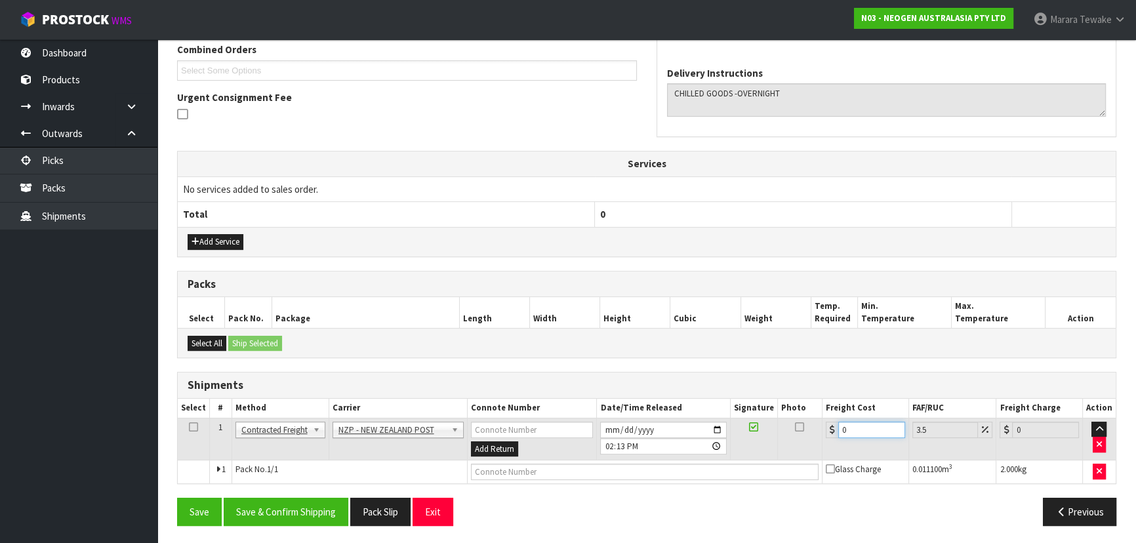
drag, startPoint x: 850, startPoint y: 426, endPoint x: 798, endPoint y: 386, distance: 65.4
click at [801, 403] on table "Select # Method Carrier Connote Number Date/Time Released Signature Photo Freig…" at bounding box center [647, 441] width 938 height 85
click at [302, 516] on button "Save & Confirm Shipping" at bounding box center [286, 512] width 125 height 28
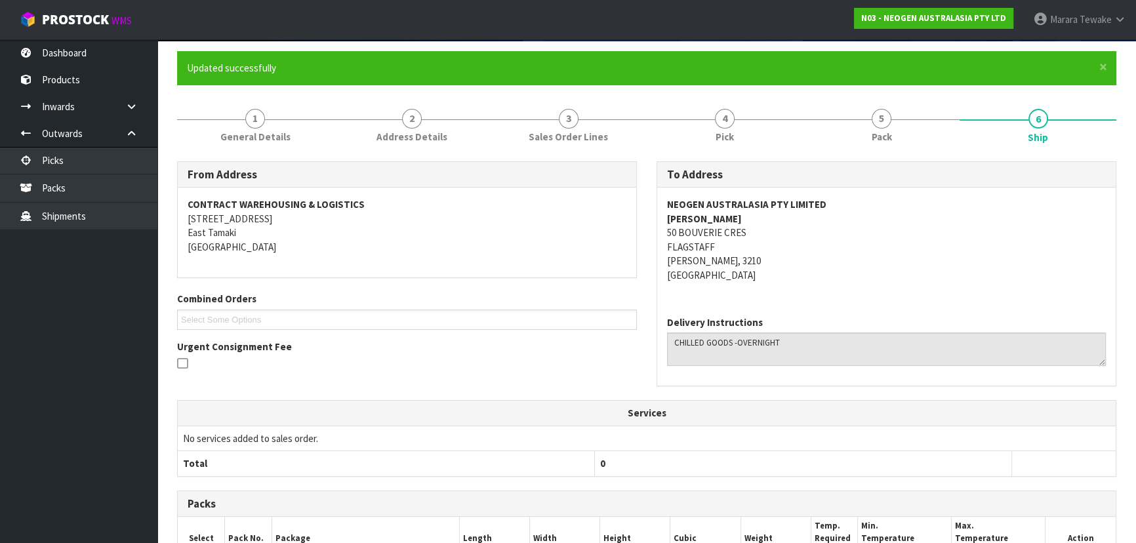
scroll to position [312, 0]
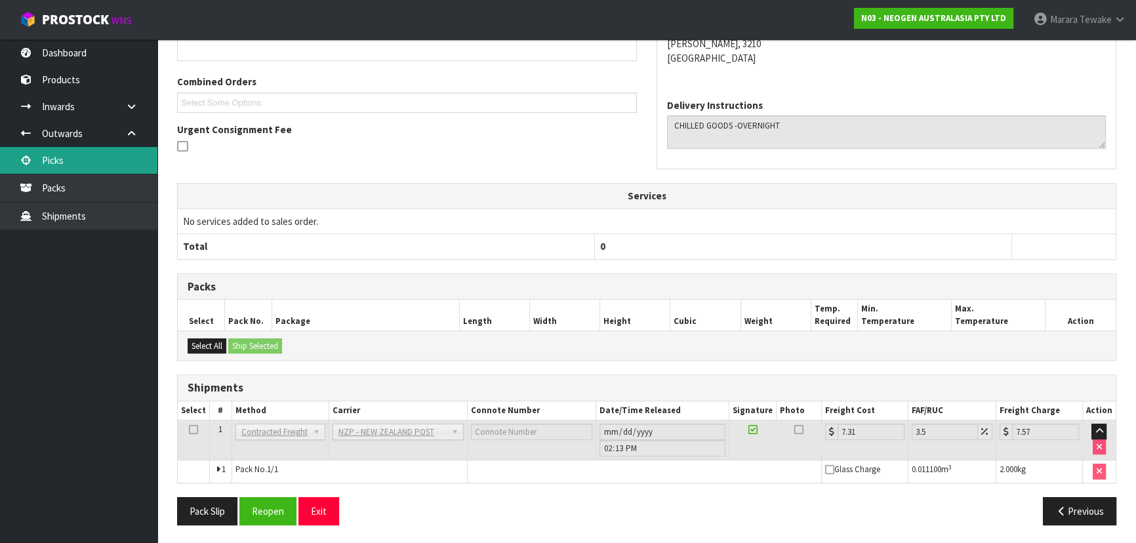
click at [92, 163] on link "Picks" at bounding box center [78, 160] width 157 height 27
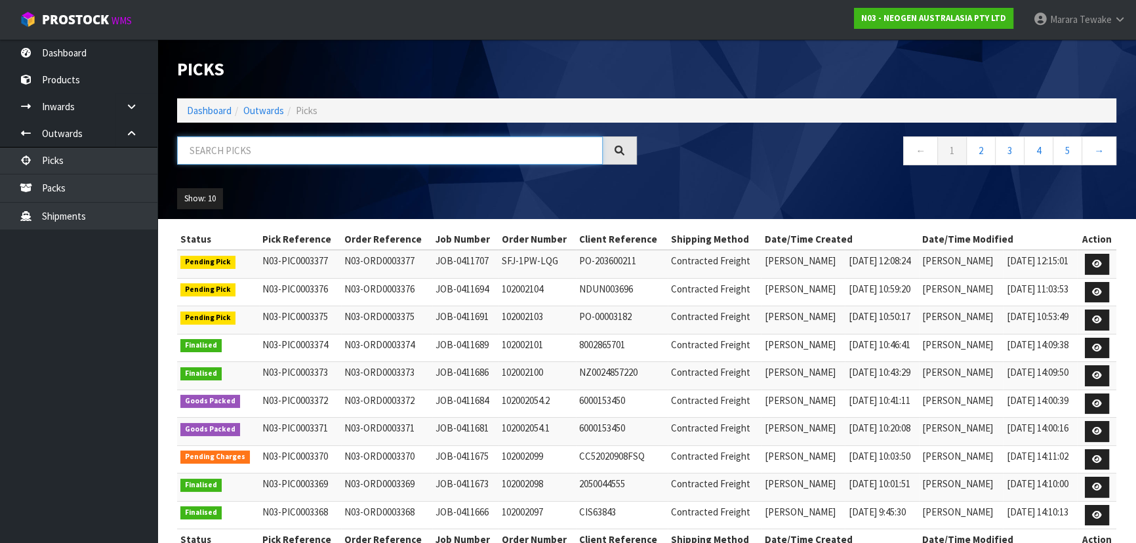
click at [215, 150] on input "text" at bounding box center [390, 150] width 426 height 28
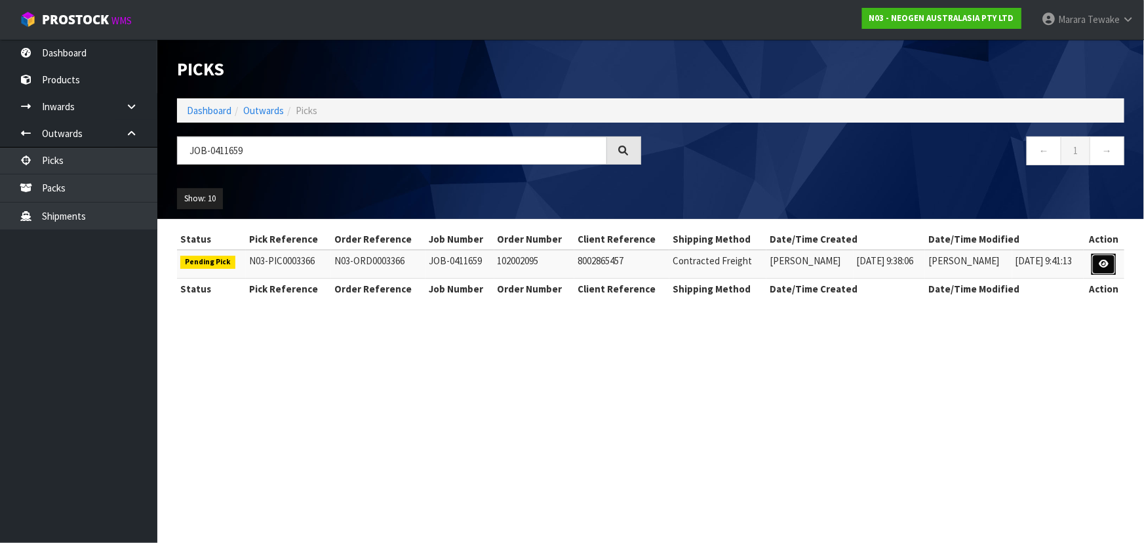
click at [1103, 256] on link at bounding box center [1104, 264] width 24 height 21
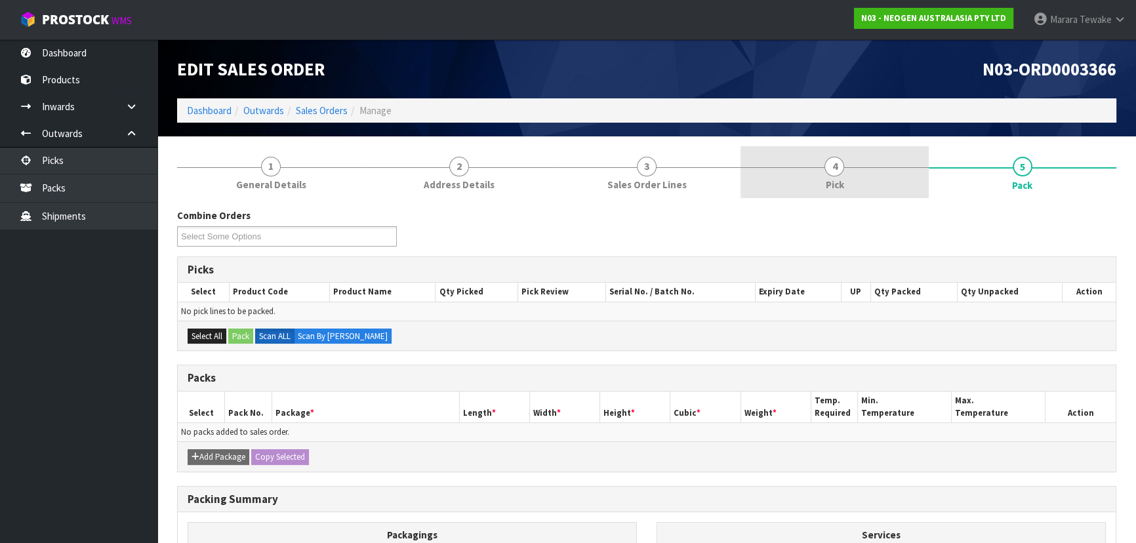
click at [879, 185] on link "4 Pick" at bounding box center [834, 172] width 188 height 52
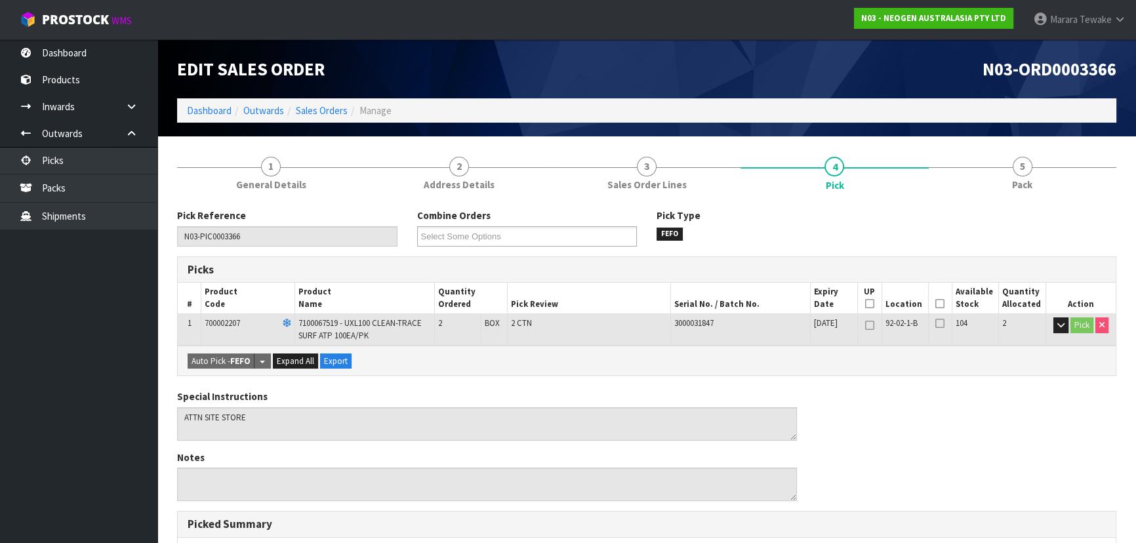
click at [938, 304] on icon at bounding box center [939, 304] width 9 height 1
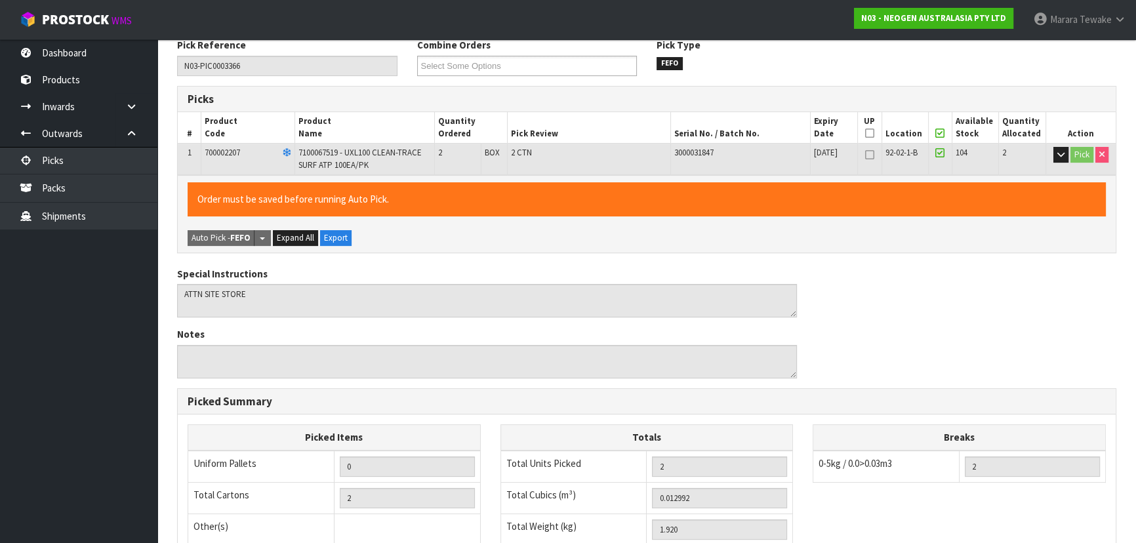
scroll to position [374, 0]
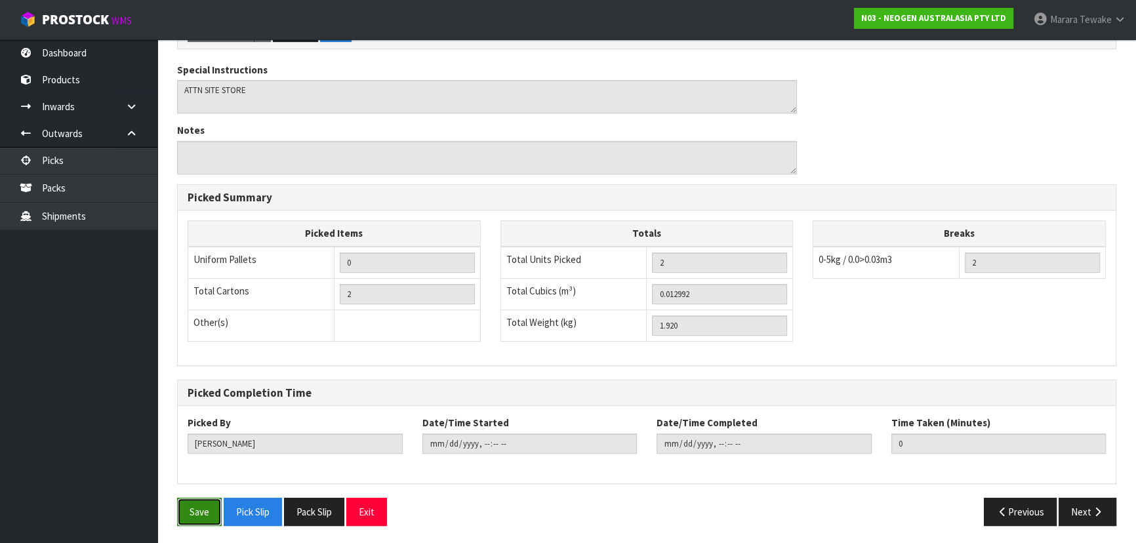
click at [213, 500] on button "Save" at bounding box center [199, 512] width 45 height 28
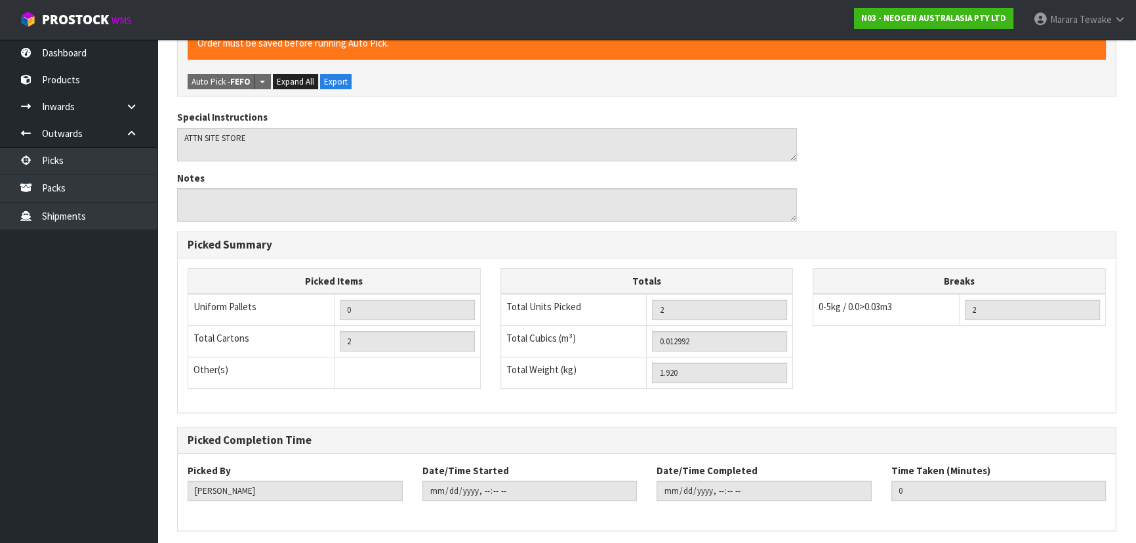
scroll to position [0, 0]
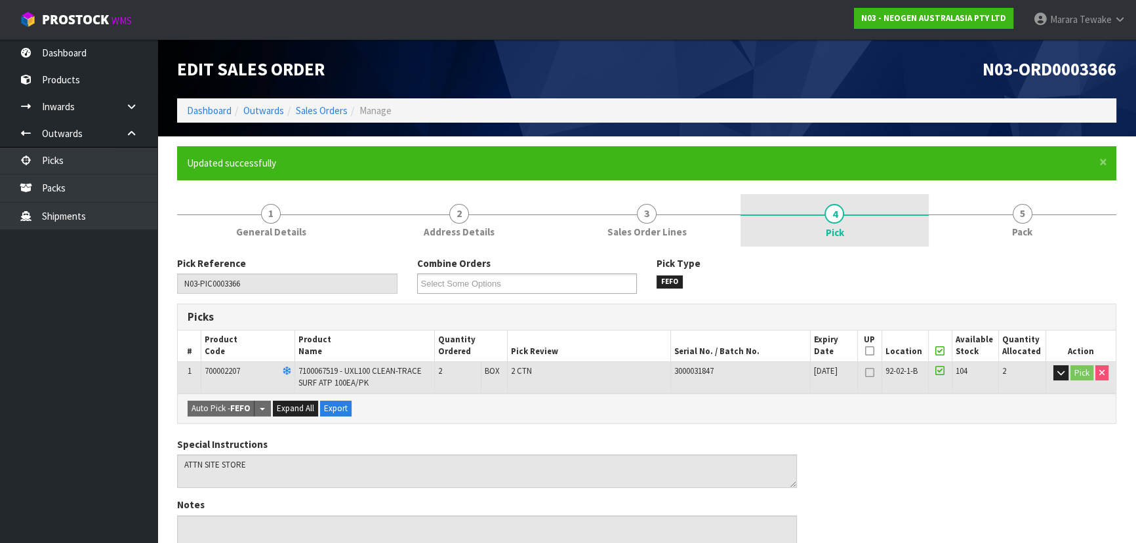
drag, startPoint x: 1012, startPoint y: 228, endPoint x: 897, endPoint y: 222, distance: 114.9
click at [1012, 228] on span "Pack" at bounding box center [1022, 232] width 20 height 14
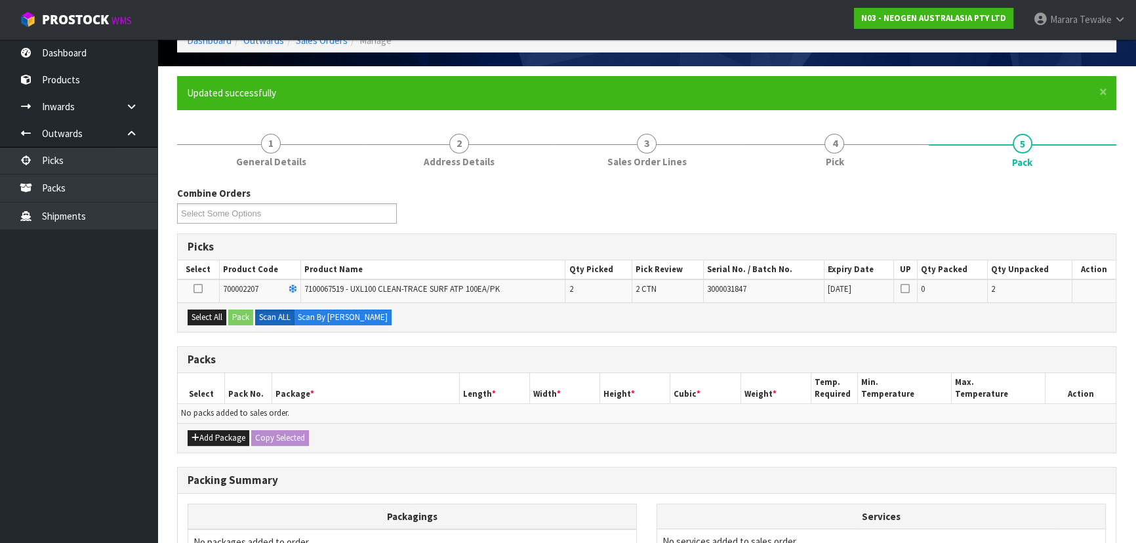
scroll to position [178, 0]
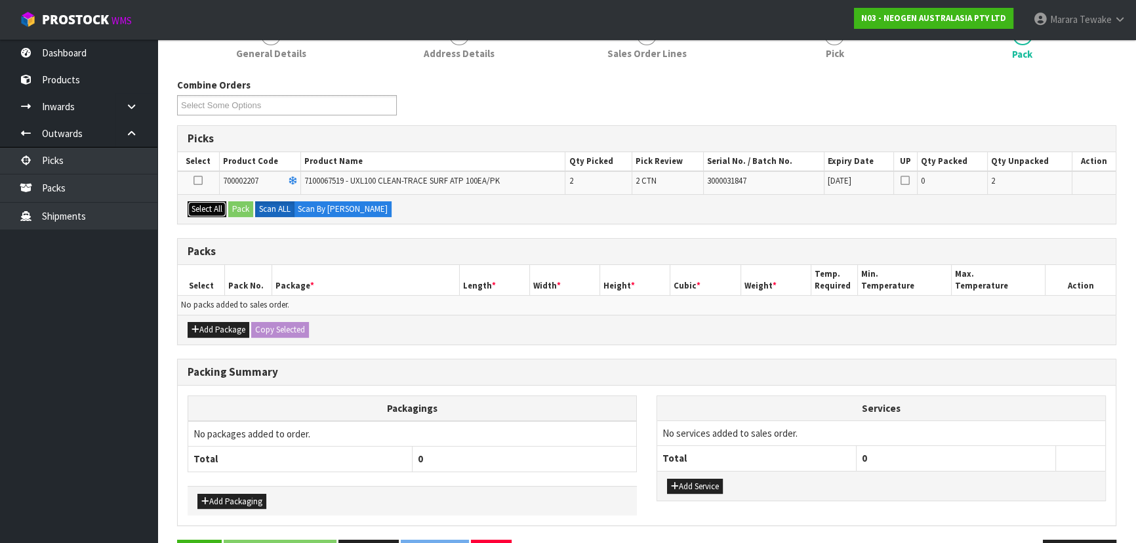
click at [205, 208] on button "Select All" at bounding box center [207, 209] width 39 height 16
click at [239, 201] on button "Pack" at bounding box center [240, 209] width 25 height 16
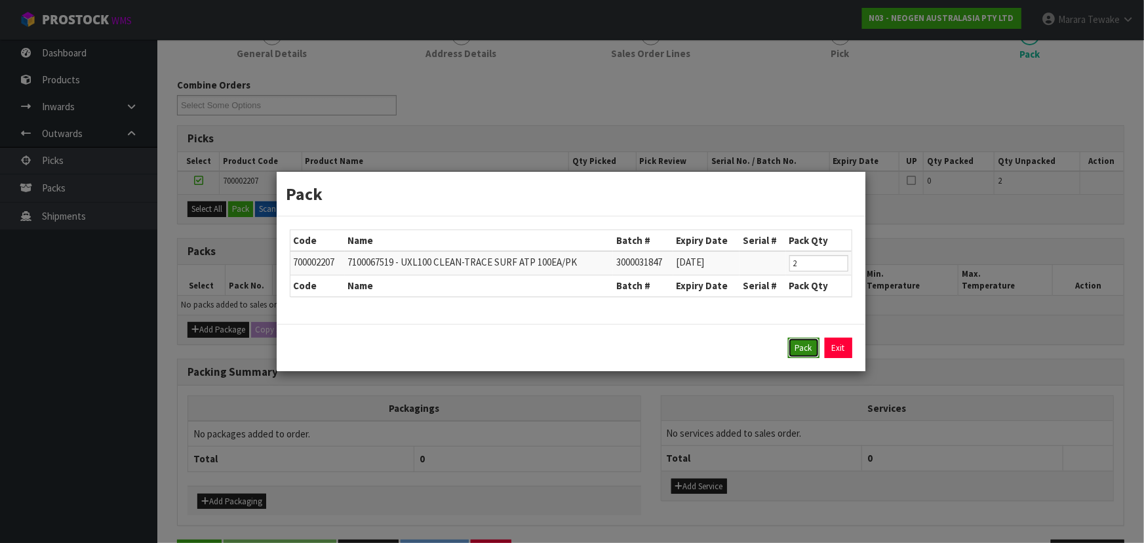
click at [803, 341] on button "Pack" at bounding box center [803, 348] width 31 height 21
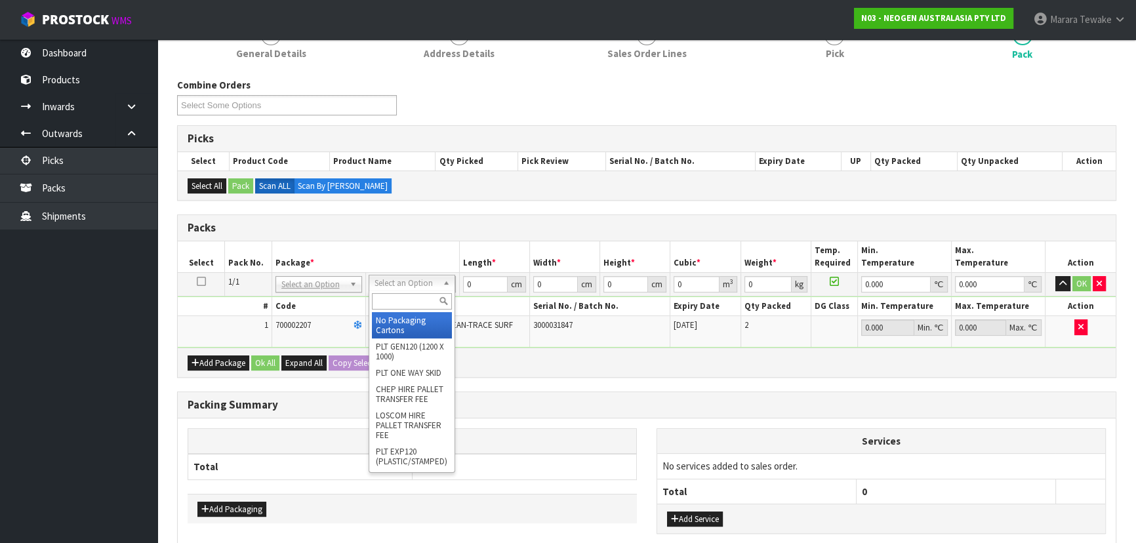
drag, startPoint x: 403, startPoint y: 278, endPoint x: 403, endPoint y: 292, distance: 13.8
click at [404, 293] on input "text" at bounding box center [412, 301] width 80 height 16
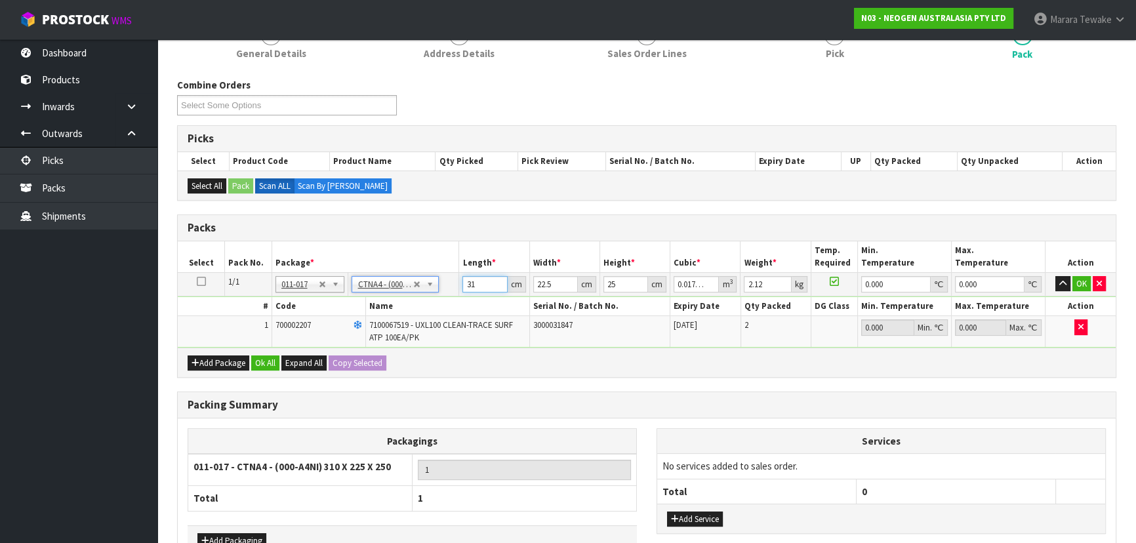
drag, startPoint x: 479, startPoint y: 283, endPoint x: 462, endPoint y: 261, distance: 27.5
click at [458, 266] on table "Select Pack No. Package * Length * Width * Height * Cubic * Weight * Temp. Requ…" at bounding box center [647, 294] width 938 height 106
click at [1055, 276] on button "button" at bounding box center [1062, 284] width 15 height 16
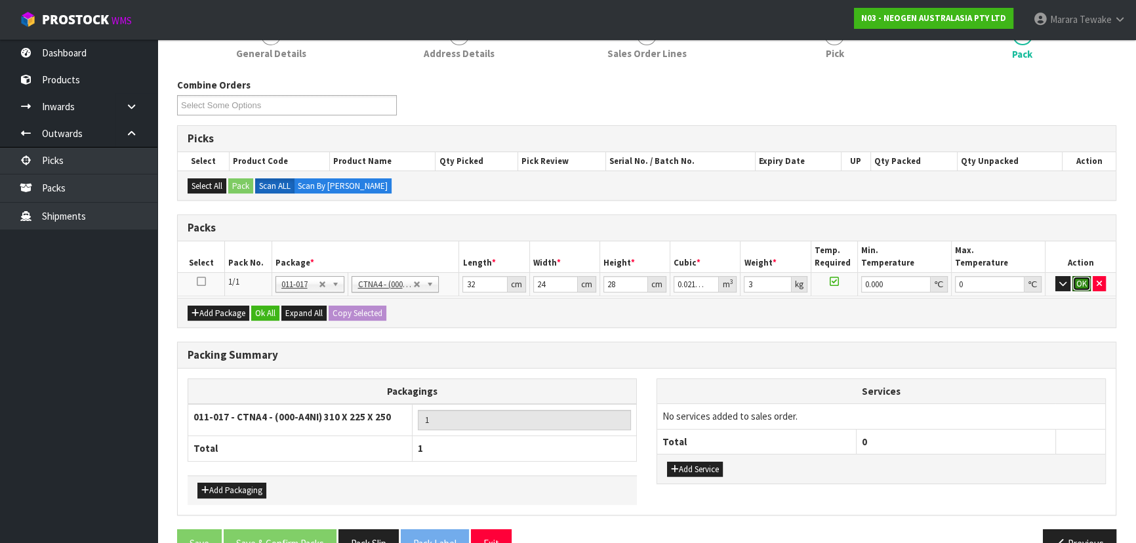
click button "OK" at bounding box center [1081, 284] width 18 height 16
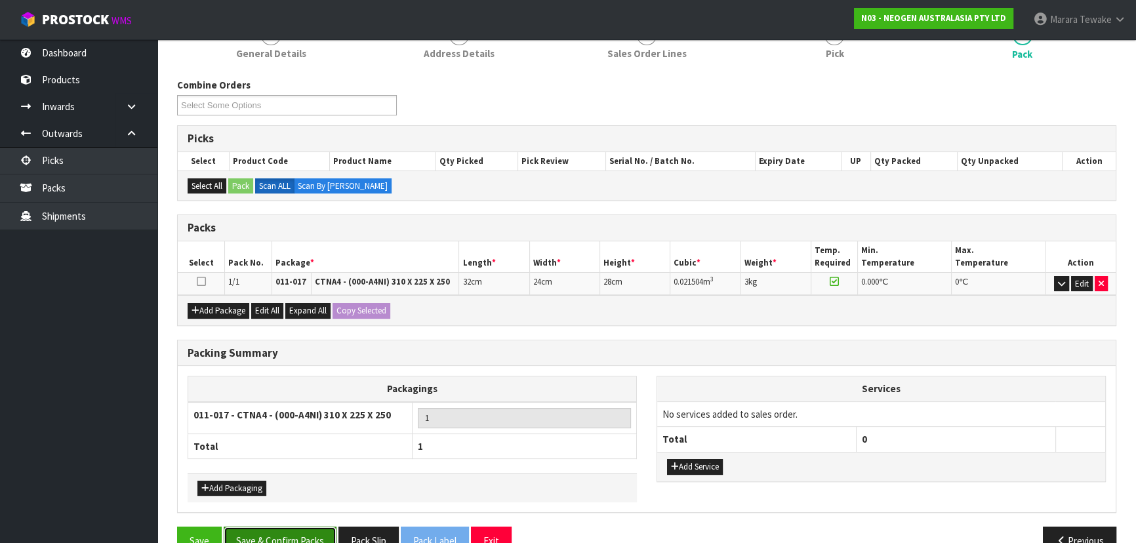
click at [303, 530] on button "Save & Confirm Packs" at bounding box center [280, 541] width 113 height 28
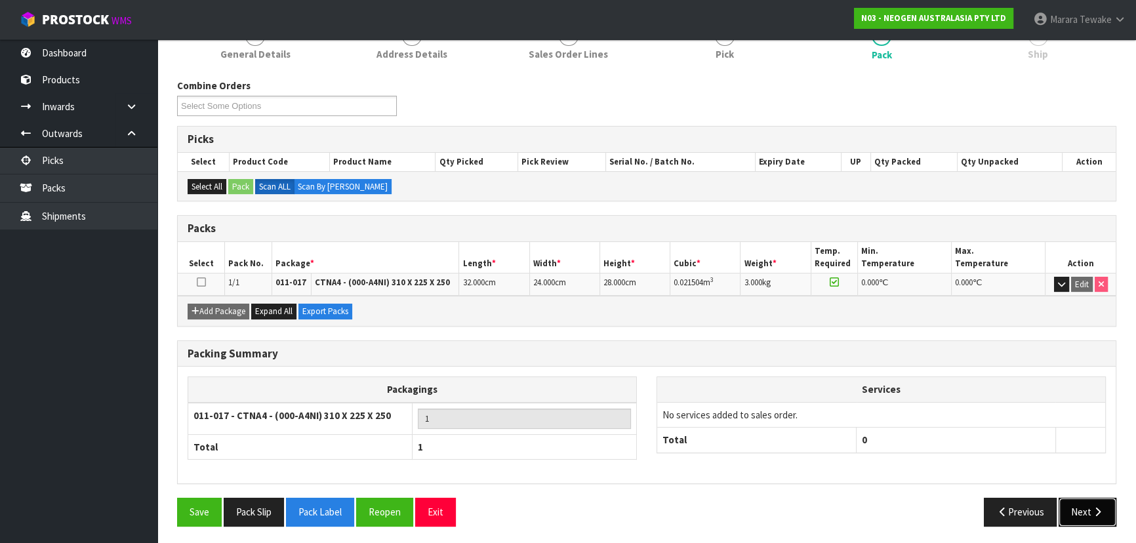
click at [1079, 514] on button "Next" at bounding box center [1087, 512] width 58 height 28
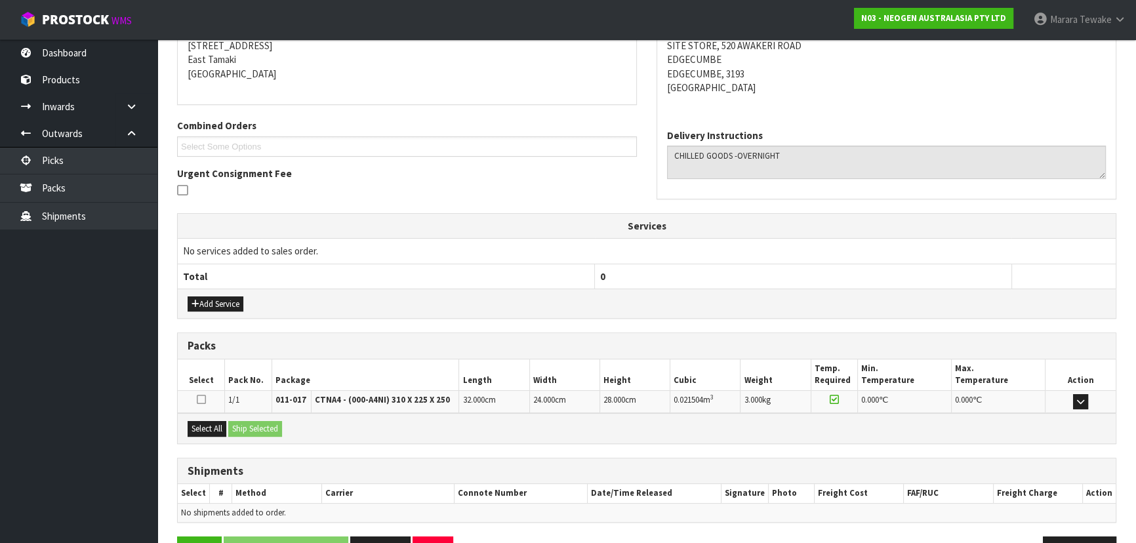
scroll to position [307, 0]
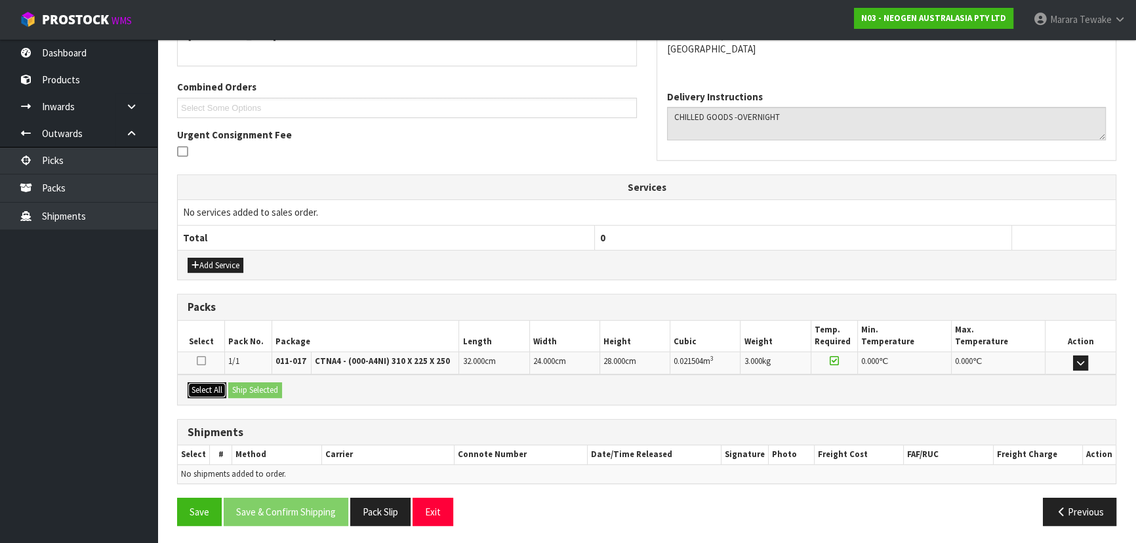
drag, startPoint x: 210, startPoint y: 380, endPoint x: 256, endPoint y: 380, distance: 45.3
click at [224, 382] on button "Select All" at bounding box center [207, 390] width 39 height 16
drag, startPoint x: 256, startPoint y: 380, endPoint x: 302, endPoint y: 401, distance: 50.7
click at [262, 382] on button "Ship Selected" at bounding box center [255, 390] width 54 height 16
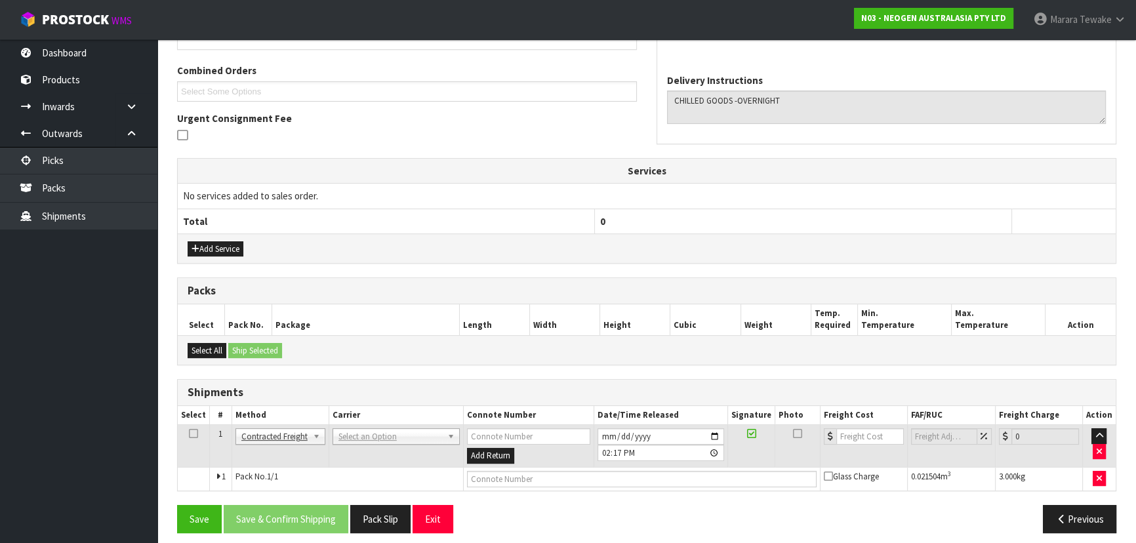
scroll to position [330, 0]
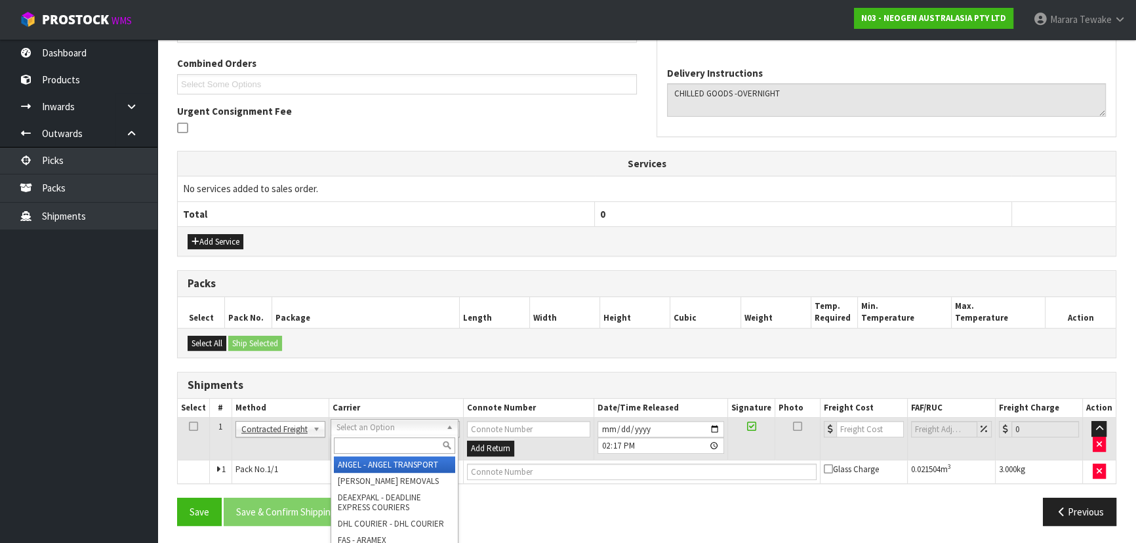
click at [374, 447] on input "text" at bounding box center [394, 445] width 121 height 16
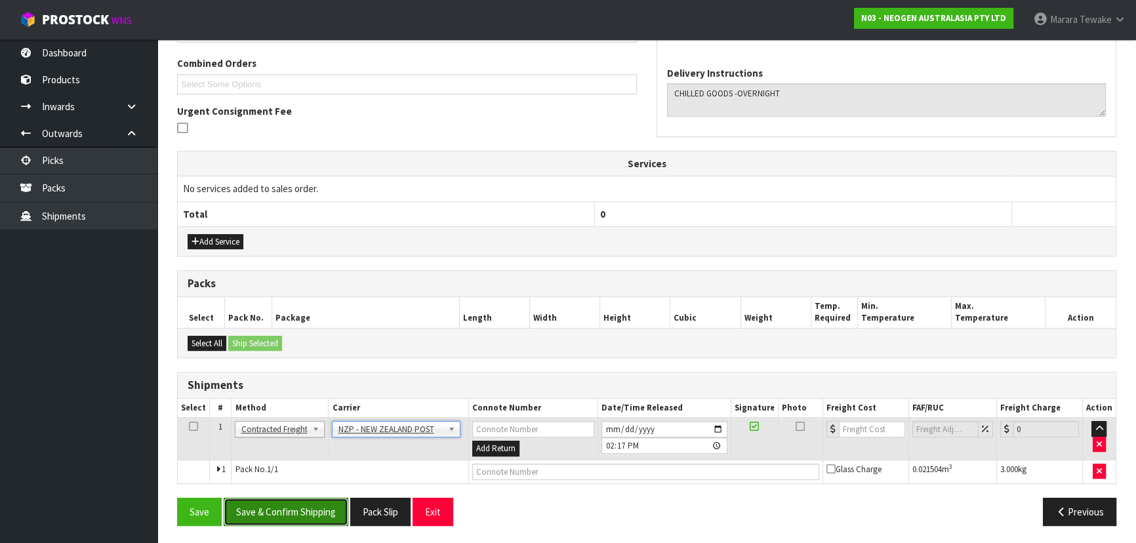
click at [283, 513] on button "Save & Confirm Shipping" at bounding box center [286, 512] width 125 height 28
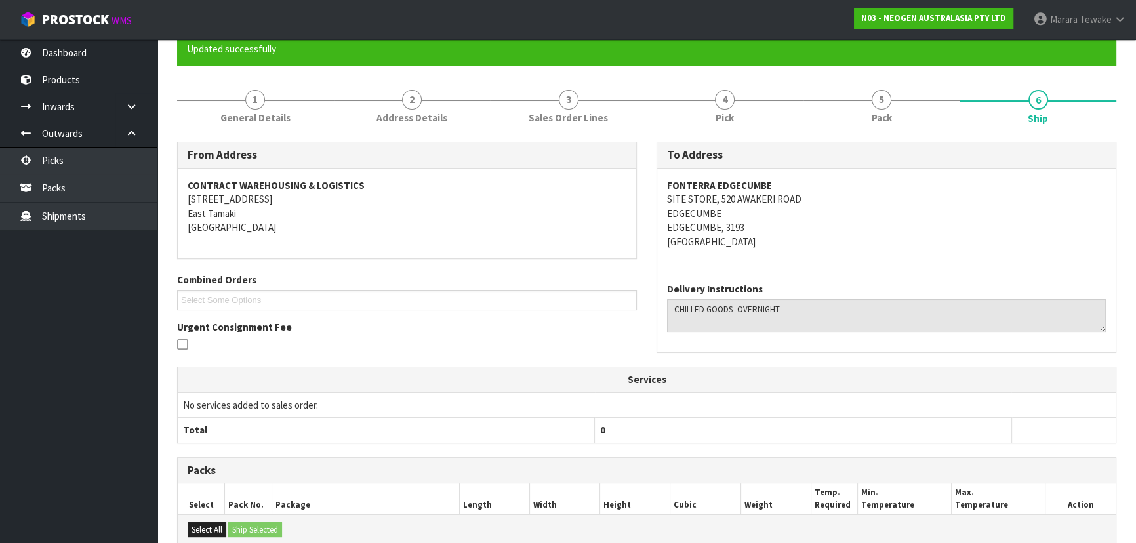
scroll to position [312, 0]
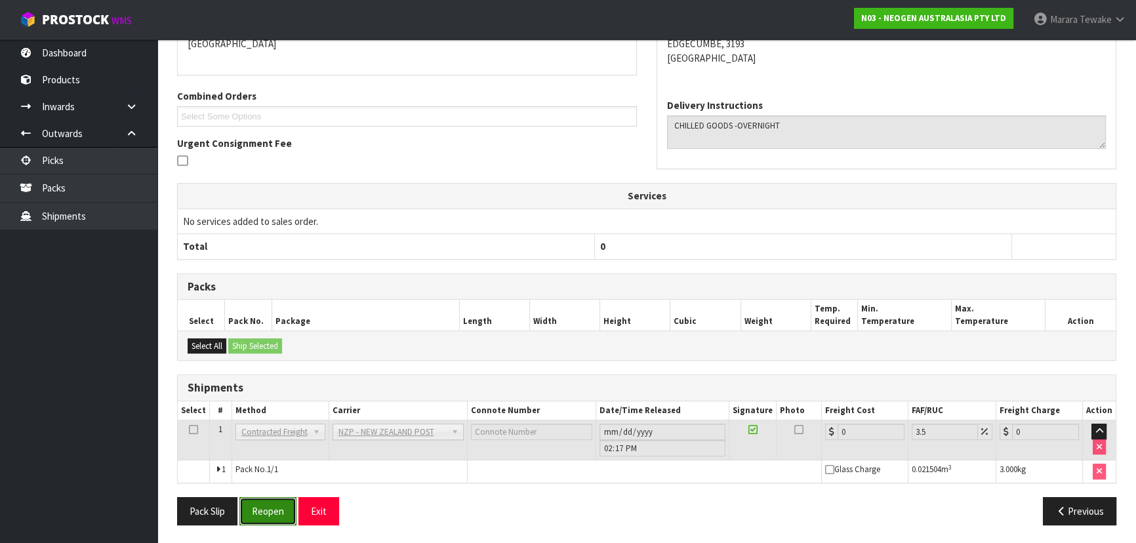
click at [262, 514] on button "Reopen" at bounding box center [267, 511] width 57 height 28
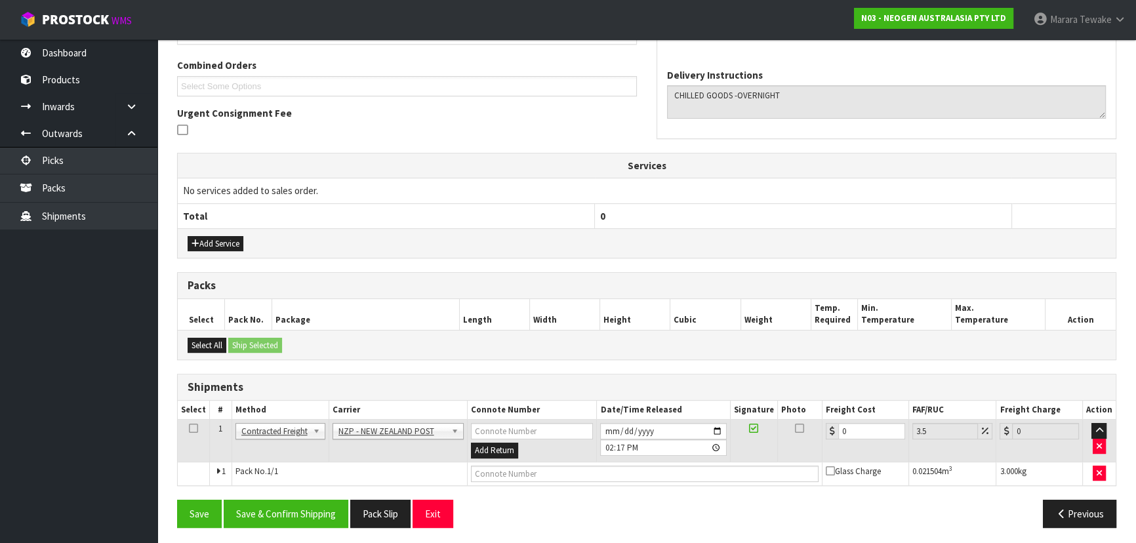
scroll to position [330, 0]
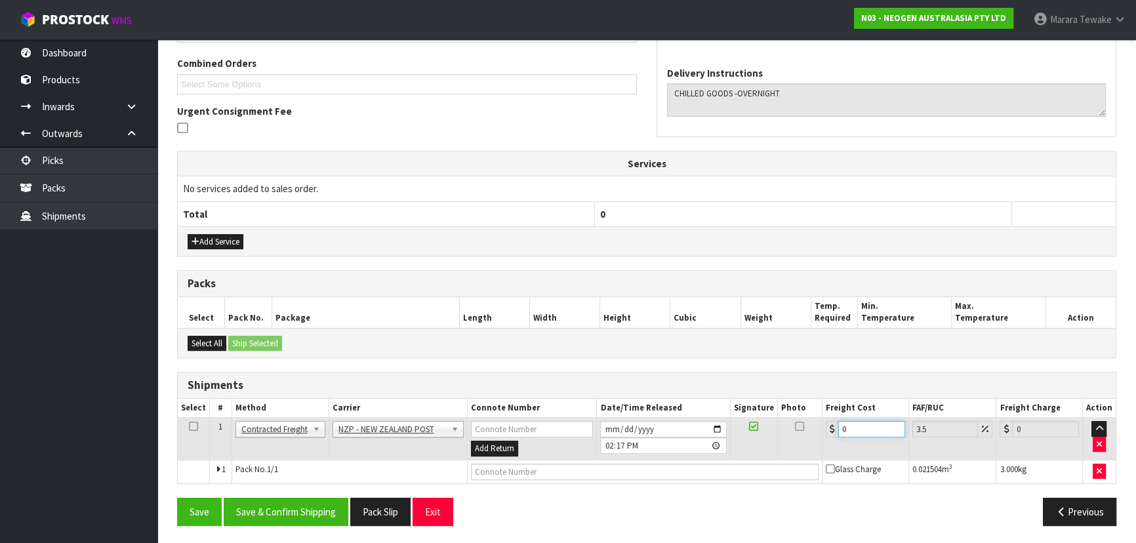
drag, startPoint x: 875, startPoint y: 420, endPoint x: 818, endPoint y: 418, distance: 57.1
click at [823, 424] on td "0" at bounding box center [865, 439] width 87 height 43
drag, startPoint x: 306, startPoint y: 507, endPoint x: 276, endPoint y: 505, distance: 29.6
click at [303, 507] on button "Save & Confirm Shipping" at bounding box center [286, 512] width 125 height 28
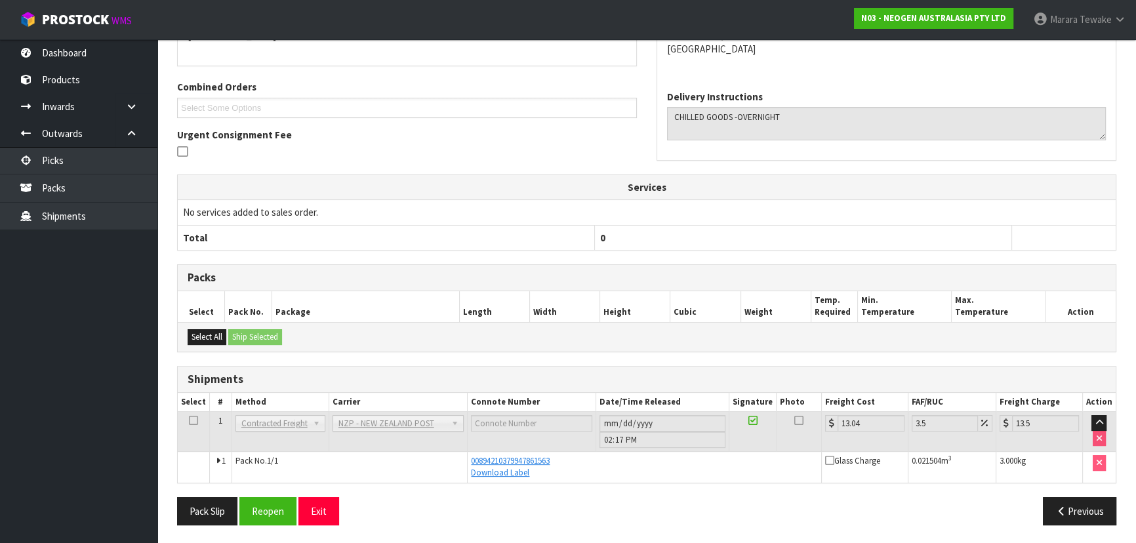
scroll to position [0, 0]
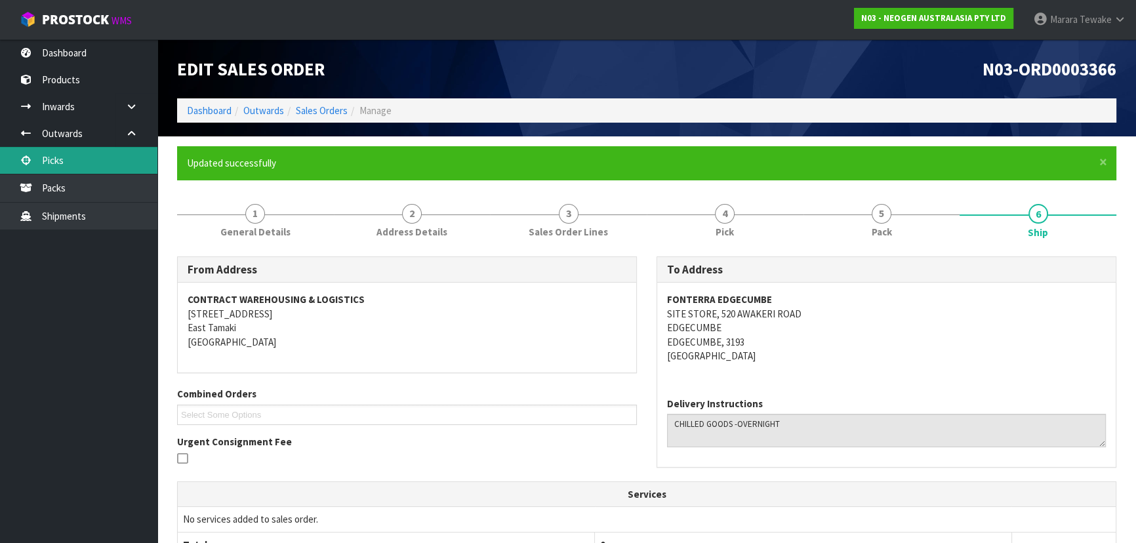
click at [108, 155] on link "Picks" at bounding box center [78, 160] width 157 height 27
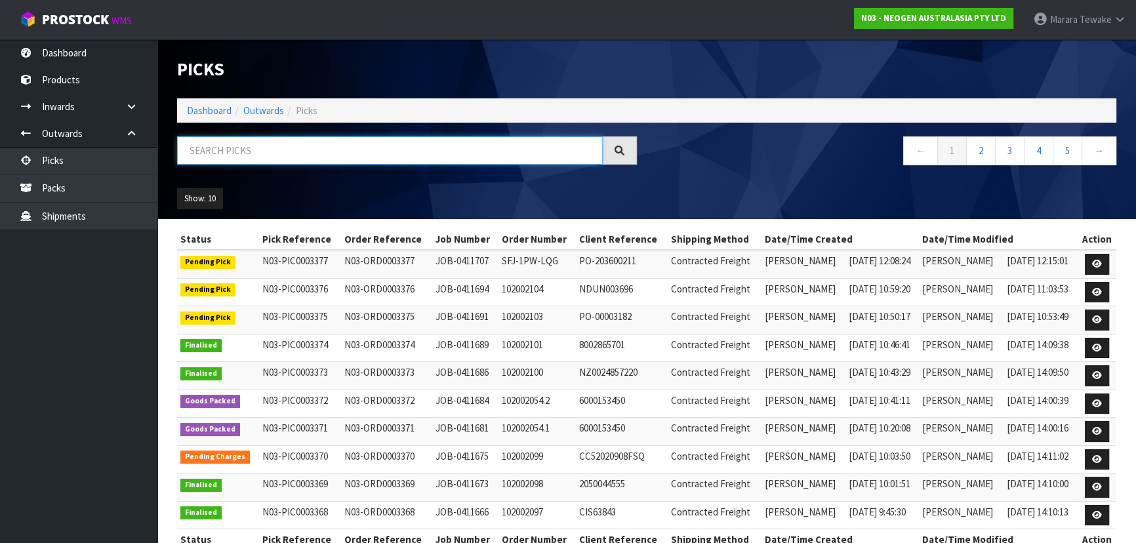
click at [224, 153] on input "text" at bounding box center [390, 150] width 426 height 28
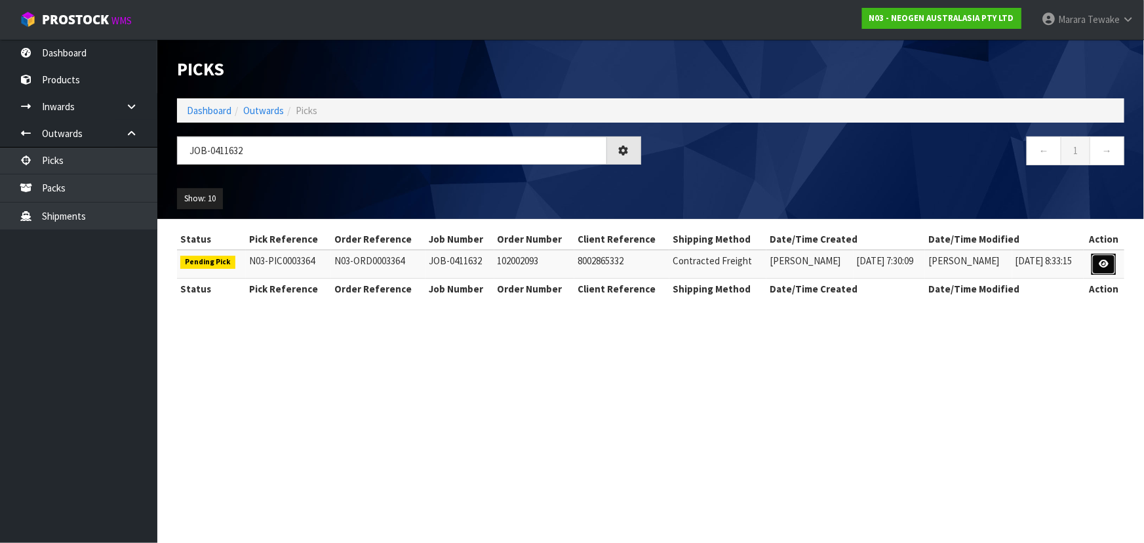
click at [1100, 262] on link at bounding box center [1104, 264] width 24 height 21
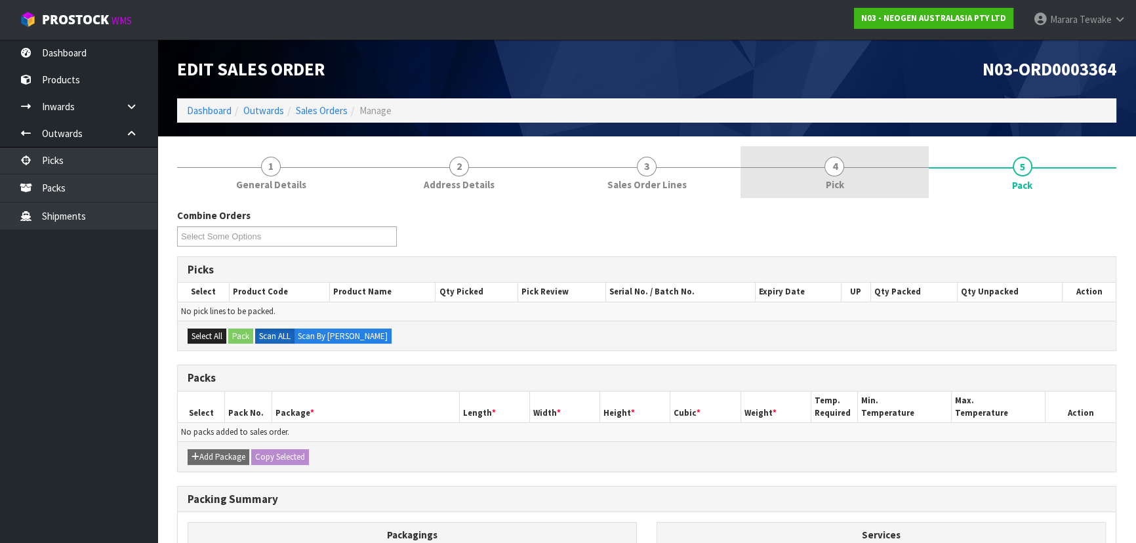
click at [833, 175] on span "4" at bounding box center [834, 167] width 20 height 20
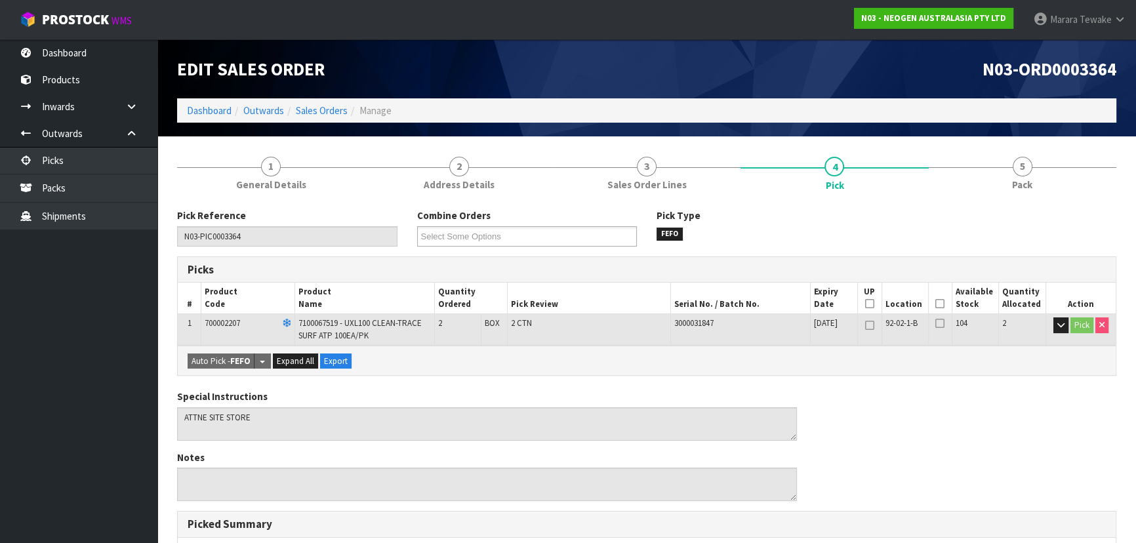
click at [942, 304] on icon at bounding box center [939, 304] width 9 height 1
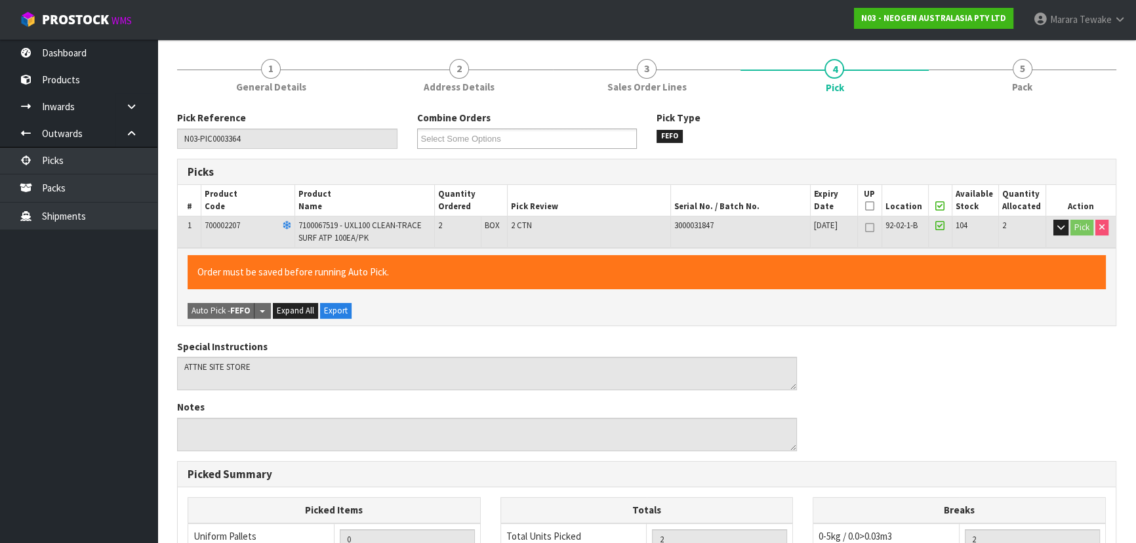
scroll to position [374, 0]
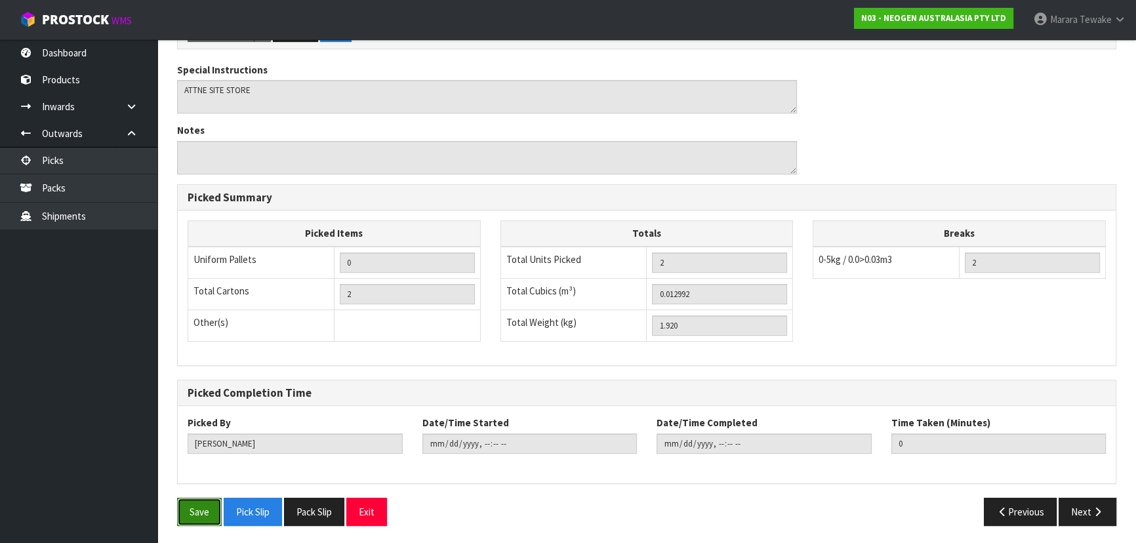
click at [203, 514] on button "Save" at bounding box center [199, 512] width 45 height 28
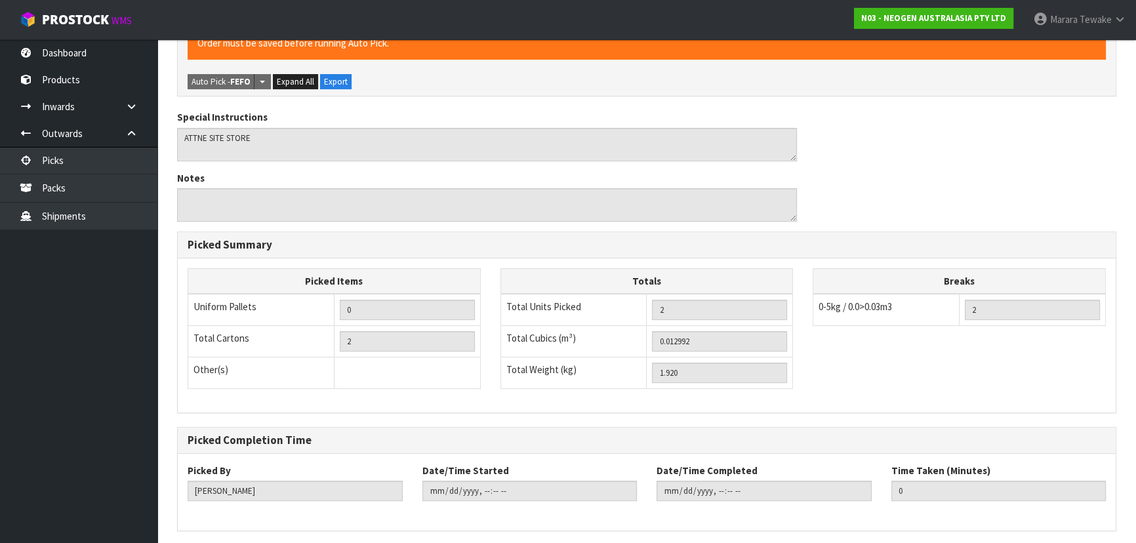
scroll to position [0, 0]
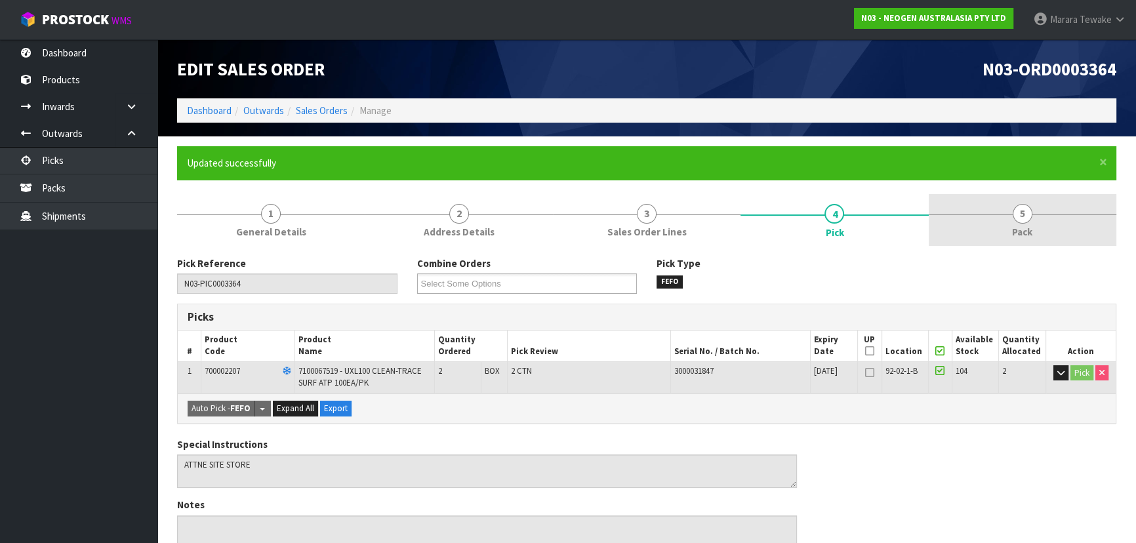
click at [1020, 210] on span "5" at bounding box center [1022, 214] width 20 height 20
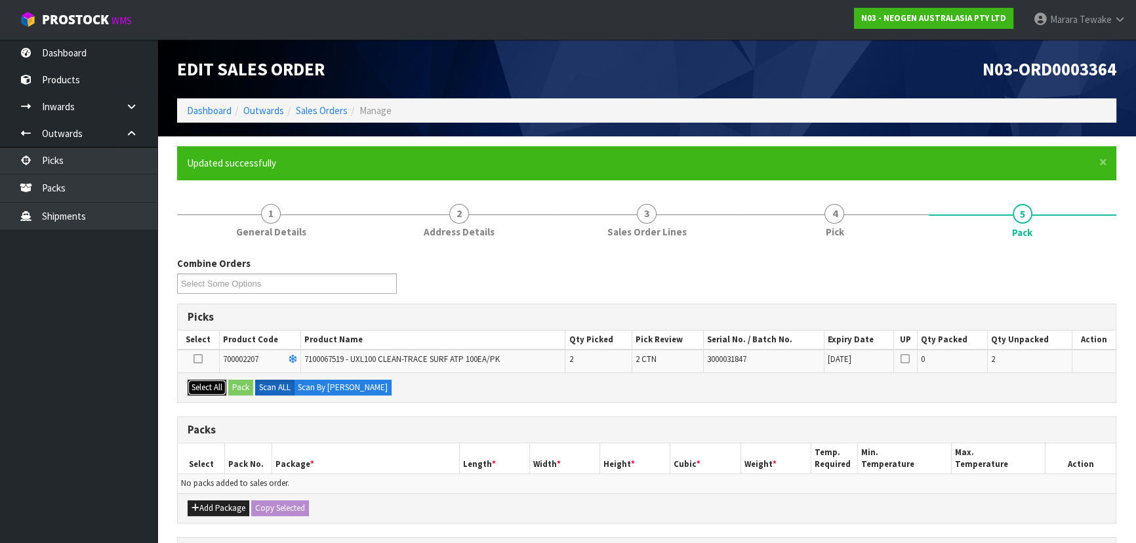
click at [218, 386] on button "Select All" at bounding box center [207, 388] width 39 height 16
click at [235, 386] on button "Pack" at bounding box center [240, 388] width 25 height 16
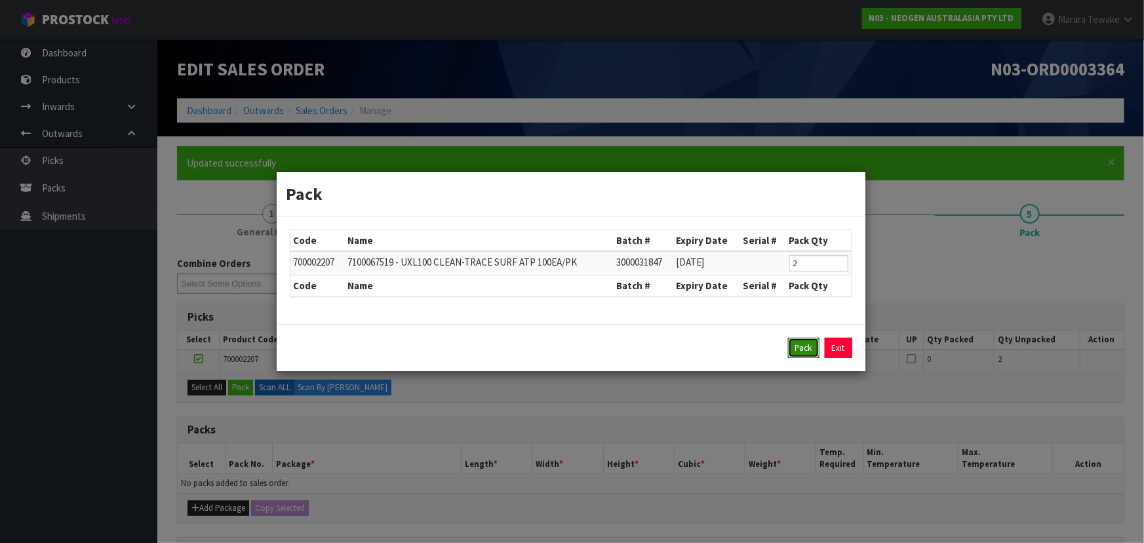
click at [803, 346] on button "Pack" at bounding box center [803, 348] width 31 height 21
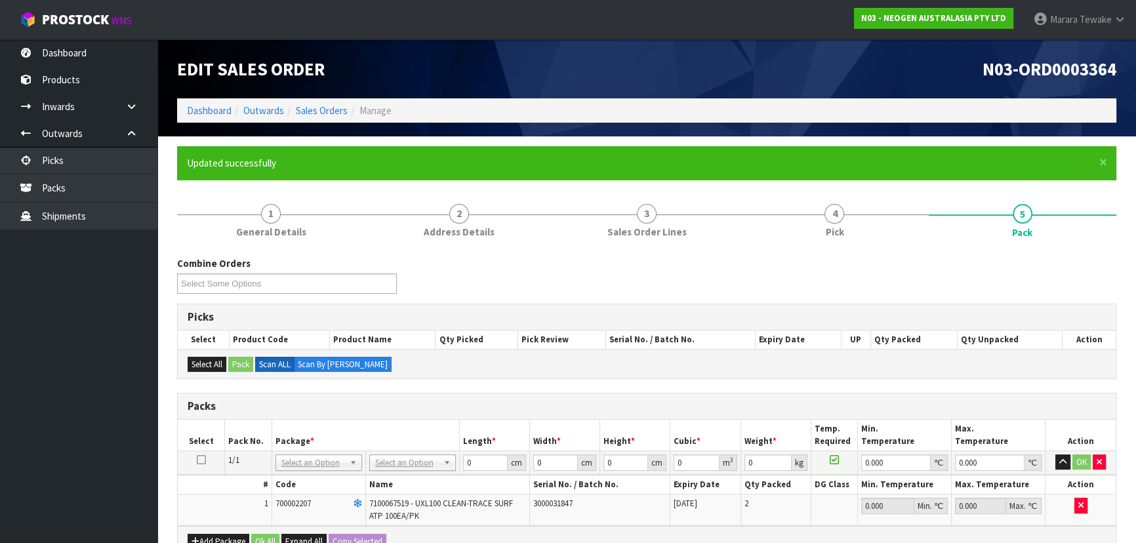
click at [412, 467] on td "No Packaging Cartons PLT GEN120 (1200 X 1000) PLT ONE WAY SKID CHEP HIRE PALLET…" at bounding box center [412, 462] width 94 height 24
drag, startPoint x: 410, startPoint y: 461, endPoint x: 411, endPoint y: 477, distance: 16.4
click at [412, 479] on input "text" at bounding box center [412, 479] width 80 height 16
drag, startPoint x: 421, startPoint y: 505, endPoint x: 436, endPoint y: 494, distance: 18.8
drag, startPoint x: 491, startPoint y: 458, endPoint x: 450, endPoint y: 428, distance: 51.2
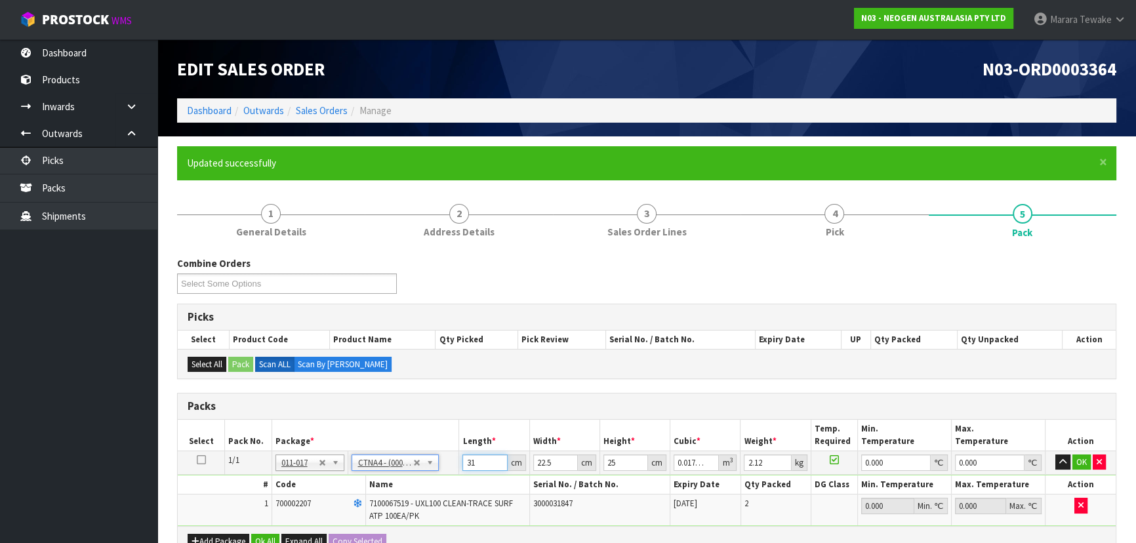
click at [465, 450] on td "31 cm" at bounding box center [494, 462] width 70 height 24
click at [1055, 454] on button "button" at bounding box center [1062, 462] width 15 height 16
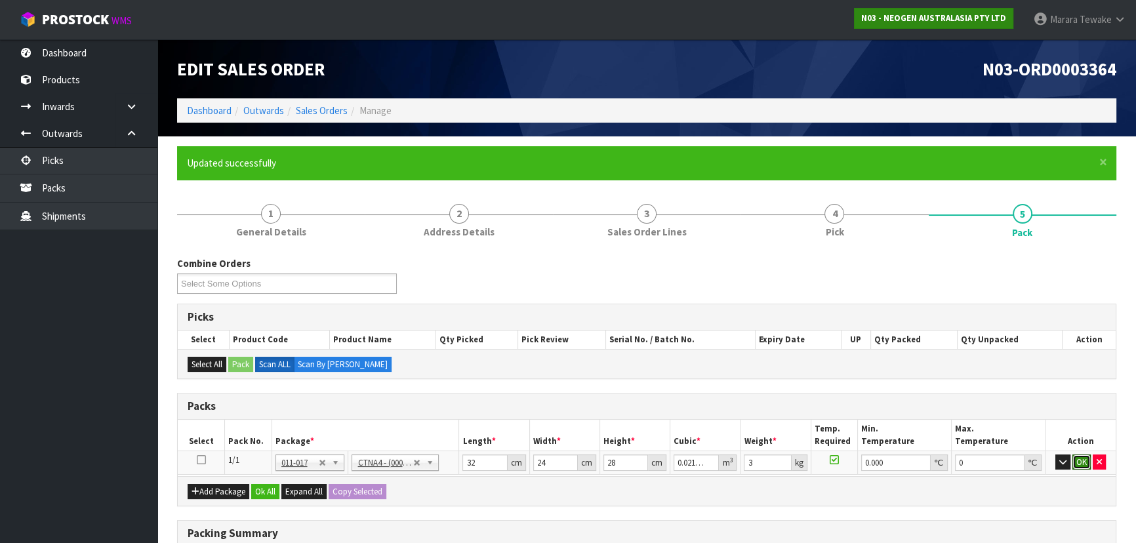
click button "OK" at bounding box center [1081, 462] width 18 height 16
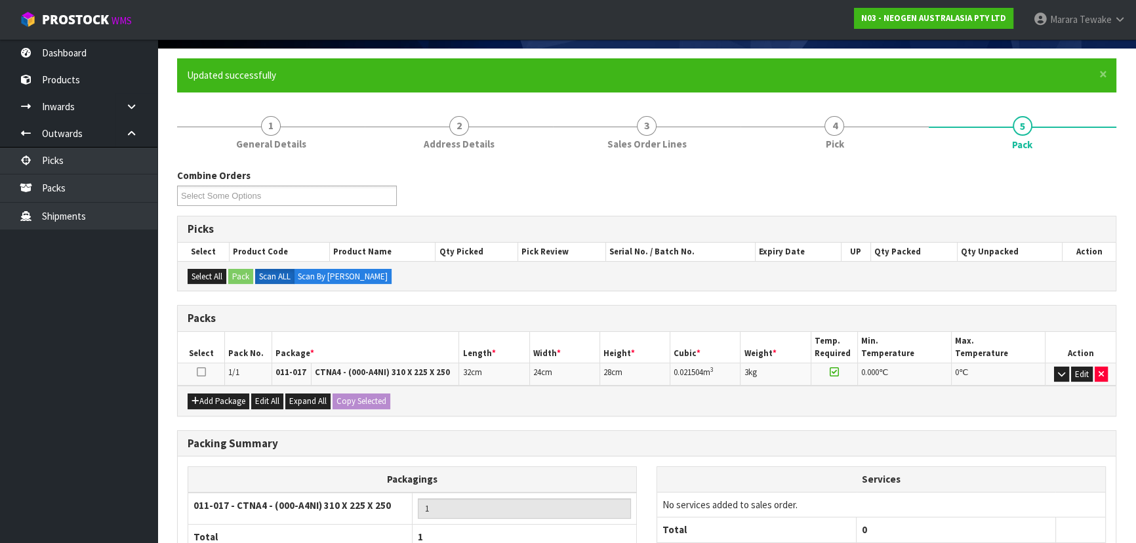
scroll to position [207, 0]
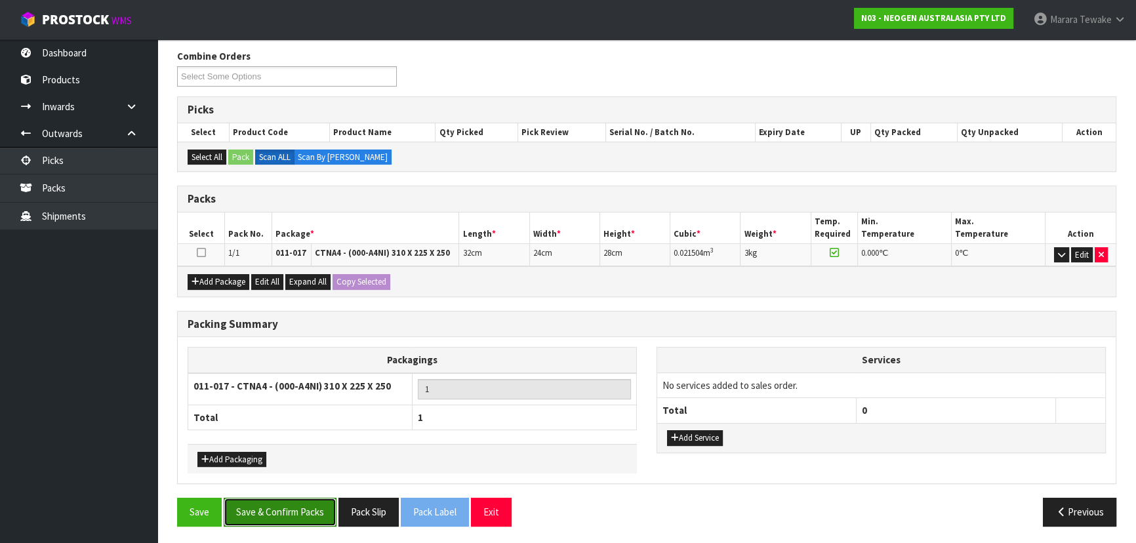
click at [289, 518] on button "Save & Confirm Packs" at bounding box center [280, 512] width 113 height 28
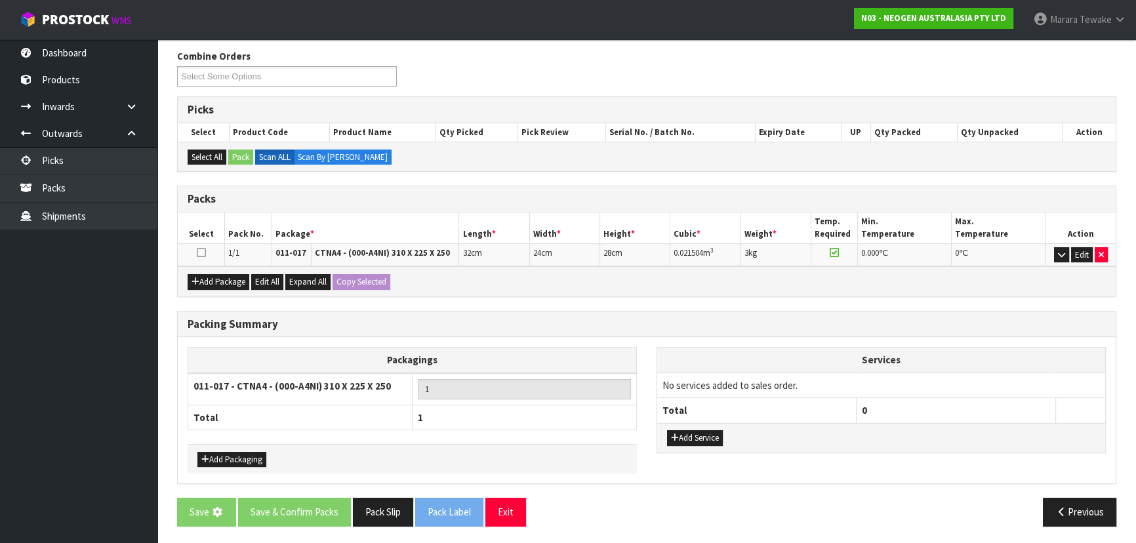
scroll to position [0, 0]
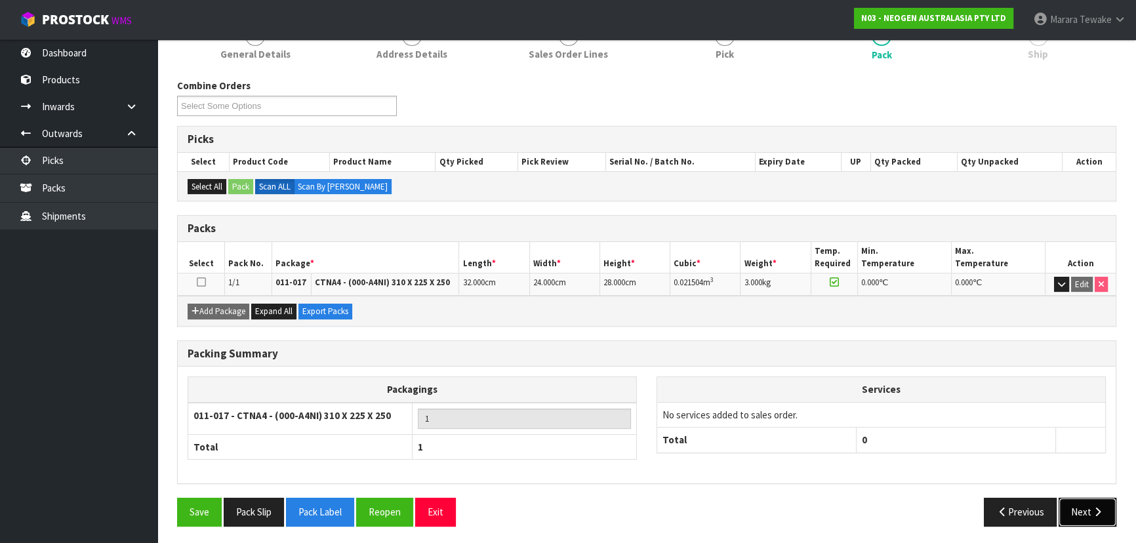
click at [1095, 507] on icon "button" at bounding box center [1097, 512] width 12 height 10
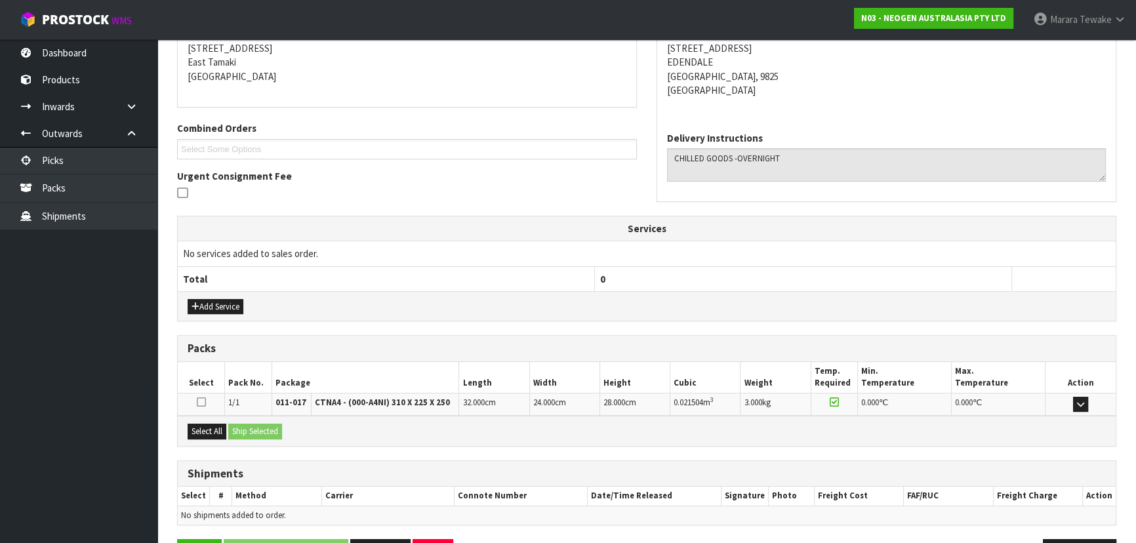
scroll to position [307, 0]
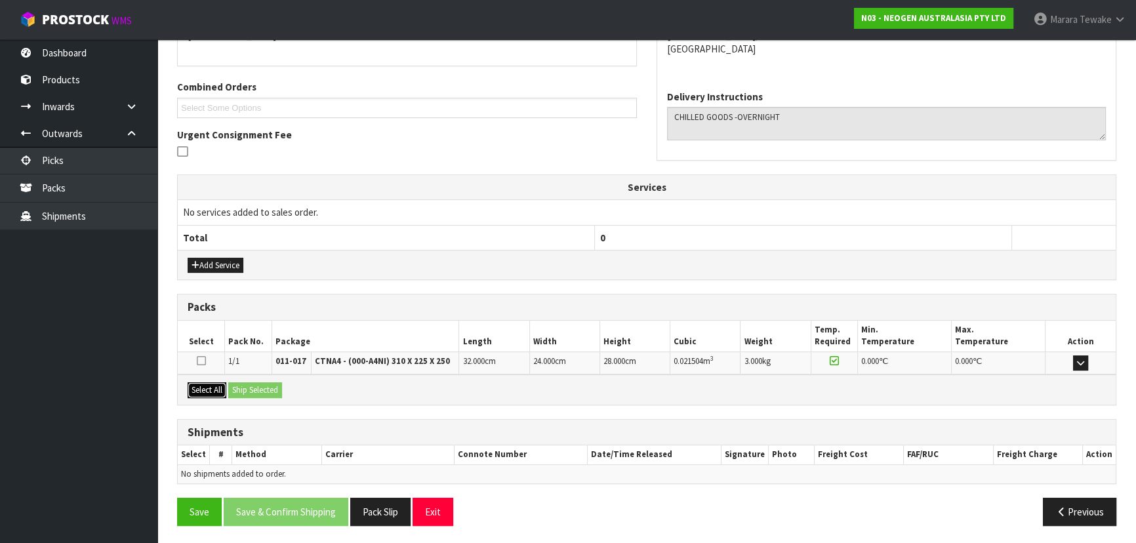
click at [206, 390] on button "Select All" at bounding box center [207, 390] width 39 height 16
click at [249, 391] on button "Ship Selected" at bounding box center [255, 390] width 54 height 16
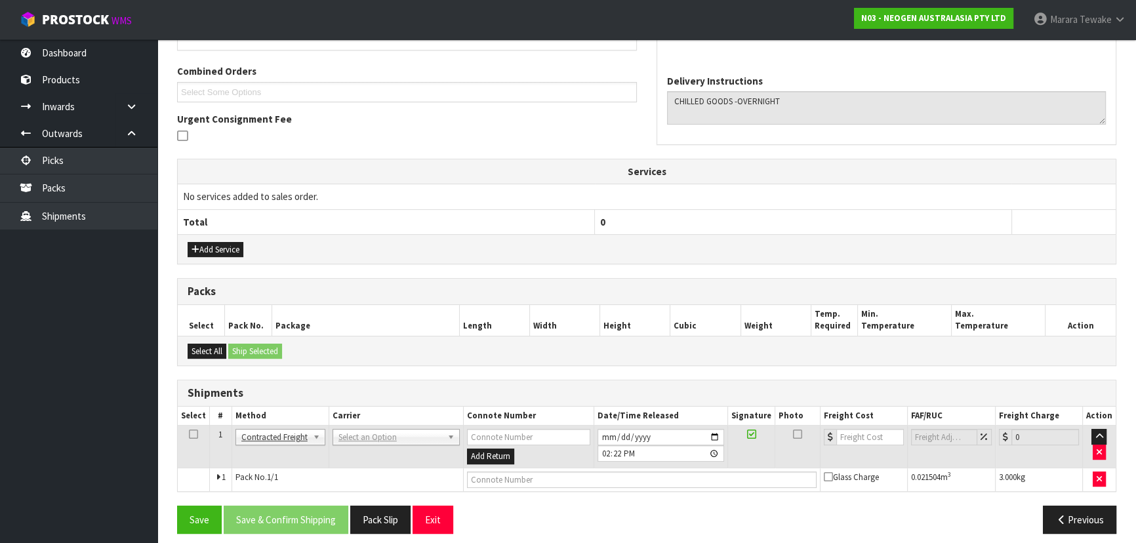
scroll to position [330, 0]
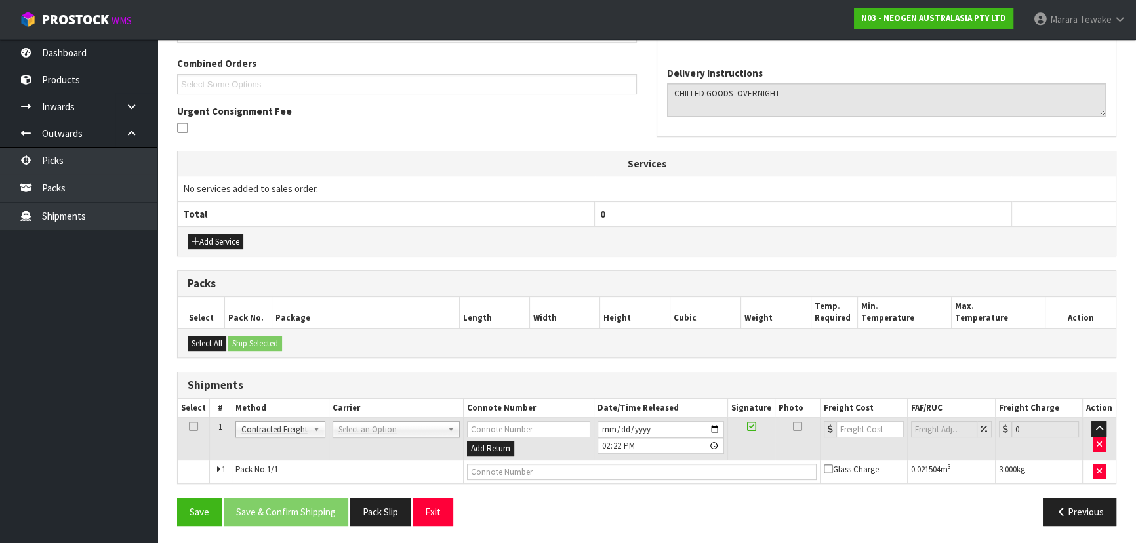
drag, startPoint x: 355, startPoint y: 424, endPoint x: 359, endPoint y: 439, distance: 15.4
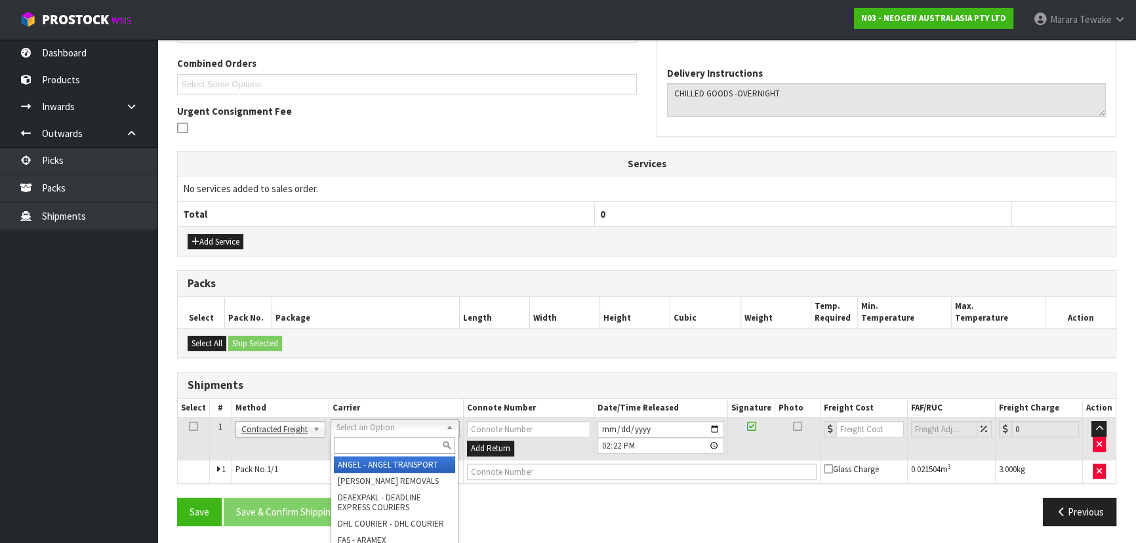
click at [359, 440] on input "text" at bounding box center [394, 445] width 121 height 16
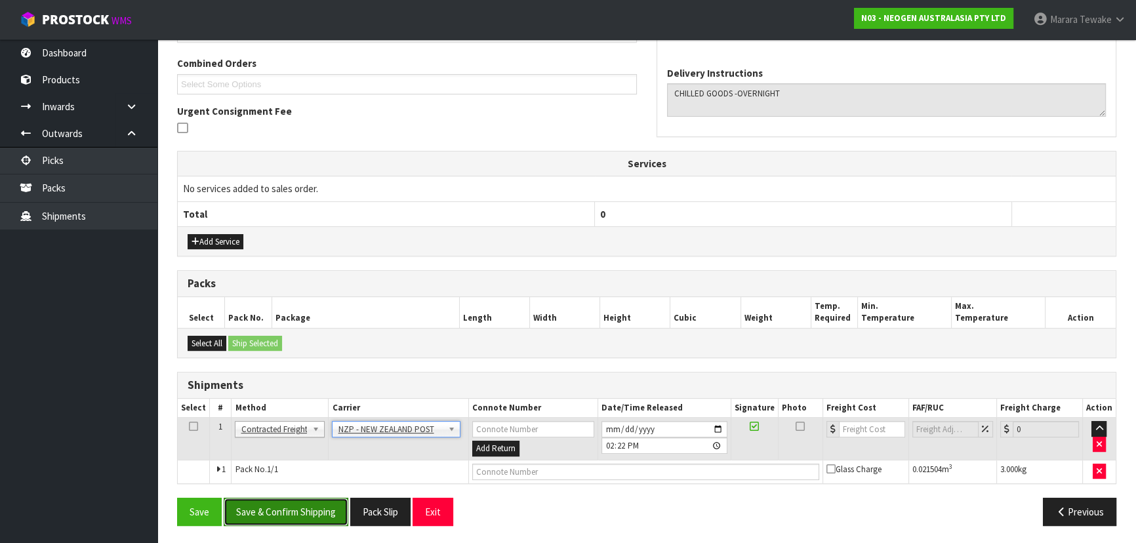
click at [323, 500] on button "Save & Confirm Shipping" at bounding box center [286, 512] width 125 height 28
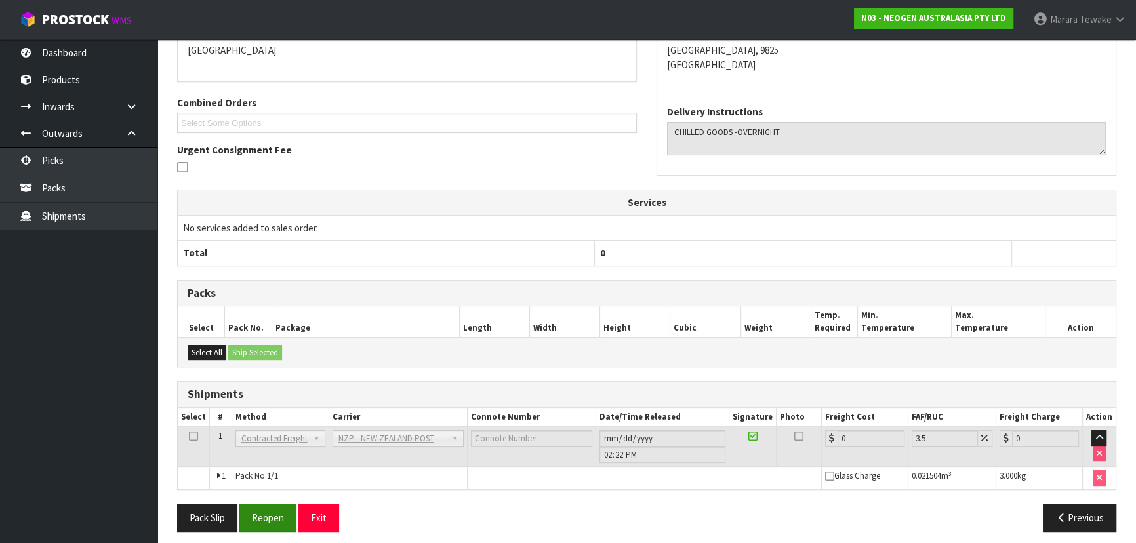
scroll to position [312, 0]
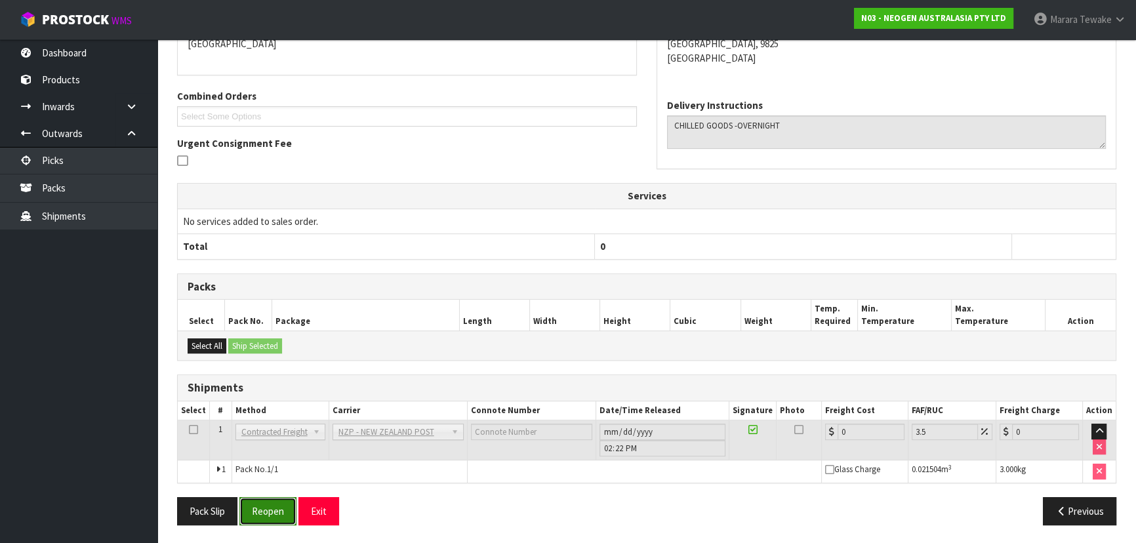
click at [268, 517] on button "Reopen" at bounding box center [267, 511] width 57 height 28
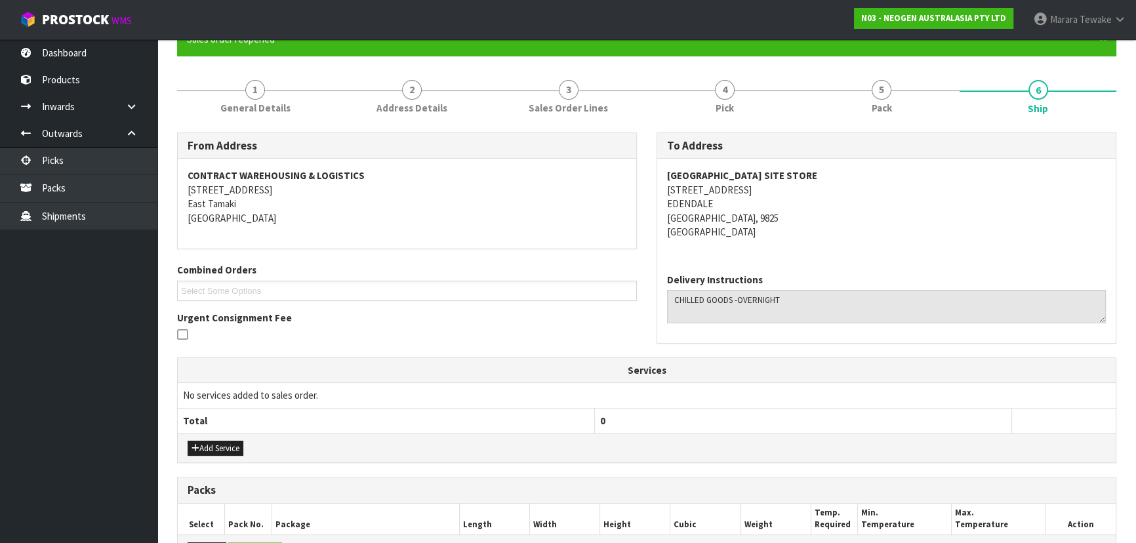
scroll to position [330, 0]
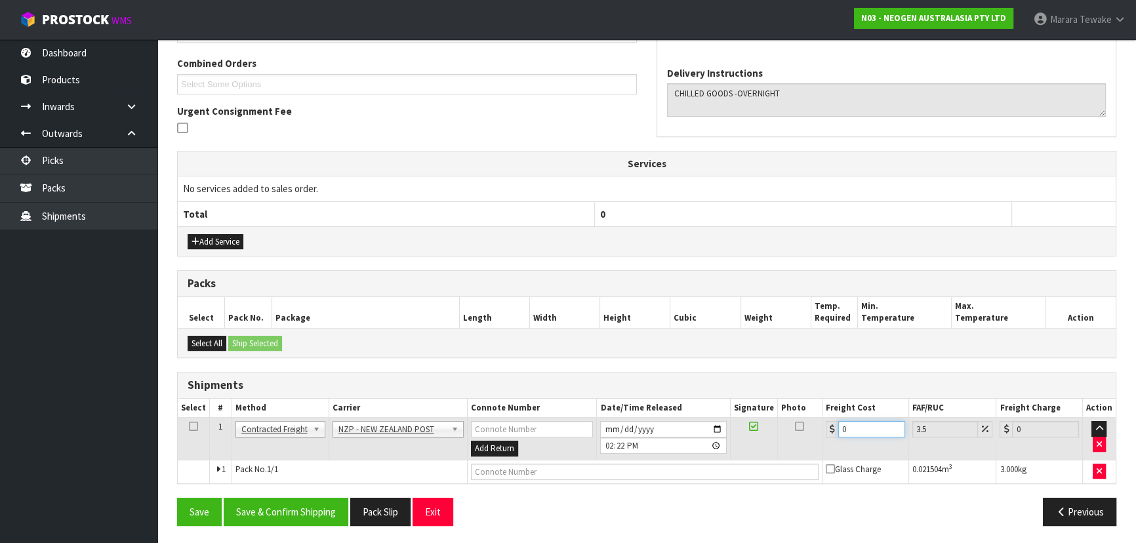
drag, startPoint x: 821, startPoint y: 400, endPoint x: 819, endPoint y: 384, distance: 16.5
click at [817, 393] on div "Shipments Select # Method Carrier Connote Number Date/Time Released Signature P…" at bounding box center [646, 428] width 939 height 112
click at [310, 505] on button "Save & Confirm Shipping" at bounding box center [286, 512] width 125 height 28
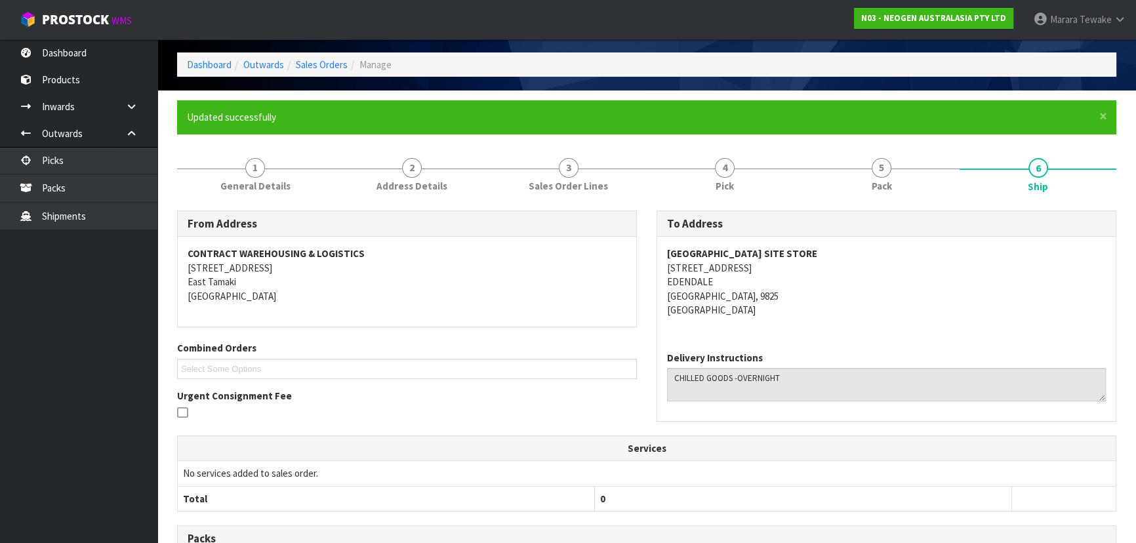
scroll to position [0, 0]
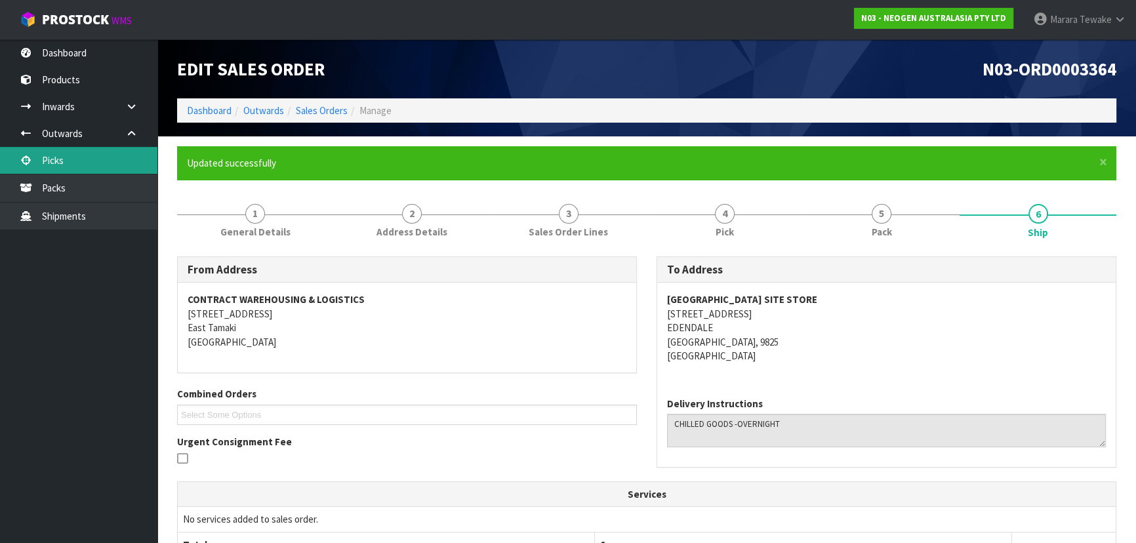
click at [115, 156] on link "Picks" at bounding box center [78, 160] width 157 height 27
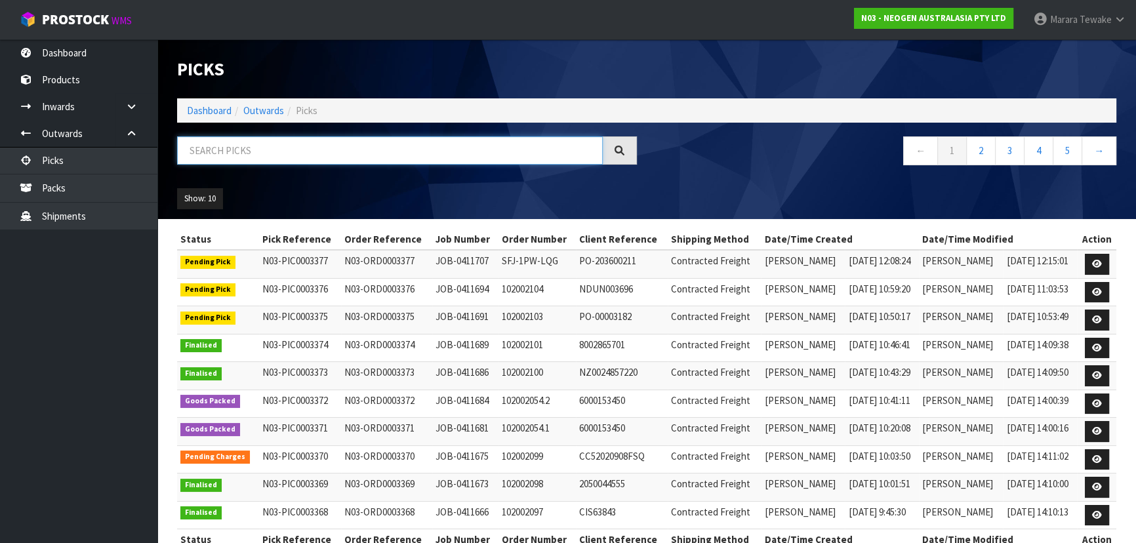
click at [285, 151] on input "text" at bounding box center [390, 150] width 426 height 28
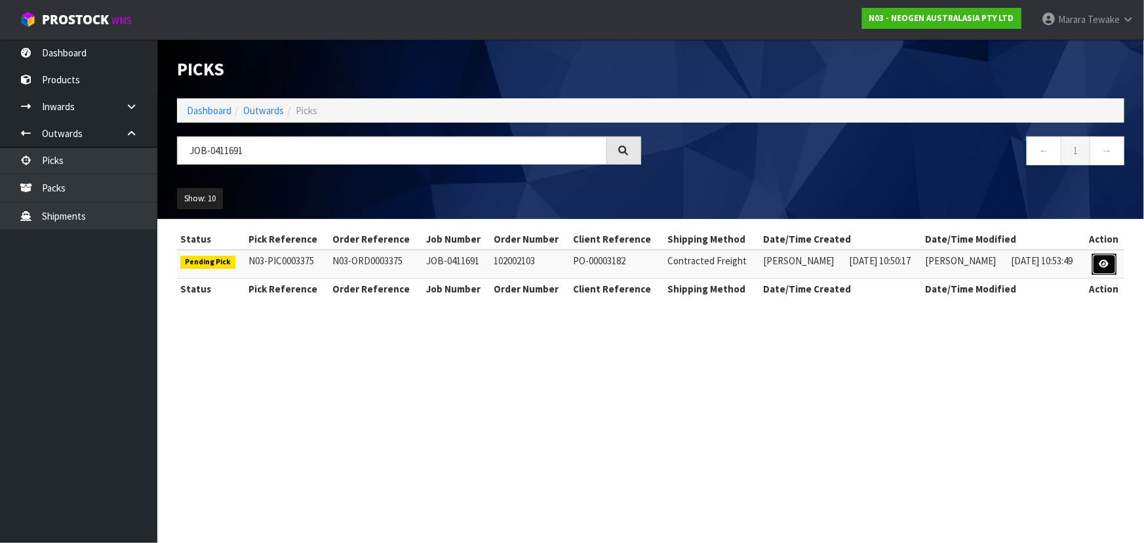
click at [1108, 260] on icon at bounding box center [1105, 264] width 10 height 9
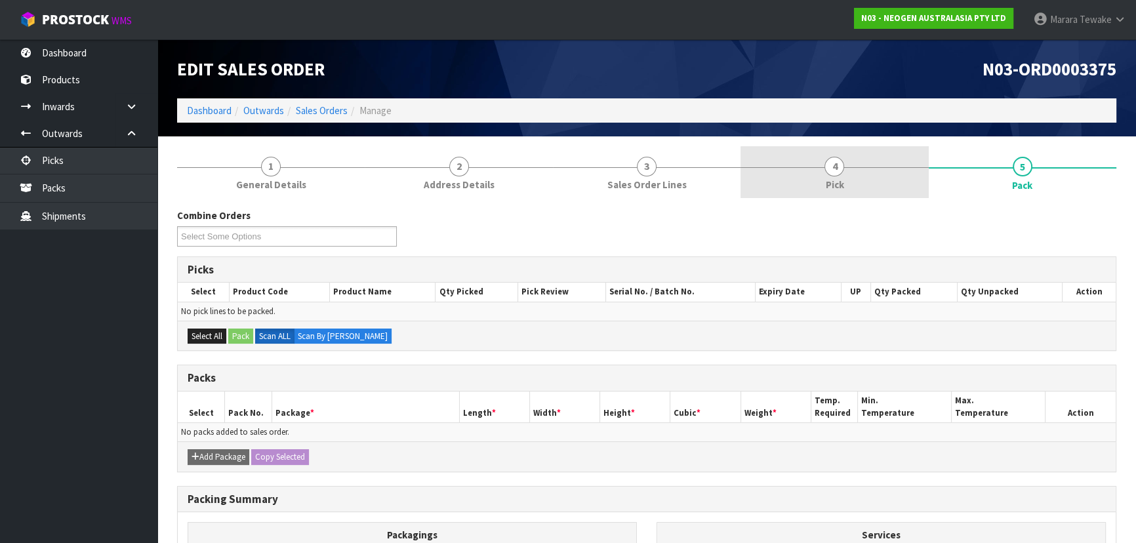
click at [866, 176] on link "4 Pick" at bounding box center [834, 172] width 188 height 52
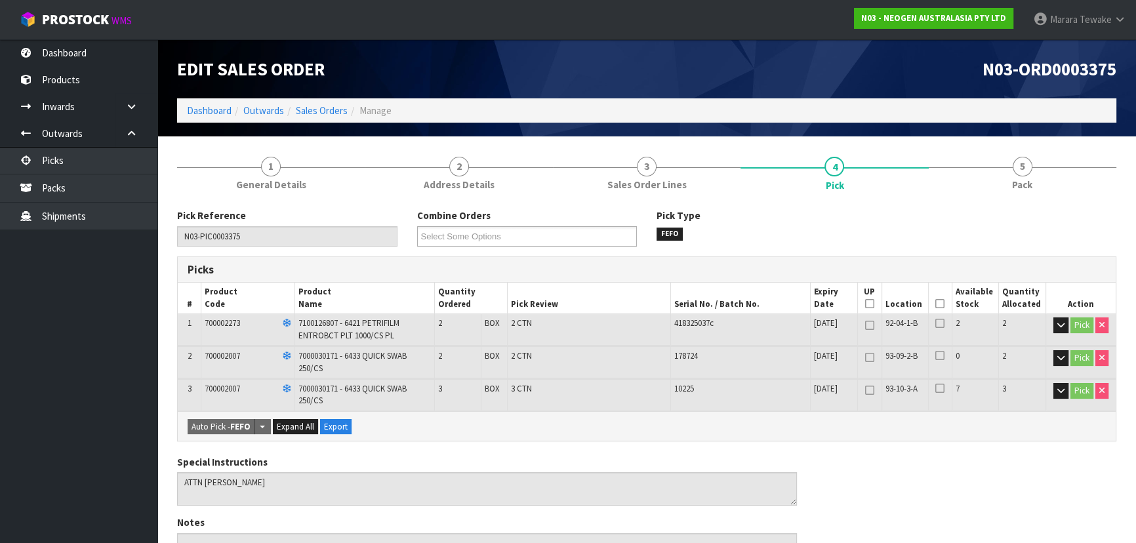
click at [938, 304] on icon at bounding box center [939, 304] width 9 height 1
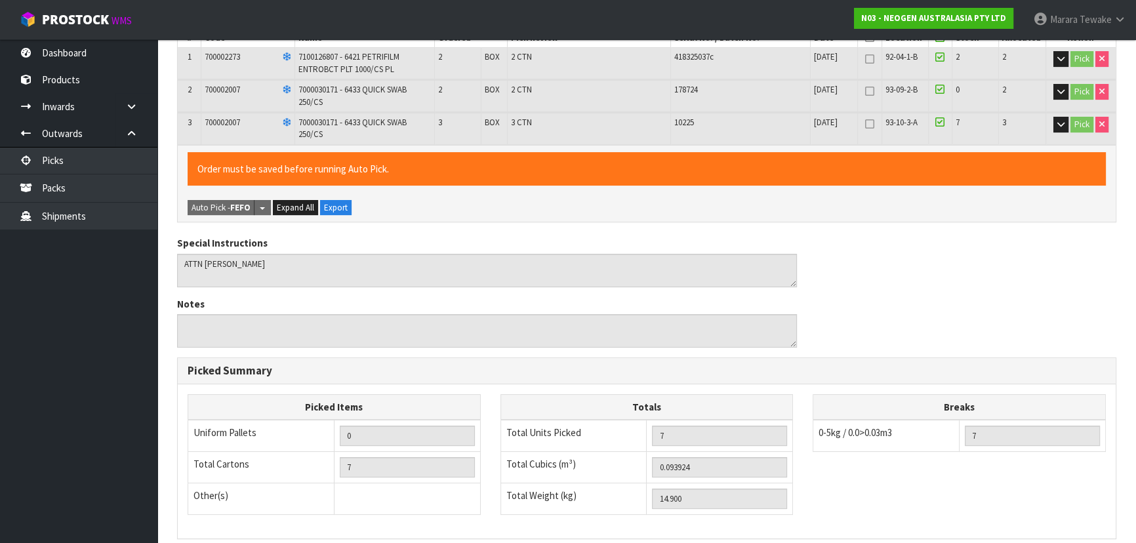
scroll to position [439, 0]
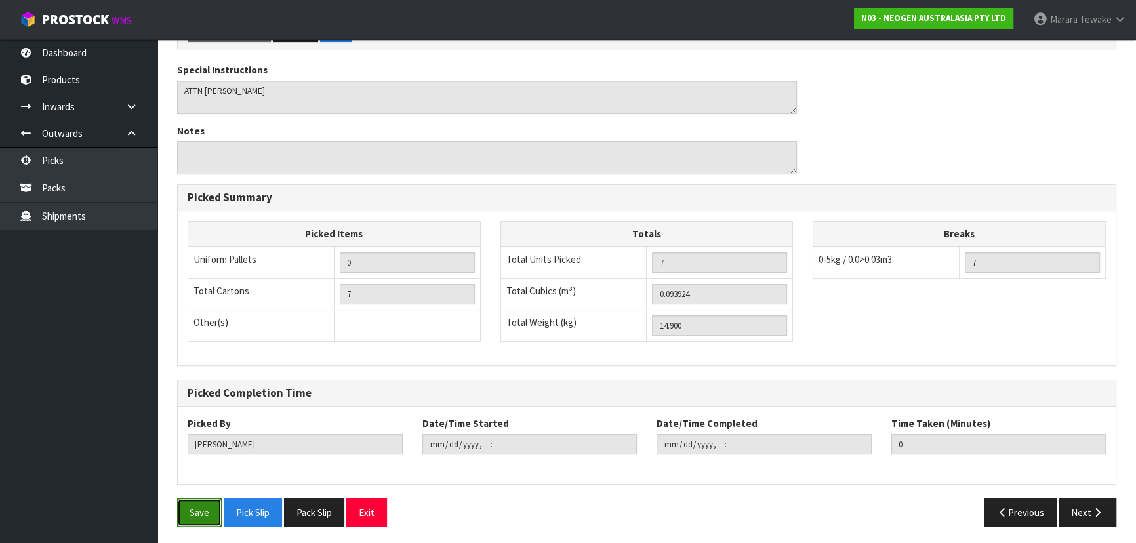
click at [191, 508] on button "Save" at bounding box center [199, 512] width 45 height 28
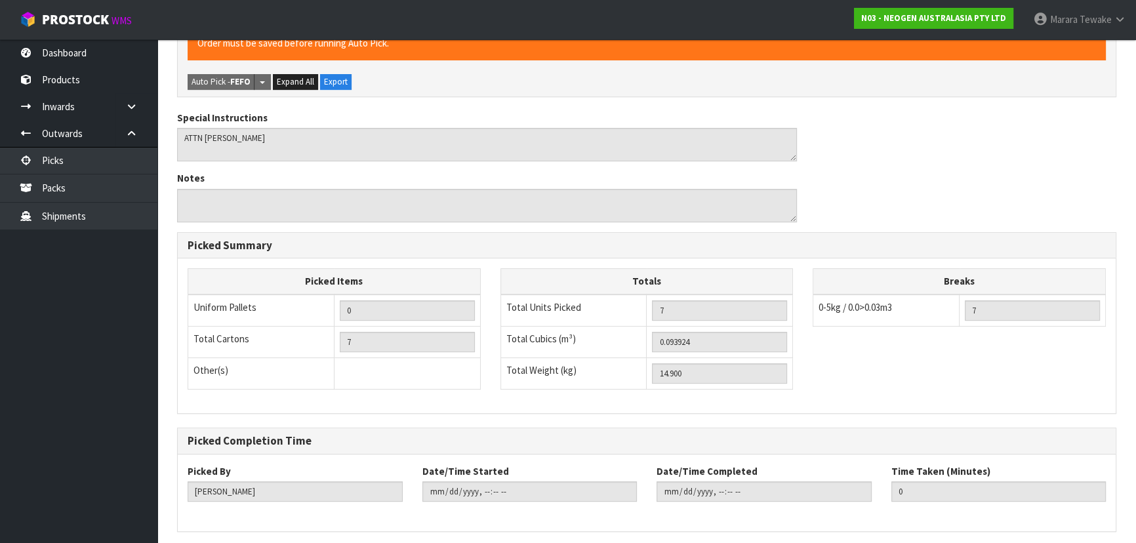
scroll to position [0, 0]
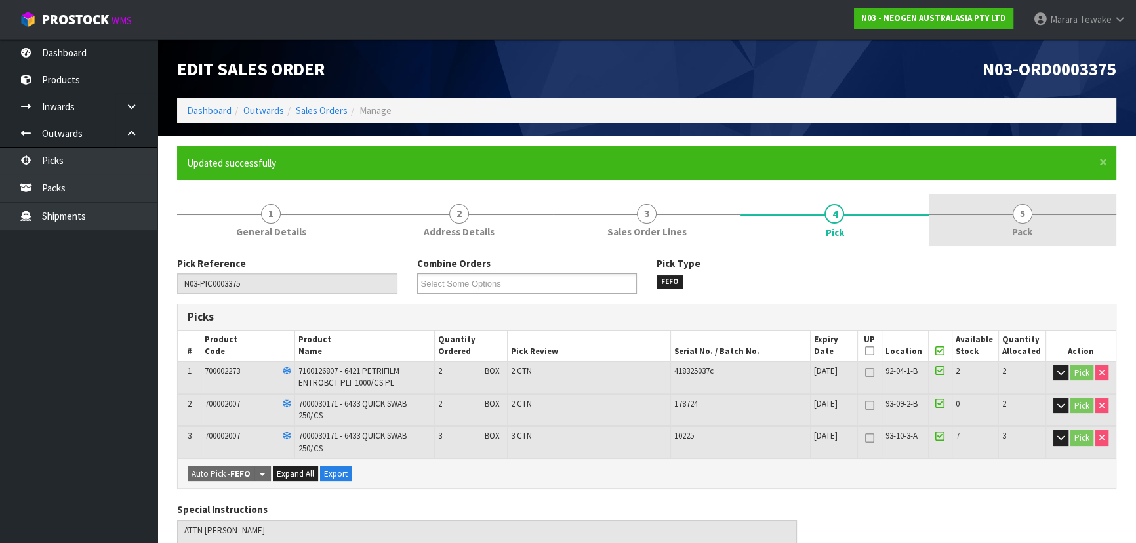
click at [1035, 210] on link "5 Pack" at bounding box center [1023, 220] width 188 height 52
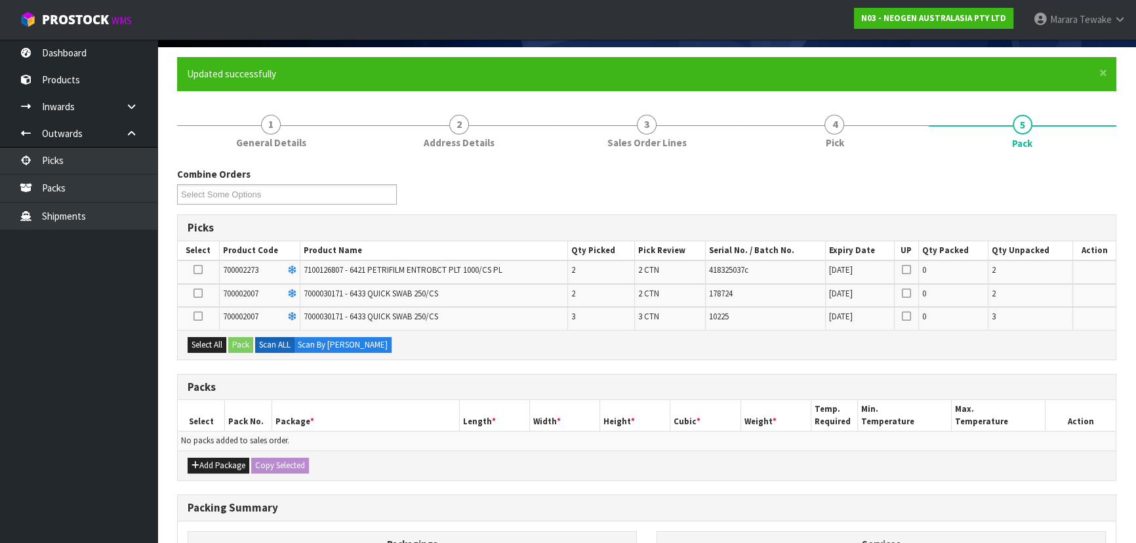
scroll to position [207, 0]
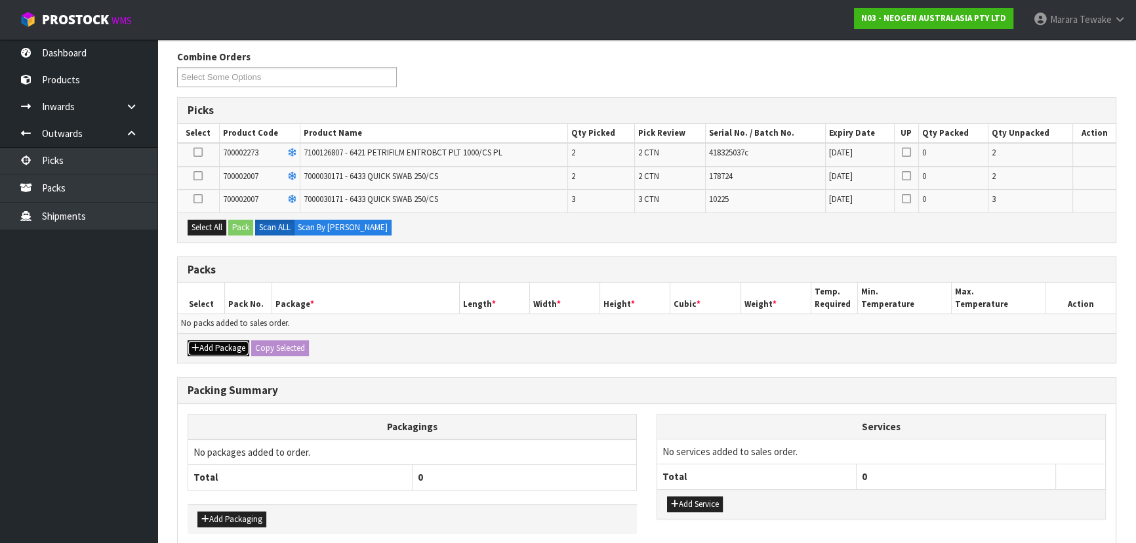
drag, startPoint x: 216, startPoint y: 344, endPoint x: 196, endPoint y: 337, distance: 21.0
click at [216, 344] on button "Add Package" at bounding box center [219, 348] width 62 height 16
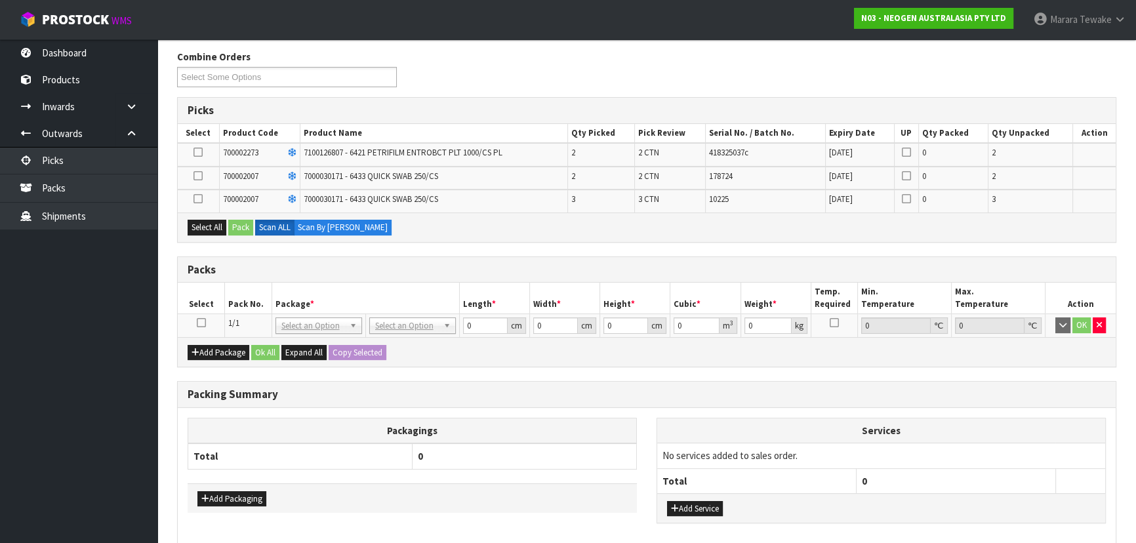
click at [198, 323] on icon at bounding box center [201, 323] width 9 height 1
click at [208, 214] on div "Select All Pack Scan ALL Scan By [PERSON_NAME]" at bounding box center [647, 227] width 938 height 30
drag, startPoint x: 220, startPoint y: 224, endPoint x: 231, endPoint y: 226, distance: 11.3
click at [222, 225] on button "Select All" at bounding box center [207, 228] width 39 height 16
click at [234, 227] on button "Pack" at bounding box center [240, 228] width 25 height 16
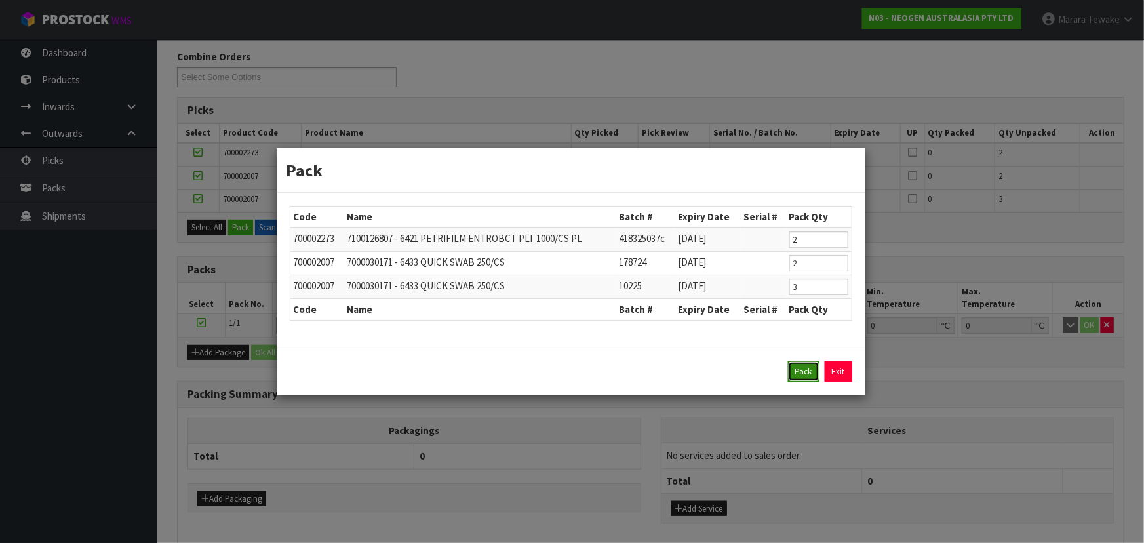
click at [800, 367] on button "Pack" at bounding box center [803, 371] width 31 height 21
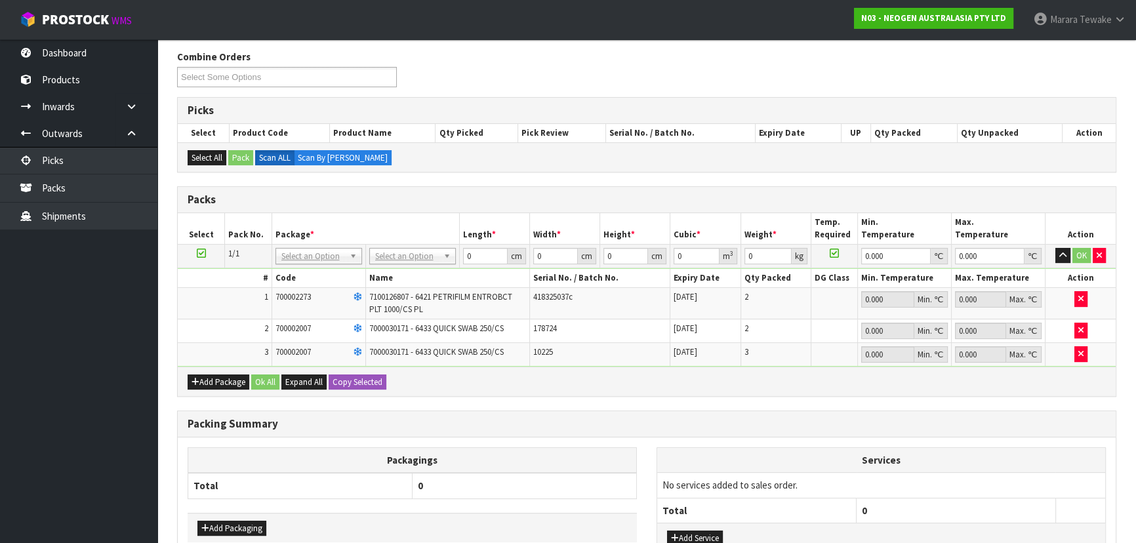
drag, startPoint x: 418, startPoint y: 252, endPoint x: 420, endPoint y: 266, distance: 13.9
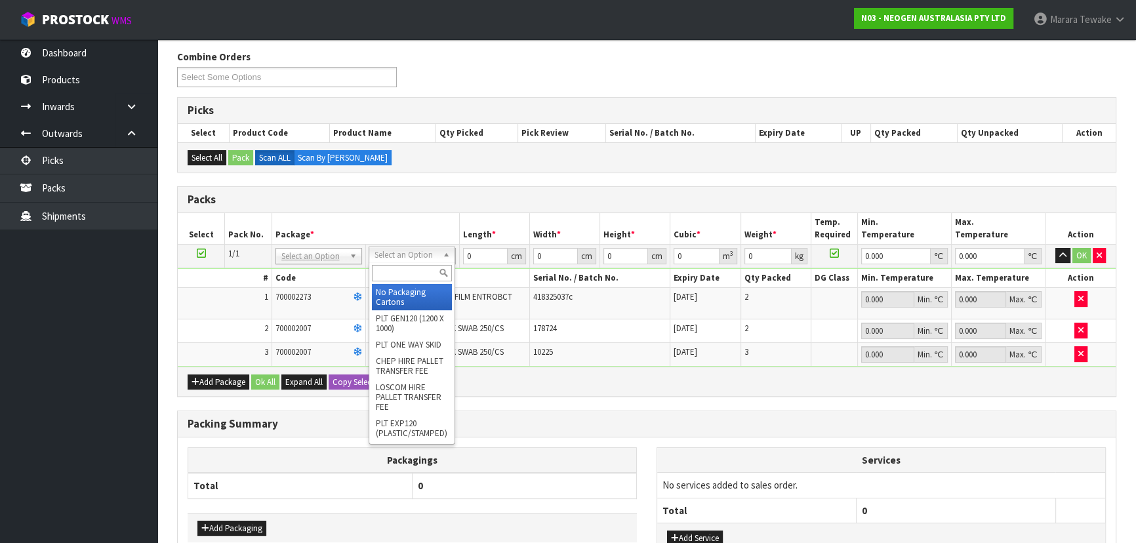
click at [421, 267] on input "text" at bounding box center [412, 273] width 80 height 16
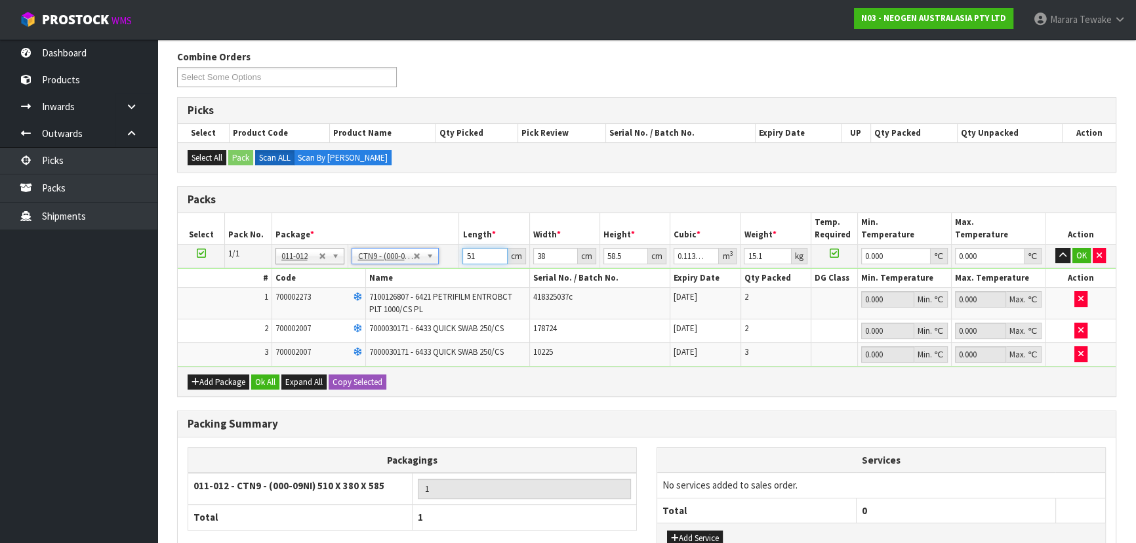
drag, startPoint x: 480, startPoint y: 256, endPoint x: 466, endPoint y: 232, distance: 27.3
click at [462, 253] on input "51" at bounding box center [484, 256] width 45 height 16
click at [1055, 248] on button "button" at bounding box center [1062, 256] width 15 height 16
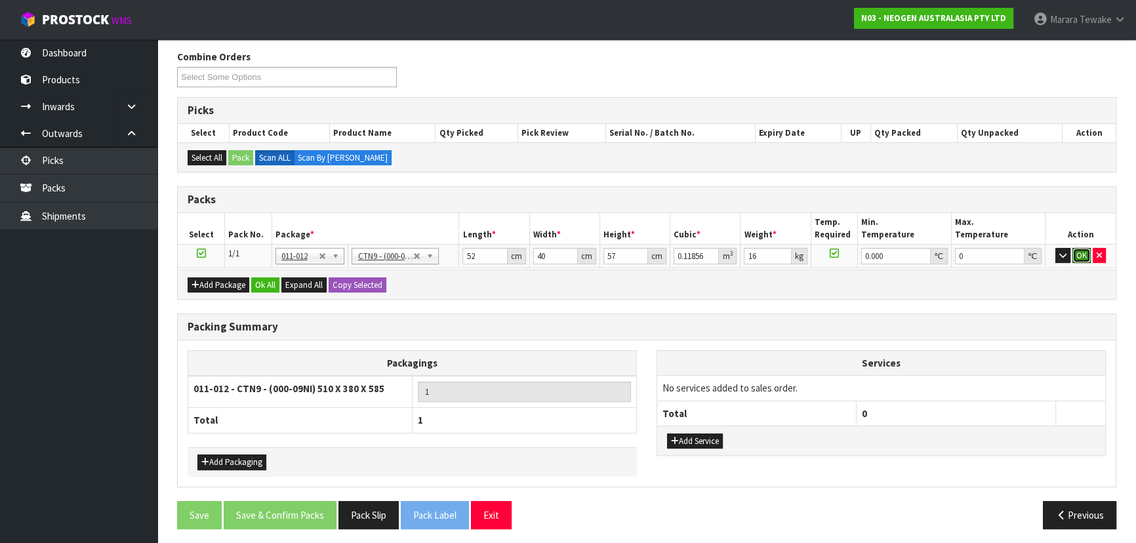
click button "OK" at bounding box center [1081, 256] width 18 height 16
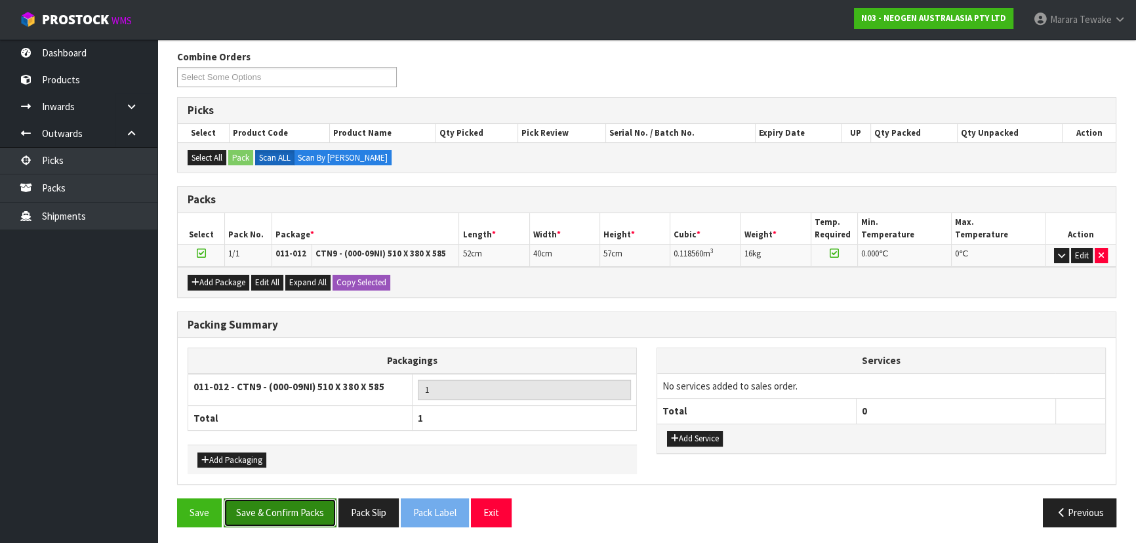
click at [301, 505] on button "Save & Confirm Packs" at bounding box center [280, 512] width 113 height 28
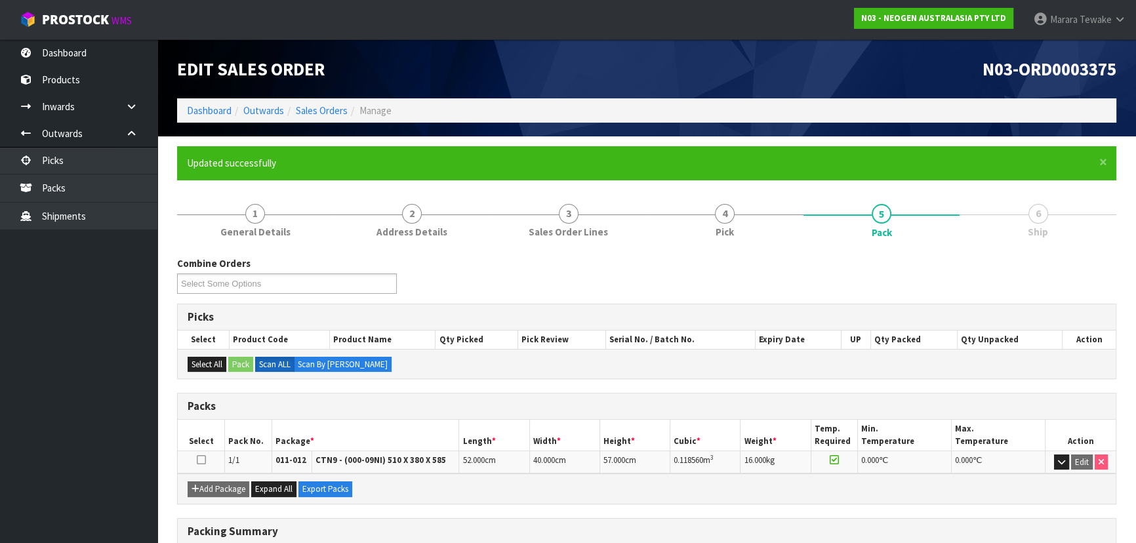
scroll to position [178, 0]
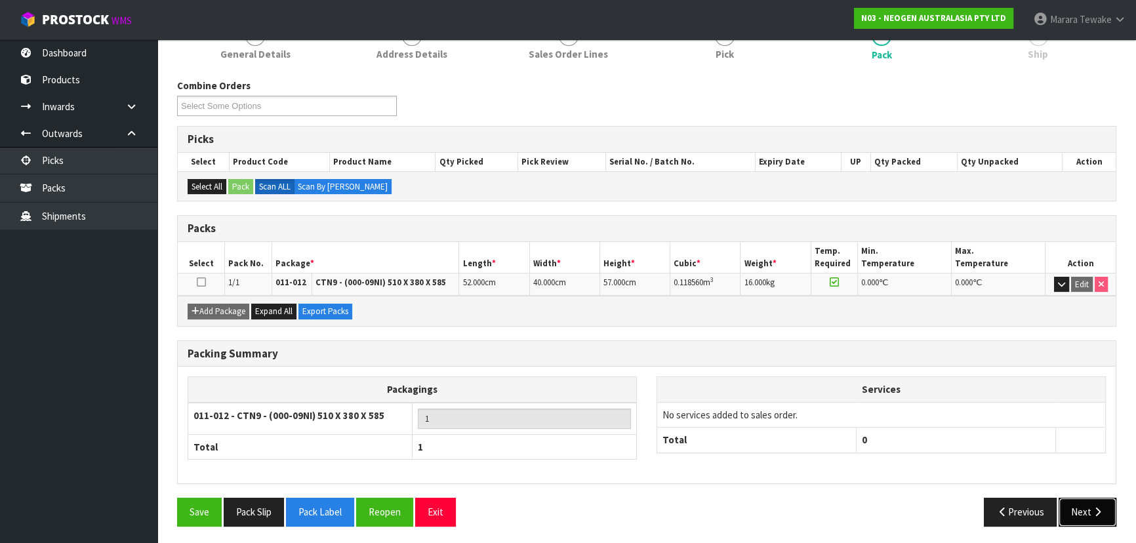
drag, startPoint x: 1083, startPoint y: 506, endPoint x: 1073, endPoint y: 506, distance: 9.8
click at [1073, 506] on button "Next" at bounding box center [1087, 512] width 58 height 28
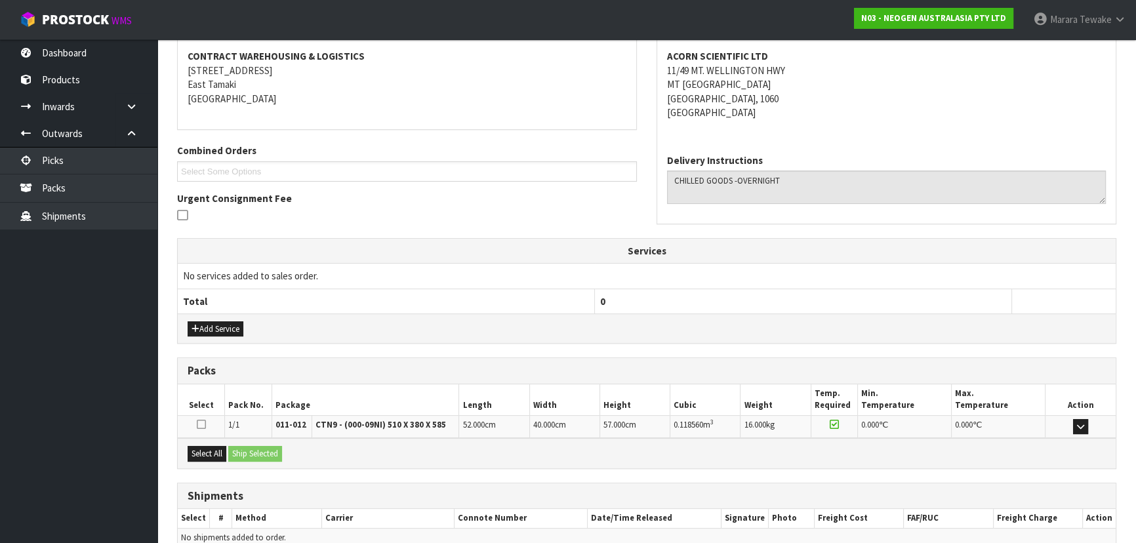
scroll to position [307, 0]
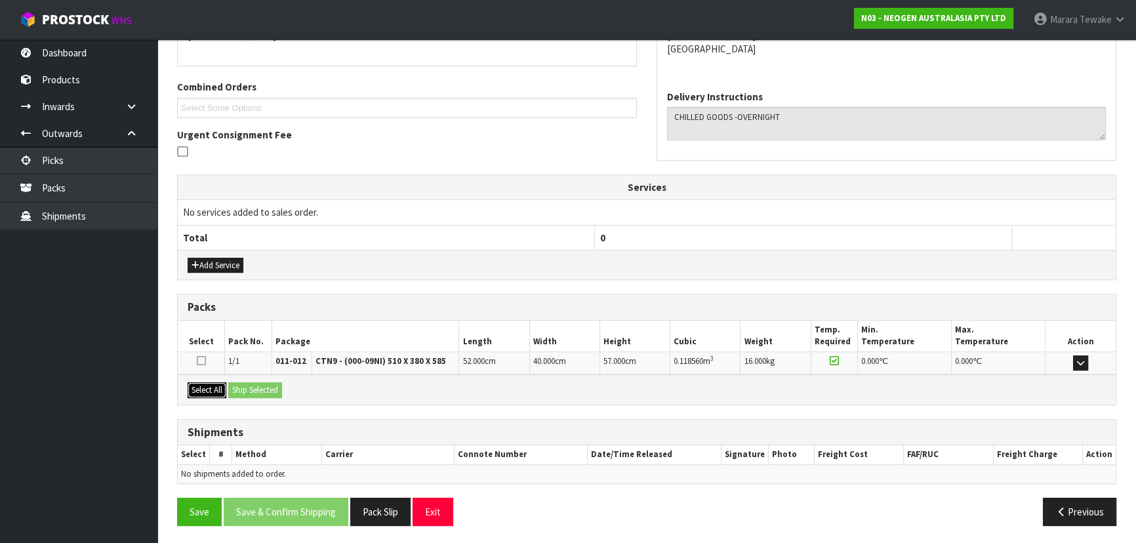
drag, startPoint x: 212, startPoint y: 388, endPoint x: 243, endPoint y: 387, distance: 30.8
click at [212, 387] on button "Select All" at bounding box center [207, 390] width 39 height 16
click at [245, 386] on button "Ship Selected" at bounding box center [255, 390] width 54 height 16
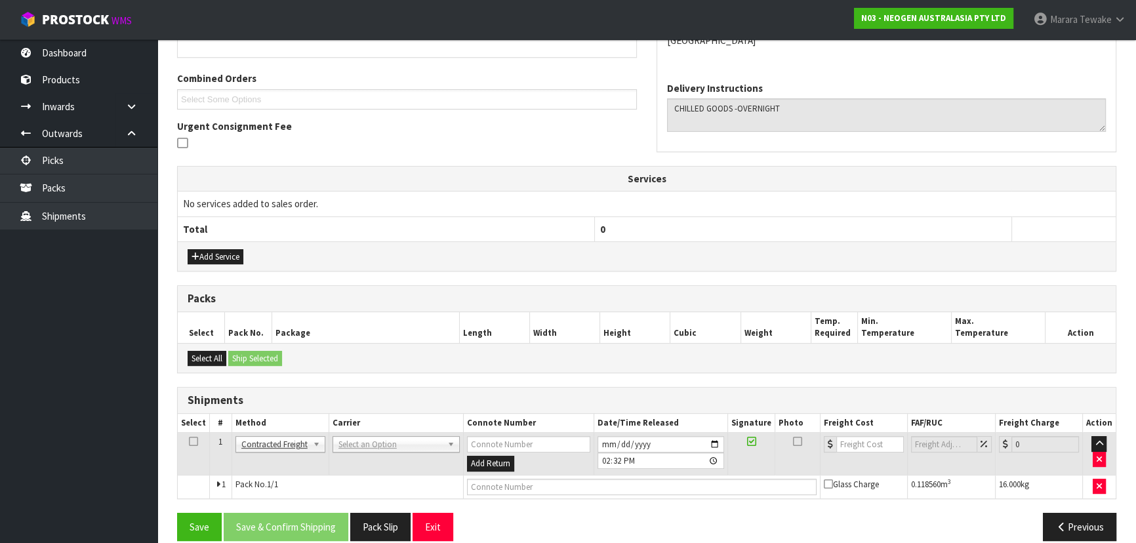
scroll to position [330, 0]
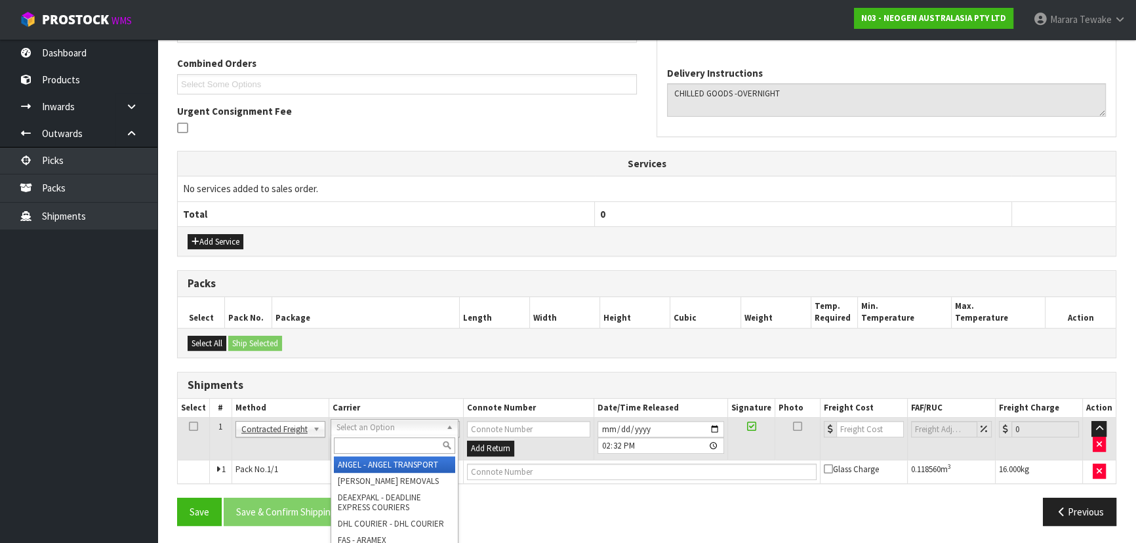
click at [369, 450] on input "text" at bounding box center [394, 445] width 121 height 16
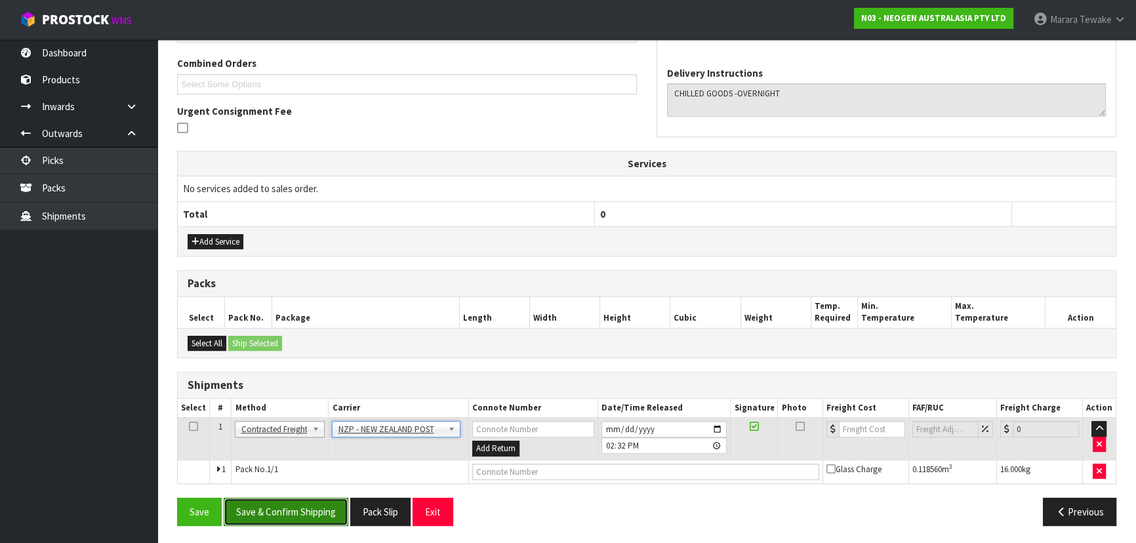
drag, startPoint x: 306, startPoint y: 513, endPoint x: 273, endPoint y: 495, distance: 37.0
click at [305, 513] on button "Save & Confirm Shipping" at bounding box center [286, 512] width 125 height 28
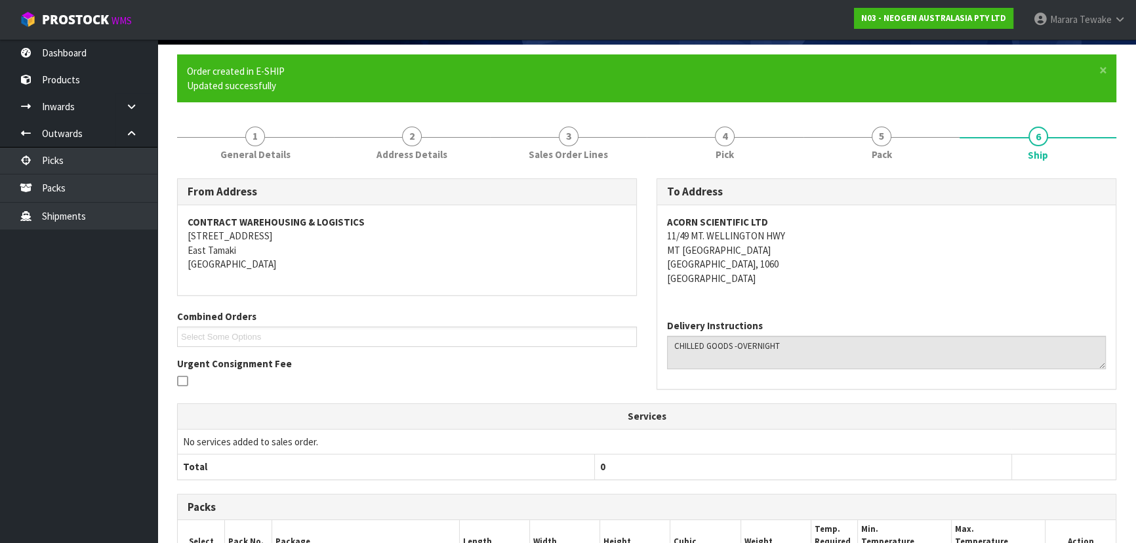
scroll to position [312, 0]
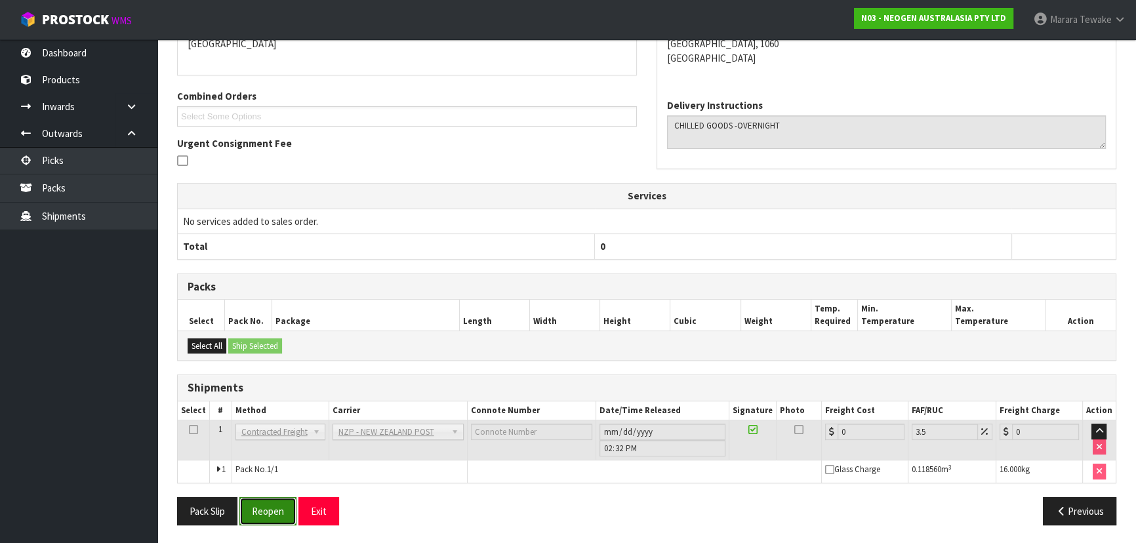
drag, startPoint x: 267, startPoint y: 511, endPoint x: 254, endPoint y: 511, distance: 13.1
click at [267, 511] on button "Reopen" at bounding box center [267, 511] width 57 height 28
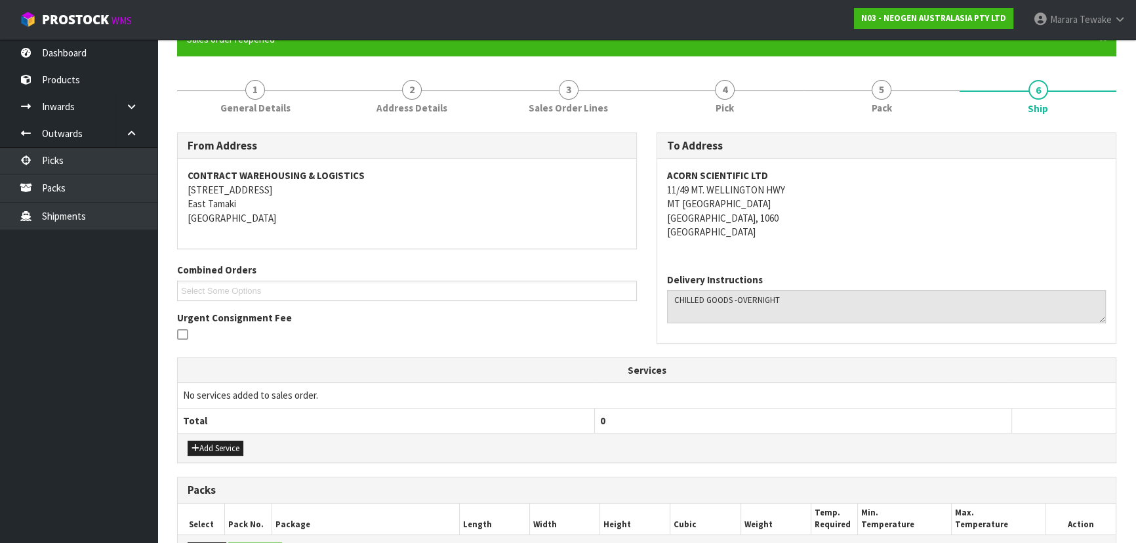
scroll to position [330, 0]
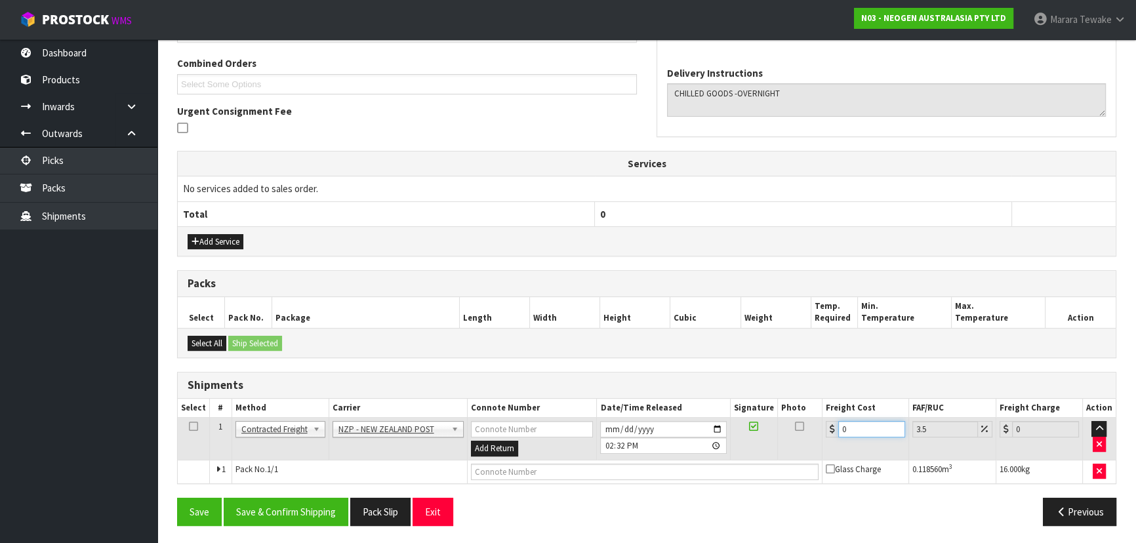
drag, startPoint x: 859, startPoint y: 426, endPoint x: 797, endPoint y: 399, distance: 67.5
click at [808, 407] on table "Select # Method Carrier Connote Number Date/Time Released Signature Photo Freig…" at bounding box center [647, 441] width 938 height 85
click at [277, 502] on button "Save & Confirm Shipping" at bounding box center [286, 512] width 125 height 28
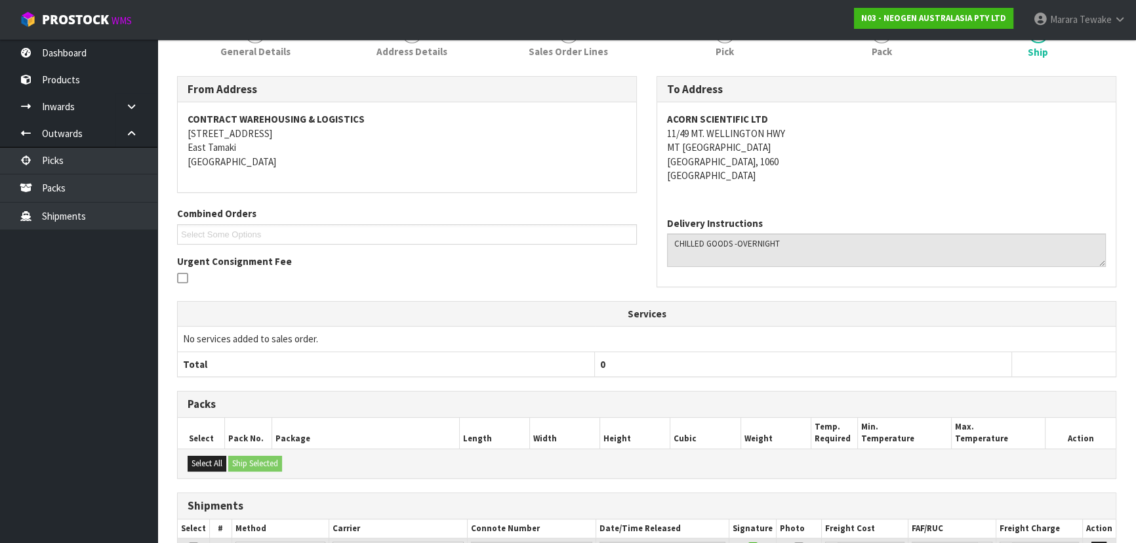
scroll to position [0, 0]
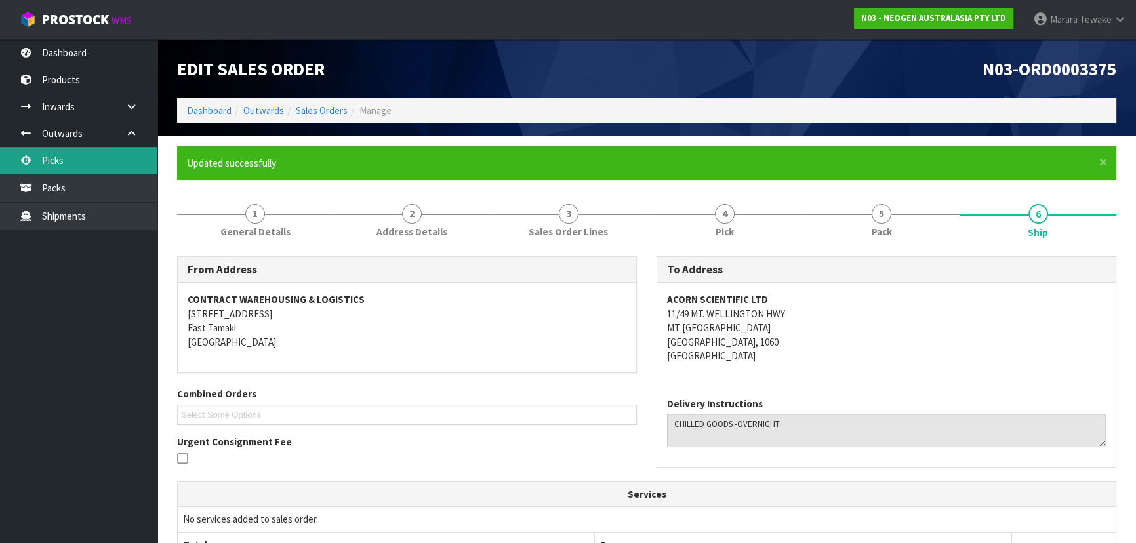
click at [61, 165] on link "Picks" at bounding box center [78, 160] width 157 height 27
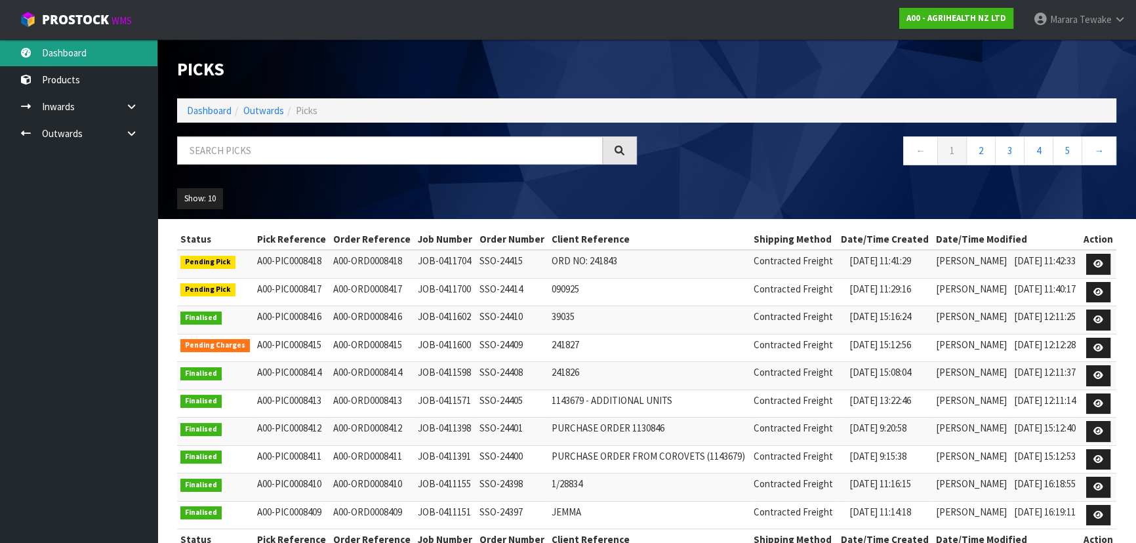
click at [104, 54] on link "Dashboard" at bounding box center [78, 52] width 157 height 27
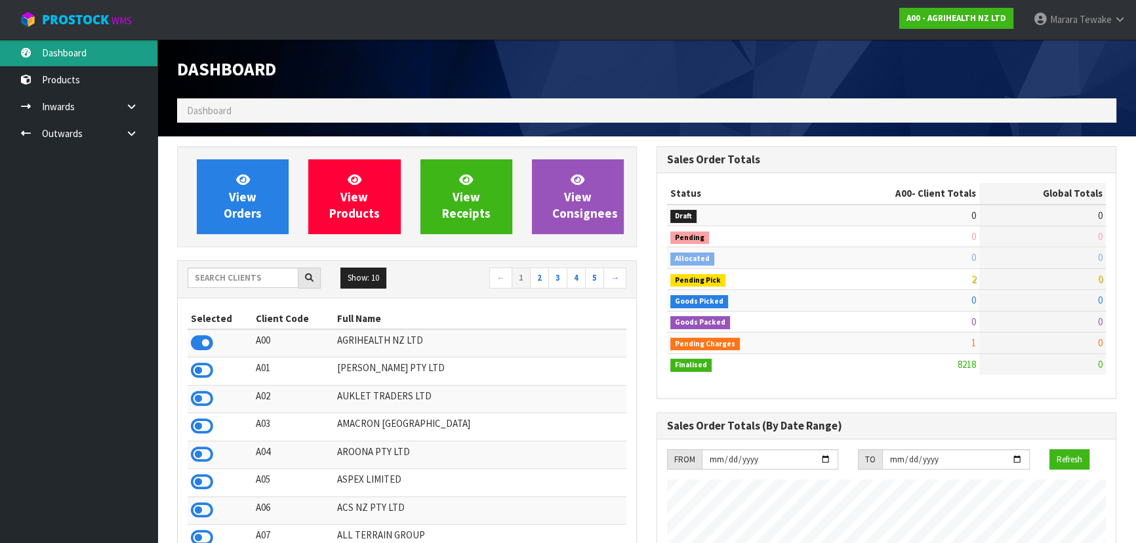
scroll to position [991, 479]
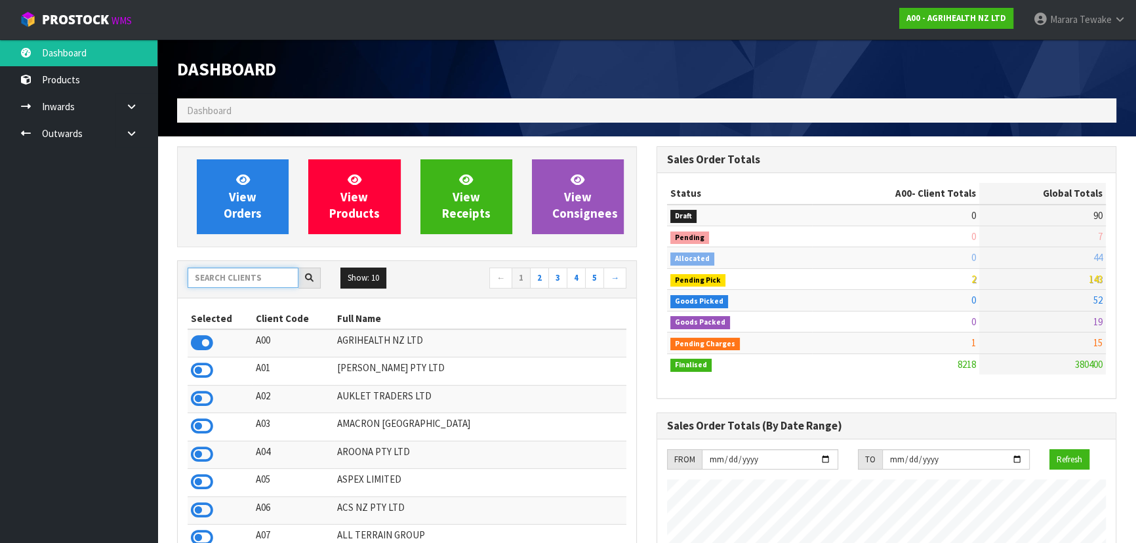
drag, startPoint x: 226, startPoint y: 283, endPoint x: 246, endPoint y: 281, distance: 19.8
click at [227, 283] on input "text" at bounding box center [243, 278] width 111 height 20
type input "G04"
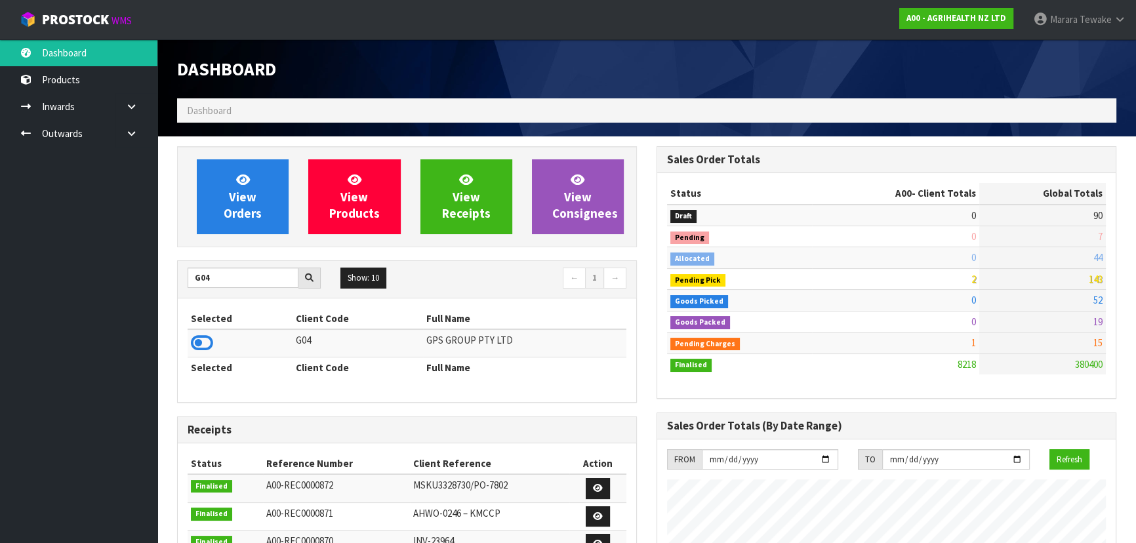
drag, startPoint x: 203, startPoint y: 340, endPoint x: 229, endPoint y: 312, distance: 38.5
click at [203, 339] on icon at bounding box center [202, 343] width 22 height 20
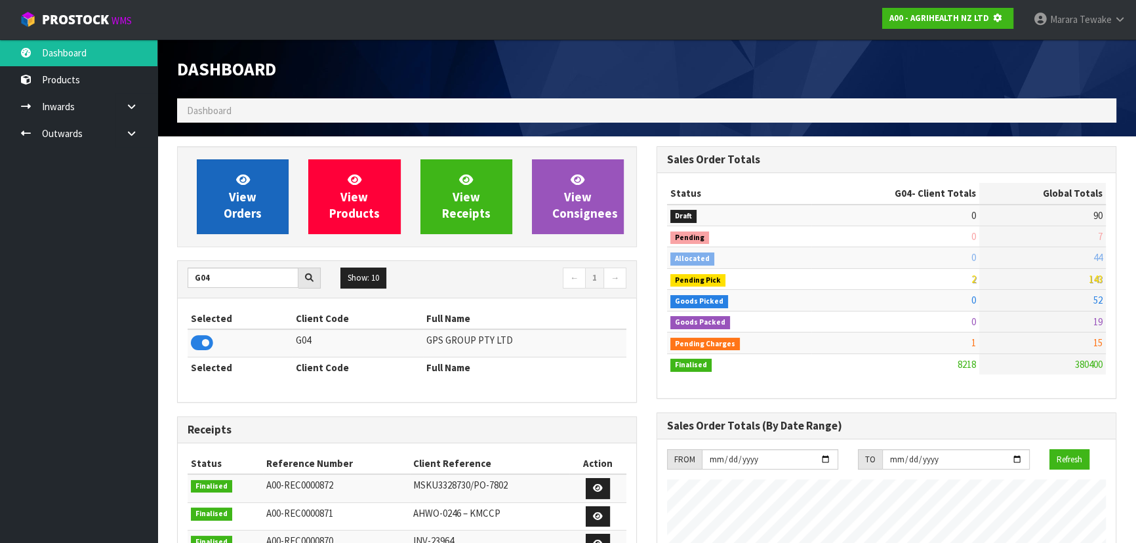
scroll to position [816, 479]
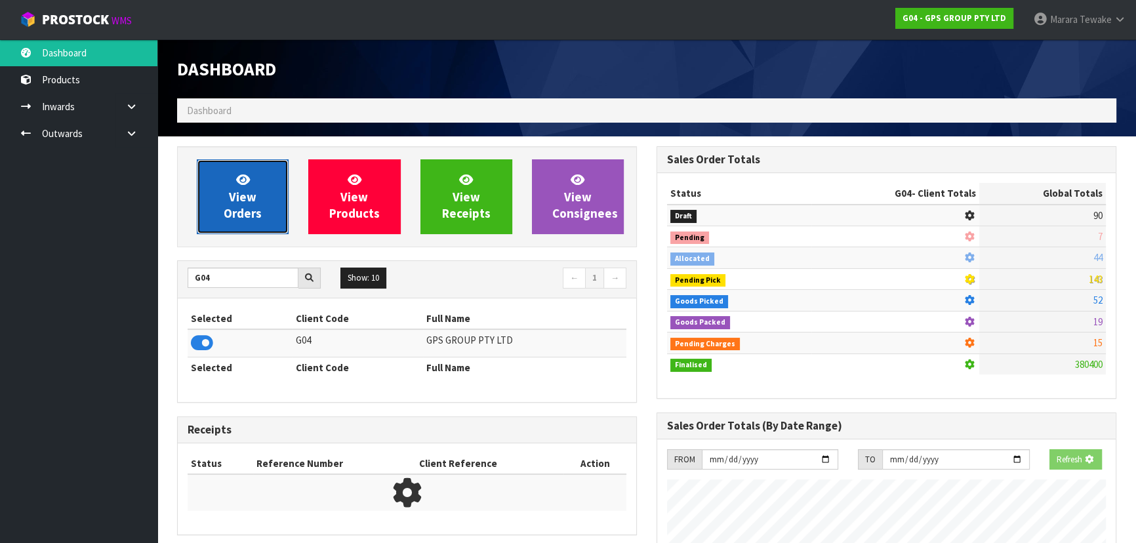
click at [249, 212] on span "View Orders" at bounding box center [243, 196] width 38 height 49
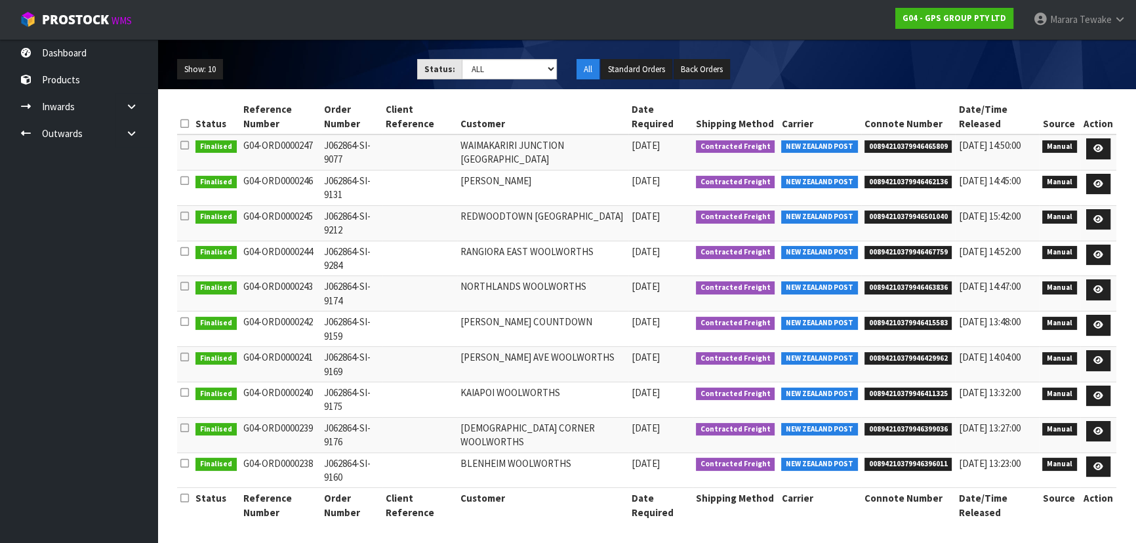
scroll to position [140, 0]
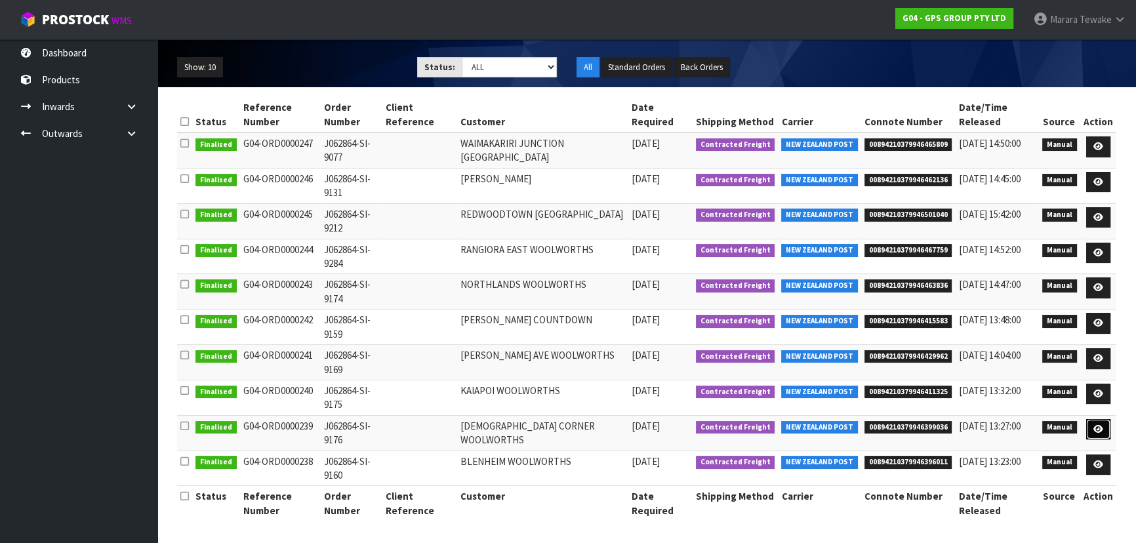
click at [1096, 428] on icon at bounding box center [1098, 429] width 10 height 9
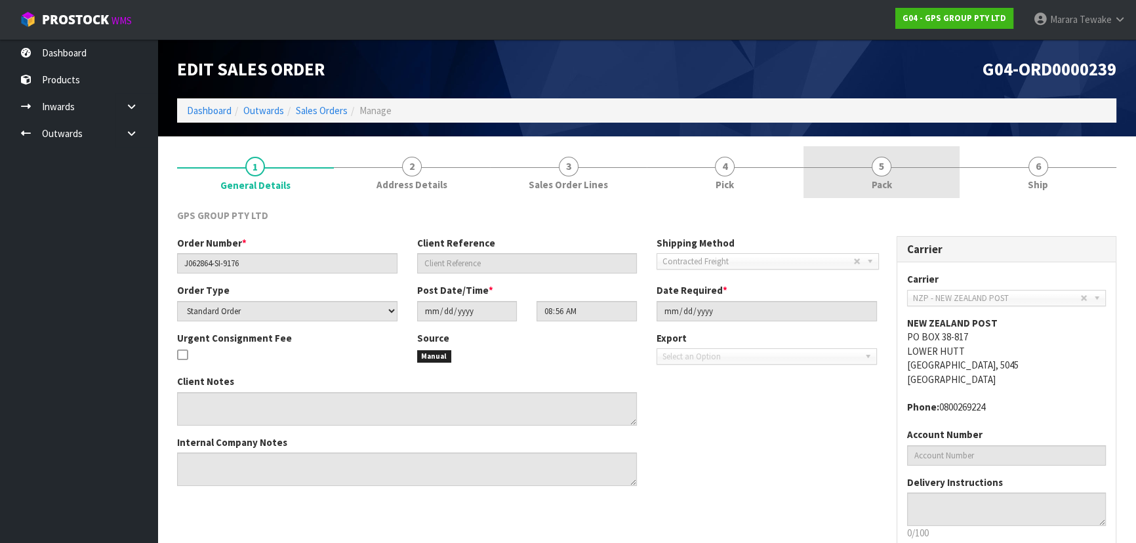
click at [873, 159] on span "5" at bounding box center [881, 167] width 20 height 20
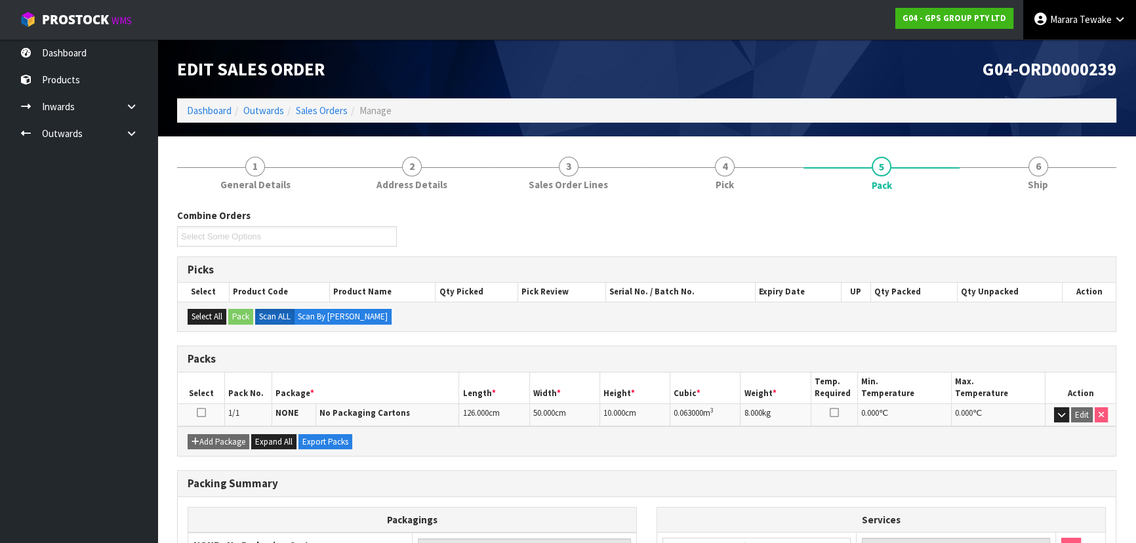
click at [1069, 21] on span "Marara" at bounding box center [1064, 19] width 28 height 12
click at [1075, 46] on link "Logout" at bounding box center [1083, 52] width 104 height 18
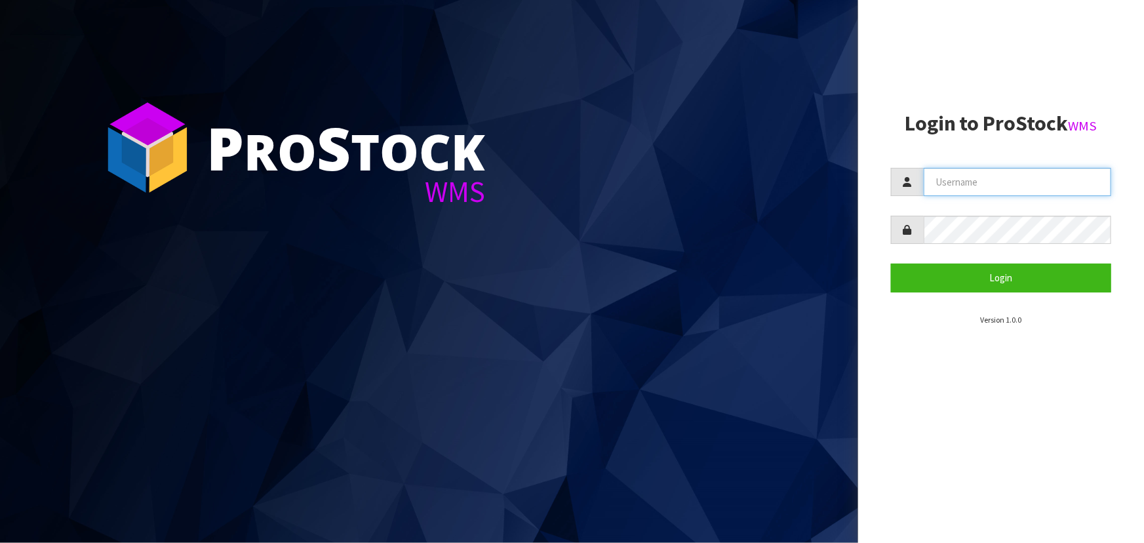
click at [986, 181] on input "text" at bounding box center [1018, 182] width 188 height 28
type input "TARSHAE"
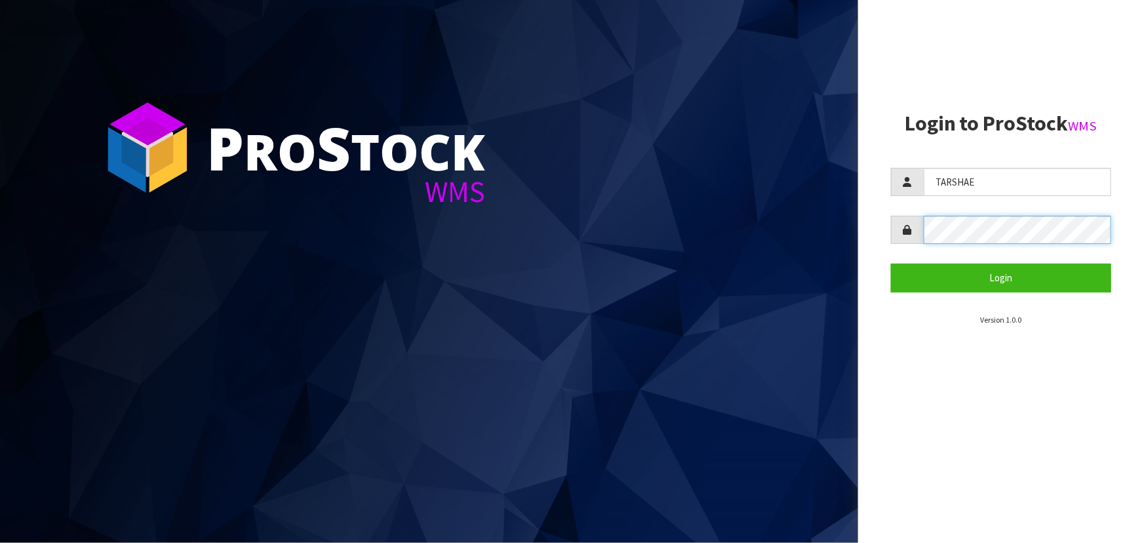
click at [891, 264] on button "Login" at bounding box center [1001, 278] width 220 height 28
